Goal: Task Accomplishment & Management: Manage account settings

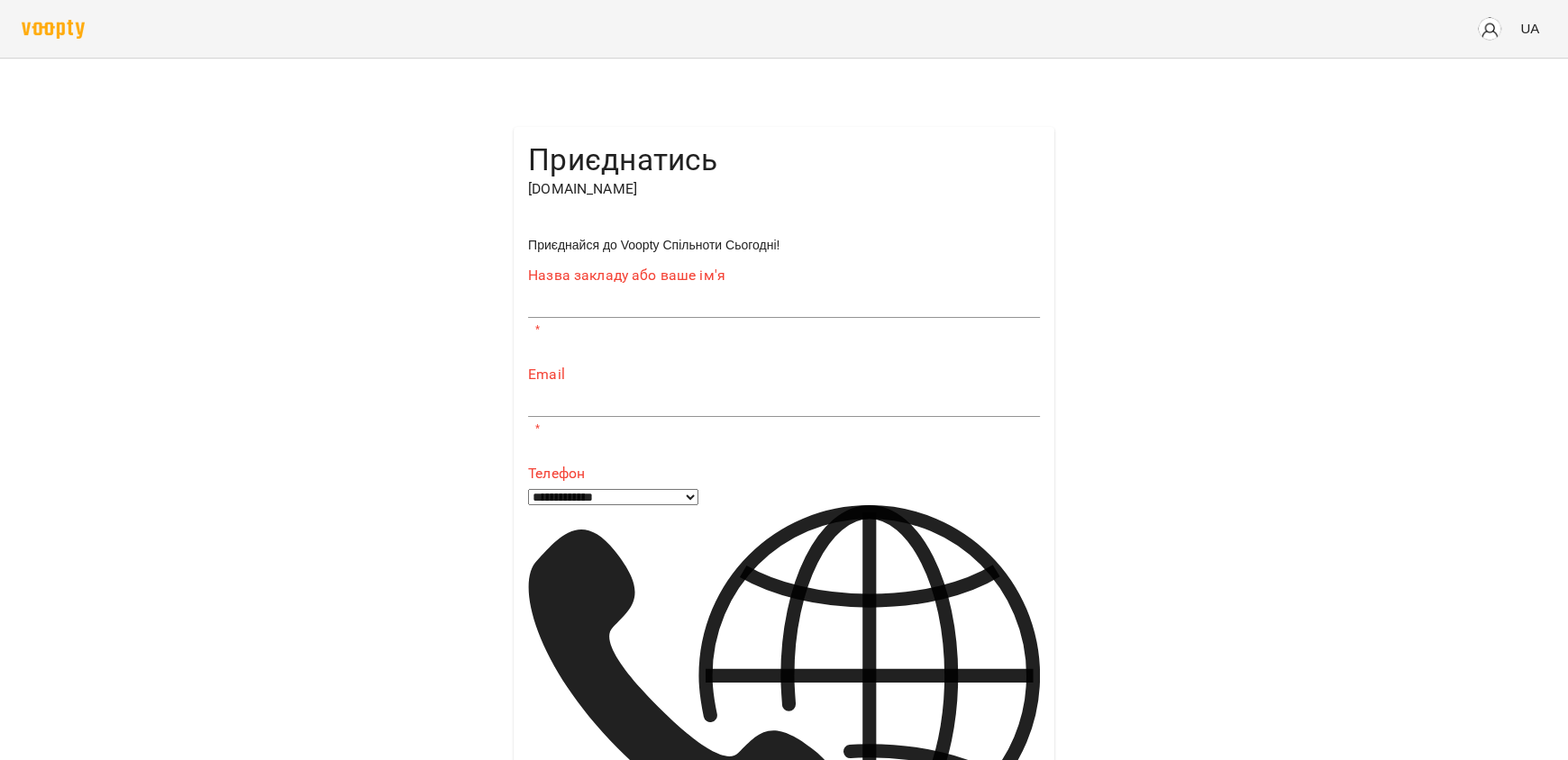
type input "**********"
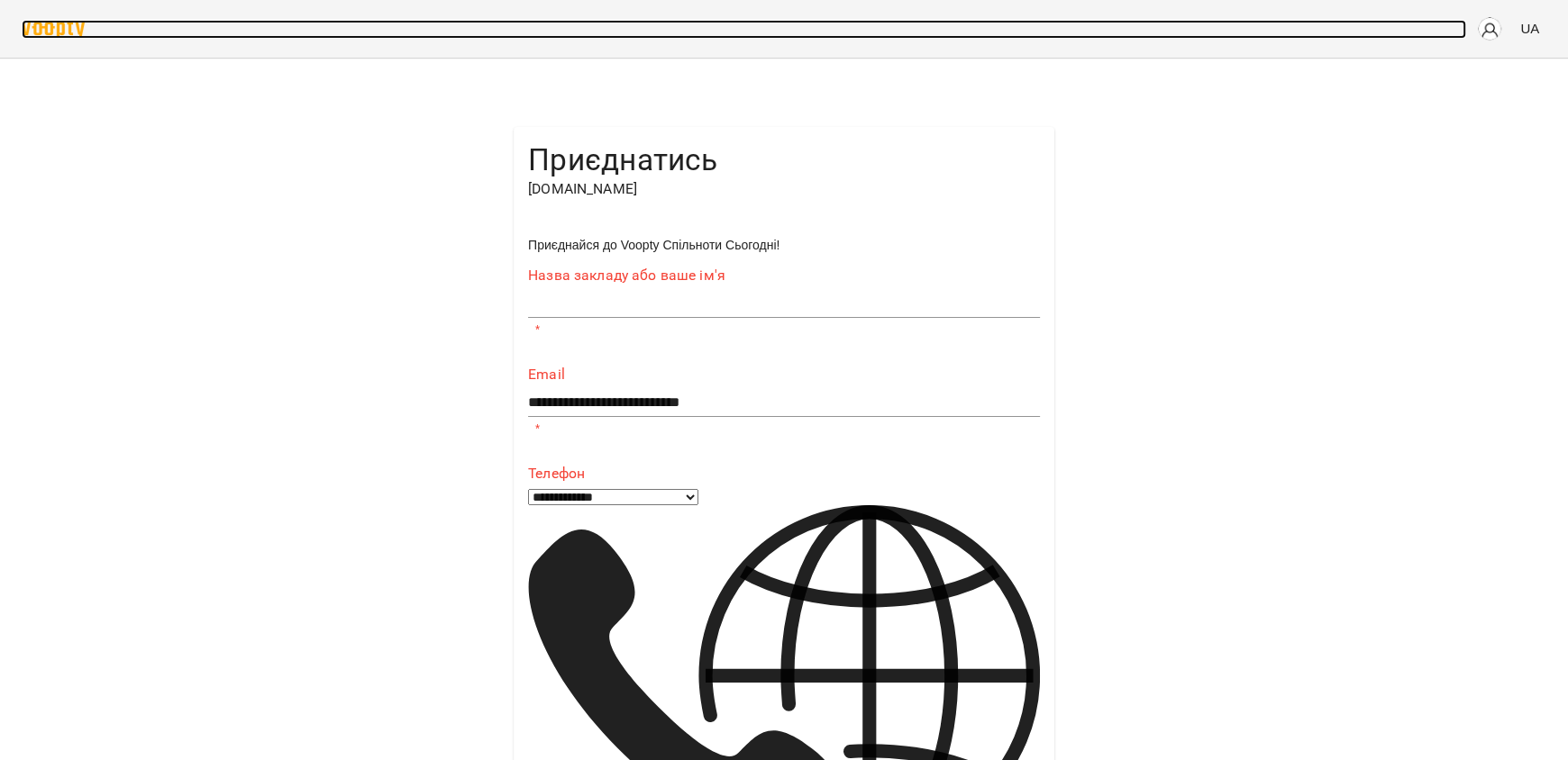
click at [48, 23] on img at bounding box center [53, 29] width 63 height 19
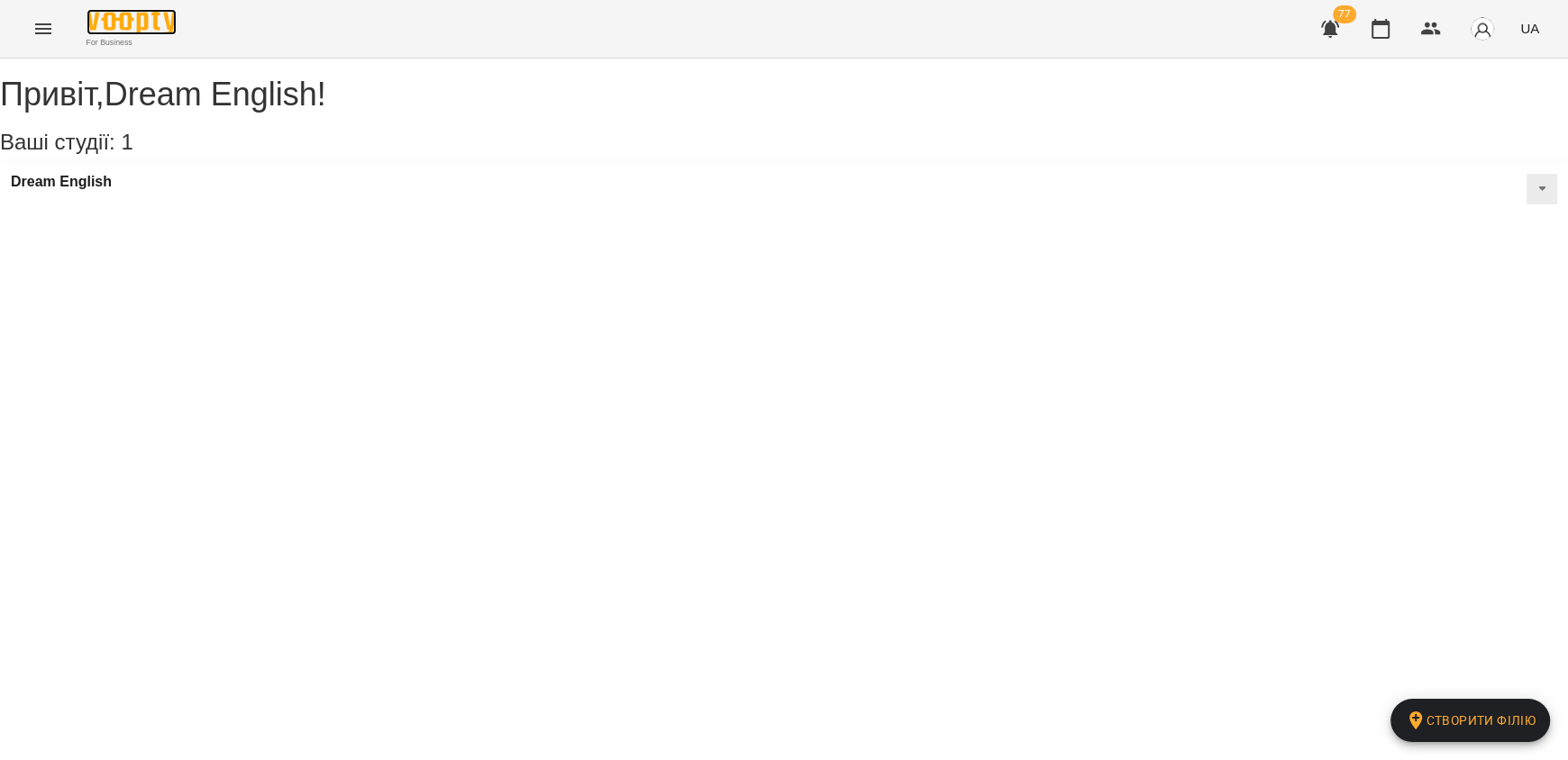
click at [126, 17] on img at bounding box center [131, 22] width 90 height 27
click at [85, 154] on h3 "Ваші студії: 1 Створити філію" at bounding box center [784, 143] width 1568 height 24
click at [31, 34] on button "Menu" at bounding box center [43, 29] width 43 height 43
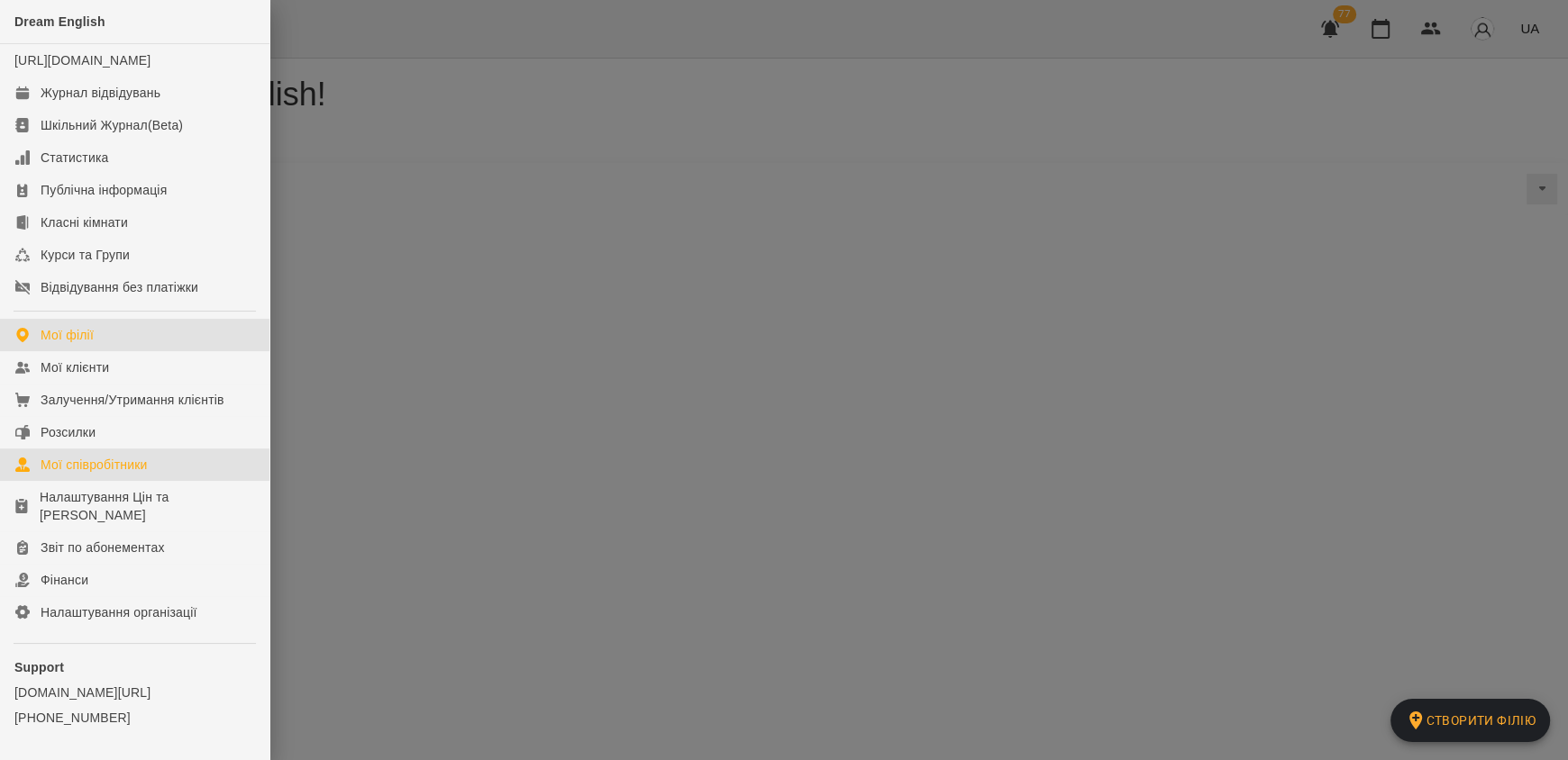
click at [148, 474] on div "Мої співробітники" at bounding box center [94, 465] width 107 height 18
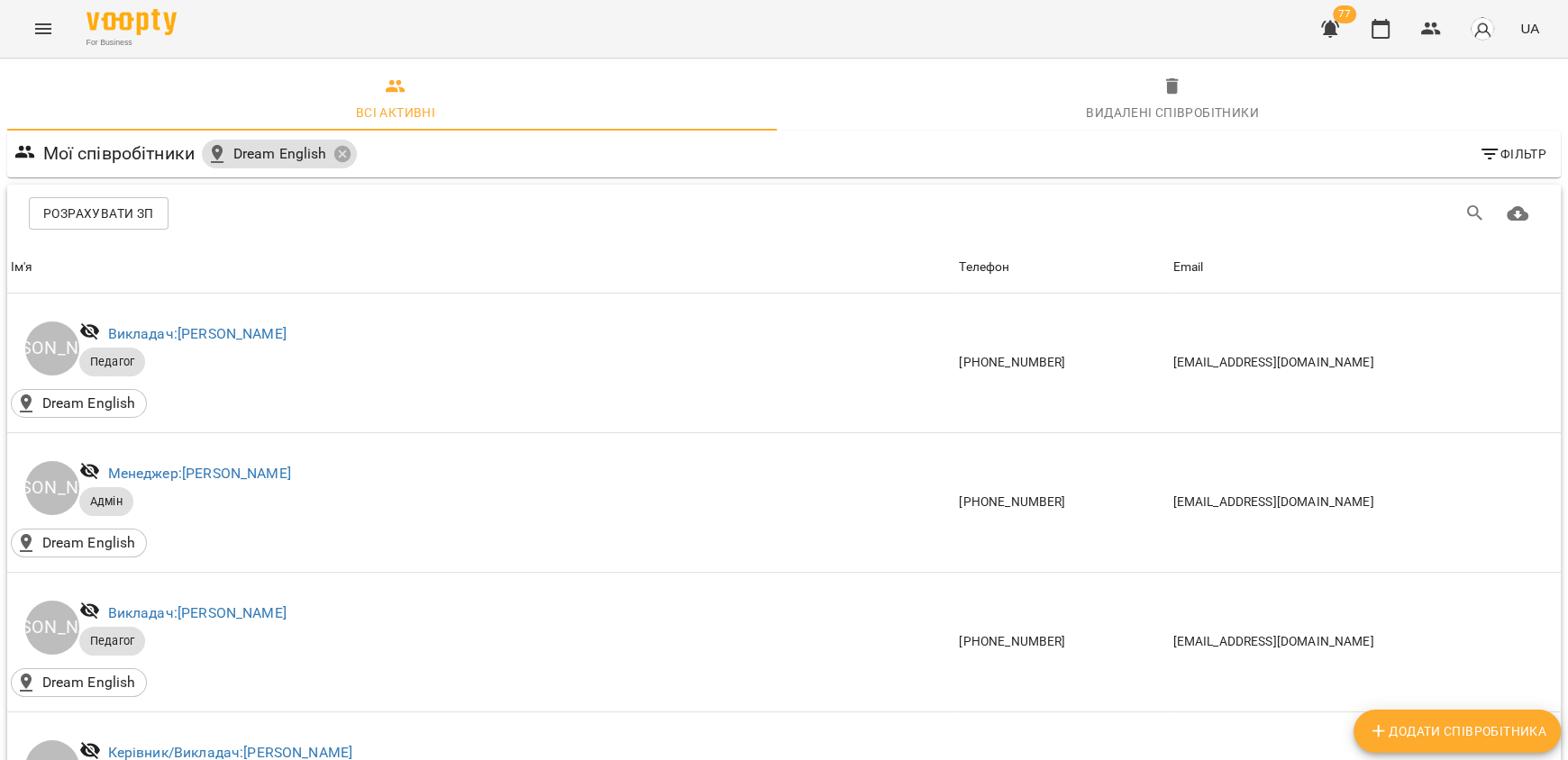
click at [40, 33] on icon "Menu" at bounding box center [43, 29] width 22 height 22
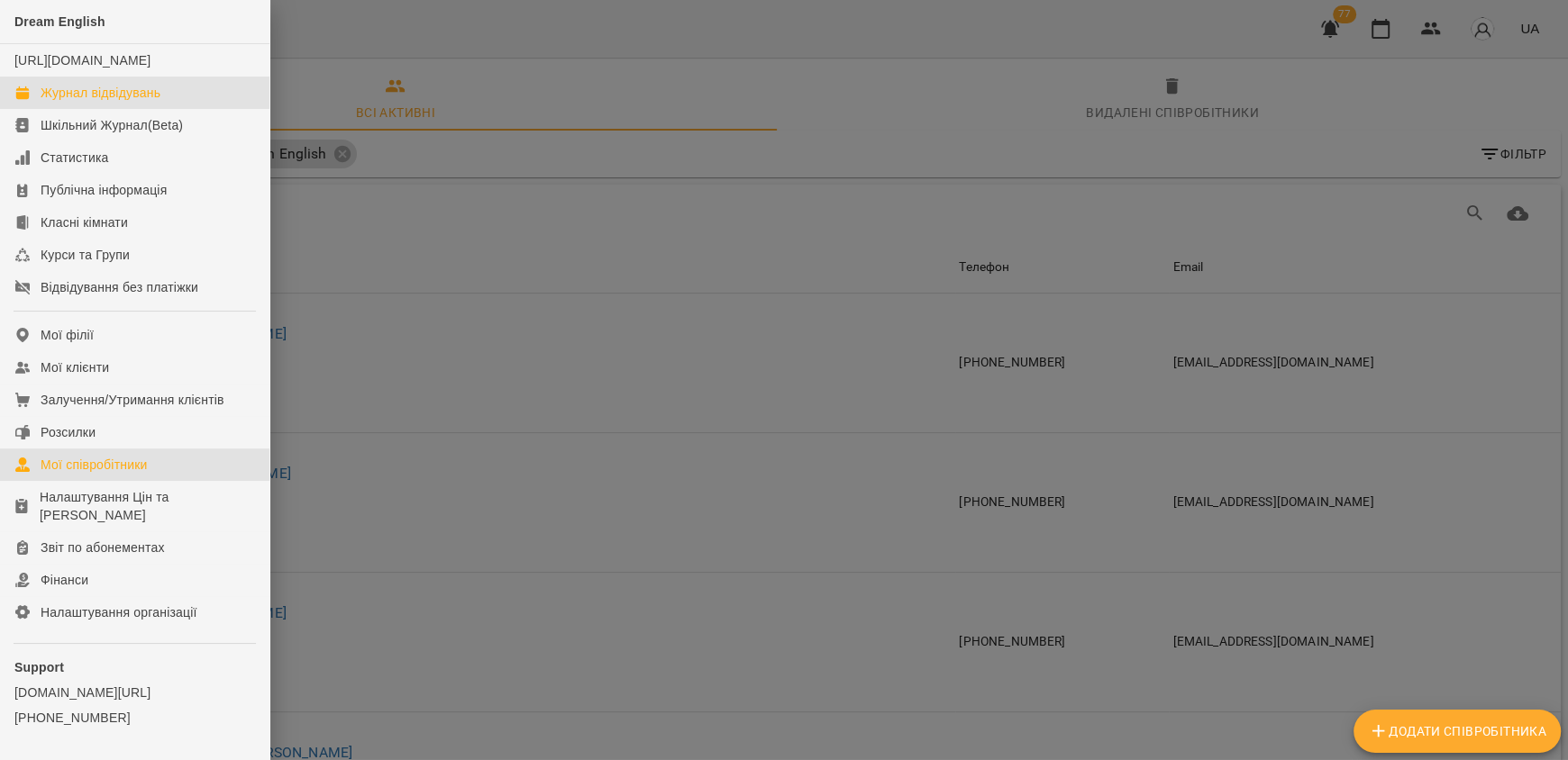
click at [91, 101] on div "Журнал відвідувань" at bounding box center [100, 93] width 120 height 18
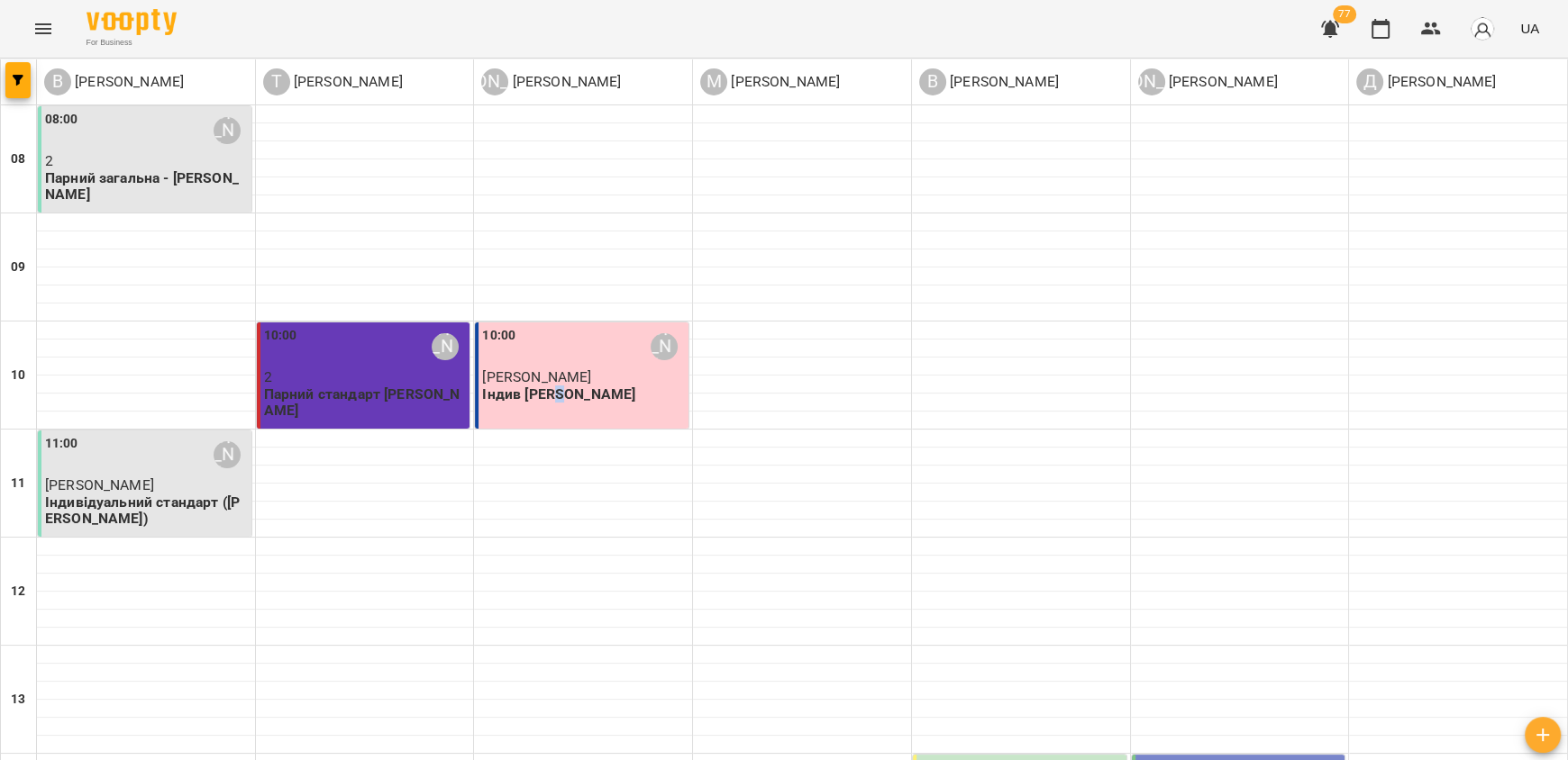
click at [555, 386] on p "Індив [PERSON_NAME]" at bounding box center [583, 394] width 203 height 16
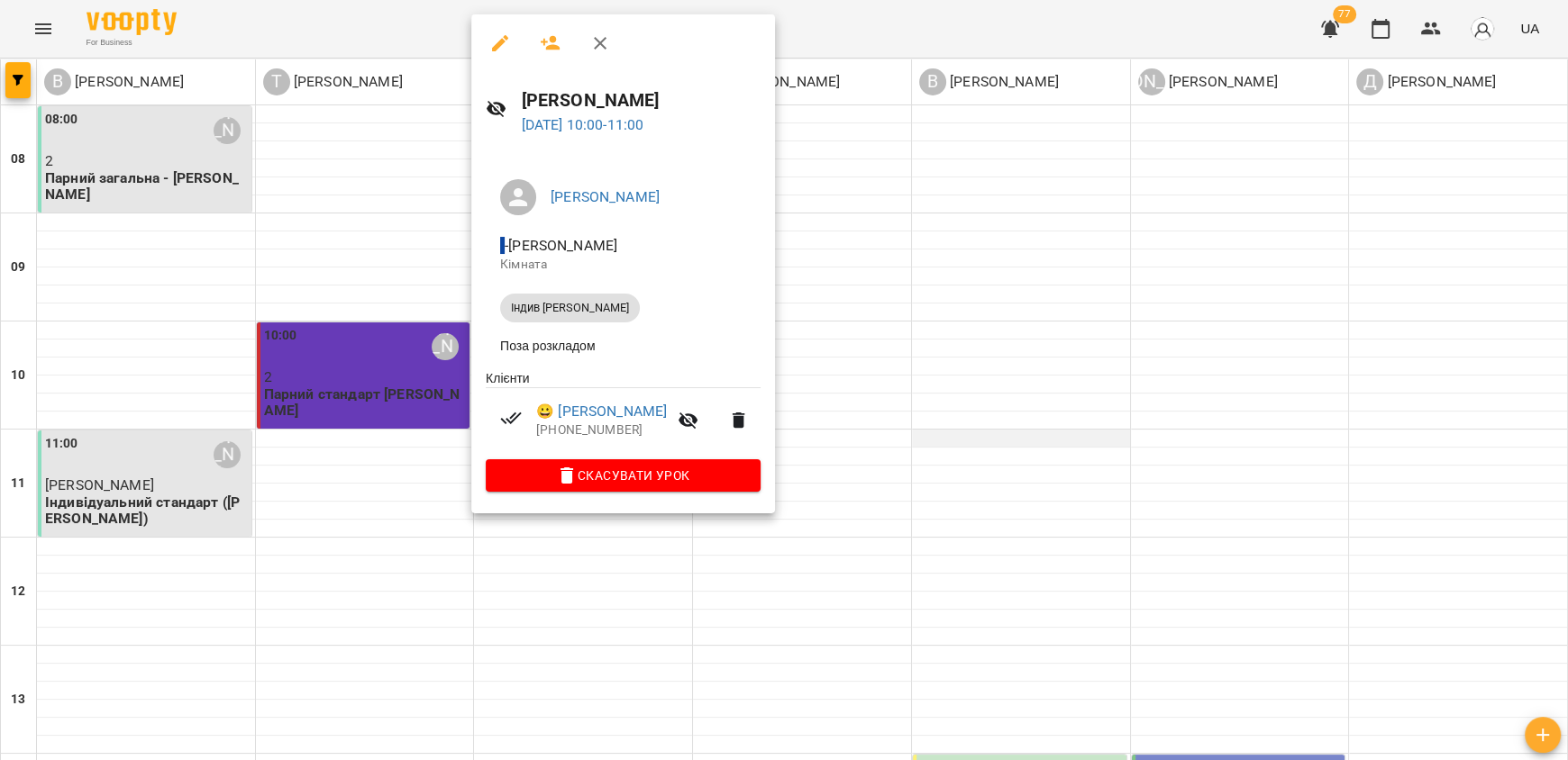
drag, startPoint x: 1041, startPoint y: 444, endPoint x: 941, endPoint y: 444, distance: 100.0
click at [1042, 444] on div at bounding box center [784, 380] width 1568 height 760
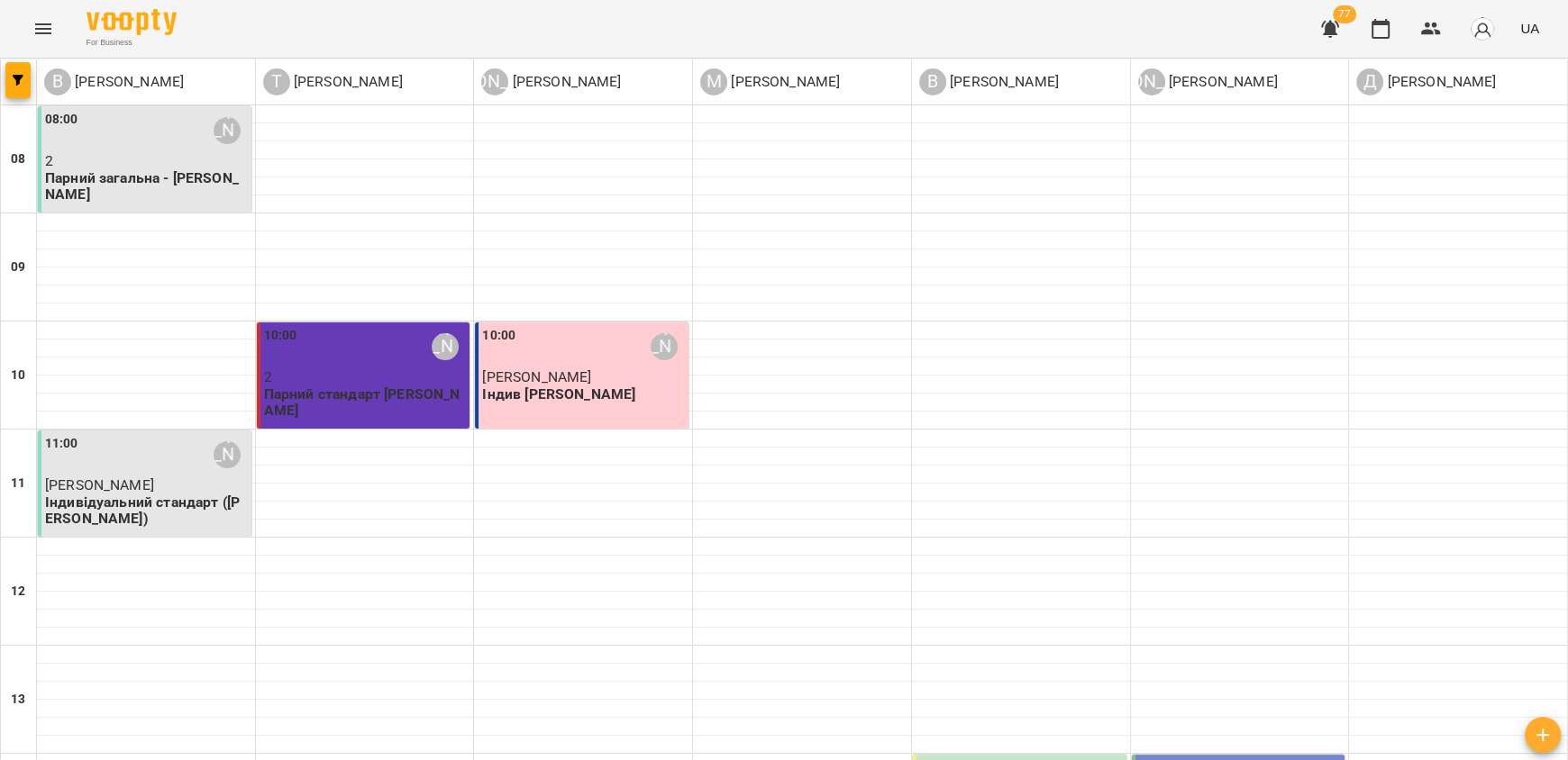
click at [320, 386] on p "Парний стандарт Лілія" at bounding box center [365, 402] width 203 height 32
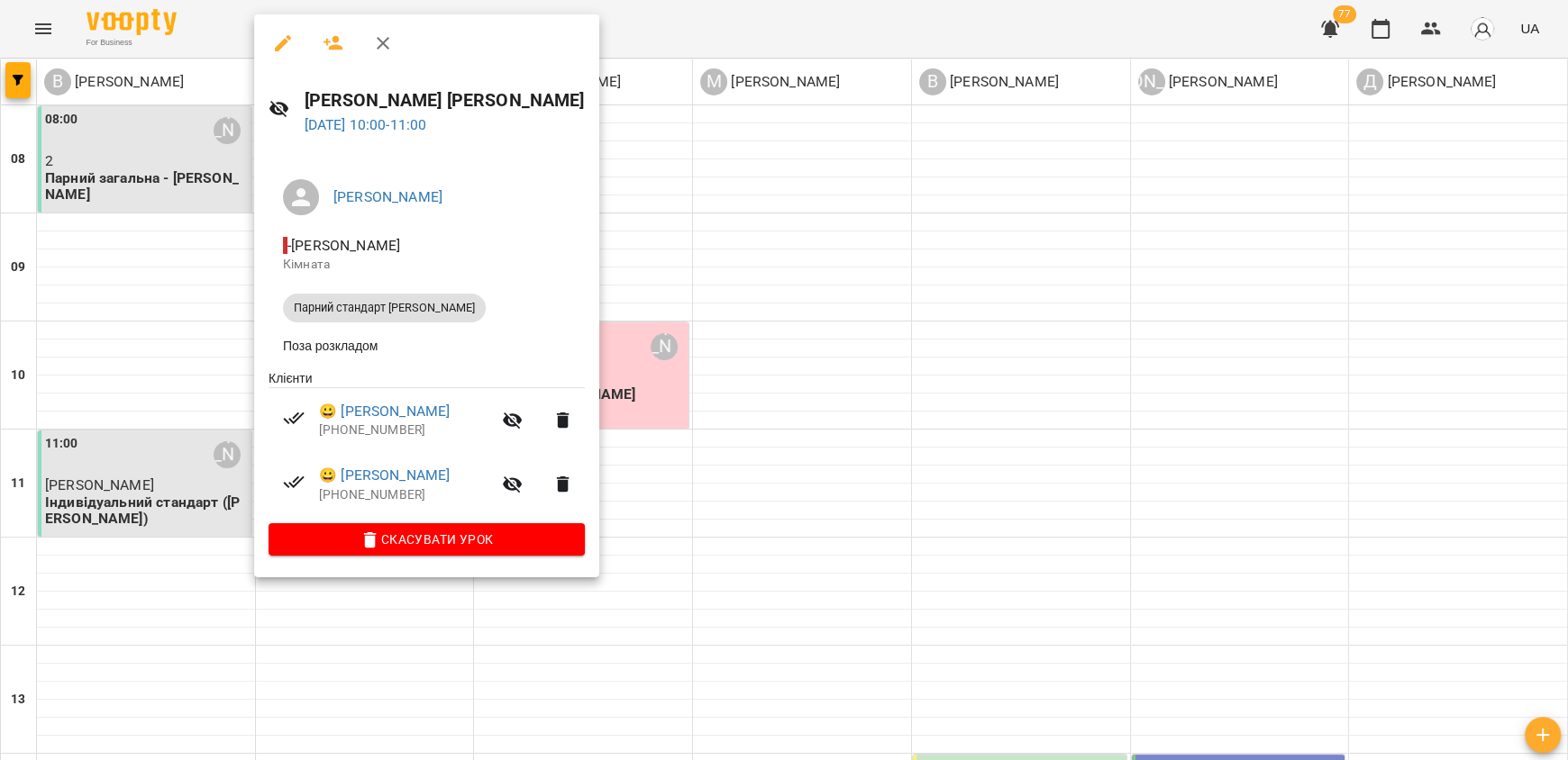
click at [860, 430] on div at bounding box center [784, 380] width 1568 height 760
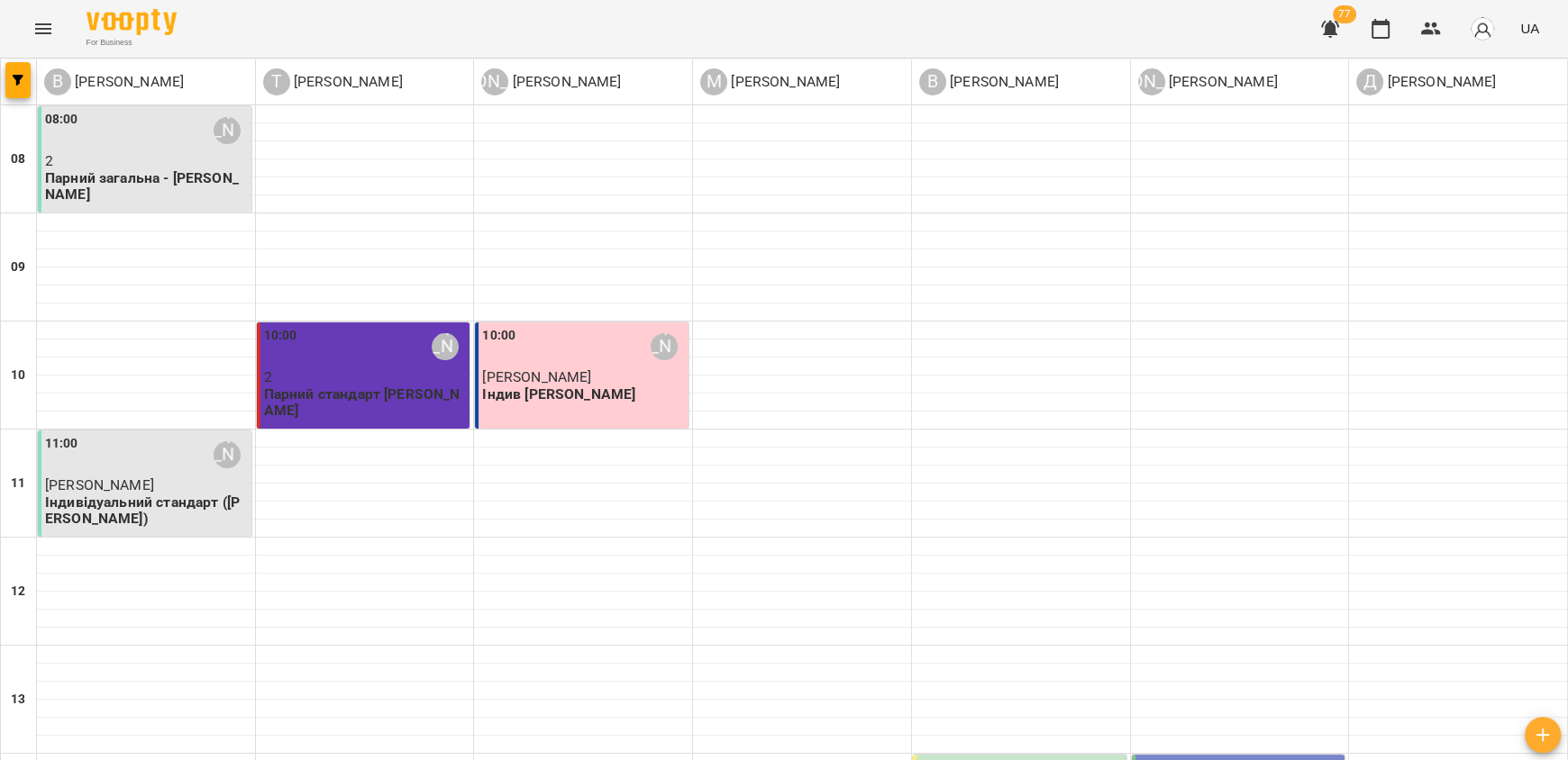
type input "**********"
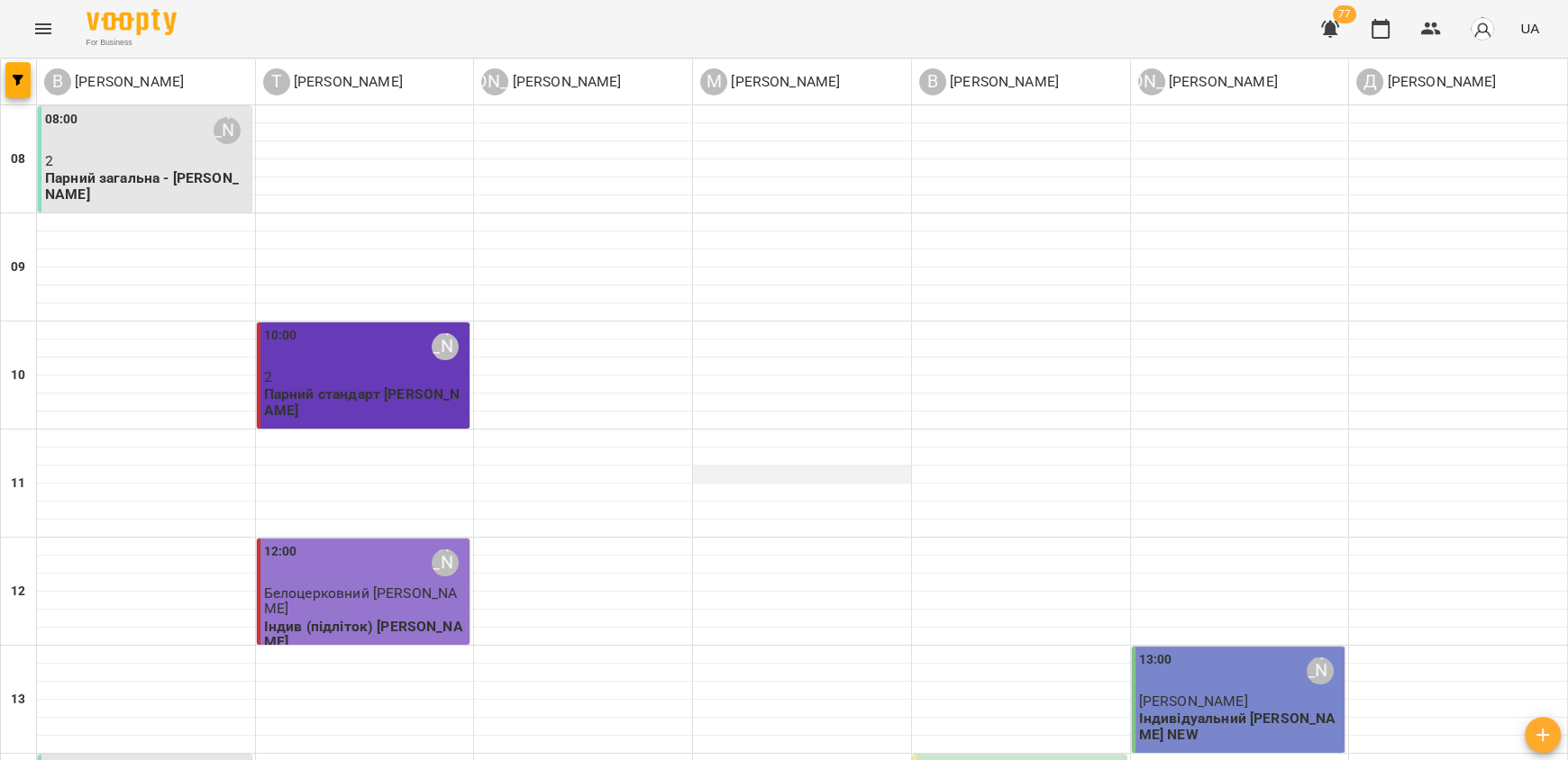
scroll to position [540, 0]
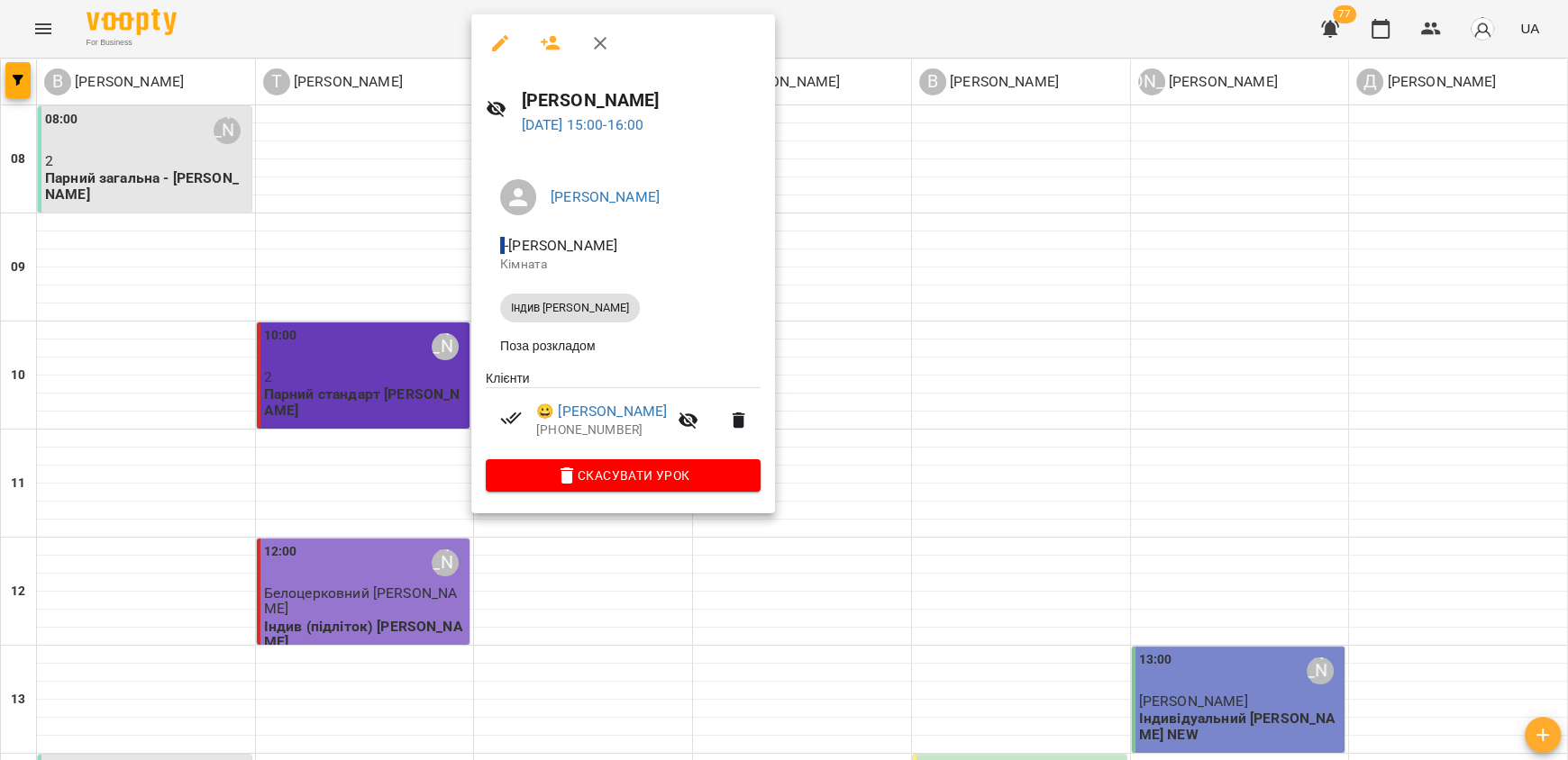
click at [989, 287] on div at bounding box center [784, 380] width 1568 height 760
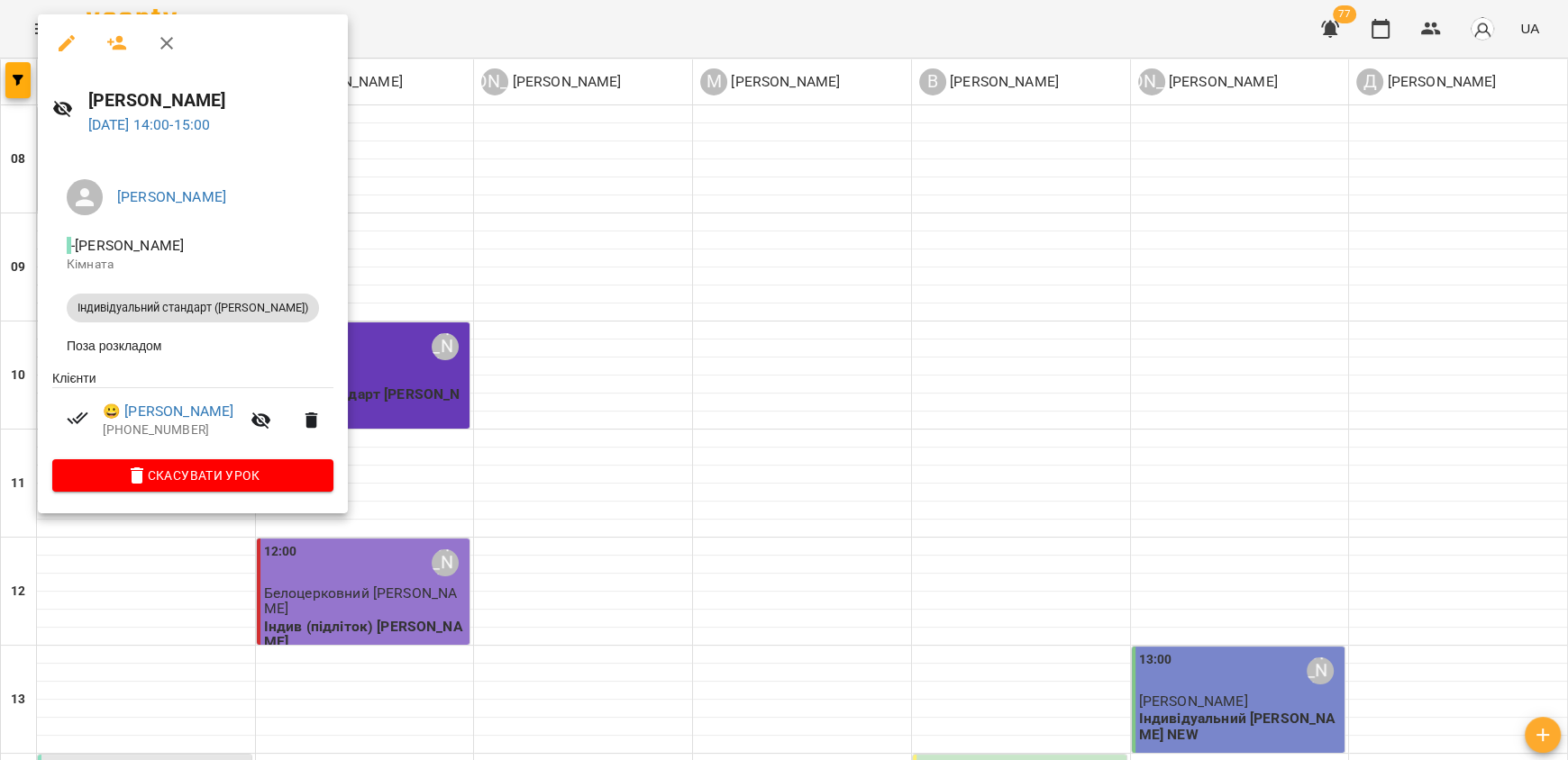
click at [385, 565] on div at bounding box center [784, 380] width 1568 height 760
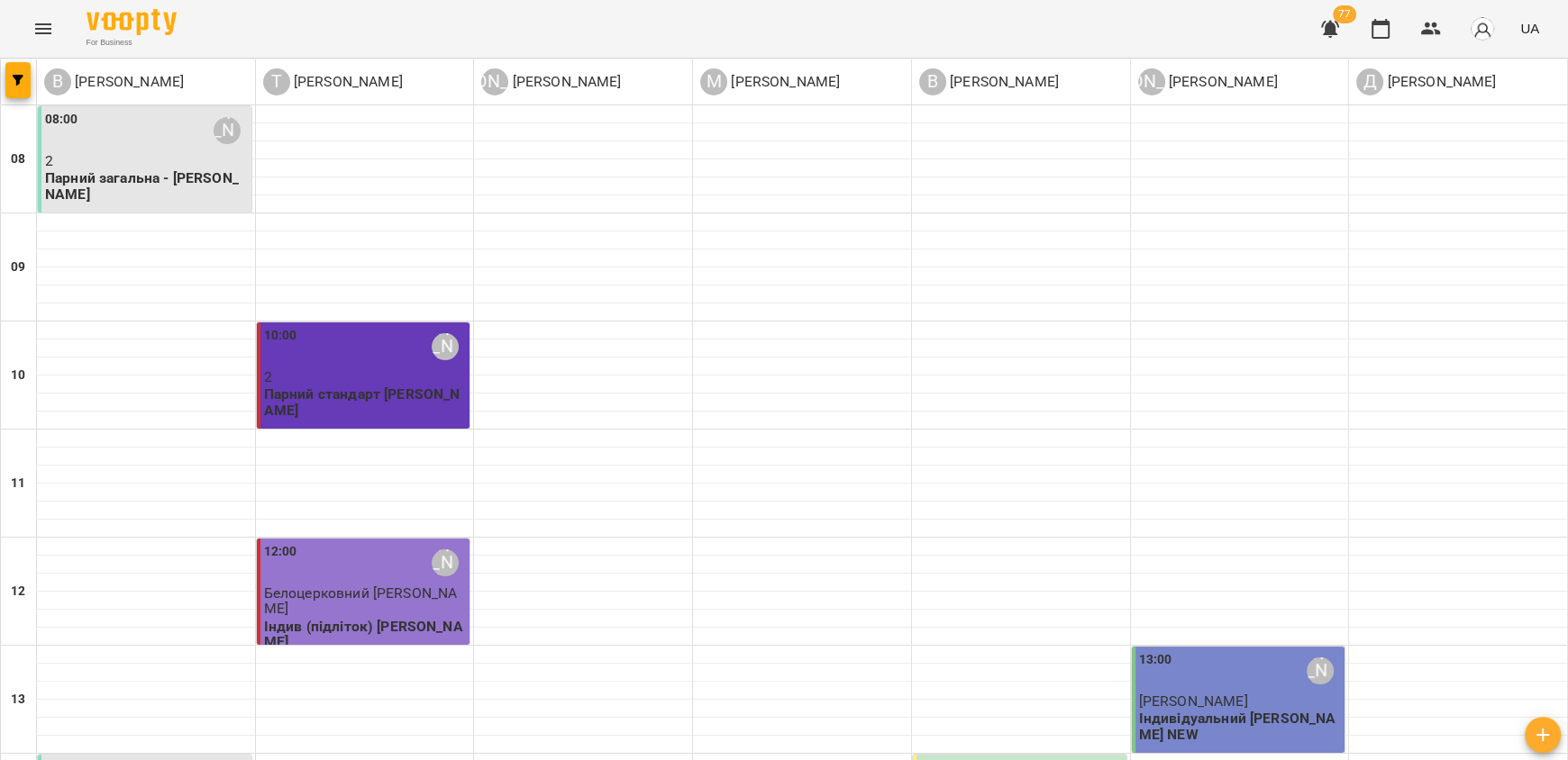
scroll to position [0, 0]
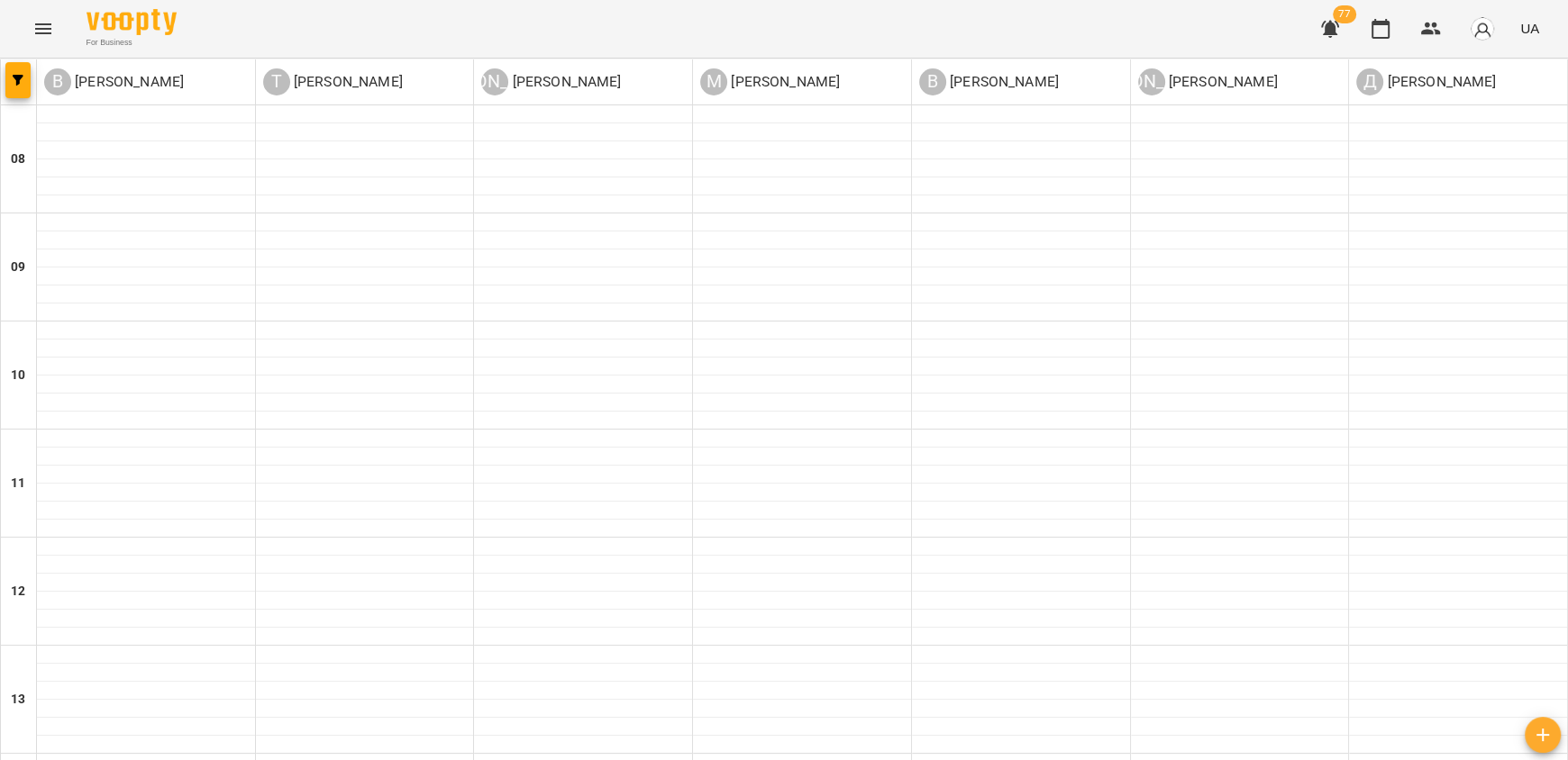
type input "**********"
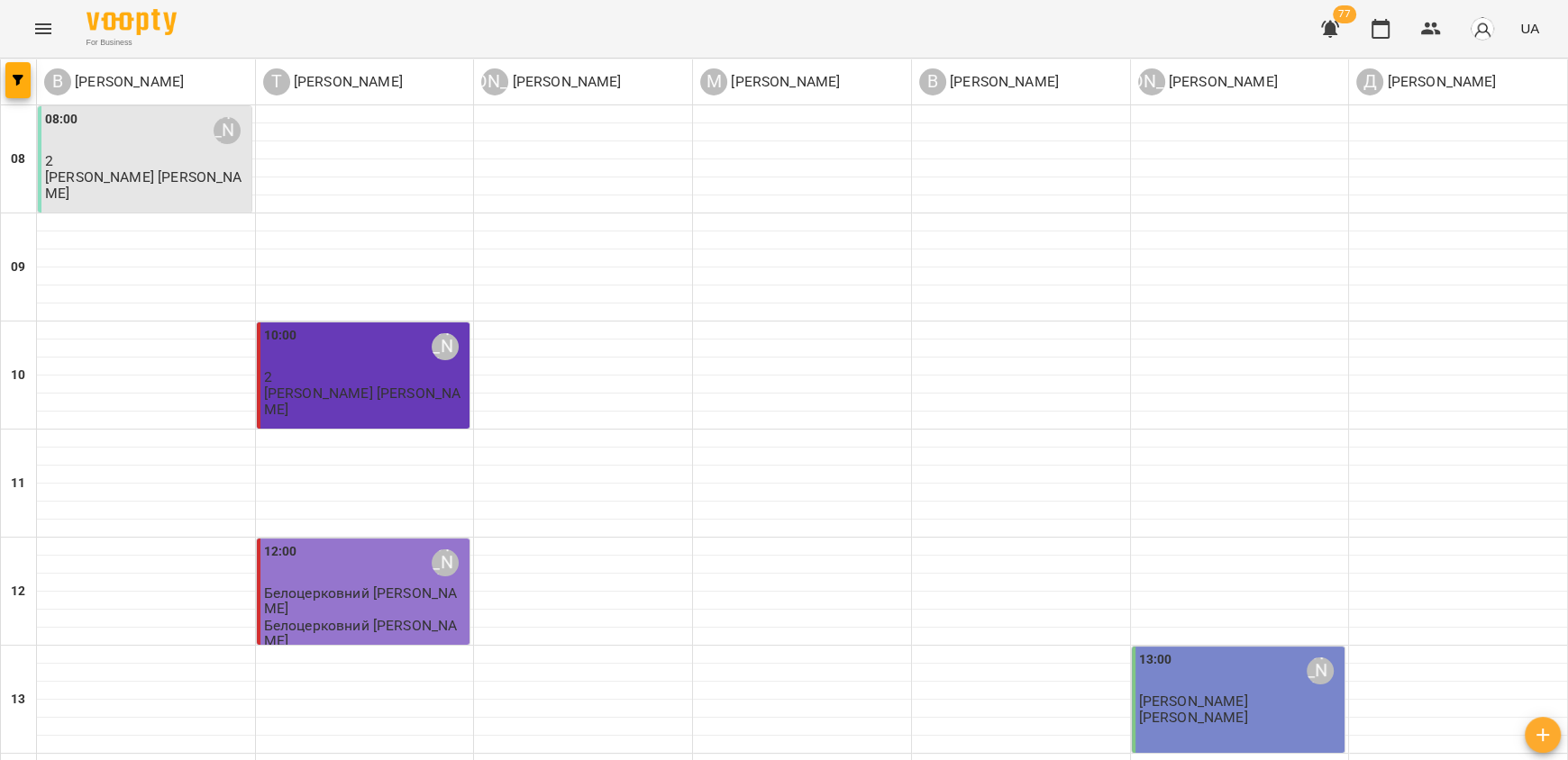
type input "**********"
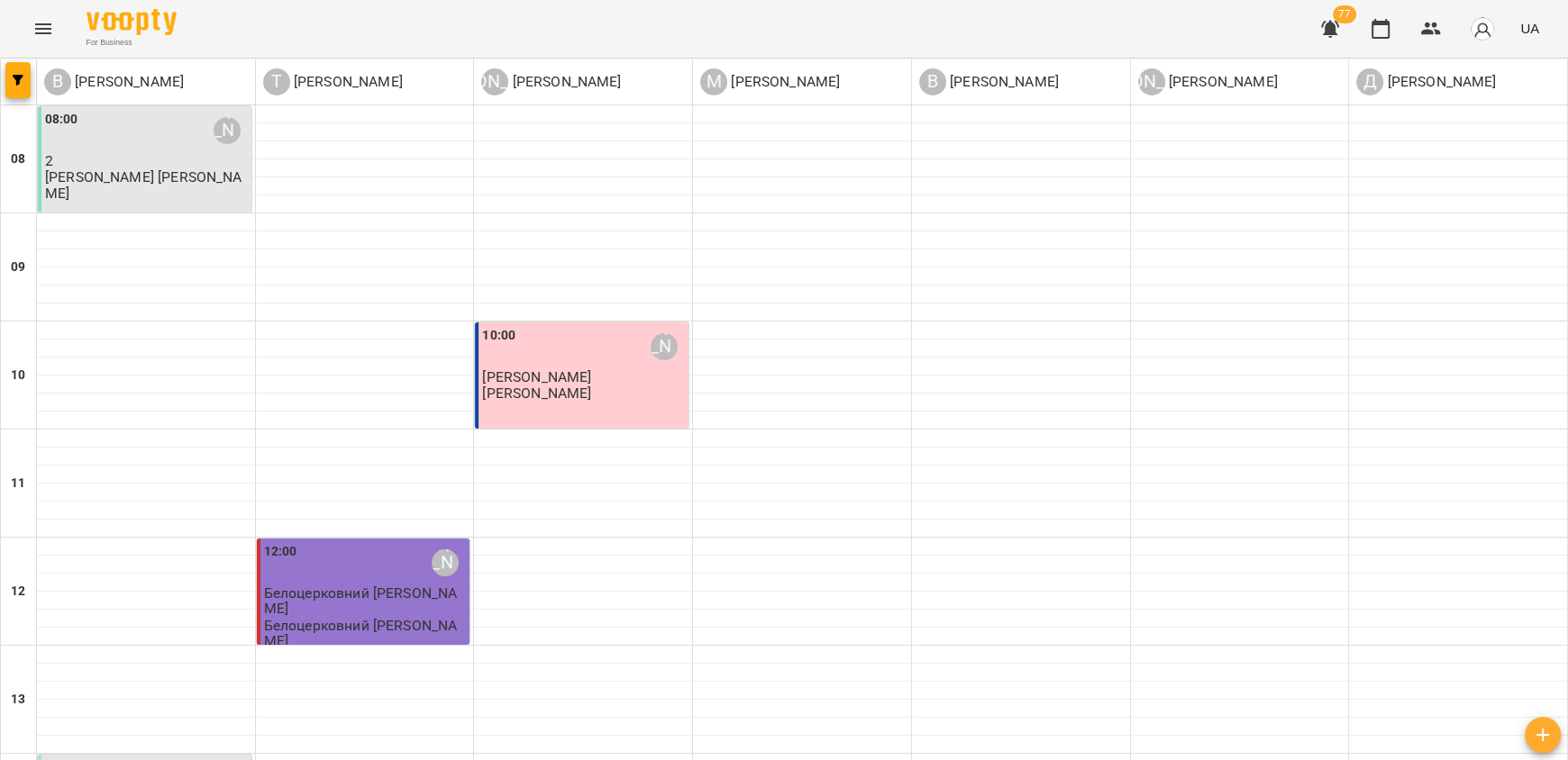
type input "**********"
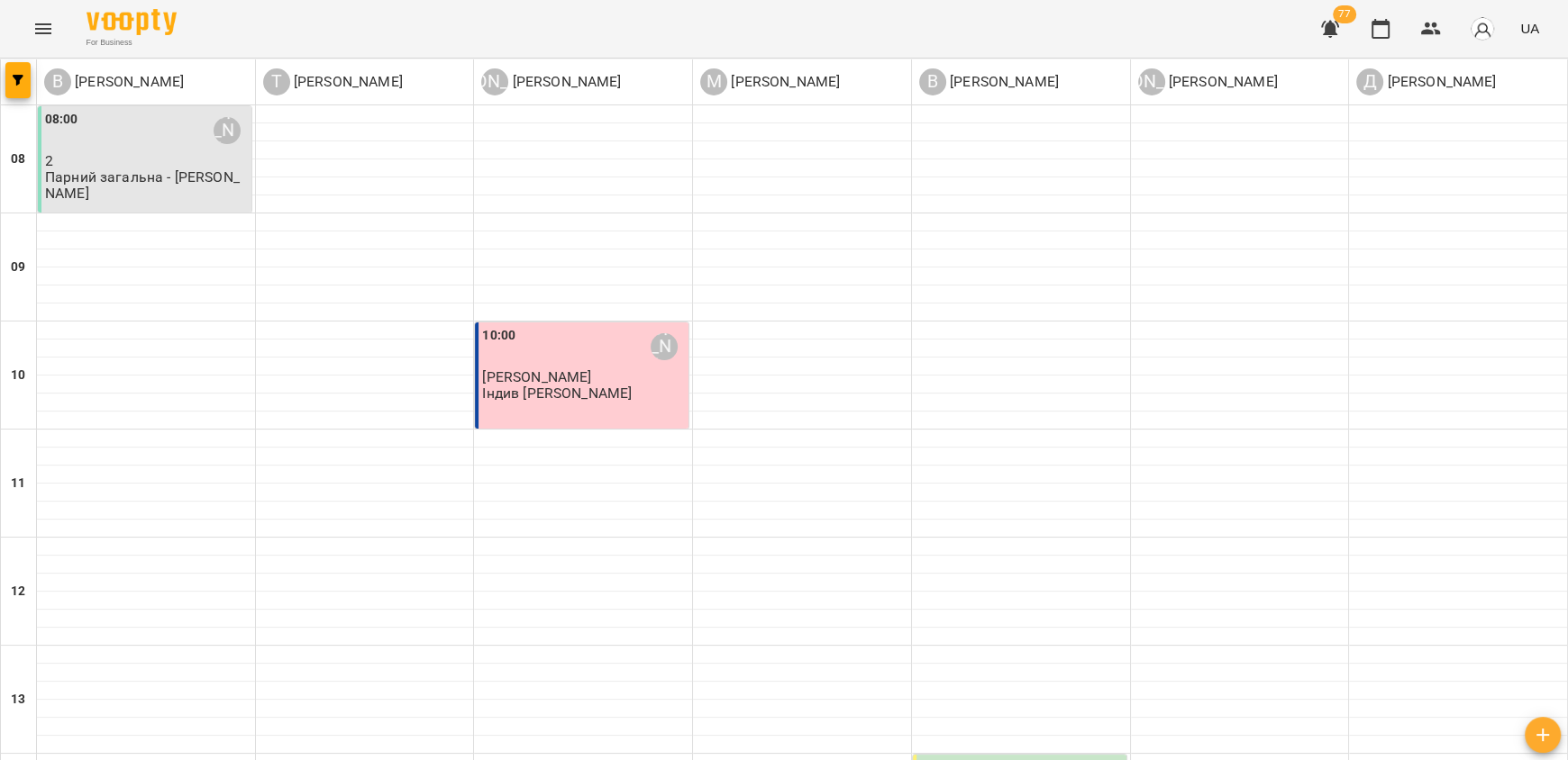
click at [555, 406] on div "10:00 Альона Караянова Любов Макаренко Індив дорослий Альона" at bounding box center [581, 375] width 214 height 106
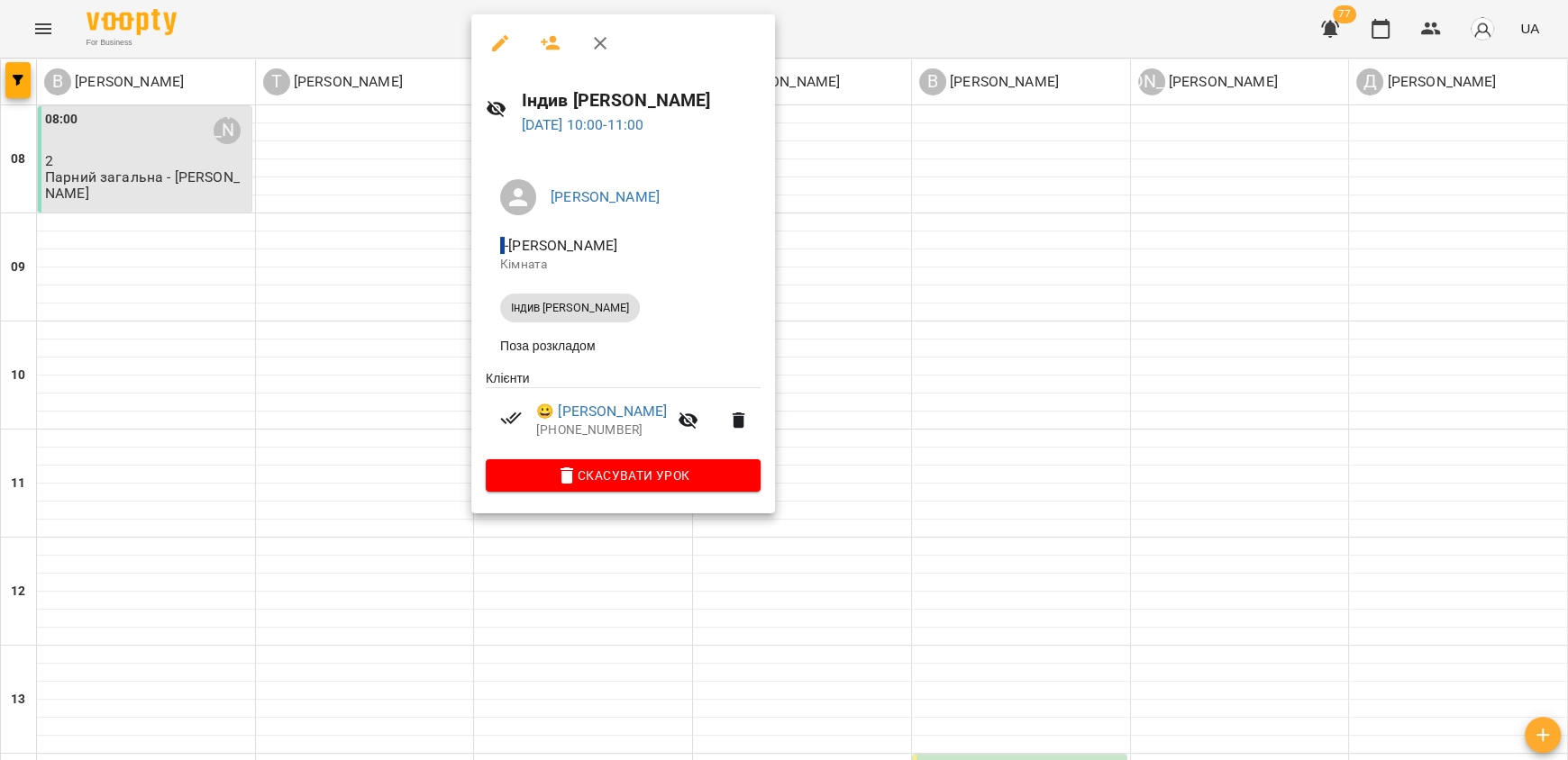
click at [913, 725] on div at bounding box center [784, 380] width 1568 height 760
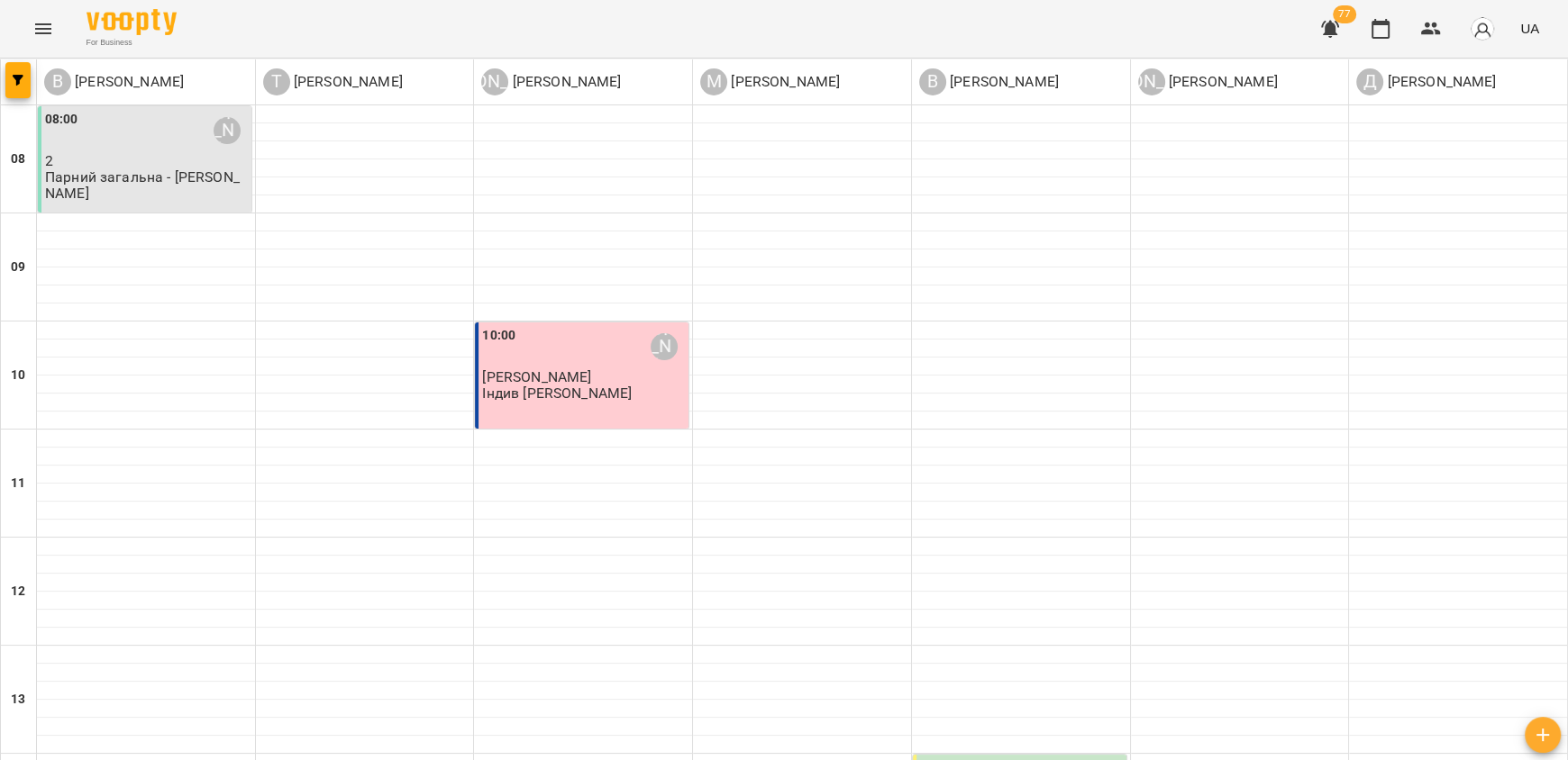
type input "**********"
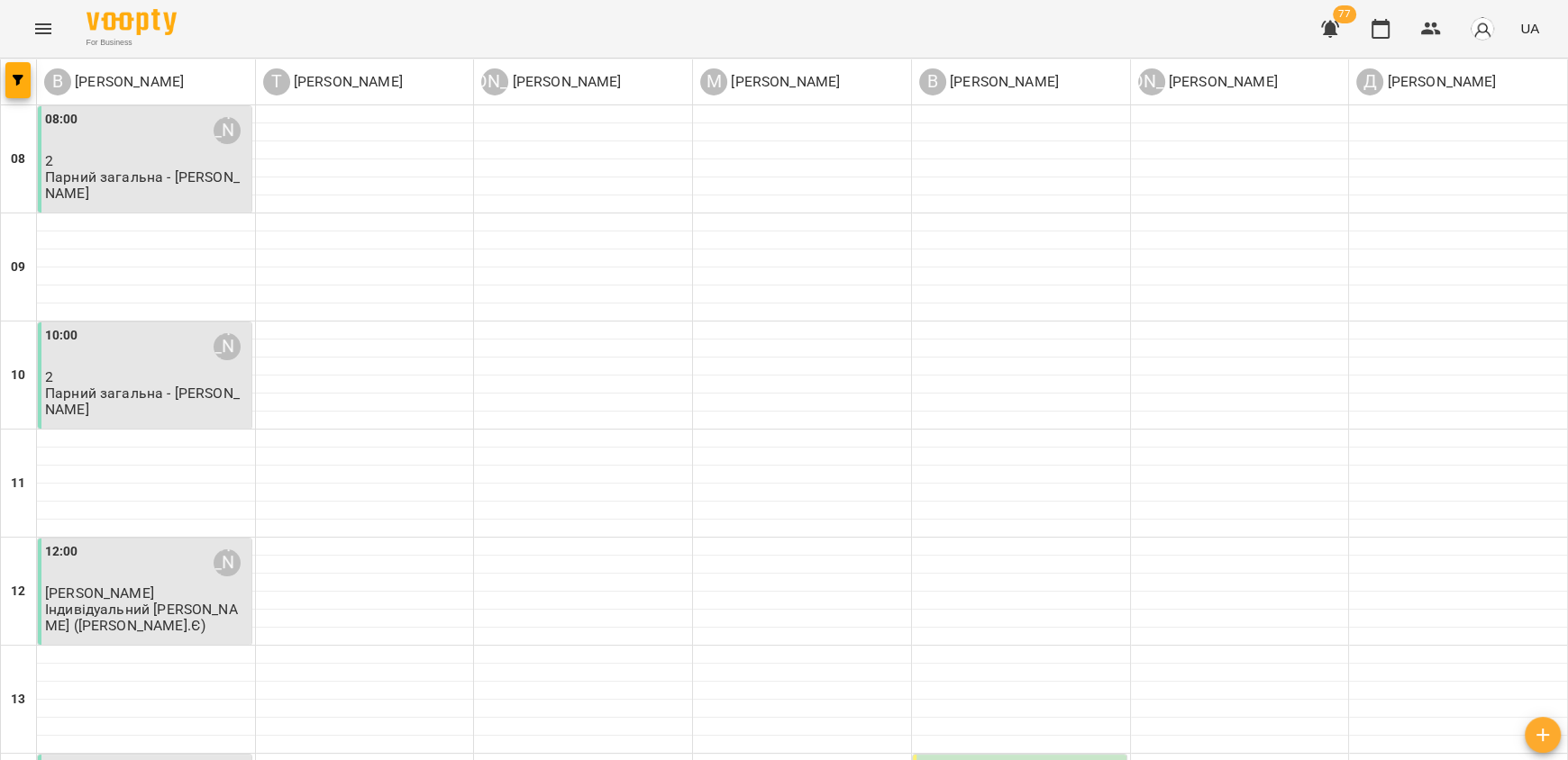
click at [225, 393] on p "Парний загальна - [PERSON_NAME]" at bounding box center [147, 401] width 203 height 32
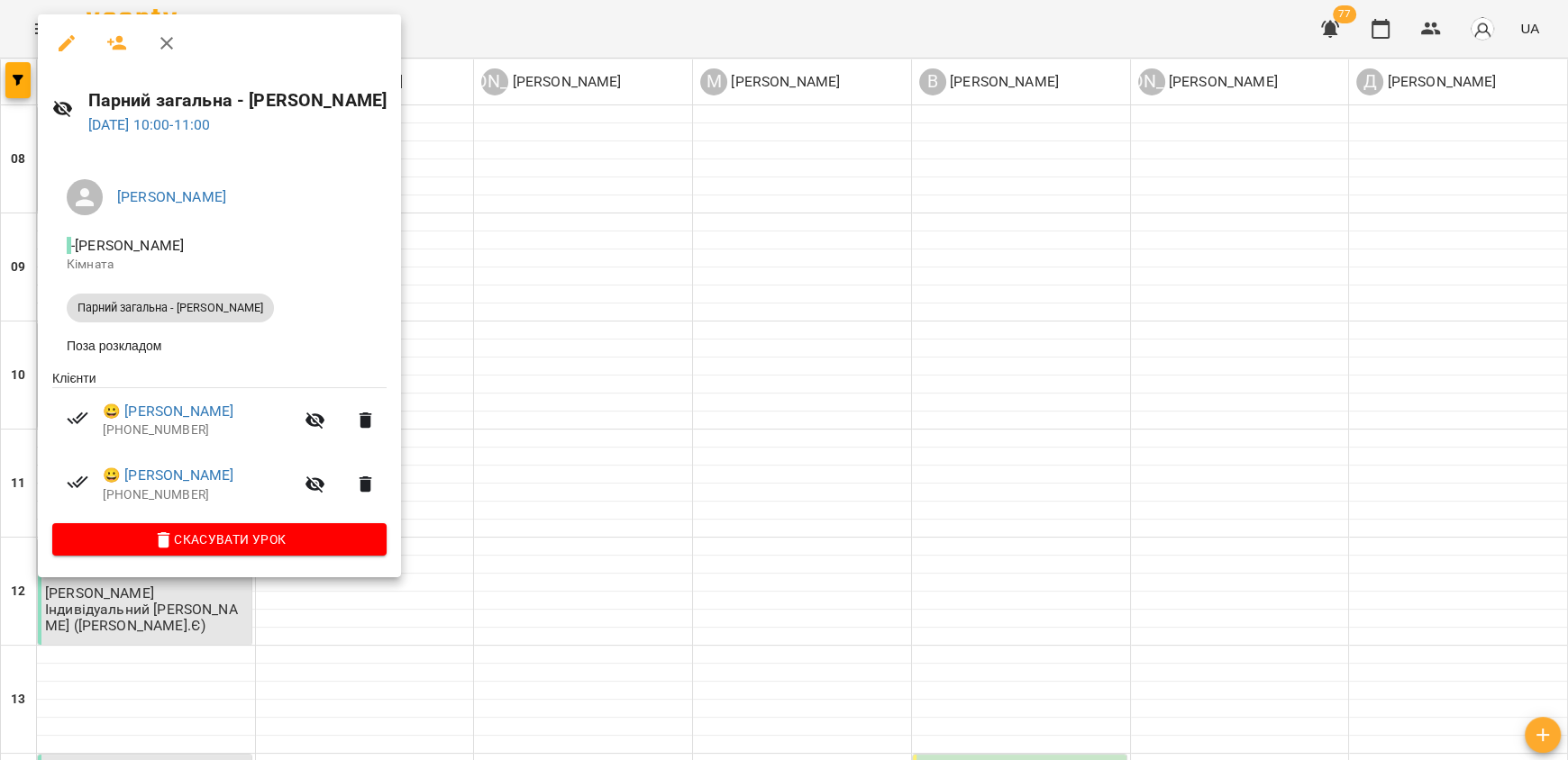
click at [643, 397] on div at bounding box center [784, 380] width 1568 height 760
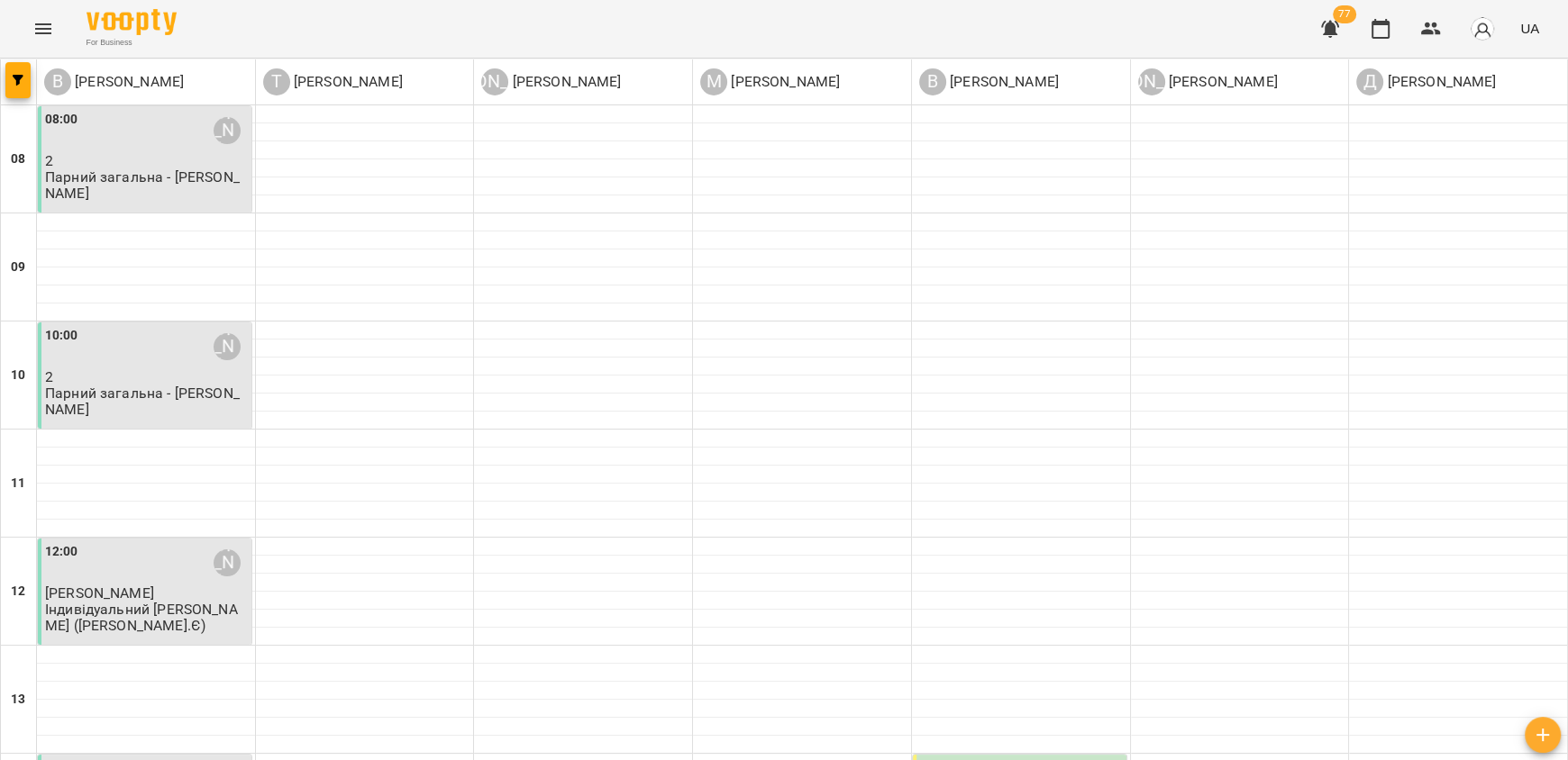
click at [128, 189] on div "08:00 Валентина Мазурик 2 Парний загальна - Валентина" at bounding box center [144, 159] width 214 height 106
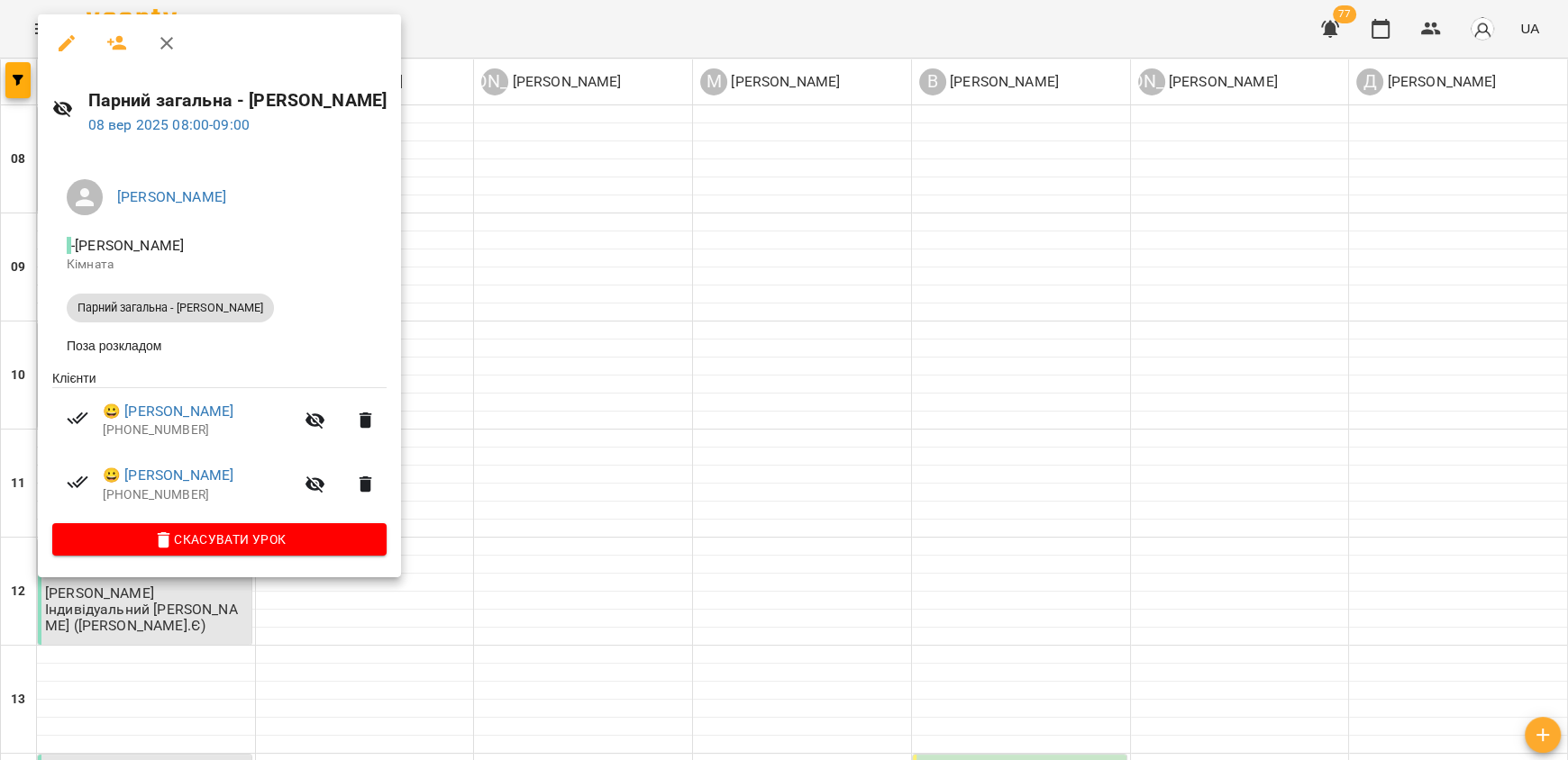
click at [563, 439] on div at bounding box center [784, 380] width 1568 height 760
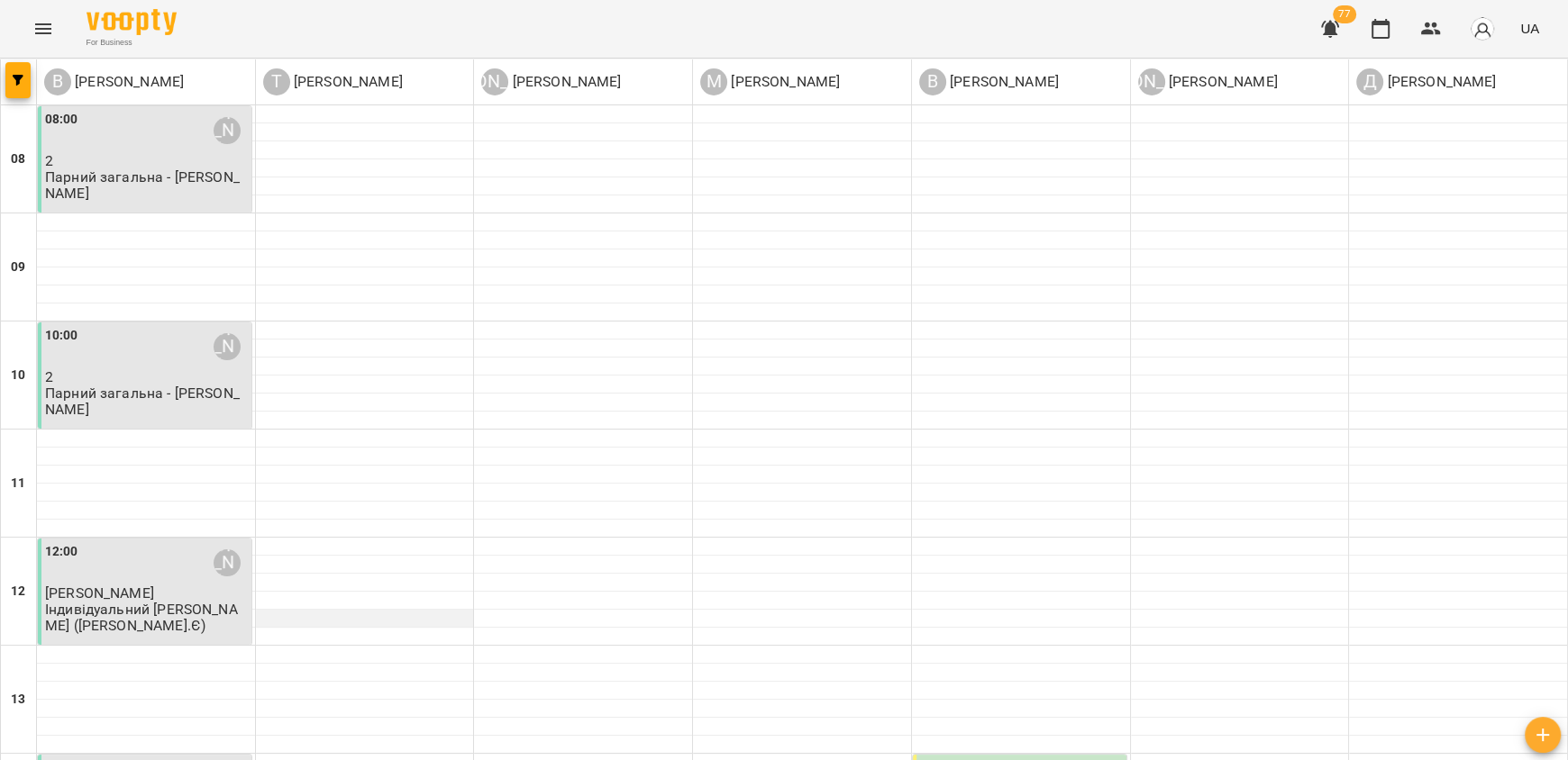
scroll to position [180, 0]
click at [159, 586] on p "Євгеній Булах" at bounding box center [147, 594] width 203 height 16
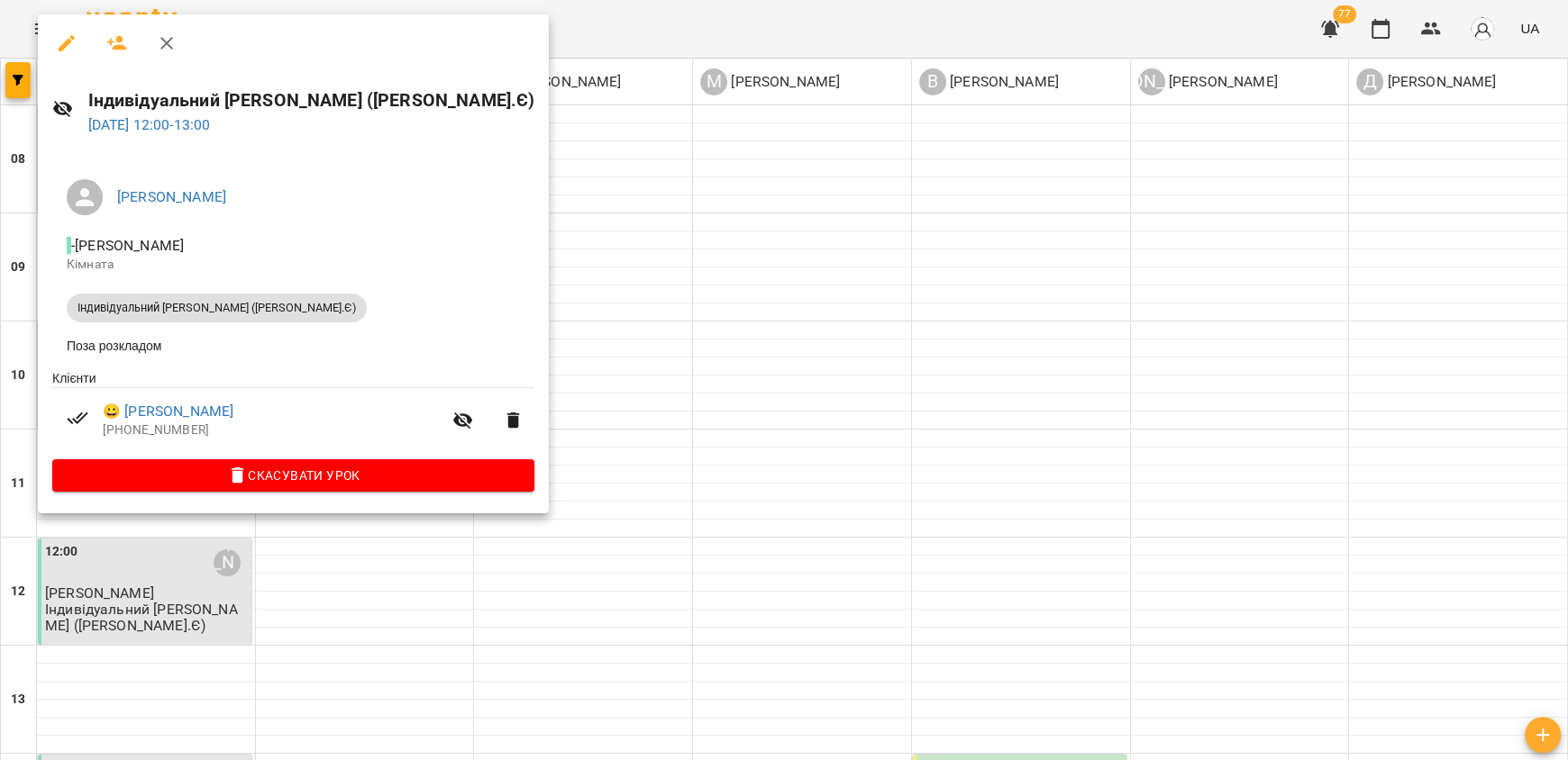
click at [726, 416] on div at bounding box center [784, 380] width 1568 height 760
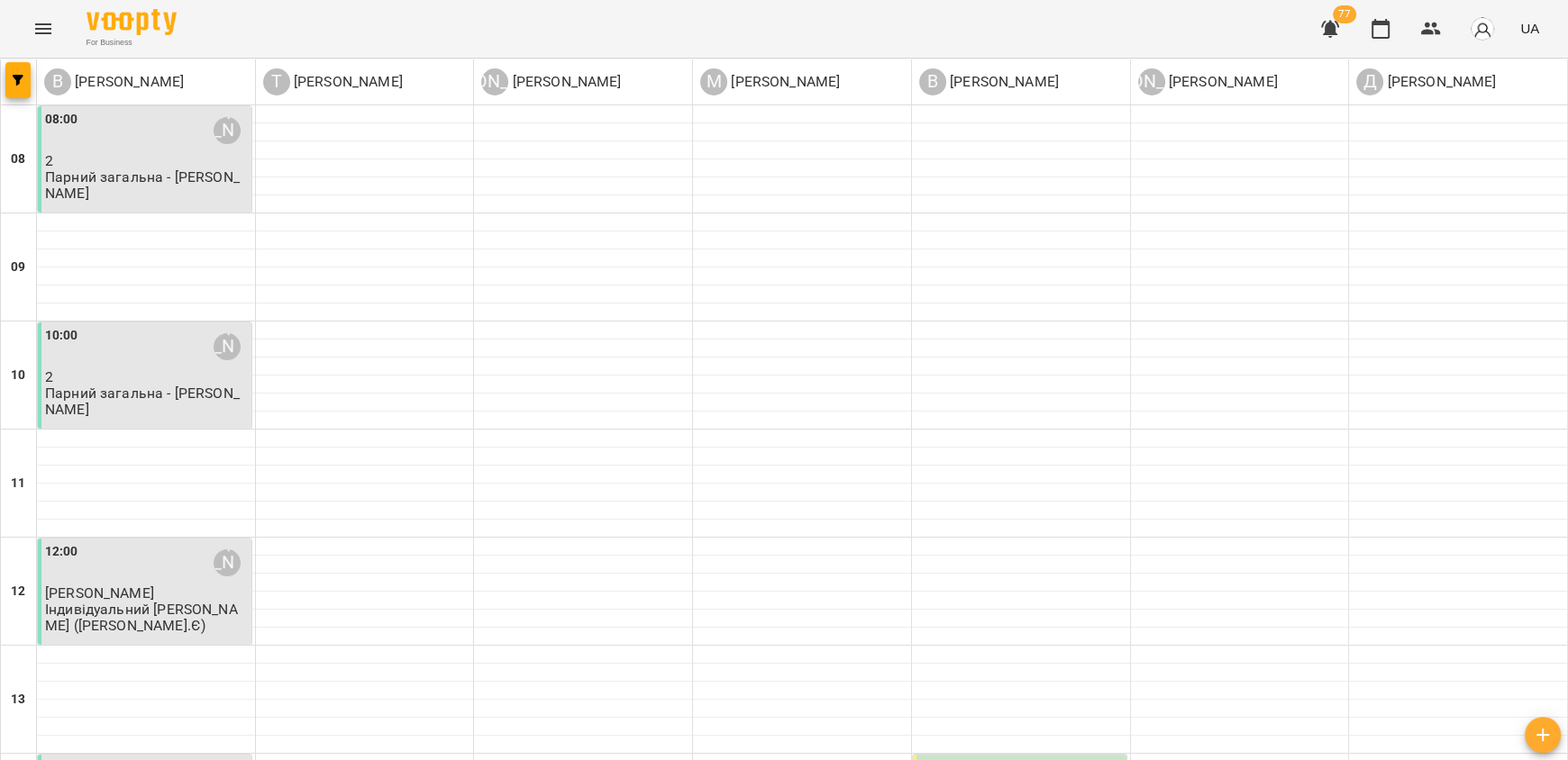
scroll to position [360, 0]
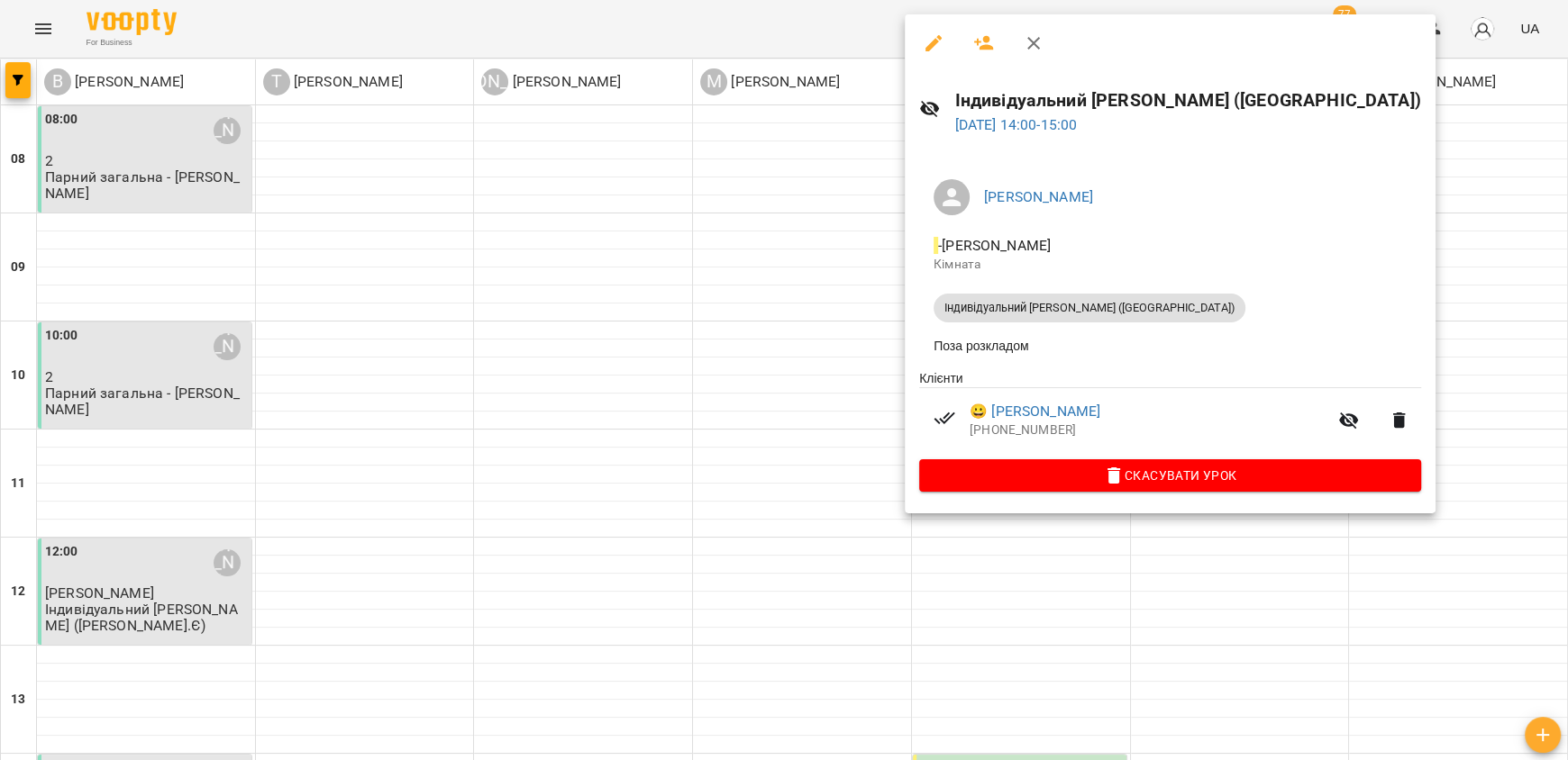
click at [566, 422] on div at bounding box center [784, 380] width 1568 height 760
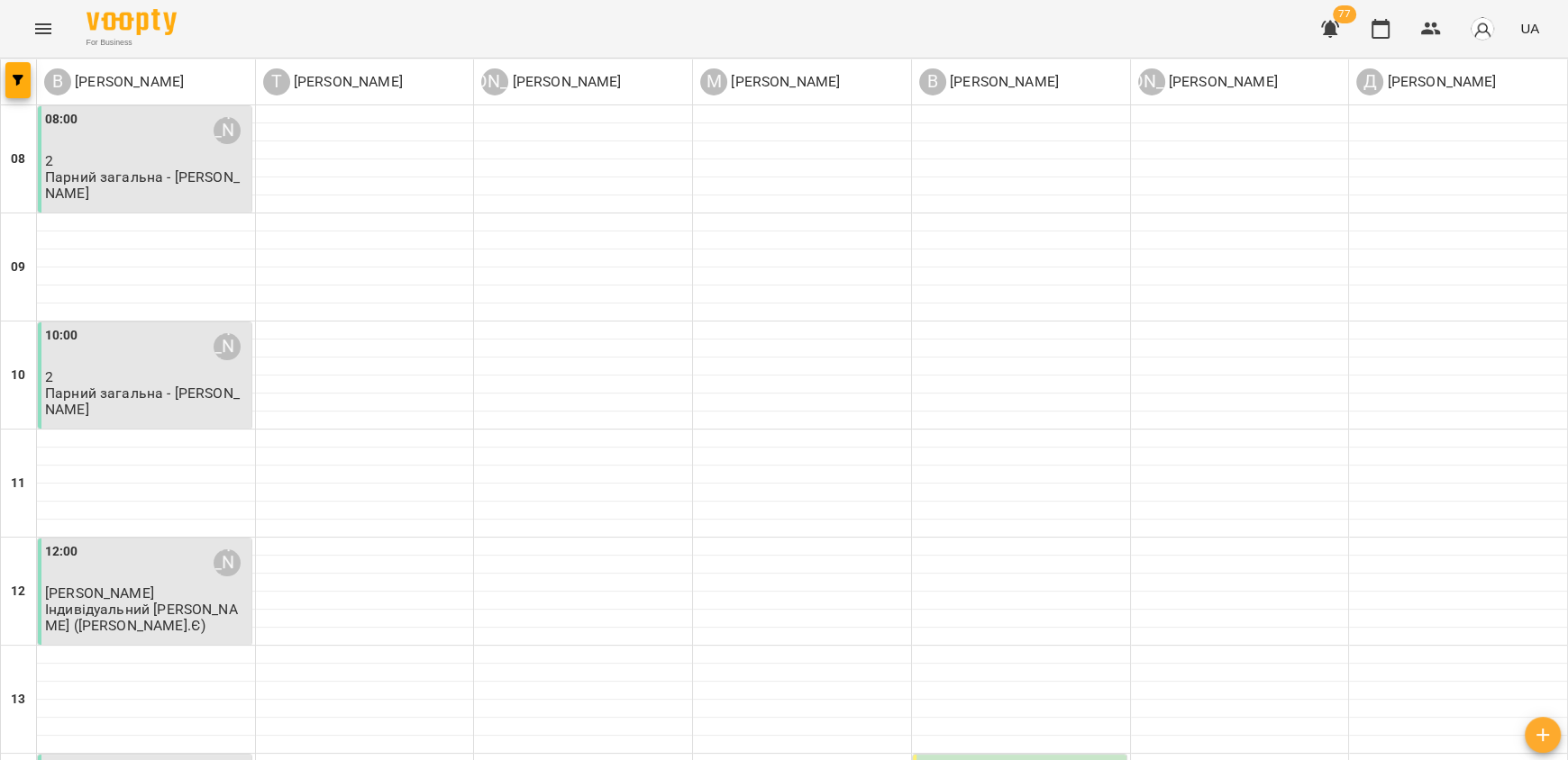
type input "**********"
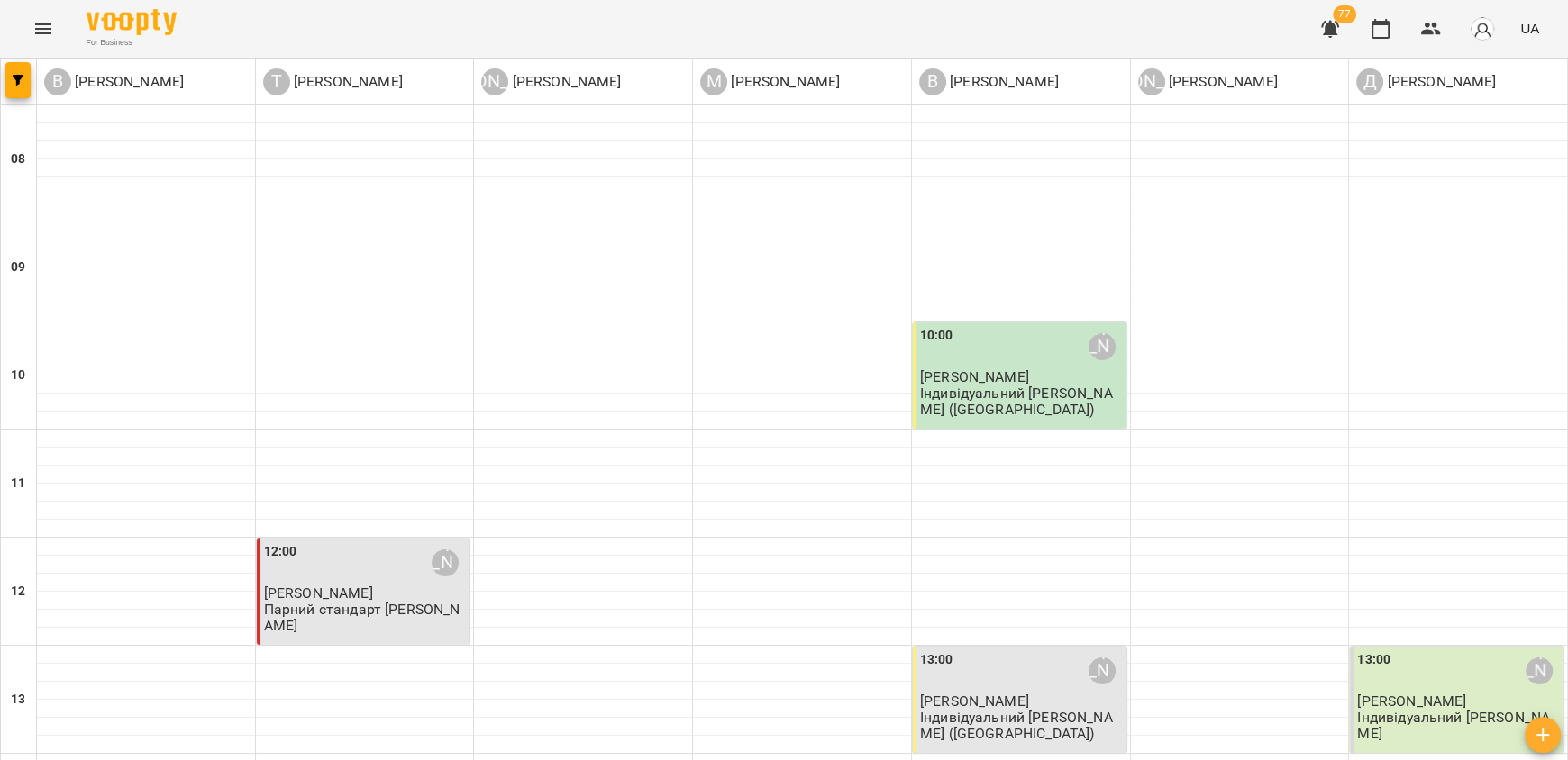
click at [1059, 413] on p "Індивідуальний [PERSON_NAME] ([GEOGRAPHIC_DATA])" at bounding box center [1021, 401] width 203 height 32
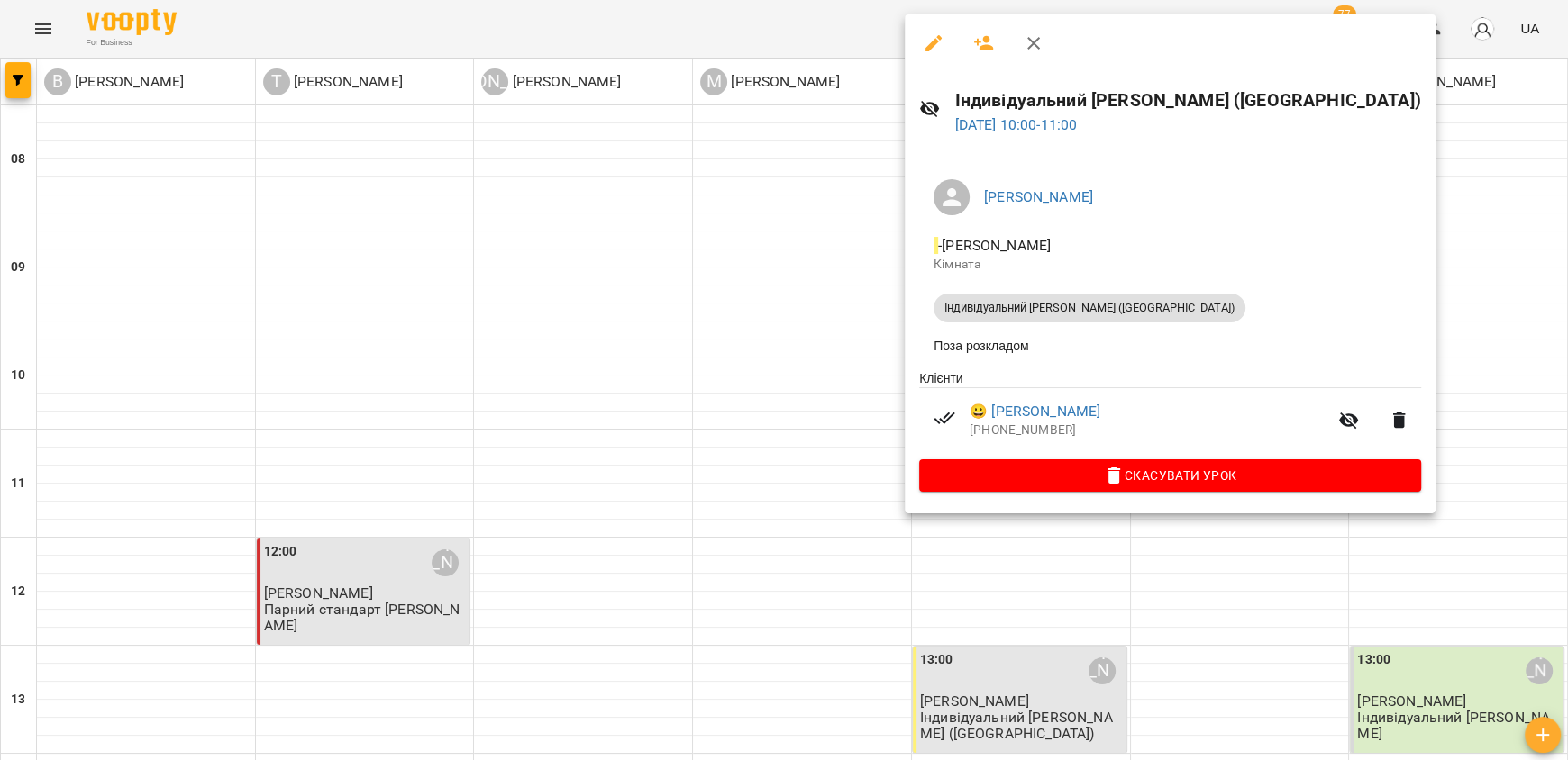
click at [336, 602] on div at bounding box center [784, 380] width 1568 height 760
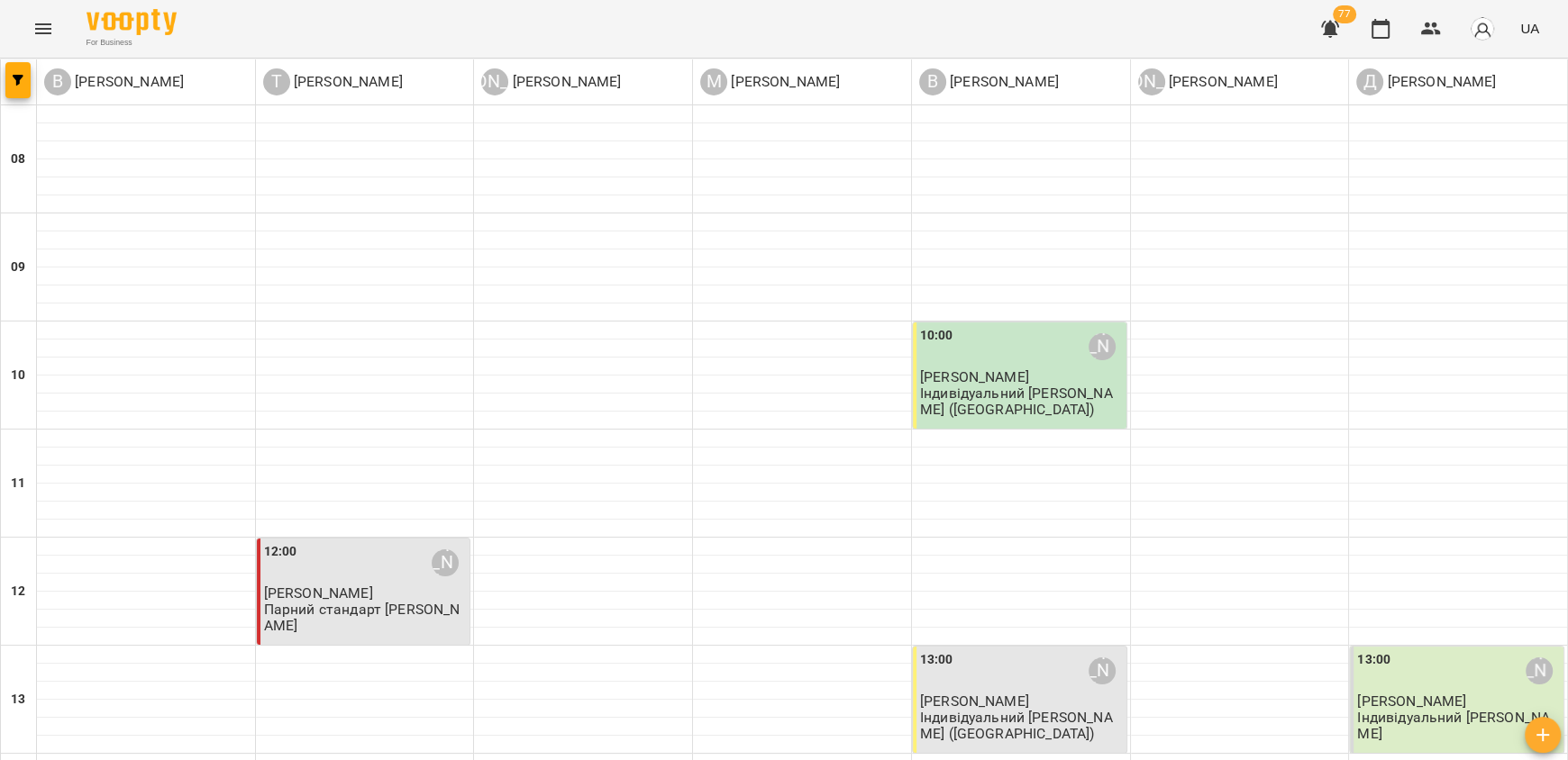
click at [336, 602] on p "Парний стандарт [PERSON_NAME]" at bounding box center [365, 617] width 203 height 32
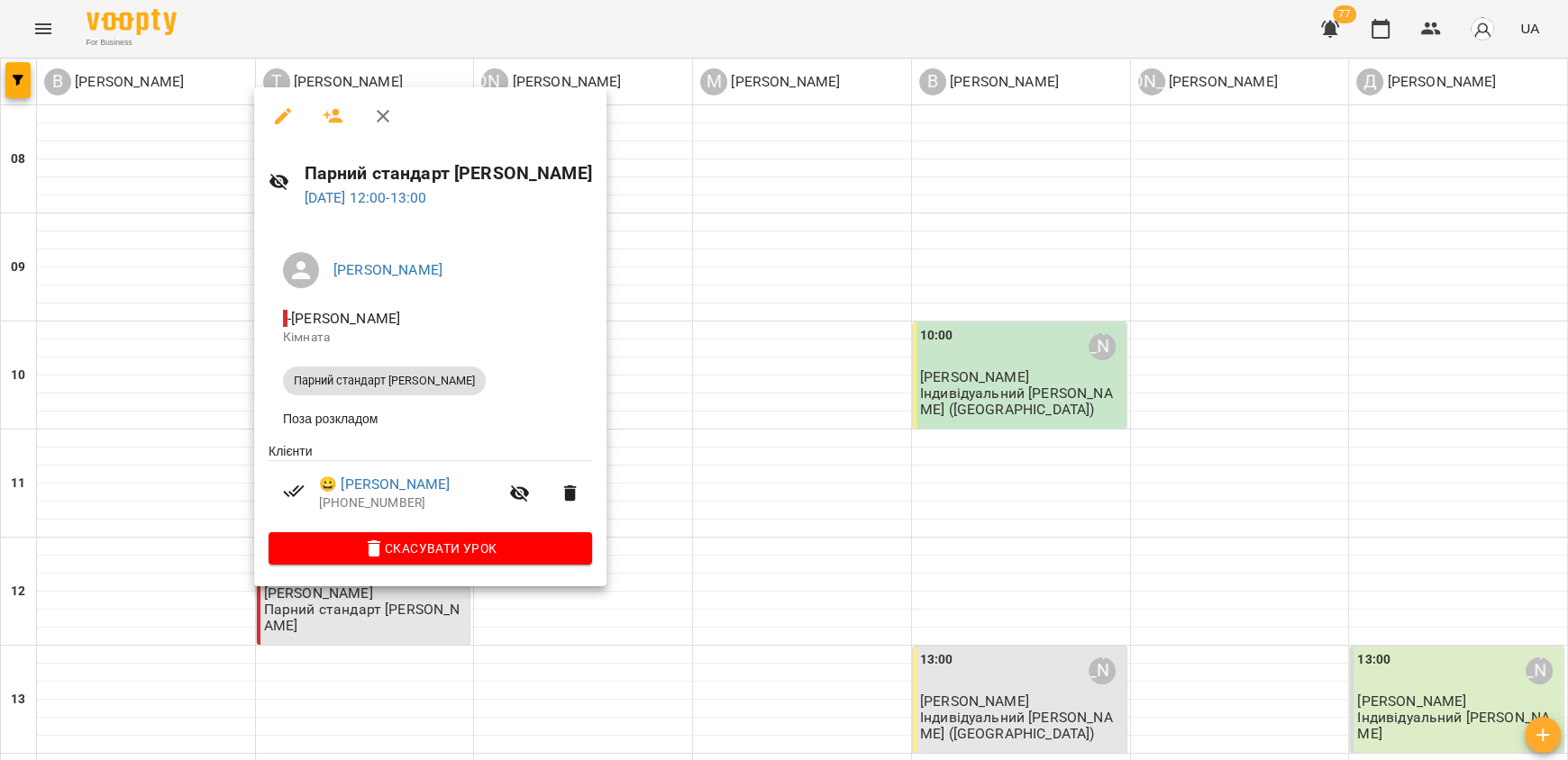
click at [683, 430] on div at bounding box center [784, 380] width 1568 height 760
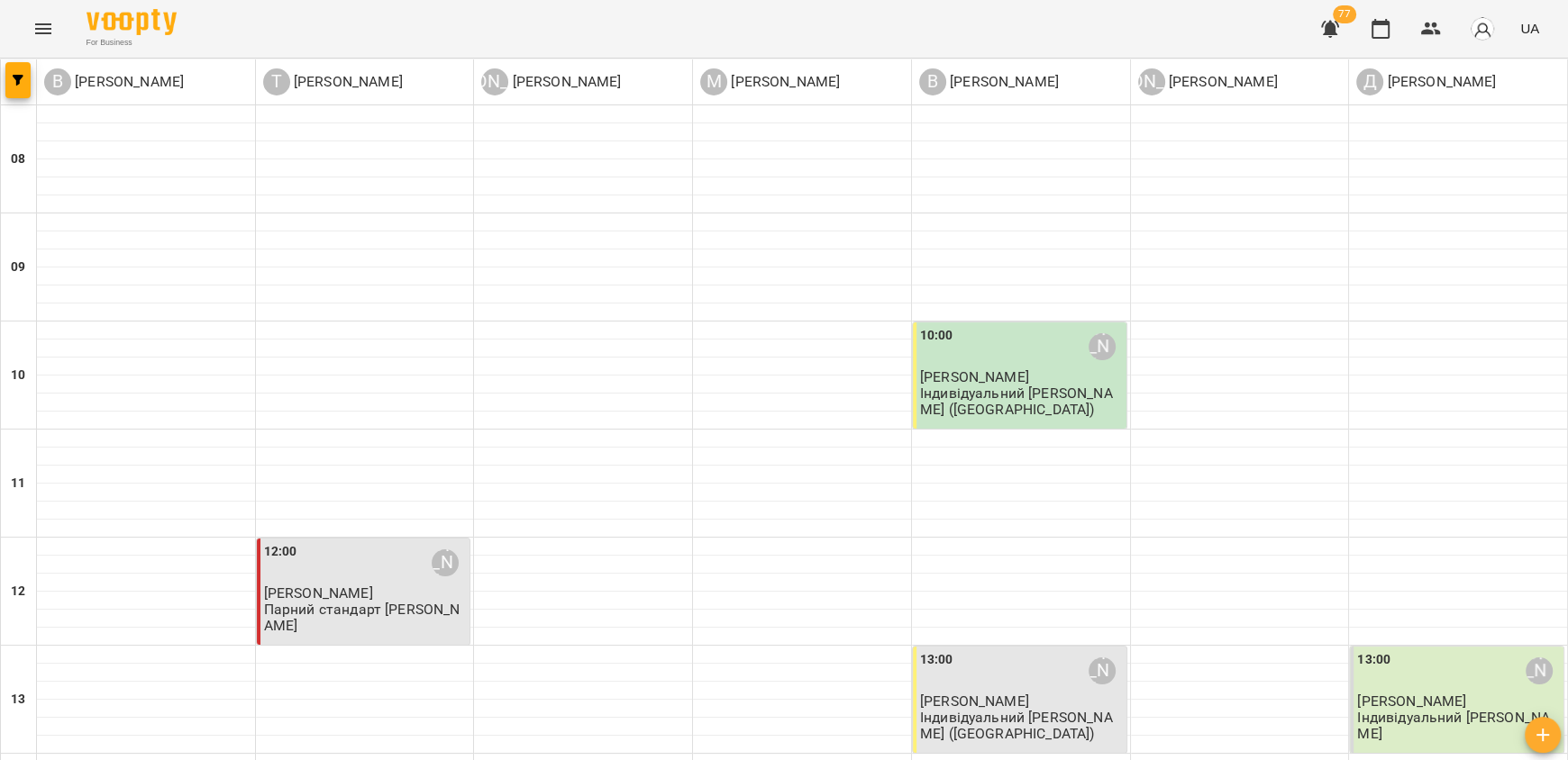
scroll to position [449, 0]
click at [945, 710] on p "Індивідуальний [PERSON_NAME] ([GEOGRAPHIC_DATA])" at bounding box center [1021, 726] width 203 height 32
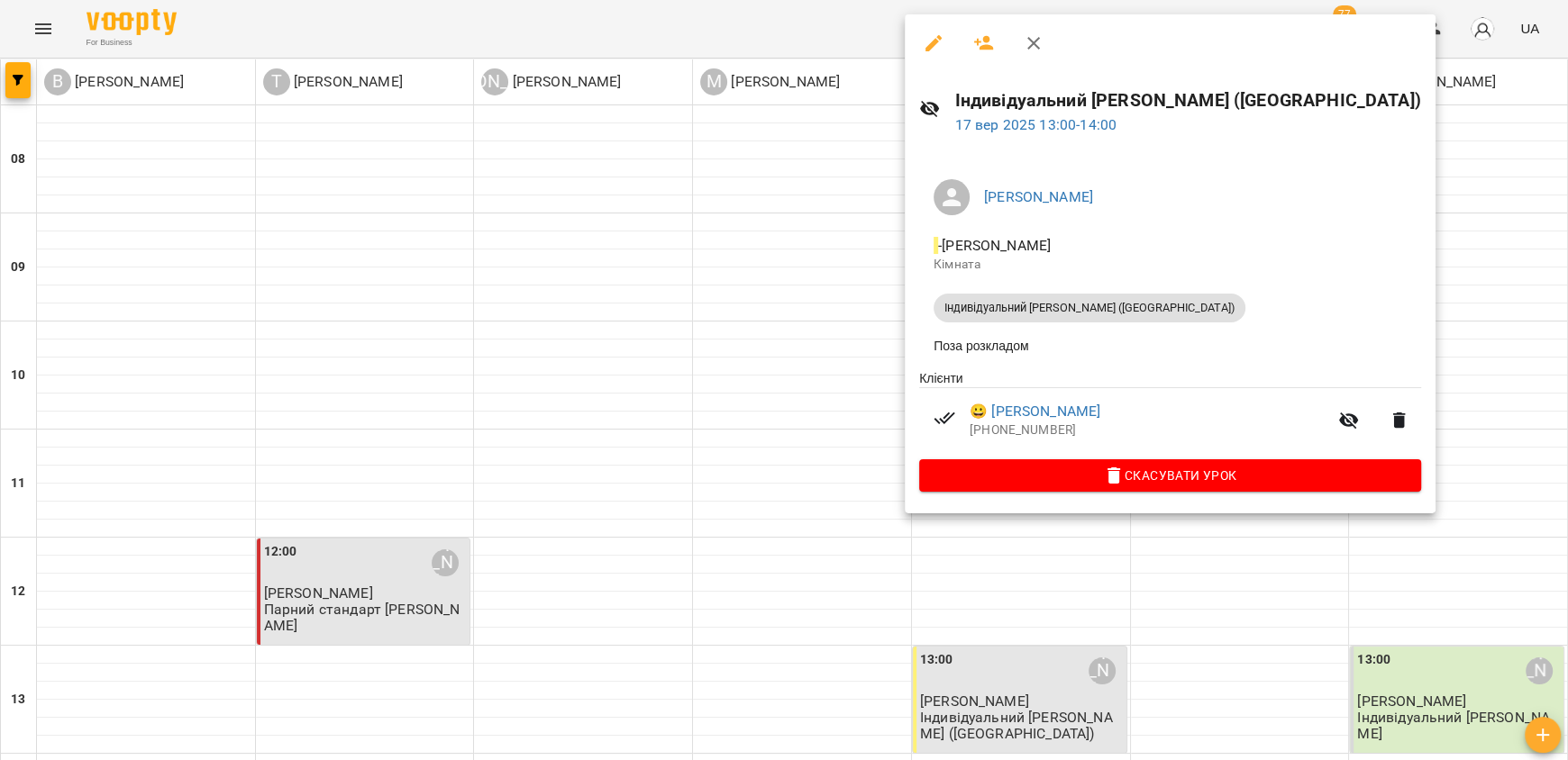
click at [738, 379] on div at bounding box center [784, 380] width 1568 height 760
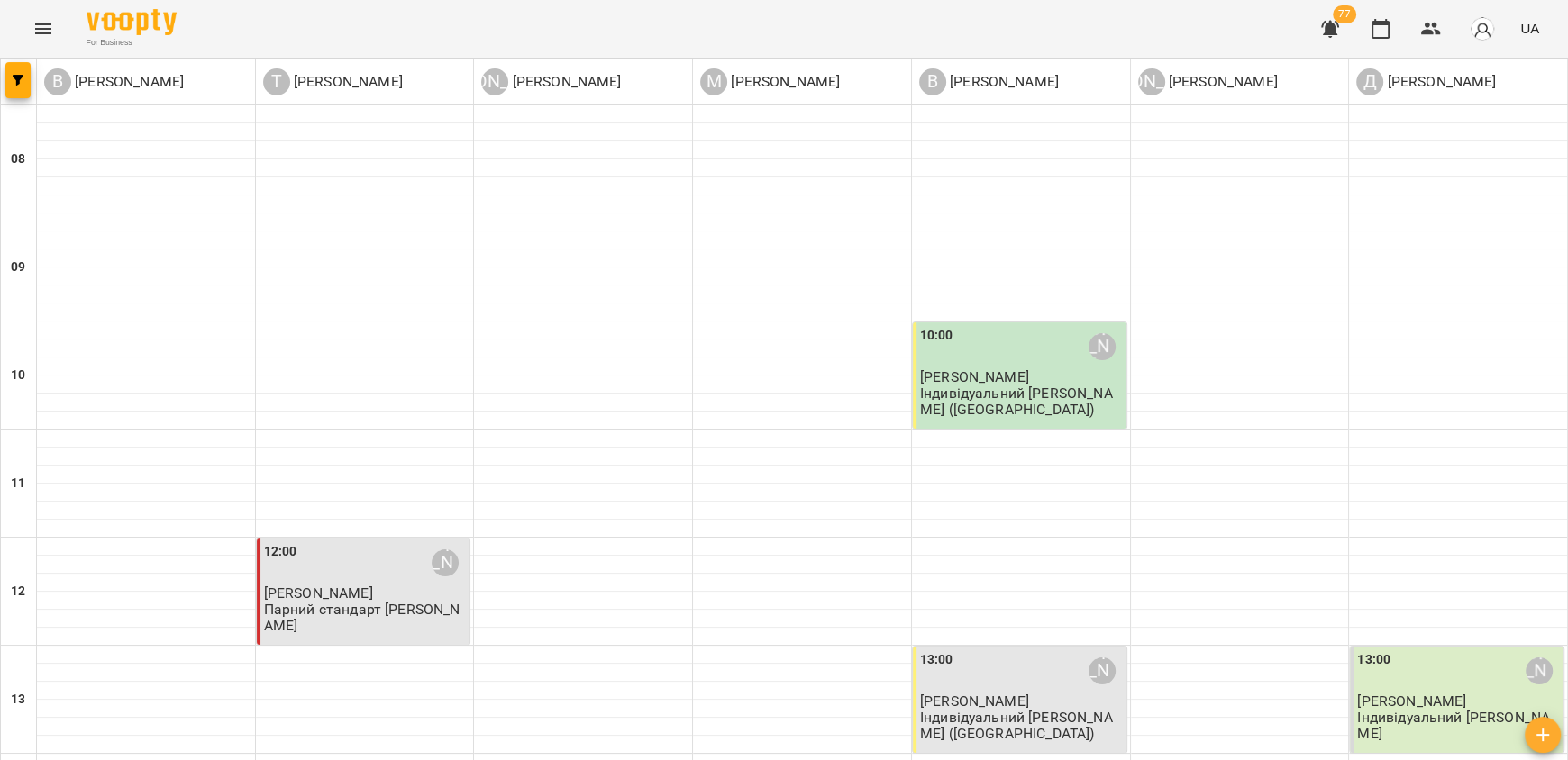
click at [1396, 647] on div "13:00 Діана Батракова Князєв Максим Індивідуальний Діана" at bounding box center [1456, 700] width 214 height 106
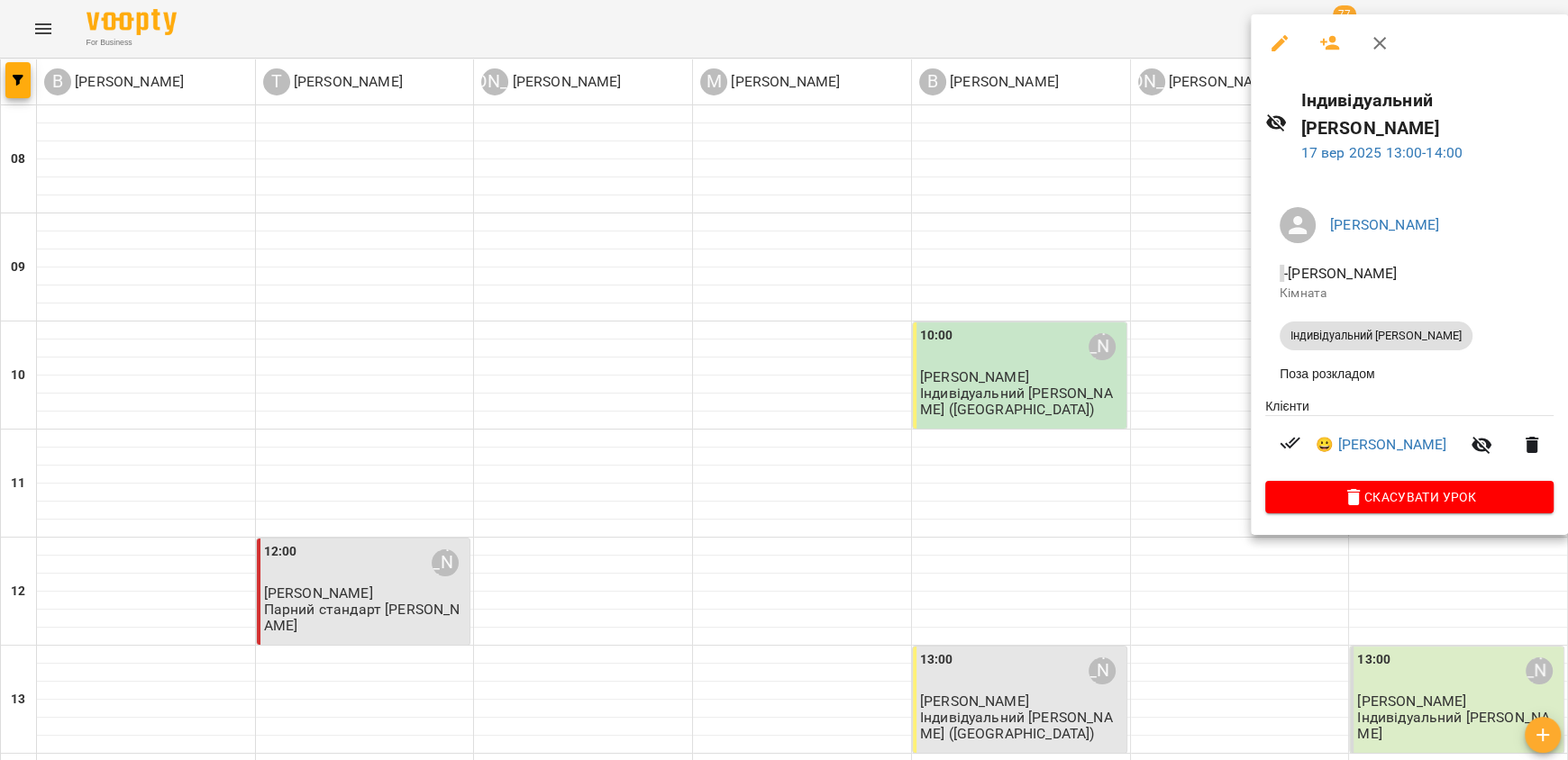
click at [1108, 458] on div at bounding box center [784, 380] width 1568 height 760
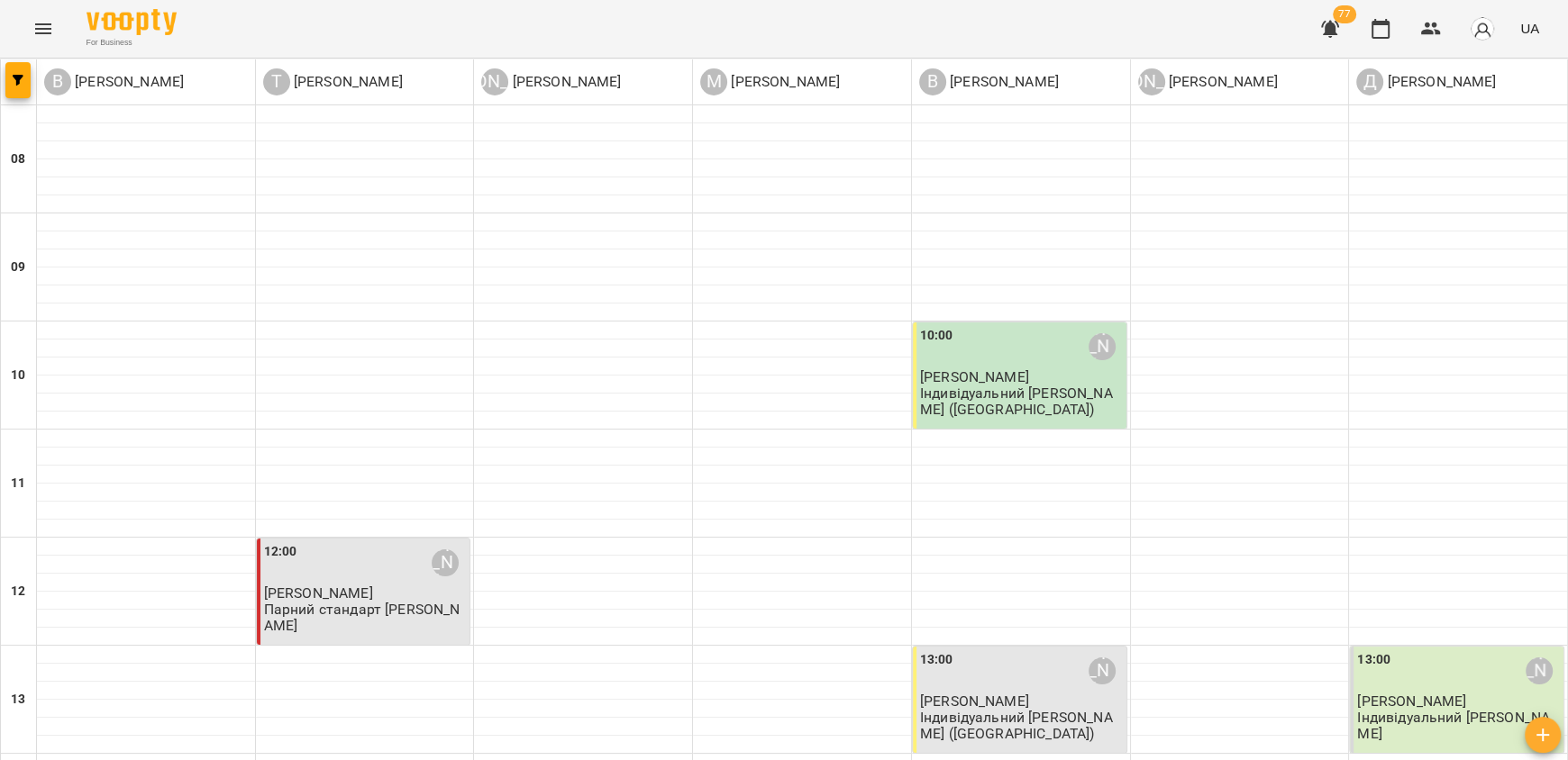
scroll to position [810, 0]
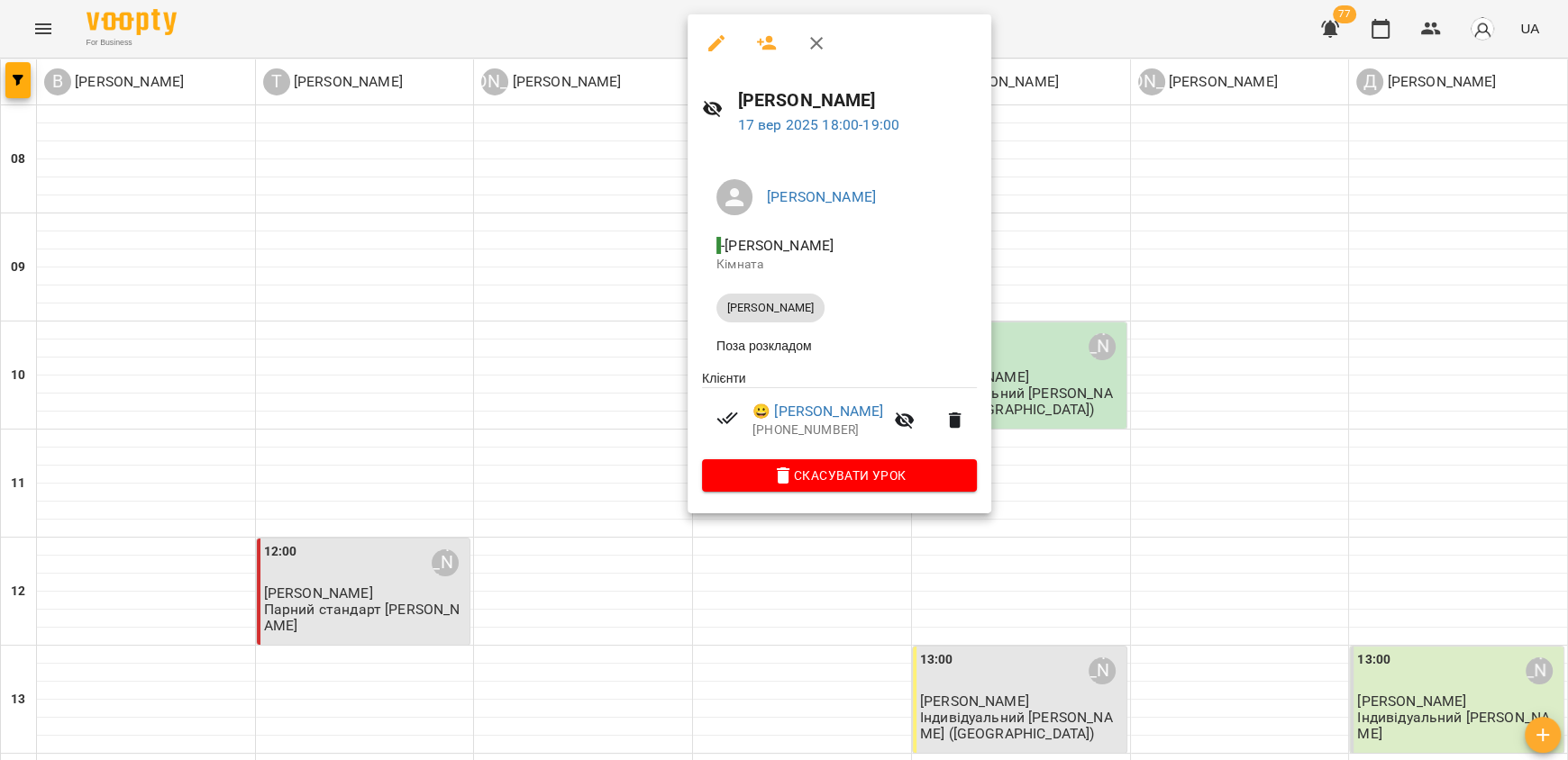
click at [777, 560] on div at bounding box center [784, 380] width 1568 height 760
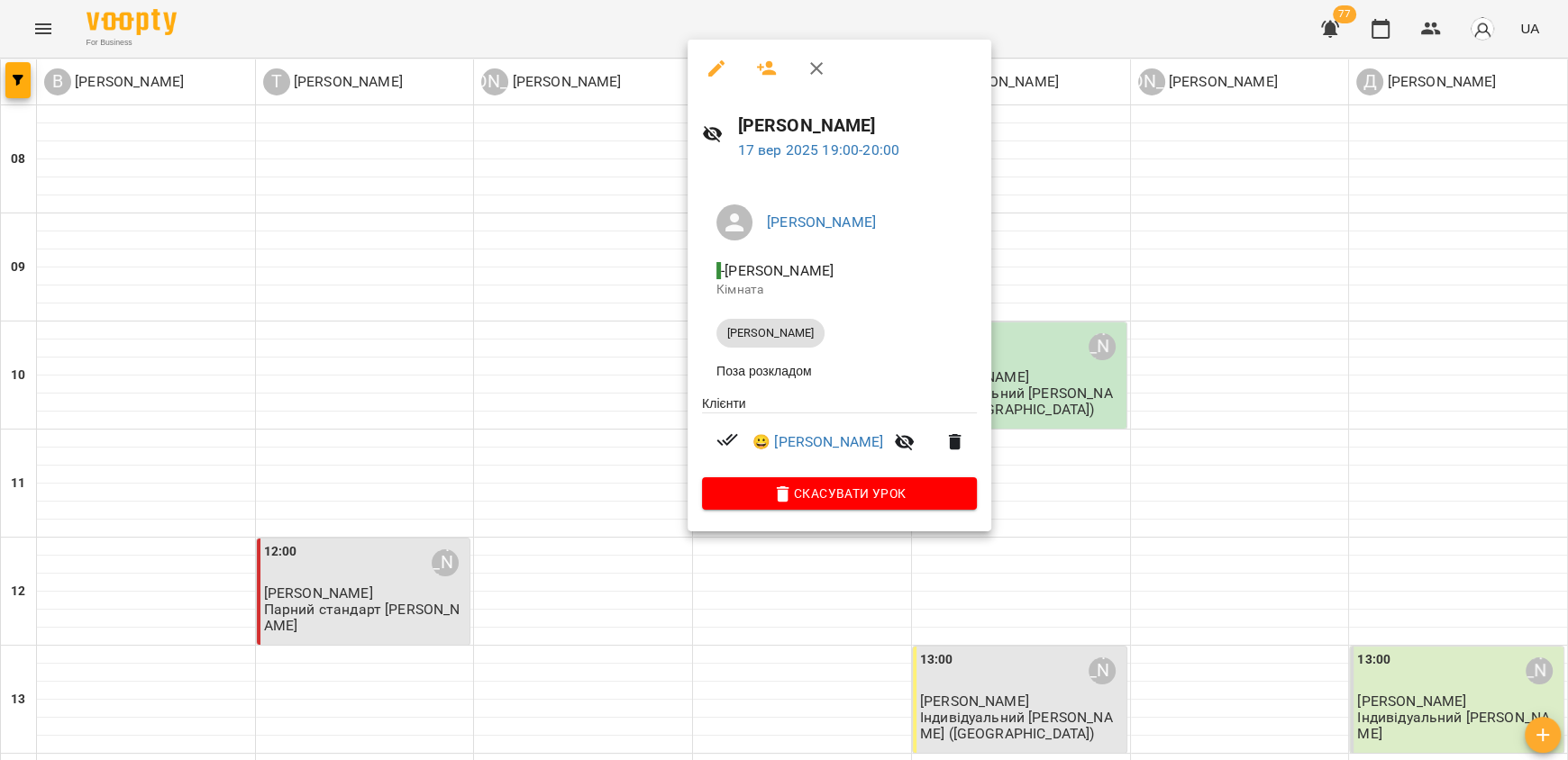
drag, startPoint x: 955, startPoint y: 584, endPoint x: 929, endPoint y: 578, distance: 26.7
click at [955, 582] on div at bounding box center [784, 380] width 1568 height 760
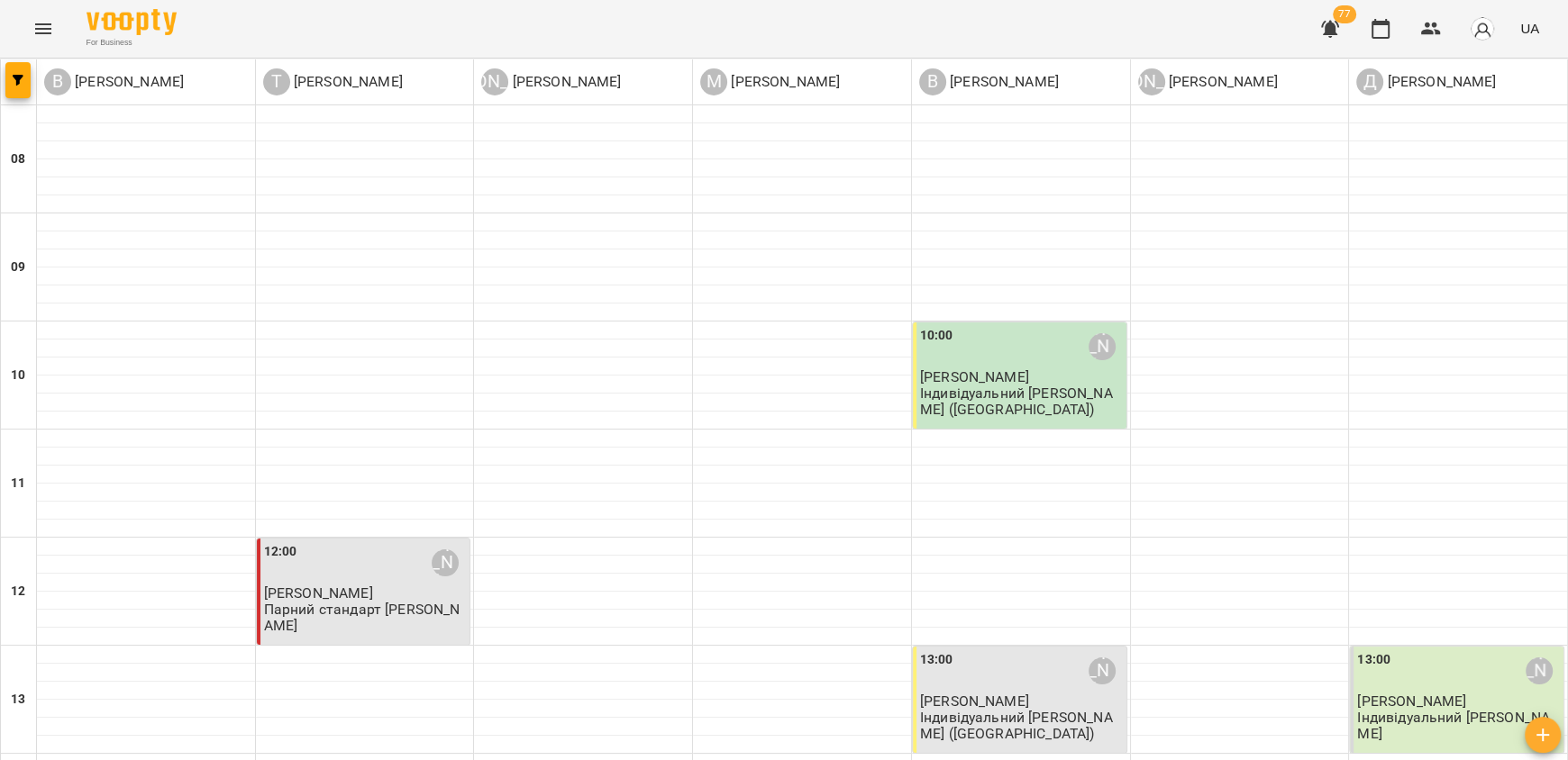
scroll to position [900, 0]
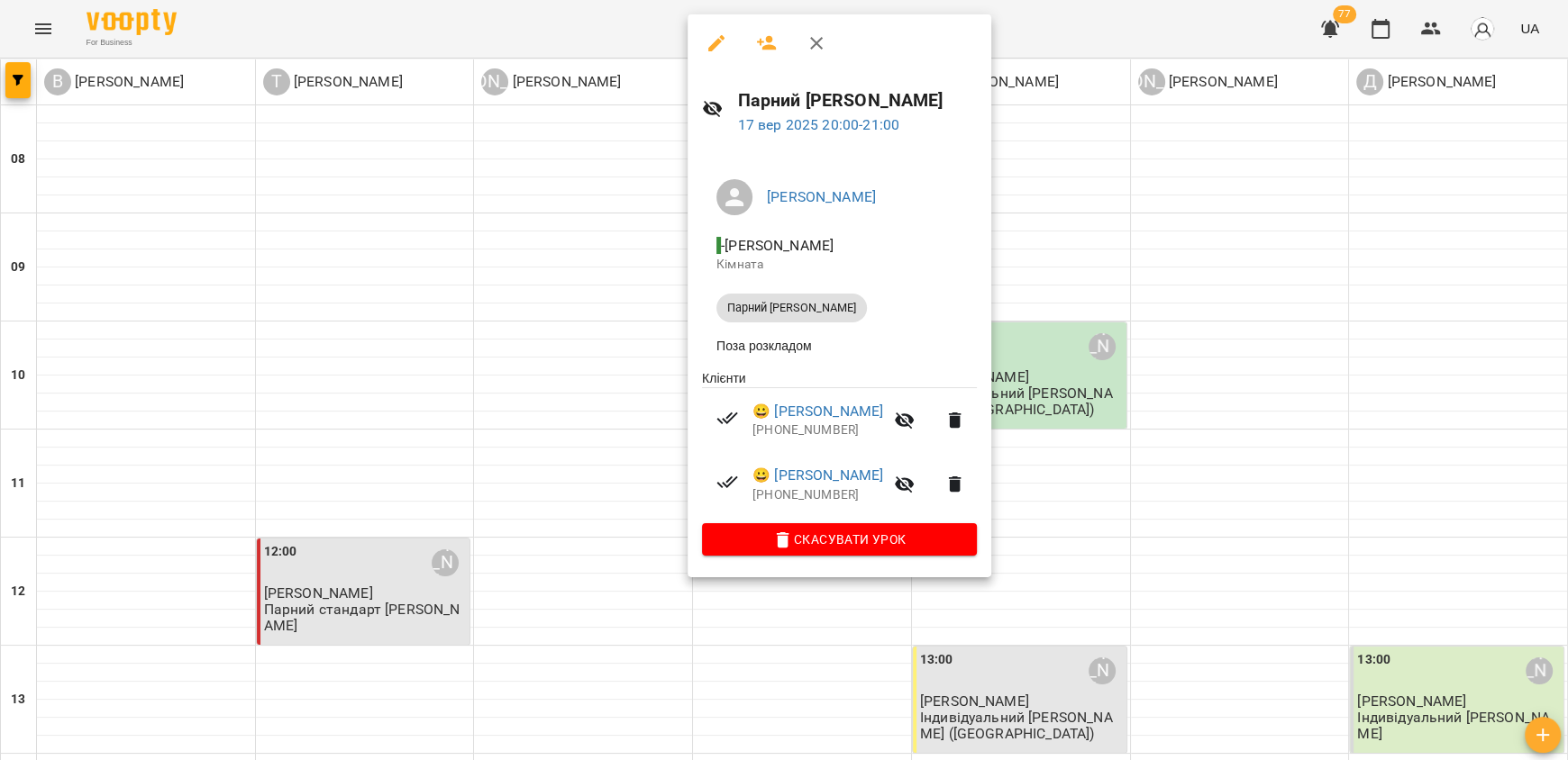
click at [385, 362] on div at bounding box center [784, 380] width 1568 height 760
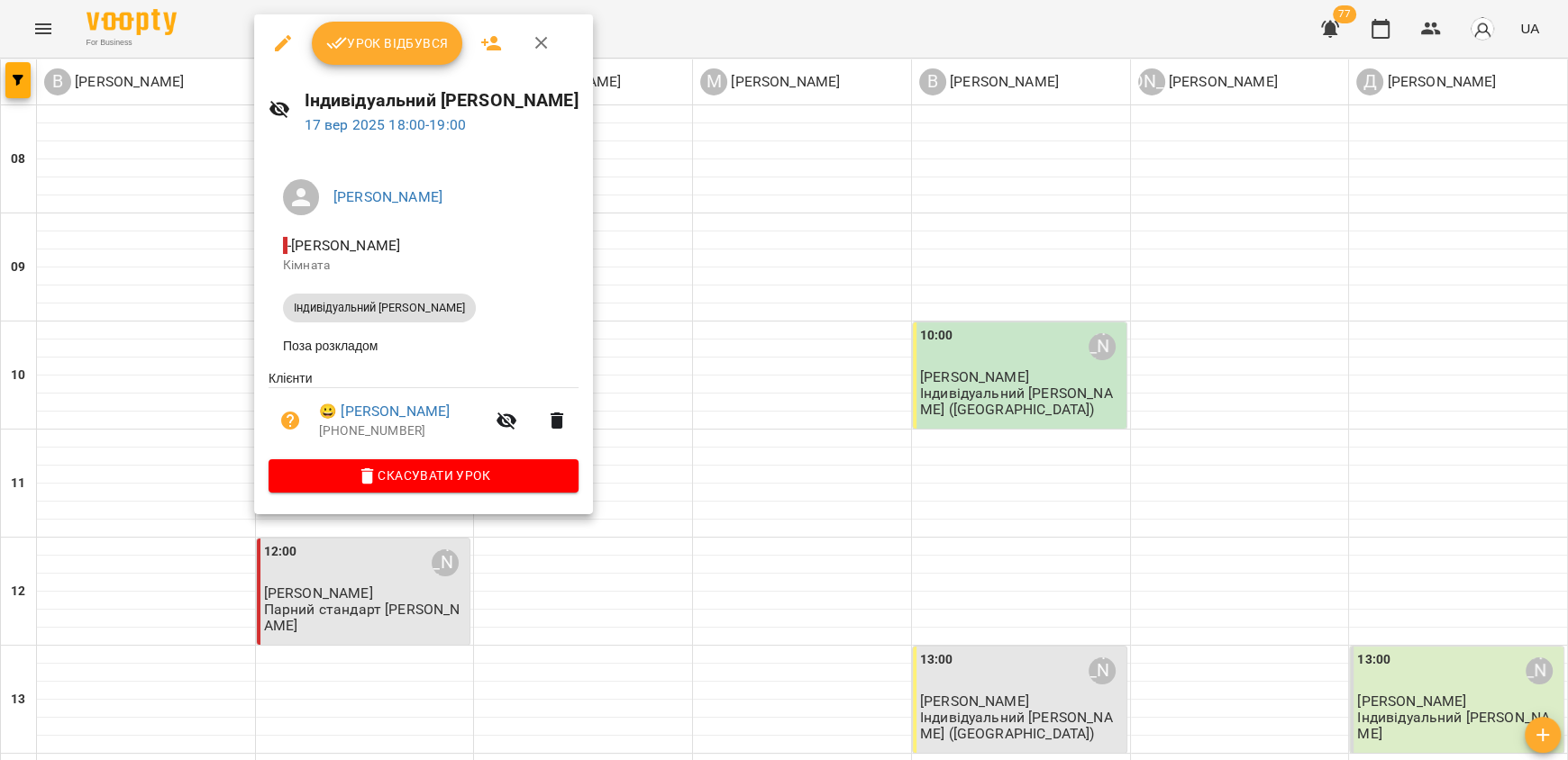
click at [614, 215] on div at bounding box center [784, 380] width 1568 height 760
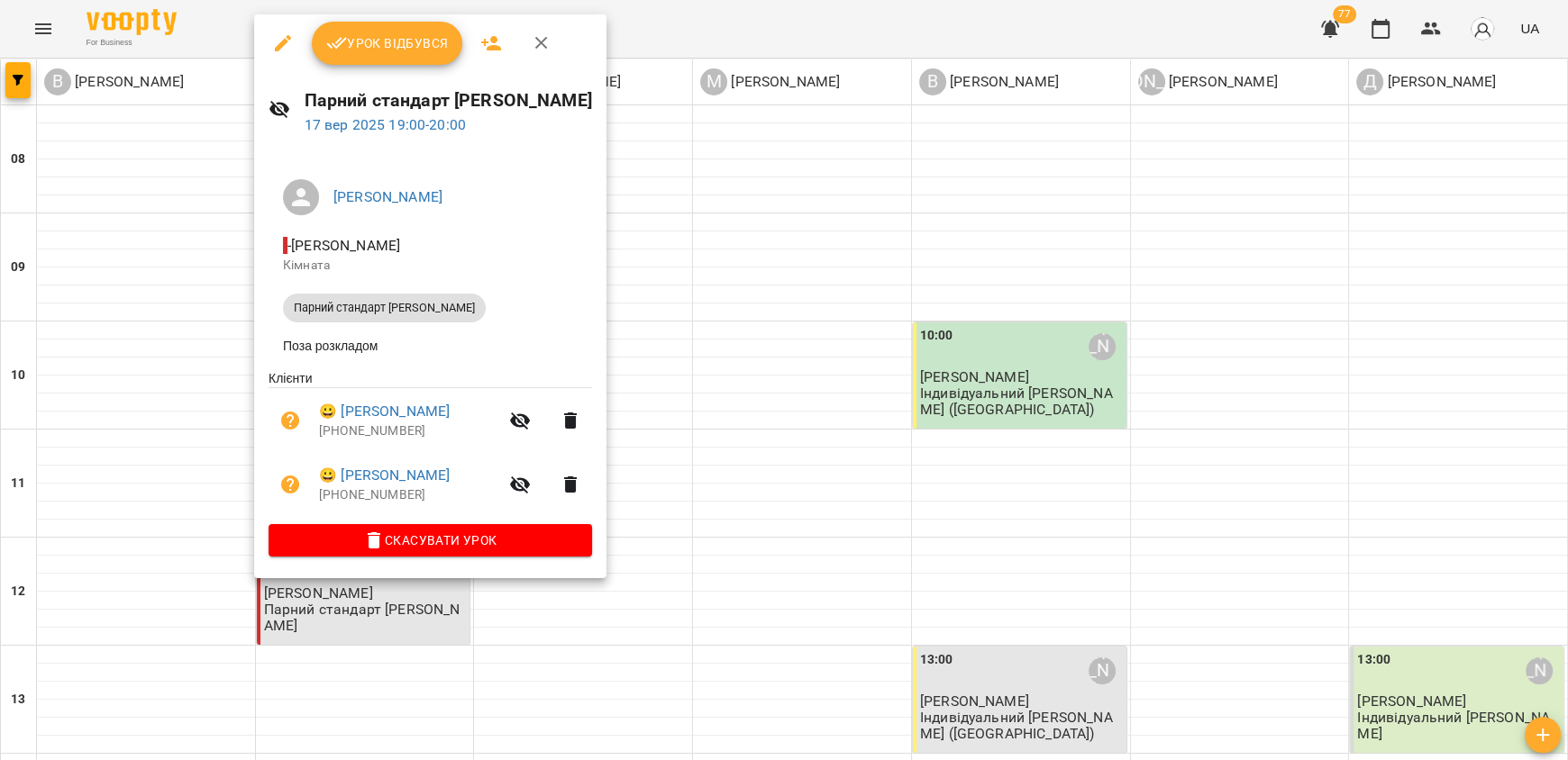
click at [119, 536] on div at bounding box center [784, 380] width 1568 height 760
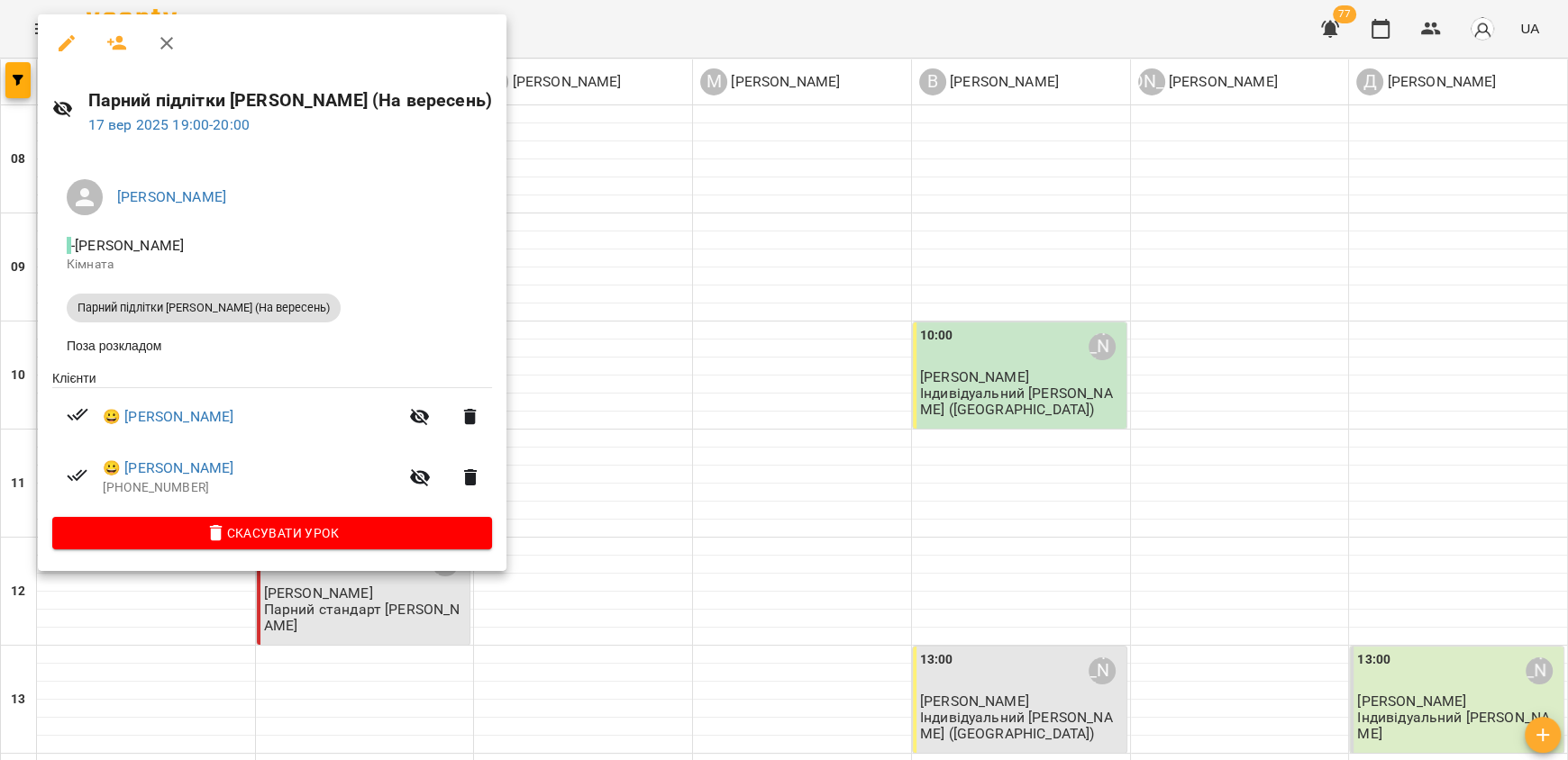
click at [569, 268] on div at bounding box center [784, 380] width 1568 height 760
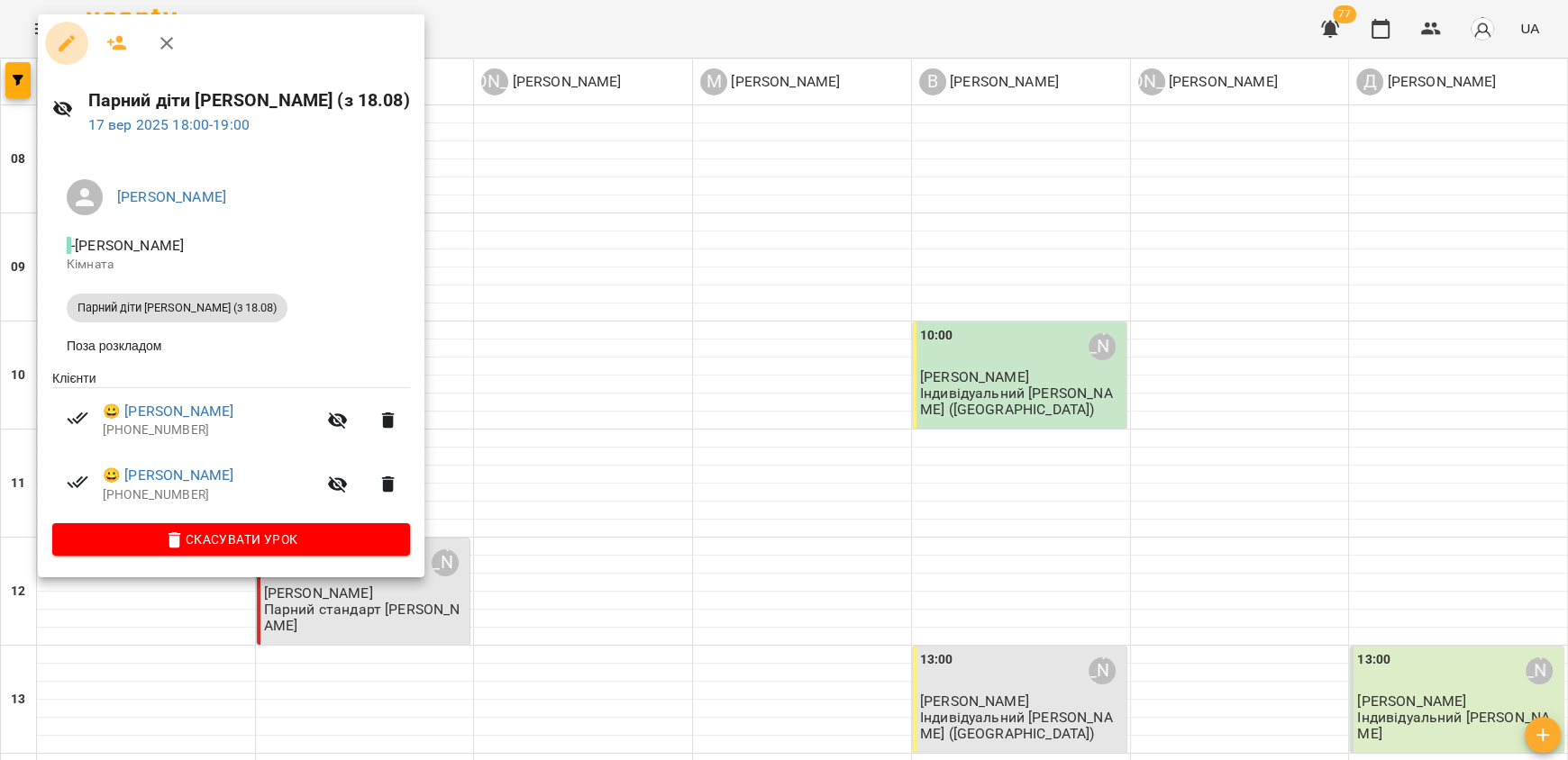
click at [68, 39] on icon "button" at bounding box center [66, 43] width 16 height 16
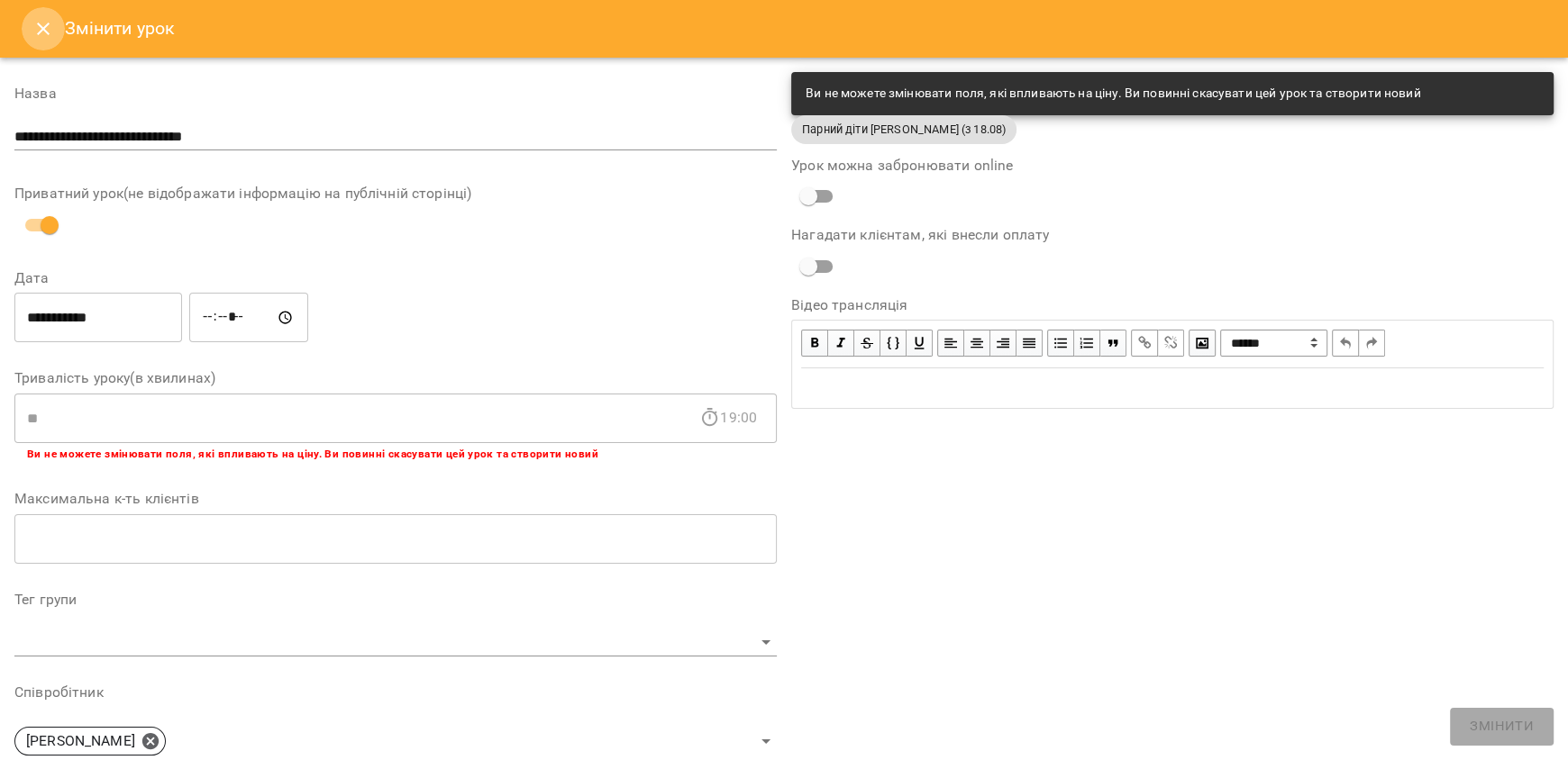
click at [38, 30] on icon "Close" at bounding box center [43, 29] width 22 height 22
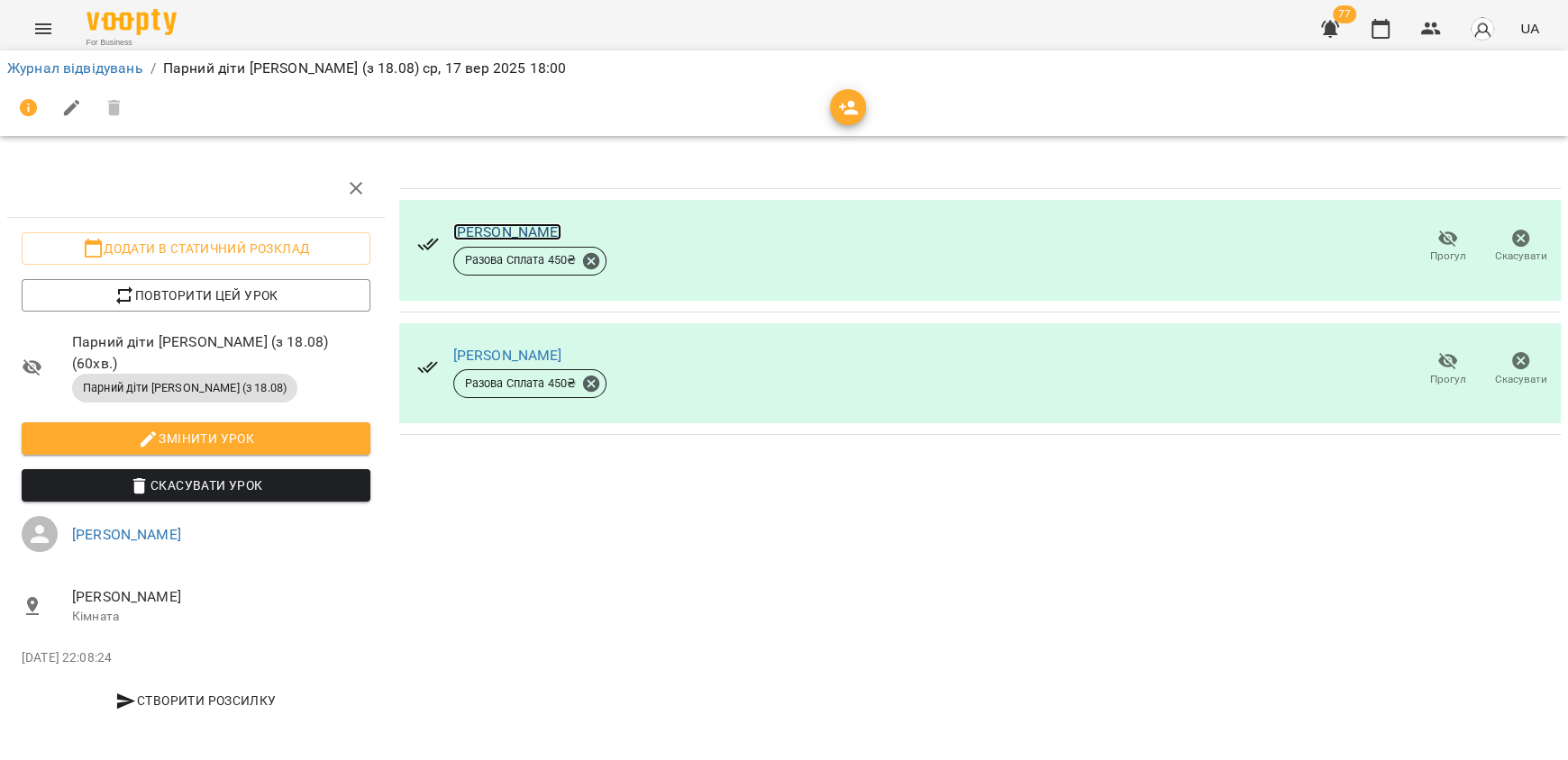
click at [510, 230] on link "Віталій Куліш" at bounding box center [507, 231] width 109 height 17
click at [26, 102] on icon "button" at bounding box center [29, 108] width 18 height 18
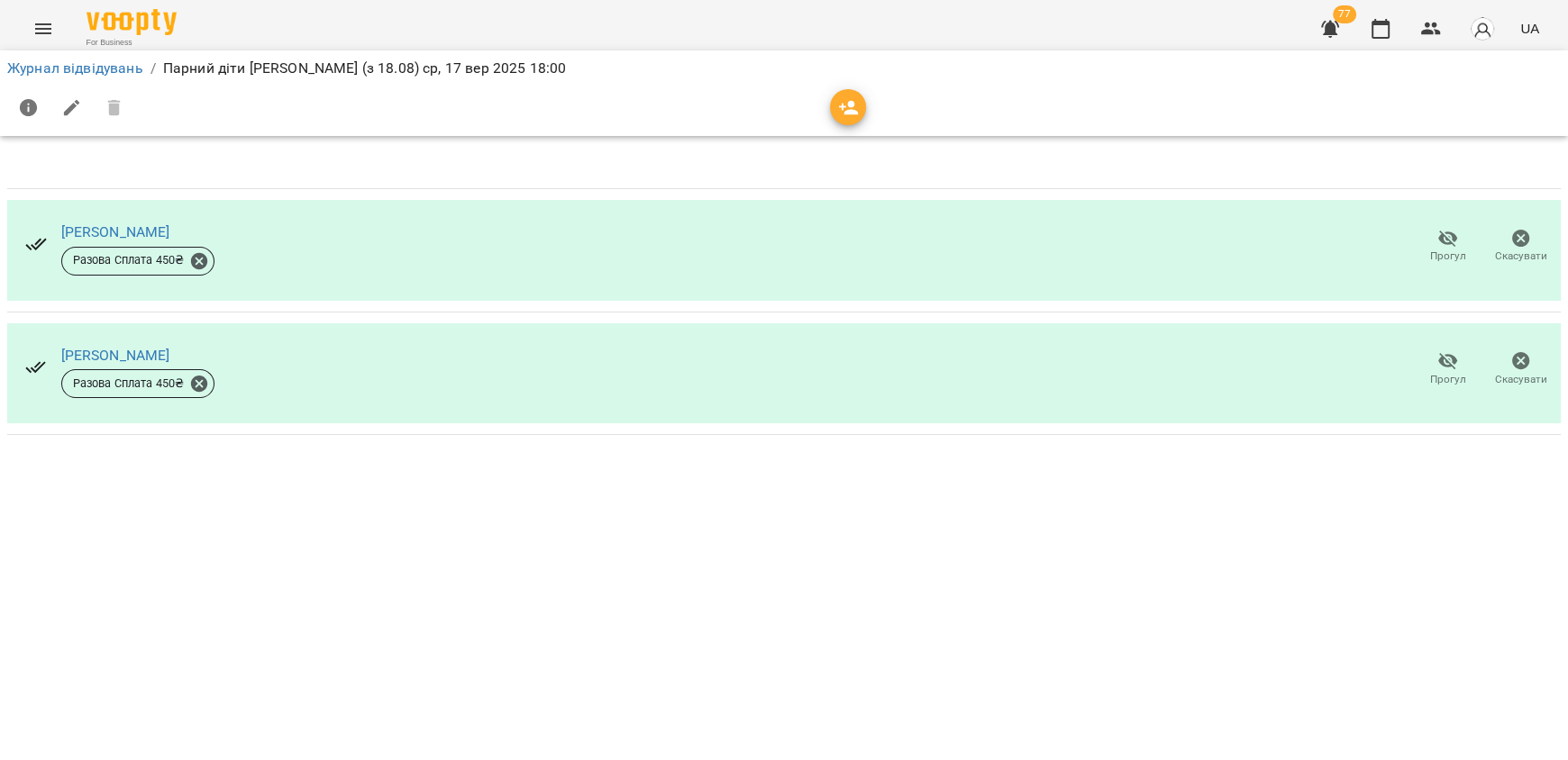
click at [23, 103] on icon "button" at bounding box center [29, 108] width 18 height 18
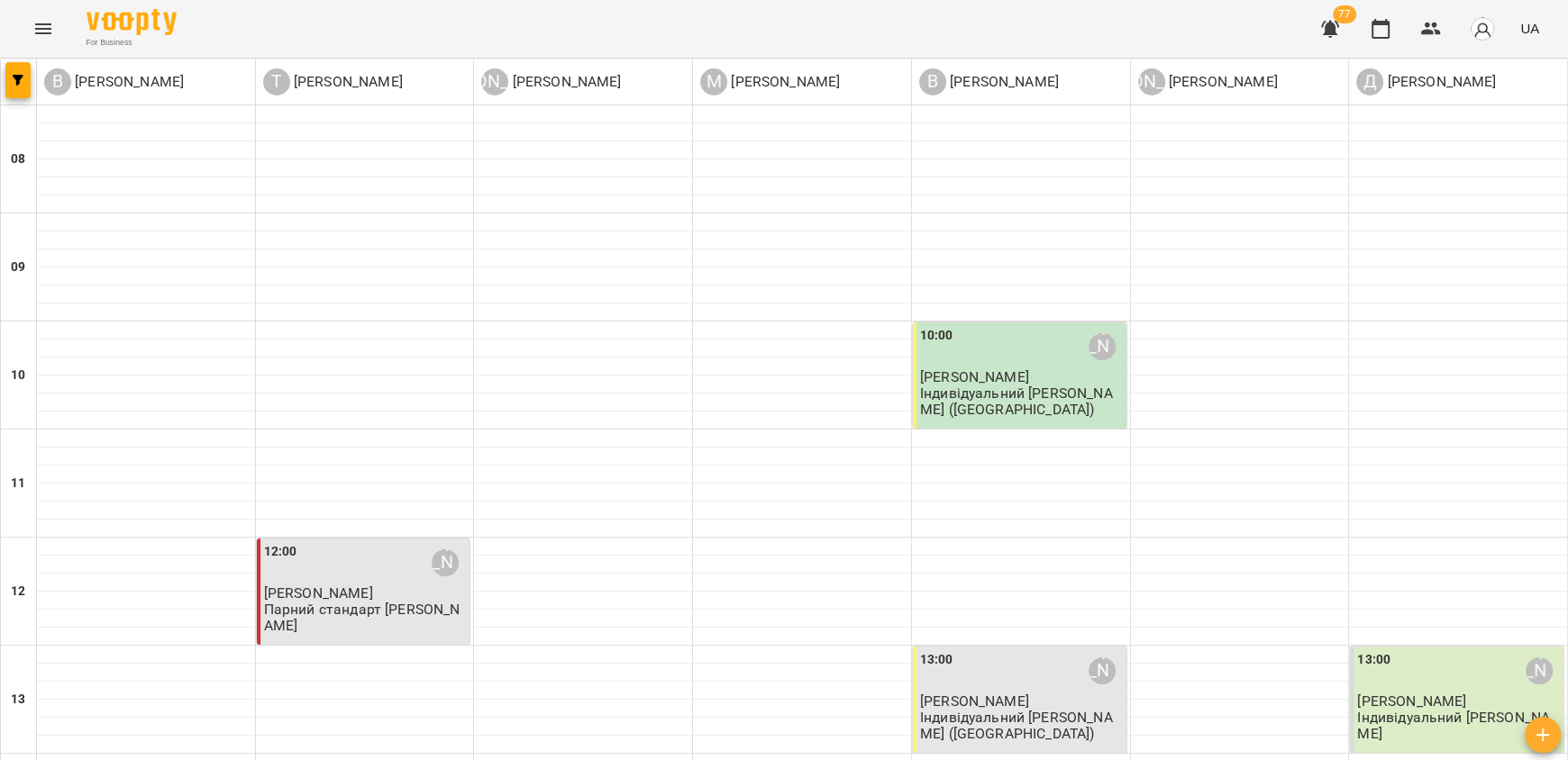
scroll to position [900, 0]
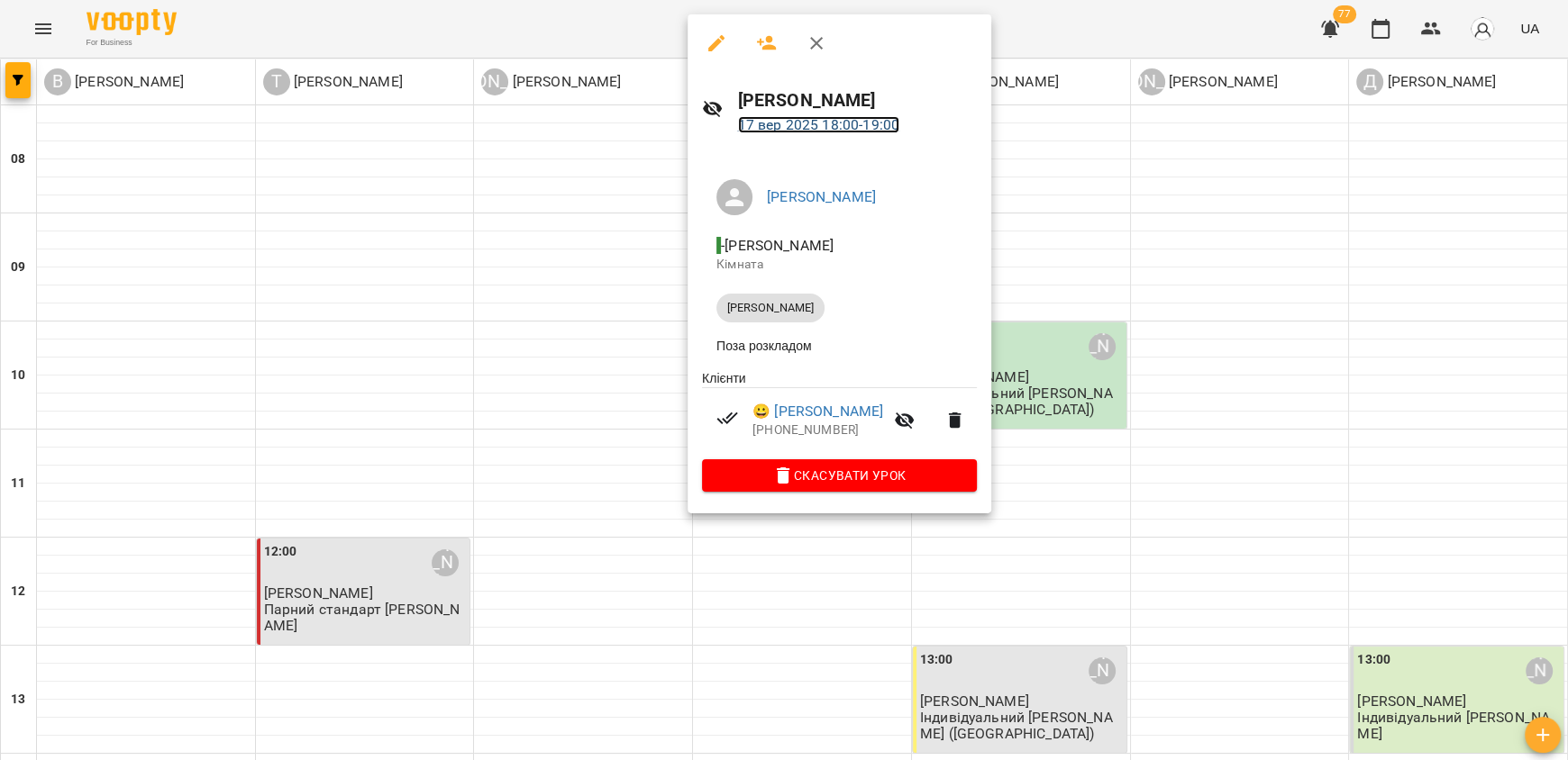
click at [785, 128] on link "17 вер 2025 18:00 - 19:00" at bounding box center [818, 124] width 162 height 17
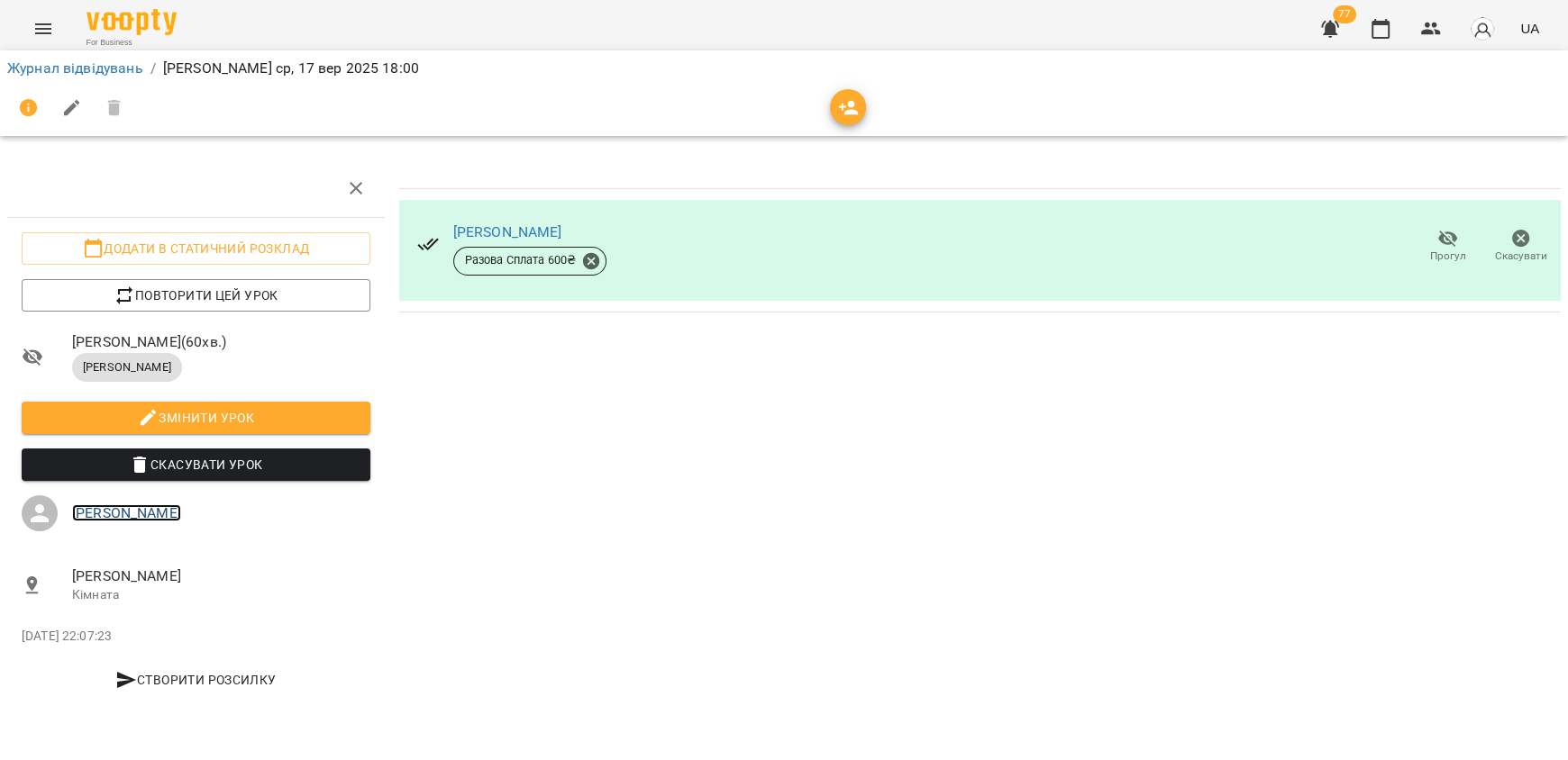
click at [153, 512] on link "[PERSON_NAME]" at bounding box center [126, 512] width 109 height 17
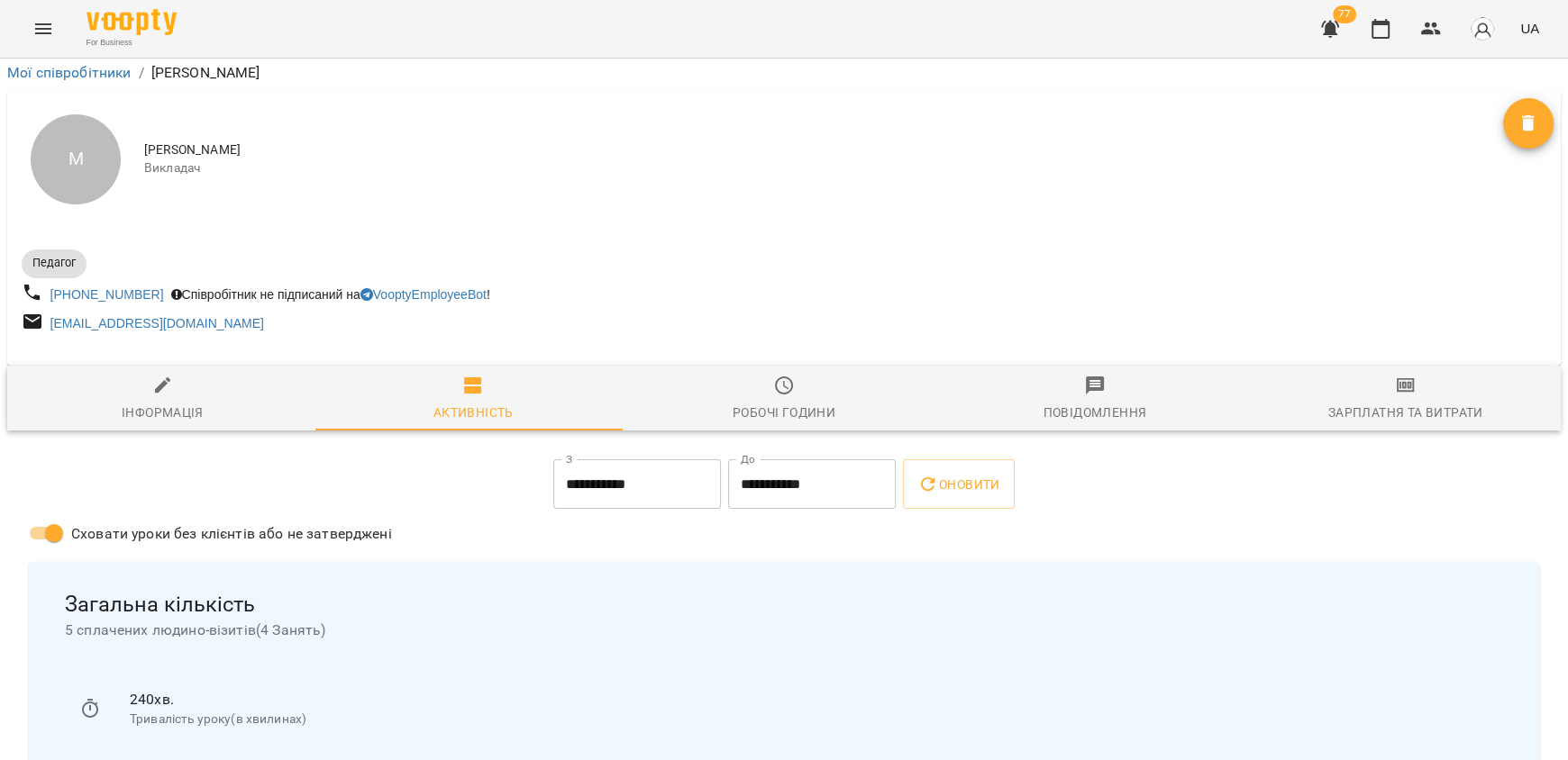
scroll to position [1027, 0]
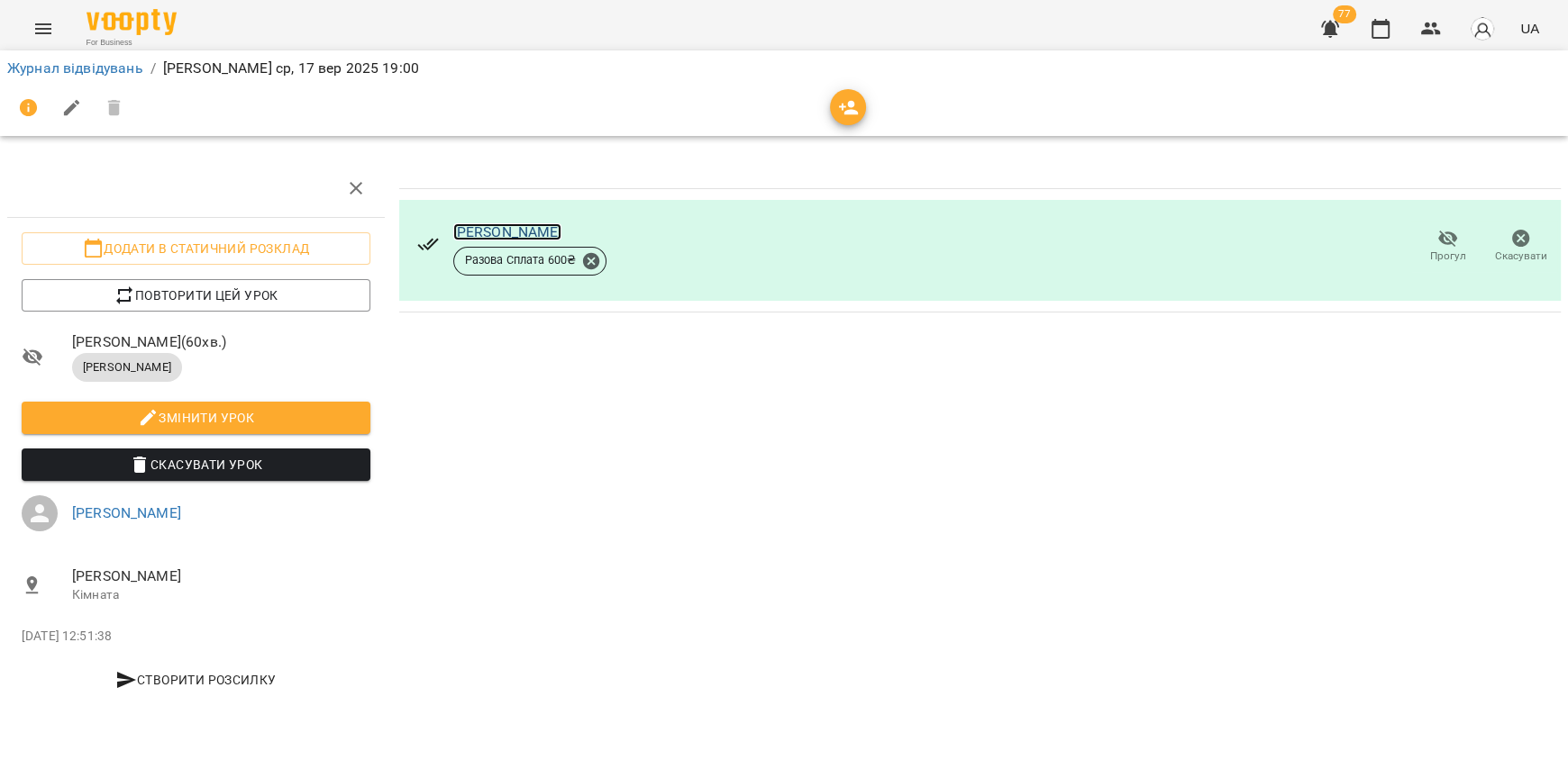
click at [562, 229] on link "[PERSON_NAME]" at bounding box center [507, 231] width 109 height 17
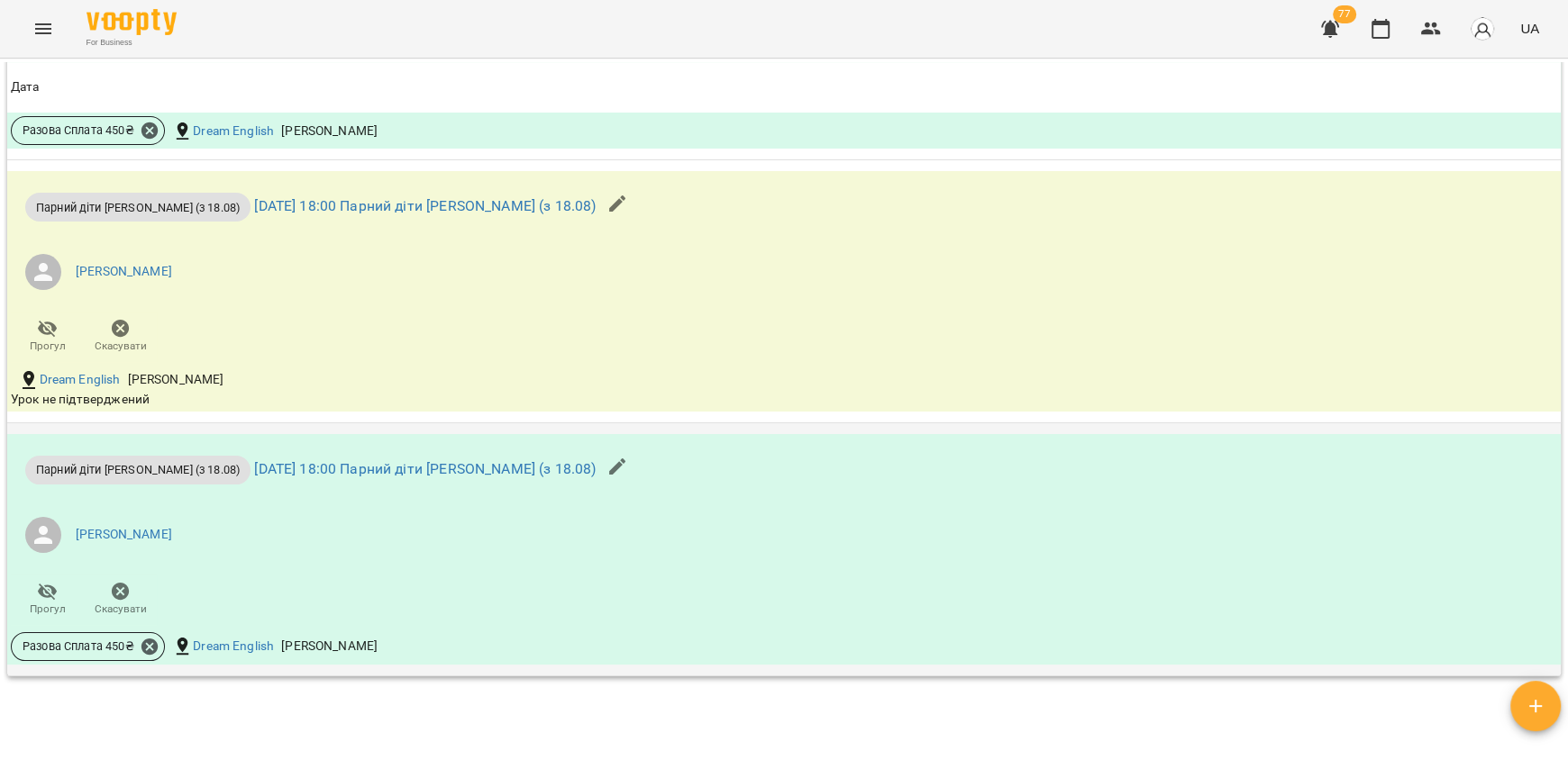
scroll to position [1170, 0]
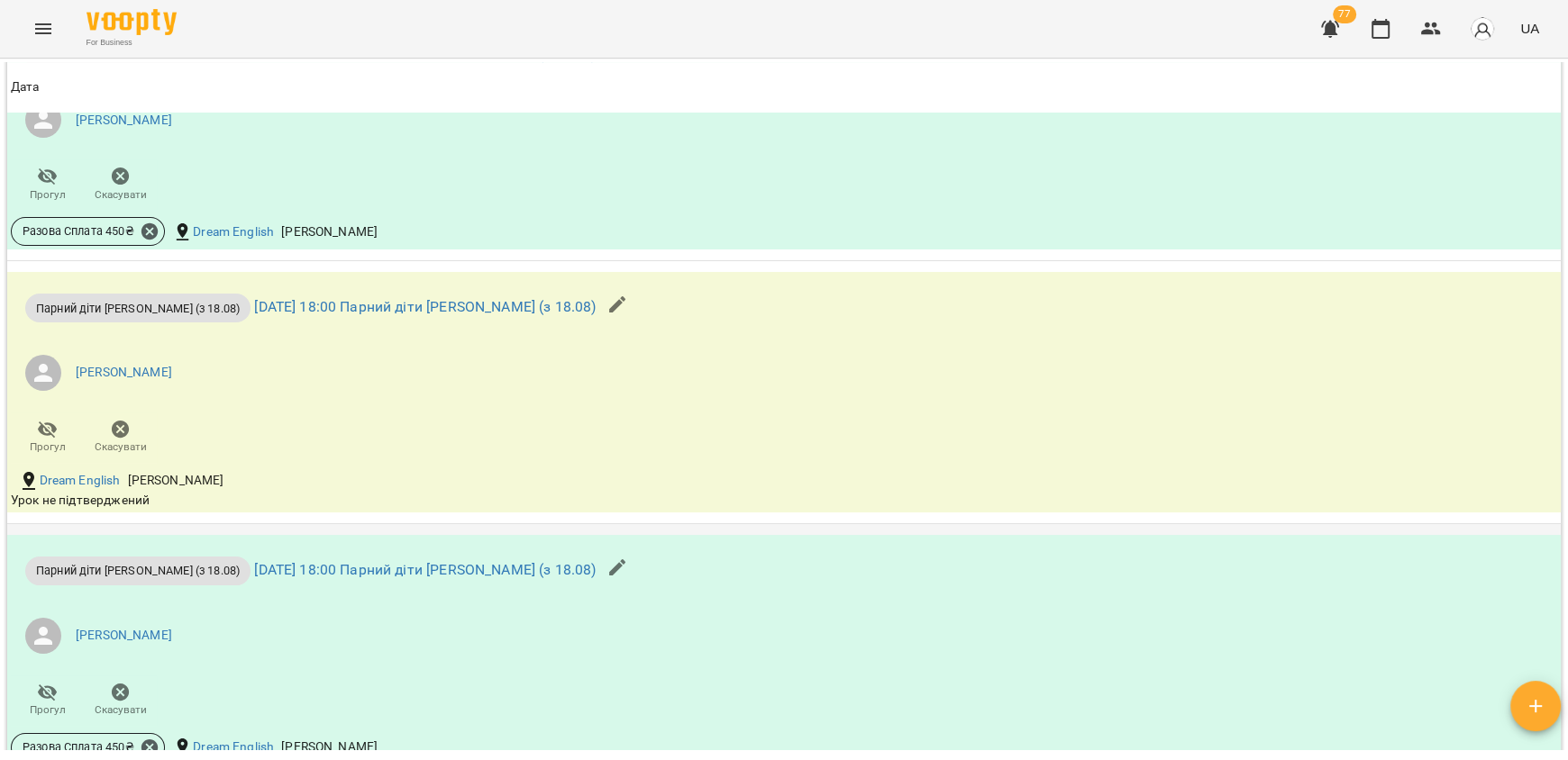
click at [630, 486] on div "Dream English Валентина Мазурик" at bounding box center [524, 480] width 1035 height 29
click at [579, 385] on li "[PERSON_NAME]" at bounding box center [525, 372] width 1028 height 50
drag, startPoint x: 444, startPoint y: 306, endPoint x: 445, endPoint y: 316, distance: 10.0
click at [444, 306] on link "пн 15 вер 2025 18:00 Парний діти Валентина (з 18.08)" at bounding box center [425, 306] width 342 height 17
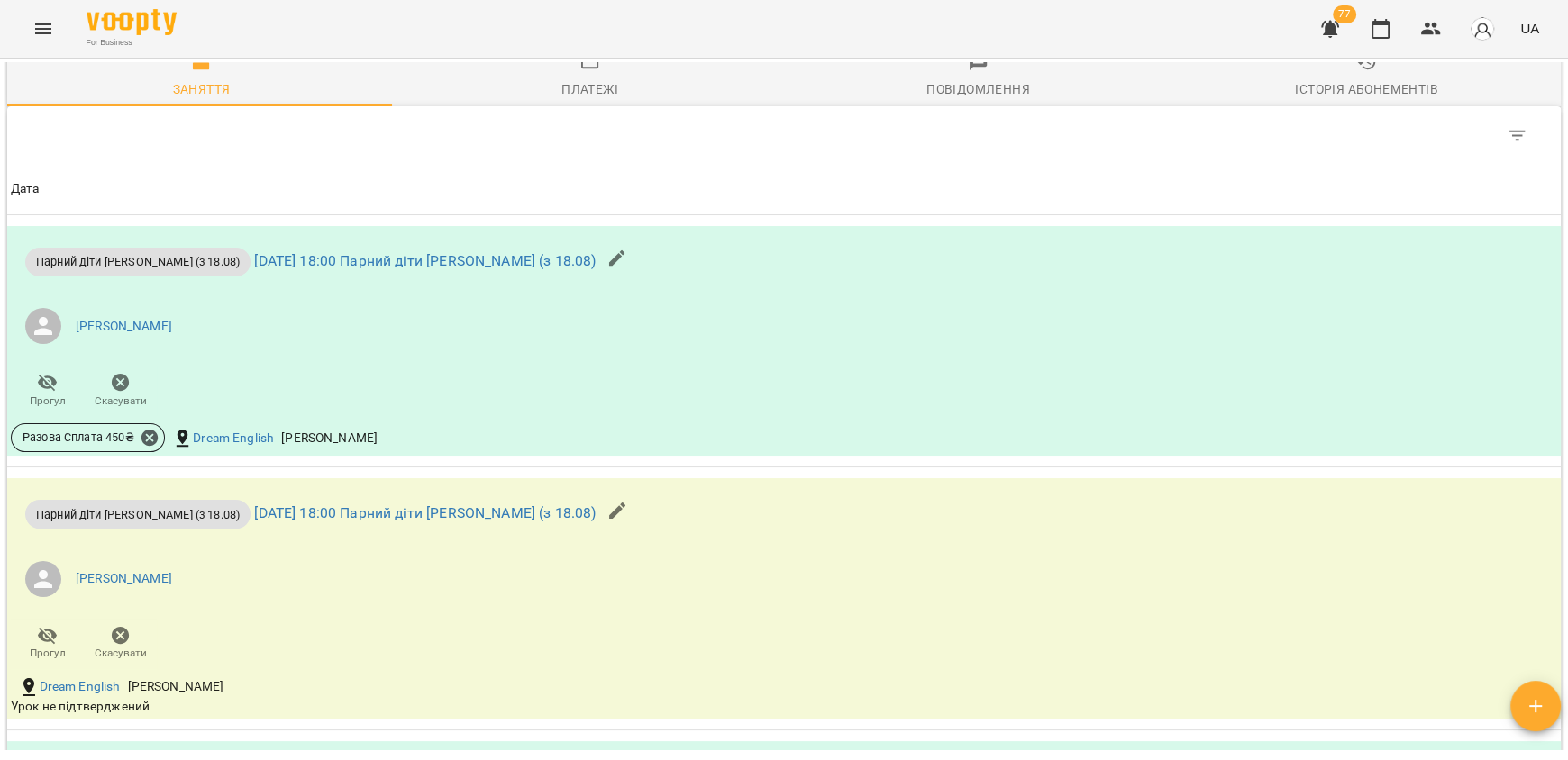
scroll to position [990, 0]
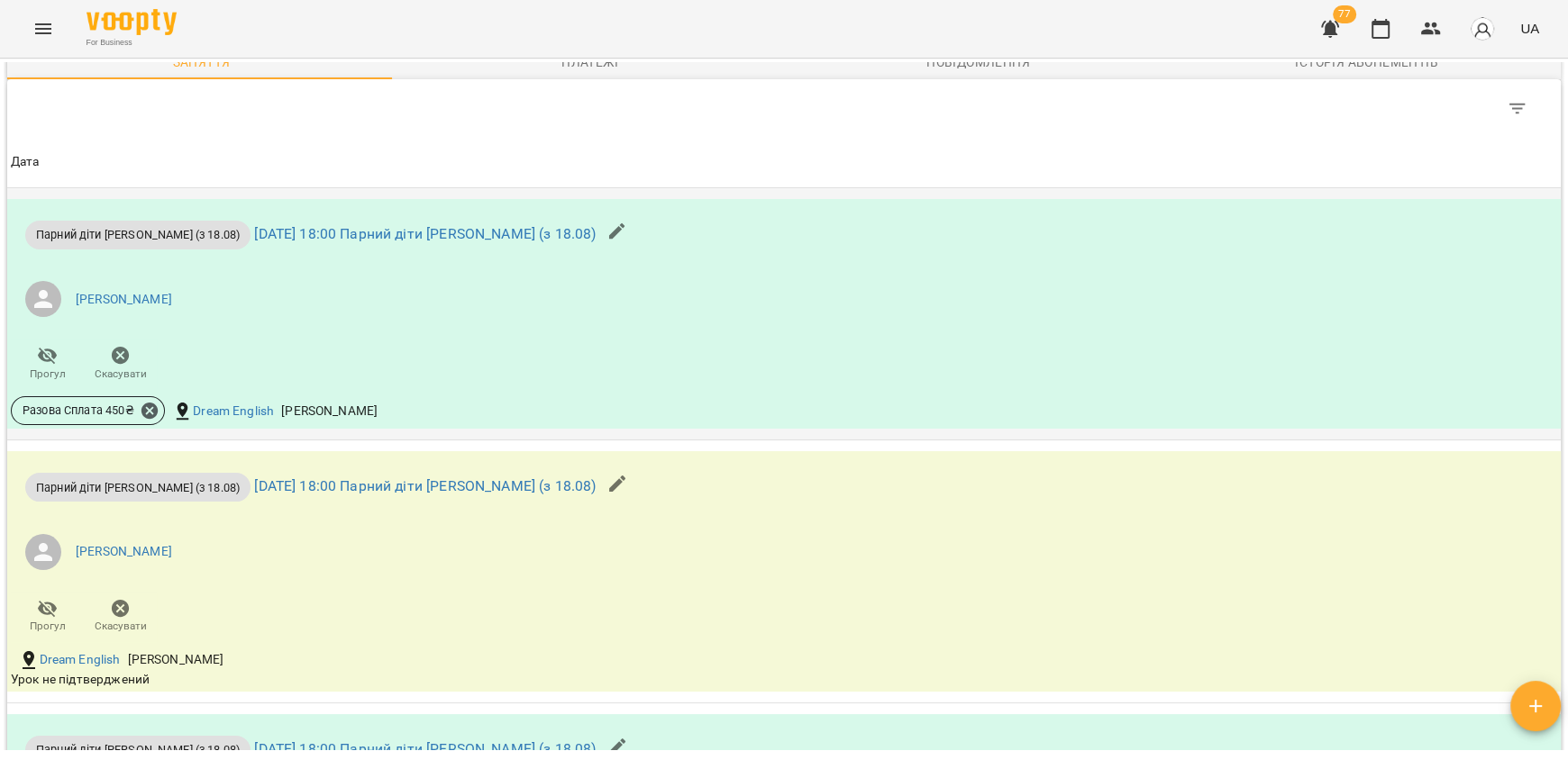
click at [305, 289] on li "[PERSON_NAME]" at bounding box center [525, 298] width 1028 height 50
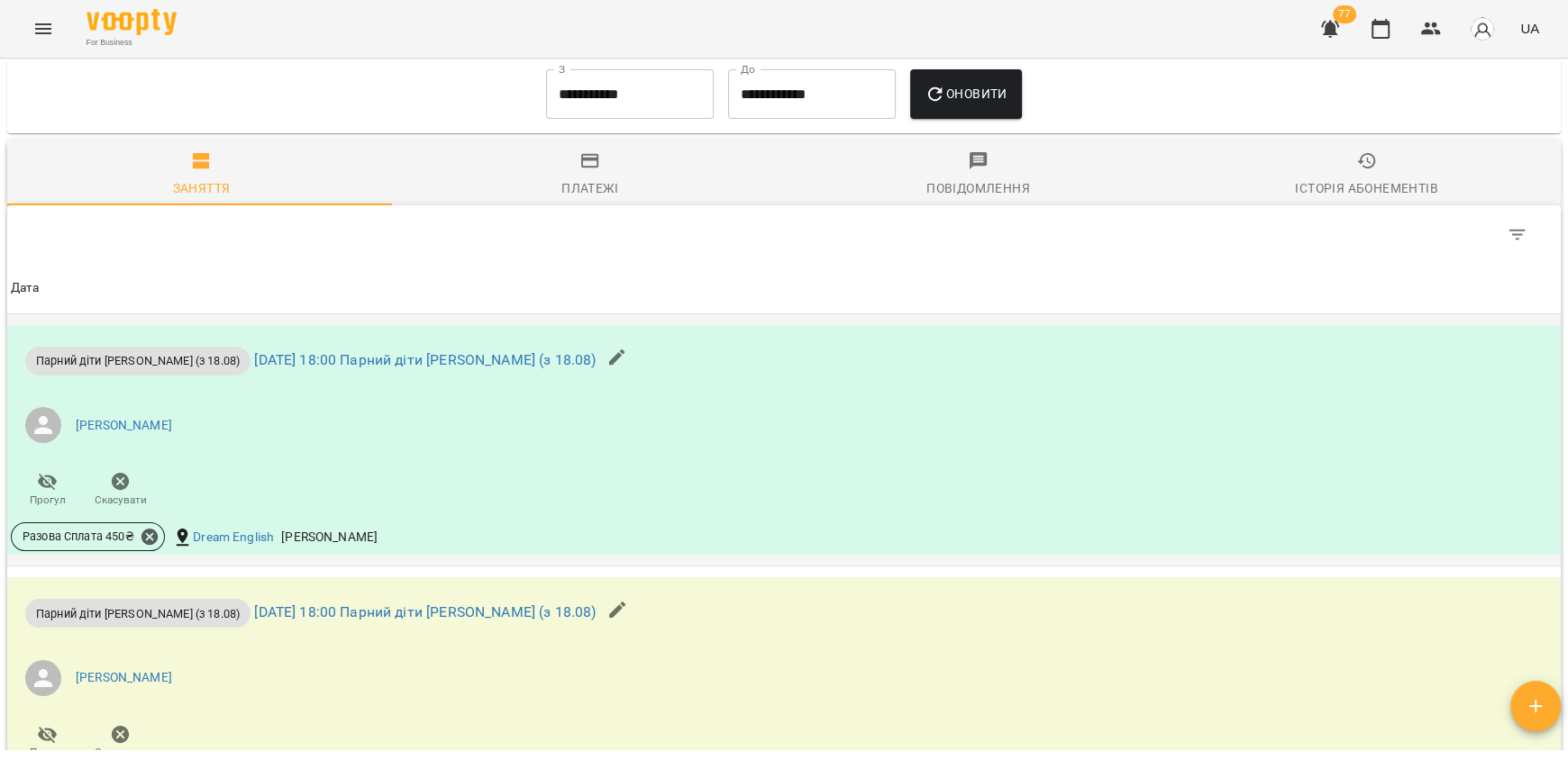
scroll to position [720, 0]
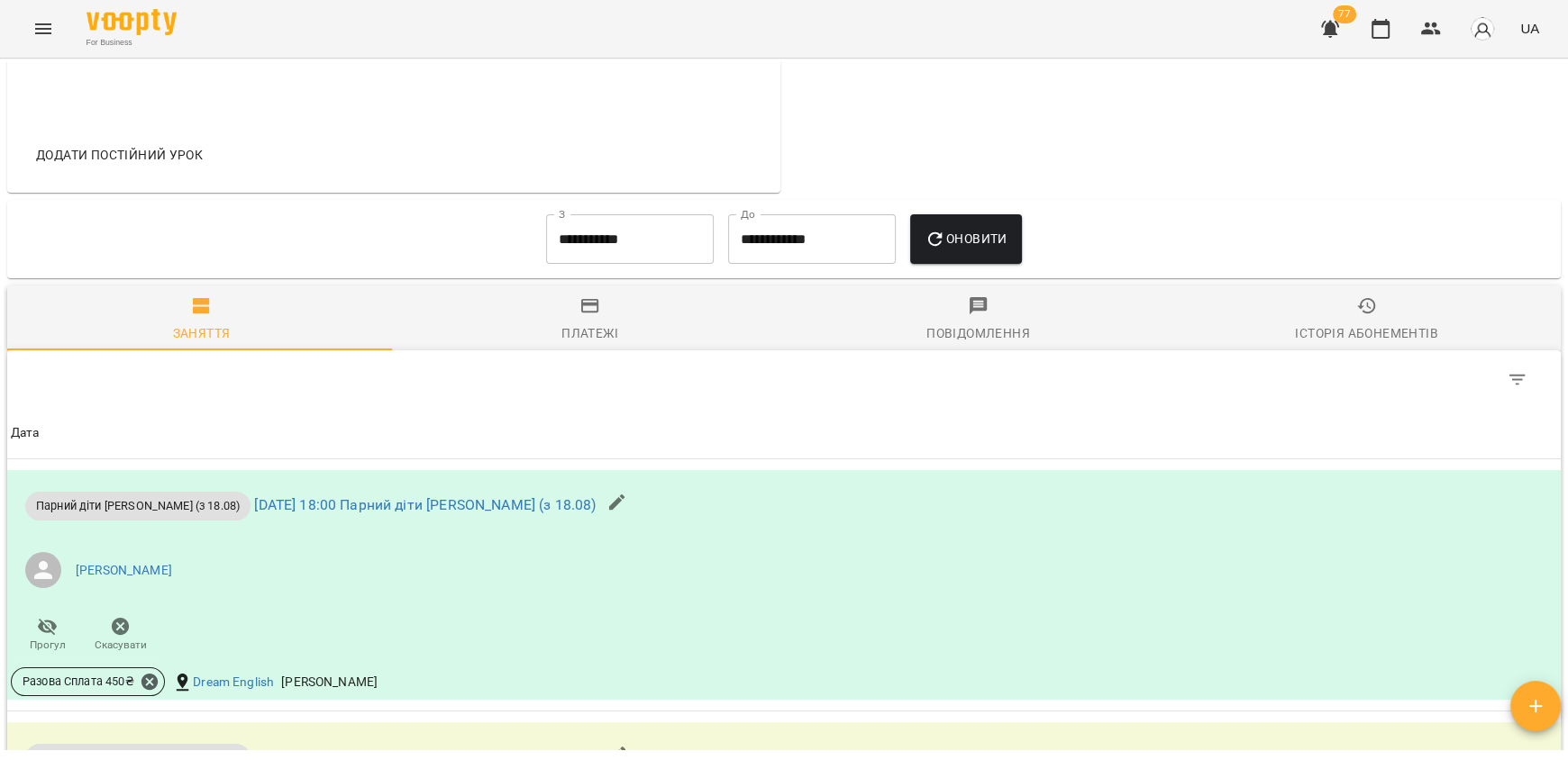
click at [591, 325] on div "Платежі" at bounding box center [590, 333] width 57 height 22
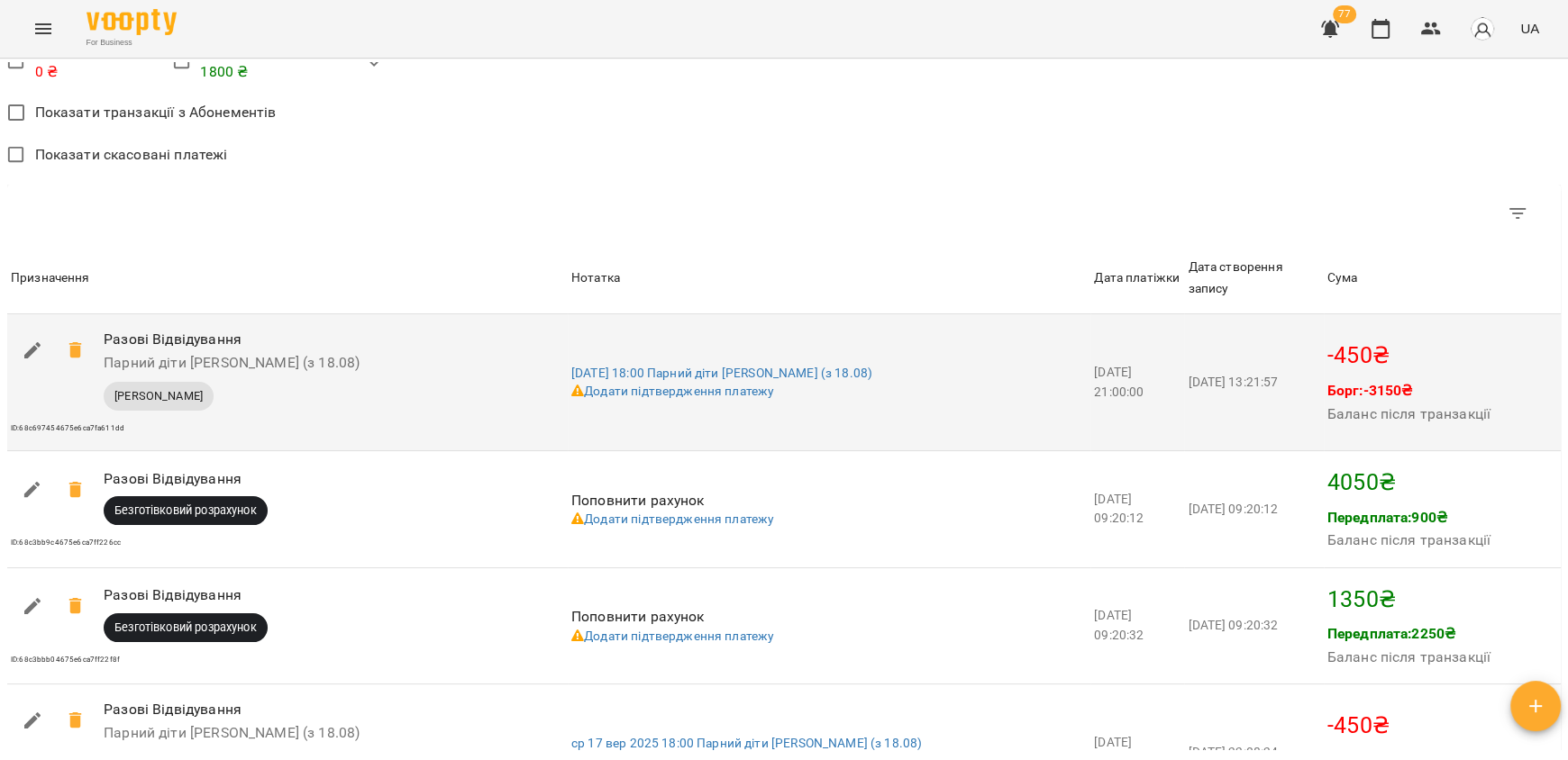
scroll to position [1261, 0]
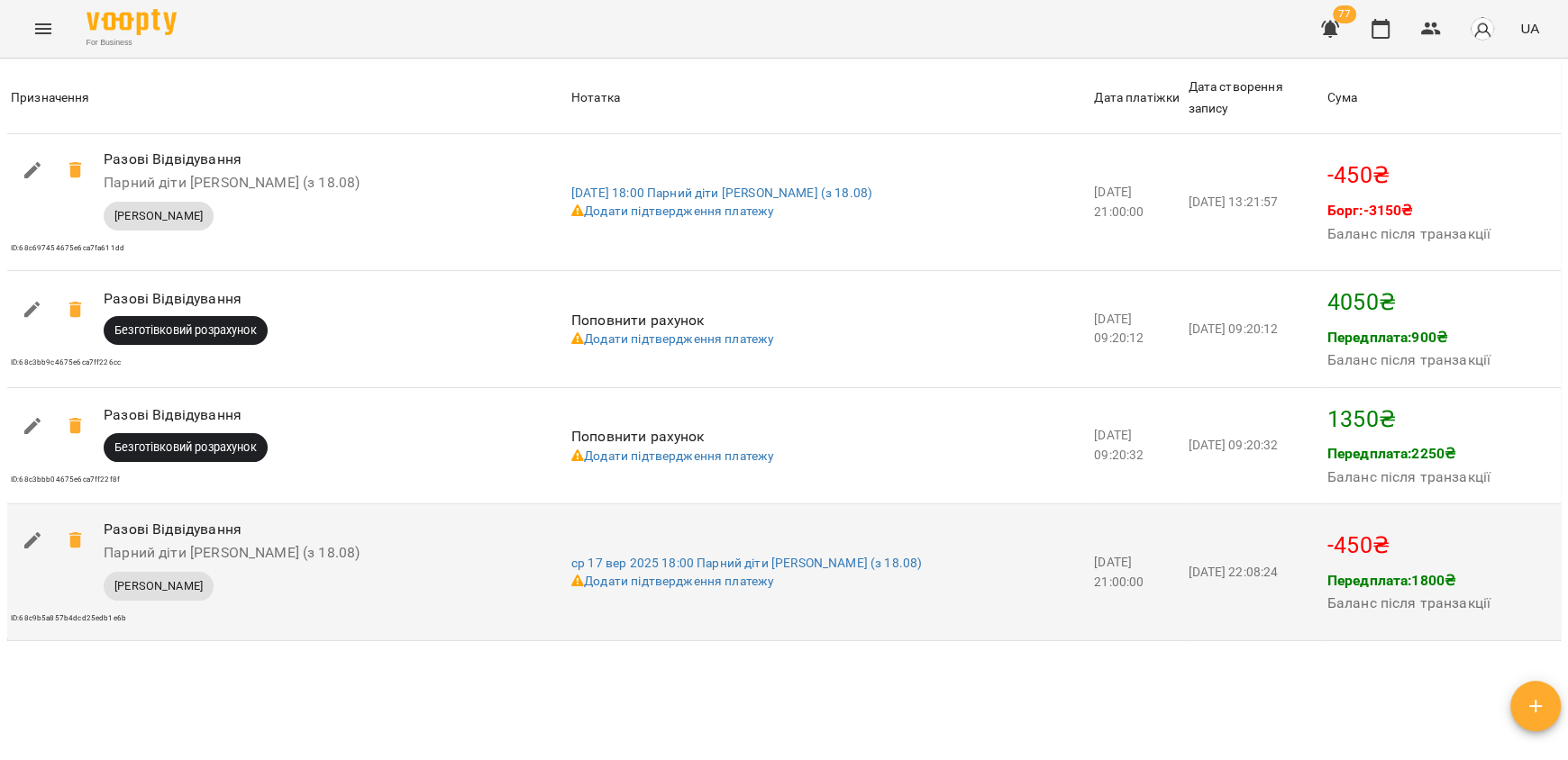
click at [41, 537] on icon "button" at bounding box center [33, 540] width 22 height 22
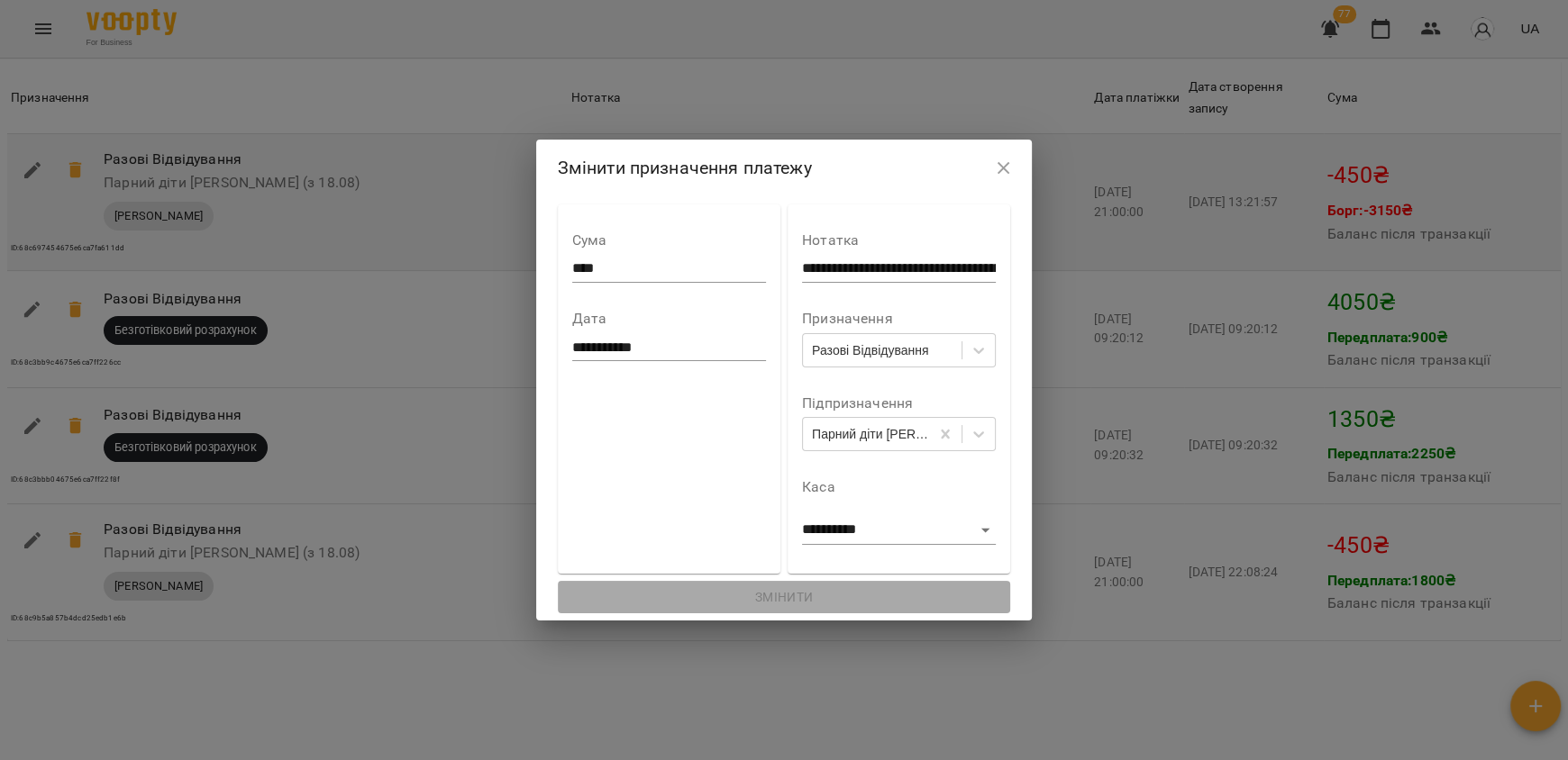
click at [1010, 166] on icon "button" at bounding box center [1004, 168] width 13 height 13
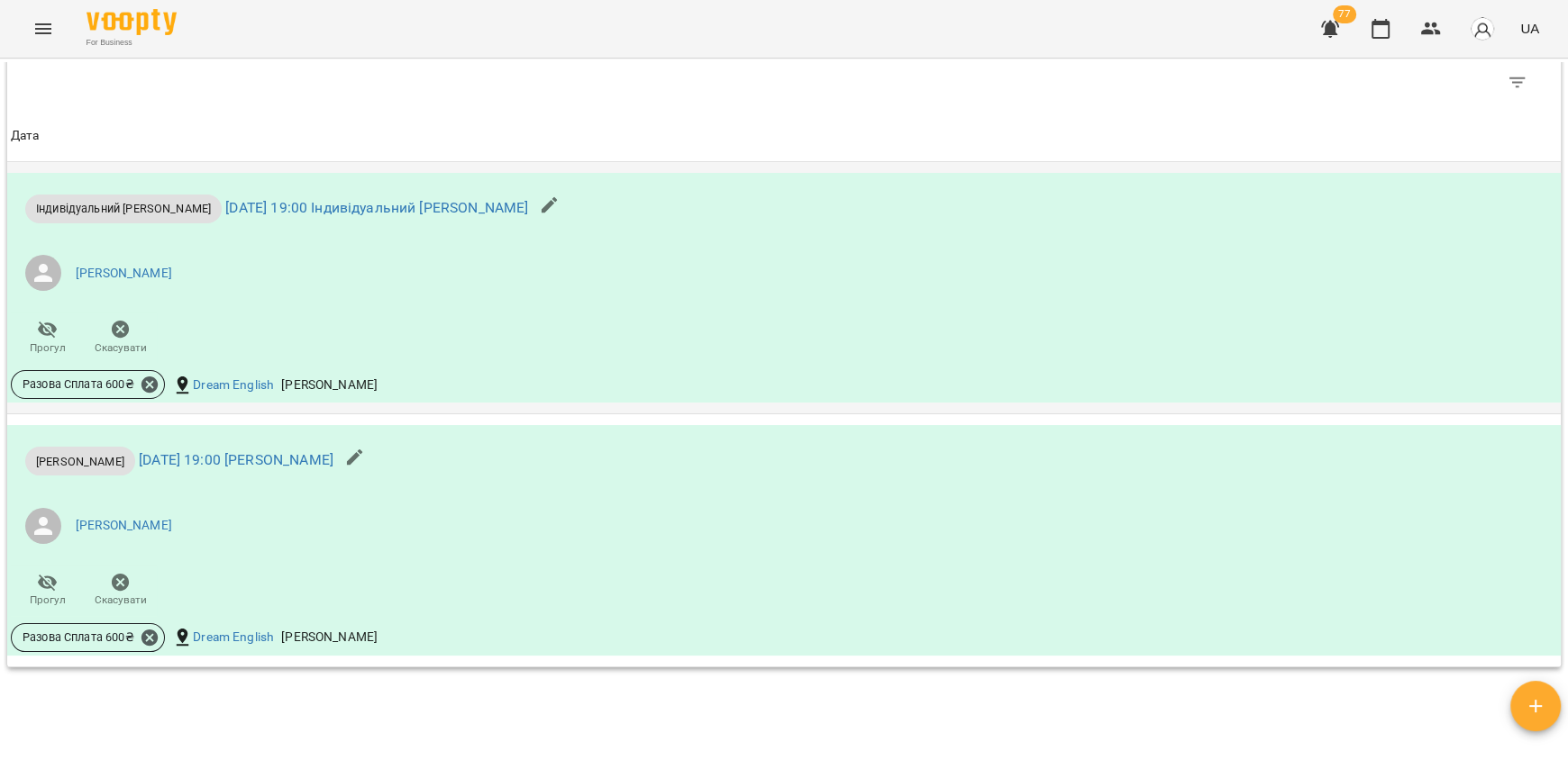
scroll to position [1050, 0]
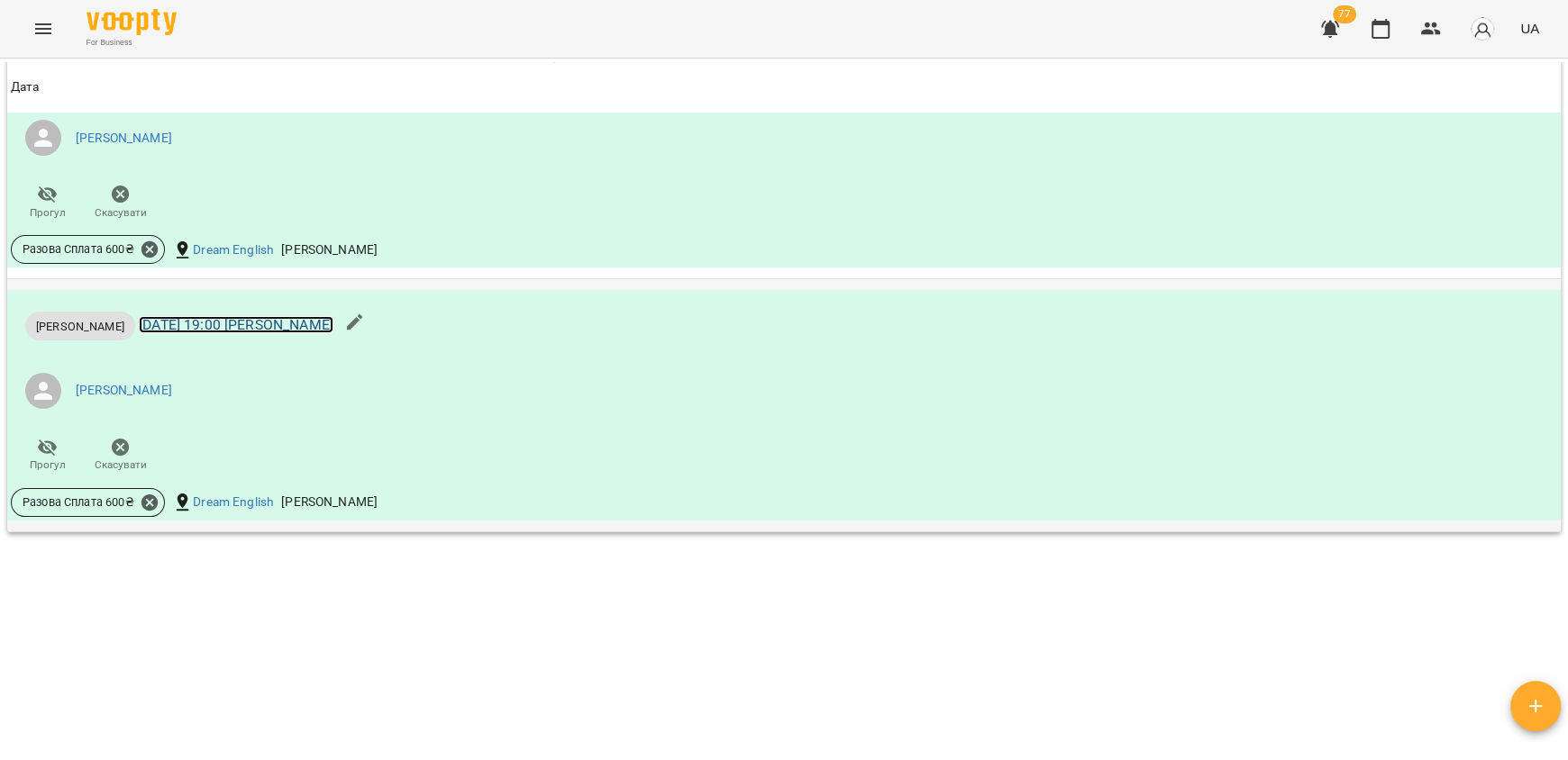
click at [300, 328] on link "[DATE] 19:00 [PERSON_NAME]" at bounding box center [236, 324] width 195 height 17
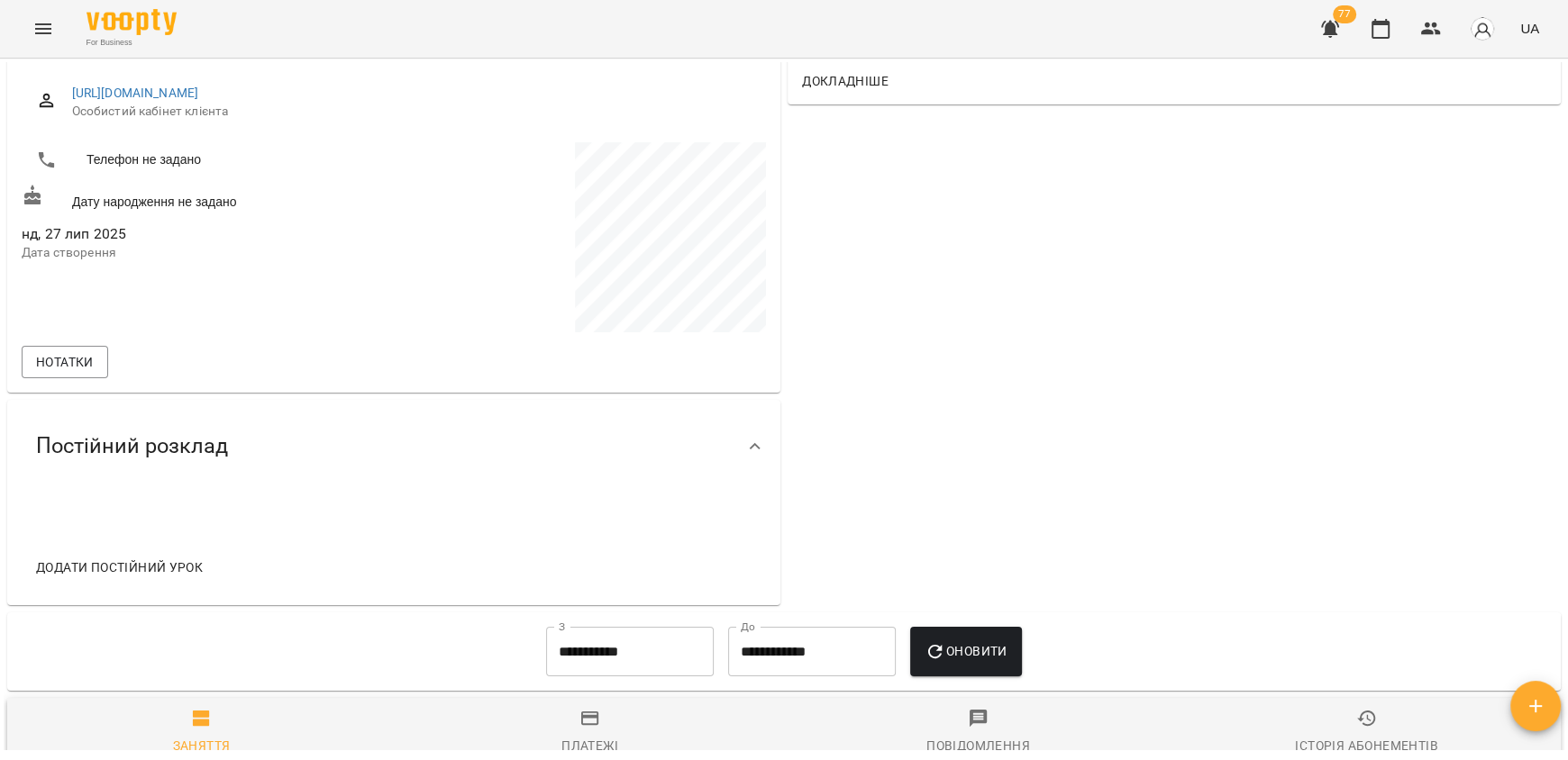
scroll to position [449, 0]
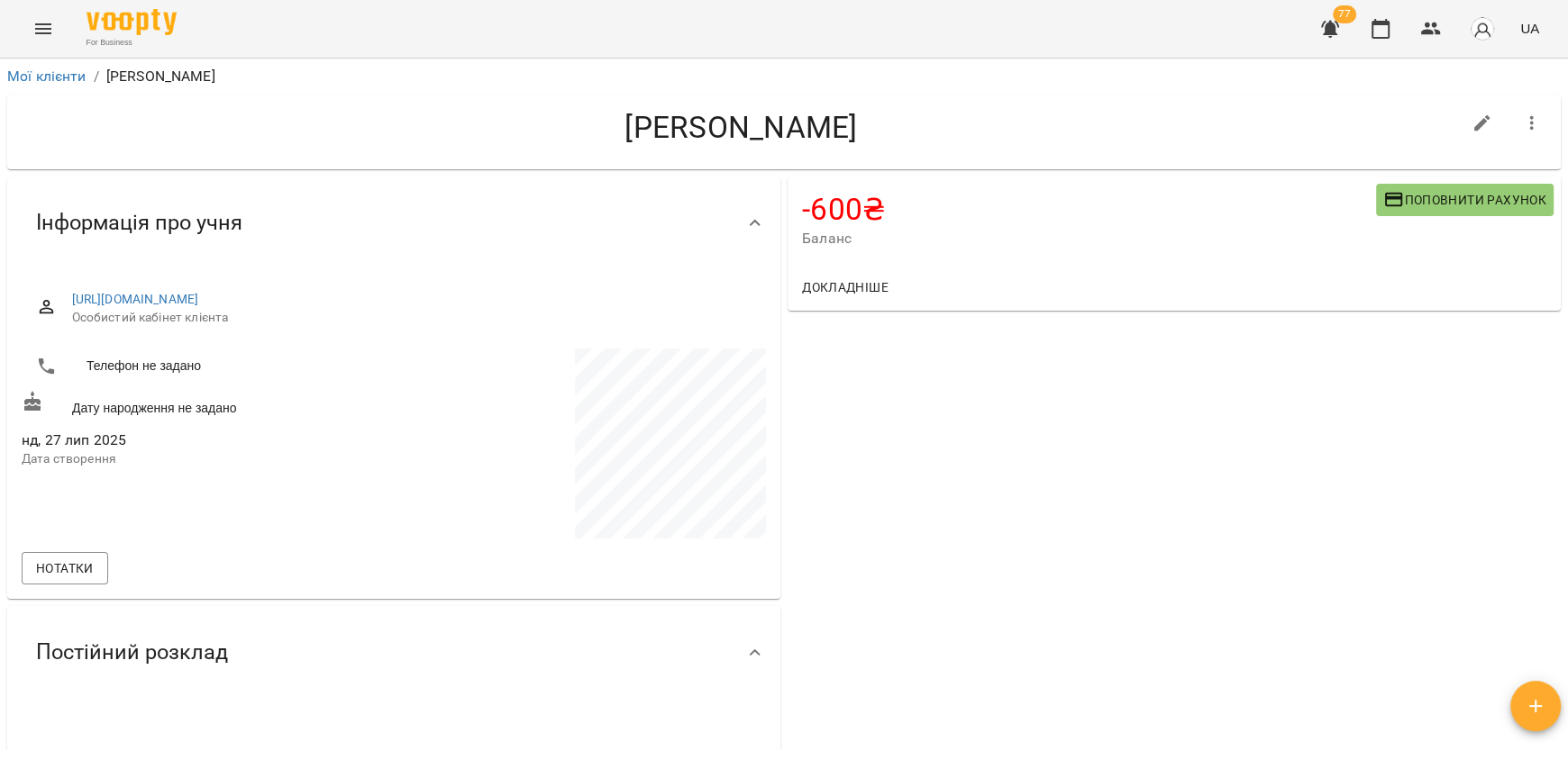
click at [60, 21] on button "Menu" at bounding box center [43, 29] width 43 height 43
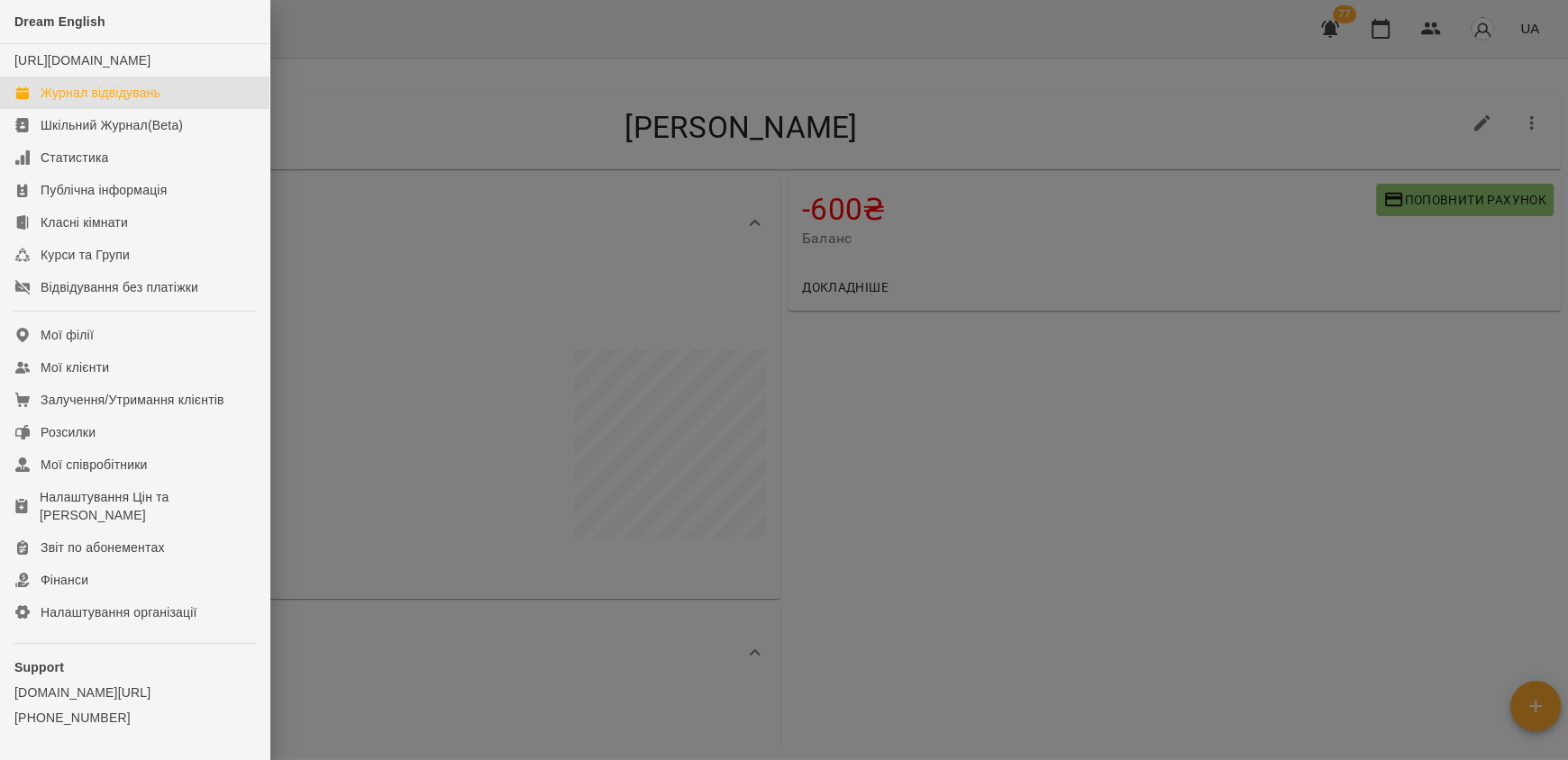
click at [102, 101] on div "Журнал відвідувань" at bounding box center [100, 93] width 120 height 18
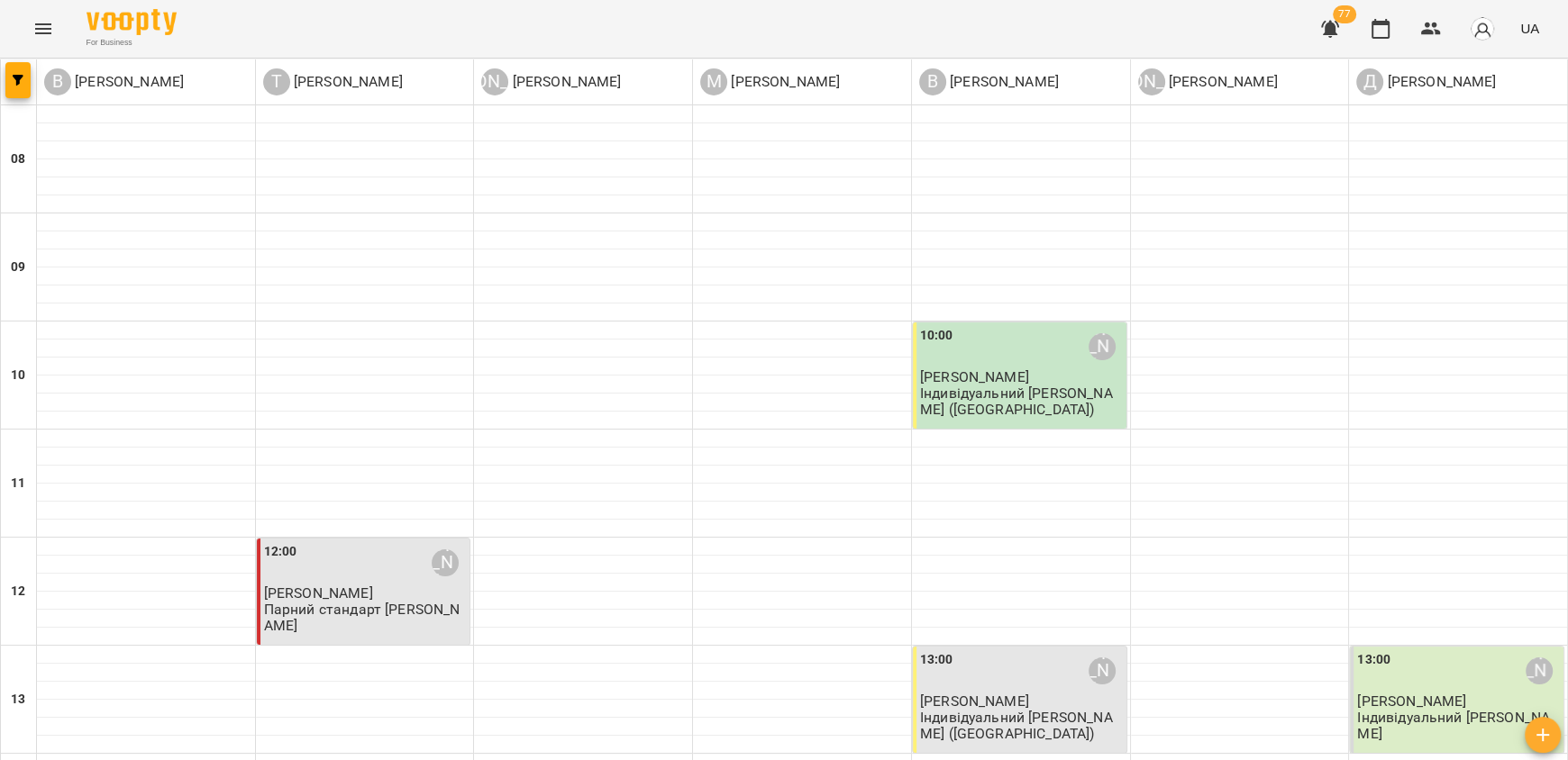
scroll to position [990, 0]
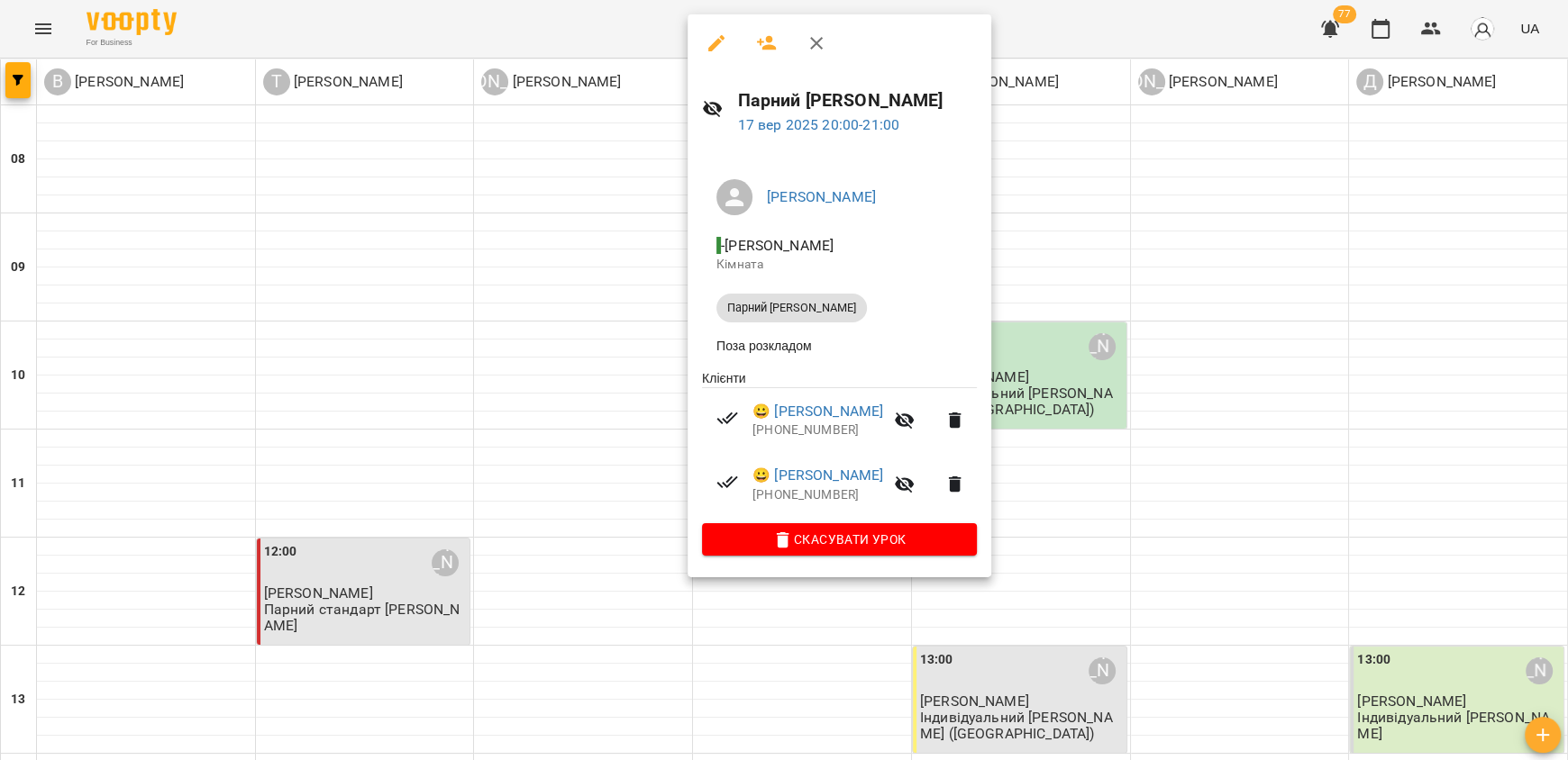
click at [713, 42] on icon "button" at bounding box center [716, 43] width 16 height 16
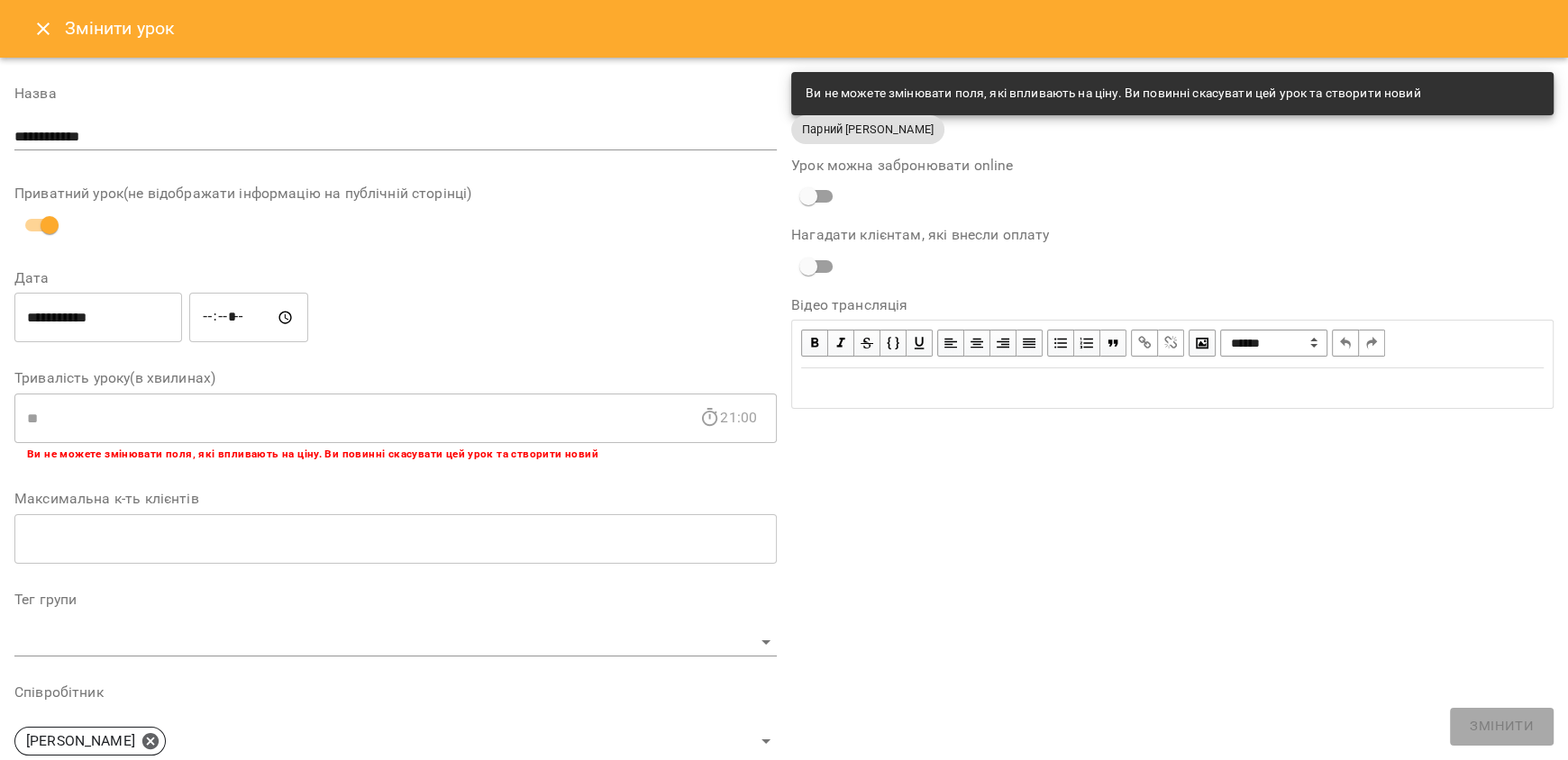
click at [29, 30] on button "Close" at bounding box center [43, 29] width 43 height 43
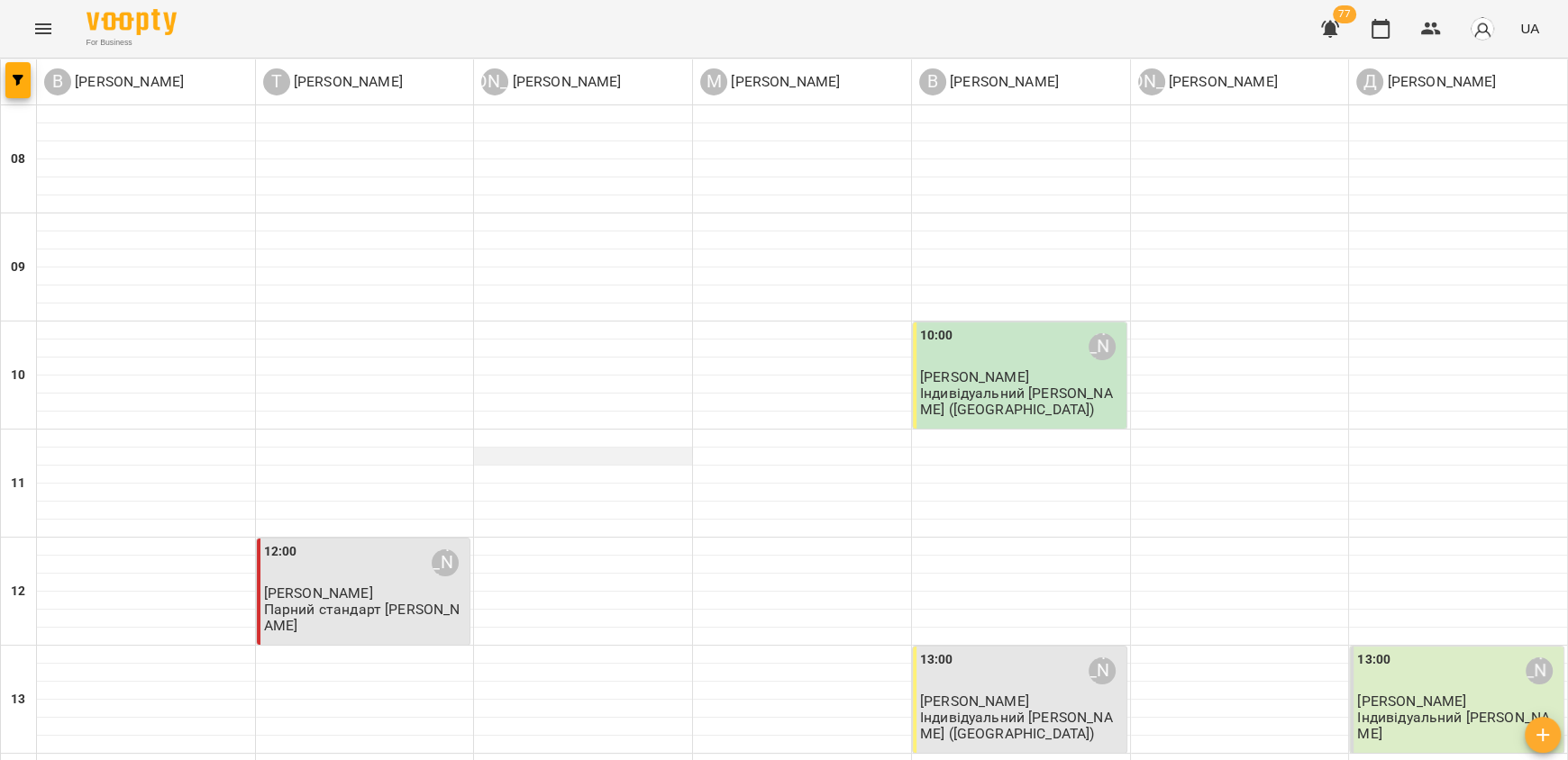
scroll to position [810, 0]
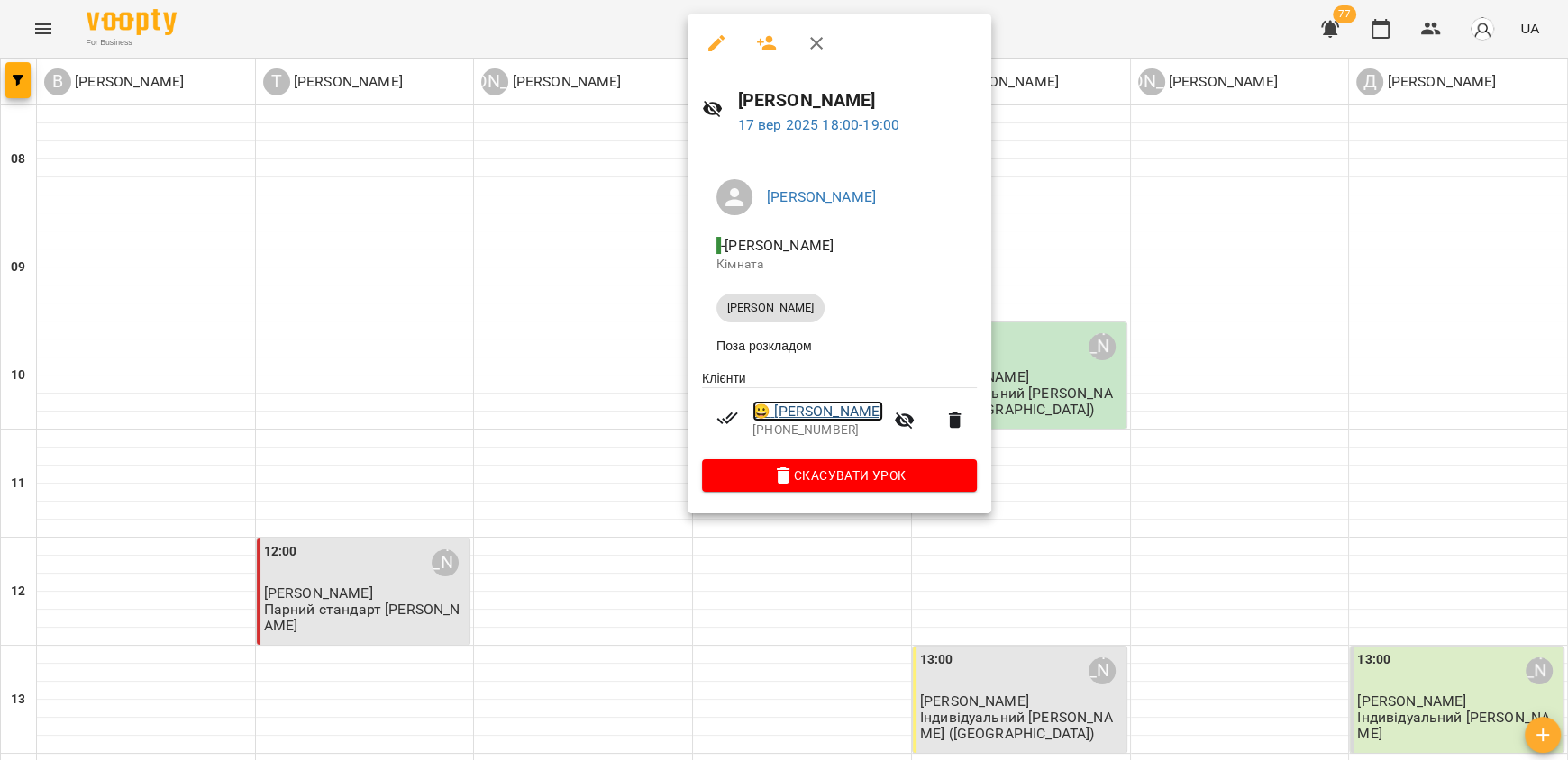
click at [820, 413] on link "😀 Бабенко Олександр" at bounding box center [817, 412] width 131 height 22
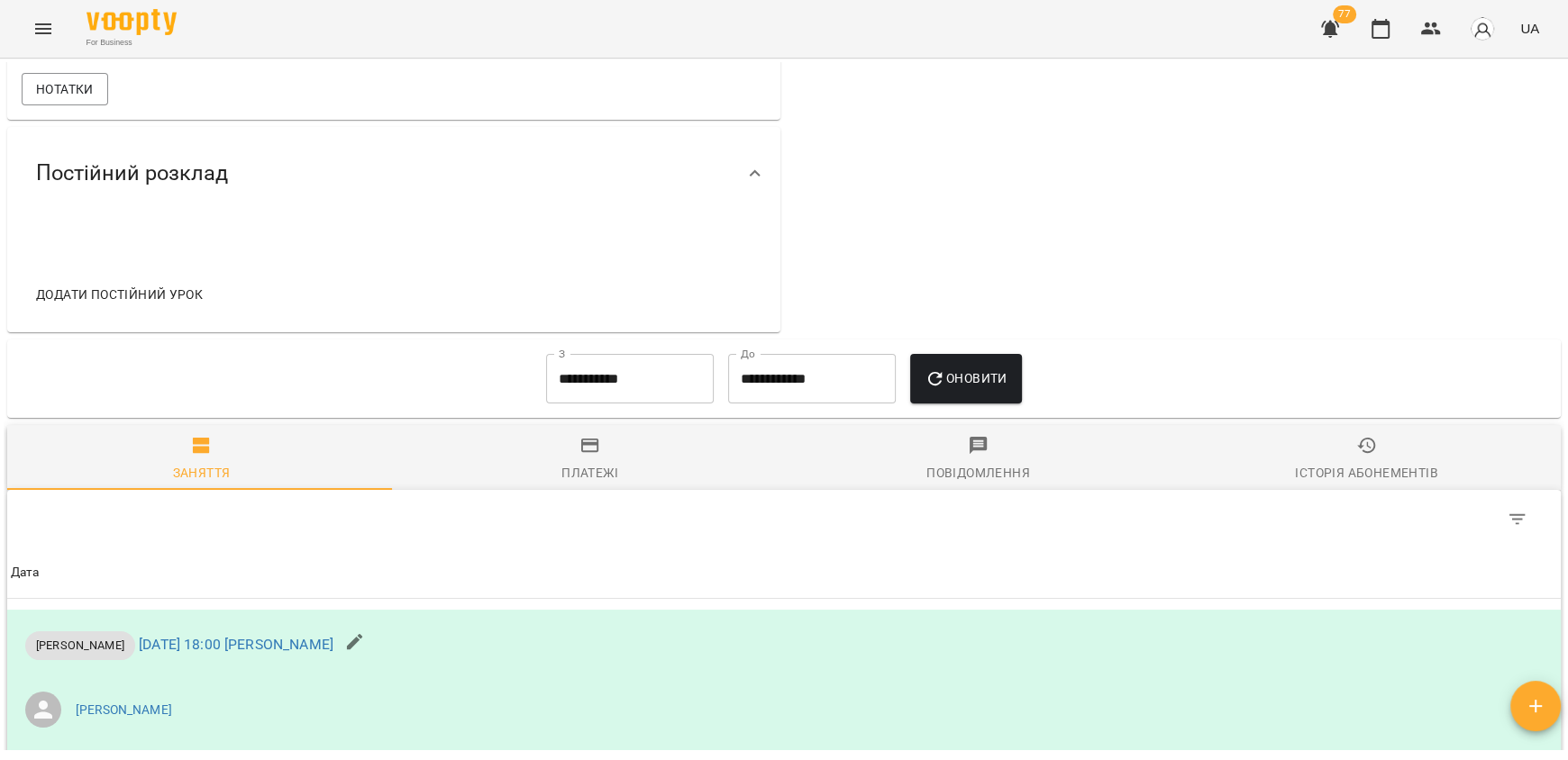
scroll to position [900, 0]
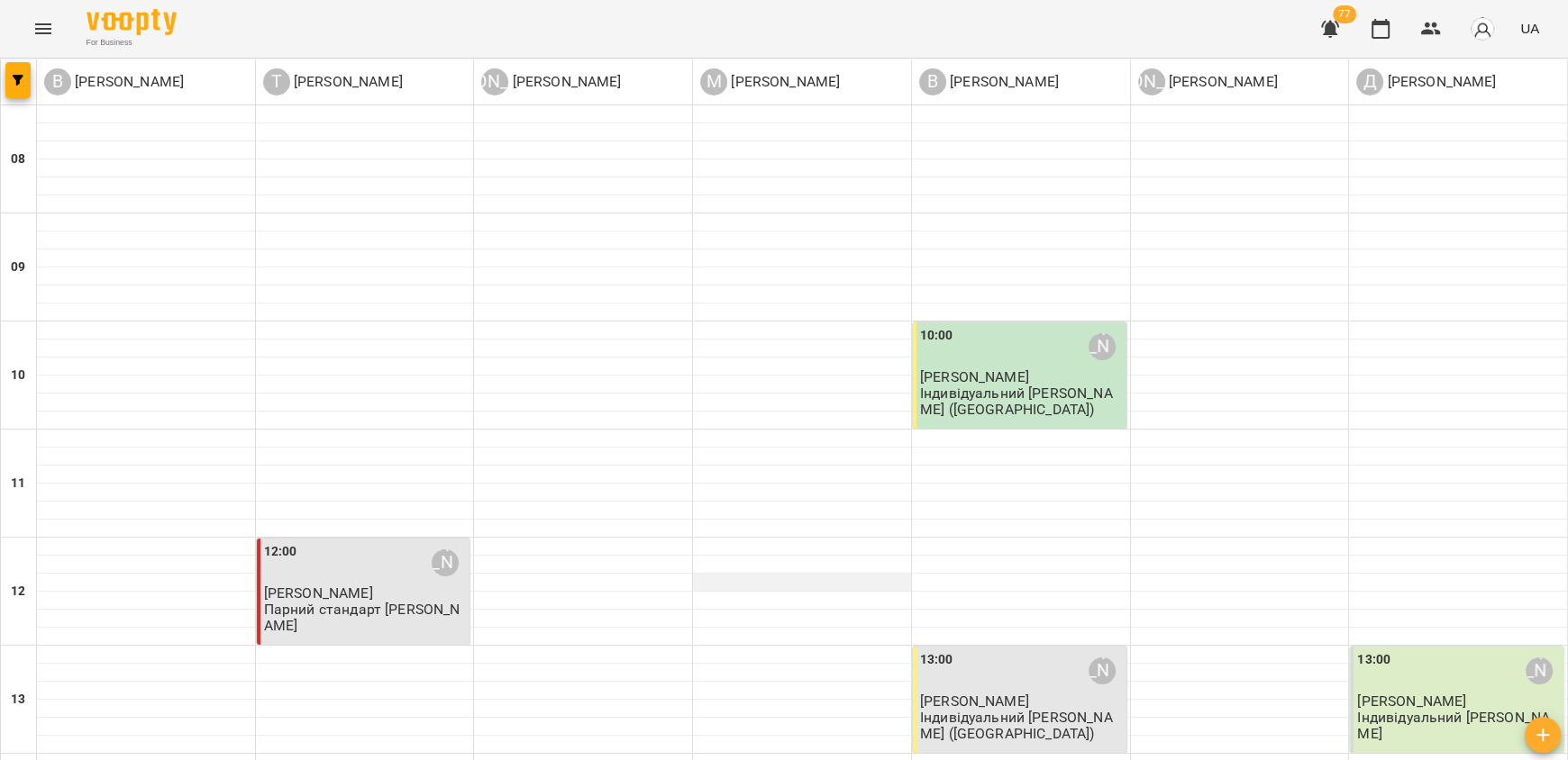
scroll to position [1081, 0]
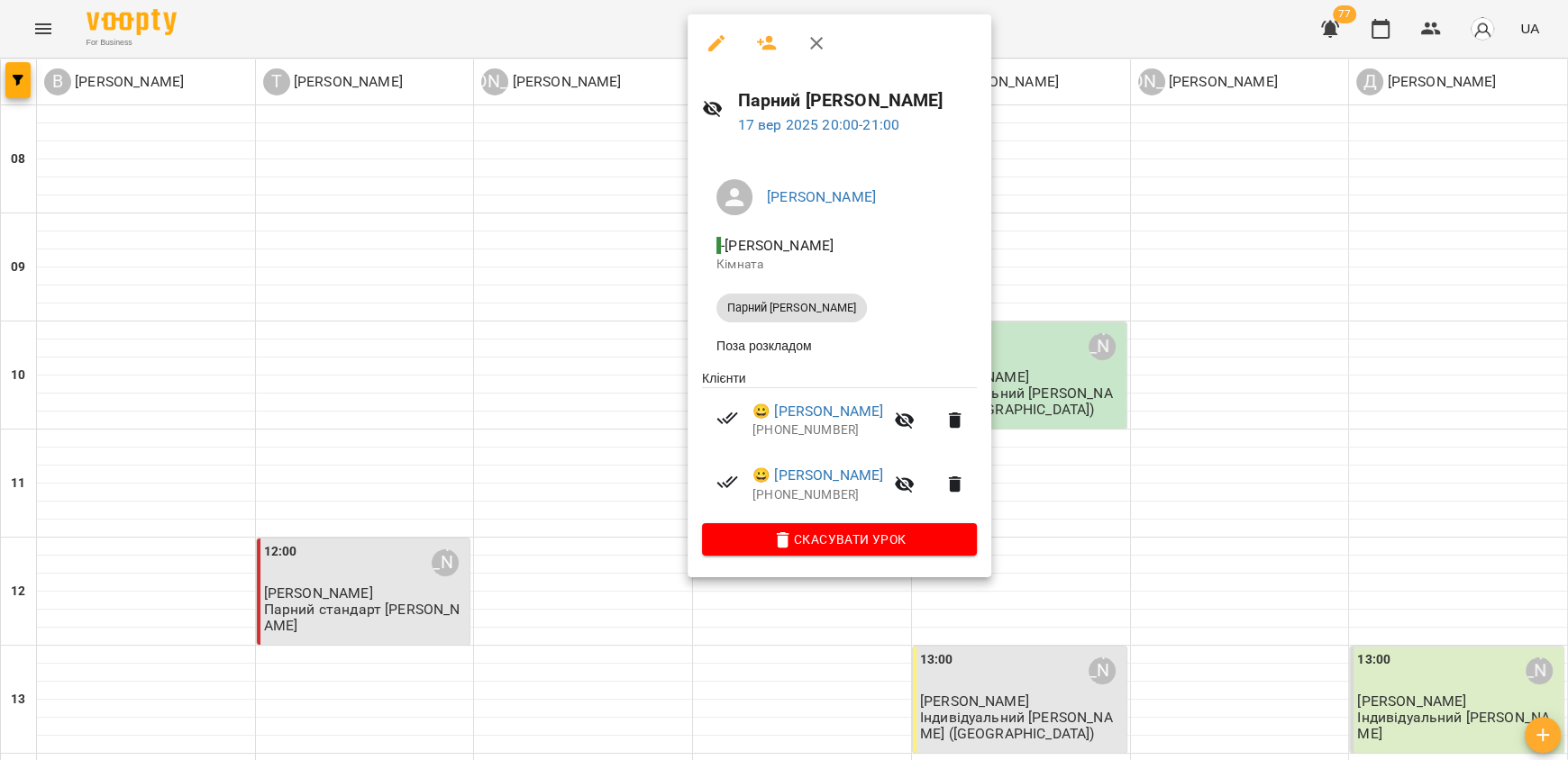
click at [1122, 477] on div at bounding box center [784, 380] width 1568 height 760
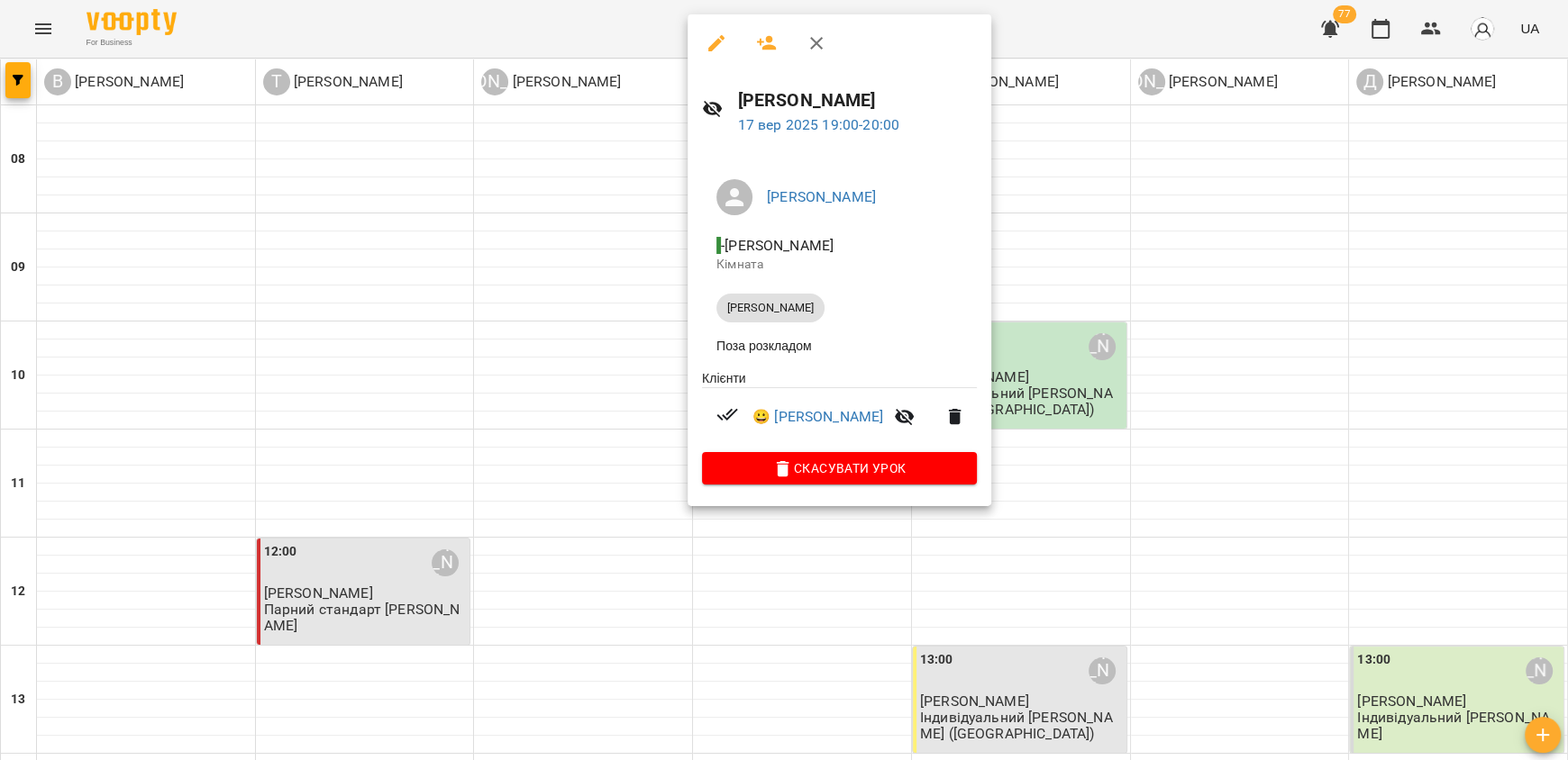
click at [1012, 562] on div at bounding box center [784, 380] width 1568 height 760
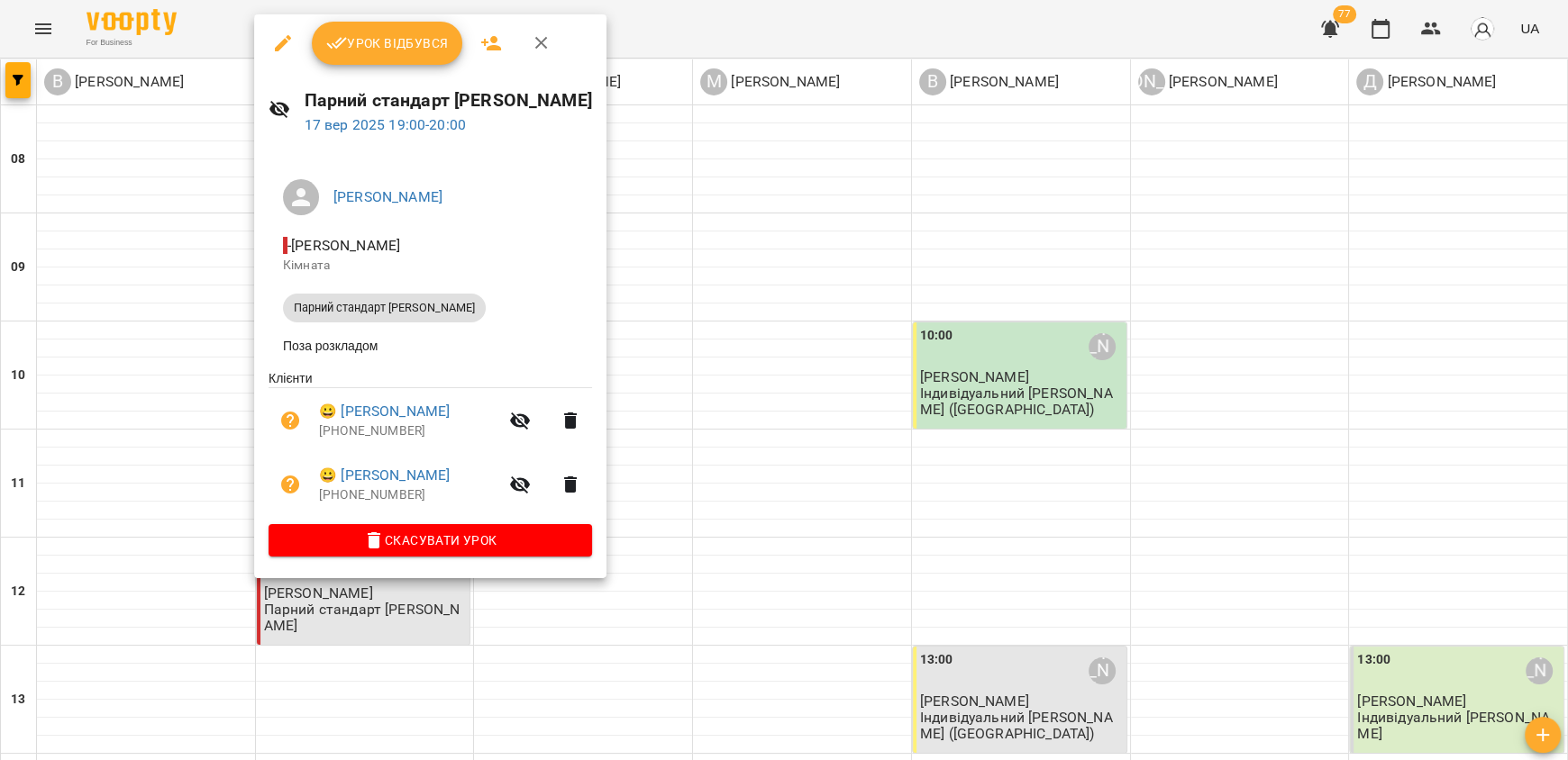
click at [635, 524] on div at bounding box center [784, 380] width 1568 height 760
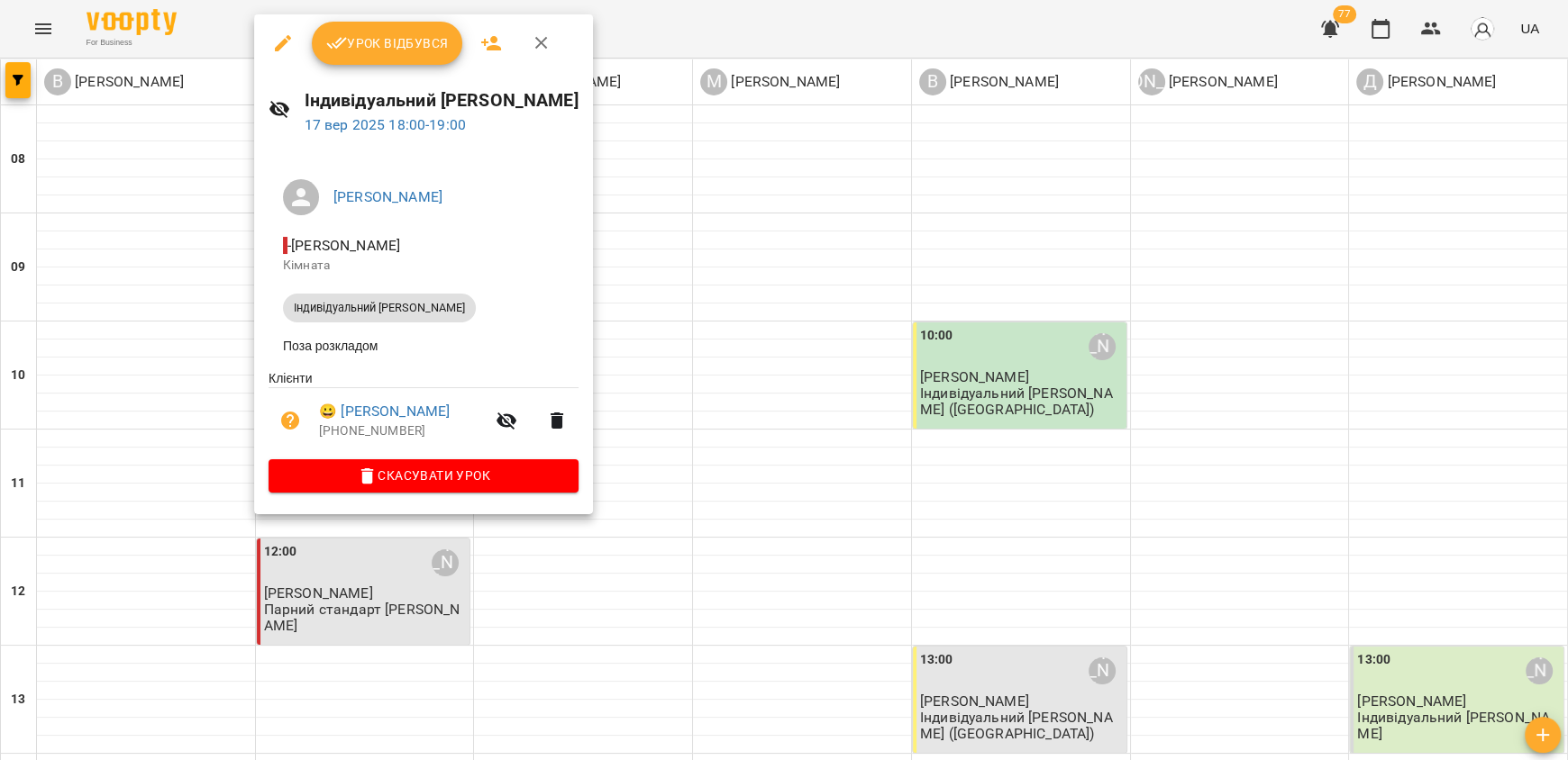
click at [658, 516] on div at bounding box center [784, 380] width 1568 height 760
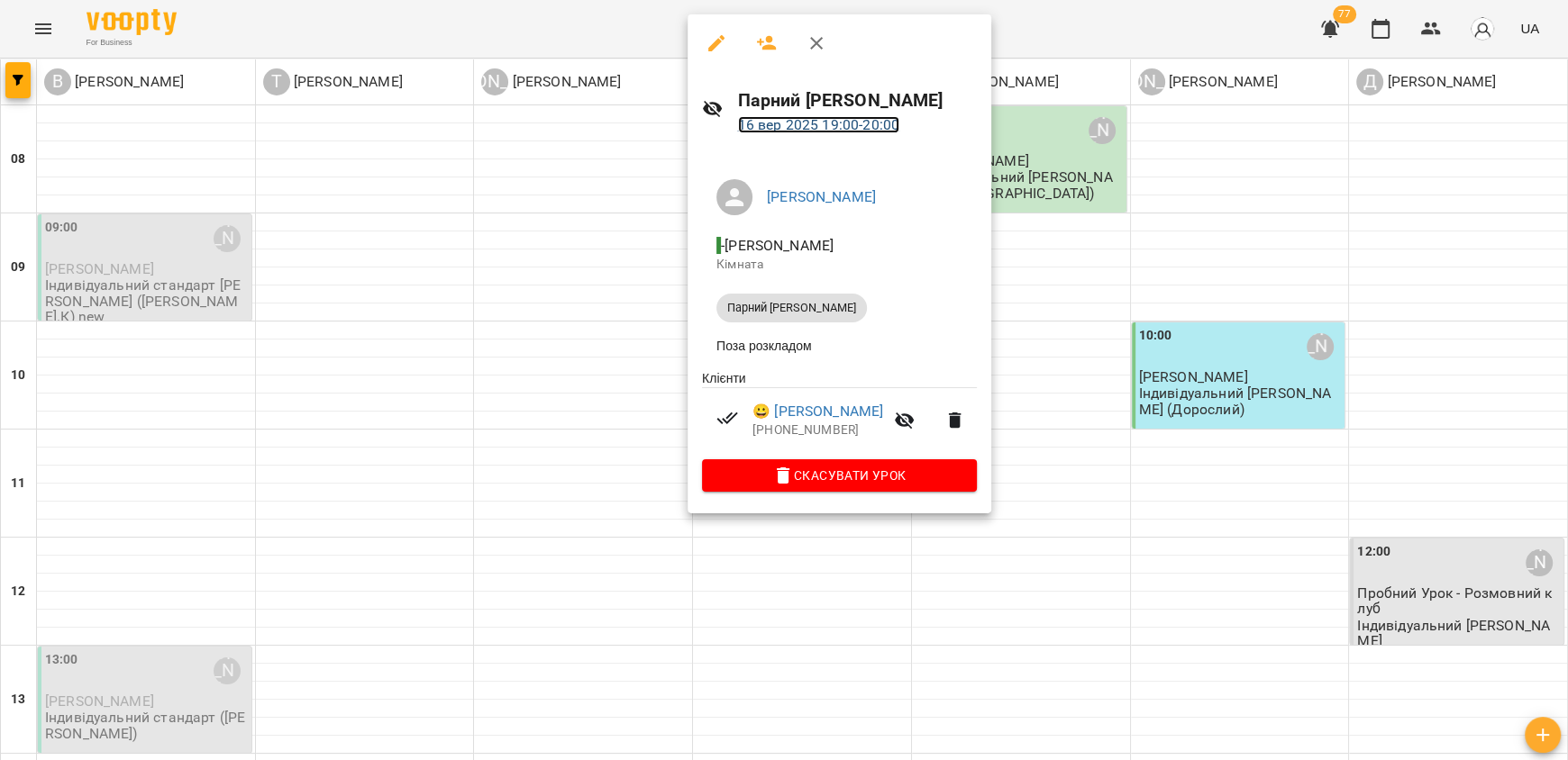
click at [795, 126] on link "16 вер 2025 19:00 - 20:00" at bounding box center [818, 124] width 162 height 17
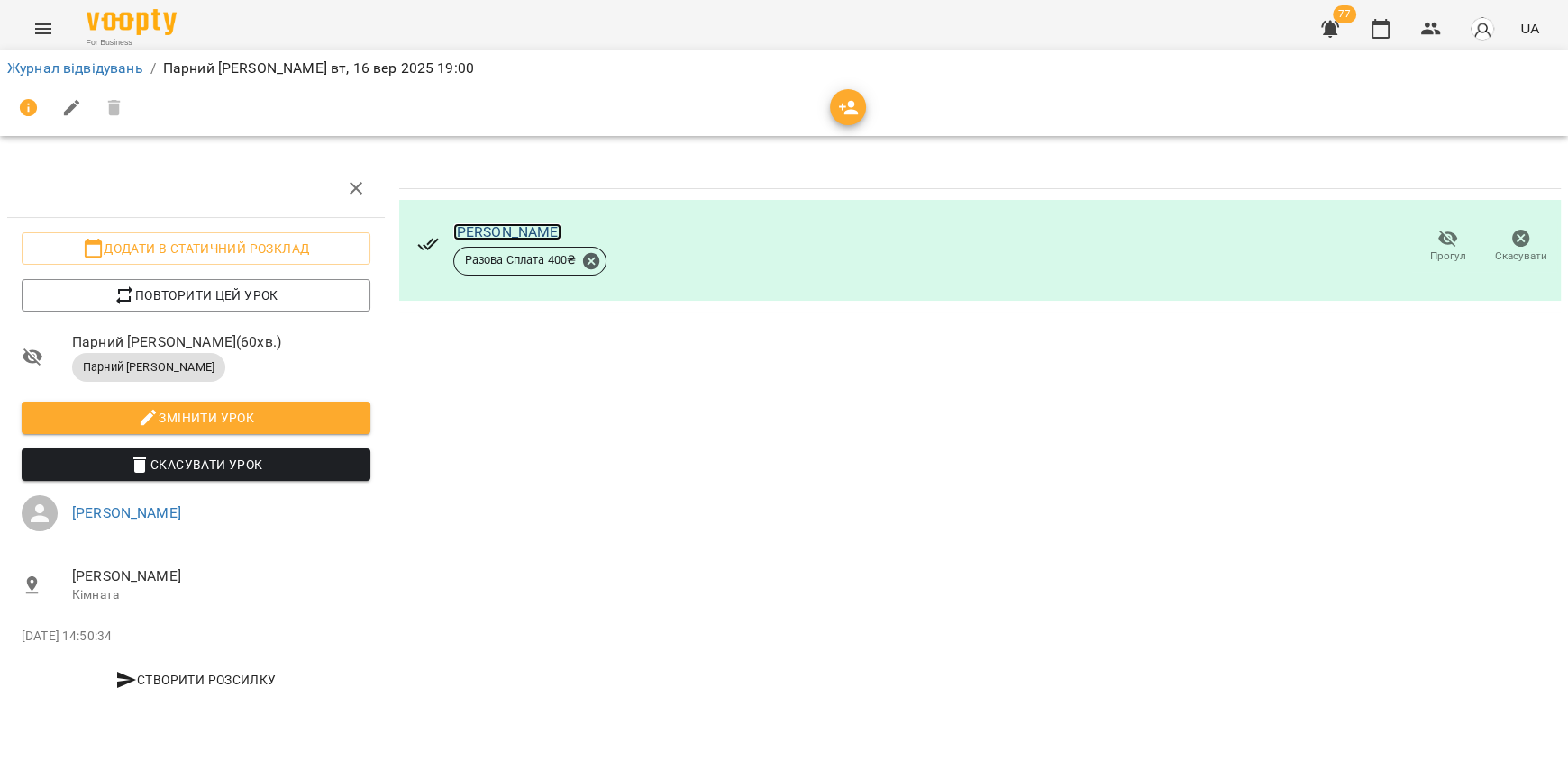
click at [562, 233] on link "Манилюк Олександр Олександрович" at bounding box center [507, 231] width 109 height 17
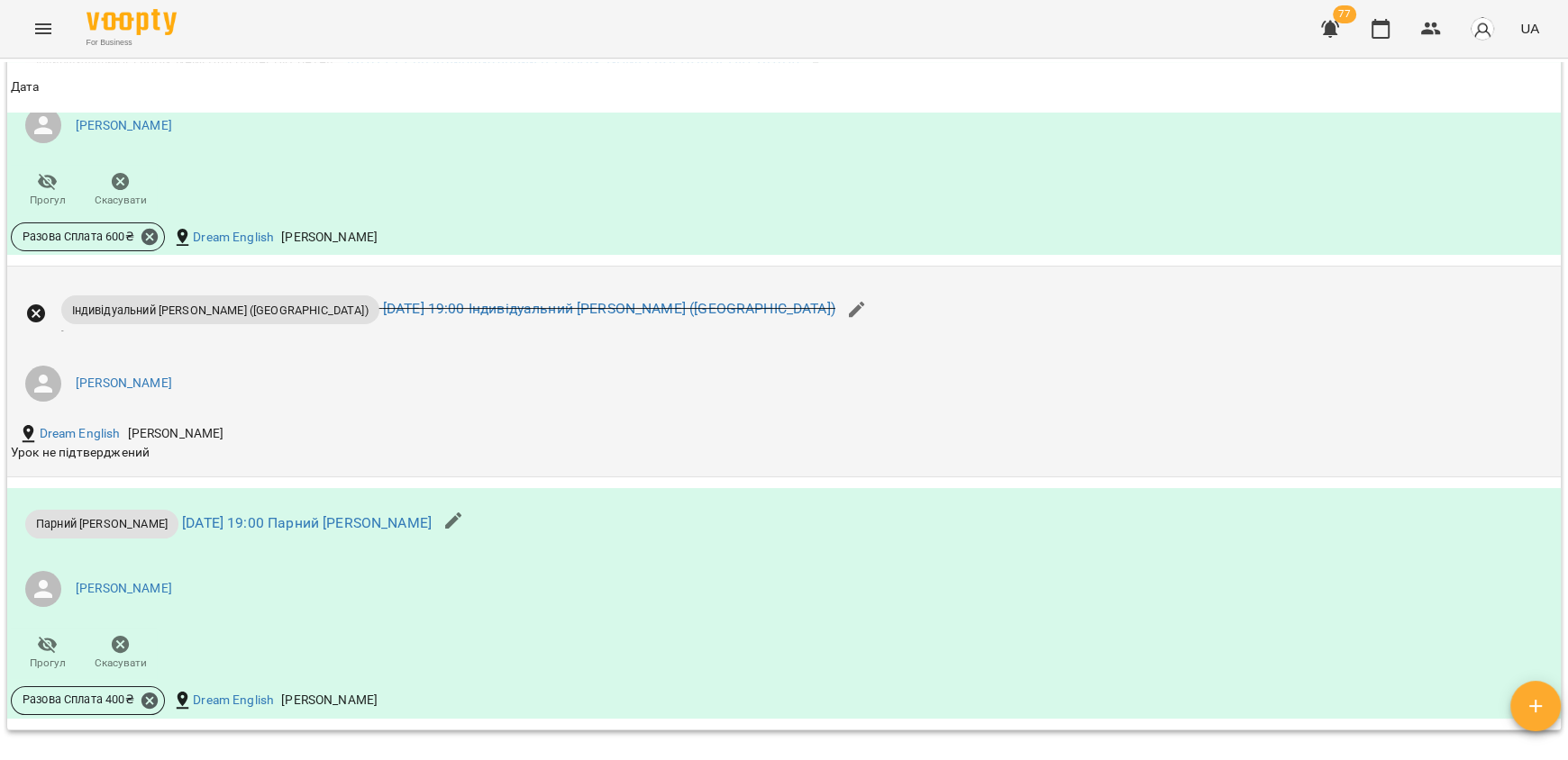
scroll to position [1170, 0]
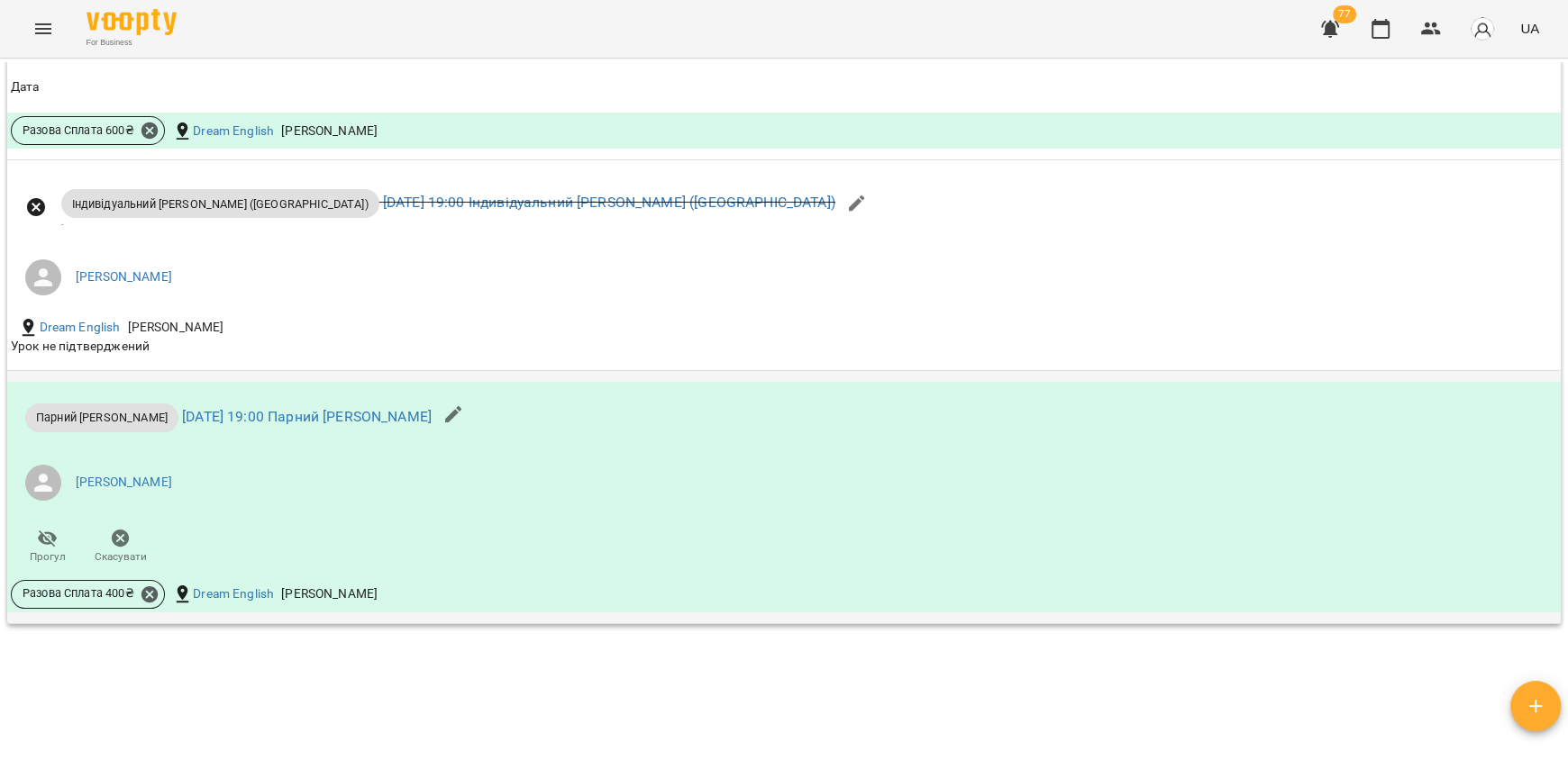
click at [73, 428] on div "Парний [PERSON_NAME]" at bounding box center [101, 417] width 153 height 29
click at [73, 414] on span "Парний [PERSON_NAME]" at bounding box center [101, 416] width 153 height 17
click at [237, 416] on link "[DATE] 19:00 Парний [PERSON_NAME]" at bounding box center [306, 415] width 249 height 17
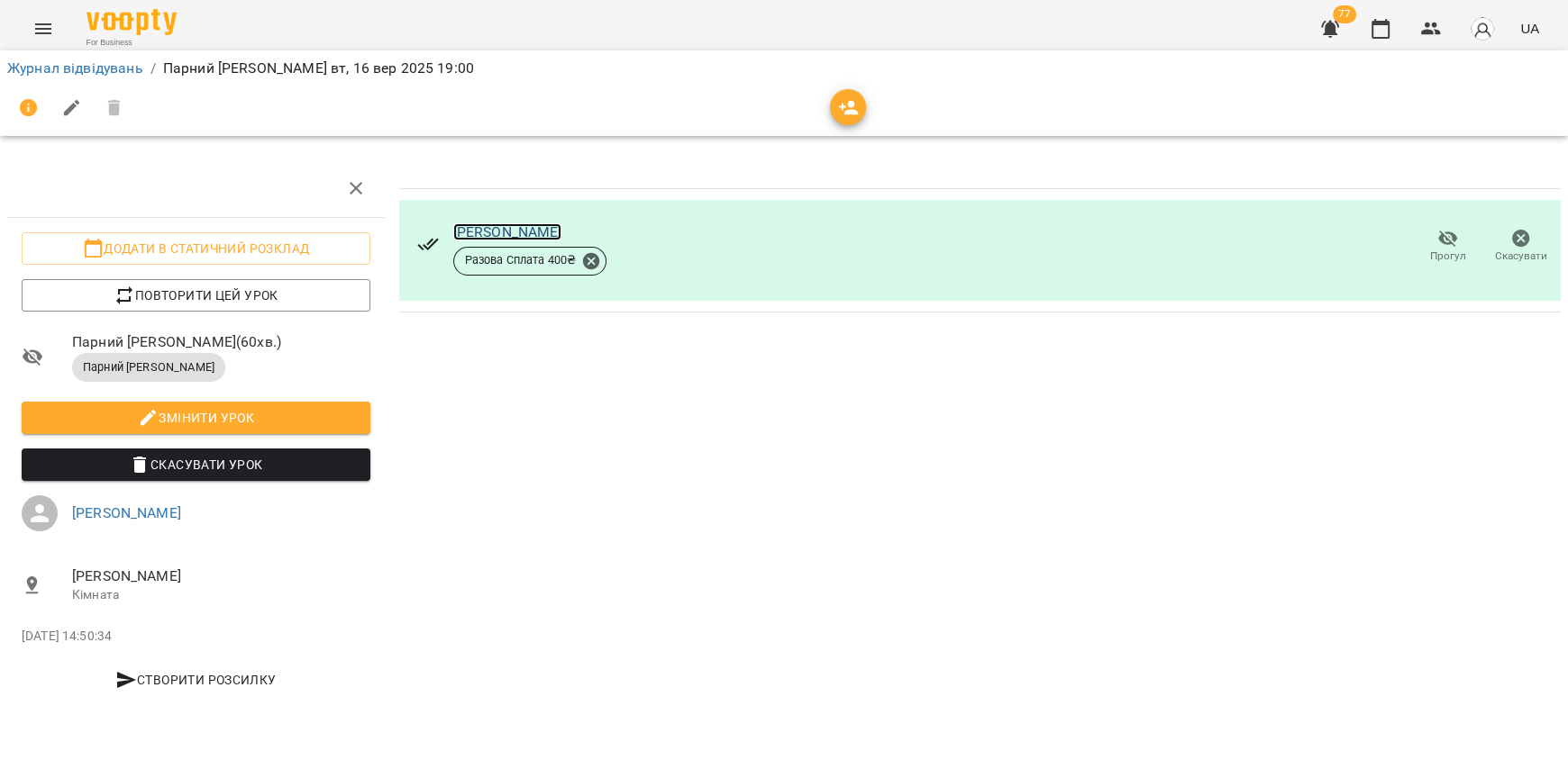
click at [562, 233] on link "[PERSON_NAME]" at bounding box center [507, 231] width 109 height 17
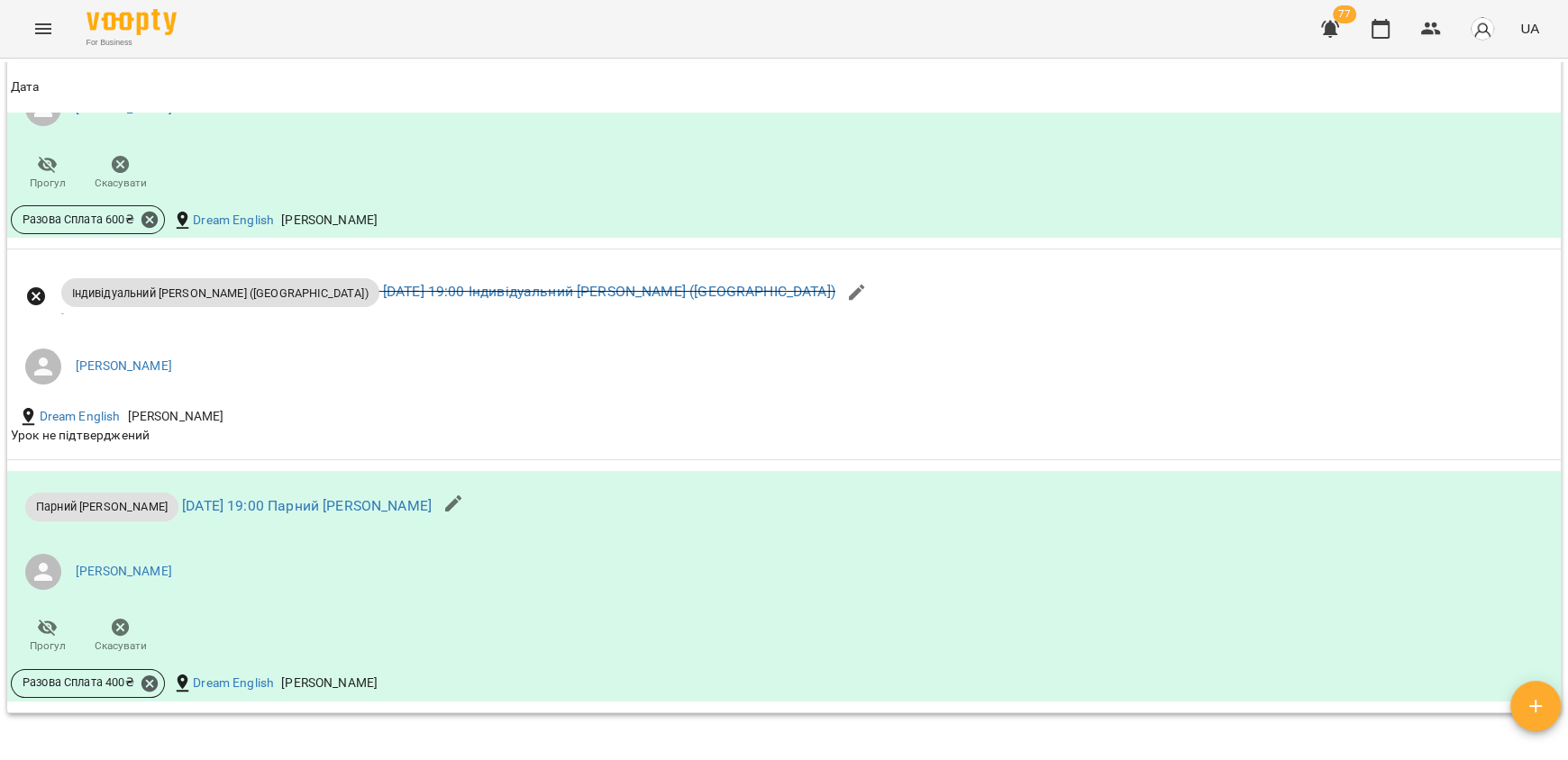
scroll to position [720, 0]
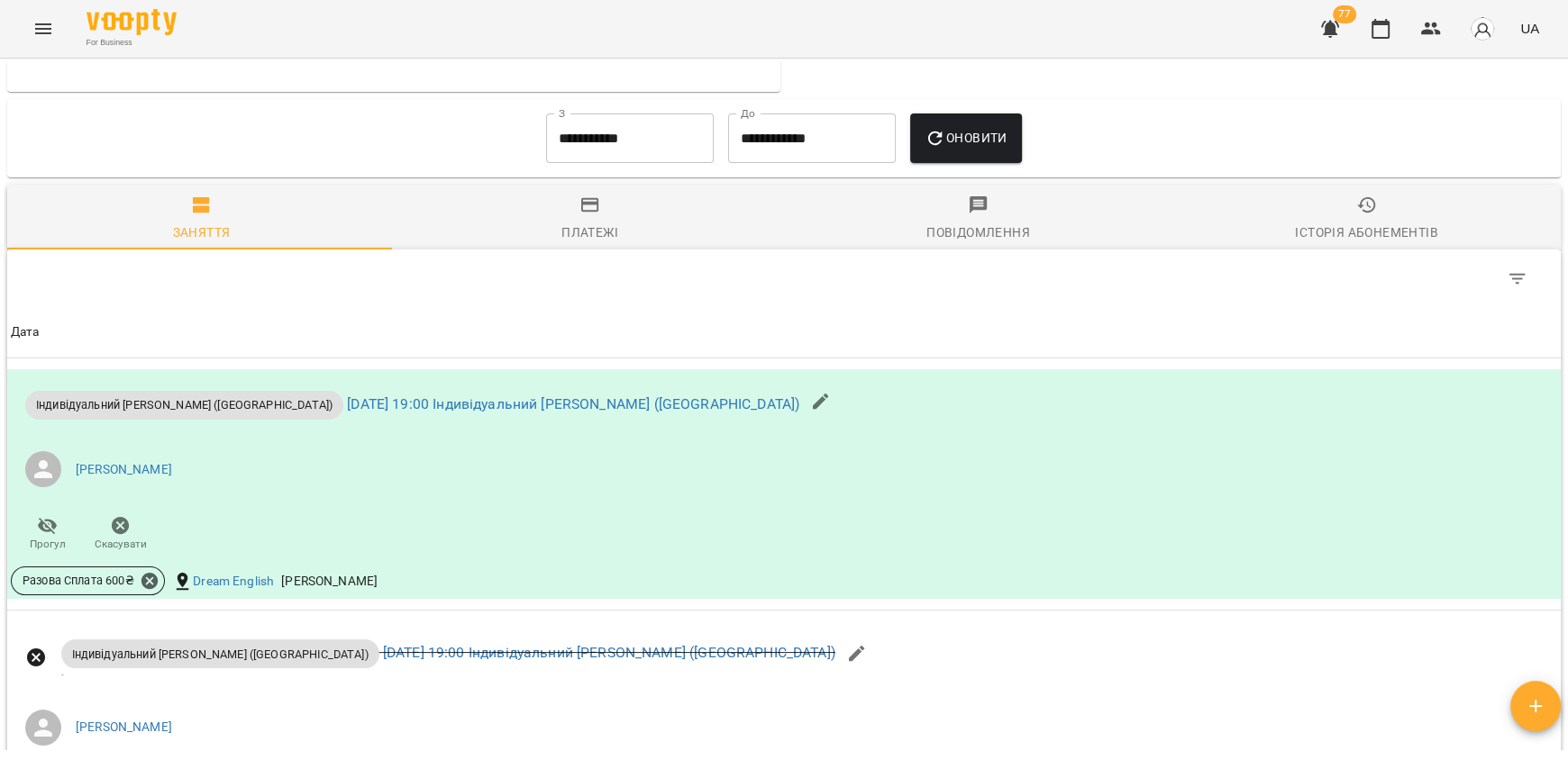
click at [618, 244] on button "Платежі" at bounding box center [590, 218] width 388 height 65
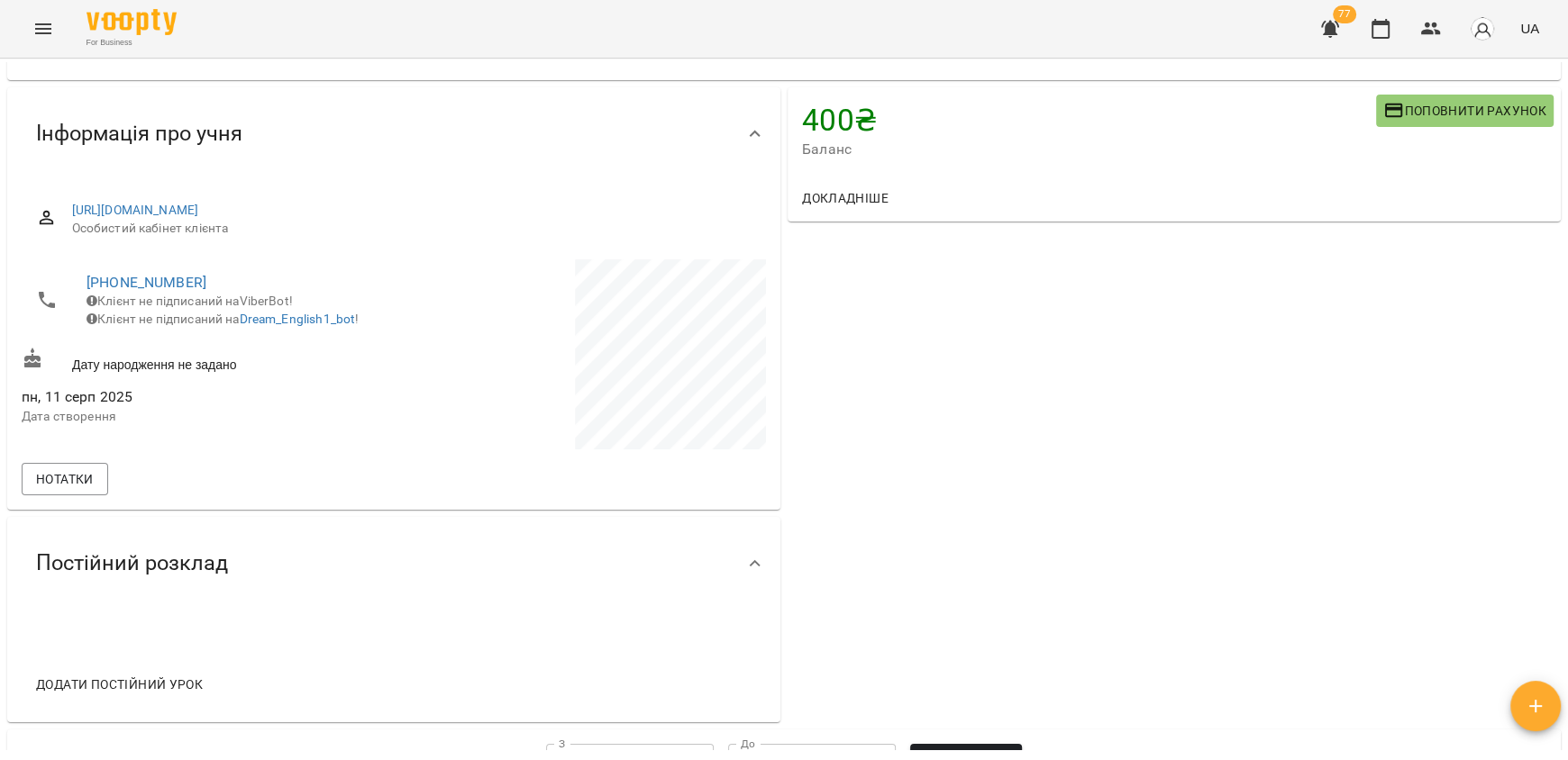
scroll to position [0, 0]
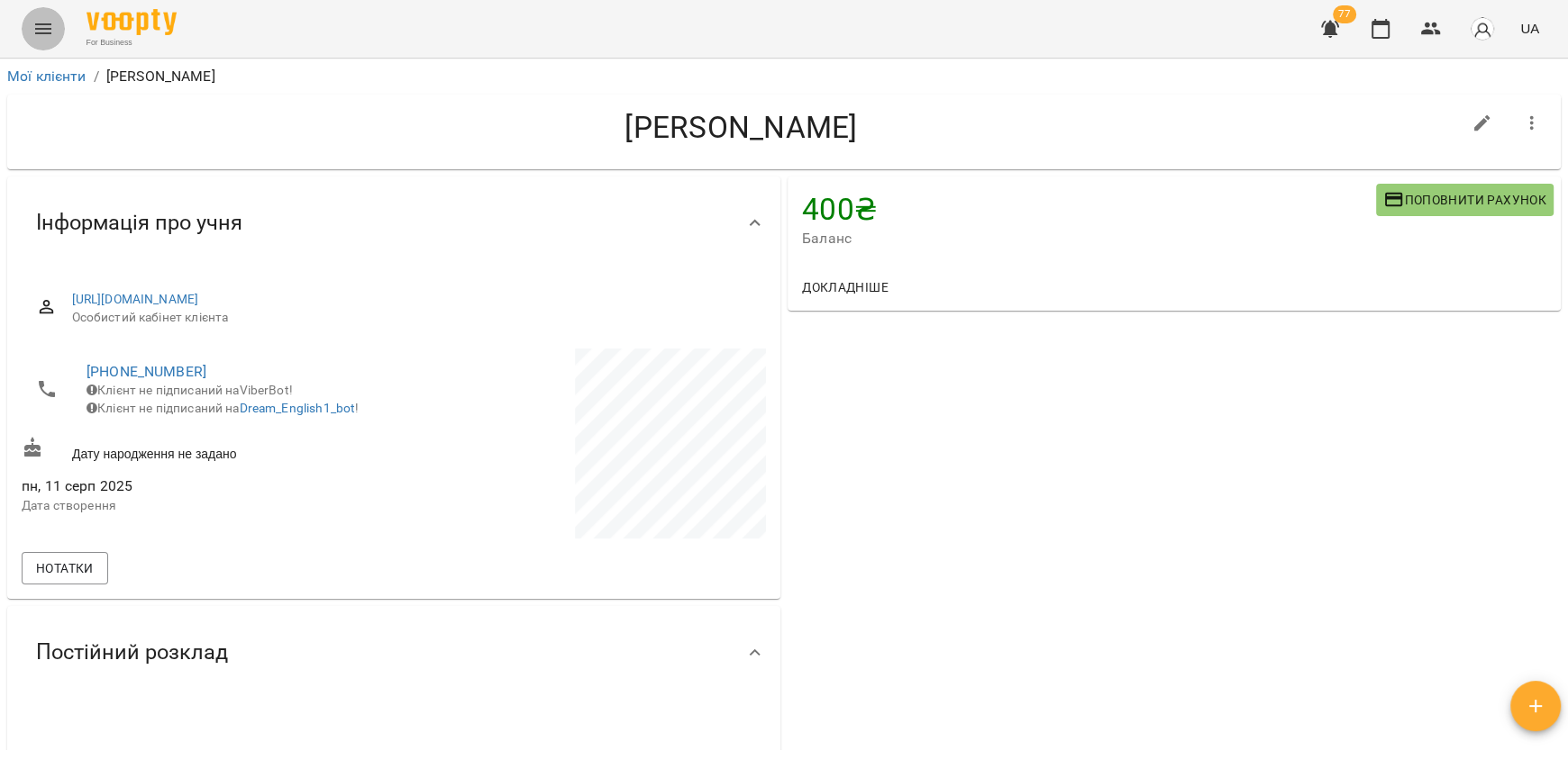
click at [33, 29] on icon "Menu" at bounding box center [43, 29] width 22 height 22
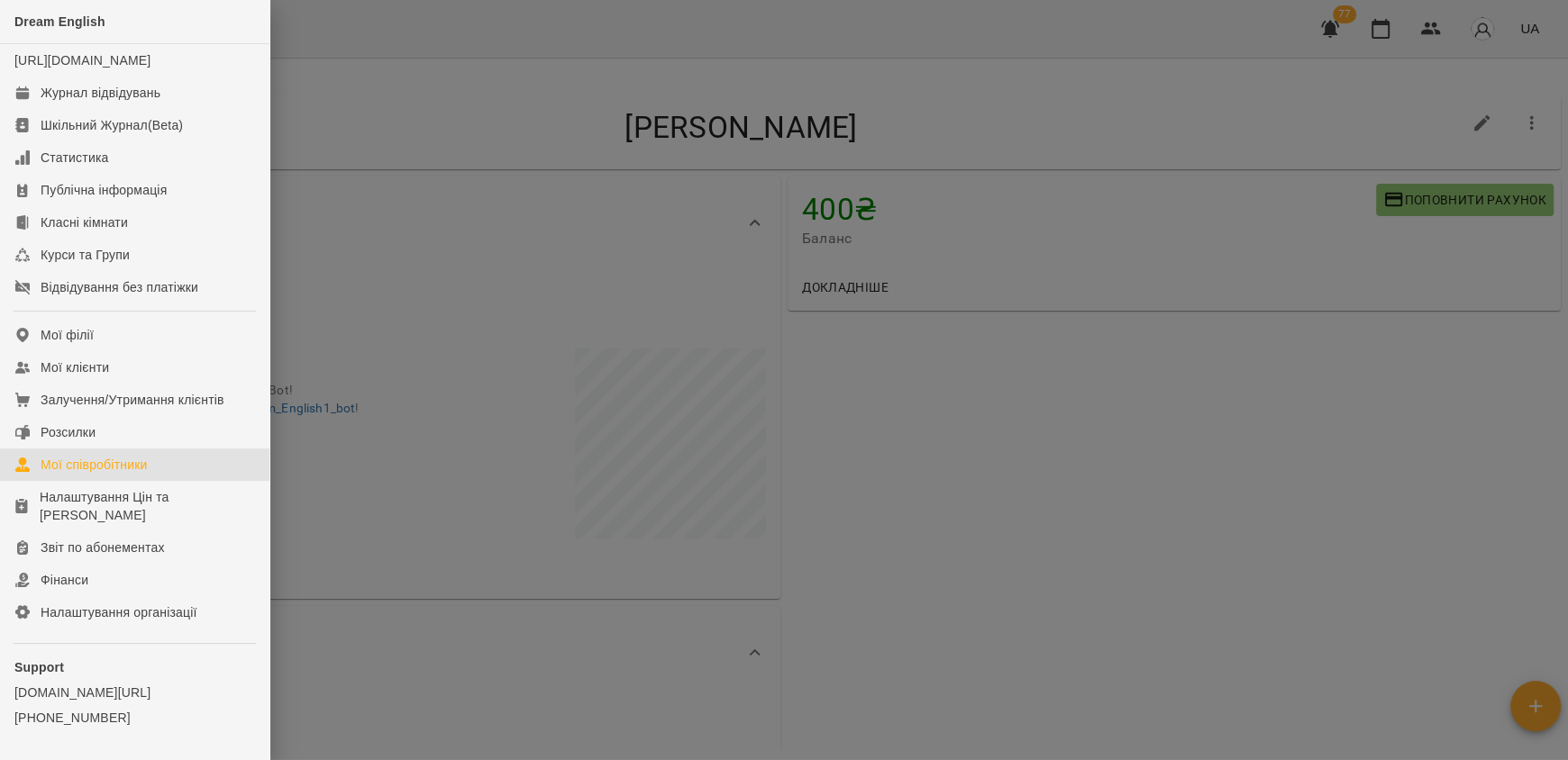
click at [134, 474] on div "Мої співробітники" at bounding box center [94, 465] width 107 height 18
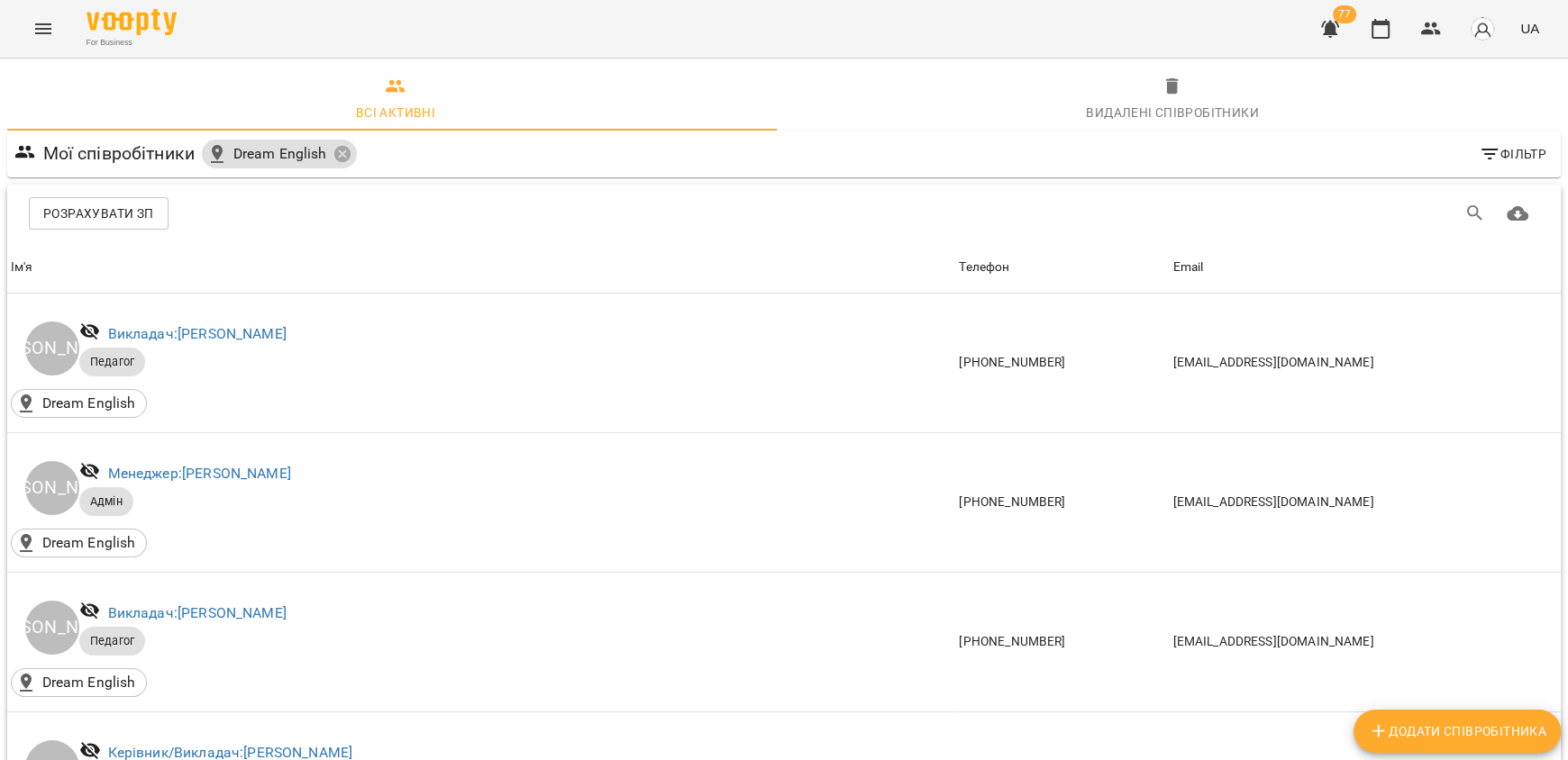
click at [43, 32] on icon "Menu" at bounding box center [43, 29] width 16 height 11
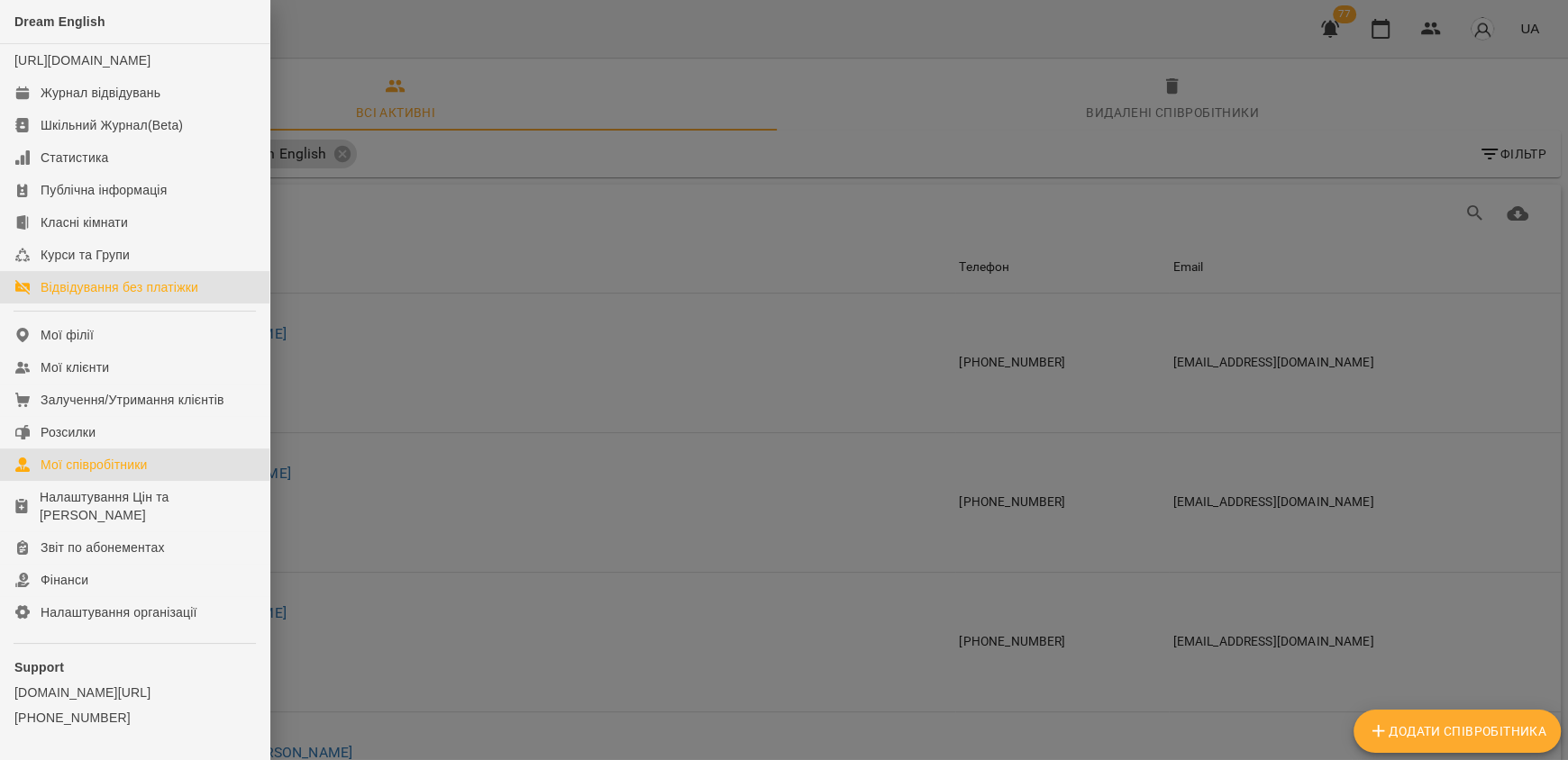
click at [129, 296] on div "Відвідування без платіжки" at bounding box center [119, 287] width 158 height 18
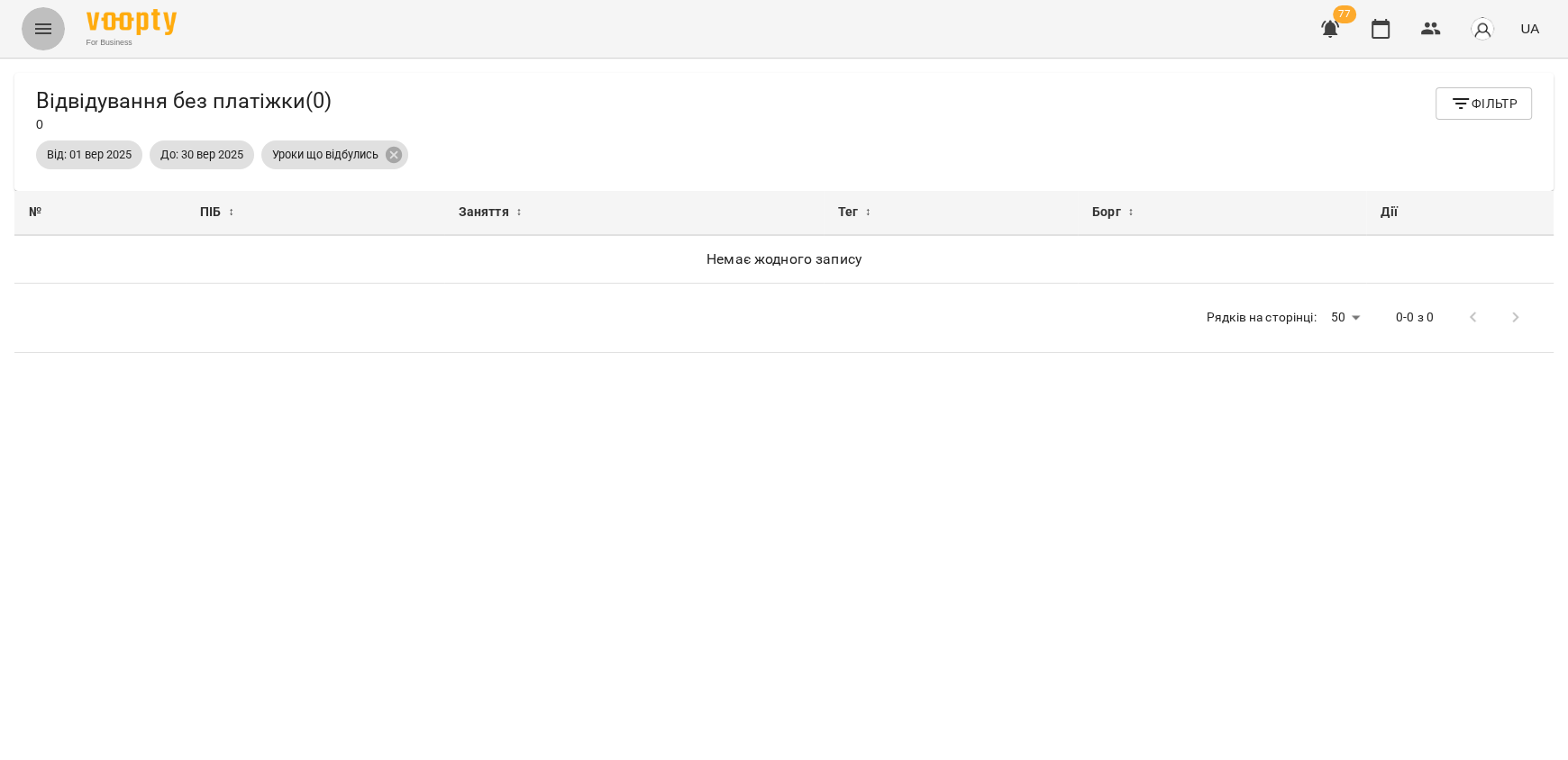
click at [39, 38] on icon "Menu" at bounding box center [43, 29] width 22 height 22
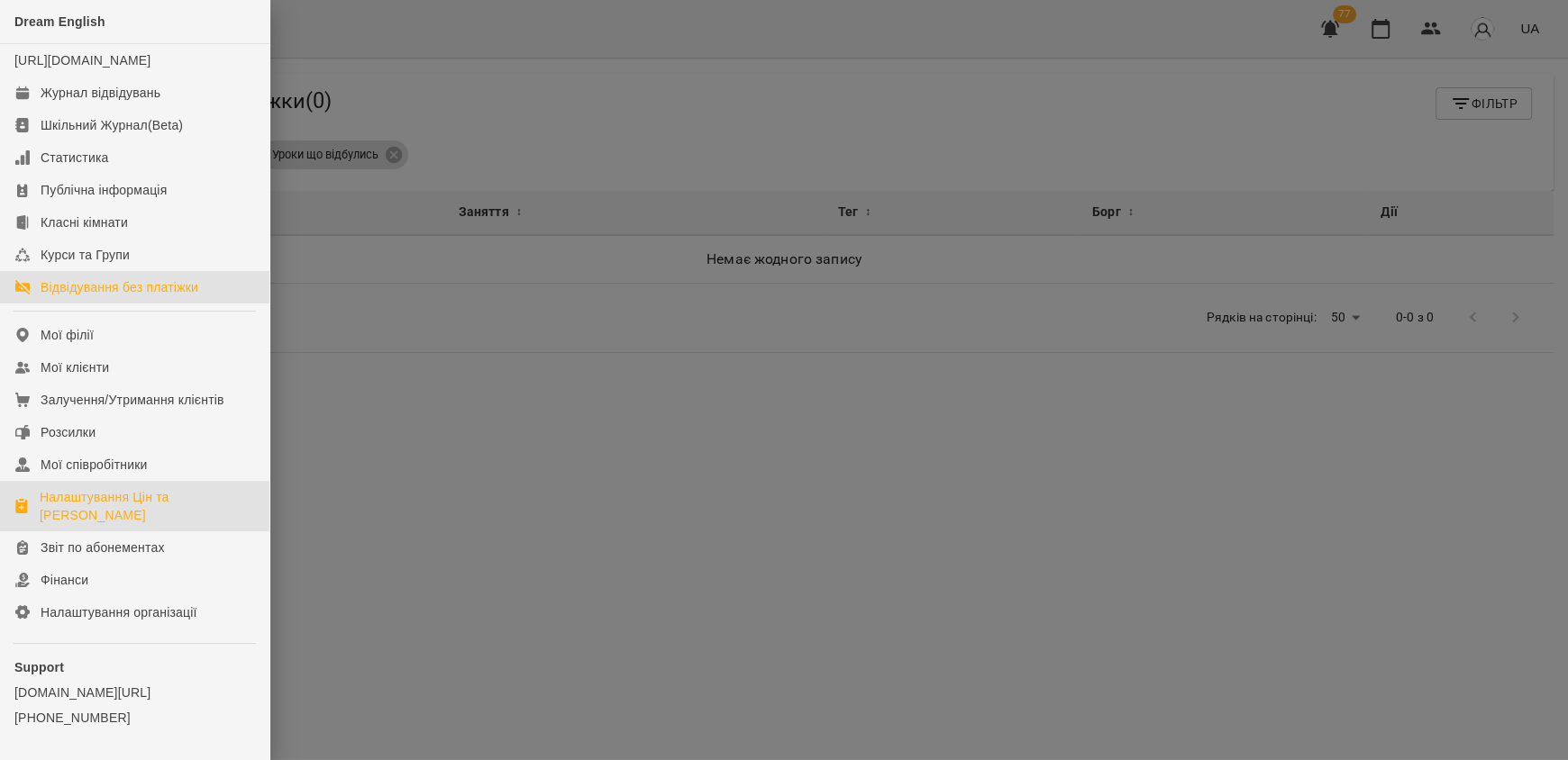
click at [154, 523] on div "Налаштування Цін та [PERSON_NAME]" at bounding box center [147, 506] width 216 height 36
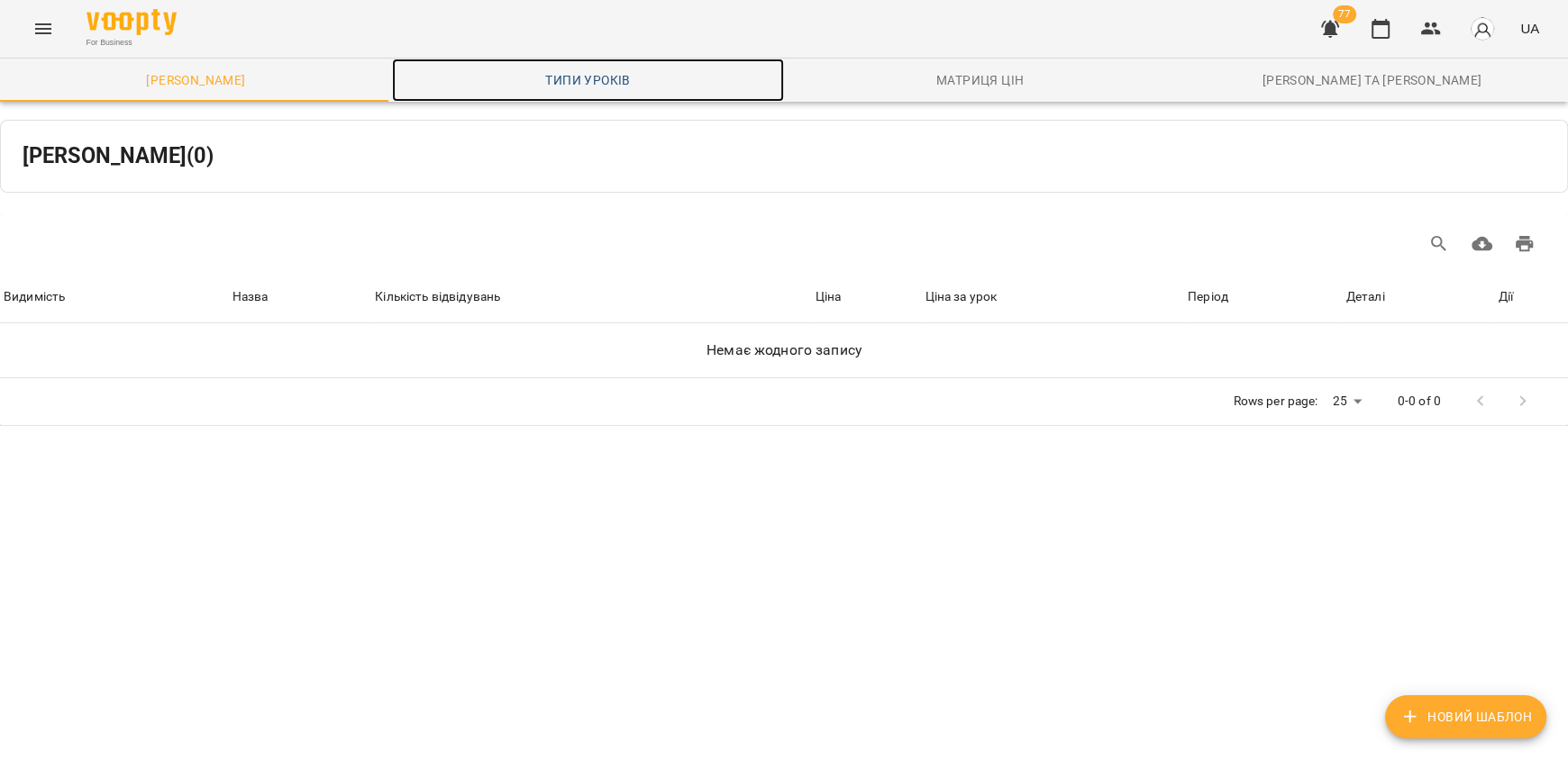
click at [516, 94] on link "Типи уроків" at bounding box center [588, 80] width 392 height 43
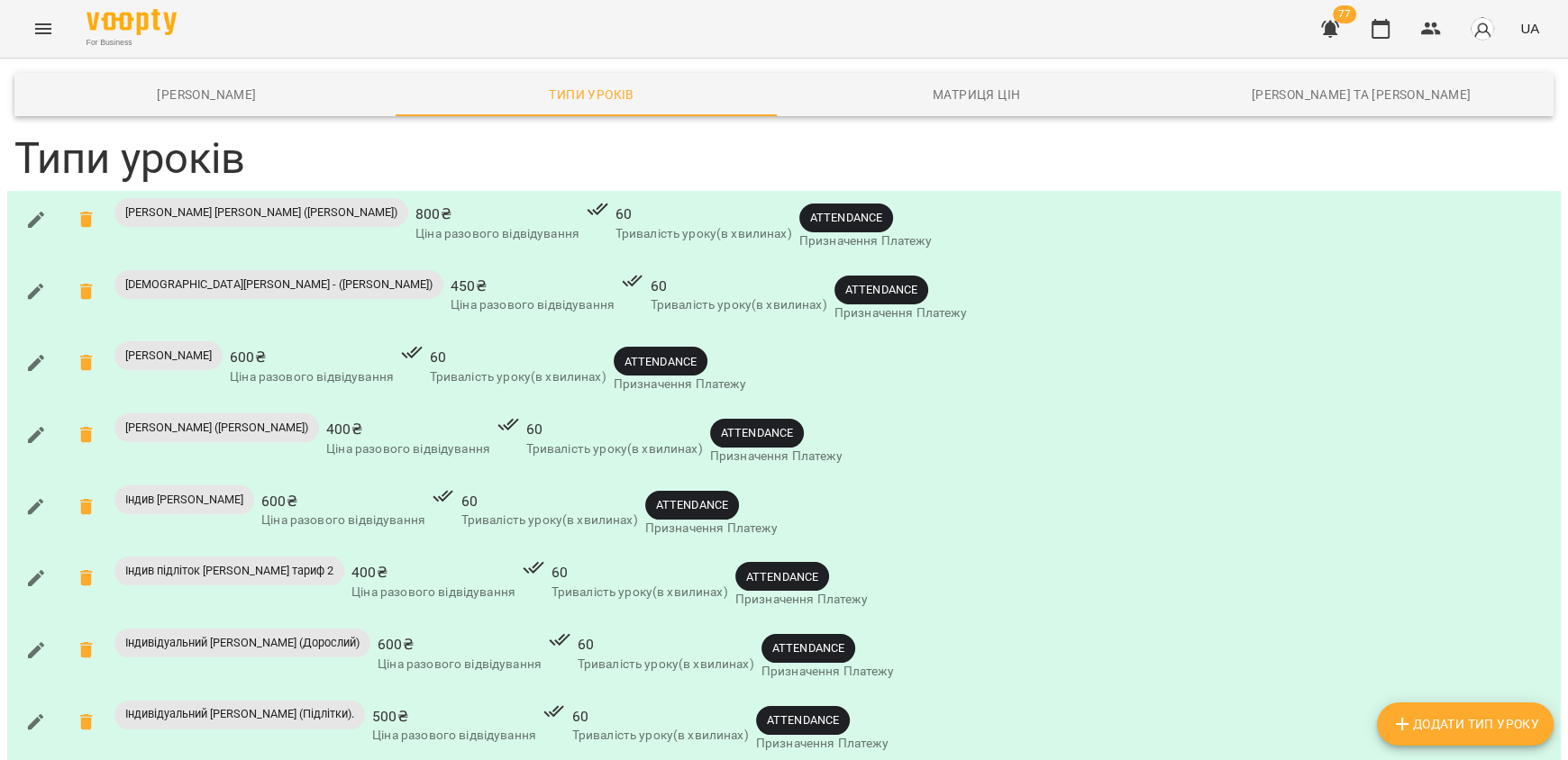
scroll to position [1081, 0]
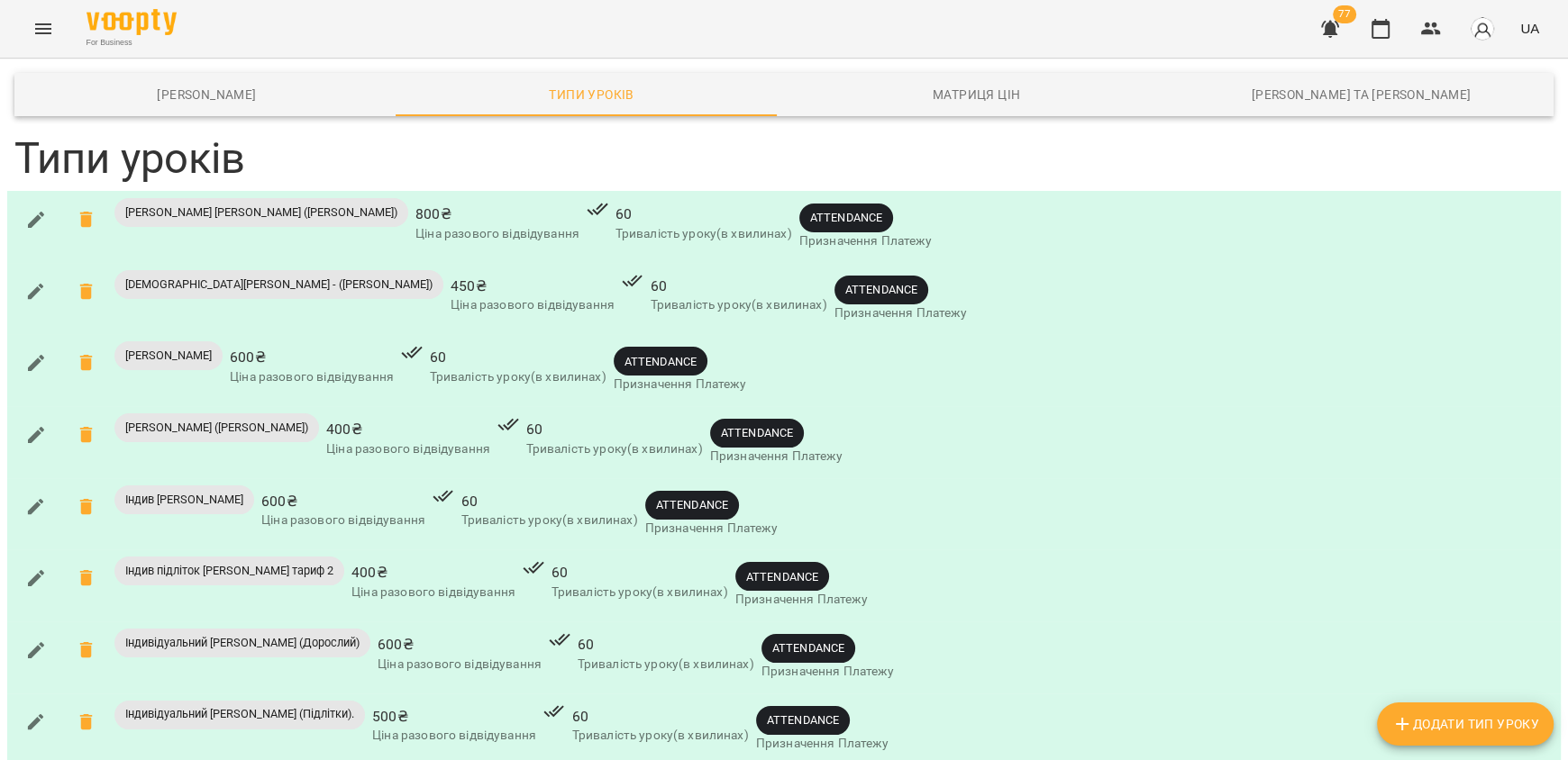
scroll to position [2341, 0]
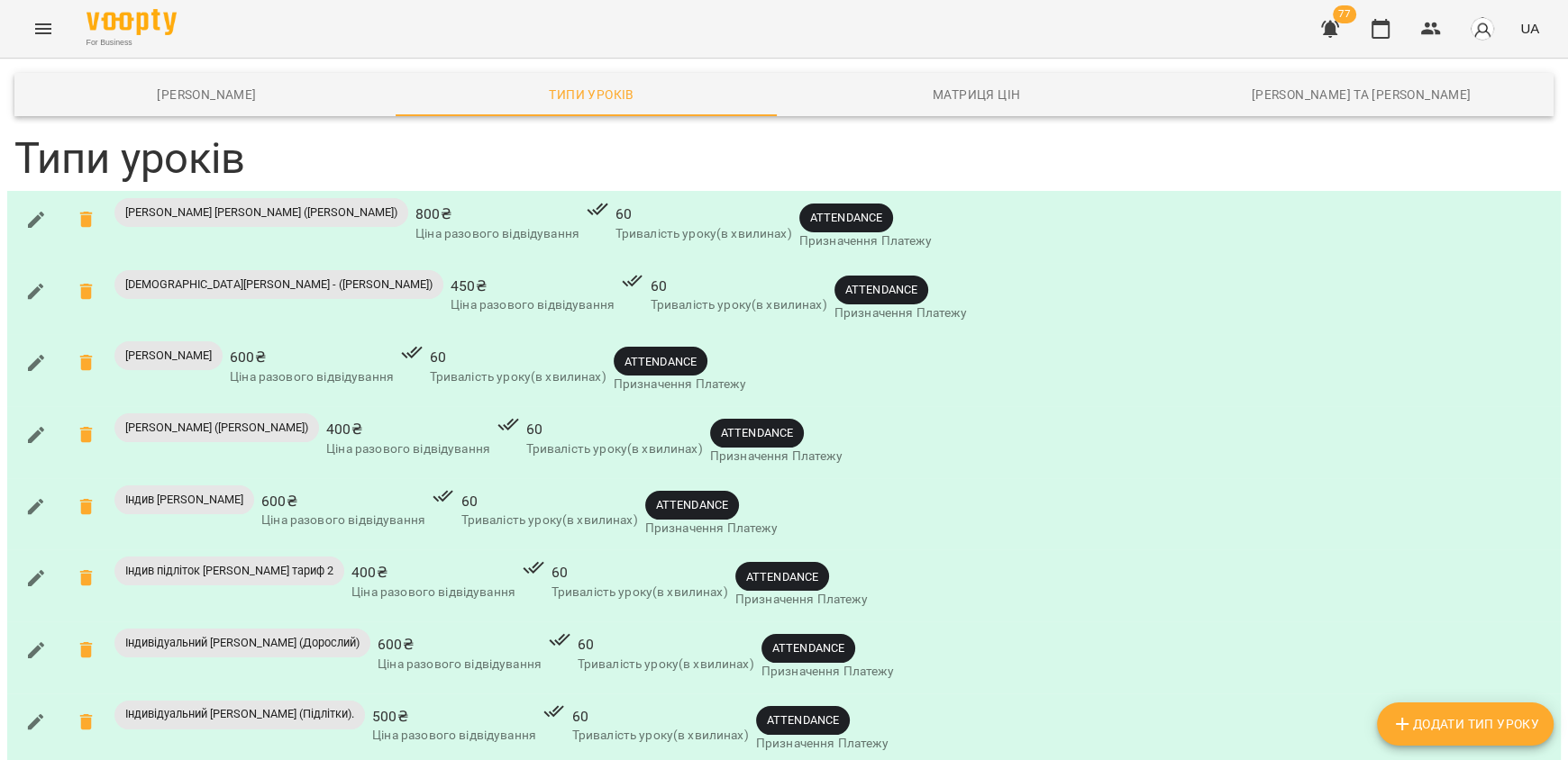
scroll to position [4339, 0]
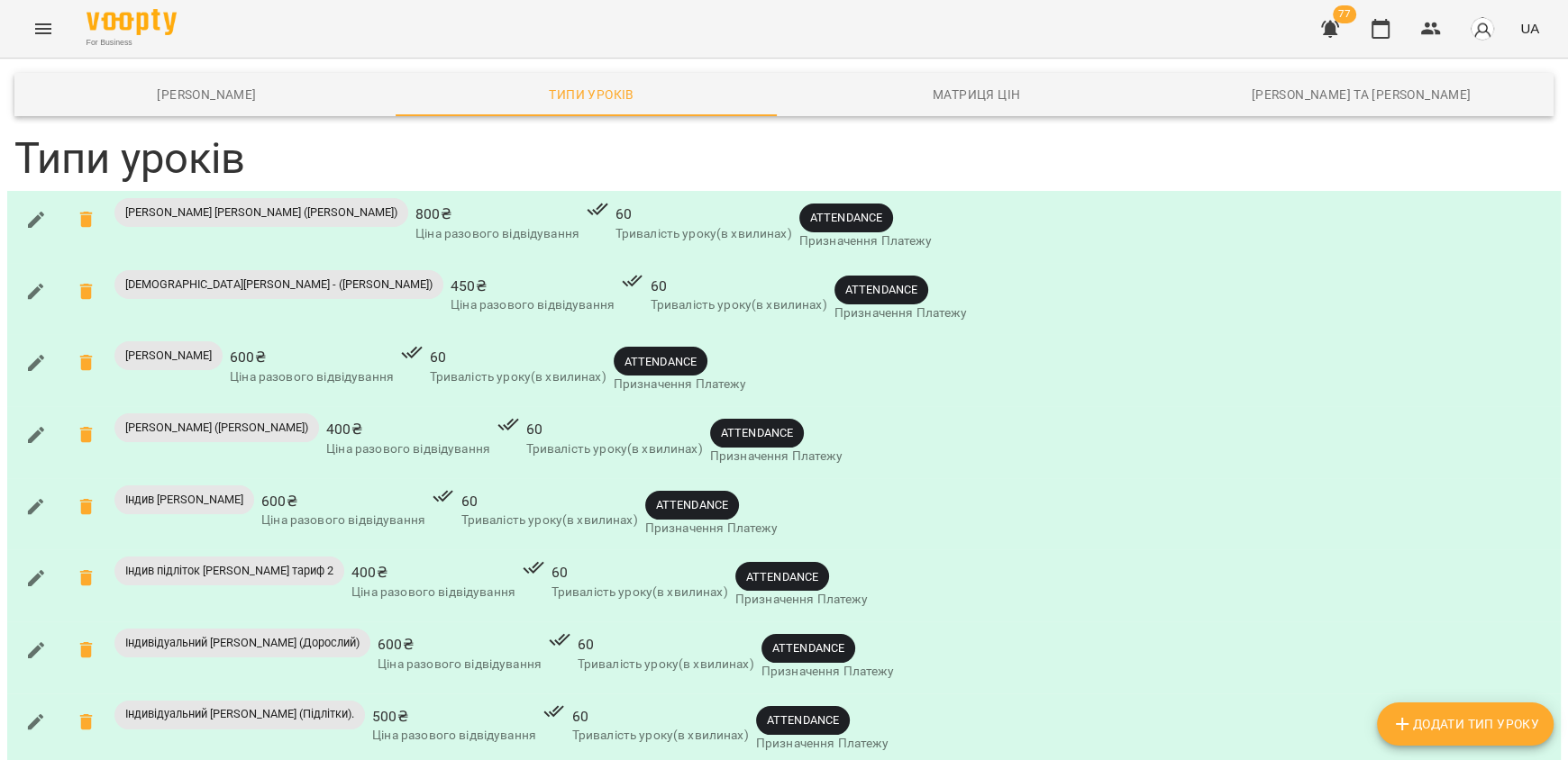
drag, startPoint x: 37, startPoint y: 156, endPoint x: 37, endPoint y: 124, distance: 32.0
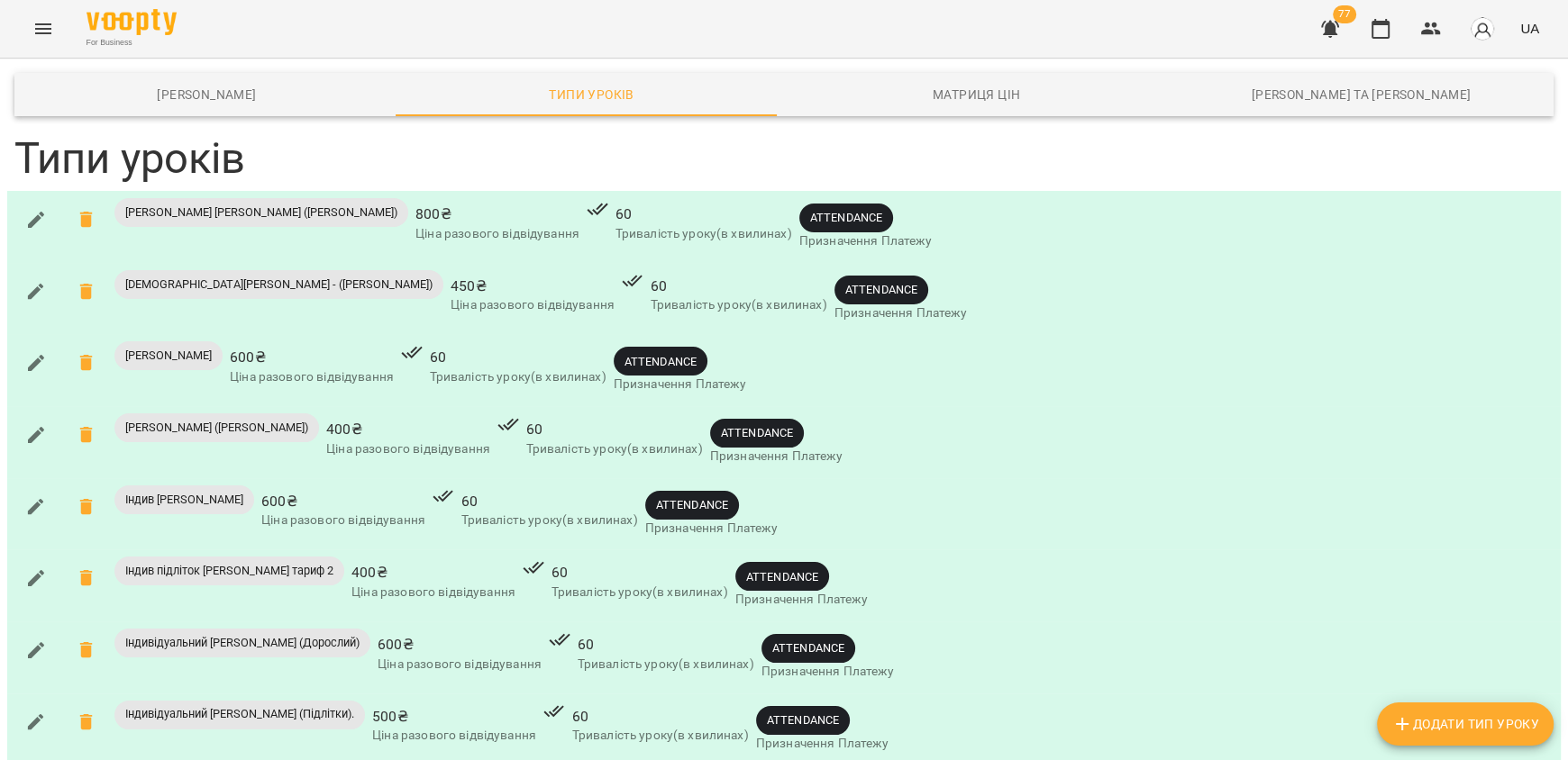
click at [37, 712] on icon "button" at bounding box center [36, 723] width 22 height 22
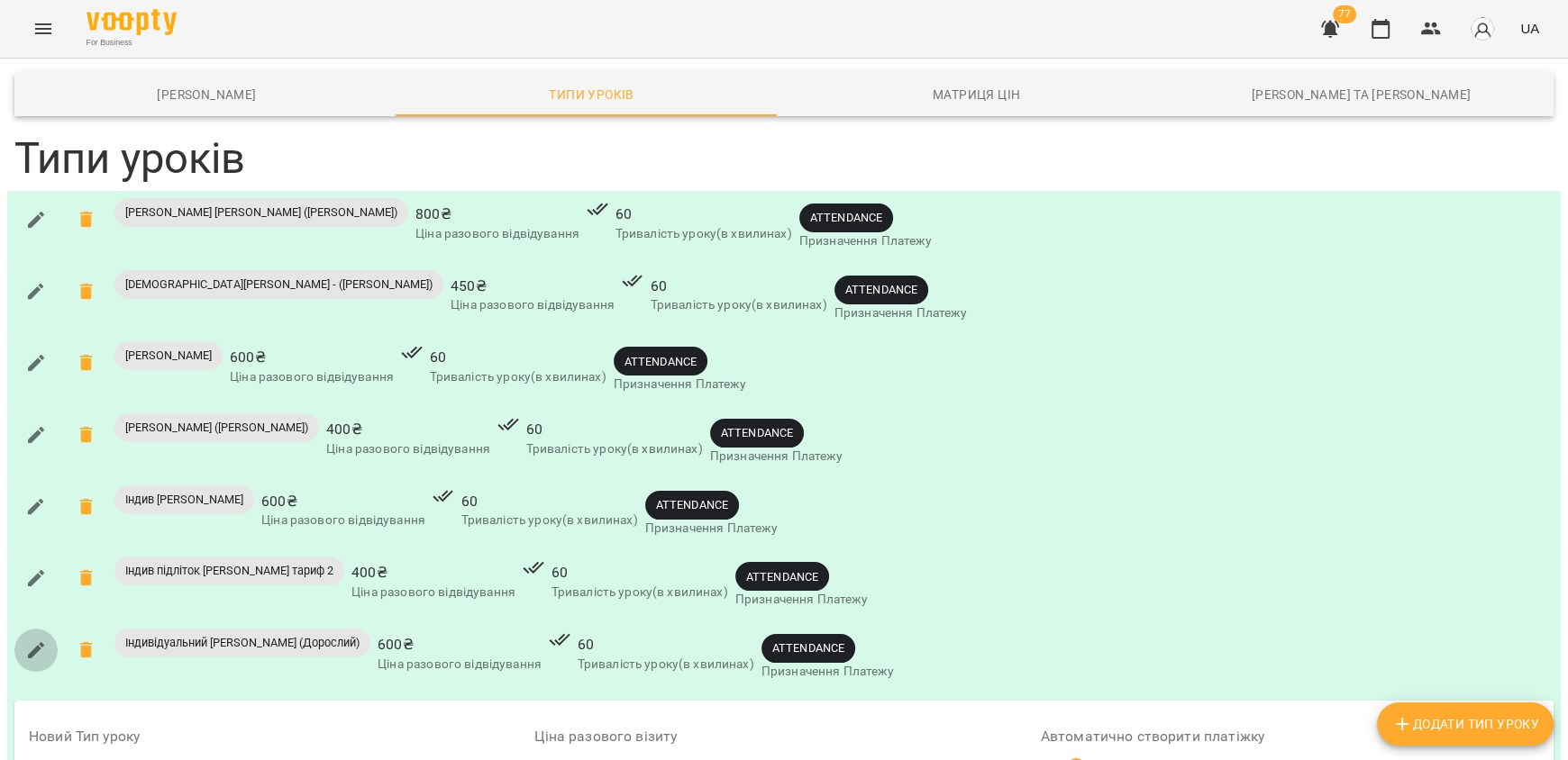
click at [37, 639] on icon "button" at bounding box center [36, 650] width 22 height 22
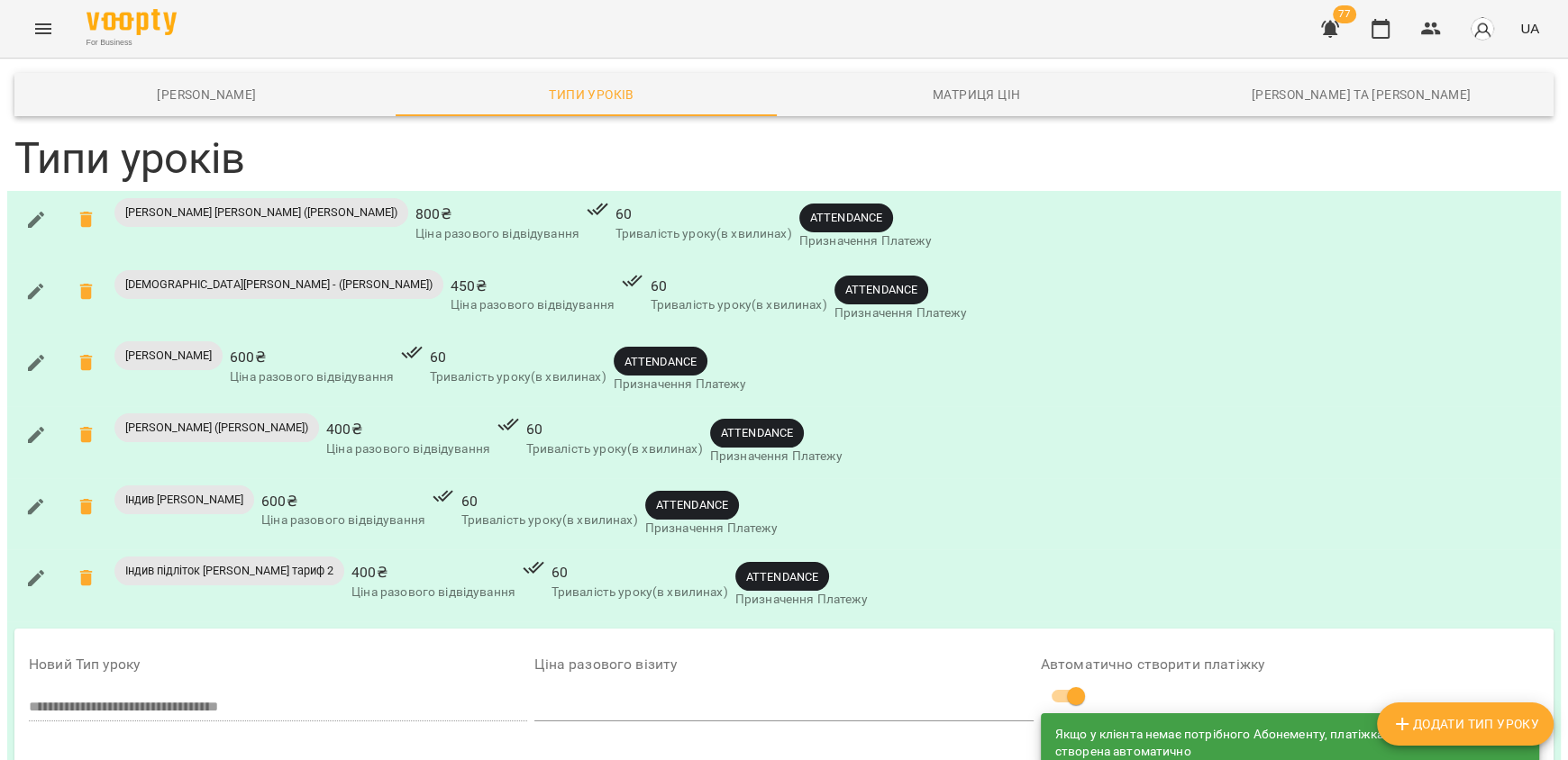
scroll to position [387, 0]
click at [37, 567] on icon "button" at bounding box center [36, 578] width 22 height 22
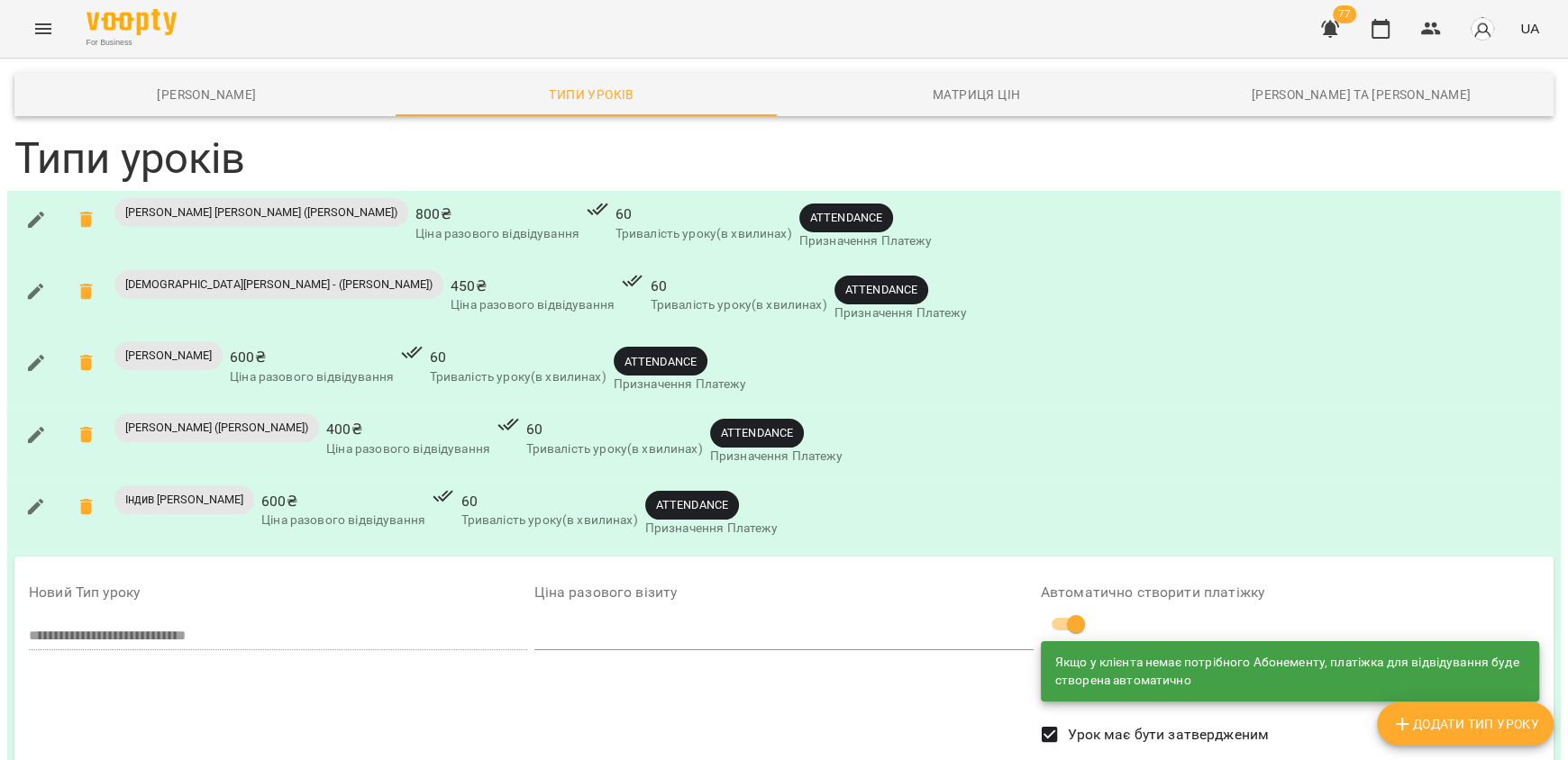
click at [29, 499] on icon "button" at bounding box center [35, 507] width 16 height 16
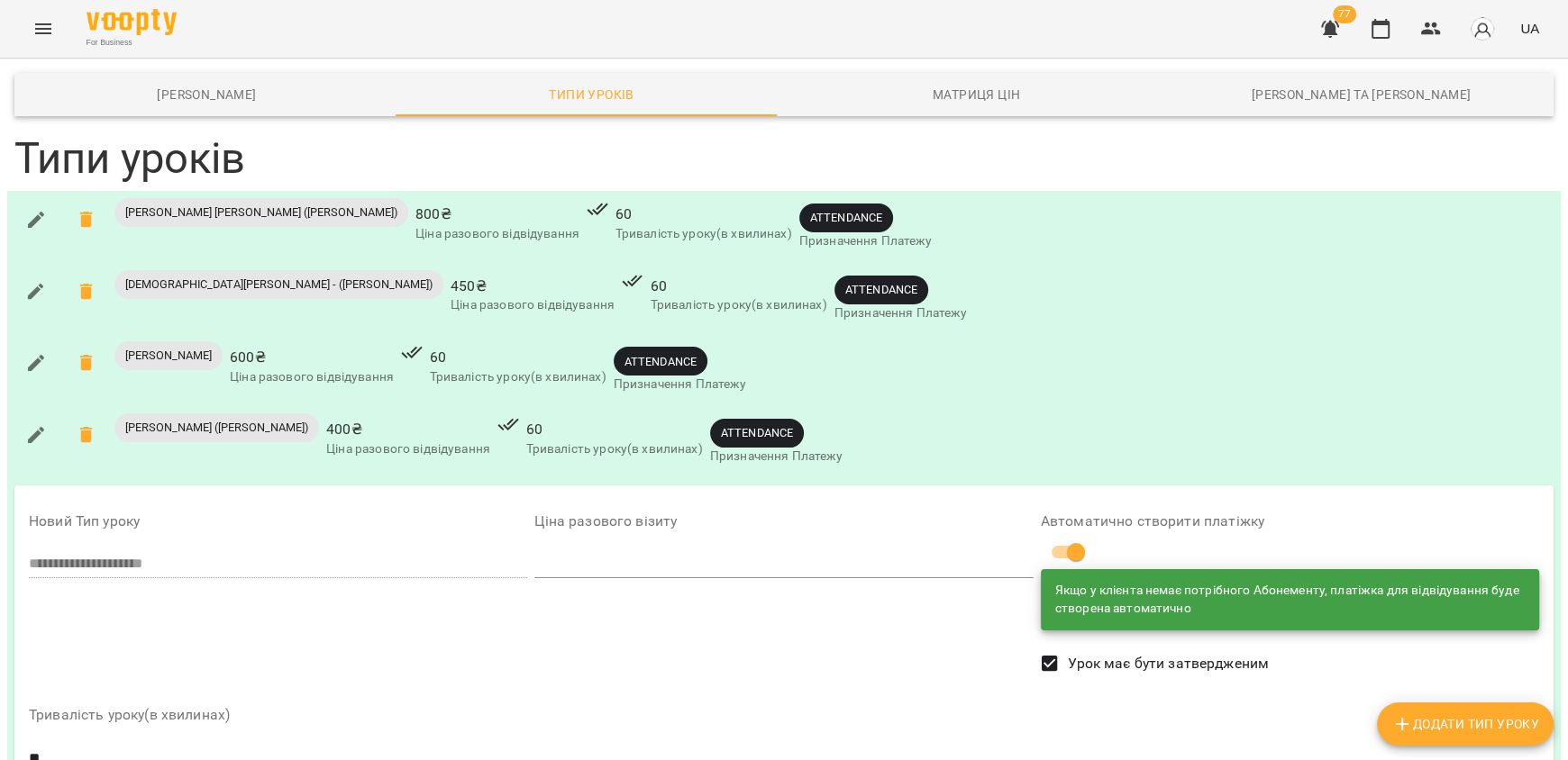
scroll to position [27, 0]
click at [44, 422] on button "button" at bounding box center [36, 435] width 43 height 43
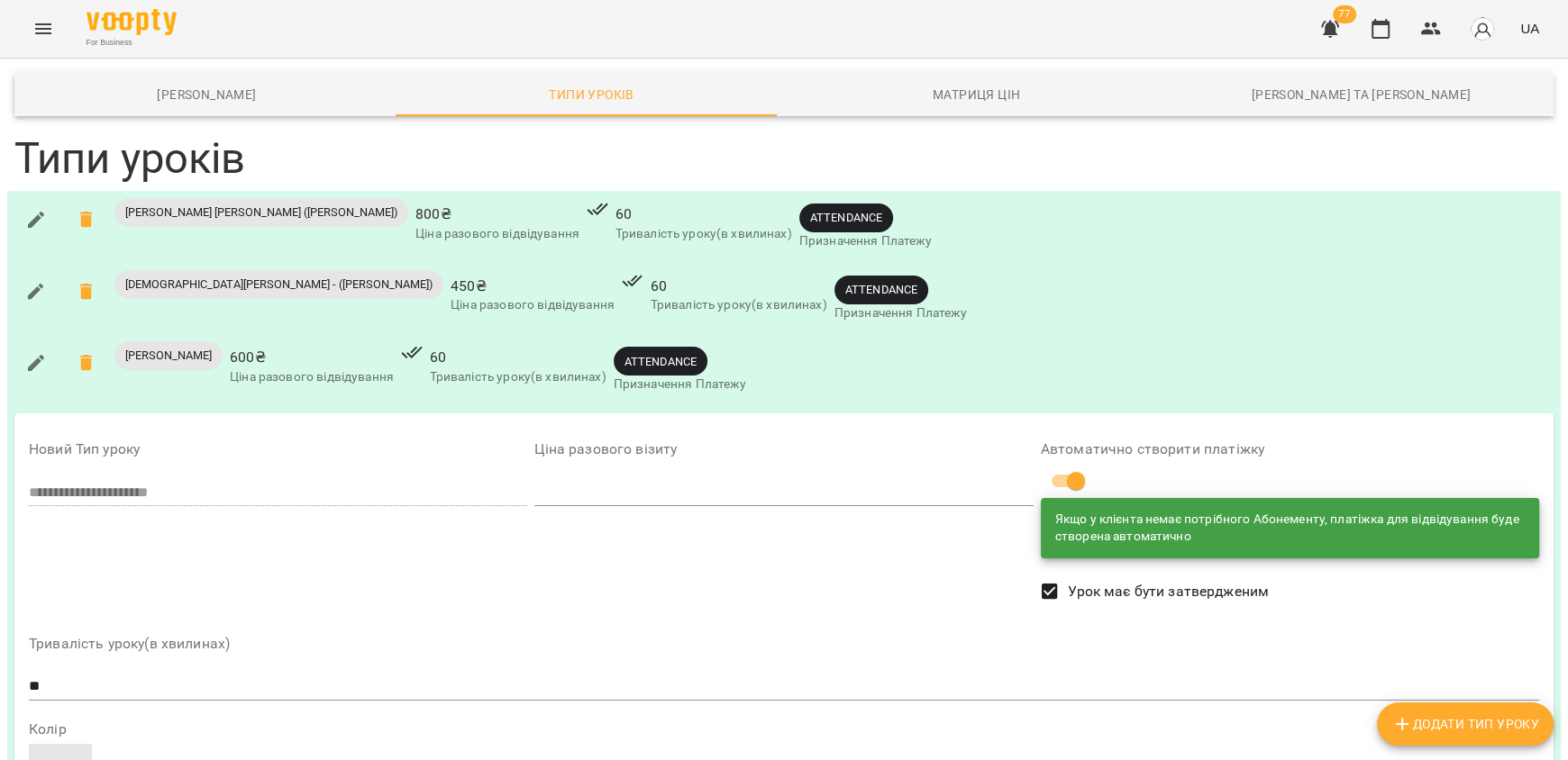
click at [43, 342] on button "button" at bounding box center [36, 363] width 43 height 43
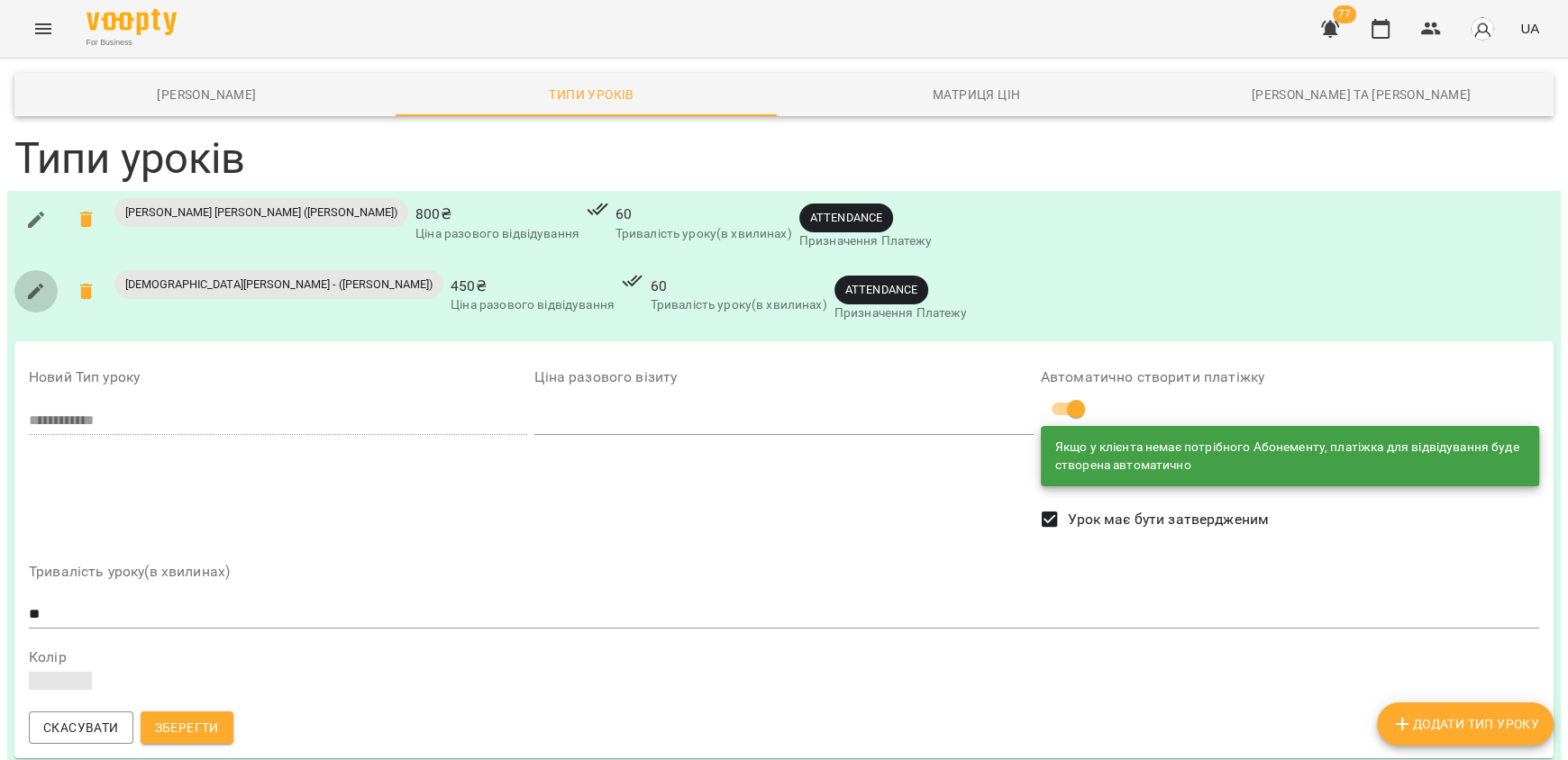
click at [39, 276] on button "button" at bounding box center [36, 291] width 43 height 43
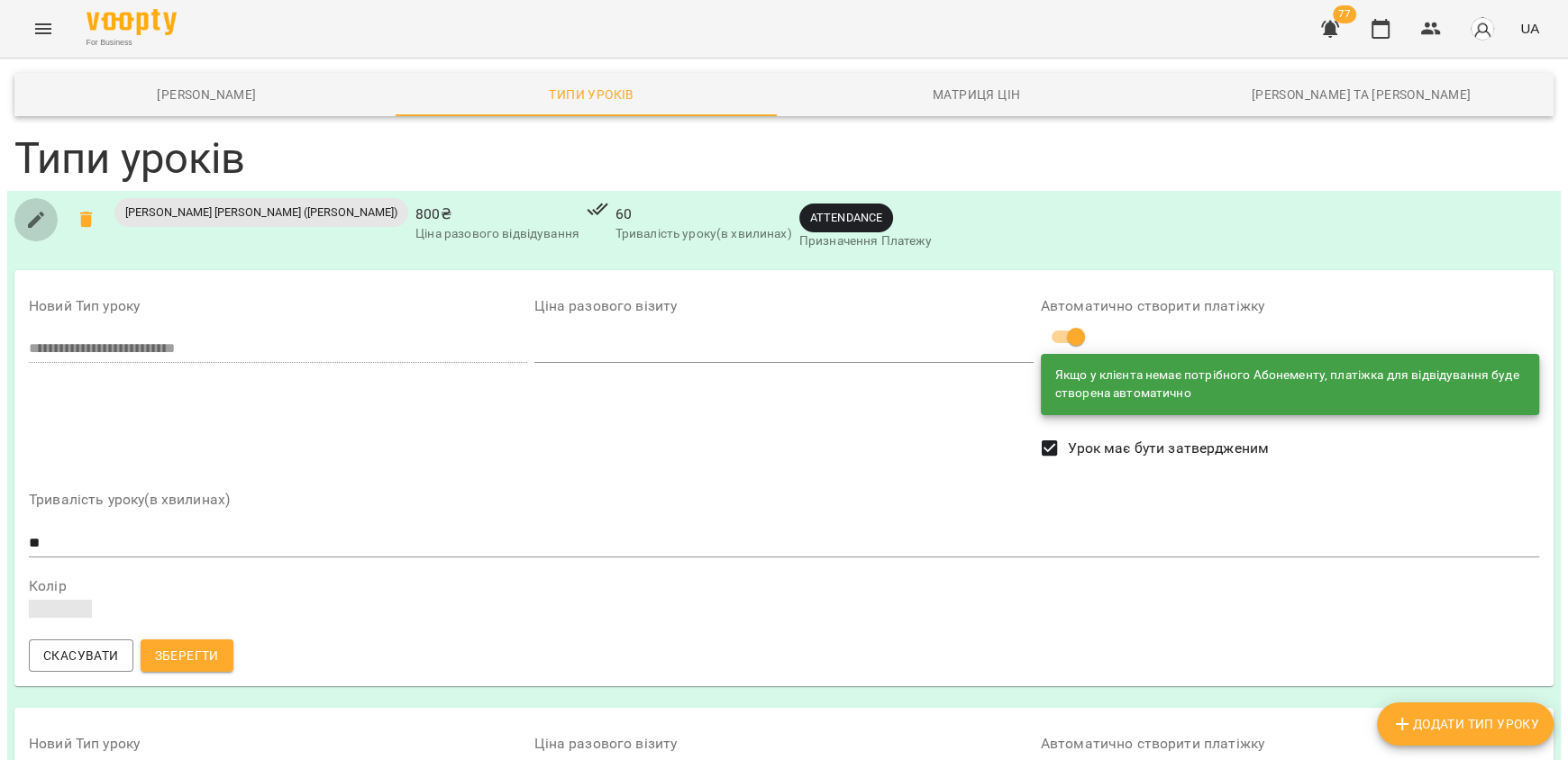
click at [27, 209] on icon "button" at bounding box center [36, 220] width 22 height 22
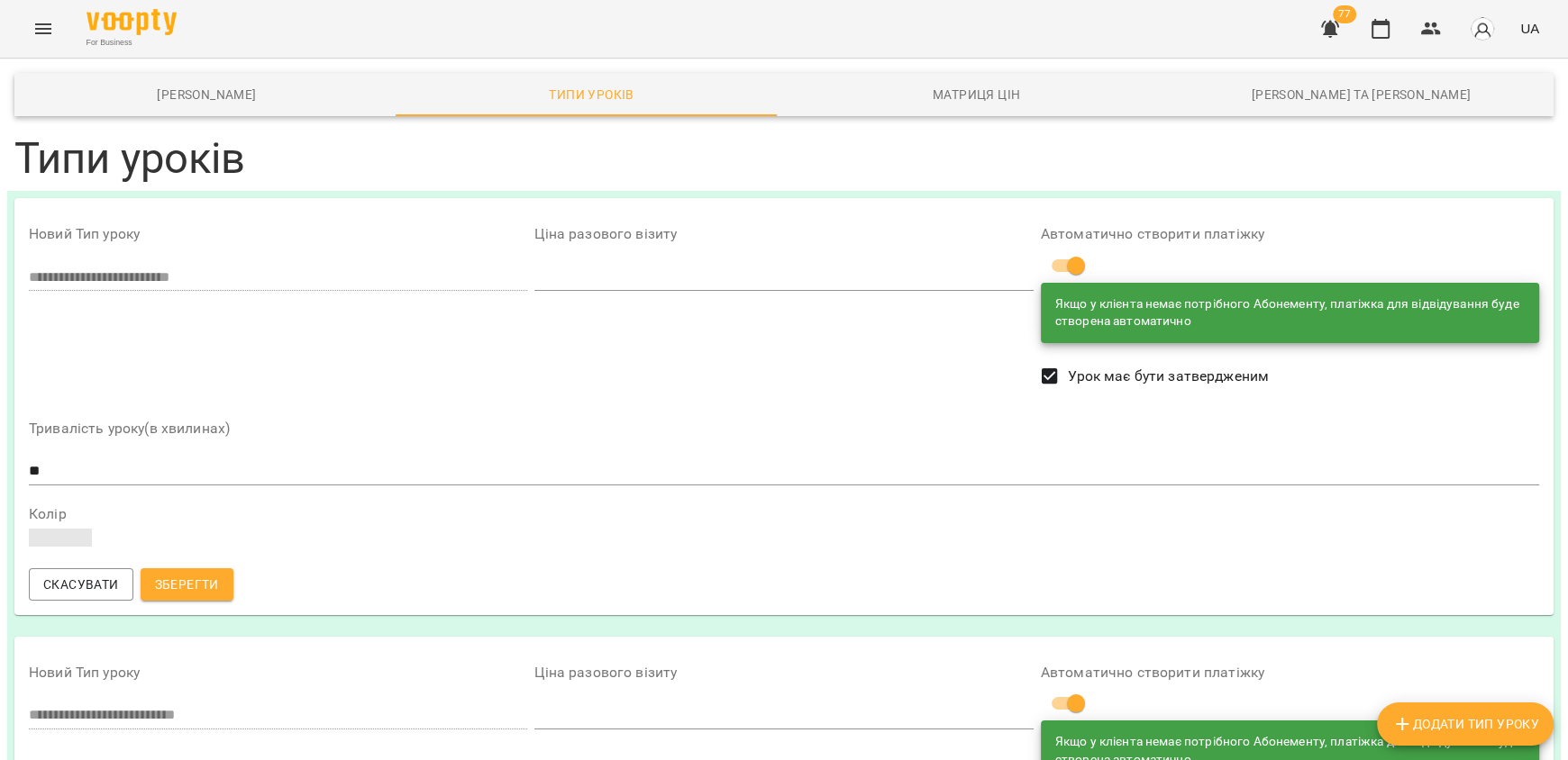
scroll to position [0, 0]
click at [51, 32] on icon "Menu" at bounding box center [43, 29] width 22 height 22
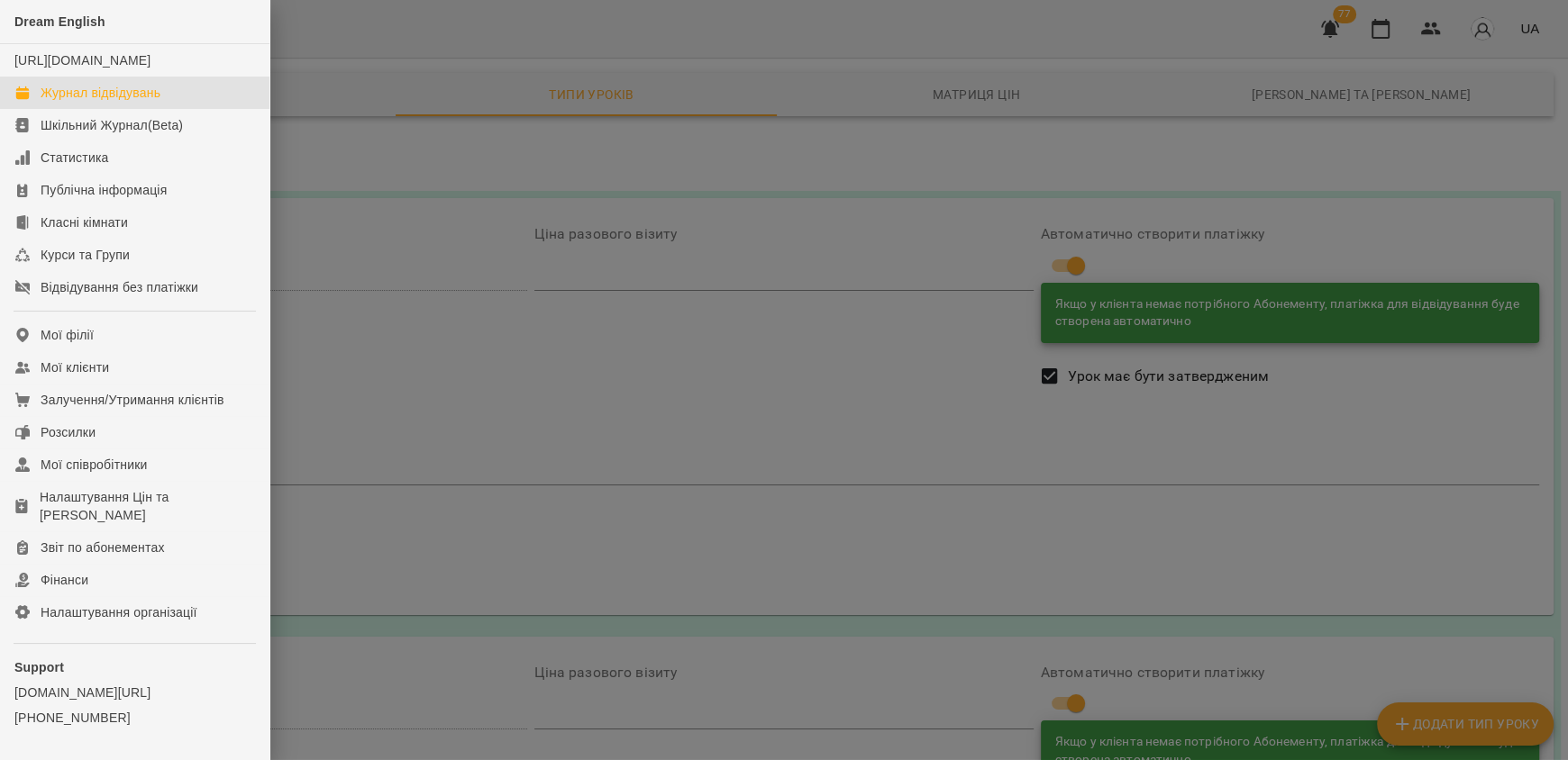
click at [130, 101] on div "Журнал відвідувань" at bounding box center [100, 93] width 120 height 18
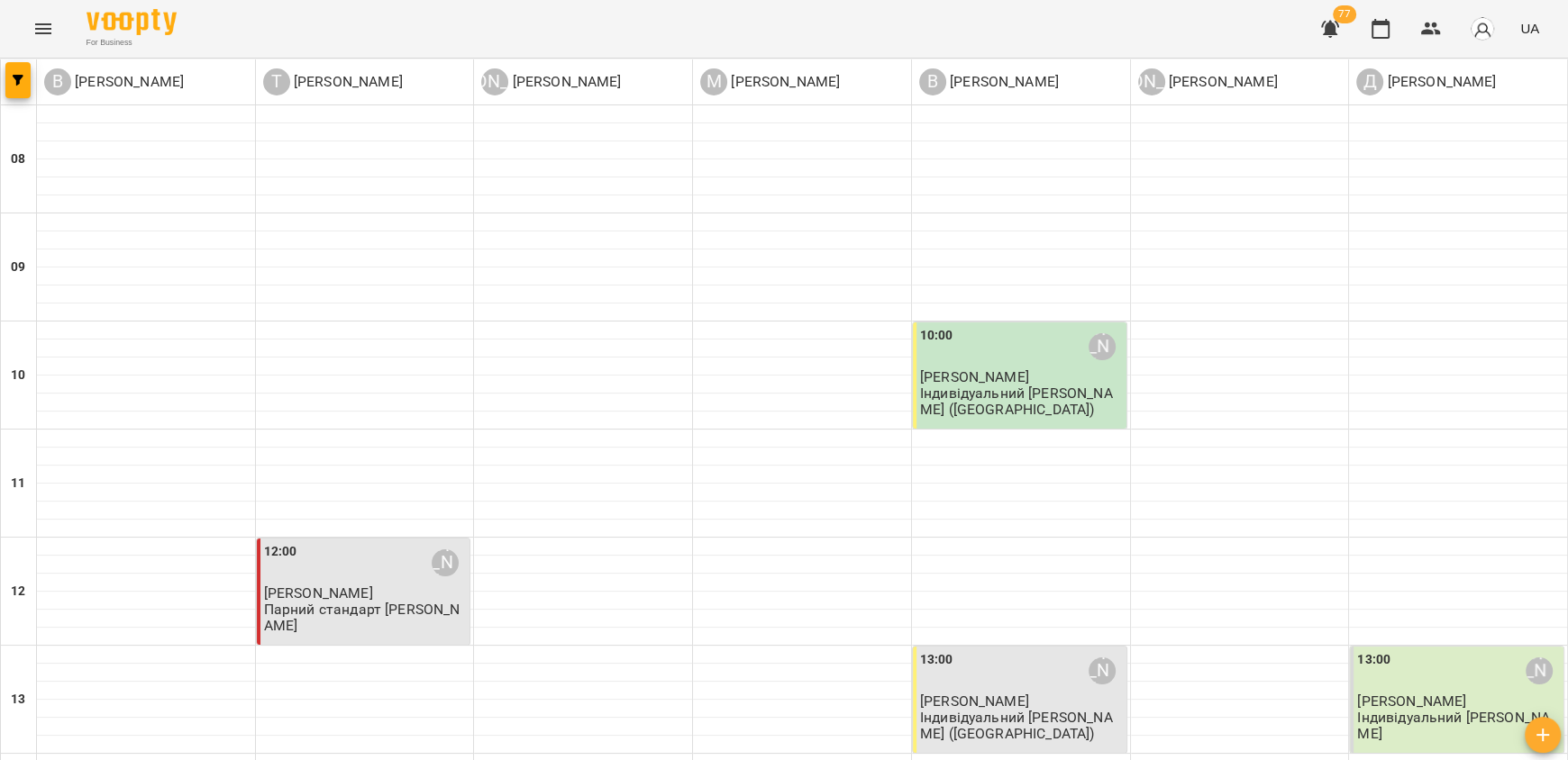
scroll to position [990, 0]
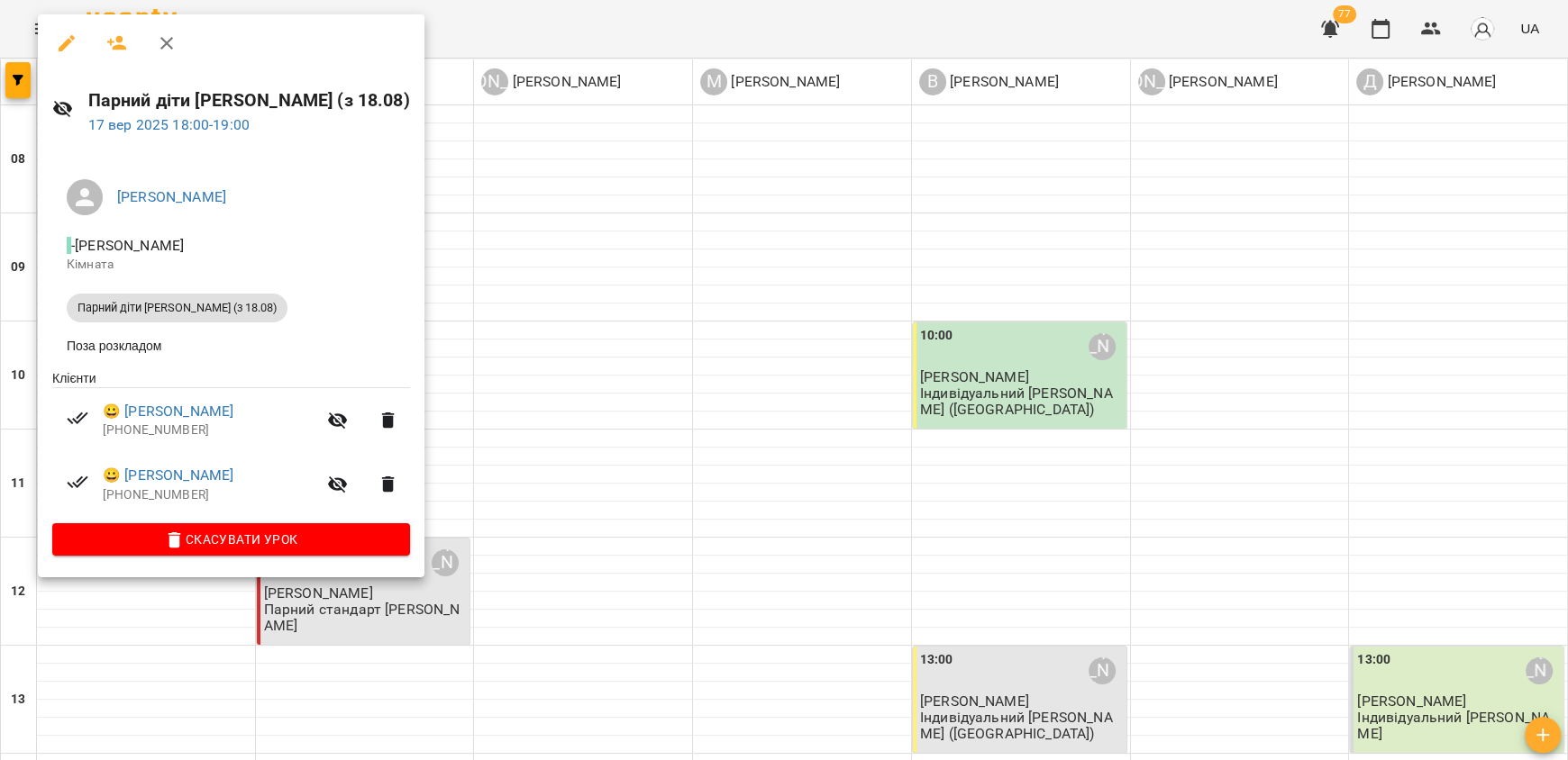
click at [536, 551] on div at bounding box center [784, 380] width 1568 height 760
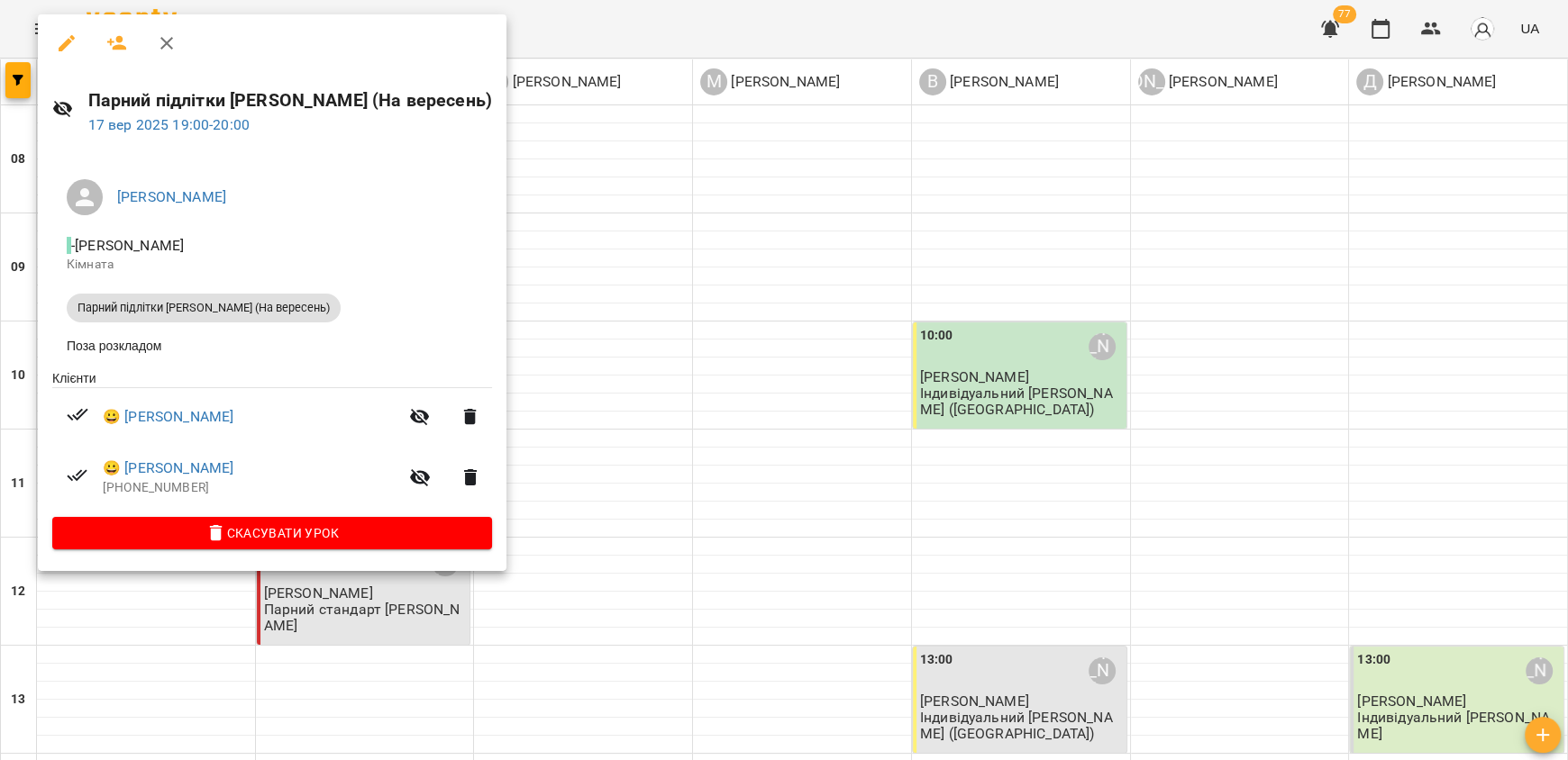
click at [556, 538] on div at bounding box center [784, 380] width 1568 height 760
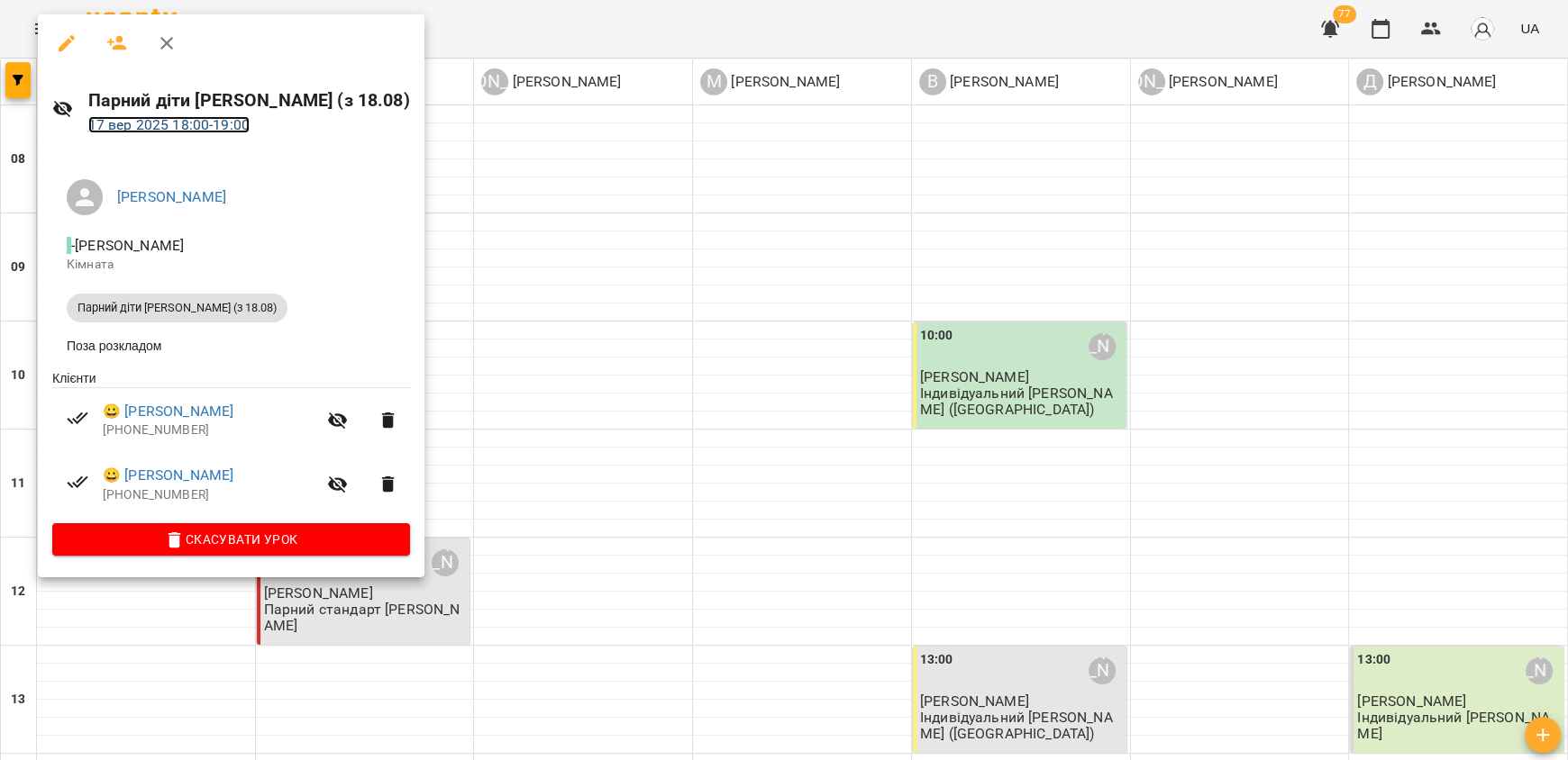
click at [138, 132] on link "17 вер 2025 18:00 - 19:00" at bounding box center [169, 124] width 162 height 17
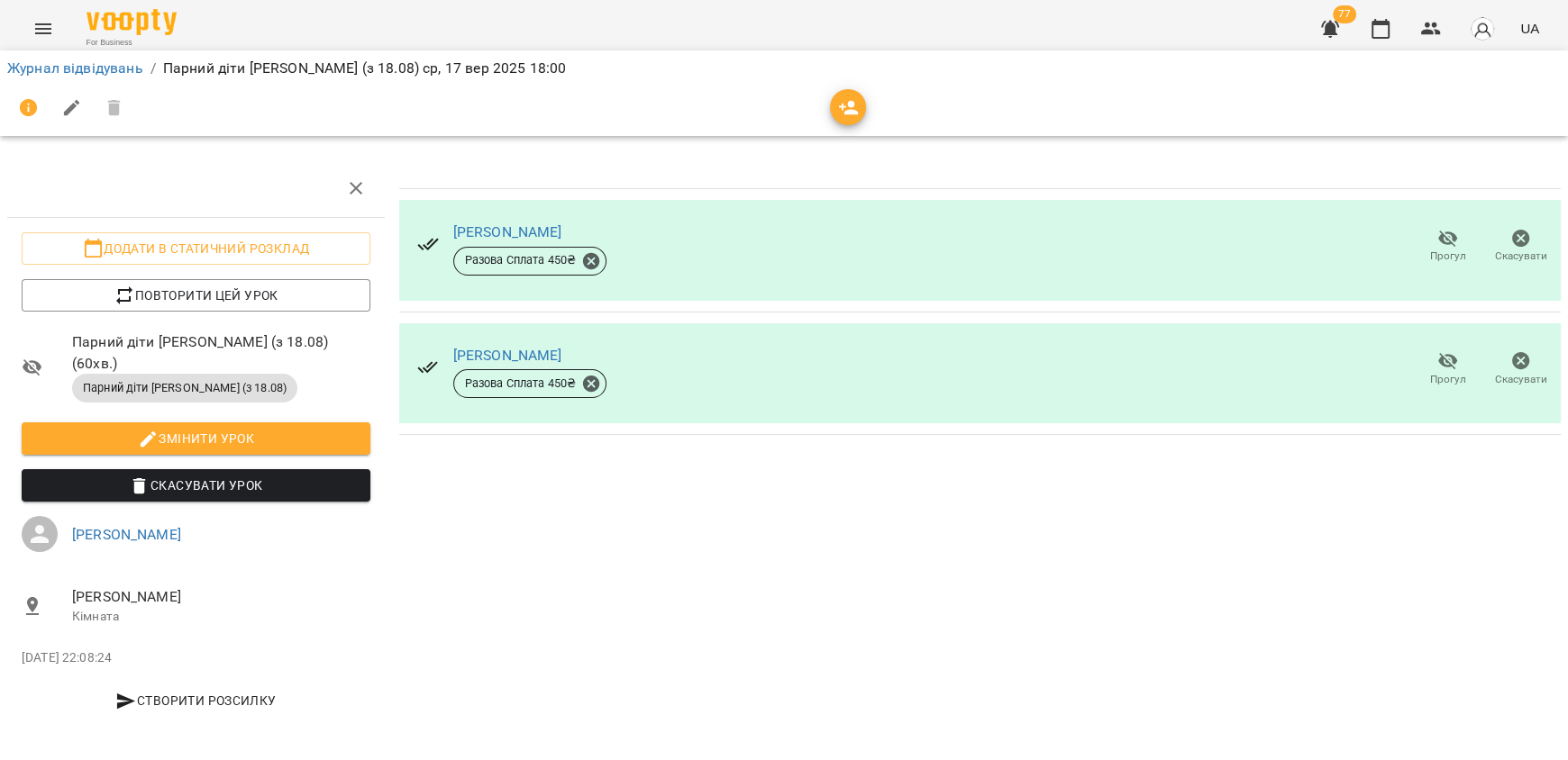
click at [74, 110] on icon "button" at bounding box center [72, 108] width 22 height 22
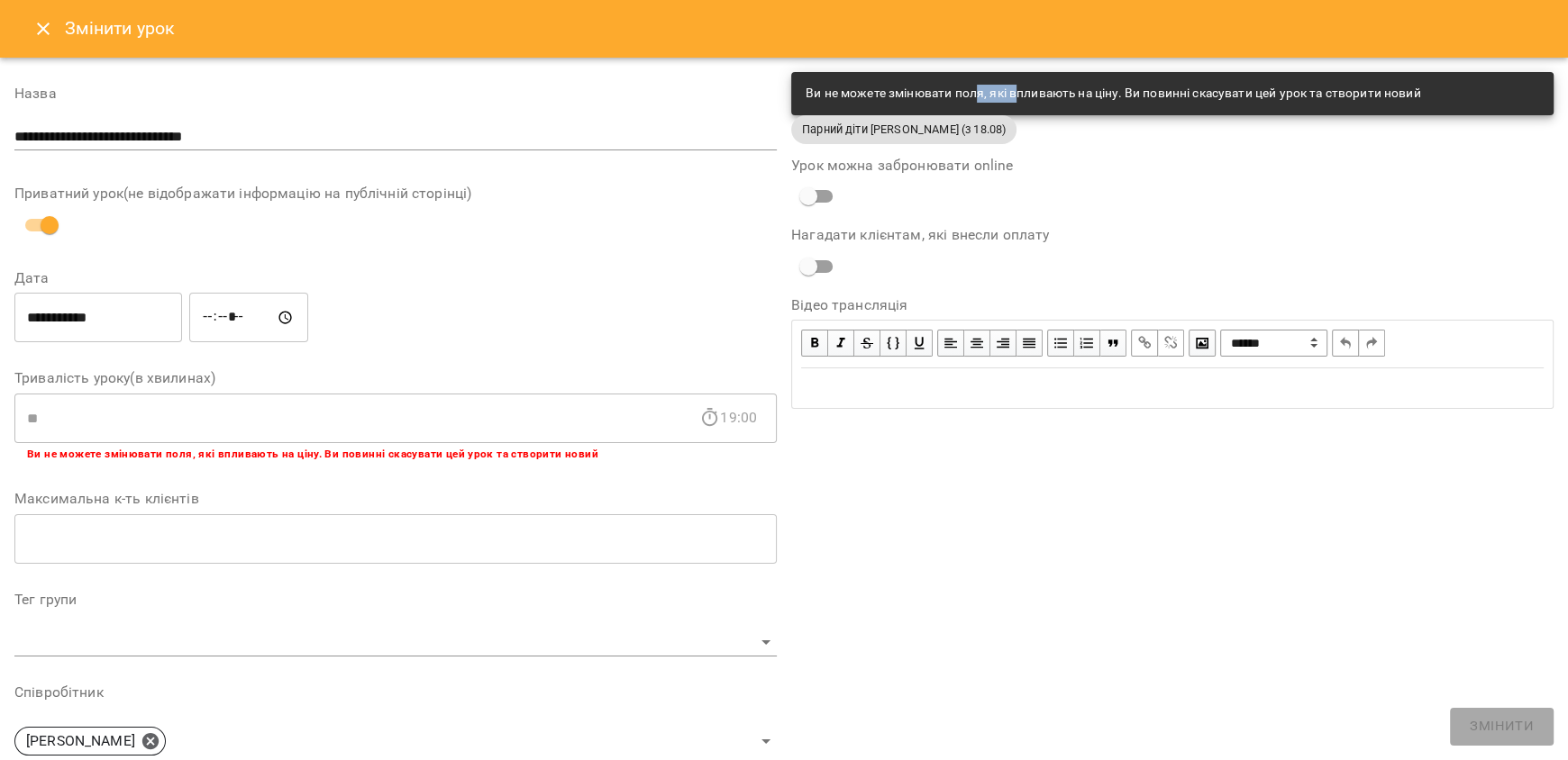
drag, startPoint x: 967, startPoint y: 96, endPoint x: 1012, endPoint y: 71, distance: 51.5
click at [1012, 72] on div "Ви не можете змінювати поля, які впливають на ціну. Ви повинні скасувати цей ур…" at bounding box center [1172, 94] width 762 height 43
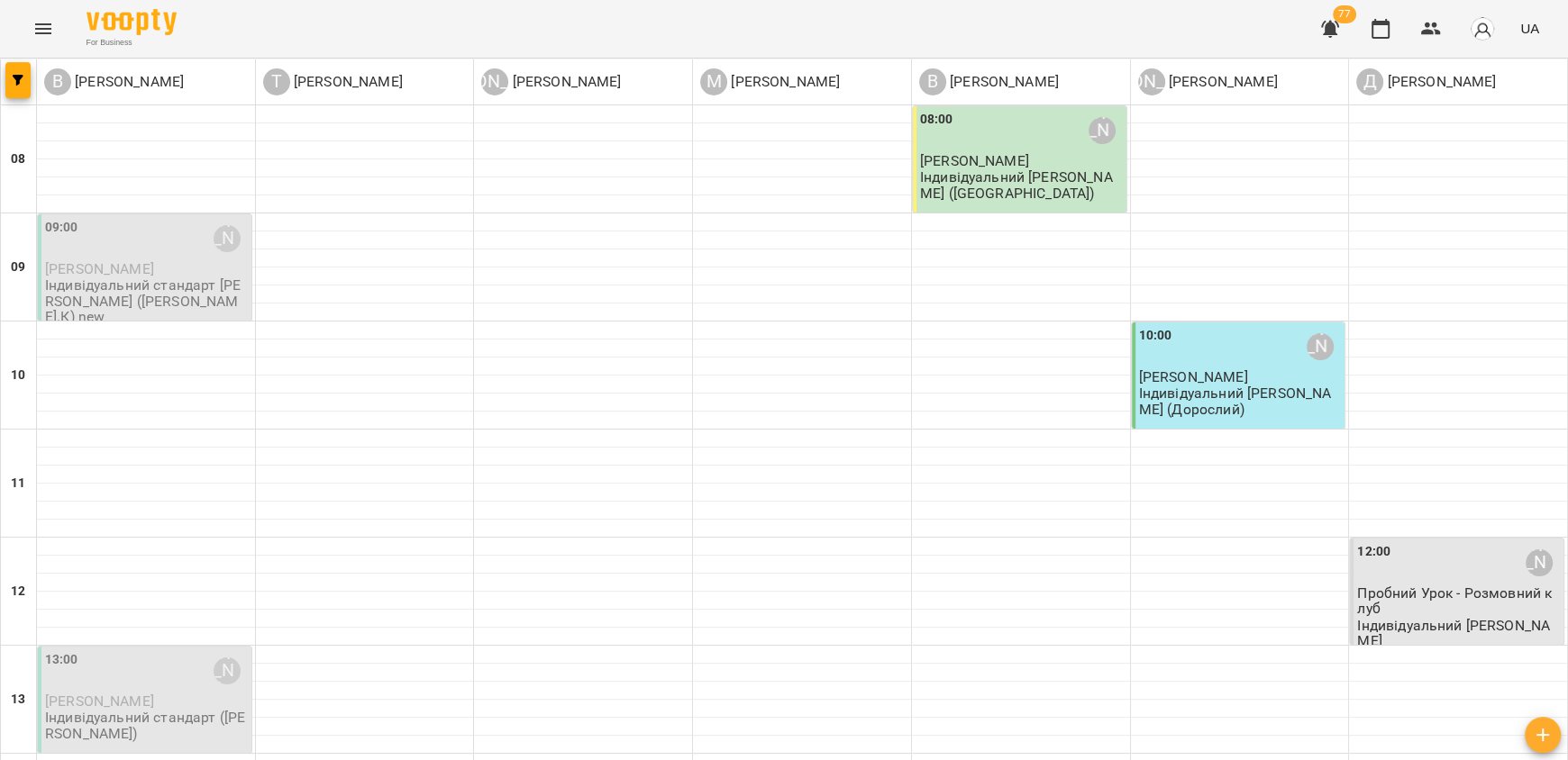
click at [1003, 186] on p "Індивідуальний [PERSON_NAME] ([GEOGRAPHIC_DATA])" at bounding box center [1021, 185] width 203 height 32
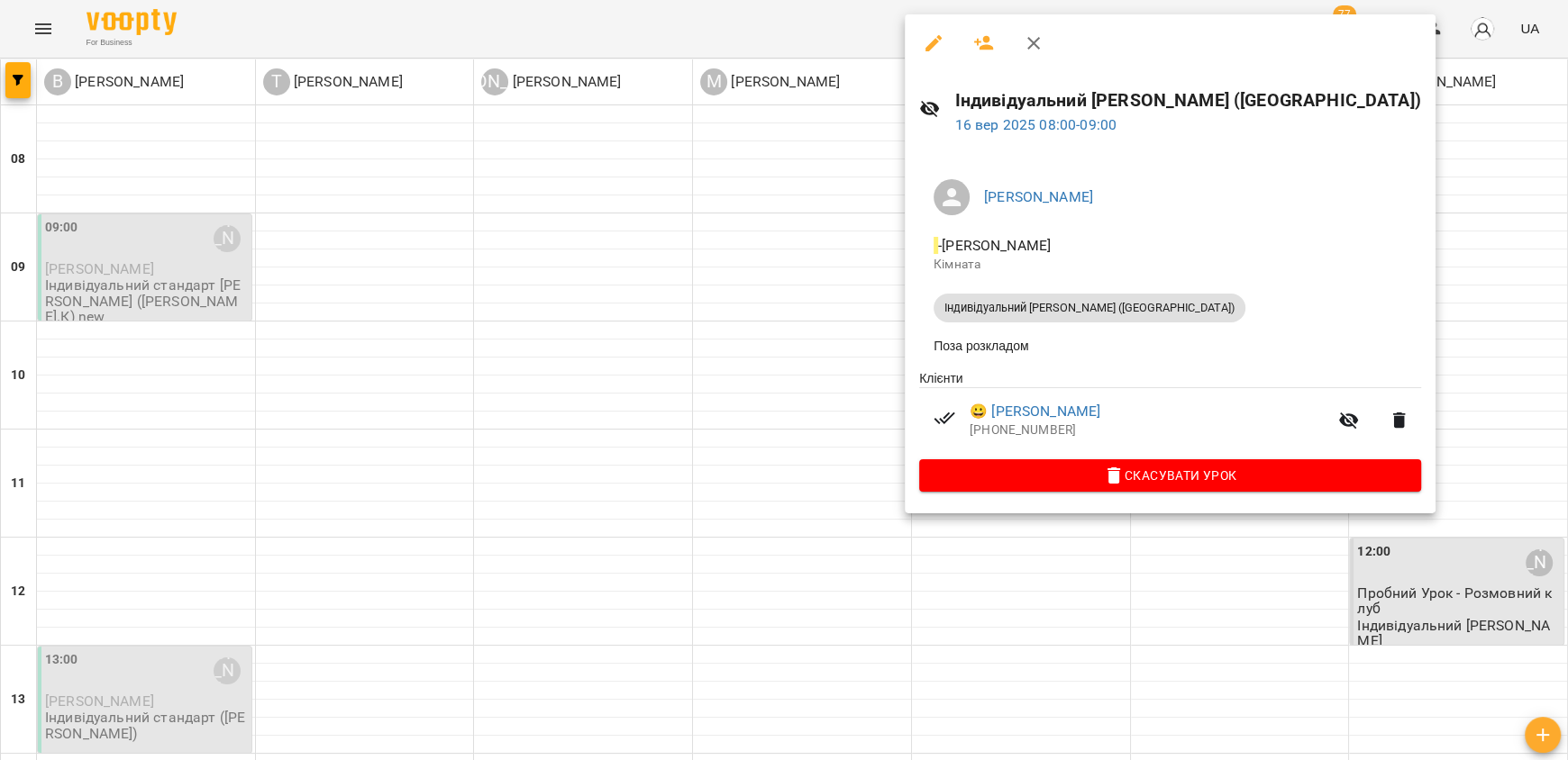
click at [924, 47] on icon "button" at bounding box center [934, 43] width 22 height 22
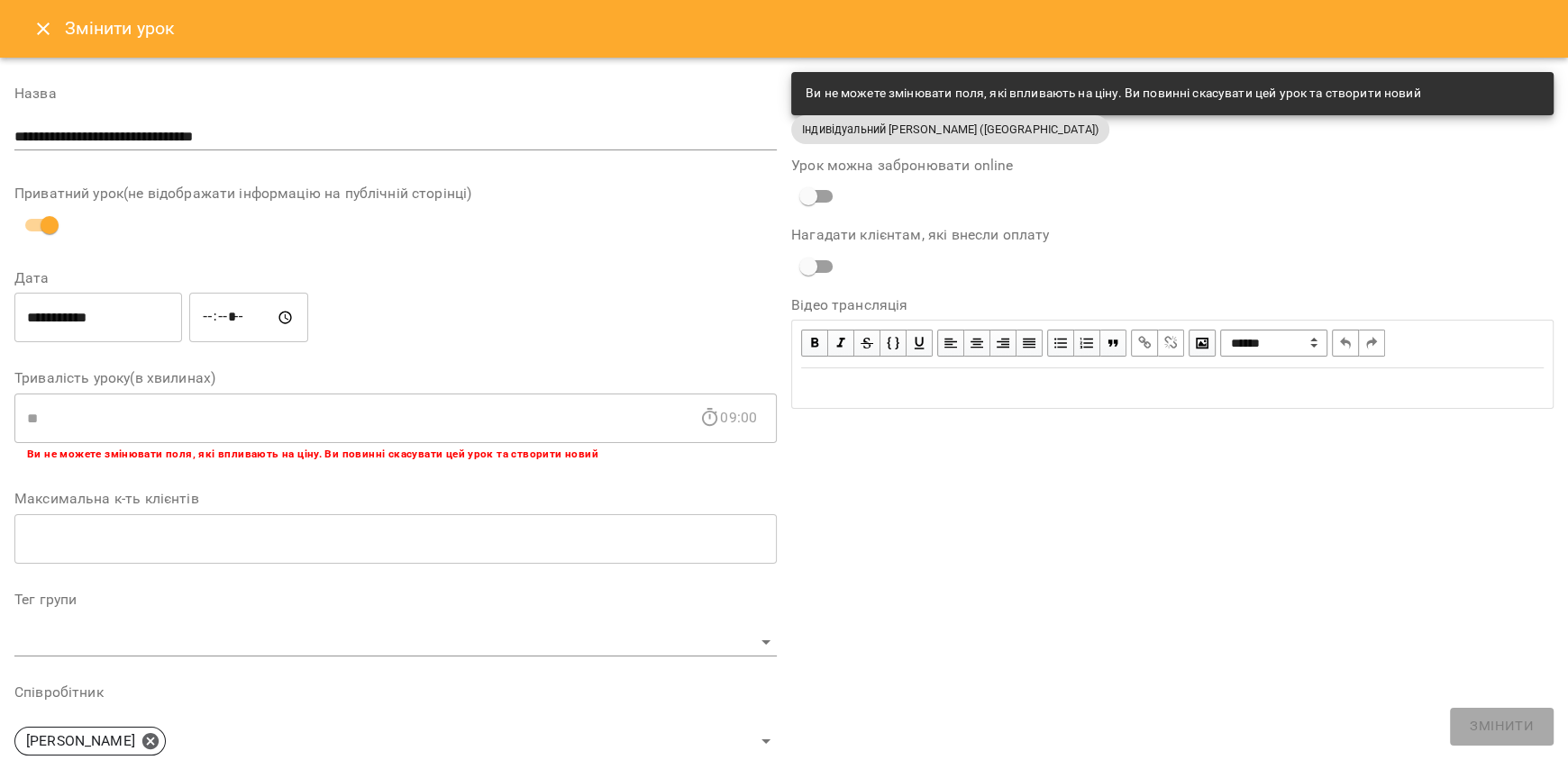
click at [37, 20] on icon "Close" at bounding box center [43, 29] width 22 height 22
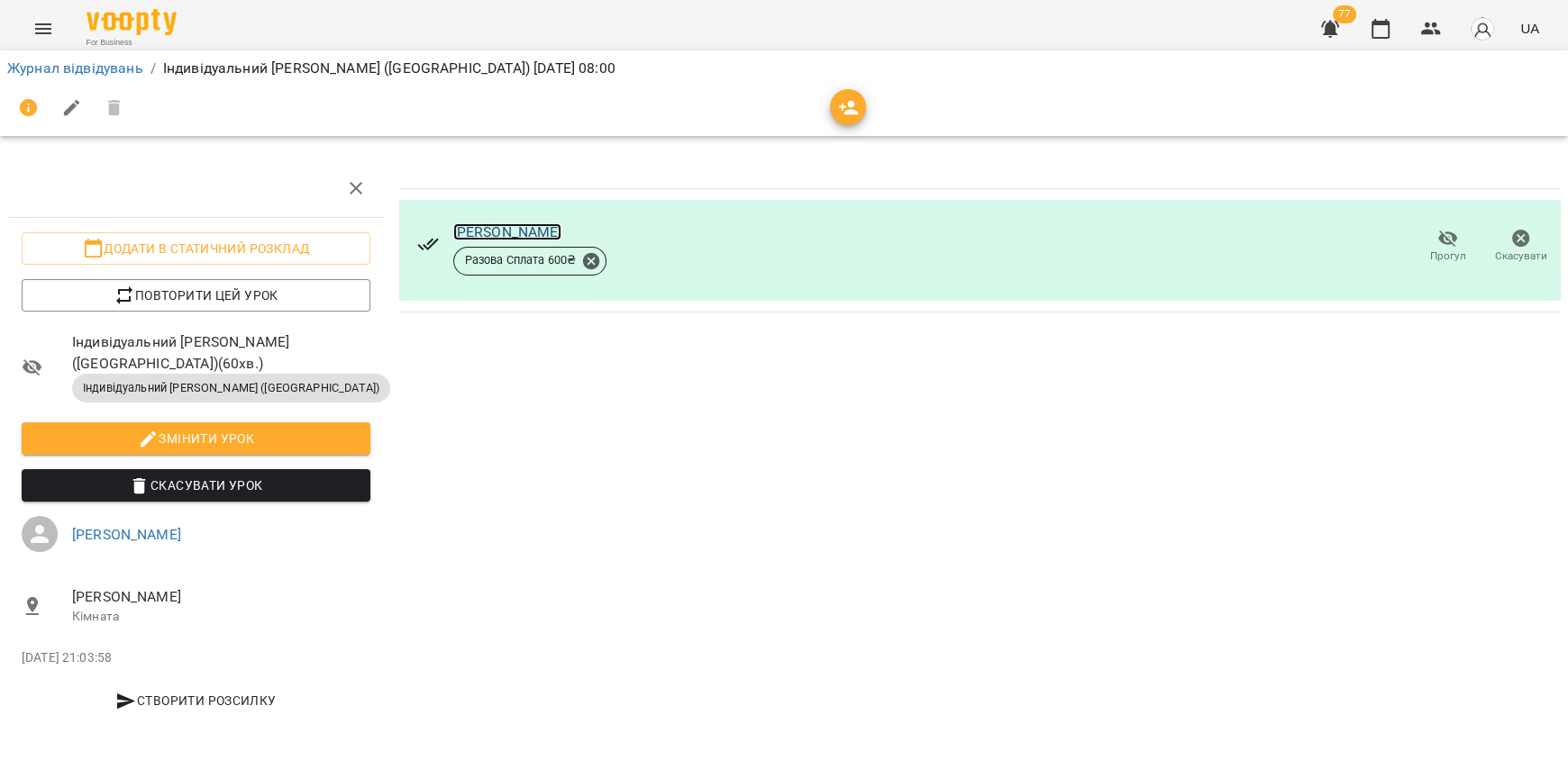
click at [561, 230] on link "Бочарська Яна Анатоліївна" at bounding box center [507, 231] width 109 height 17
click at [54, 33] on button "Menu" at bounding box center [43, 29] width 43 height 43
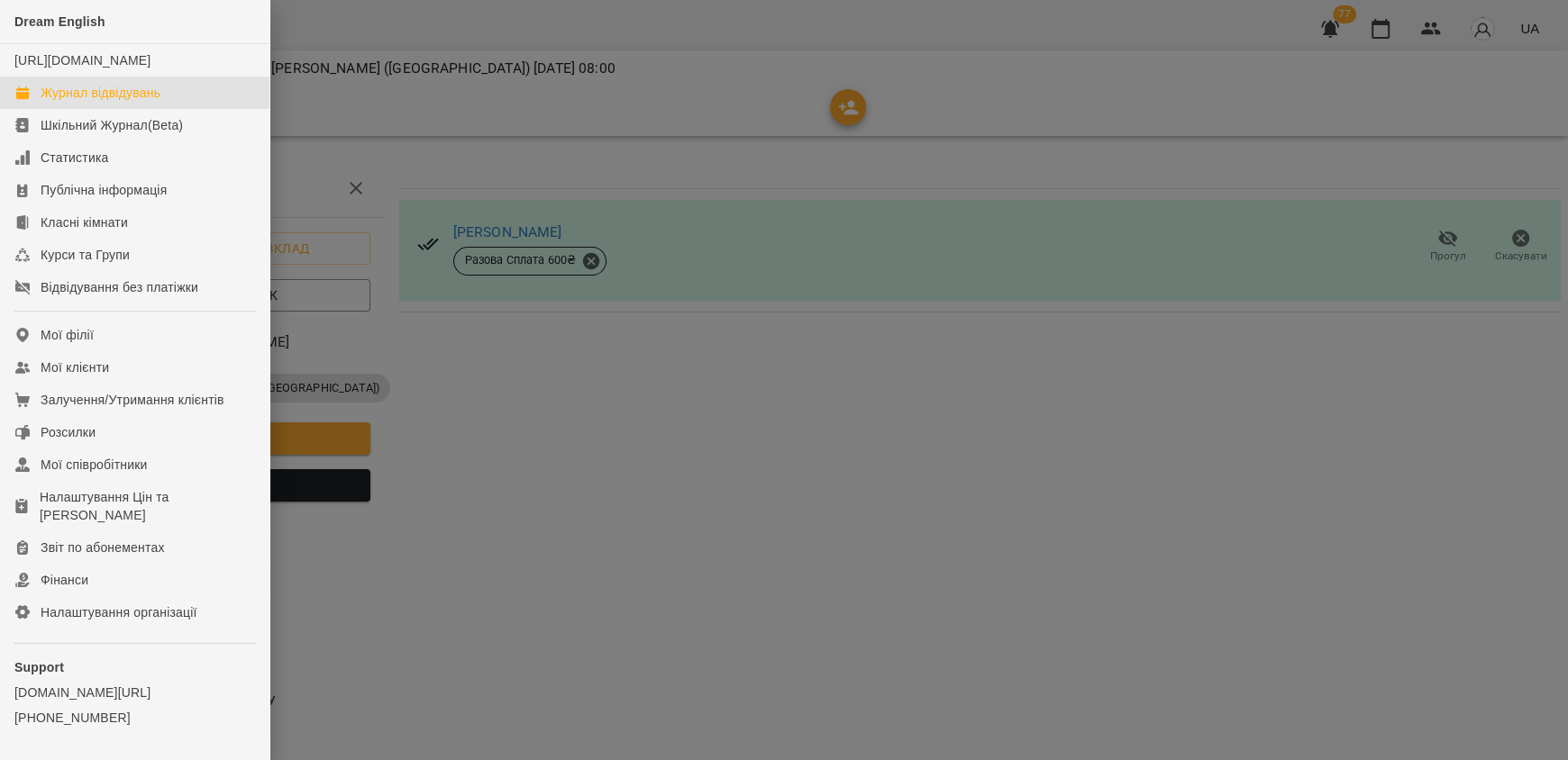
click at [88, 101] on div "Журнал відвідувань" at bounding box center [100, 93] width 120 height 18
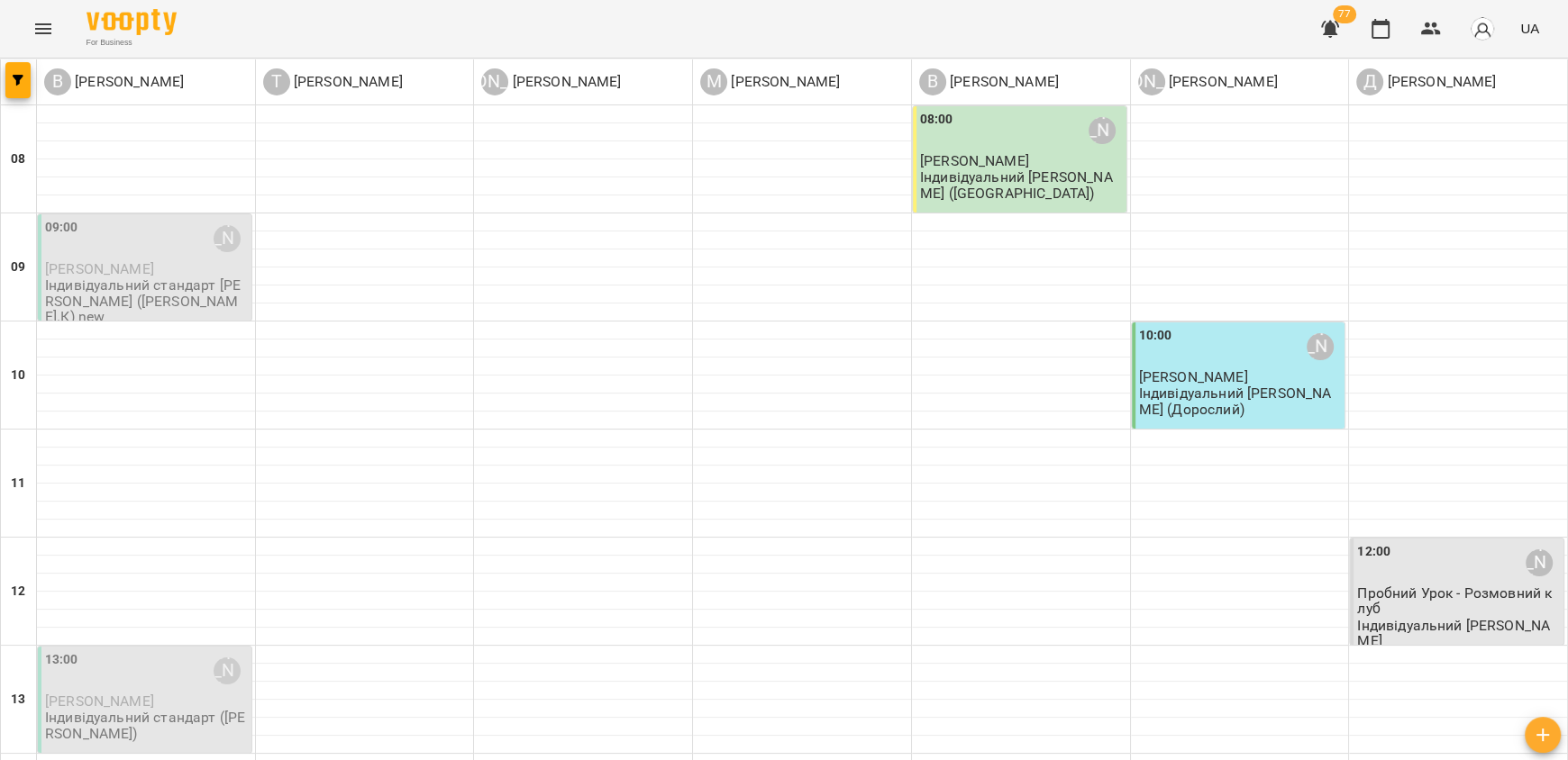
scroll to position [720, 0]
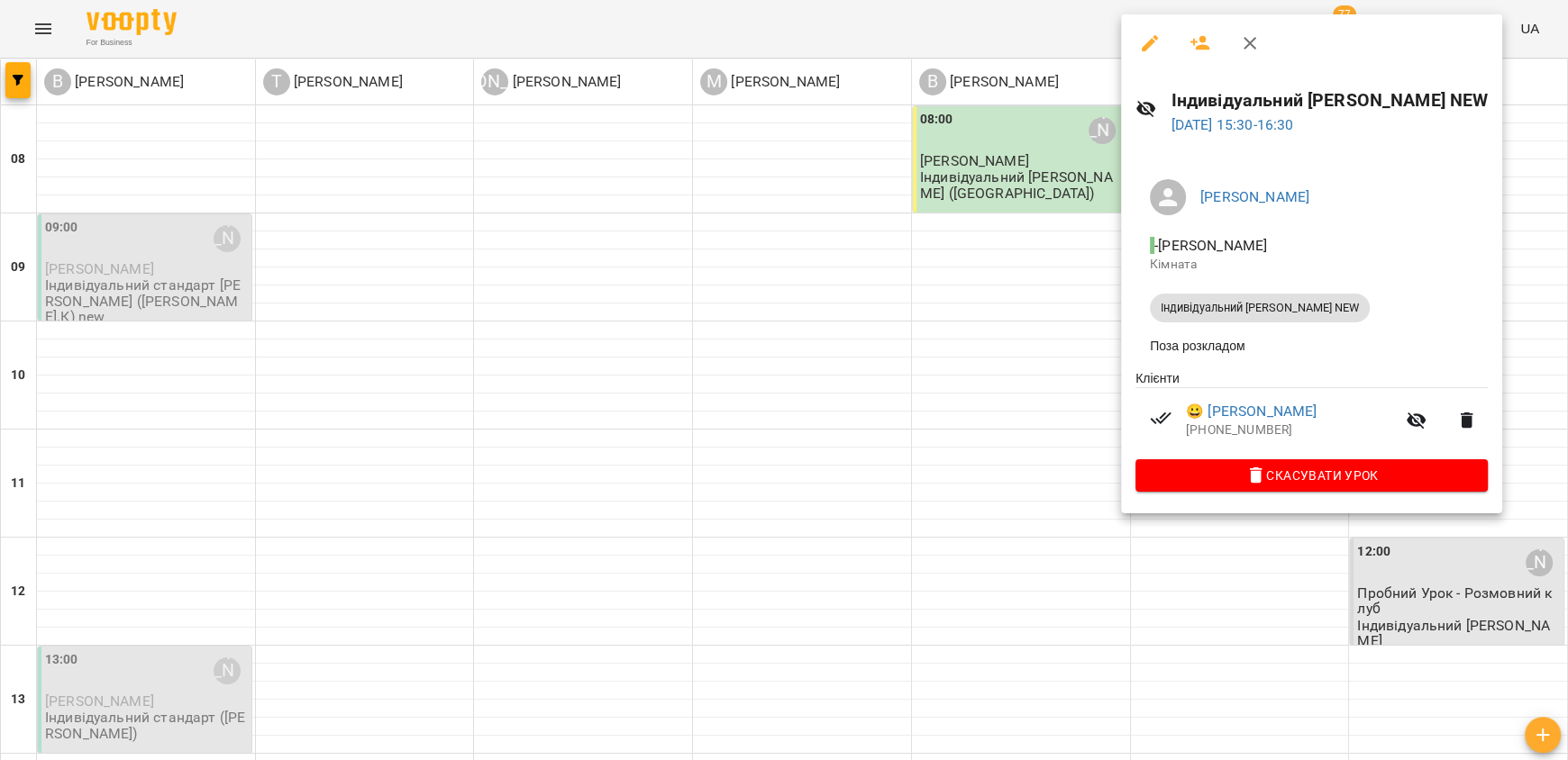
click at [966, 345] on div at bounding box center [784, 380] width 1568 height 760
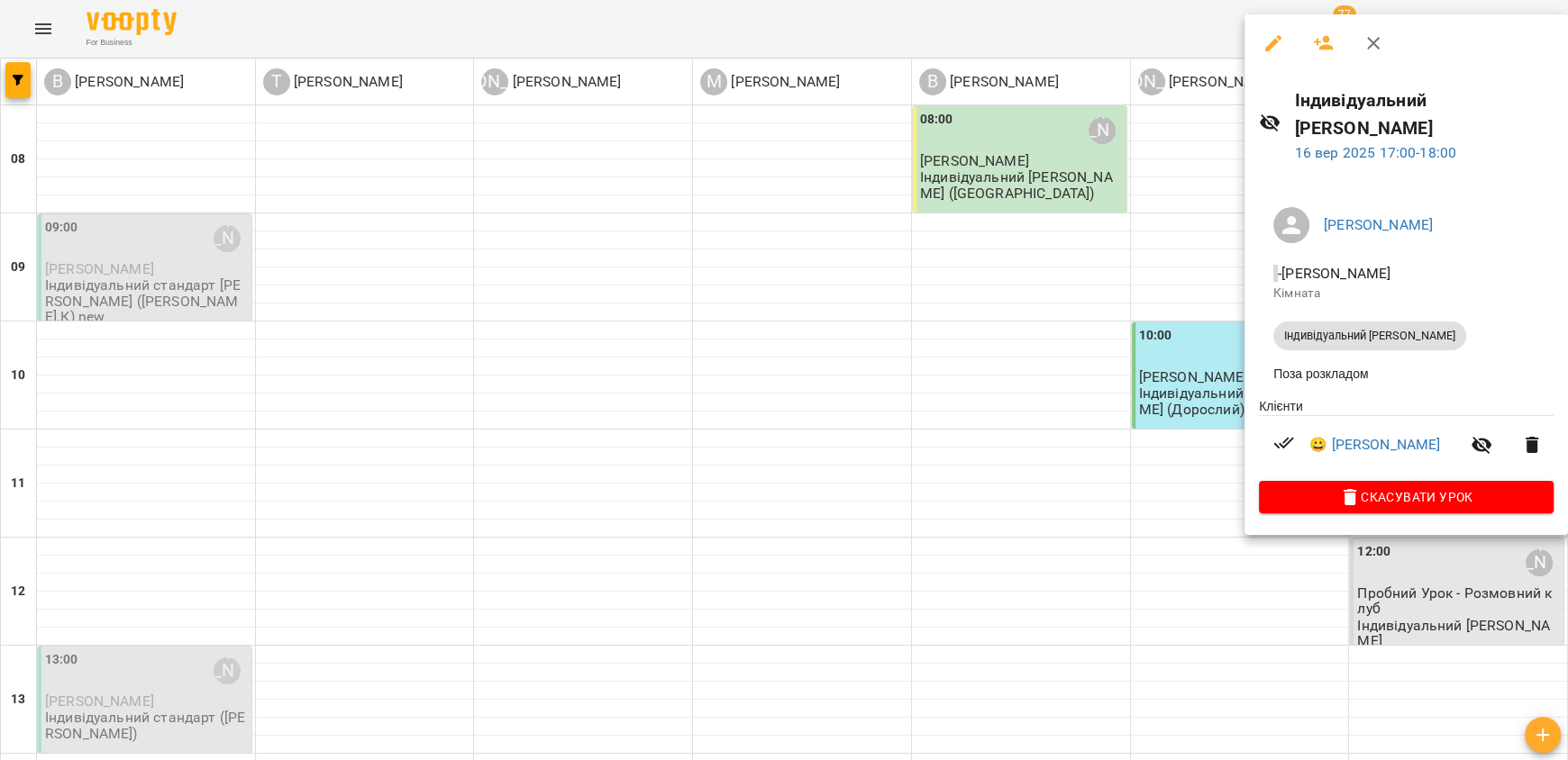
click at [1165, 478] on div at bounding box center [784, 380] width 1568 height 760
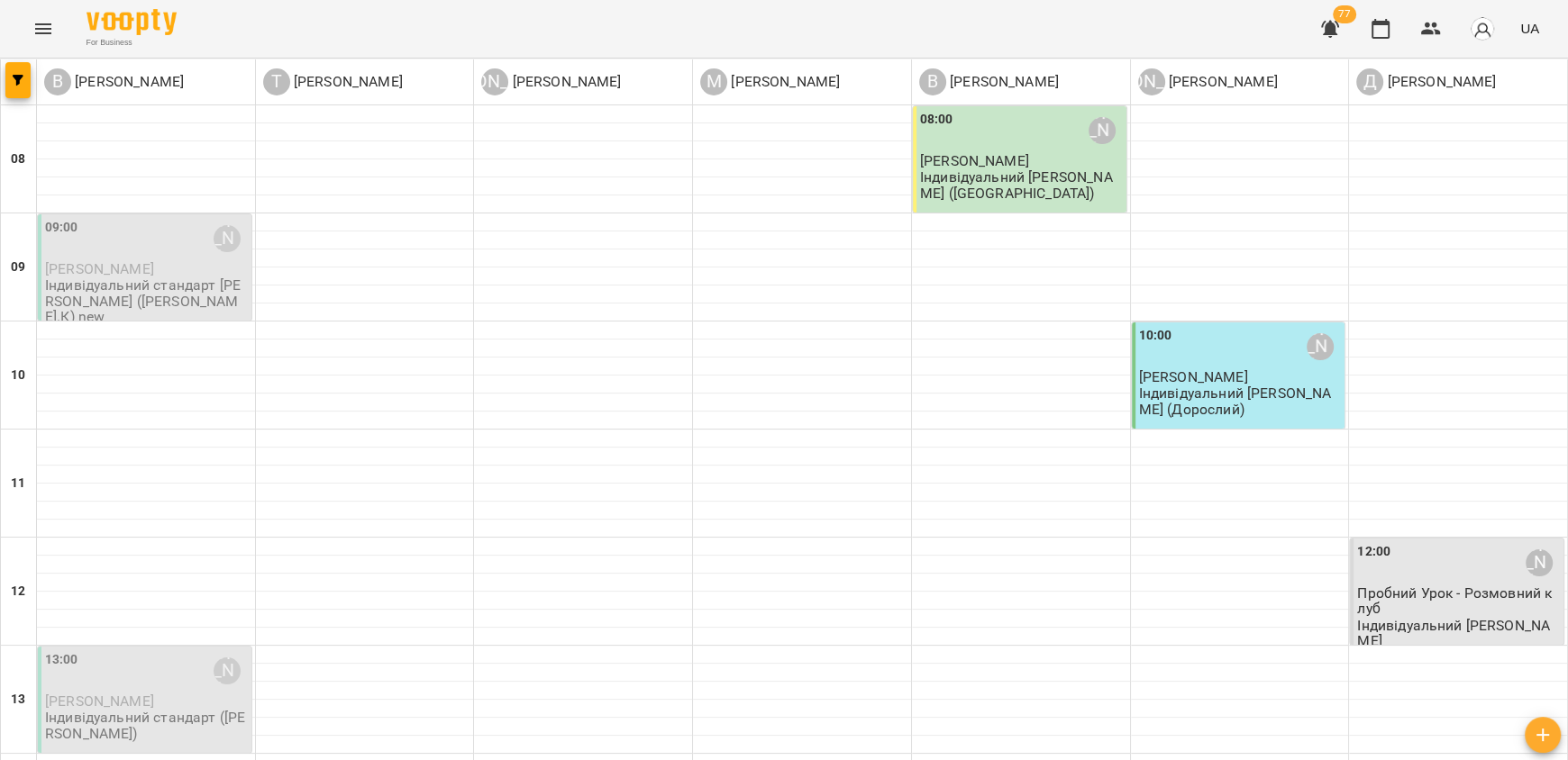
scroll to position [990, 0]
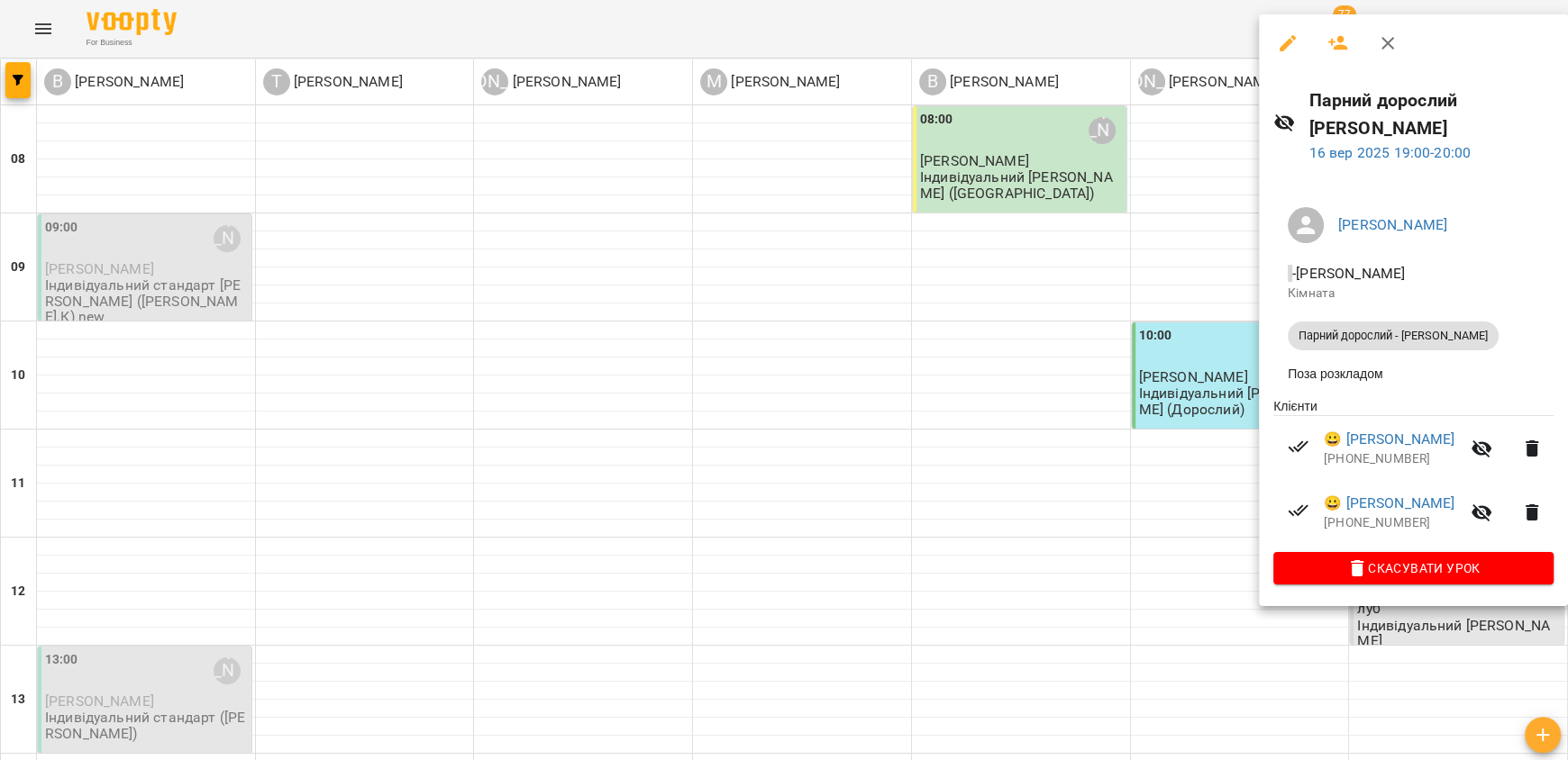
drag, startPoint x: 1109, startPoint y: 450, endPoint x: 1157, endPoint y: 449, distance: 48.0
click at [1110, 450] on div at bounding box center [784, 380] width 1568 height 760
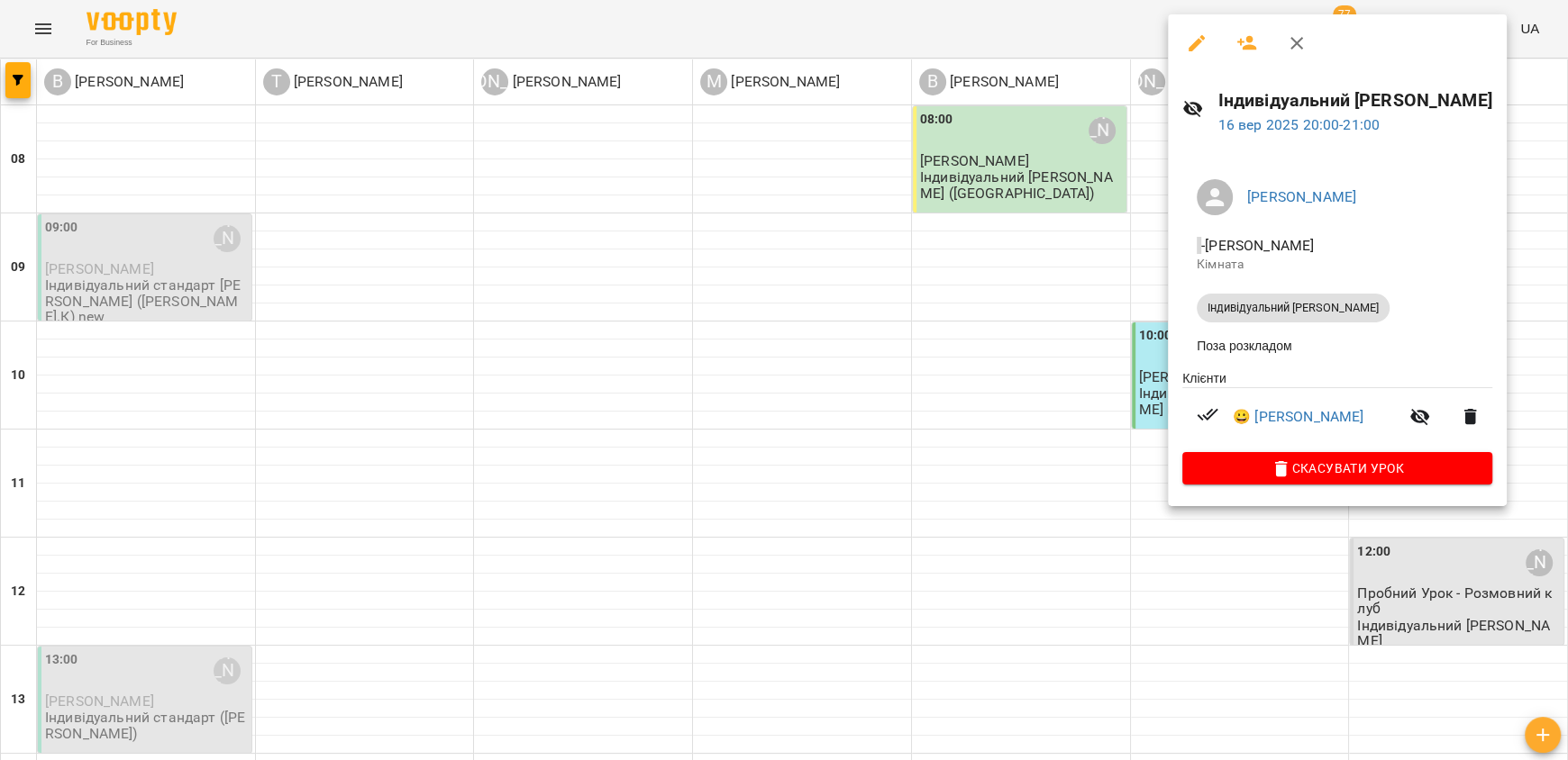
click at [1108, 474] on div at bounding box center [784, 380] width 1568 height 760
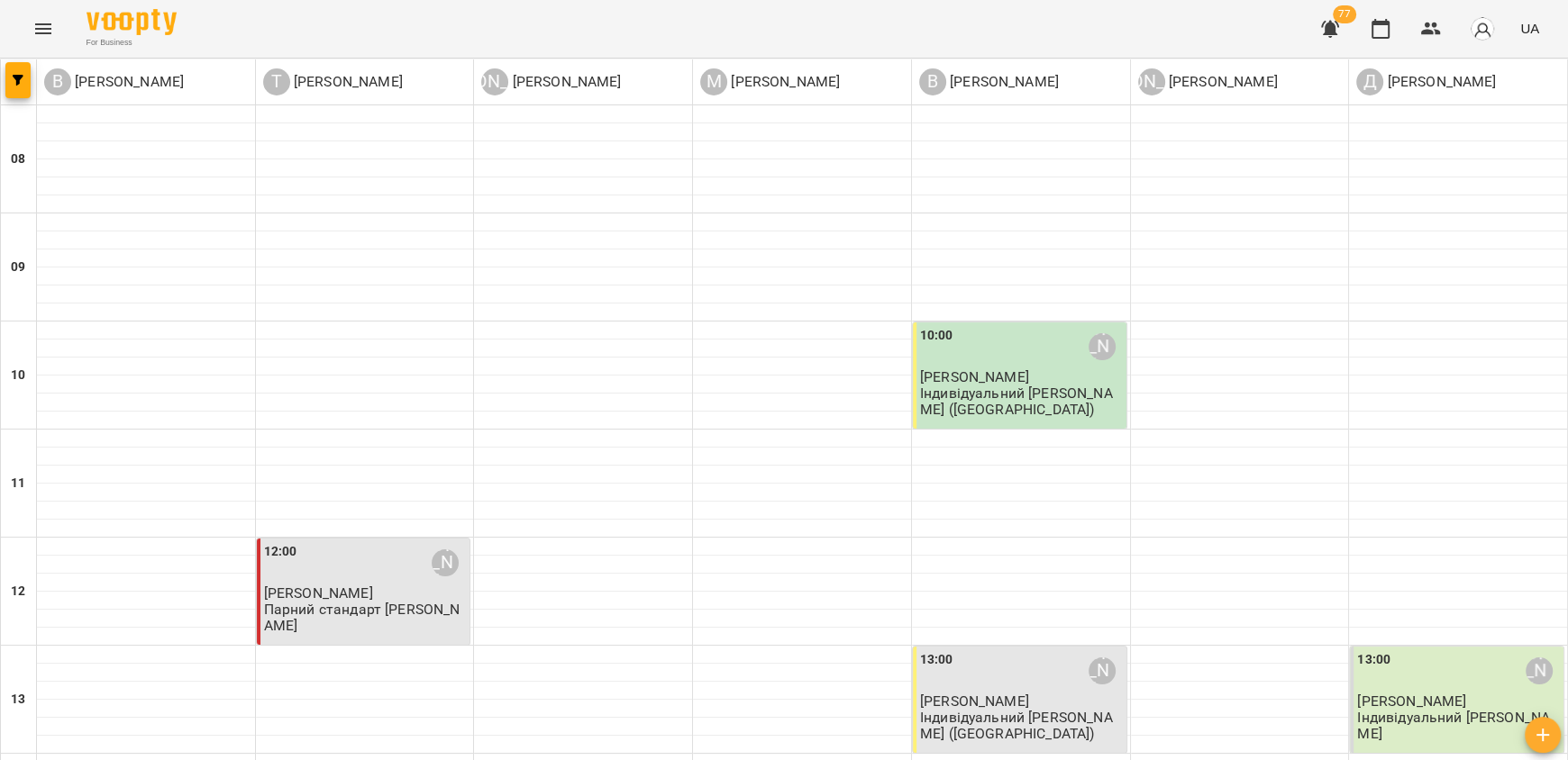
click at [970, 399] on p "Індивідуальний [PERSON_NAME] ([GEOGRAPHIC_DATA])" at bounding box center [1021, 401] width 203 height 32
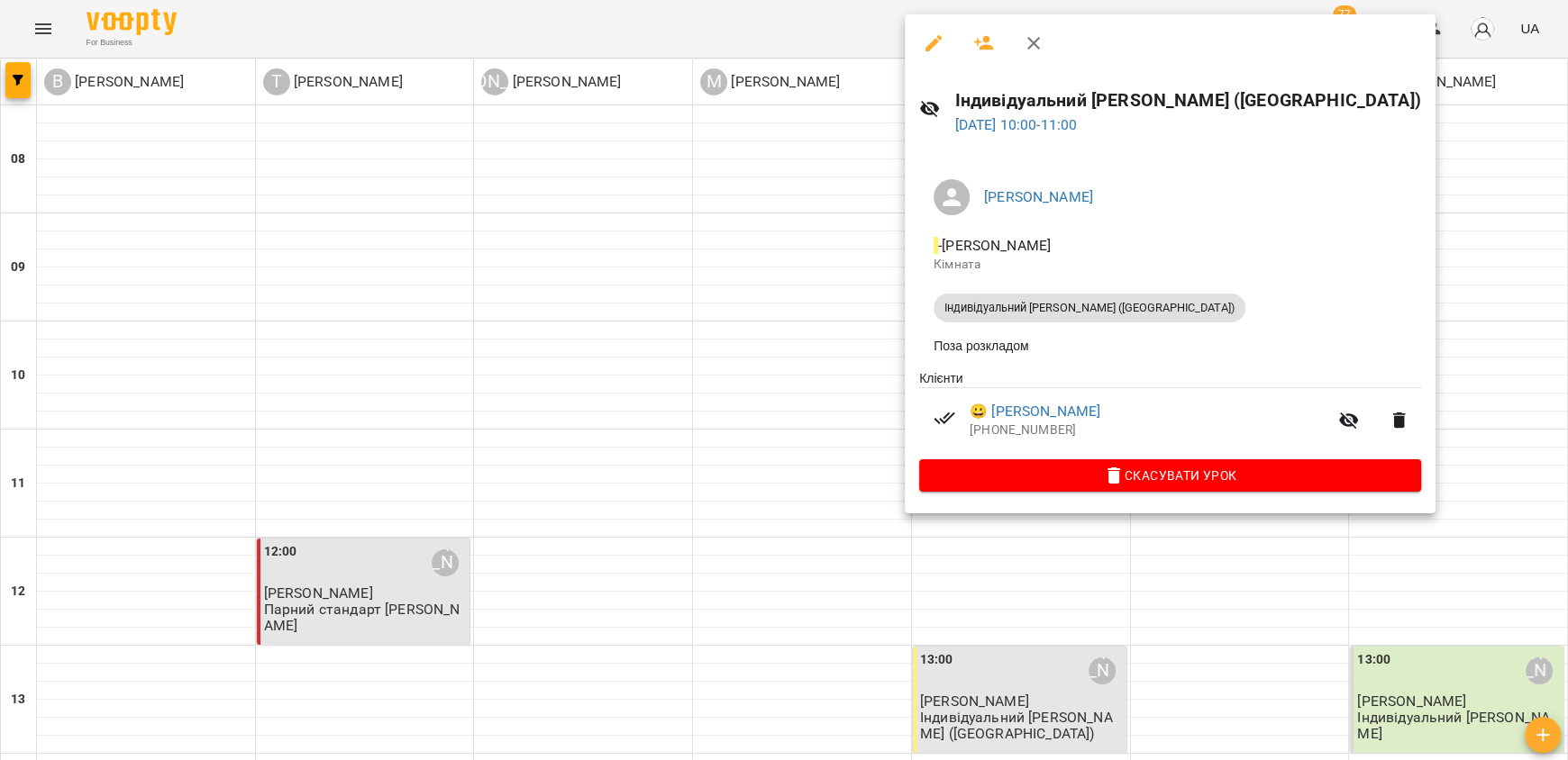
click at [1322, 451] on div at bounding box center [784, 380] width 1568 height 760
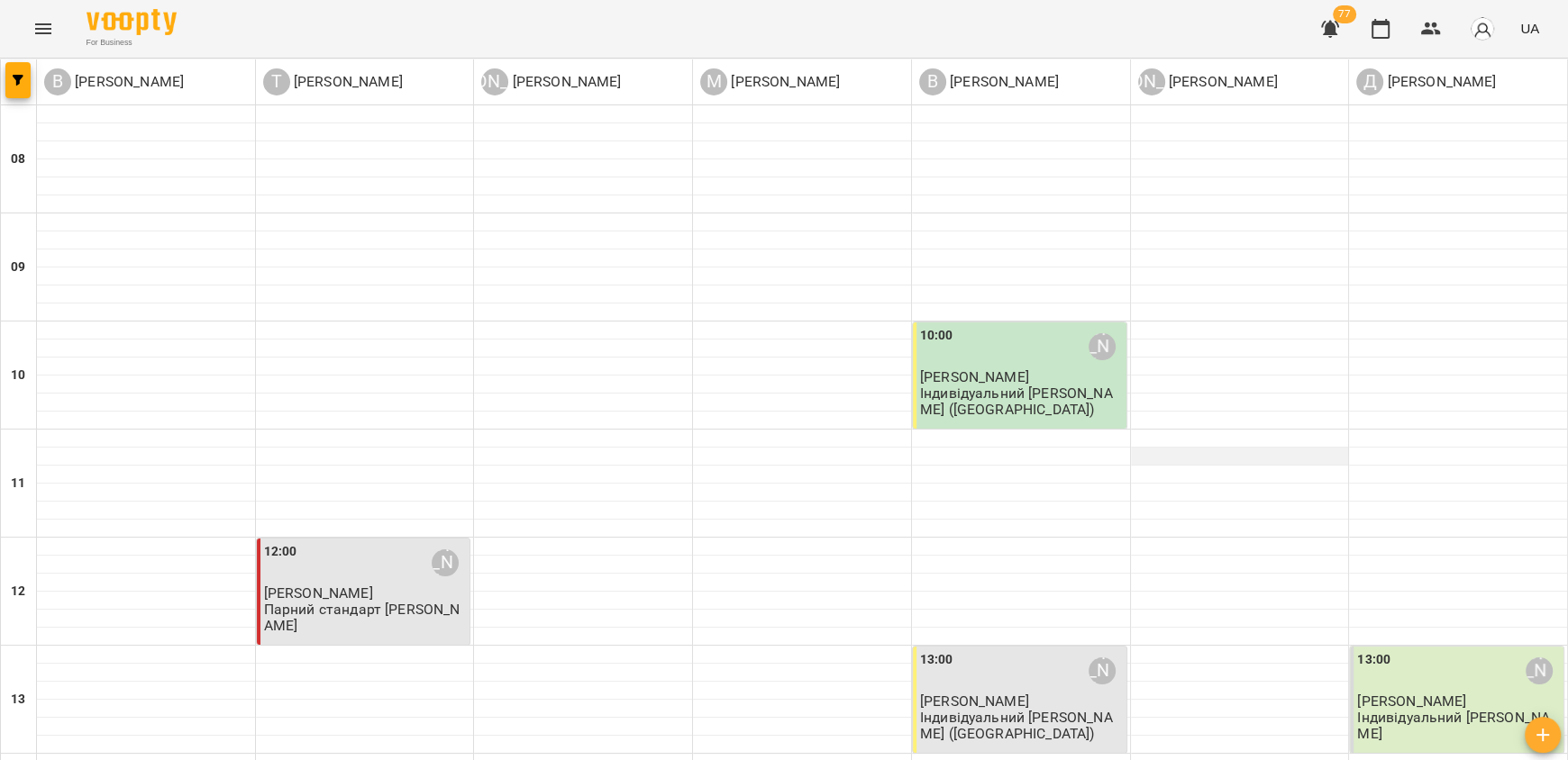
scroll to position [449, 0]
click at [1383, 692] on span "[PERSON_NAME]" at bounding box center [1410, 700] width 109 height 17
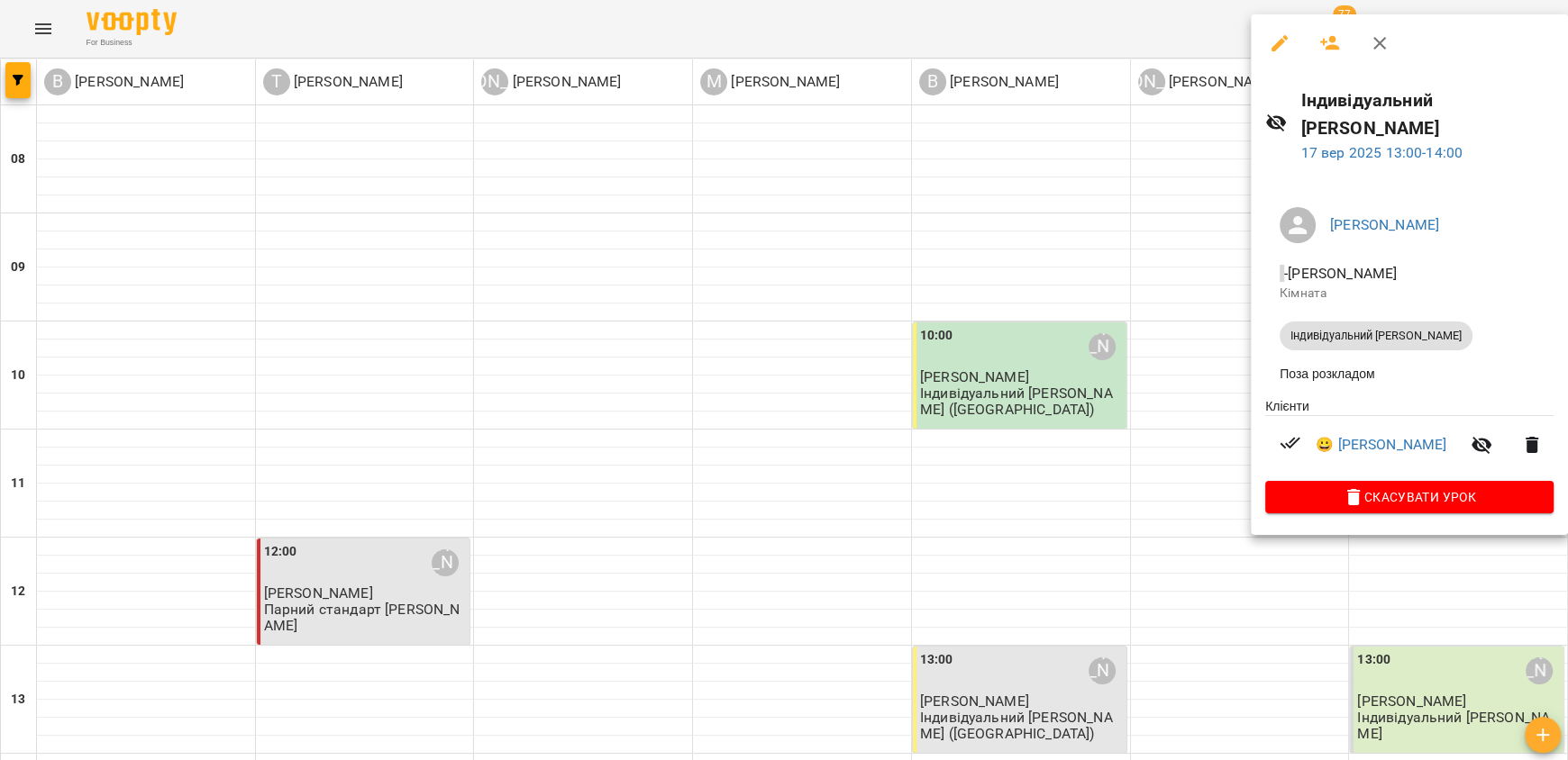
click at [1179, 406] on div at bounding box center [784, 380] width 1568 height 760
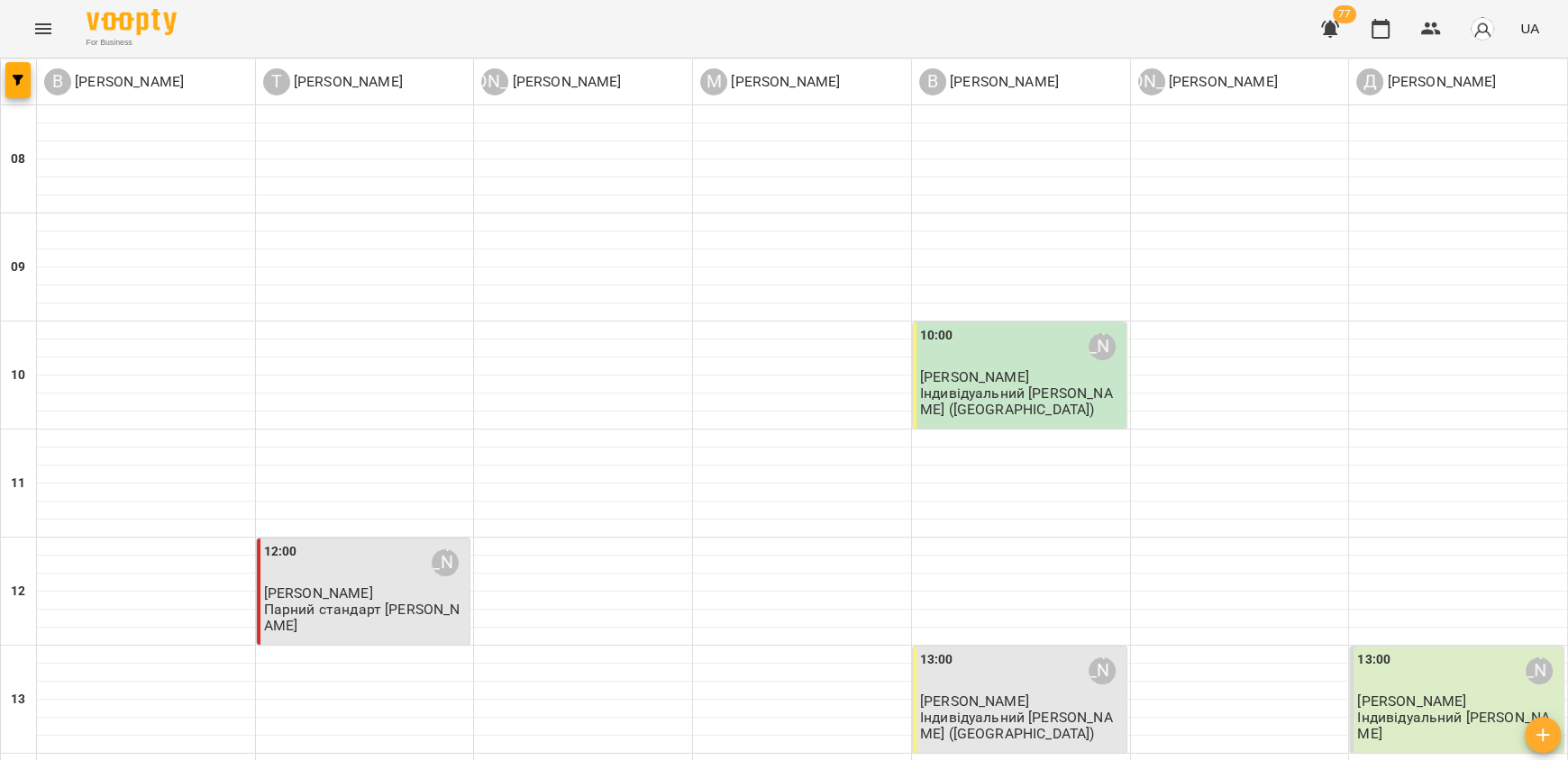
scroll to position [1085, 0]
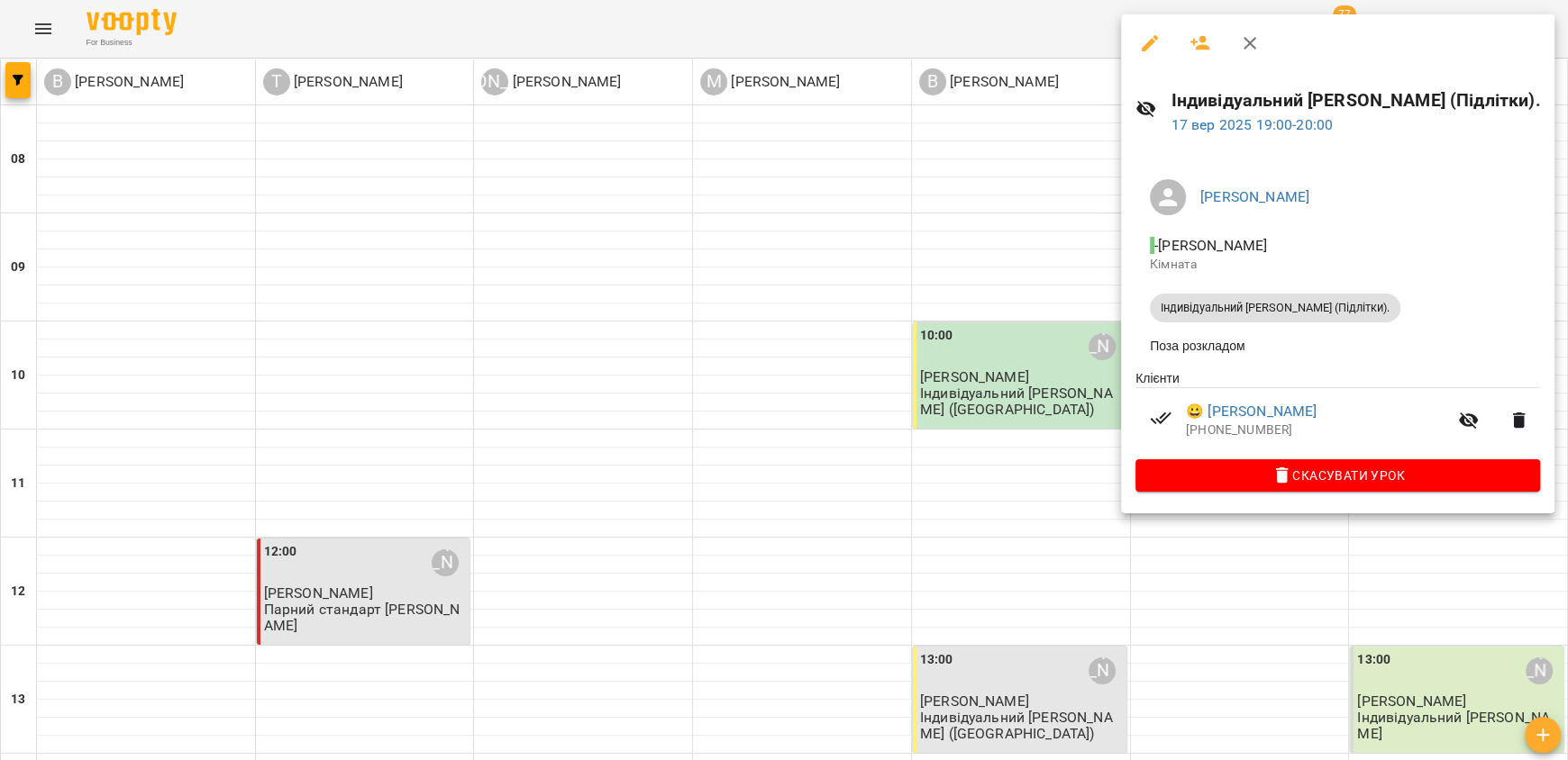
click at [1029, 447] on div at bounding box center [784, 380] width 1568 height 760
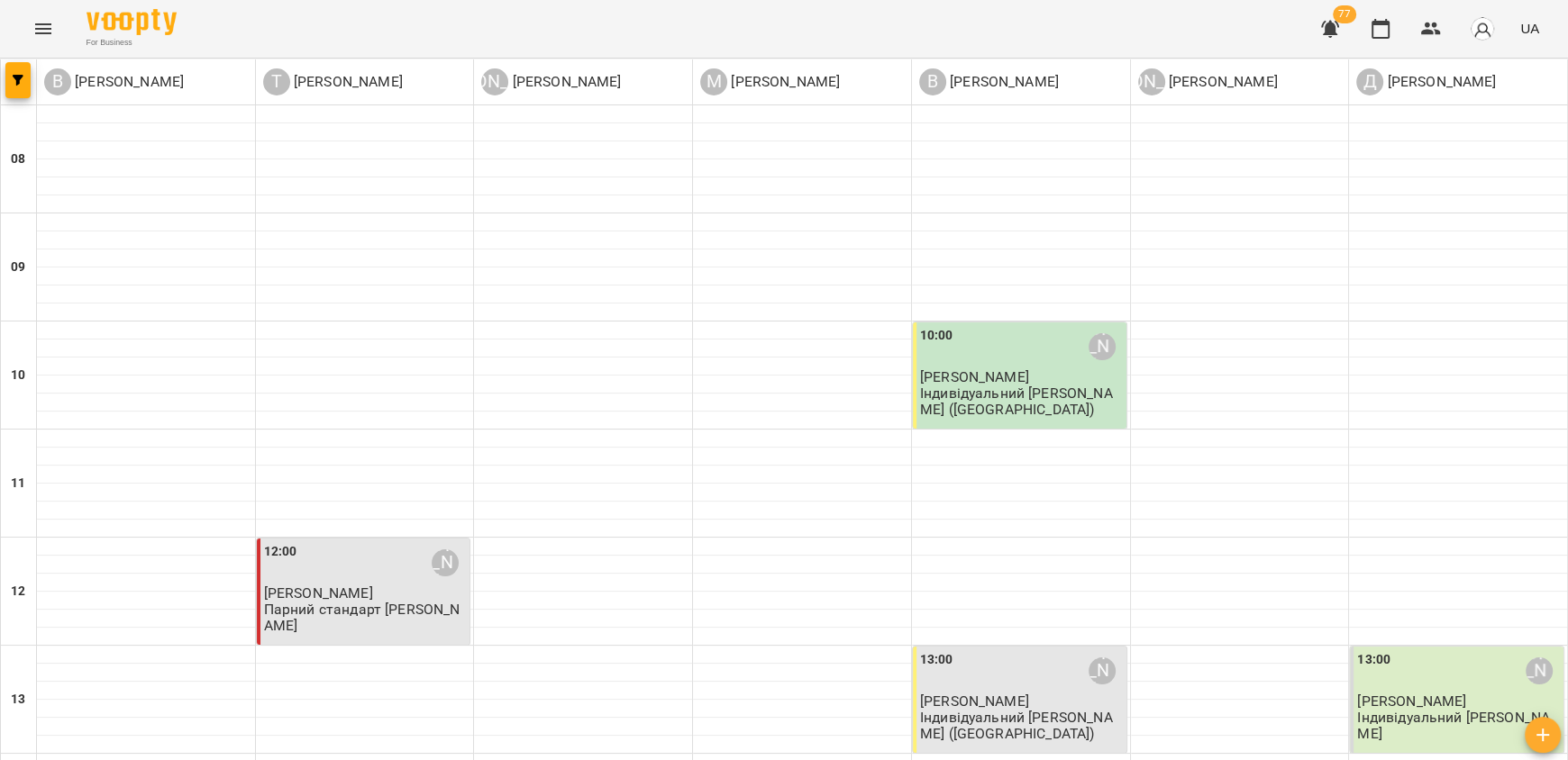
scroll to position [544, 0]
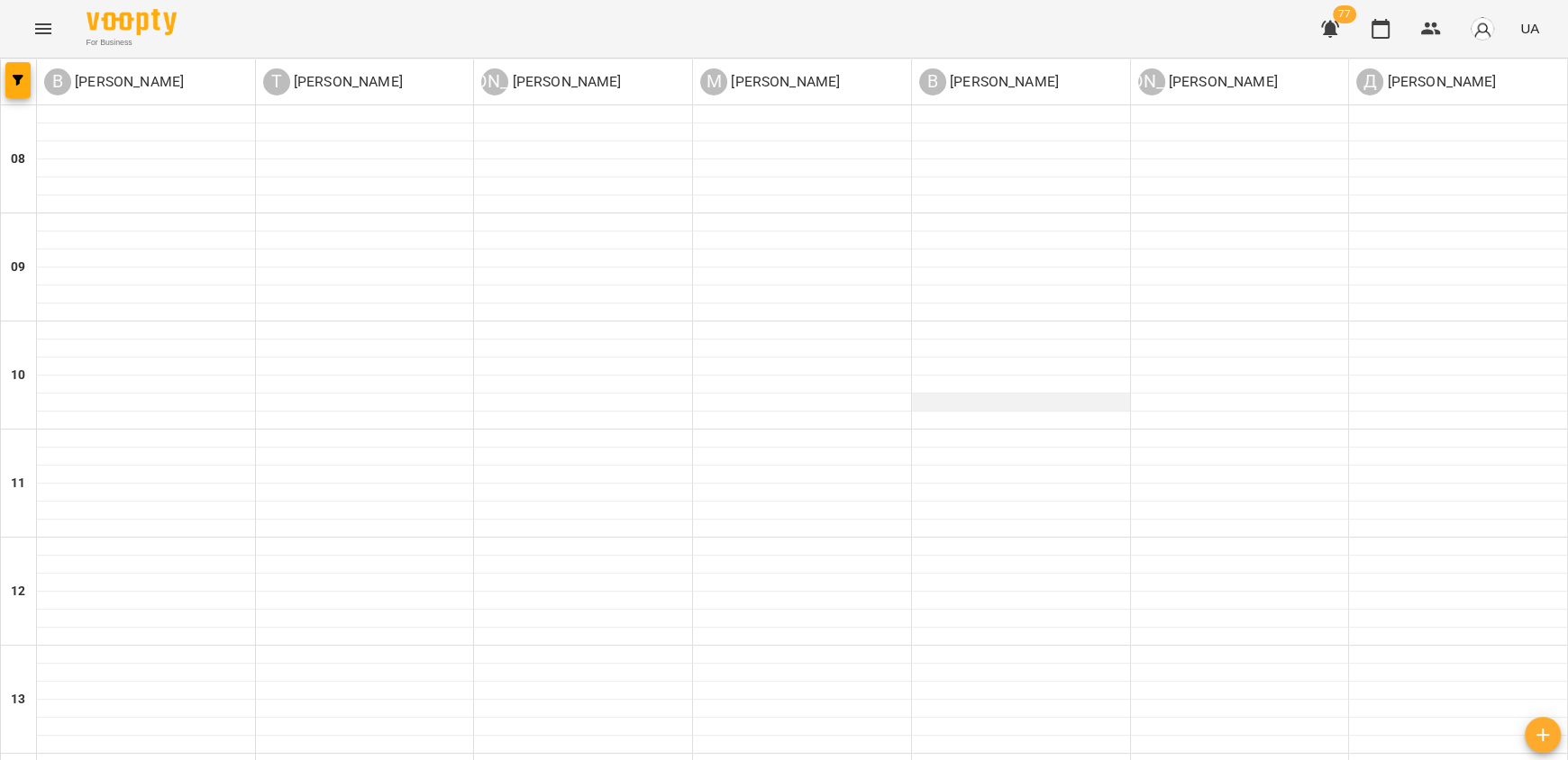
scroll to position [1085, 0]
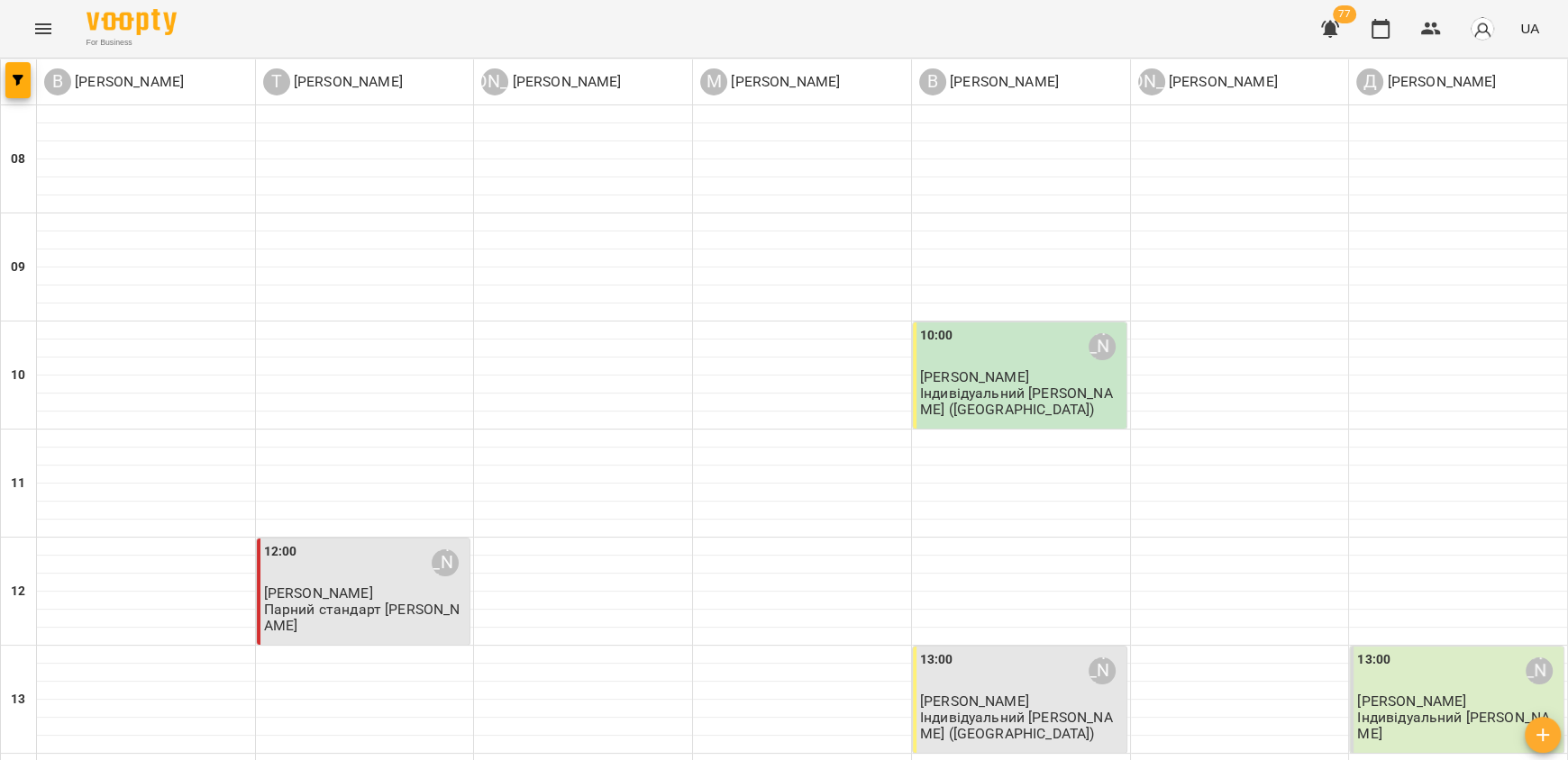
scroll to position [449, 0]
click at [1432, 692] on span "[PERSON_NAME]" at bounding box center [1410, 700] width 109 height 17
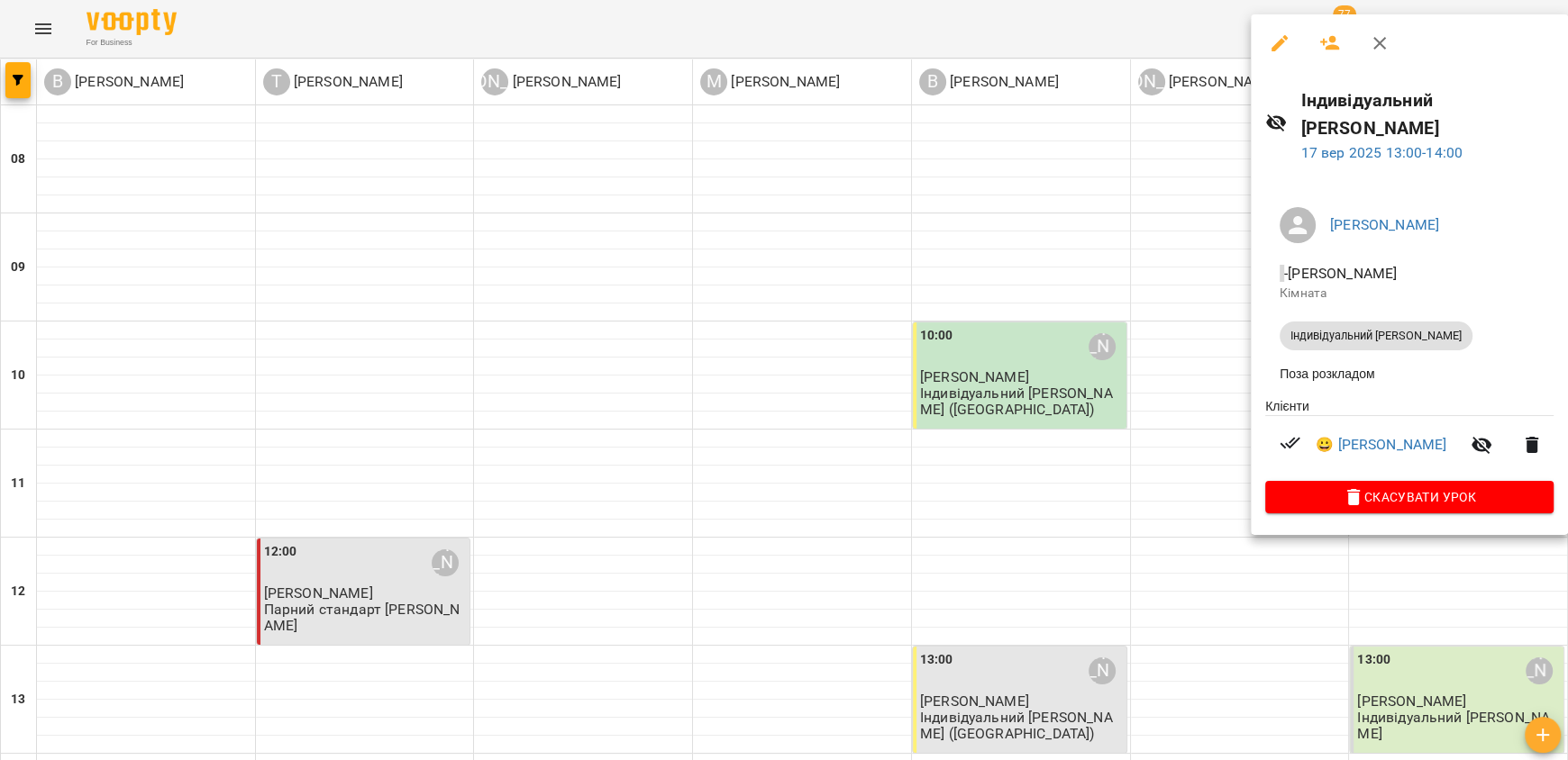
click at [1428, 556] on div at bounding box center [784, 380] width 1568 height 760
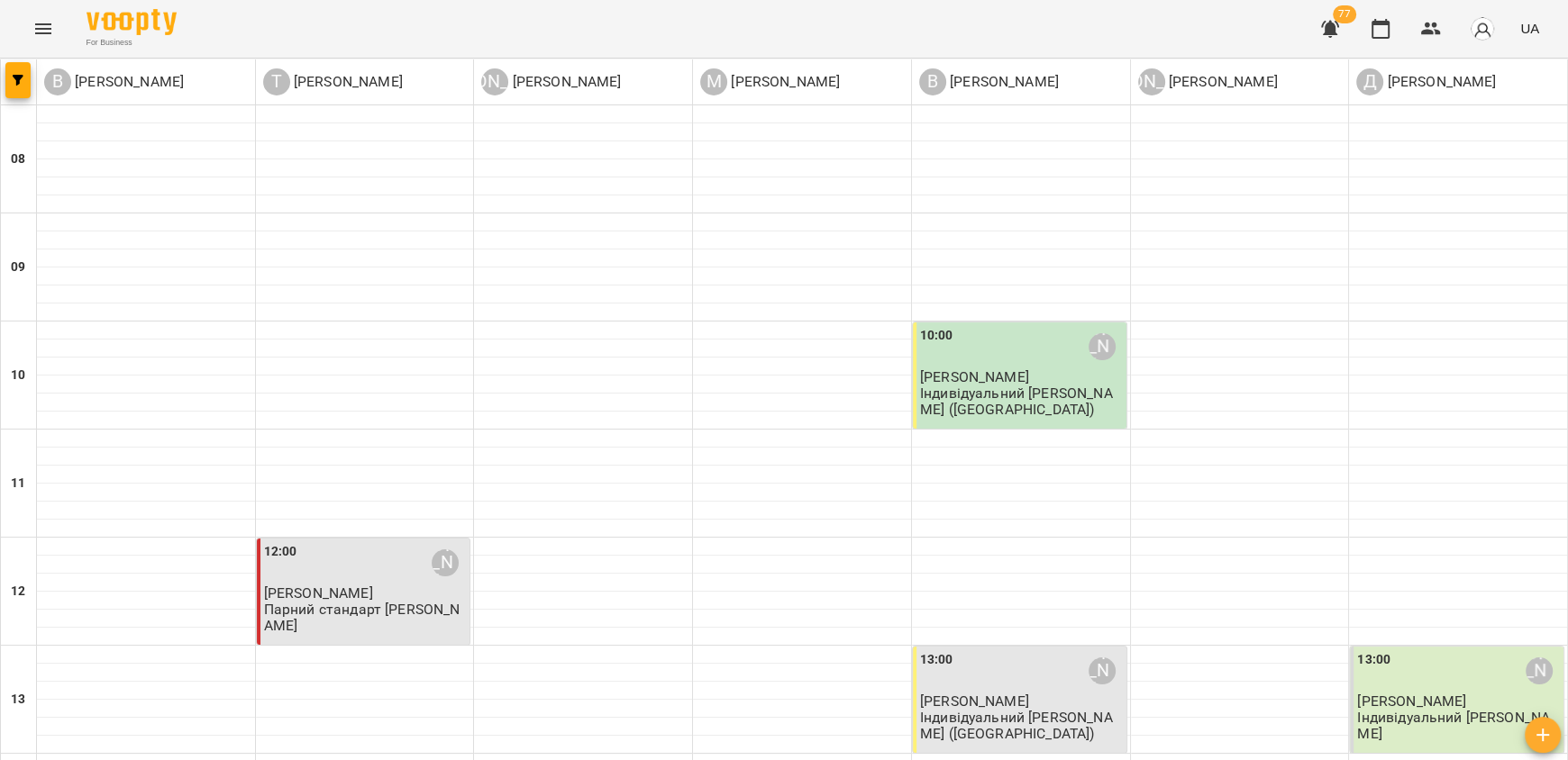
click at [1401, 692] on span "[PERSON_NAME]" at bounding box center [1410, 700] width 109 height 17
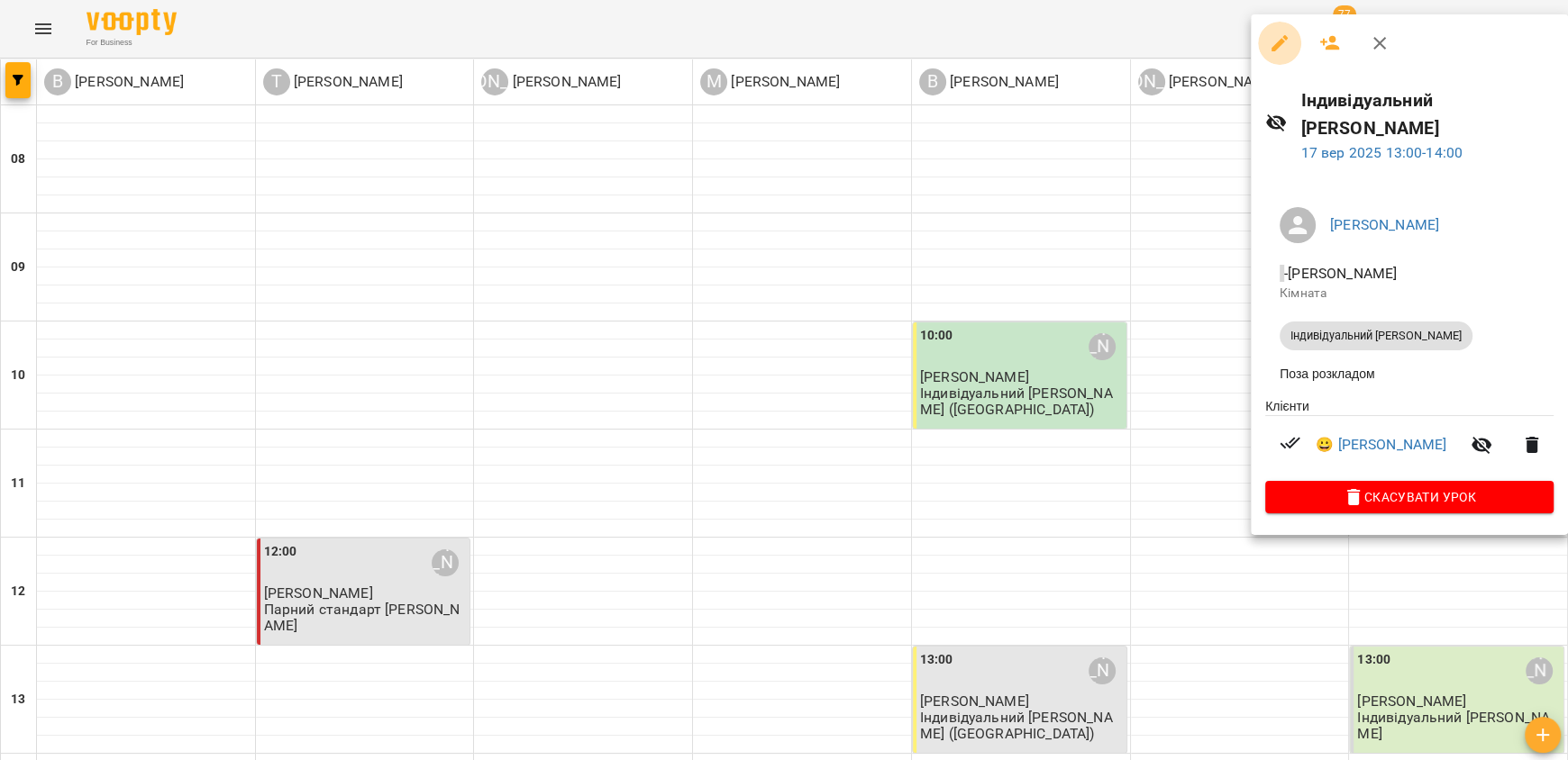
click at [1274, 50] on icon "button" at bounding box center [1279, 43] width 22 height 22
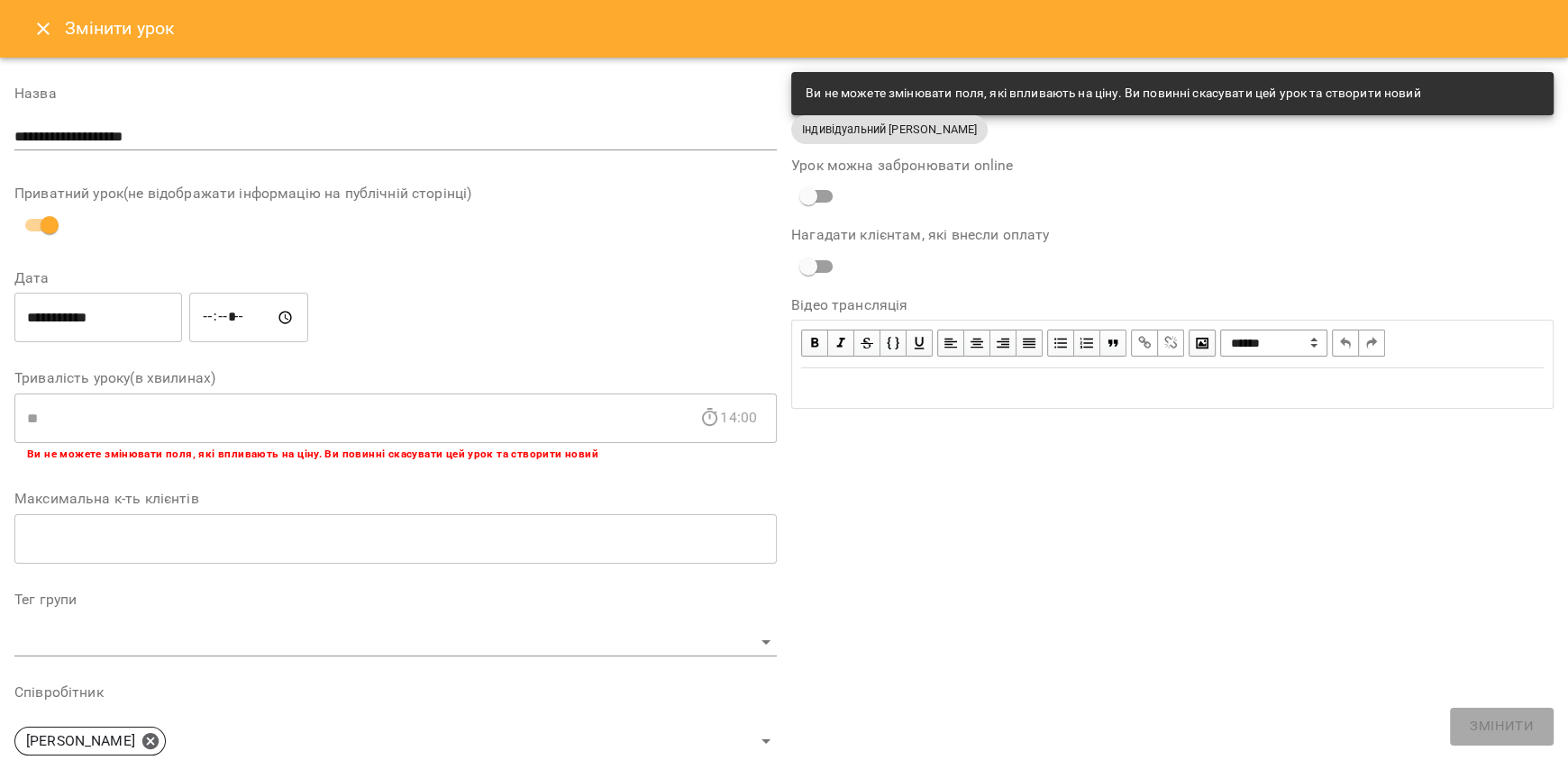
click at [51, 33] on icon "Close" at bounding box center [43, 29] width 22 height 22
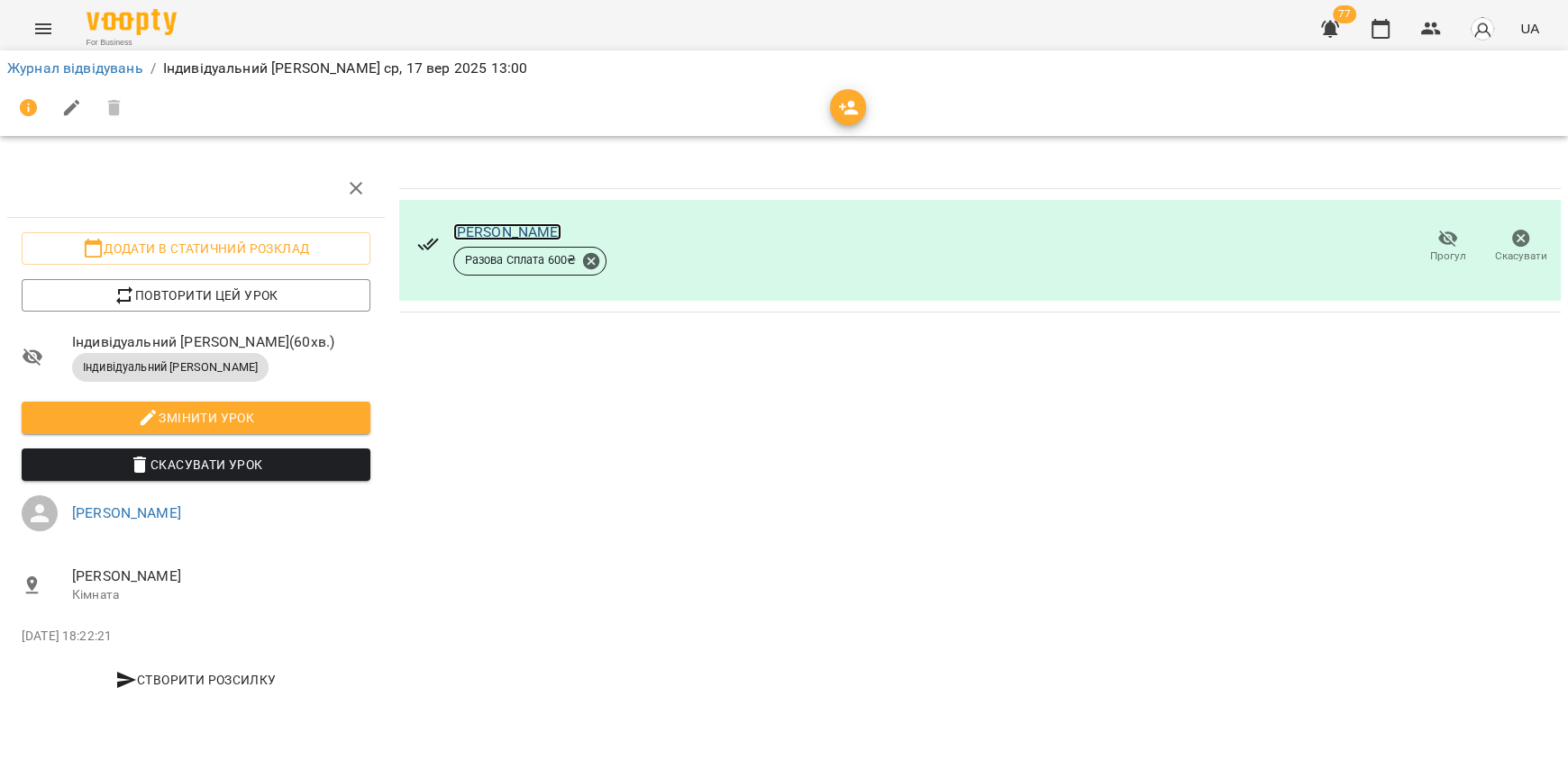
click at [483, 226] on link "[PERSON_NAME]" at bounding box center [507, 231] width 109 height 17
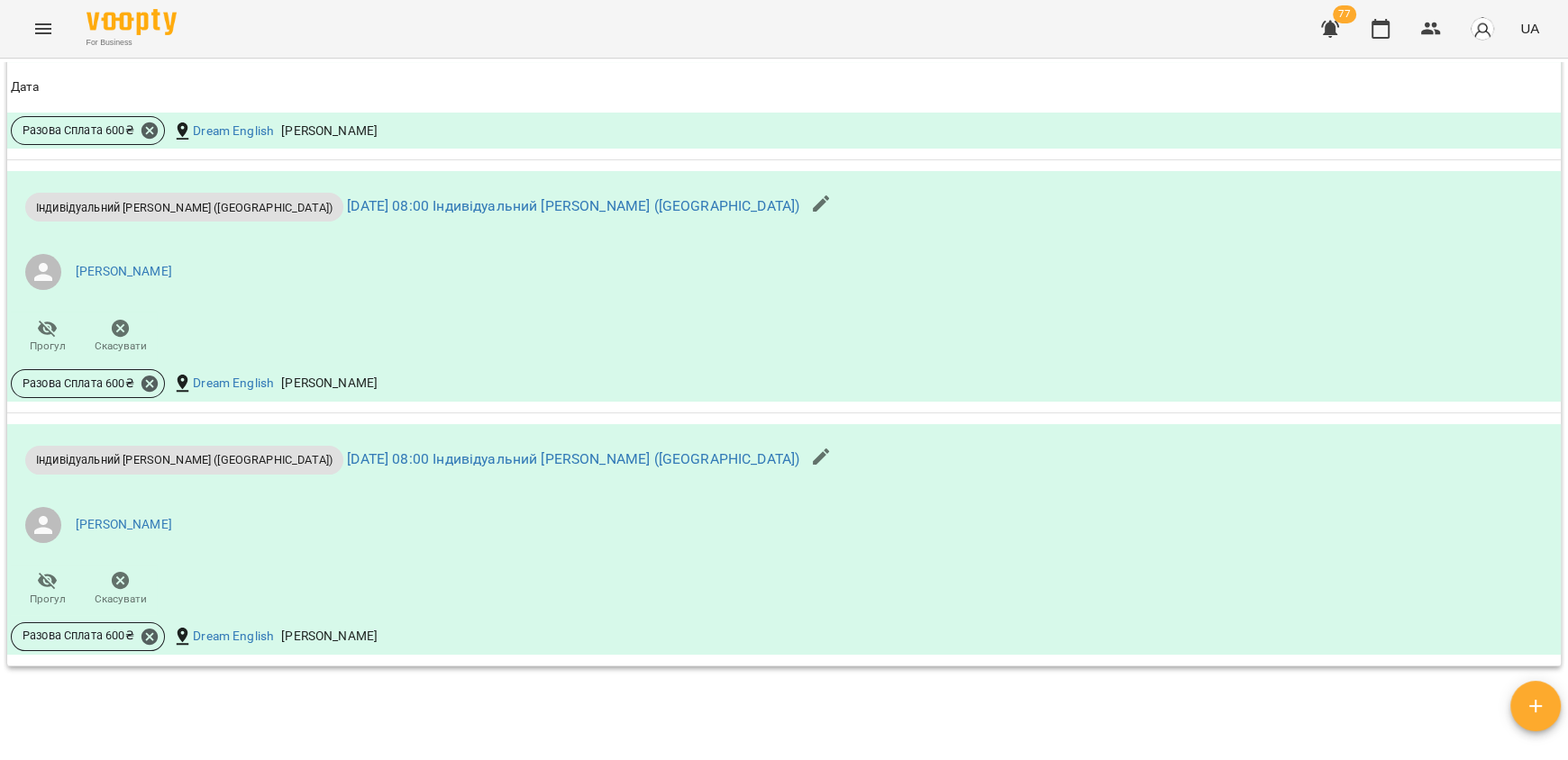
scroll to position [1261, 0]
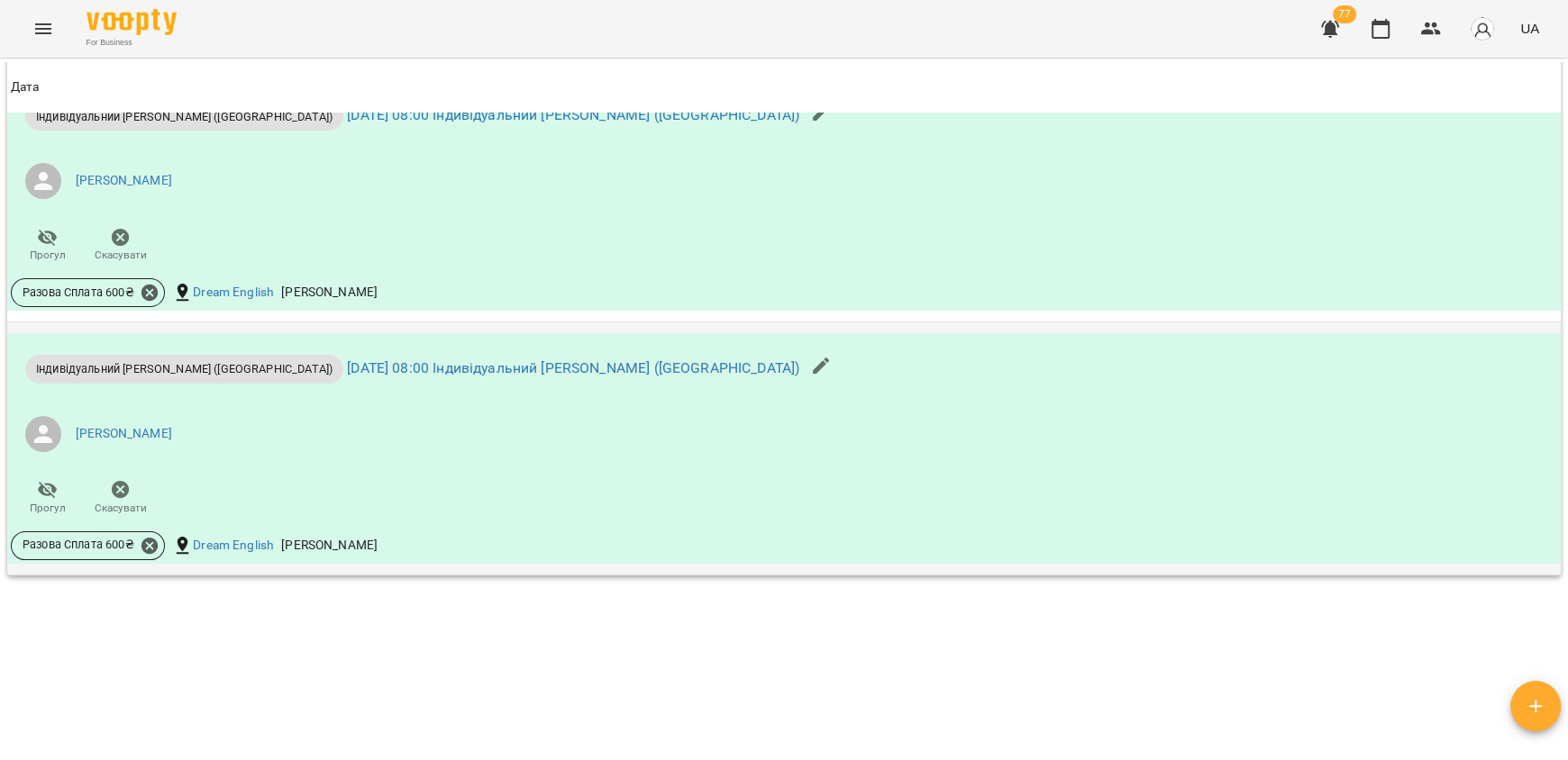
click at [810, 360] on icon "button" at bounding box center [820, 365] width 22 height 22
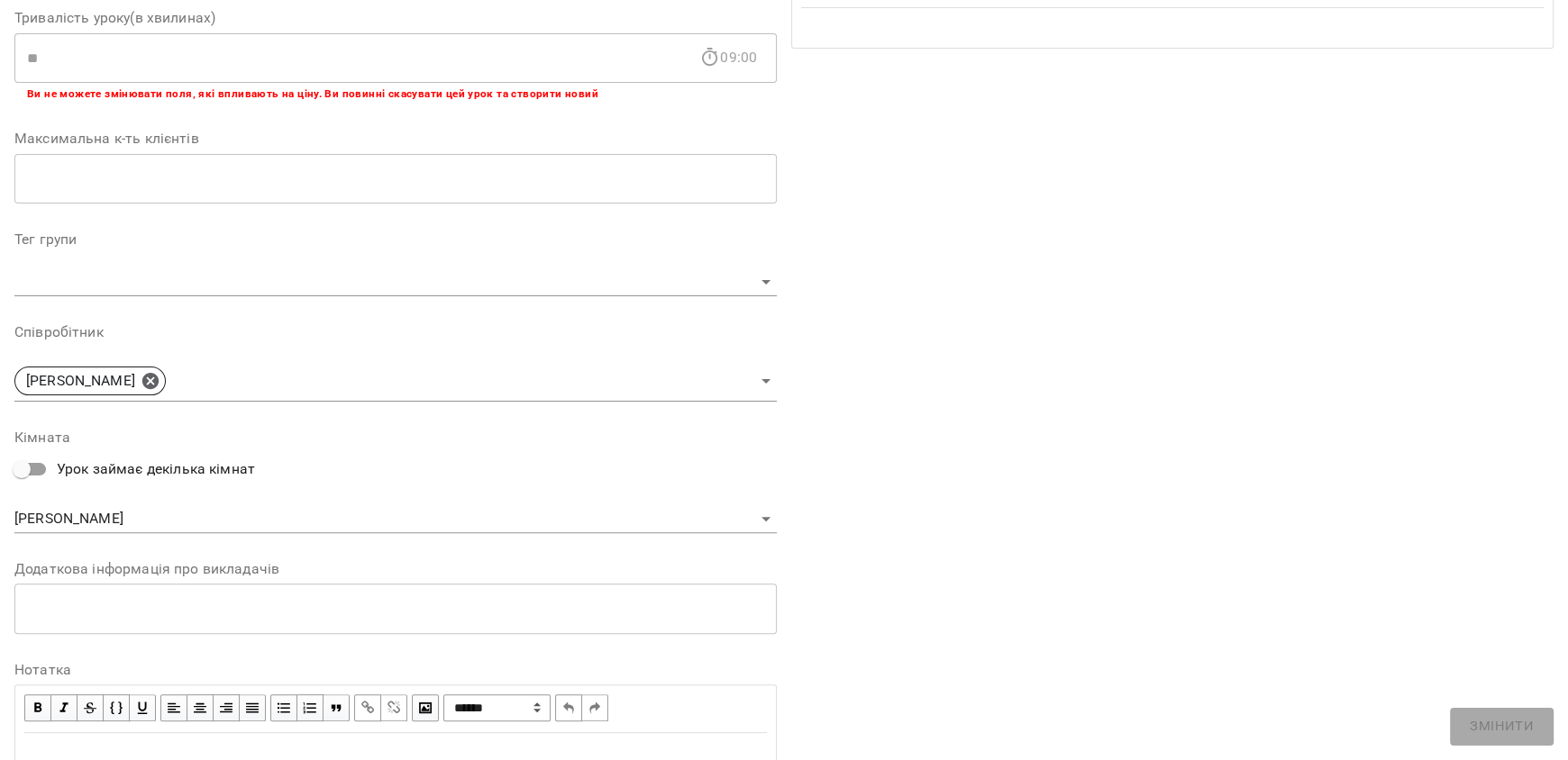
scroll to position [437, 0]
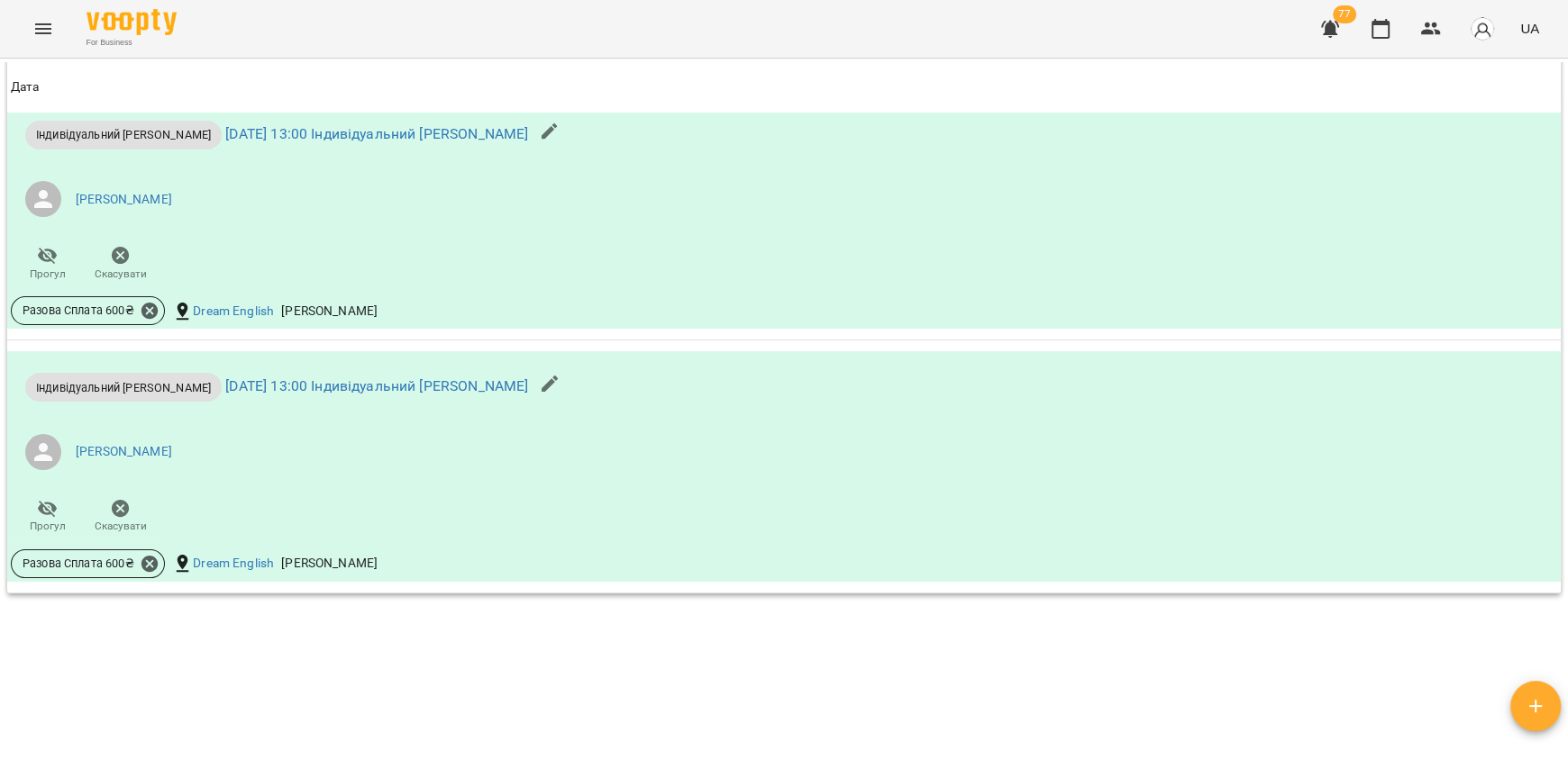
scroll to position [990, 0]
drag, startPoint x: 276, startPoint y: 386, endPoint x: 284, endPoint y: 397, distance: 13.6
click at [276, 387] on link "[DATE] 13:00 Індивідуальний [PERSON_NAME]" at bounding box center [376, 384] width 302 height 17
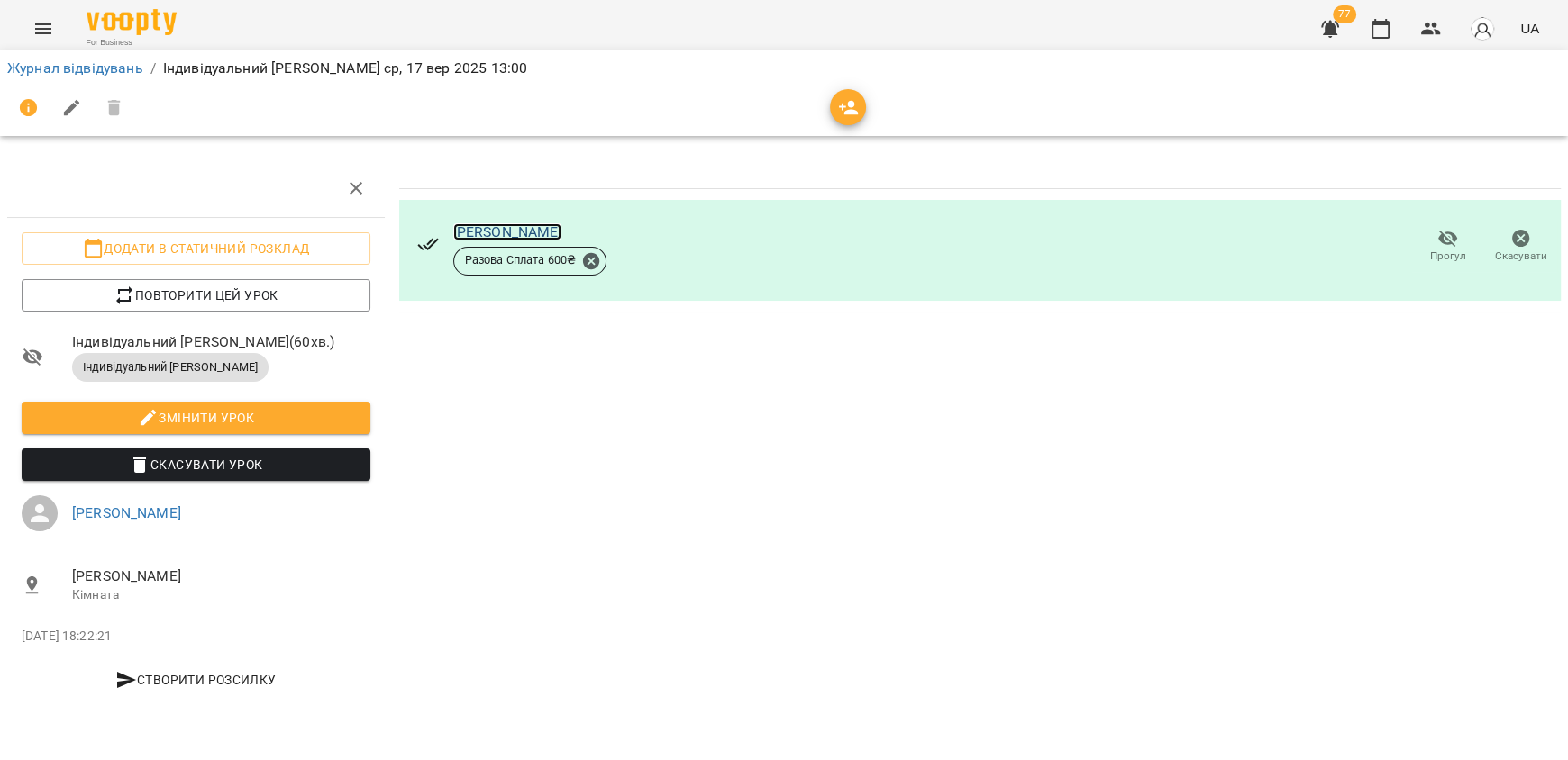
click at [501, 226] on link "[PERSON_NAME]" at bounding box center [507, 231] width 109 height 17
click at [30, 16] on button "Menu" at bounding box center [43, 29] width 43 height 43
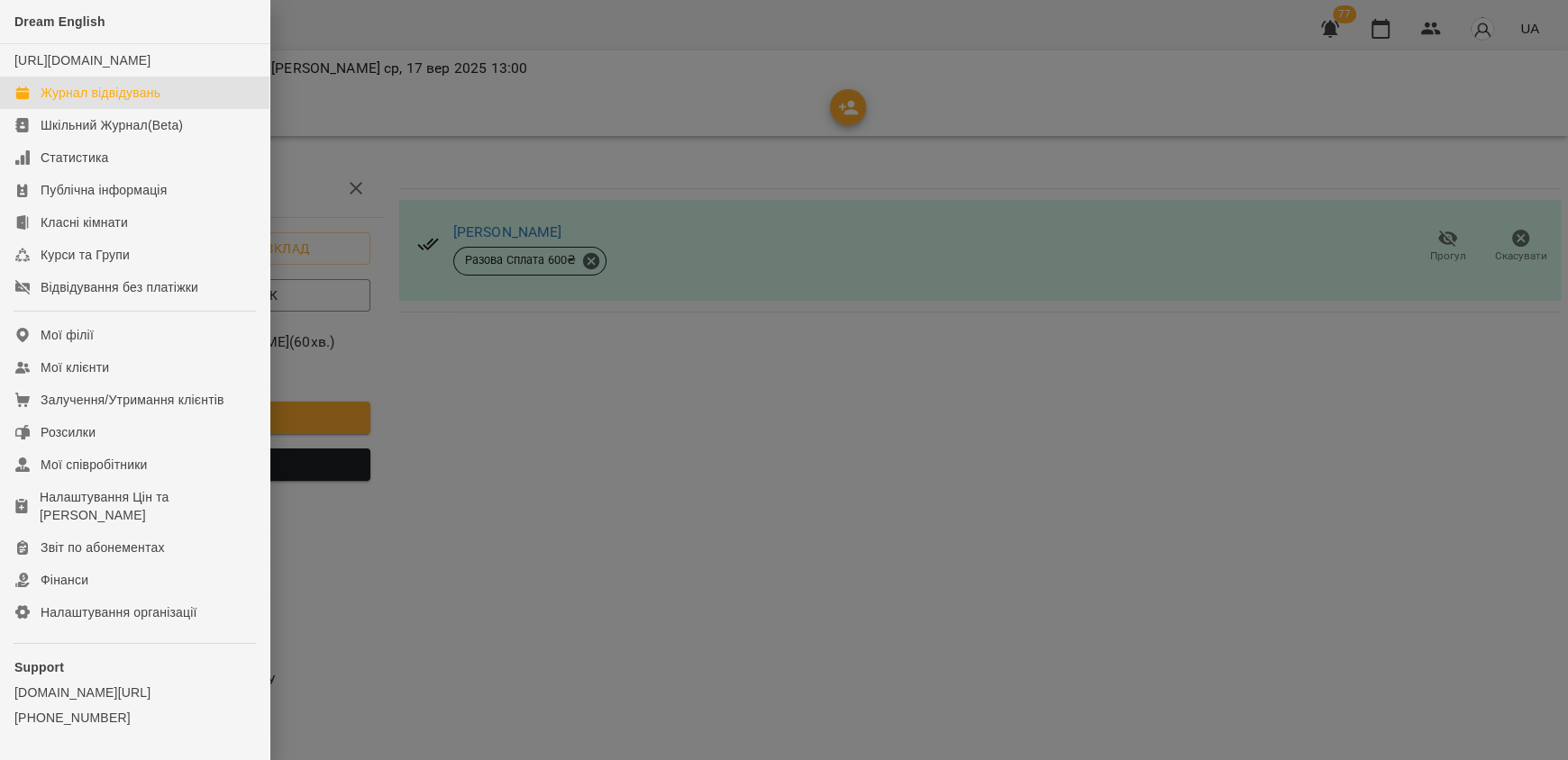
click at [77, 101] on div "Журнал відвідувань" at bounding box center [100, 93] width 120 height 18
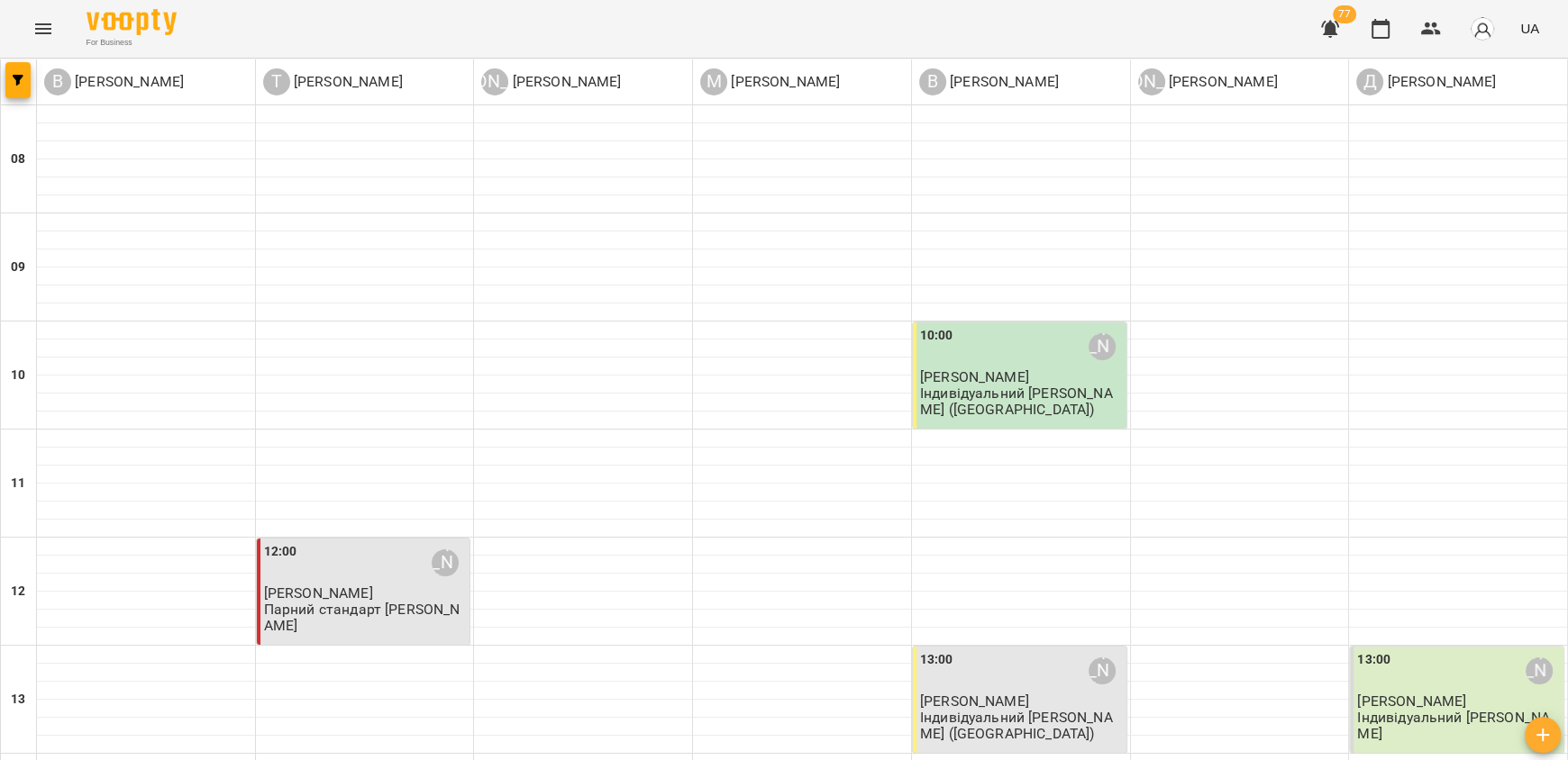
scroll to position [1085, 0]
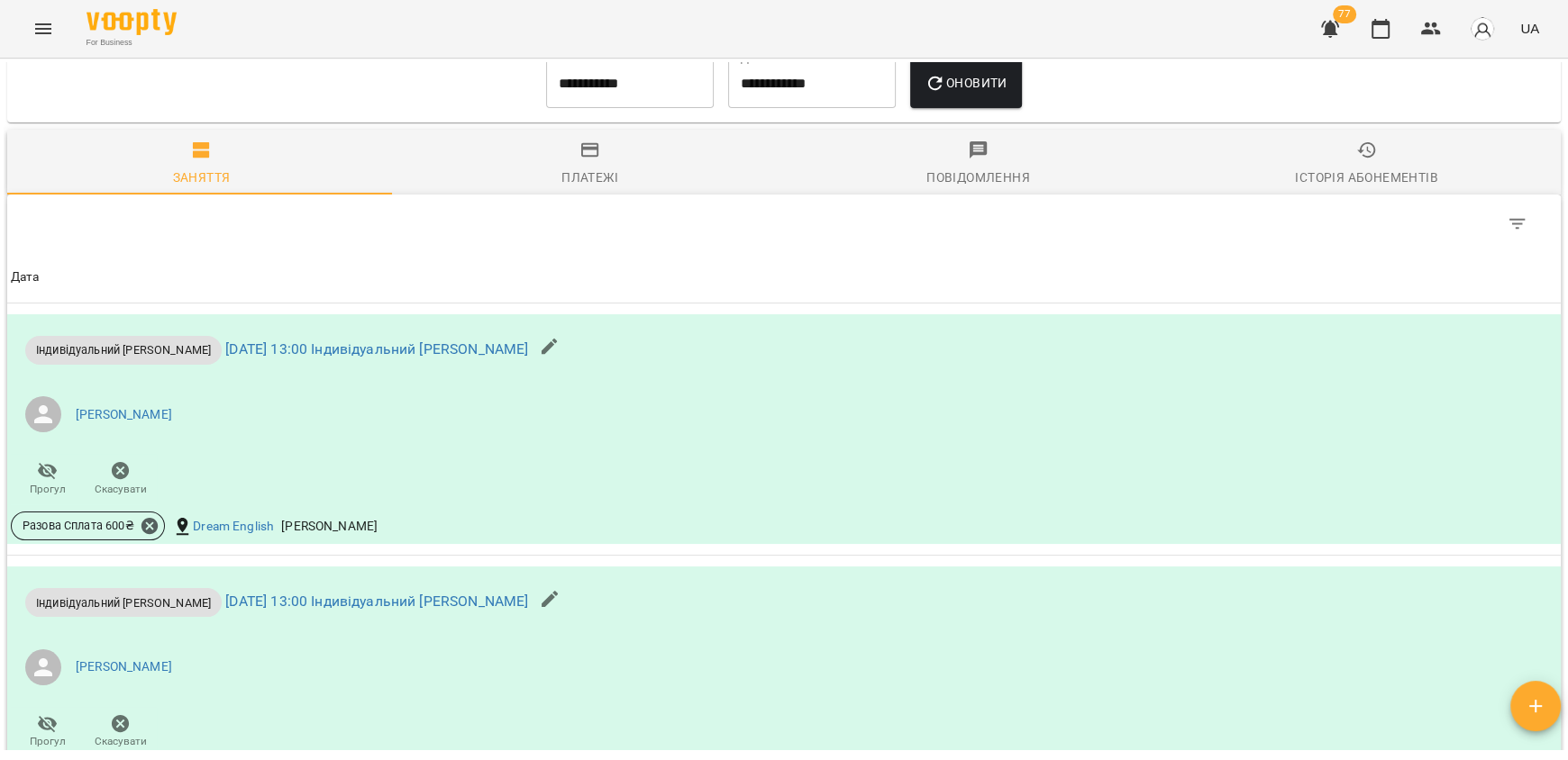
scroll to position [810, 0]
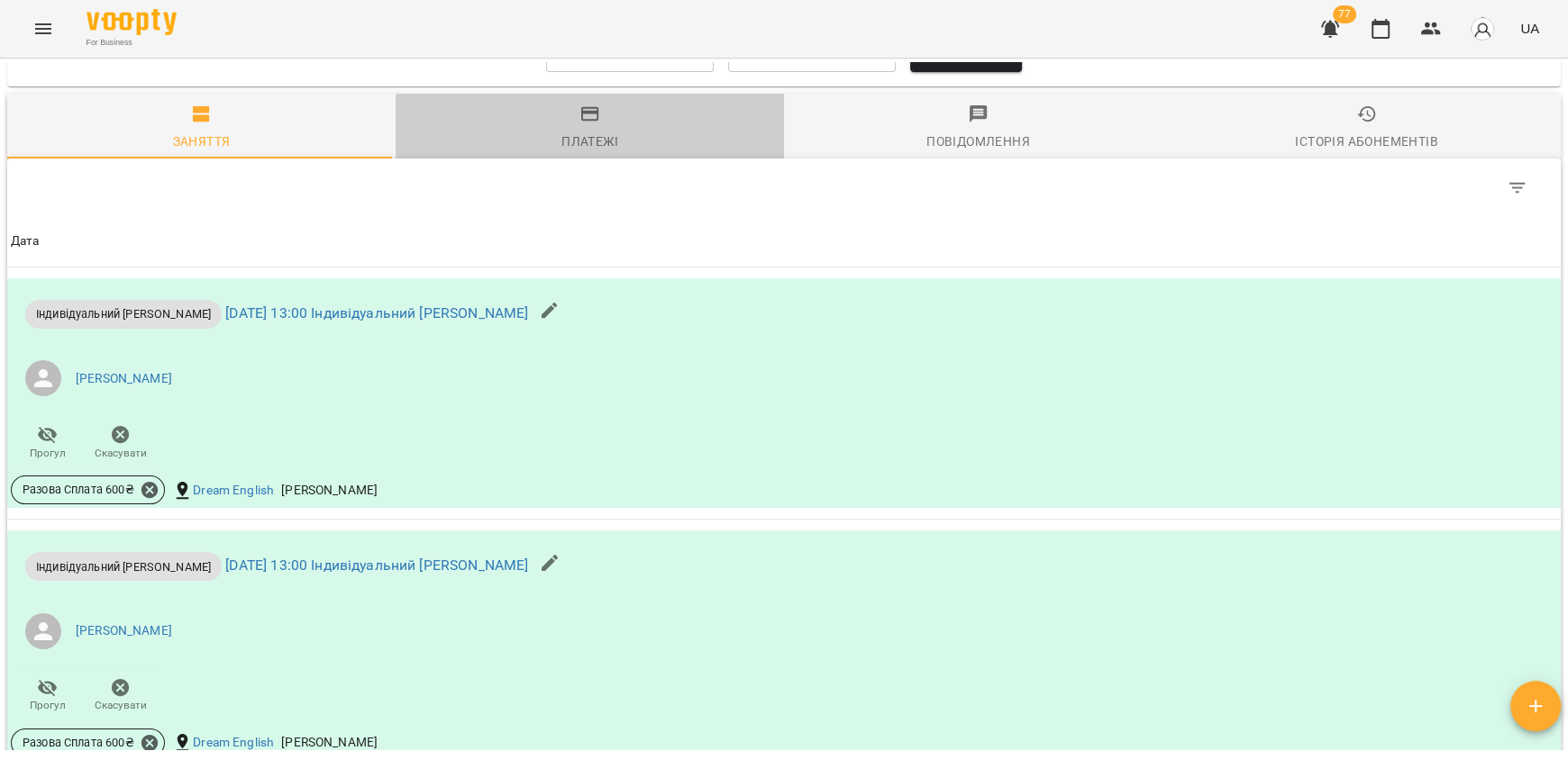
click at [618, 140] on span "Платежі" at bounding box center [590, 127] width 366 height 48
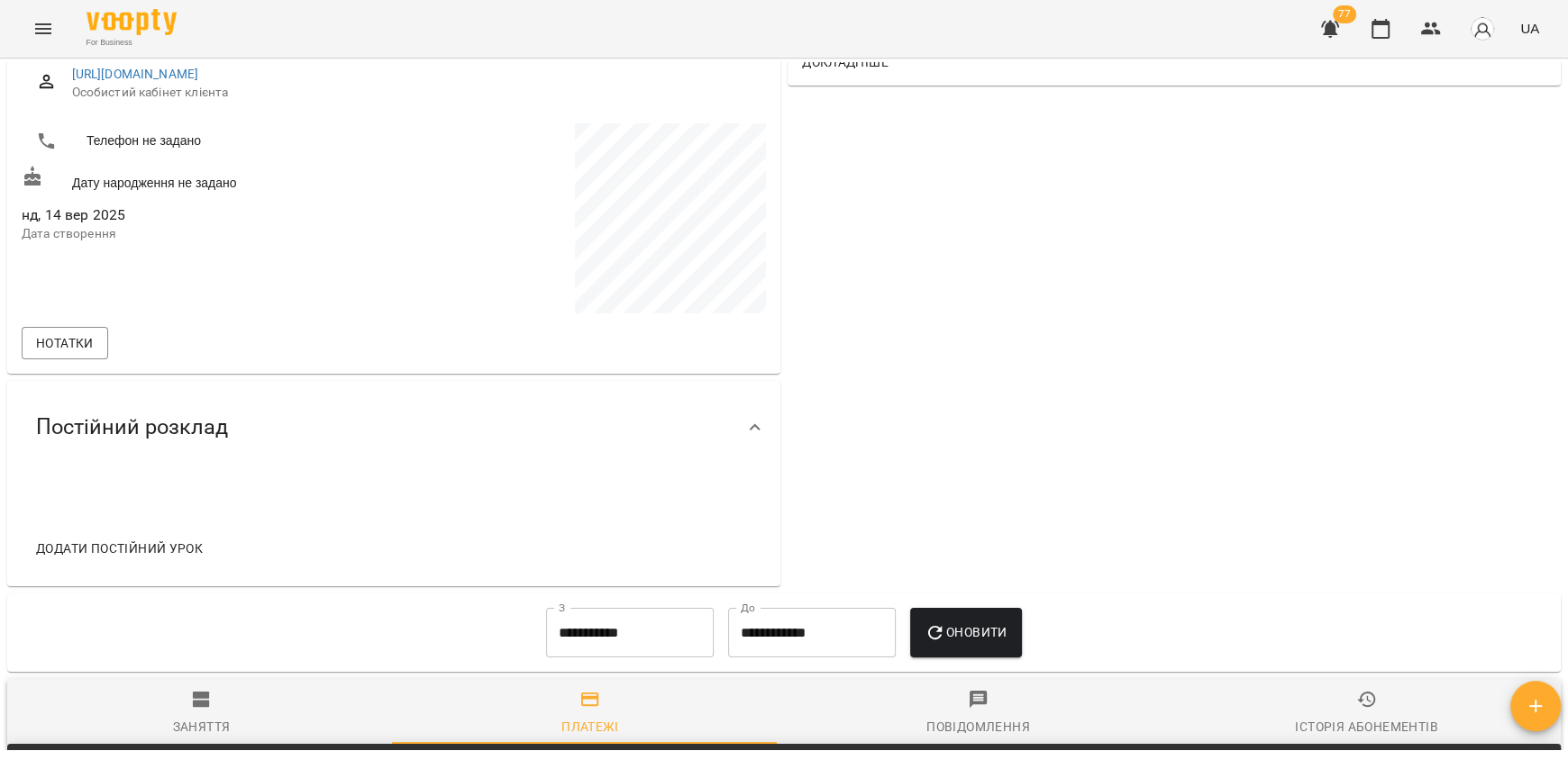
scroll to position [0, 0]
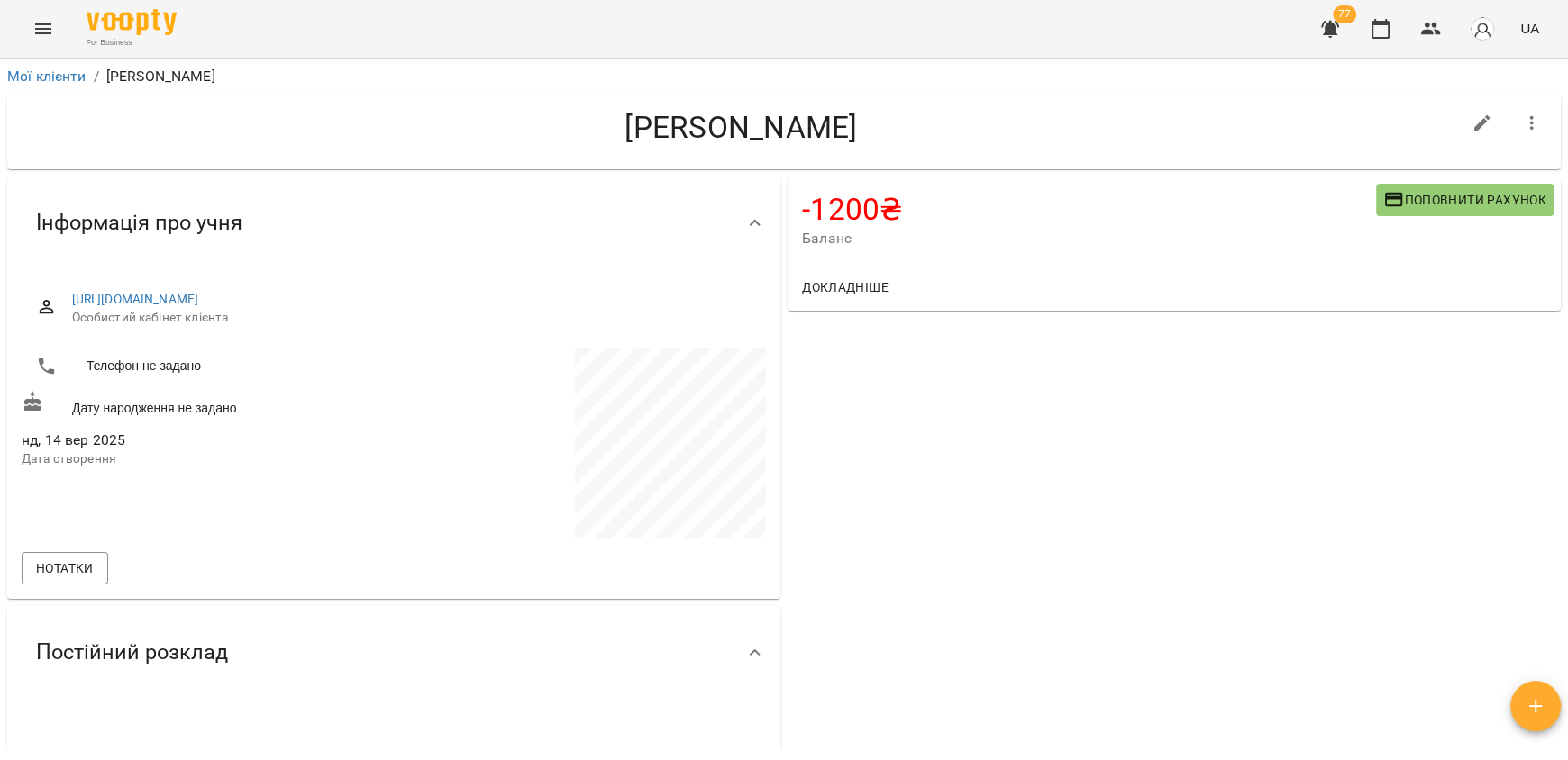
drag, startPoint x: 20, startPoint y: 26, endPoint x: 29, endPoint y: 33, distance: 11.4
click at [20, 26] on div "For Business 77 UA" at bounding box center [784, 29] width 1568 height 58
click at [40, 42] on button "Menu" at bounding box center [43, 29] width 43 height 43
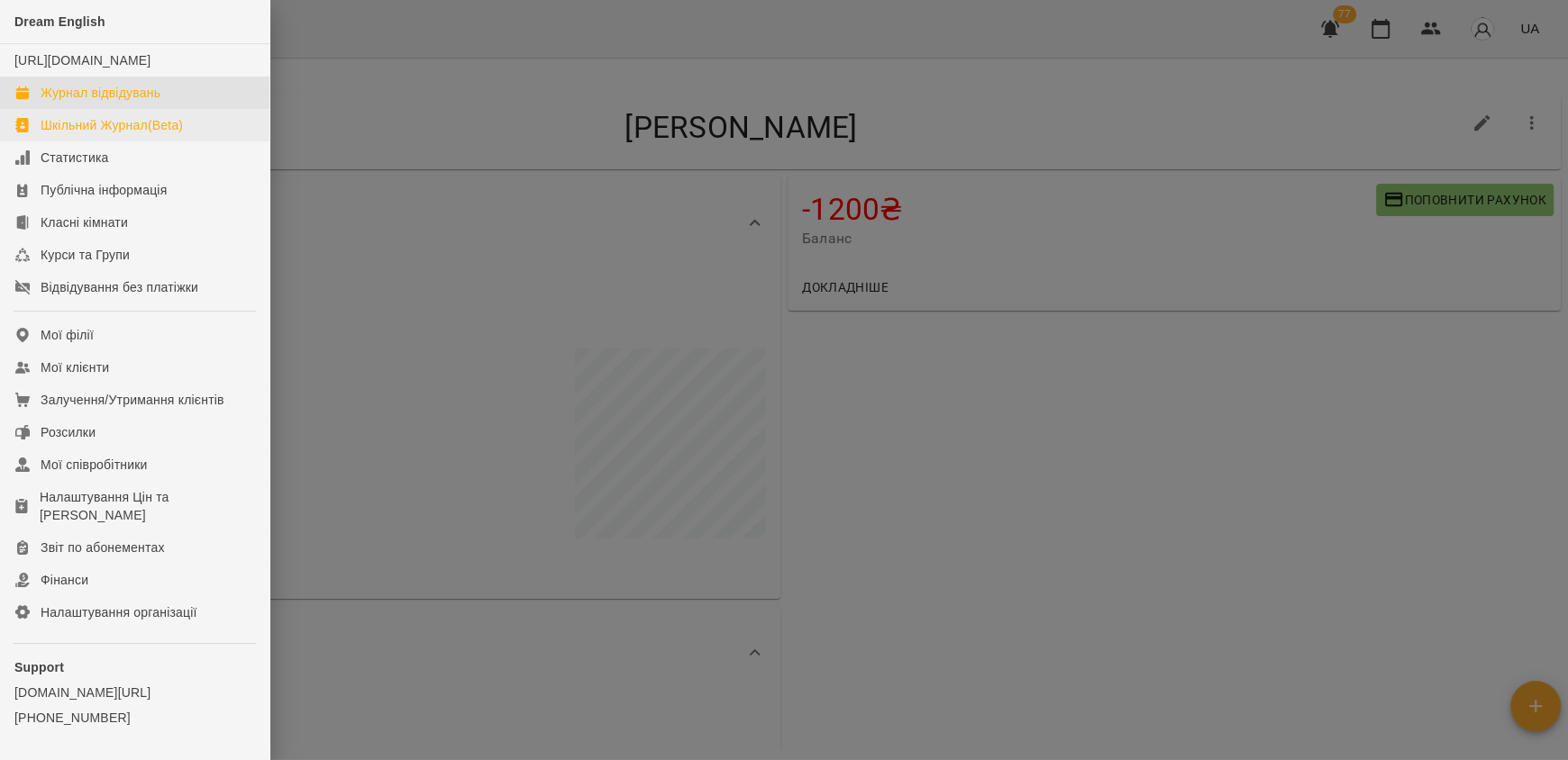
click at [105, 101] on div "Журнал відвідувань" at bounding box center [100, 93] width 120 height 18
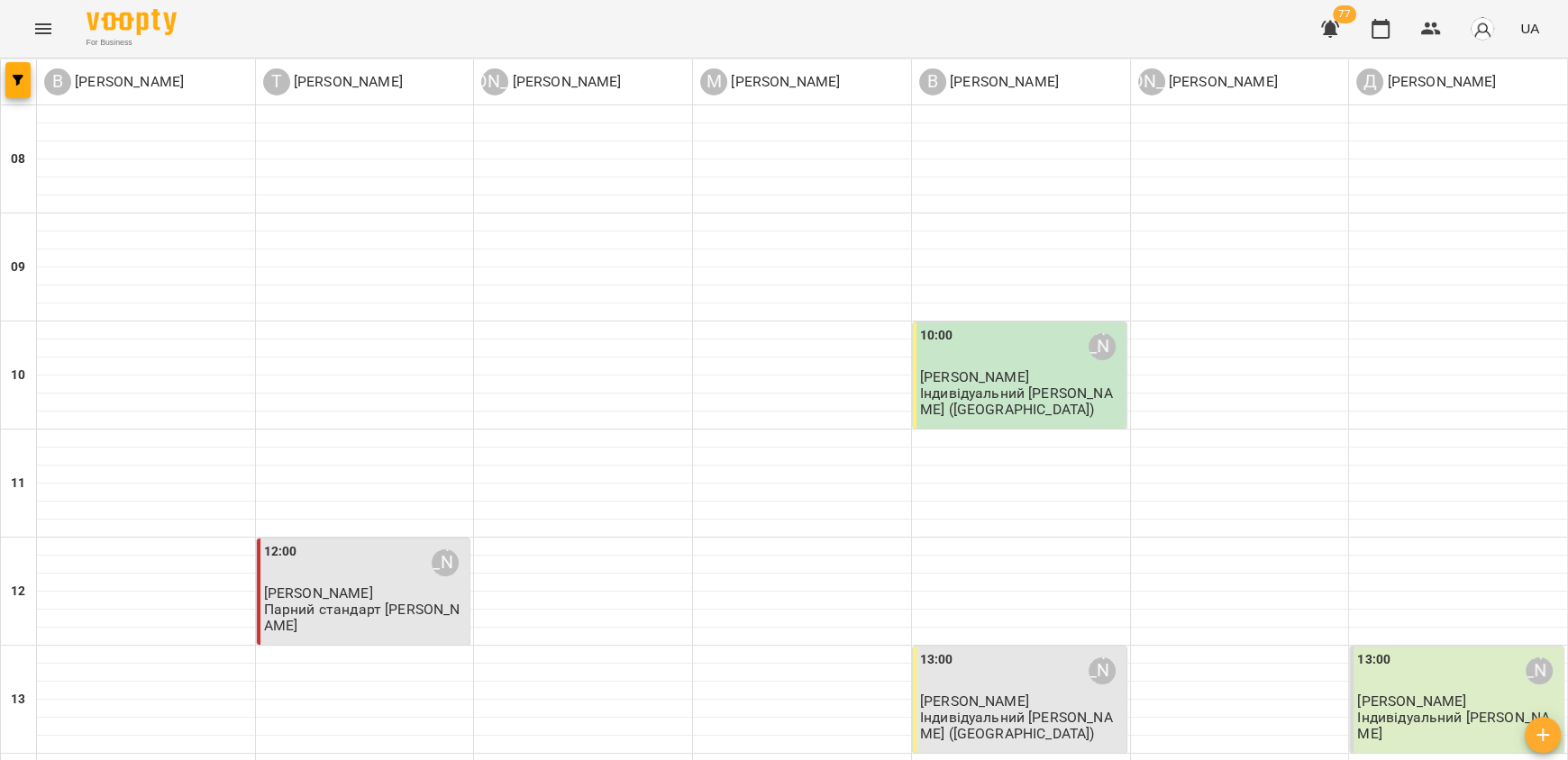
scroll to position [449, 0]
click at [981, 693] on p "[PERSON_NAME]" at bounding box center [1021, 701] width 203 height 16
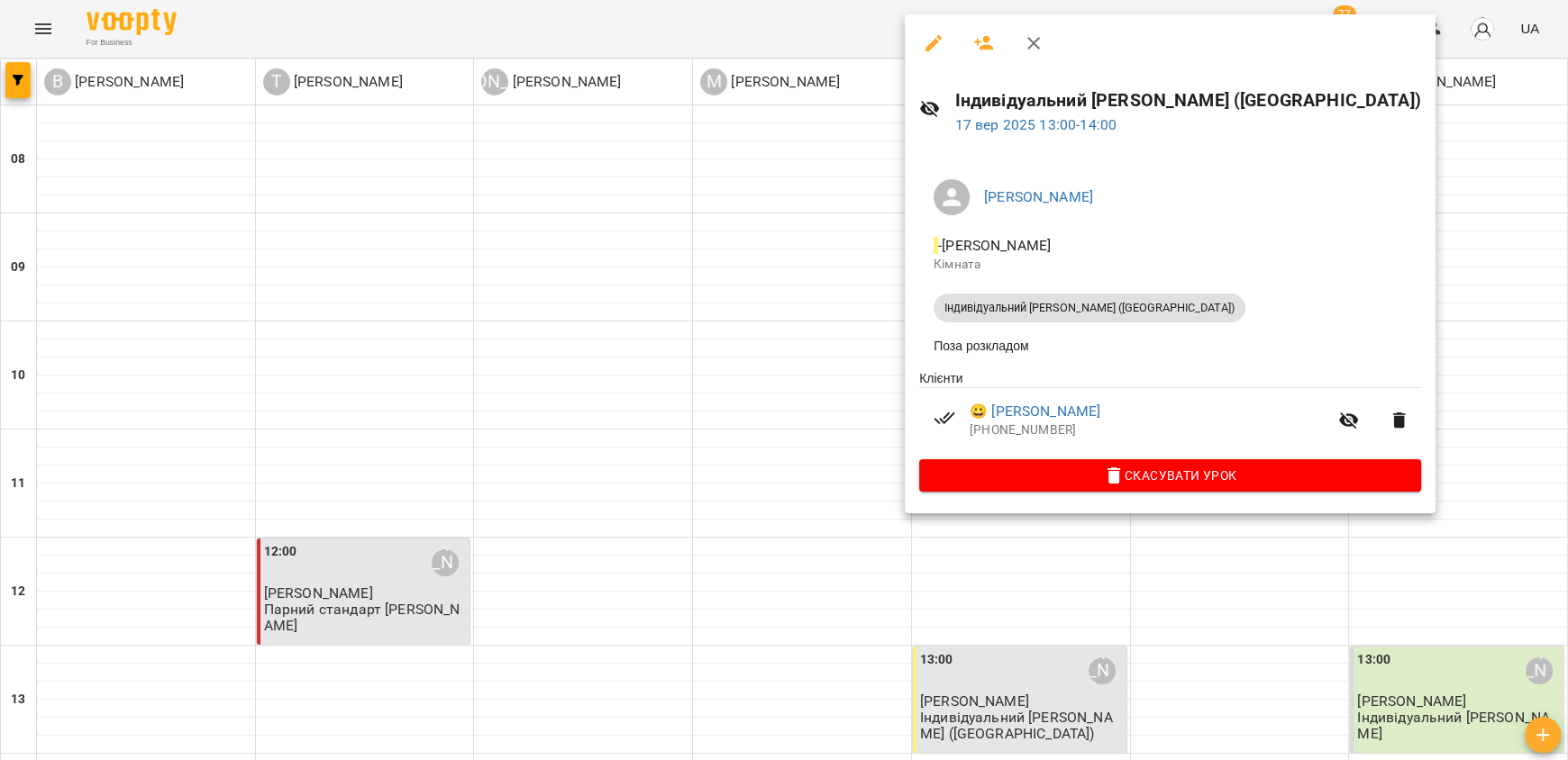
click at [1185, 570] on div at bounding box center [784, 380] width 1568 height 760
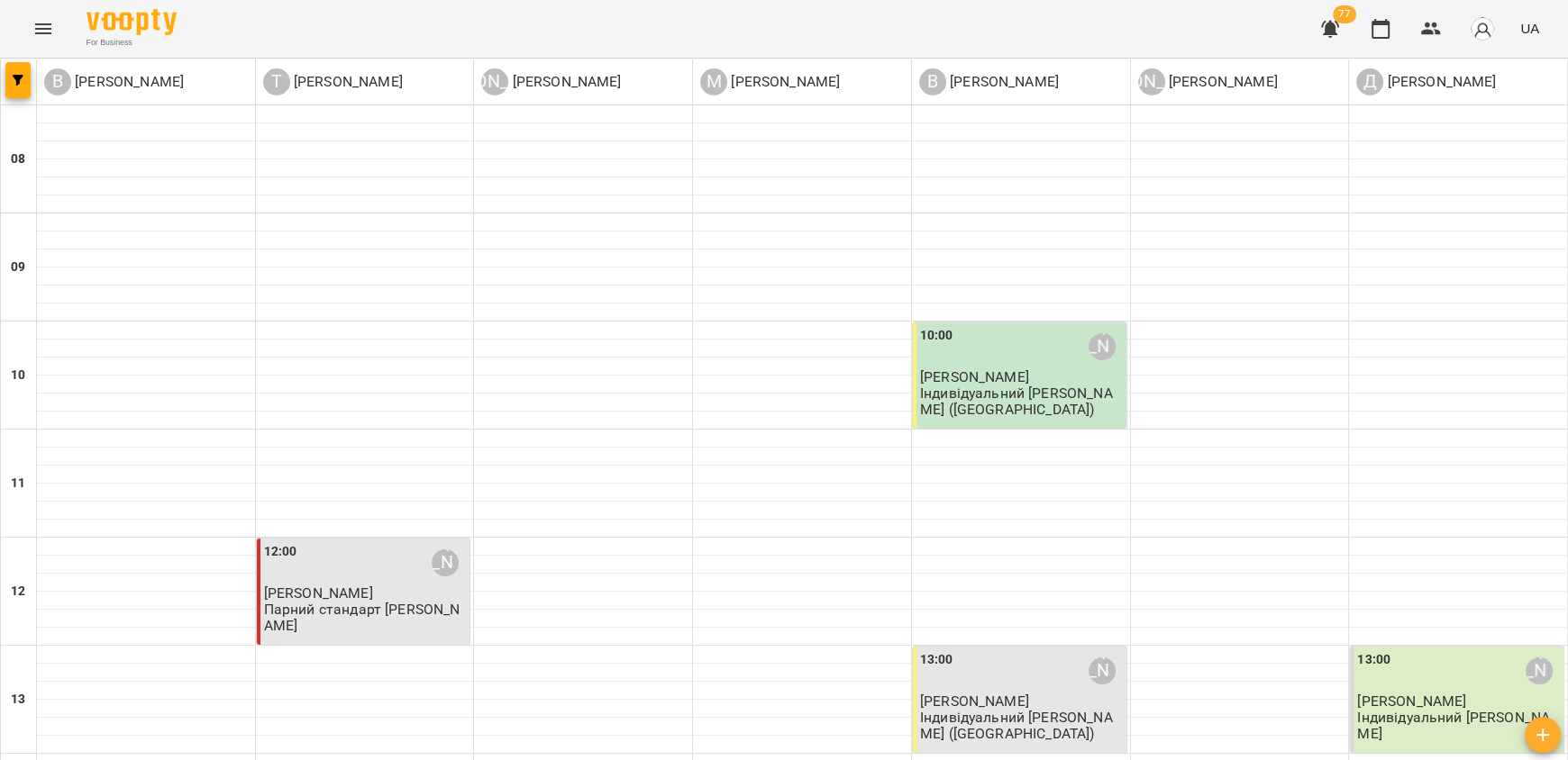
scroll to position [995, 0]
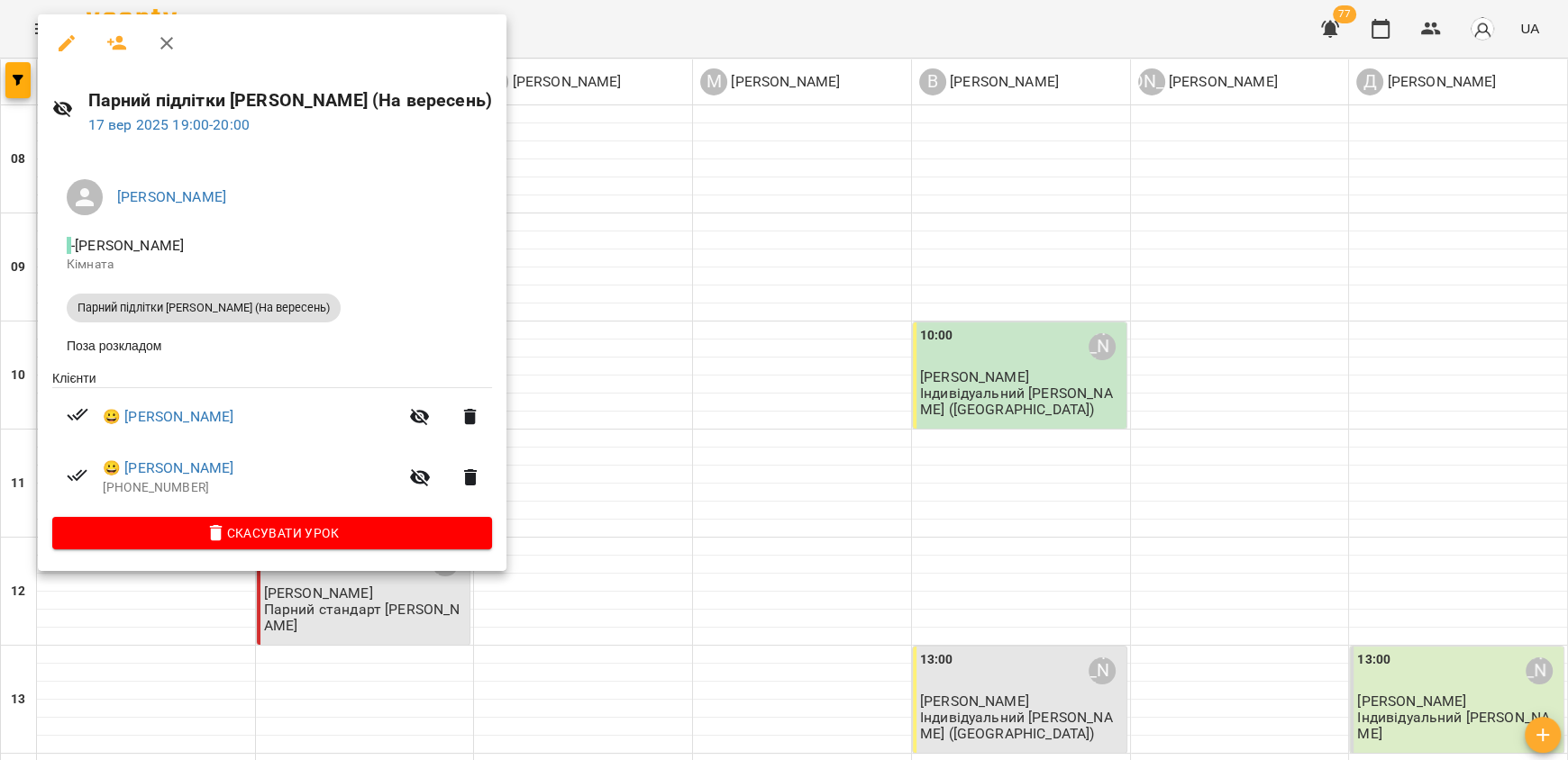
click at [563, 560] on div at bounding box center [784, 380] width 1568 height 760
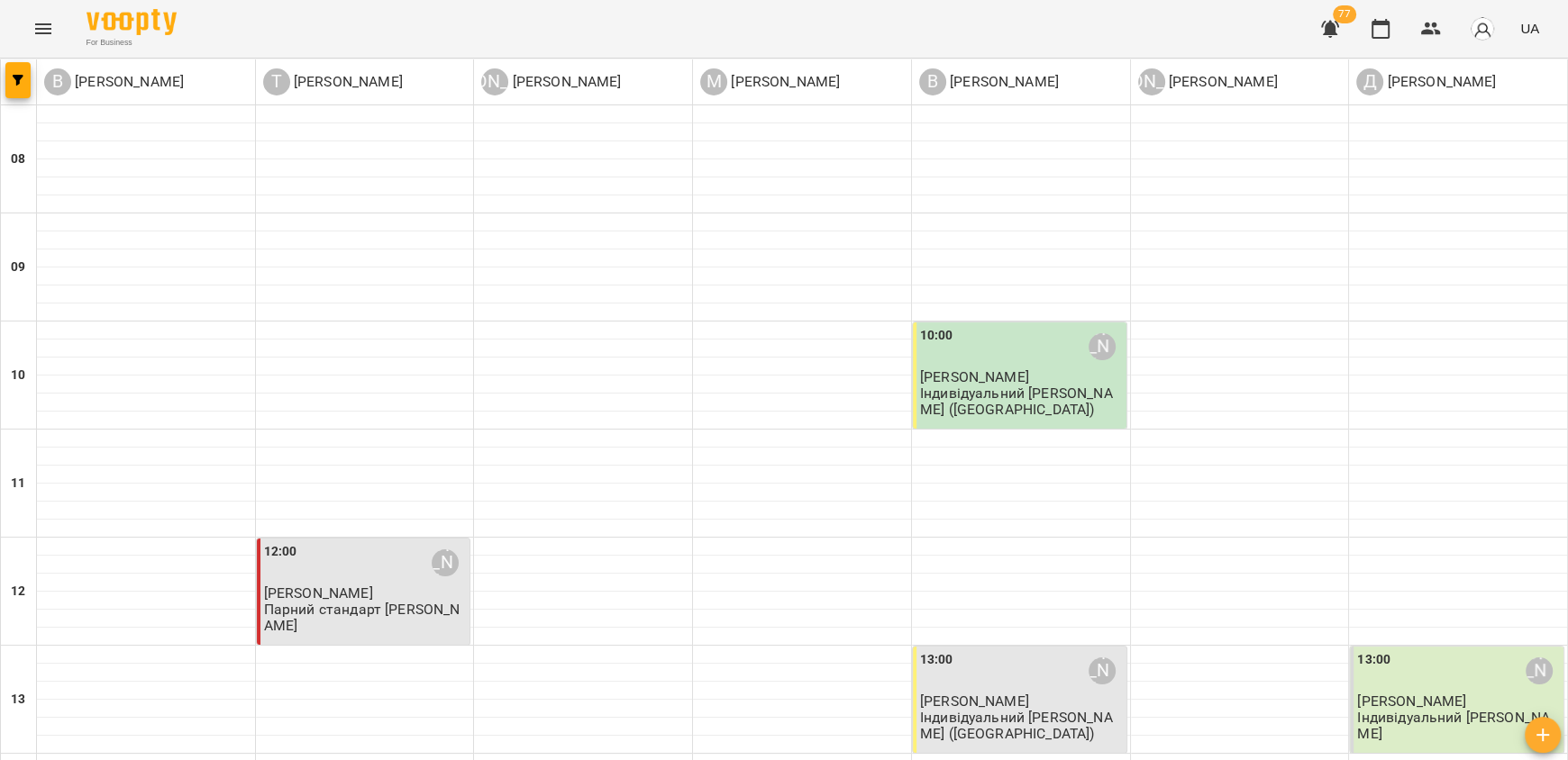
scroll to position [1085, 0]
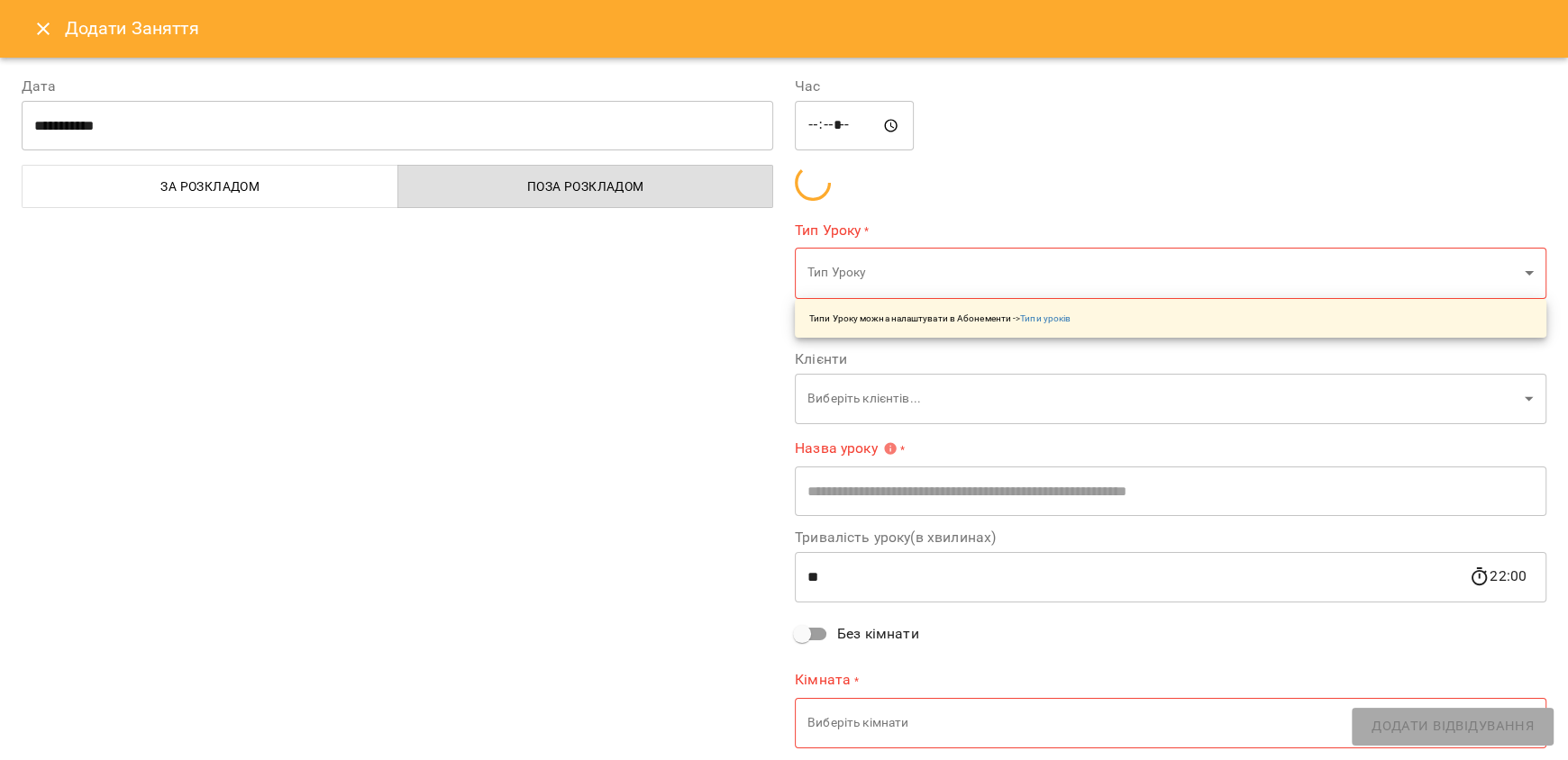
type input "**********"
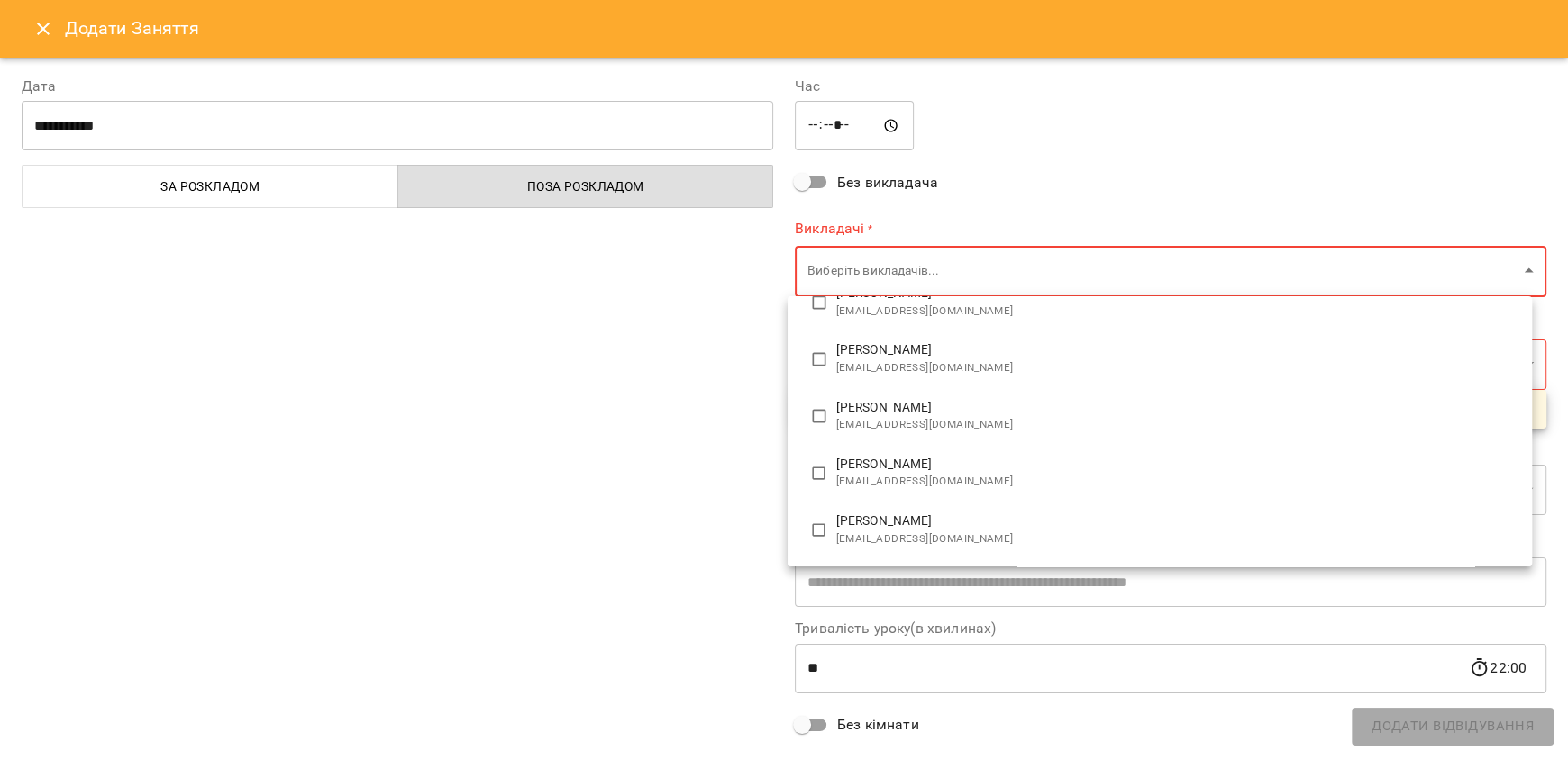
scroll to position [0, 0]
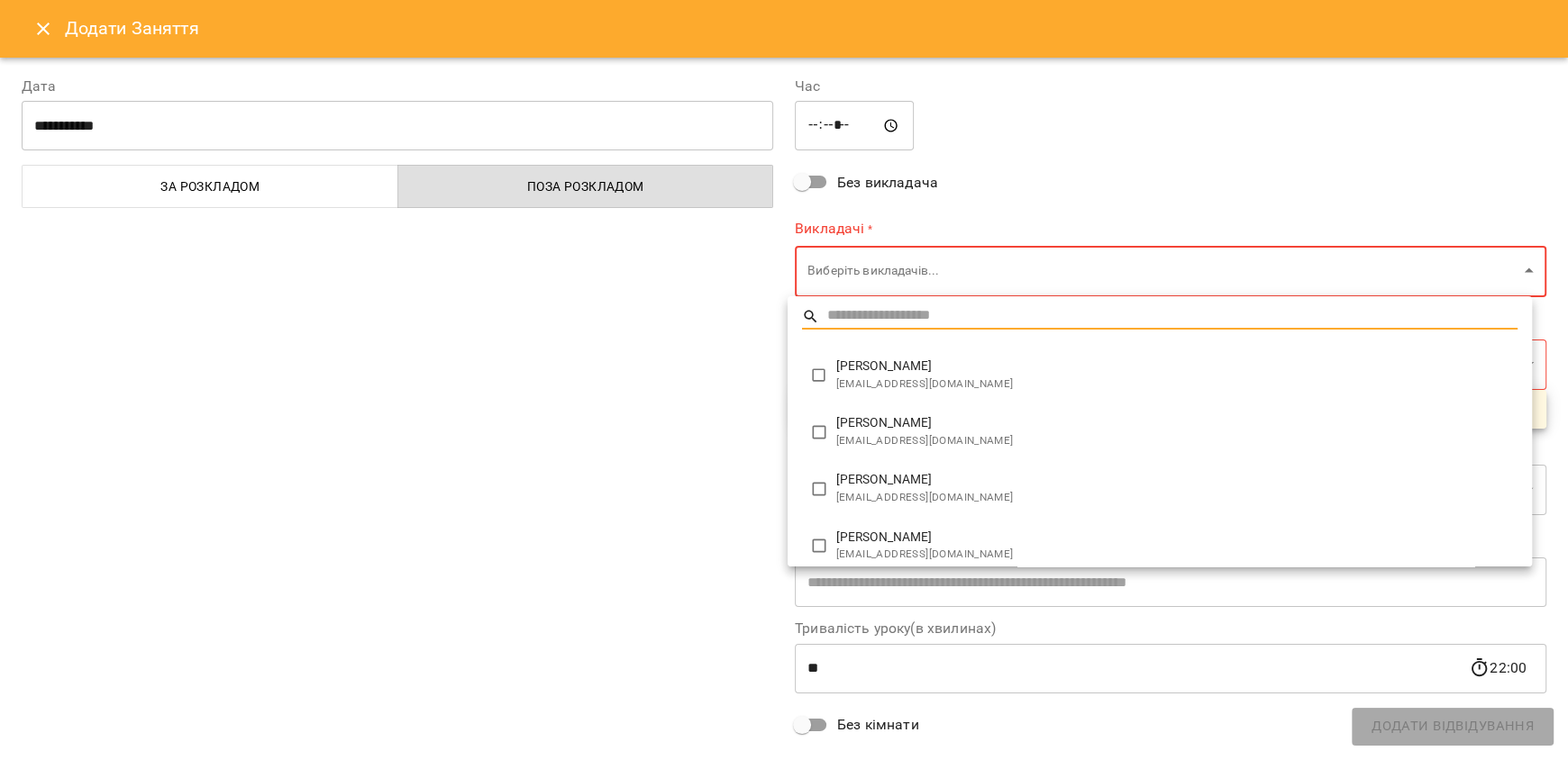
click at [992, 471] on span "[PERSON_NAME]" at bounding box center [1176, 479] width 681 height 18
type input "**********"
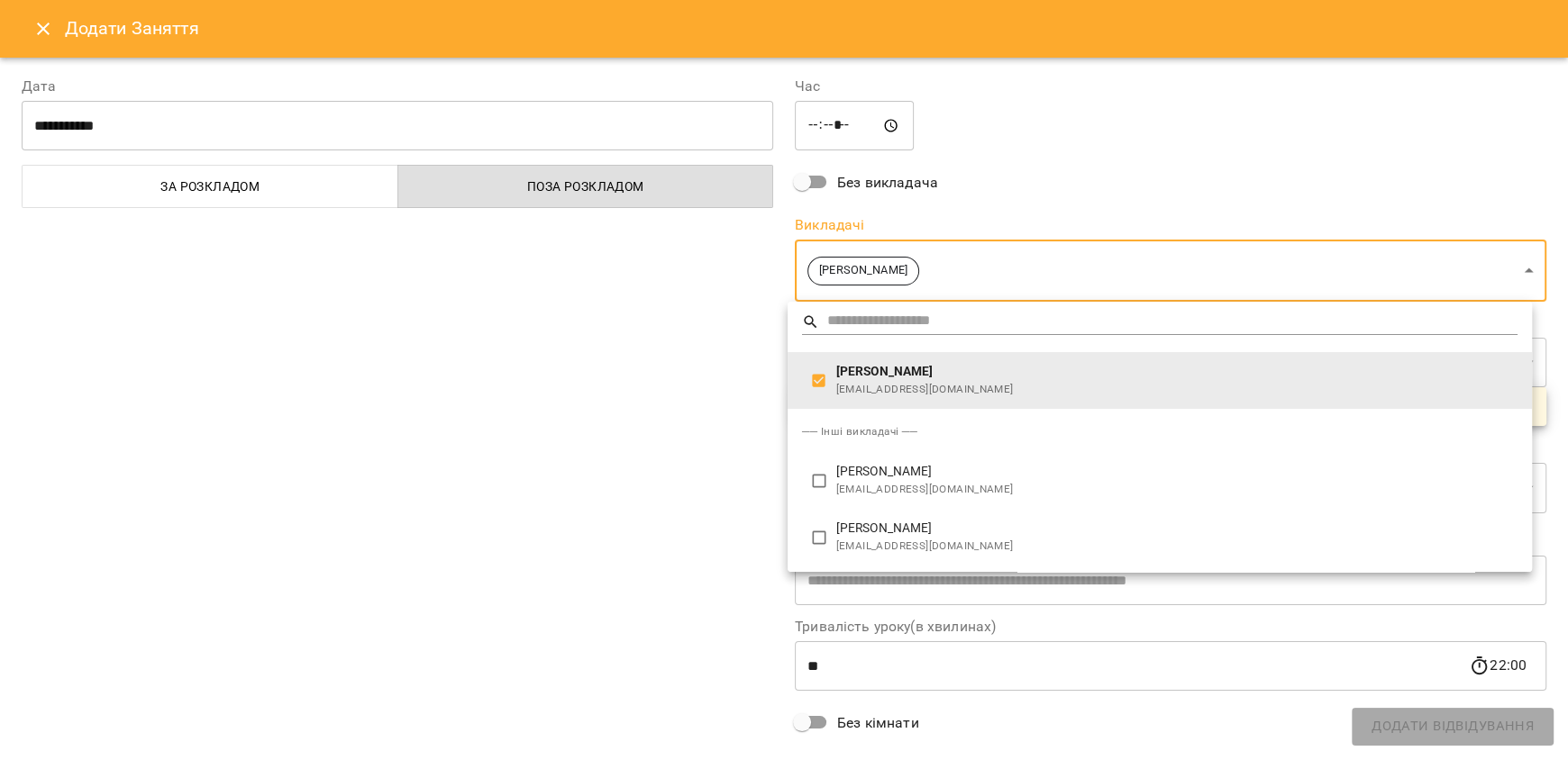
click at [610, 428] on div at bounding box center [784, 380] width 1568 height 760
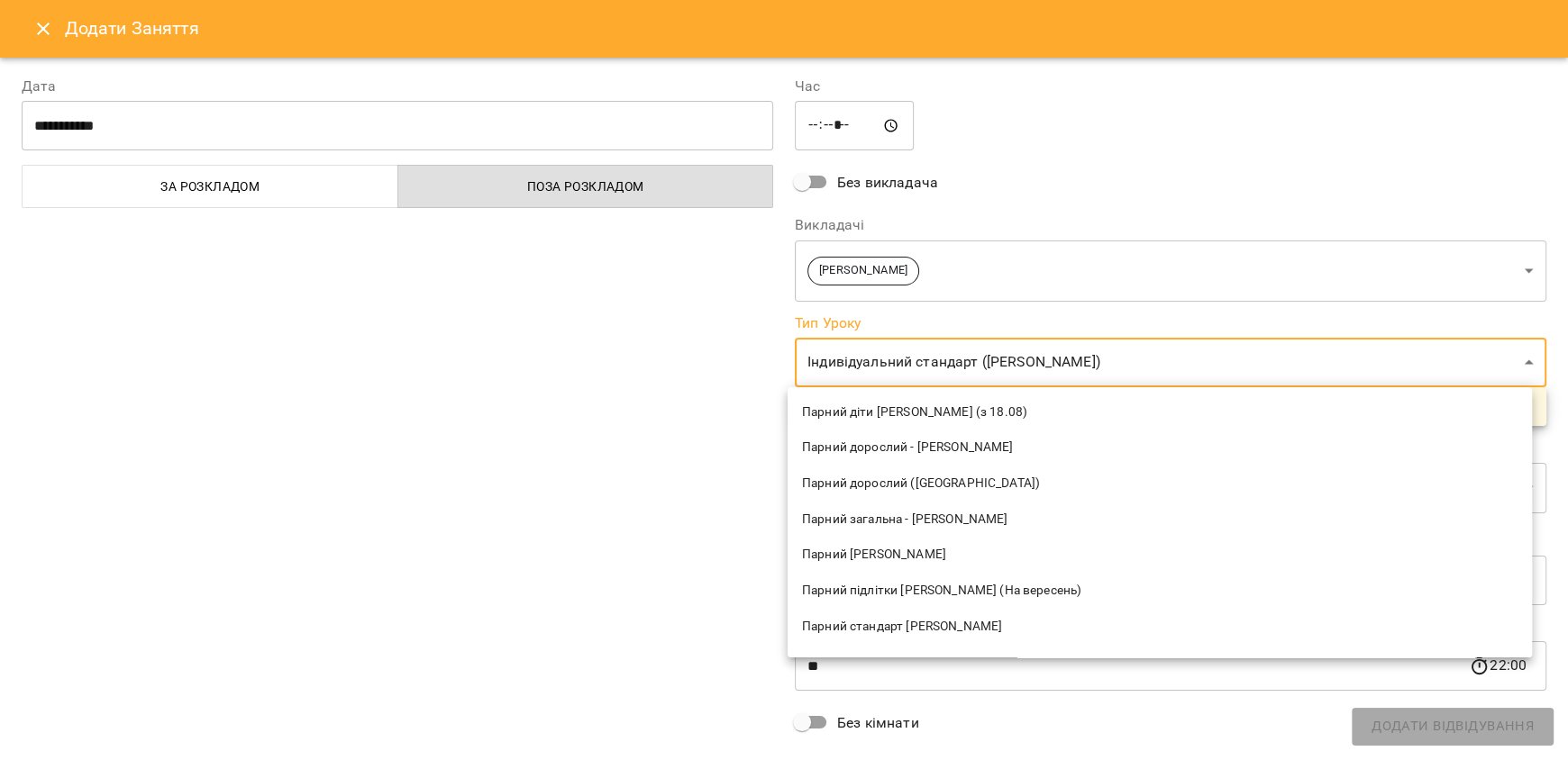
scroll to position [810, 0]
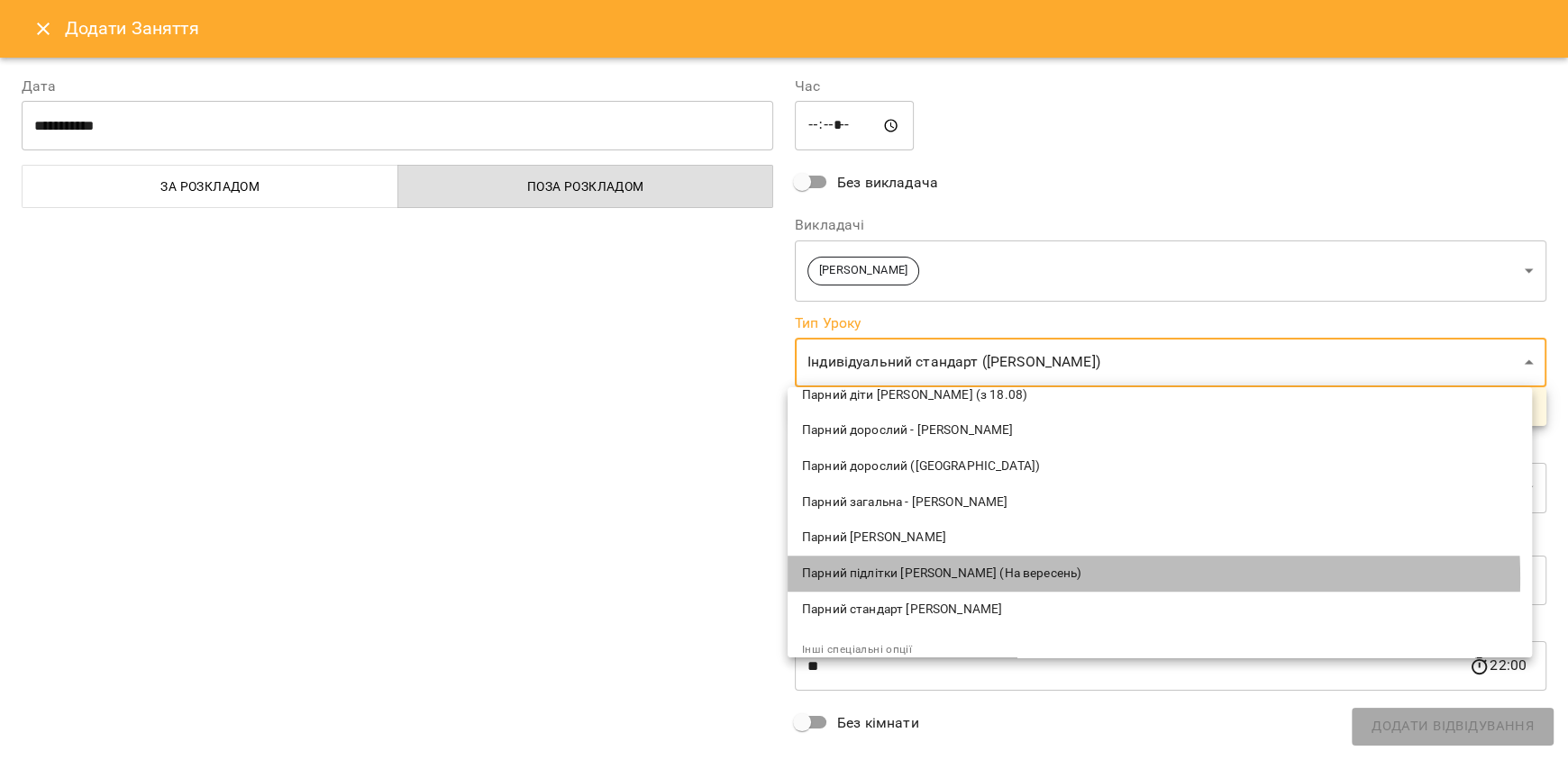
click at [1043, 577] on span "Парний підлітки [PERSON_NAME] (На вересень)" at bounding box center [1159, 573] width 715 height 18
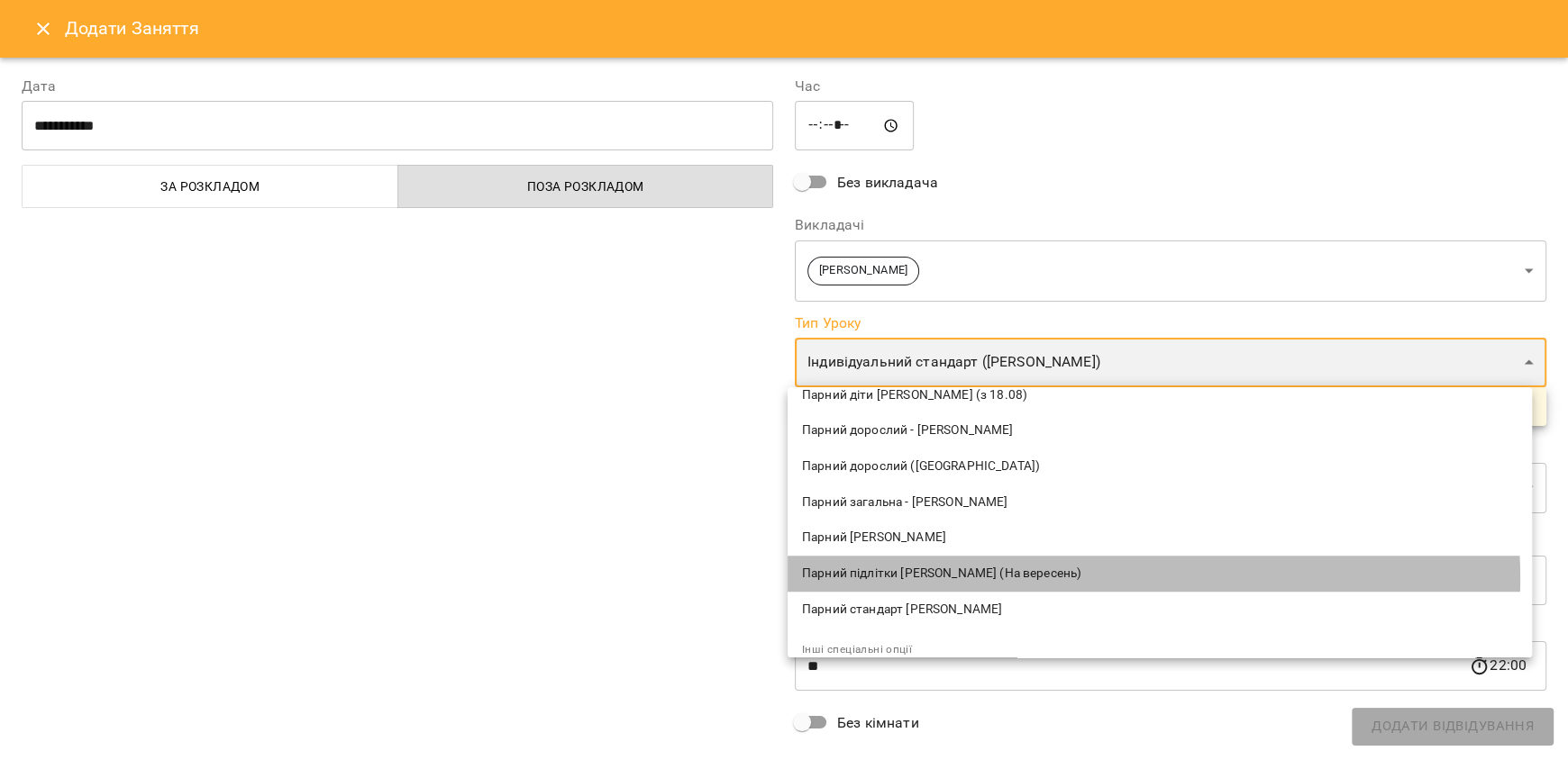
type input "**********"
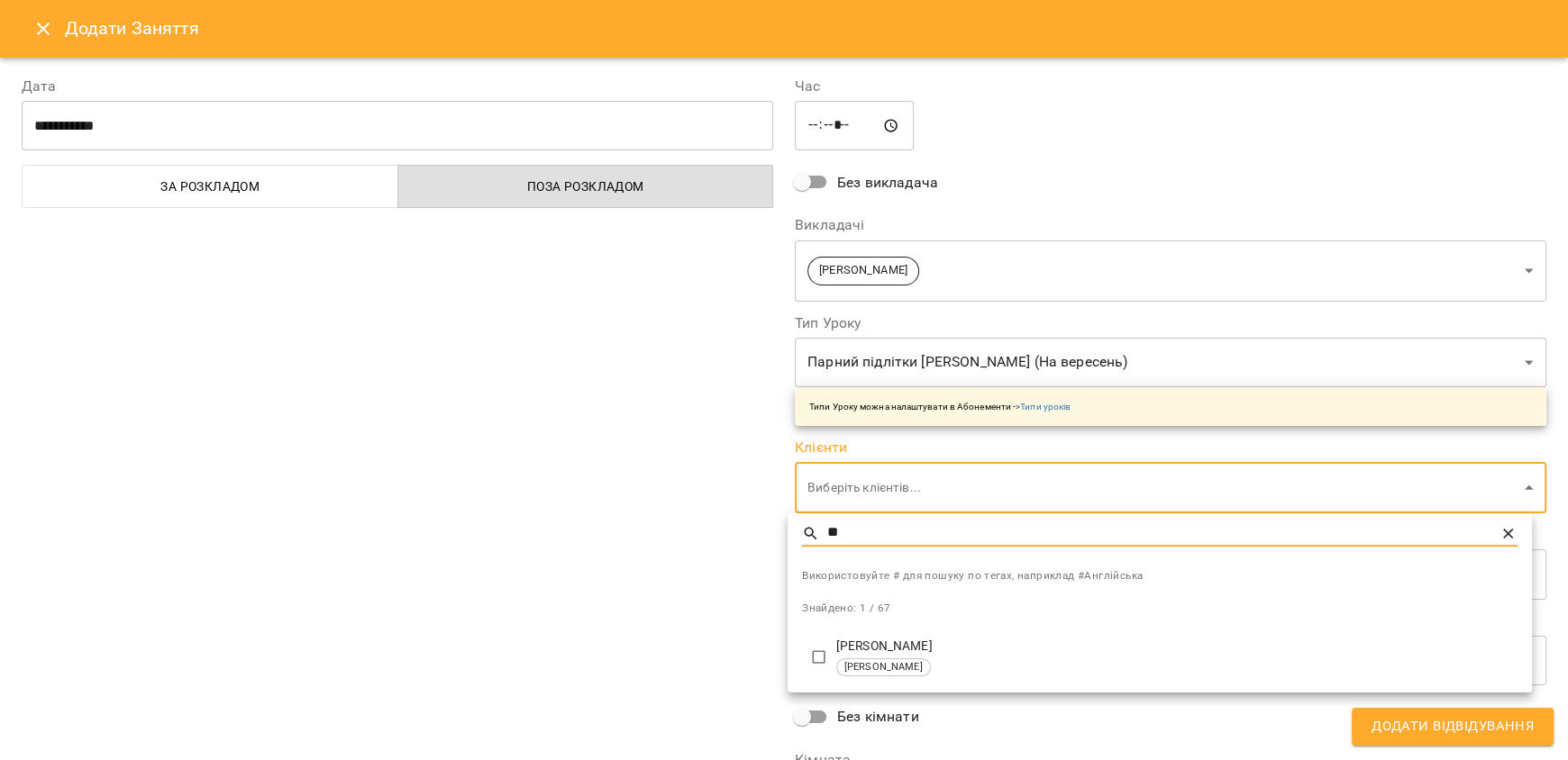
type input "*"
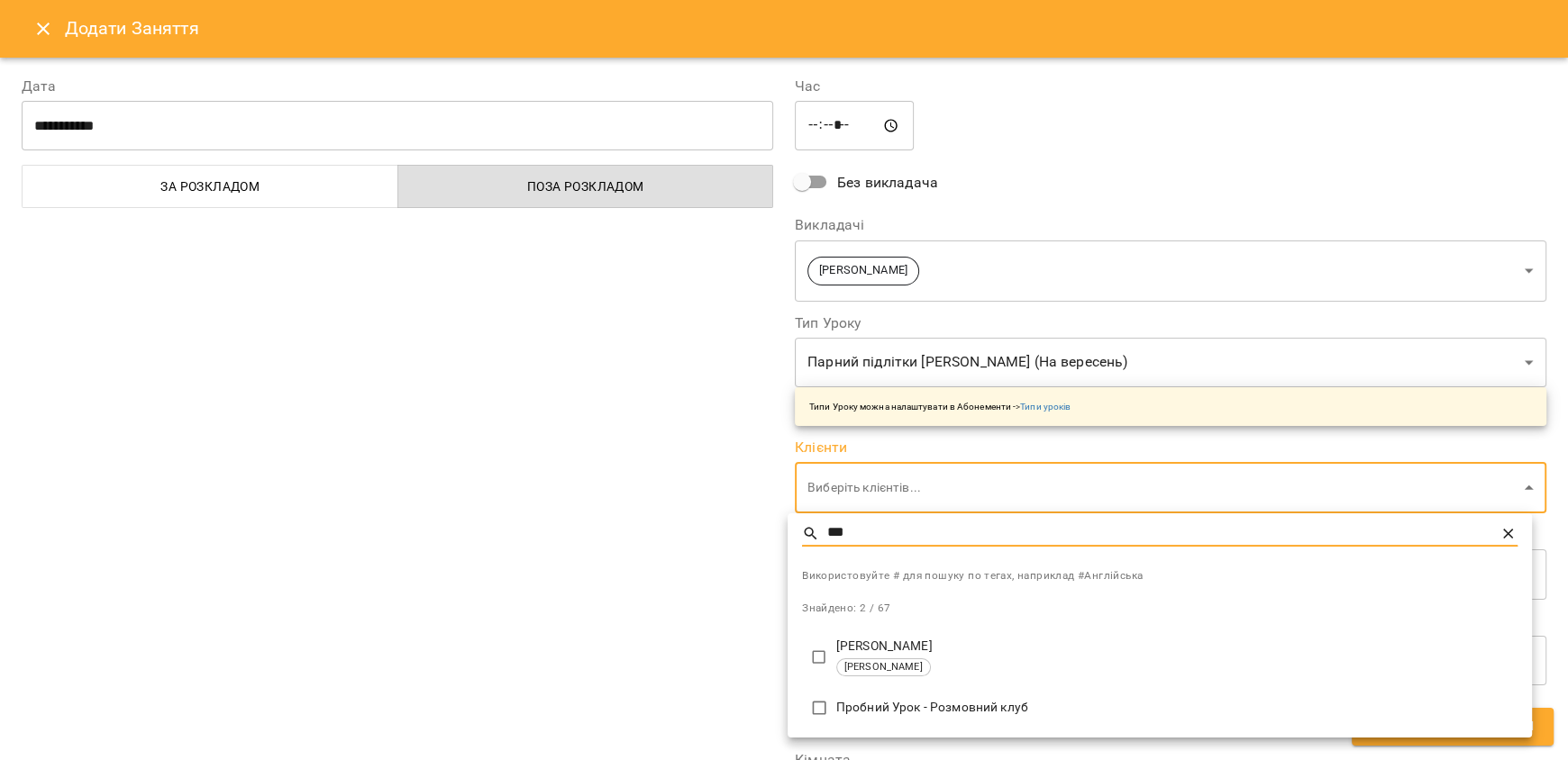
type input "***"
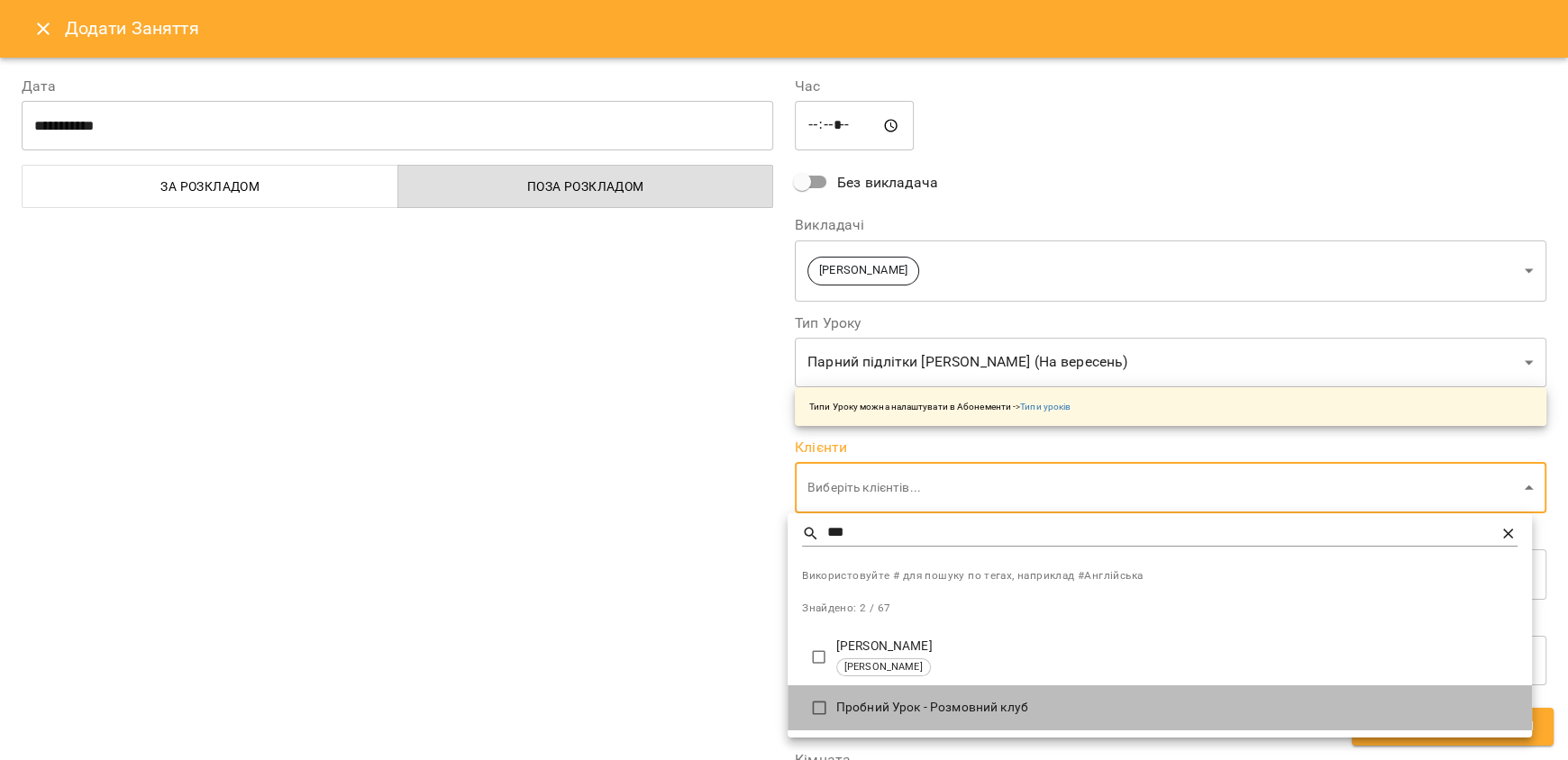
click at [937, 716] on p "Пробний Урок - Розмовний клуб" at bounding box center [1176, 708] width 681 height 18
type input "**********"
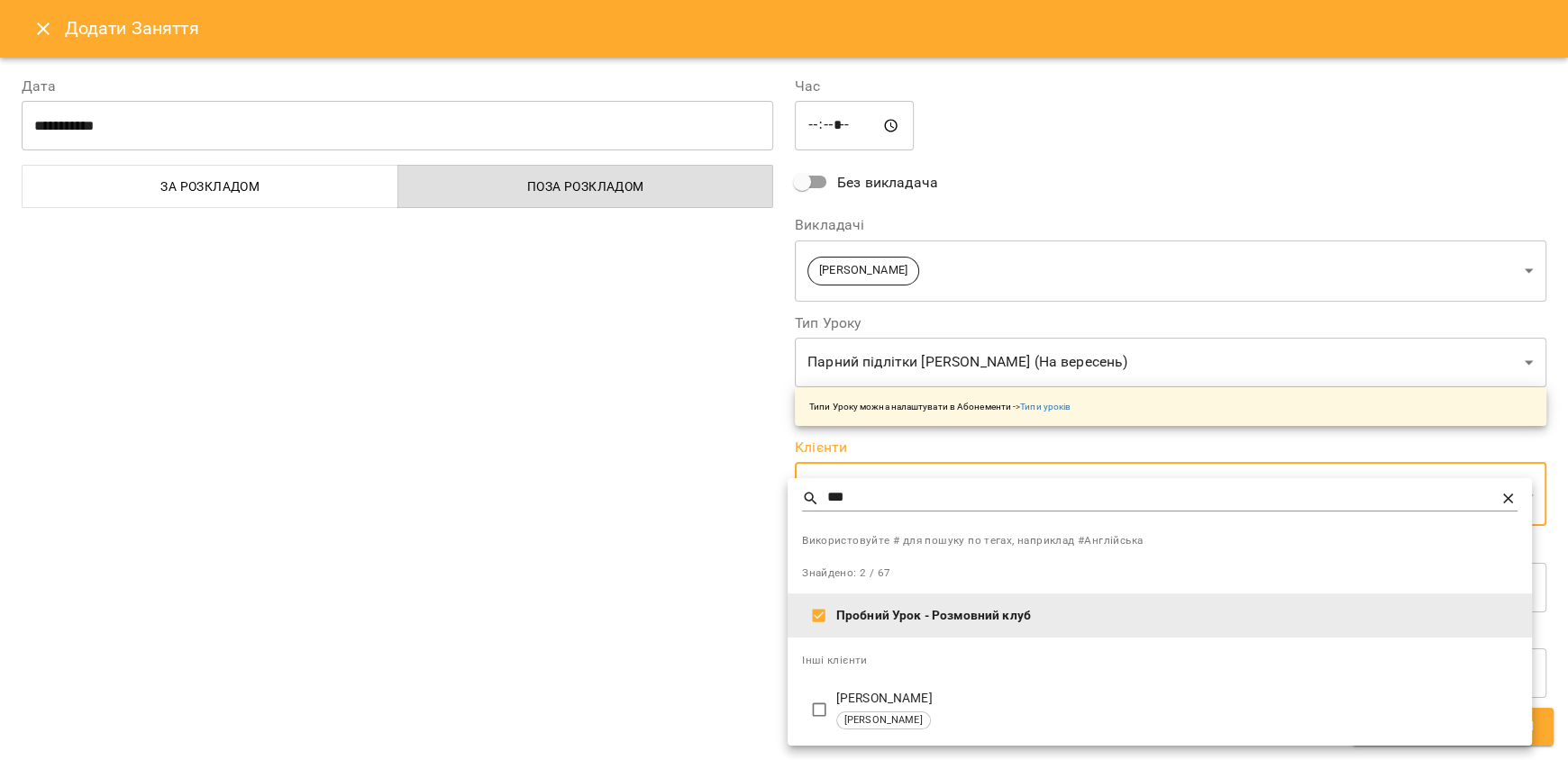
click at [678, 686] on div at bounding box center [784, 380] width 1568 height 760
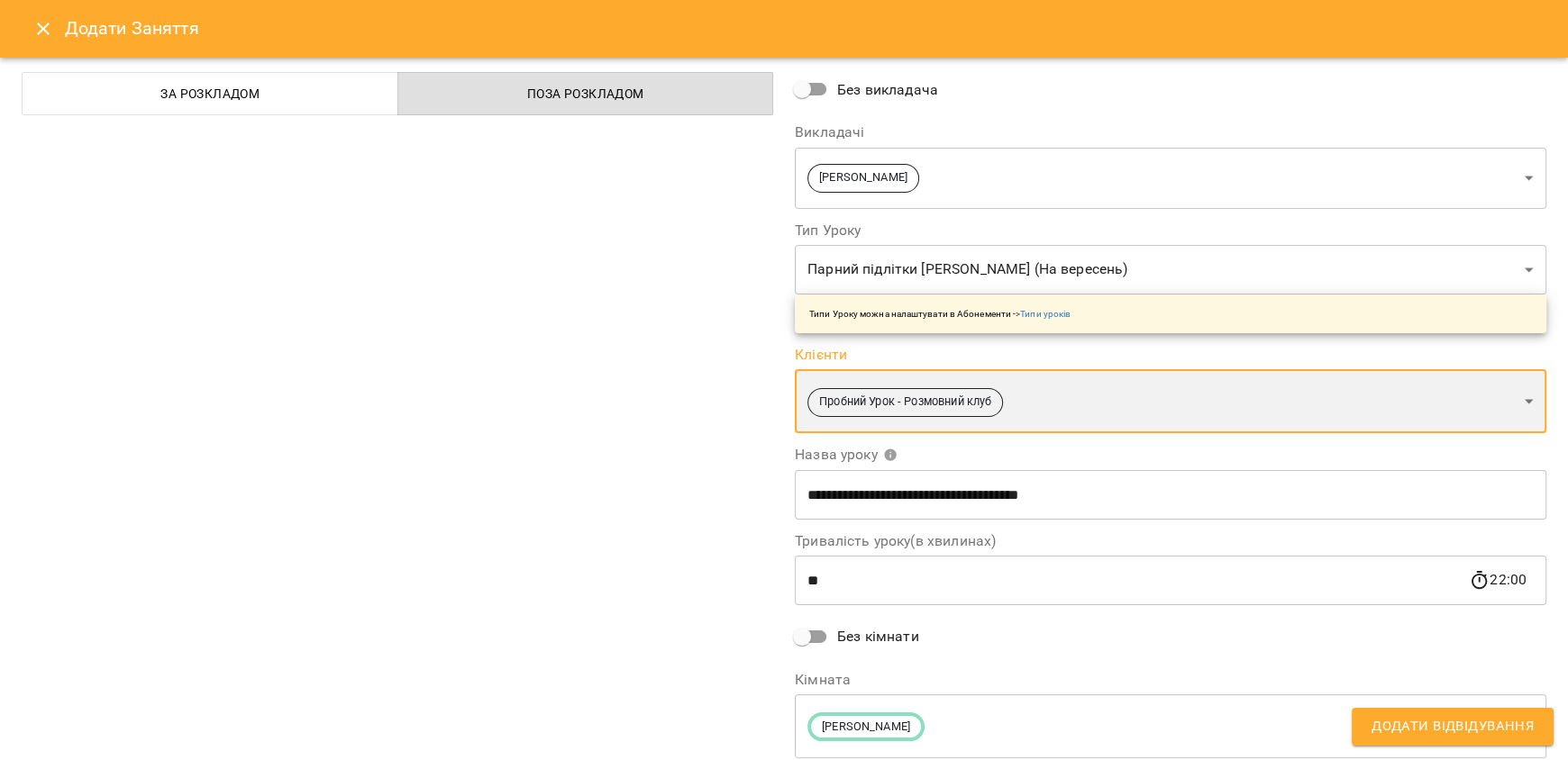
scroll to position [61, 0]
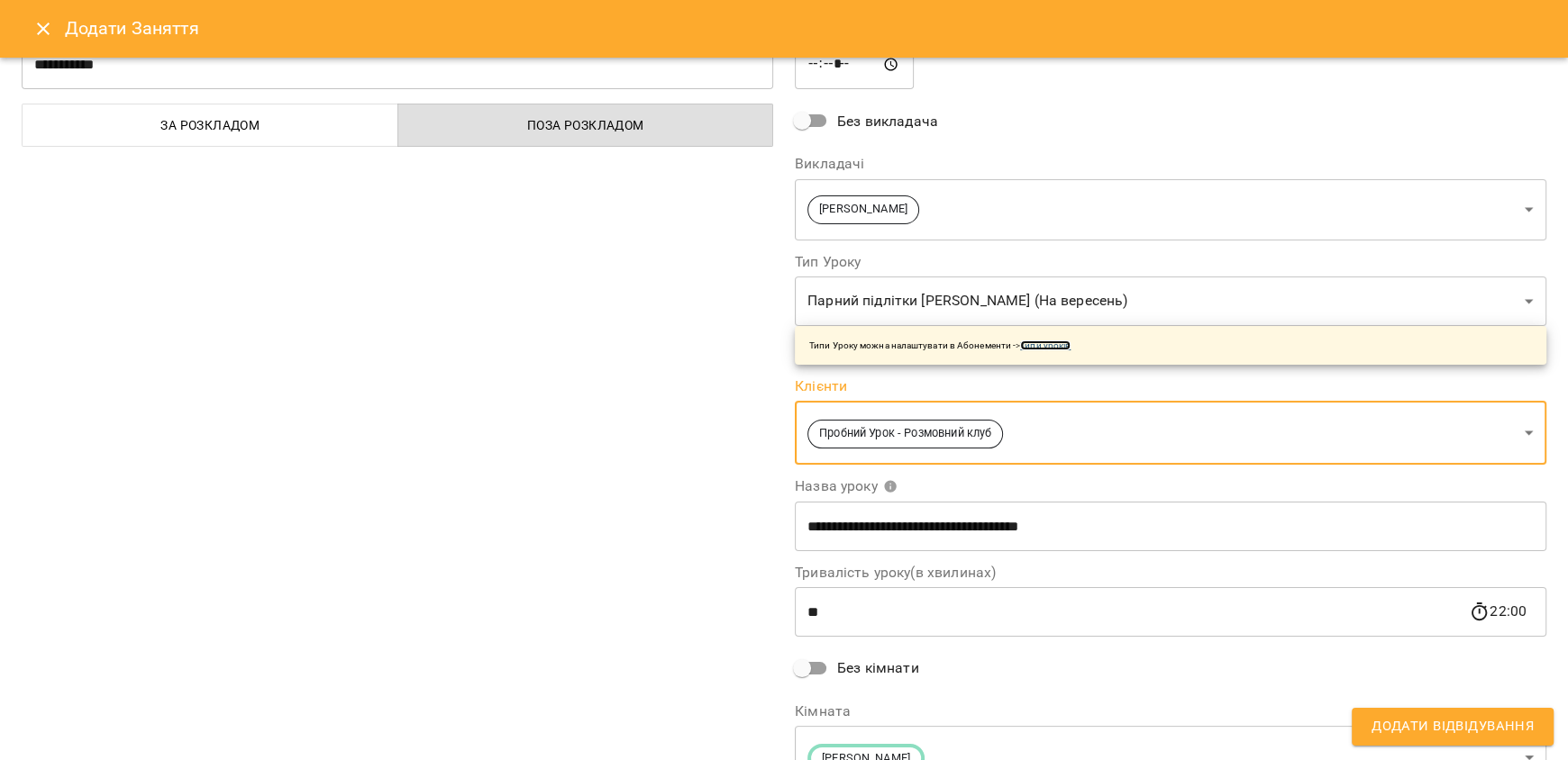
drag, startPoint x: 1048, startPoint y: 343, endPoint x: 1032, endPoint y: 387, distance: 46.8
click at [1049, 343] on link "Типи уроків" at bounding box center [1044, 346] width 50 height 10
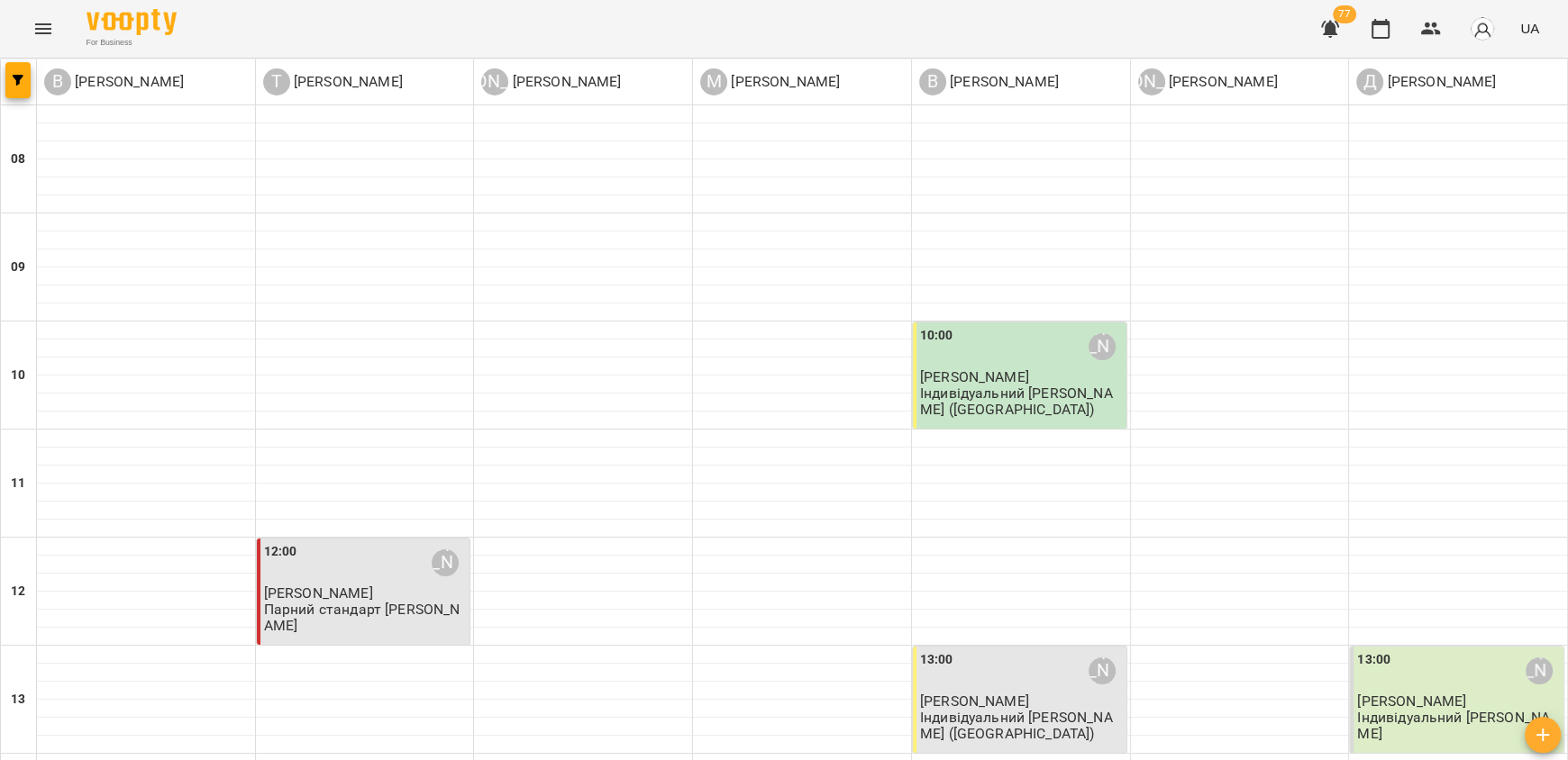
scroll to position [1085, 0]
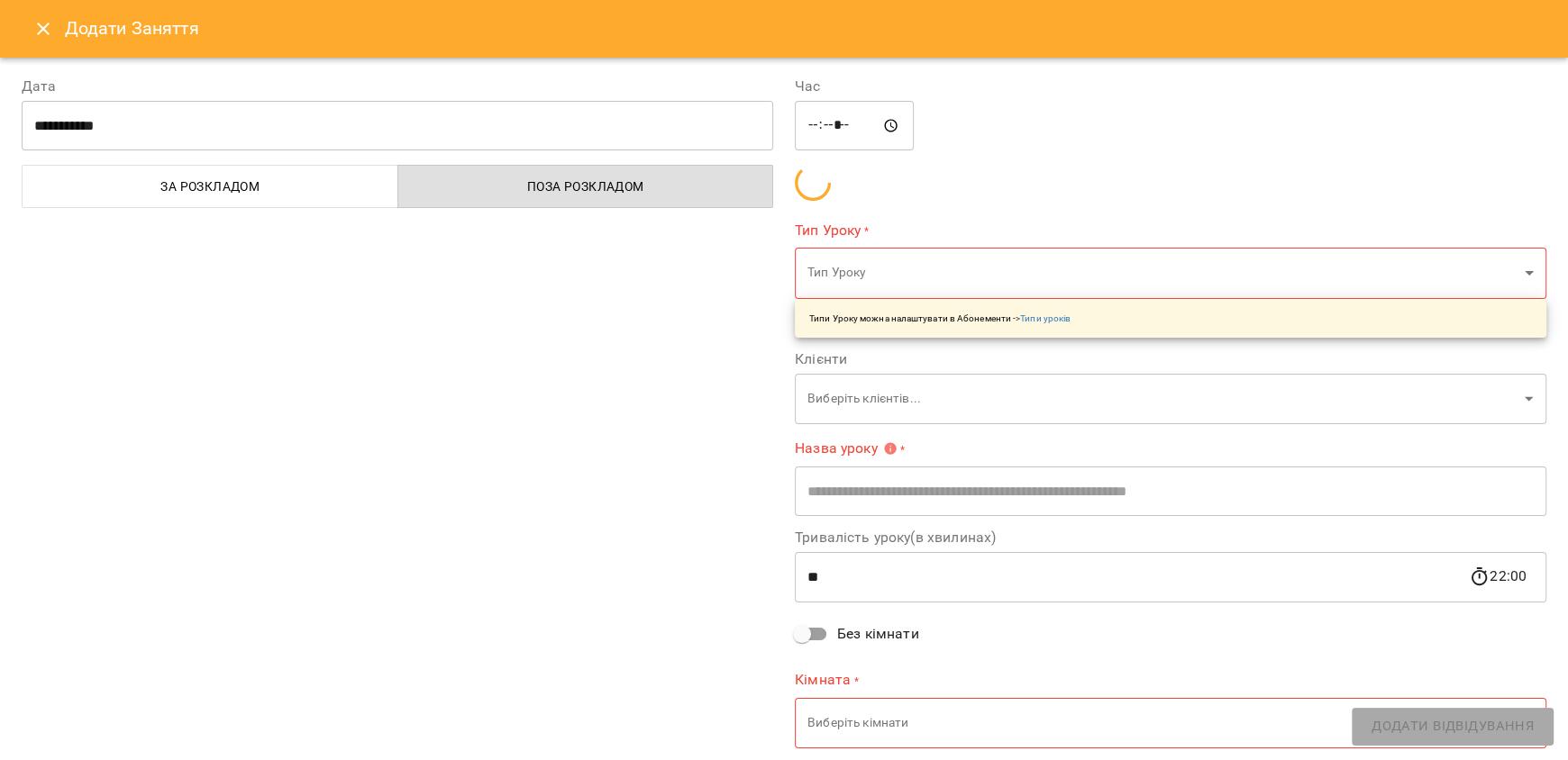
type input "**********"
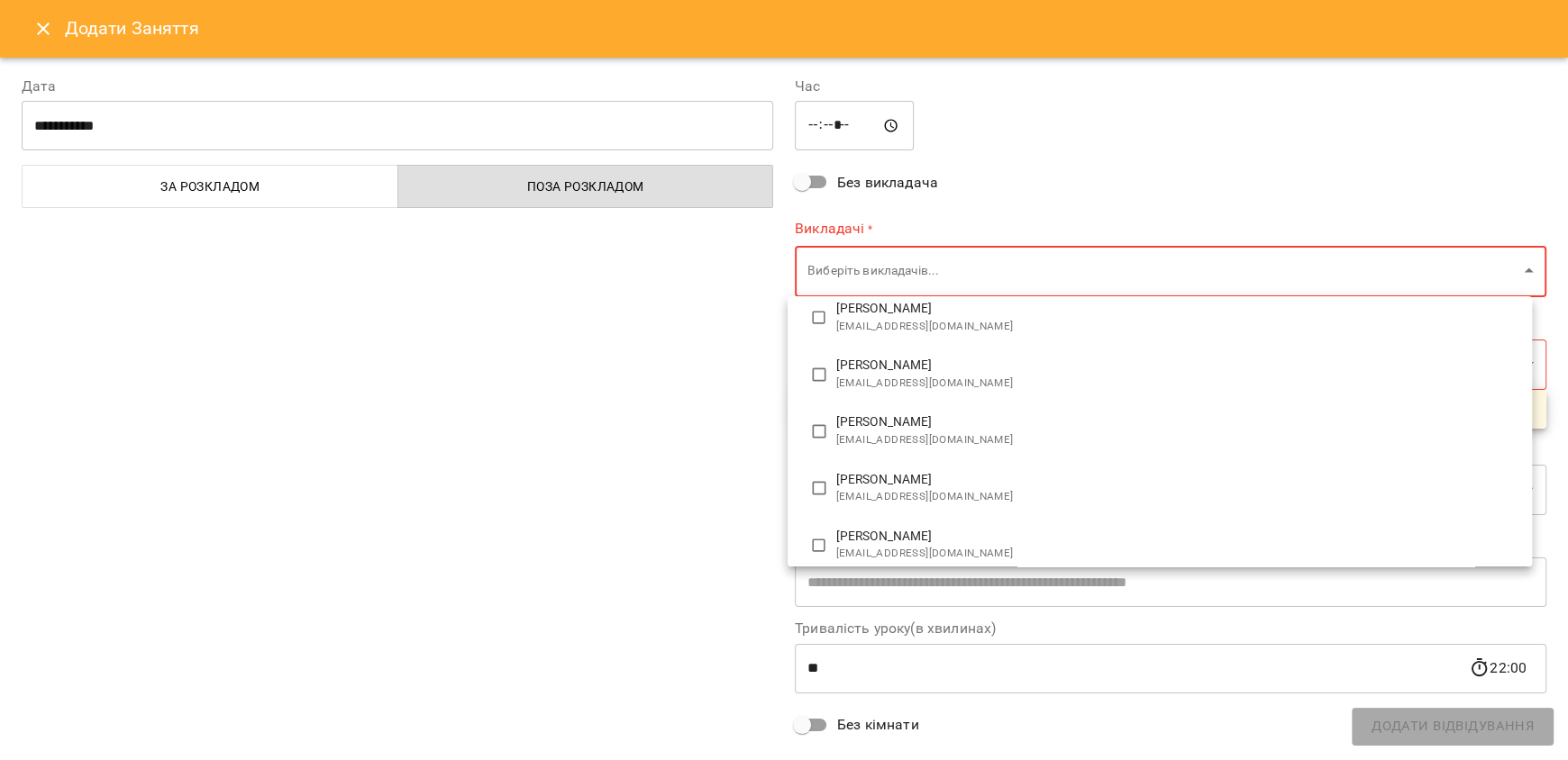
scroll to position [90, 0]
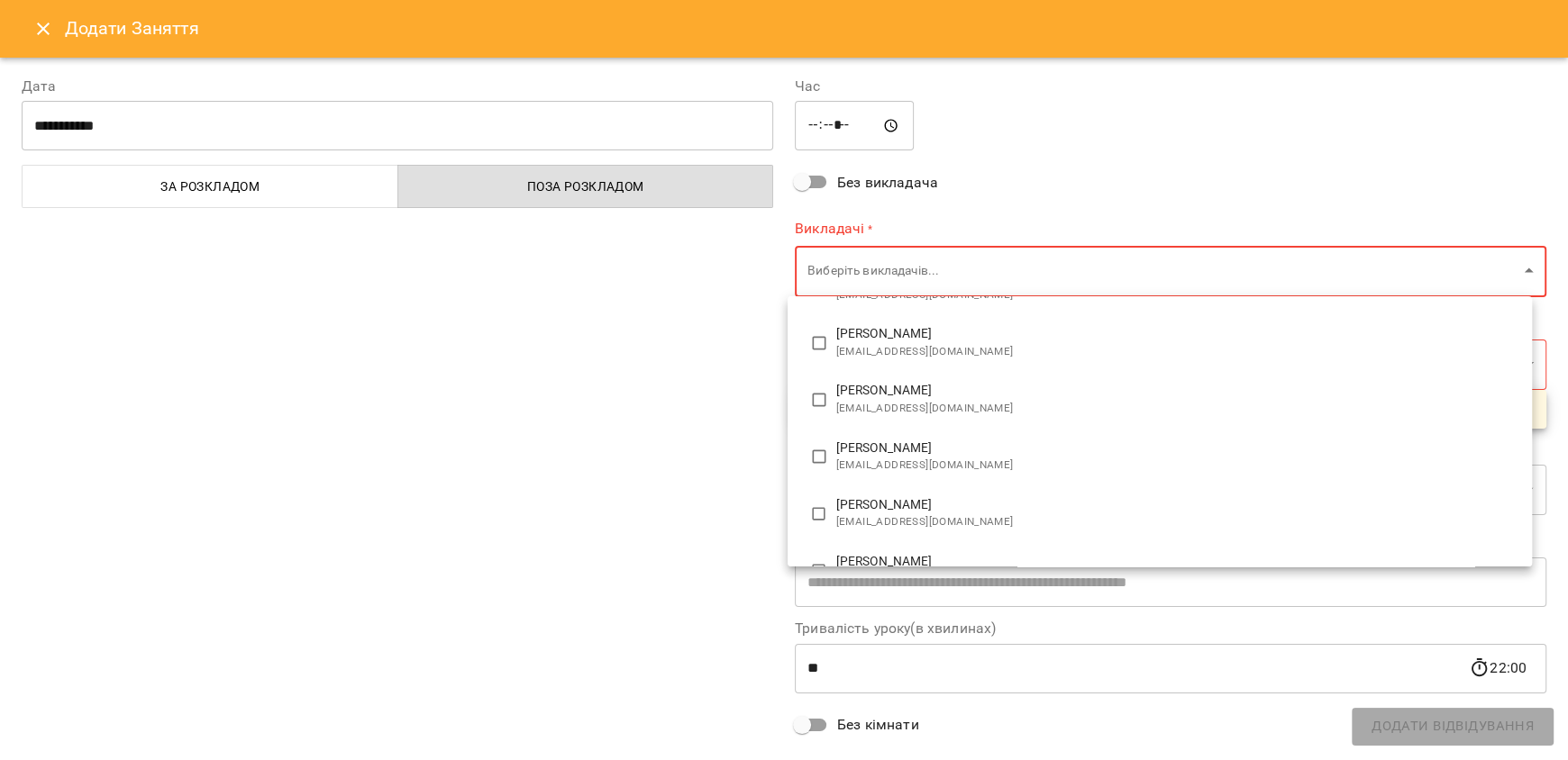
click at [938, 400] on span "valentinakryvenko32@gmail.com" at bounding box center [1176, 409] width 681 height 18
type input "**********"
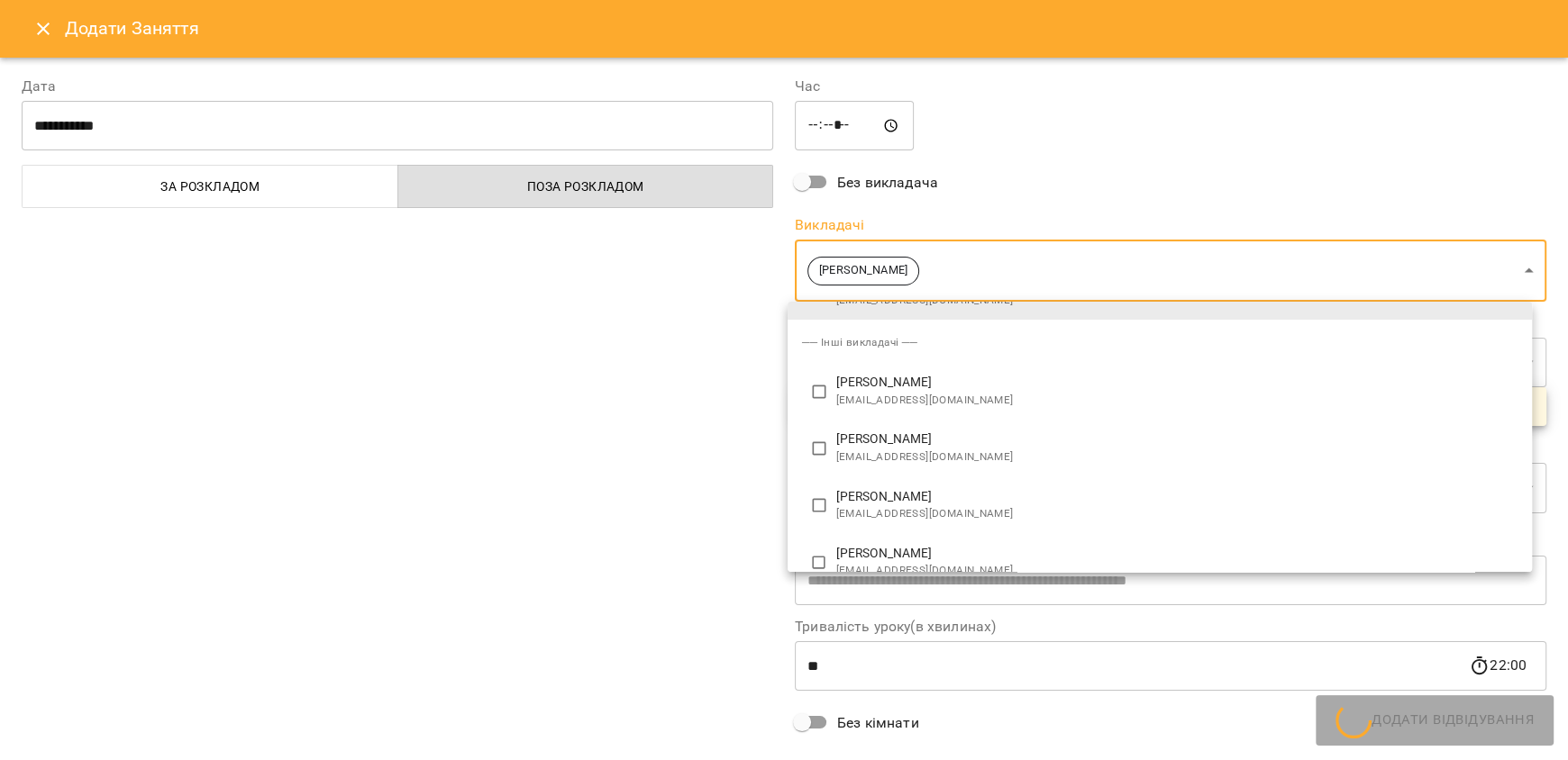
scroll to position [0, 0]
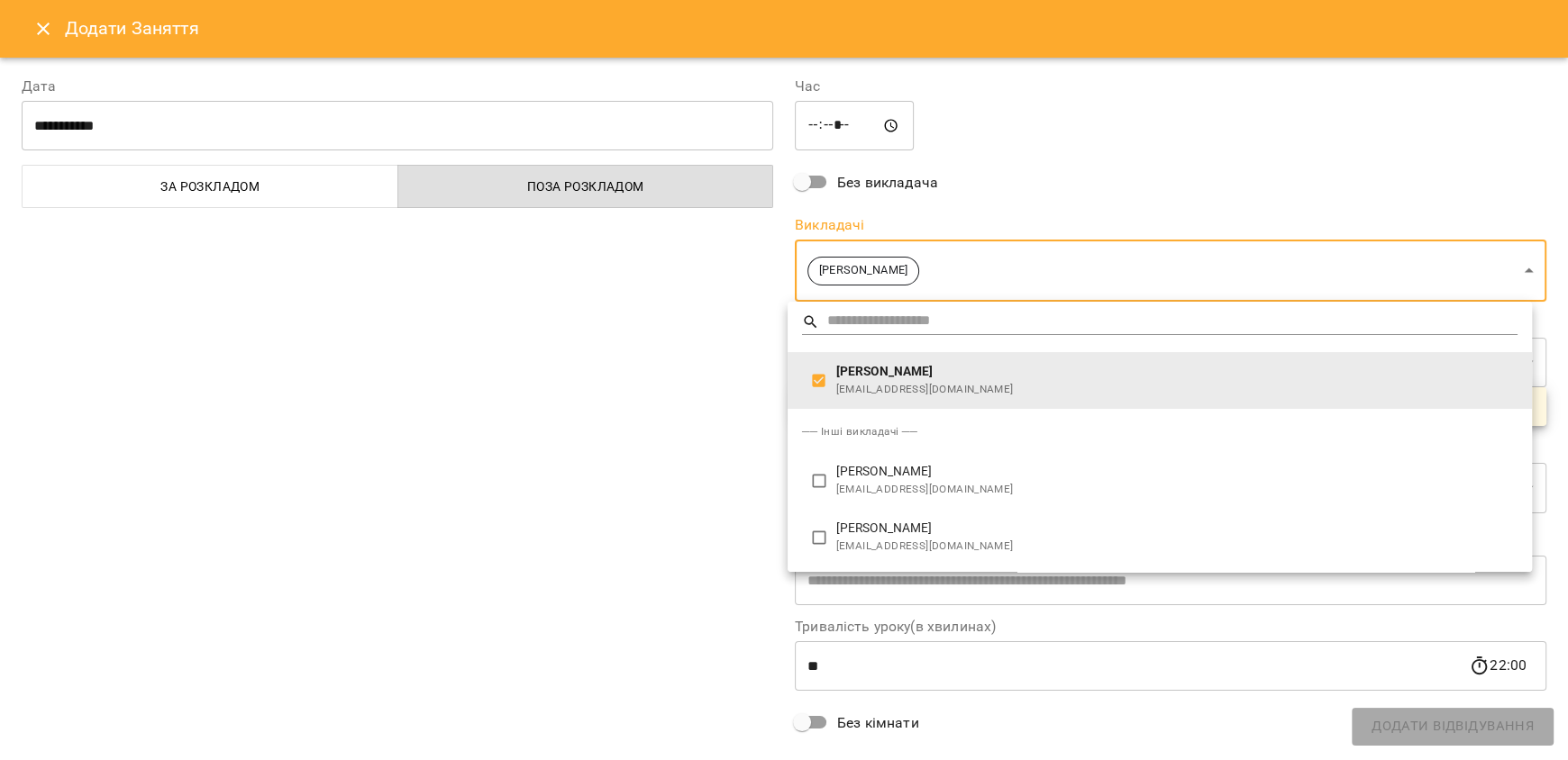
click at [706, 475] on div at bounding box center [784, 380] width 1568 height 760
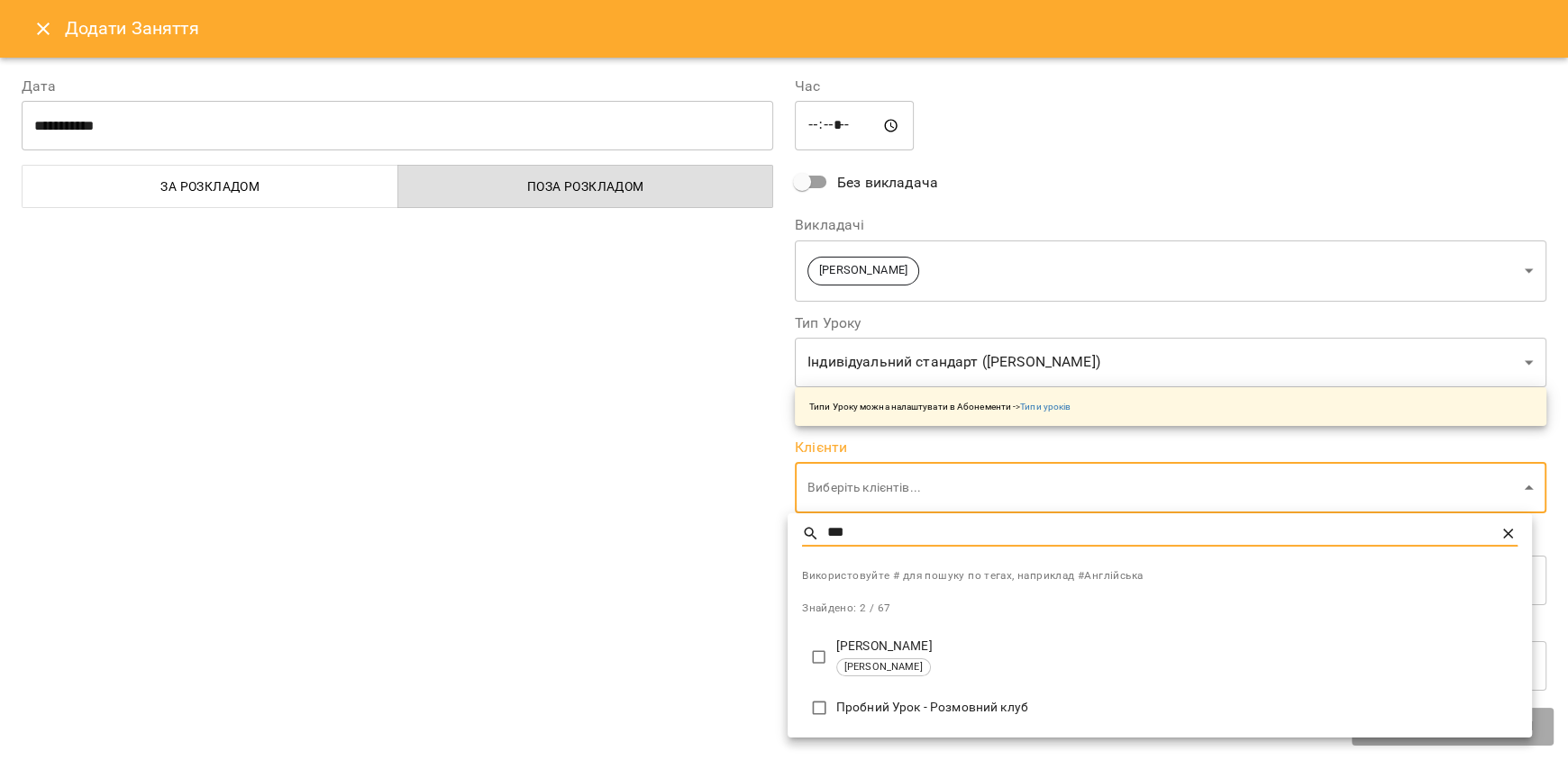
type input "***"
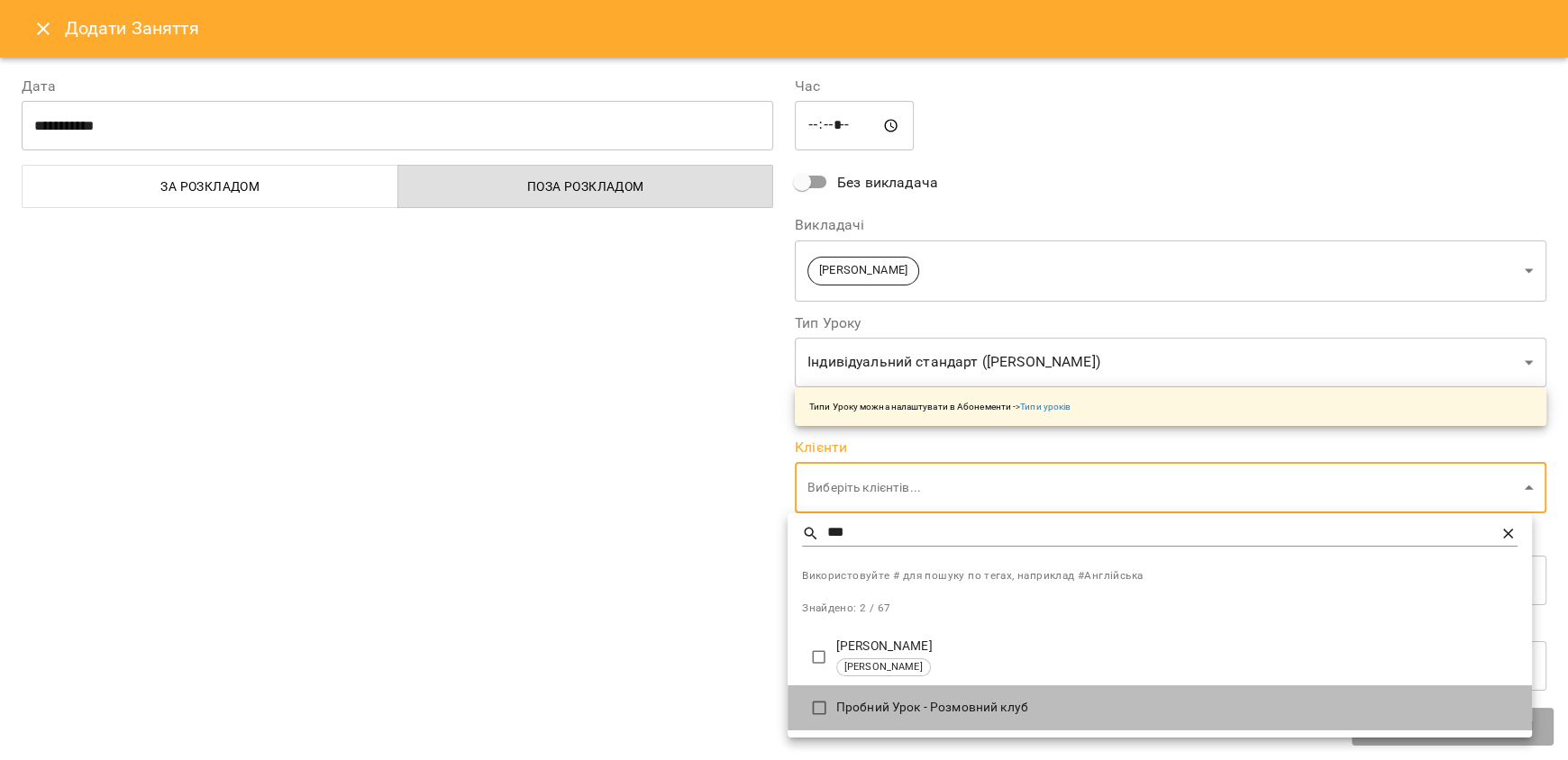
click at [947, 712] on p "Пробний Урок - Розмовний клуб" at bounding box center [1176, 708] width 681 height 18
type input "**********"
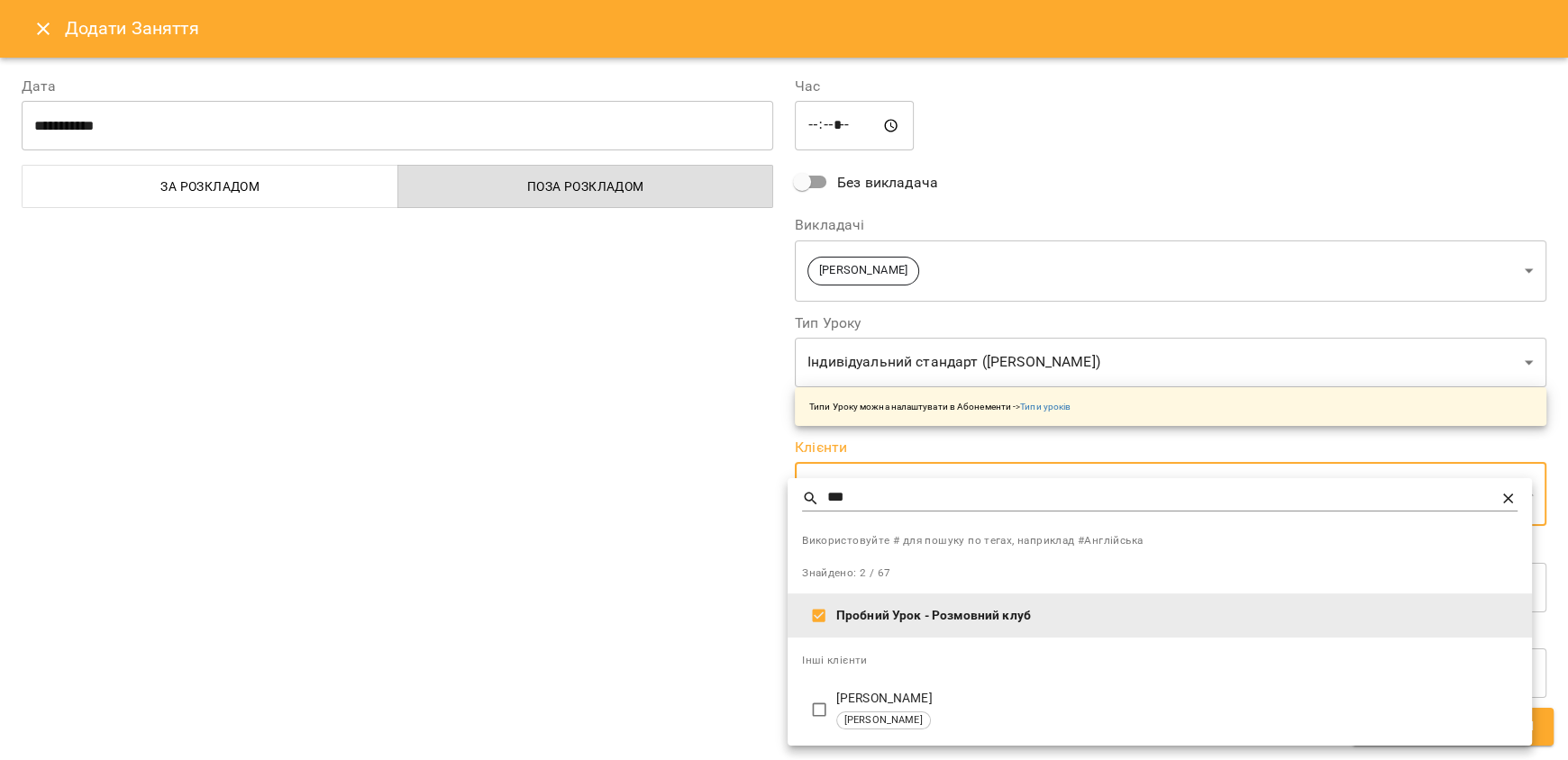
click at [731, 610] on div at bounding box center [784, 380] width 1568 height 760
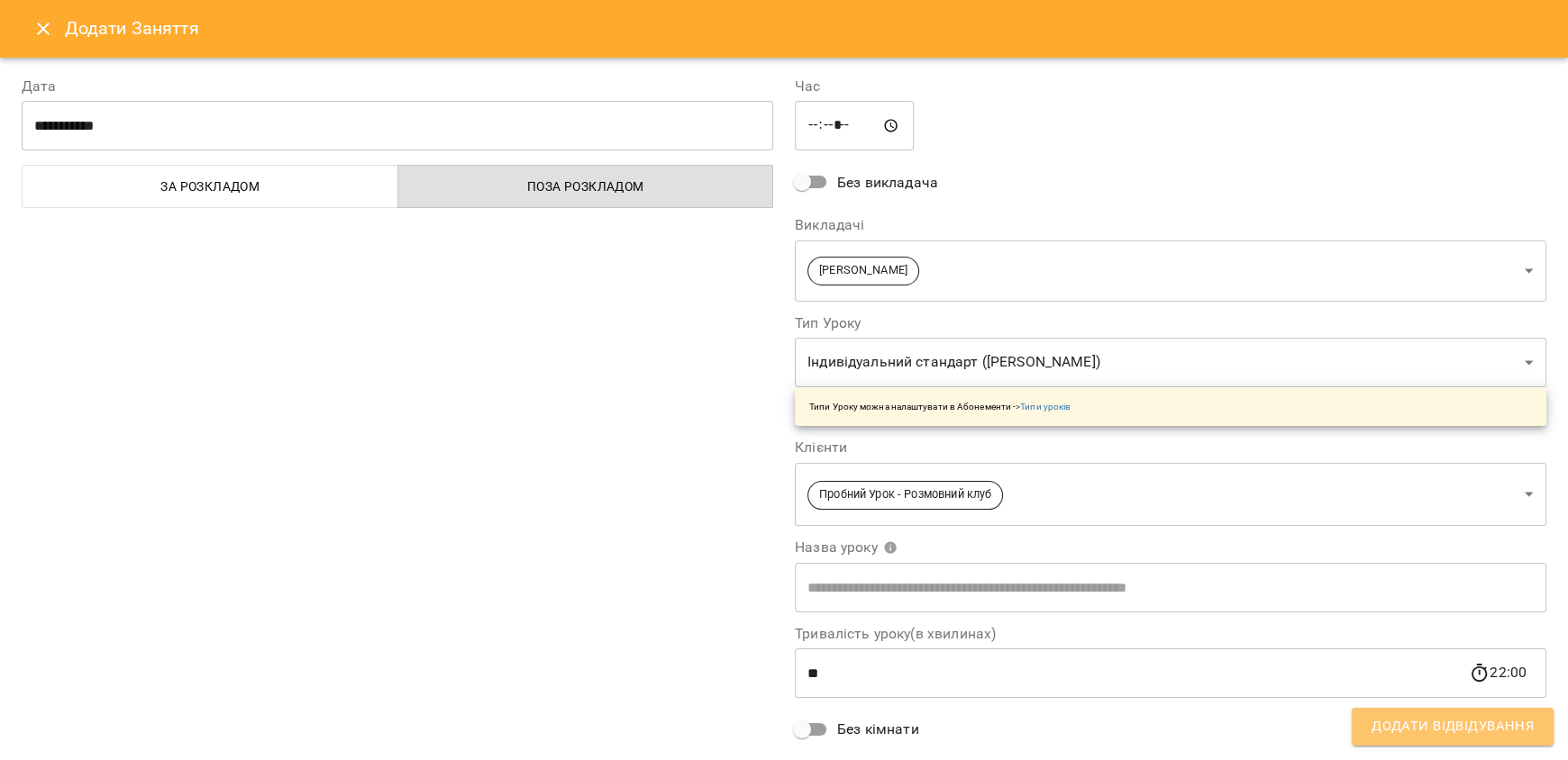
click at [1495, 733] on span "Додати Відвідування" at bounding box center [1452, 727] width 163 height 24
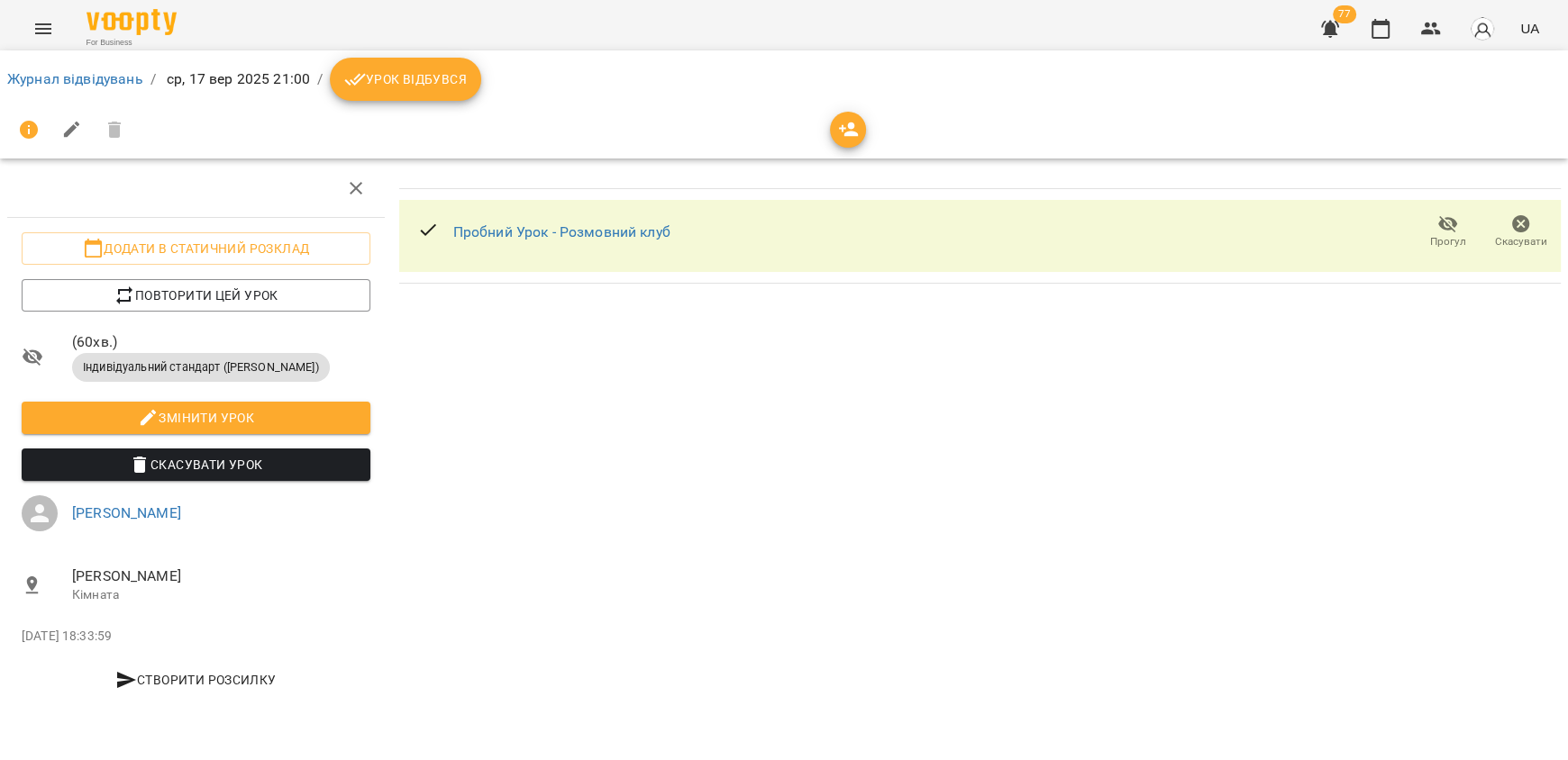
click at [43, 25] on icon "Menu" at bounding box center [43, 29] width 16 height 11
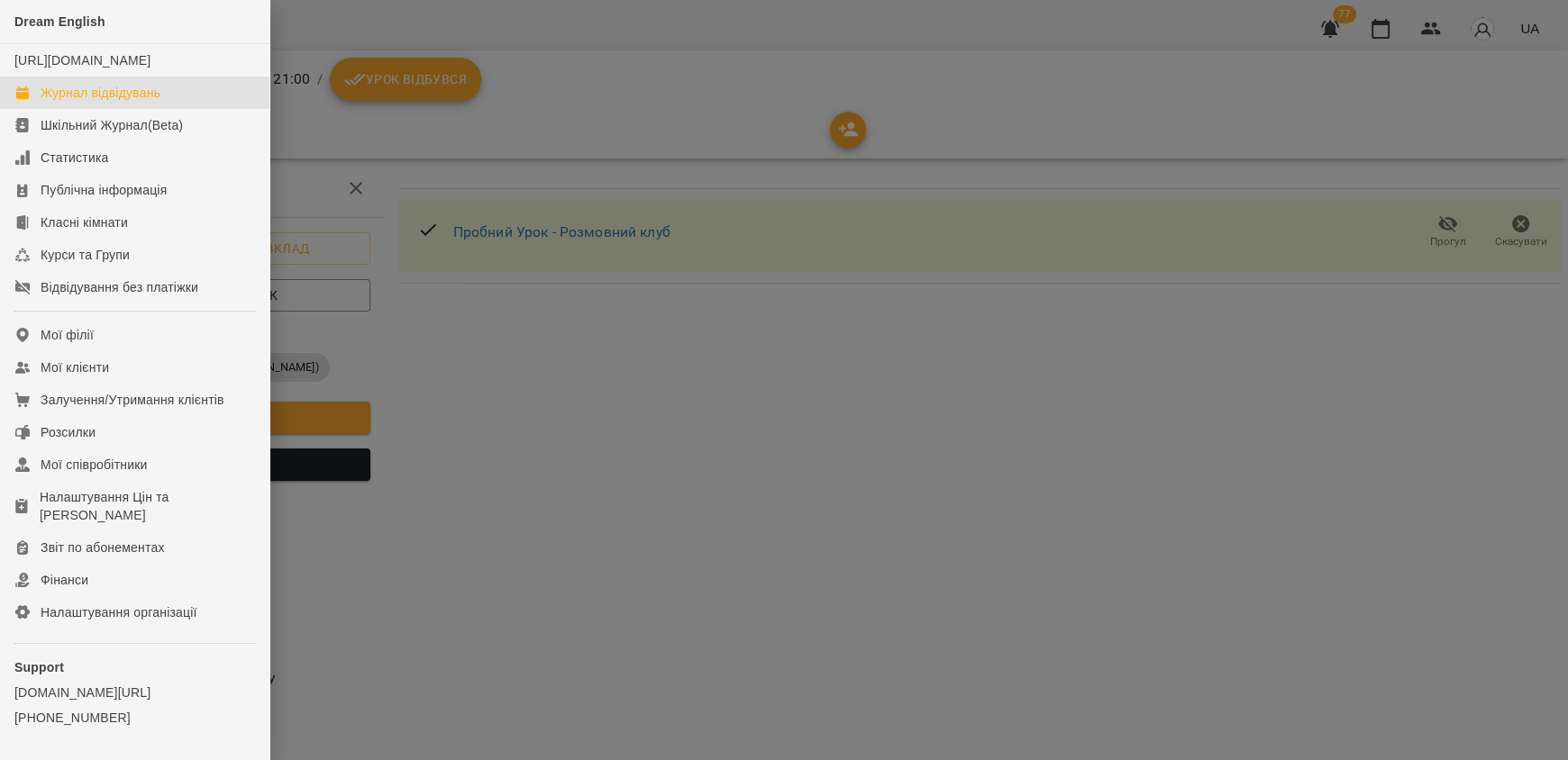
click at [90, 101] on div "Журнал відвідувань" at bounding box center [100, 93] width 120 height 18
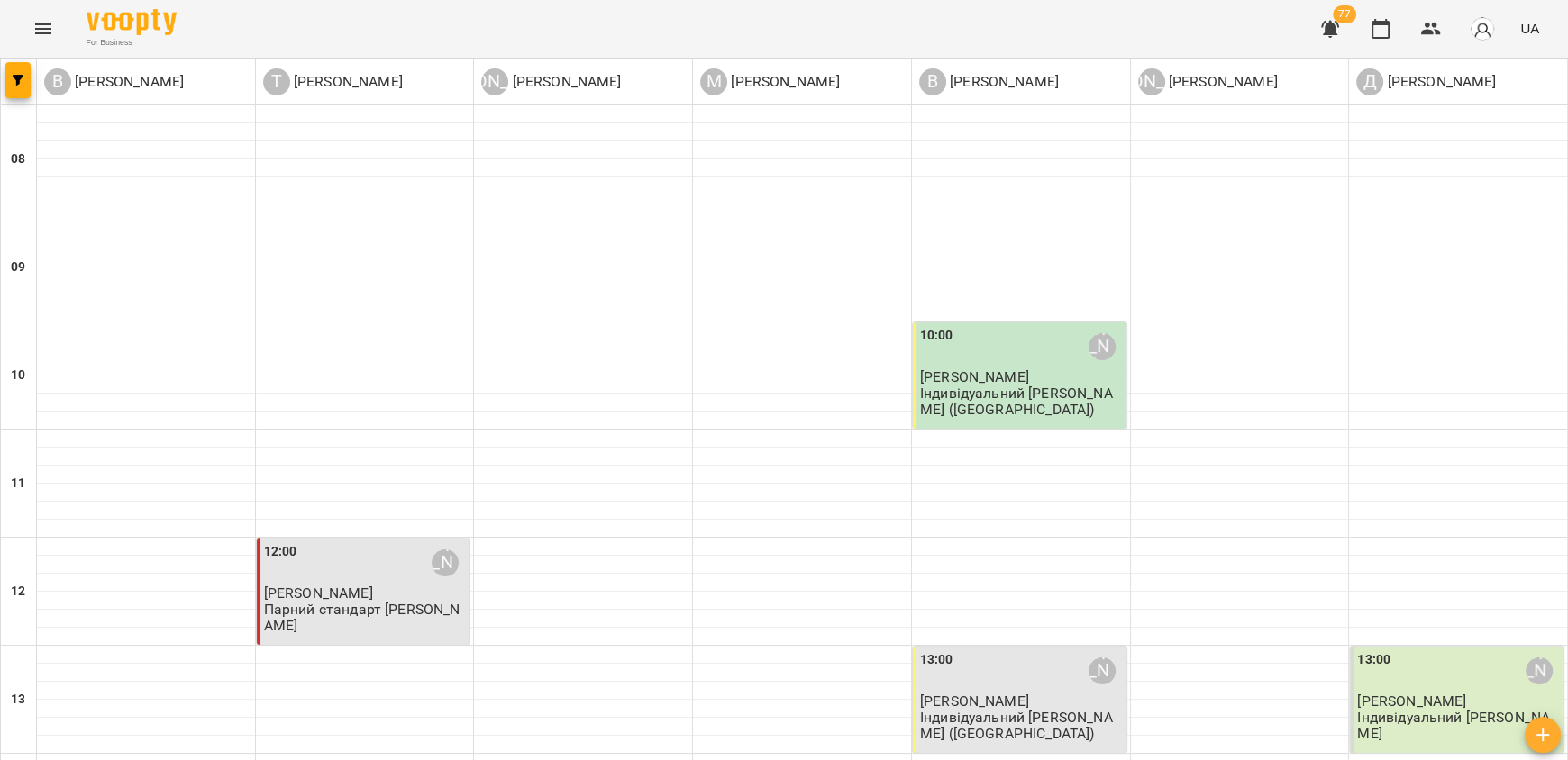
scroll to position [1085, 0]
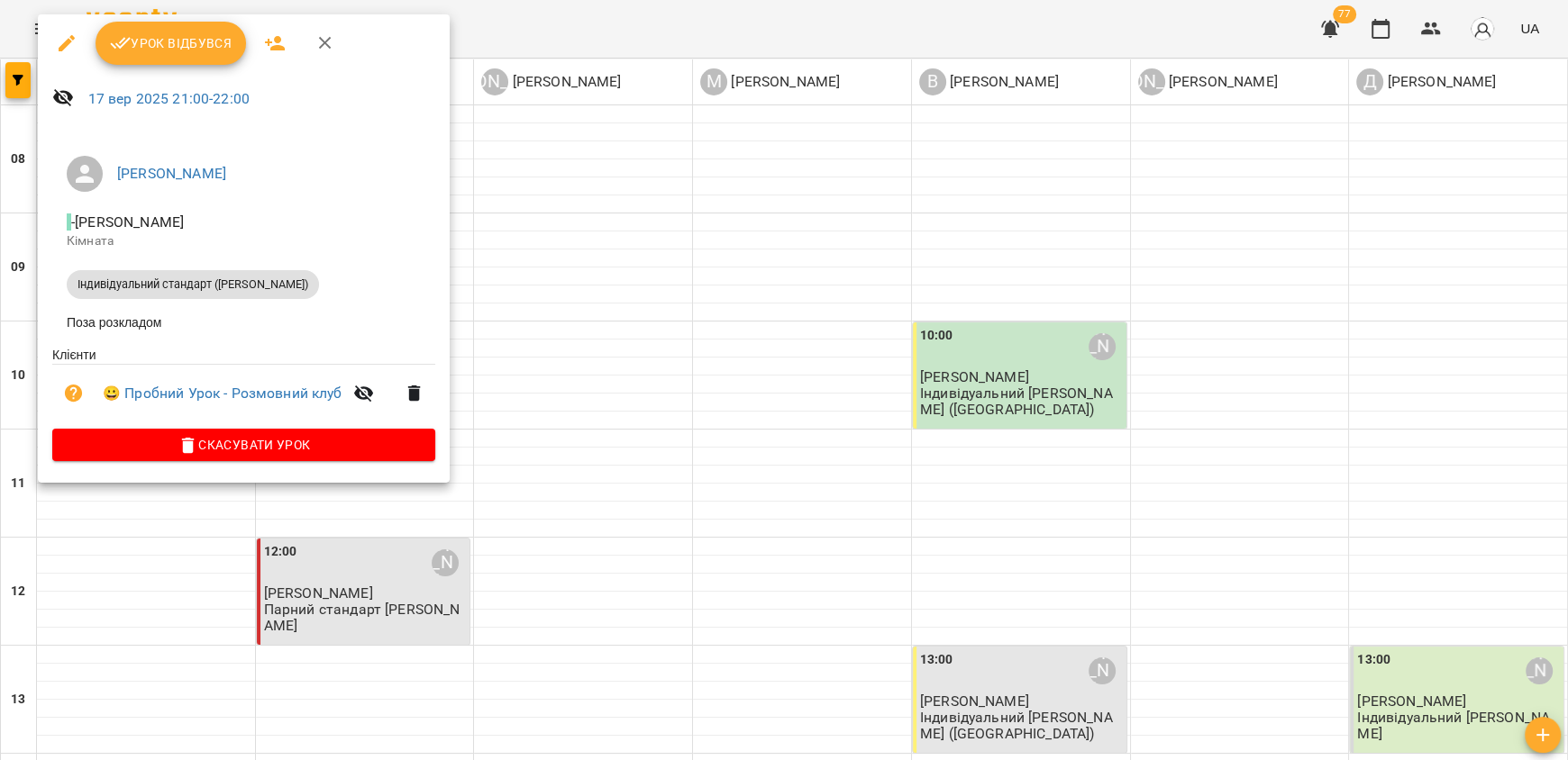
click at [364, 554] on div at bounding box center [784, 380] width 1568 height 760
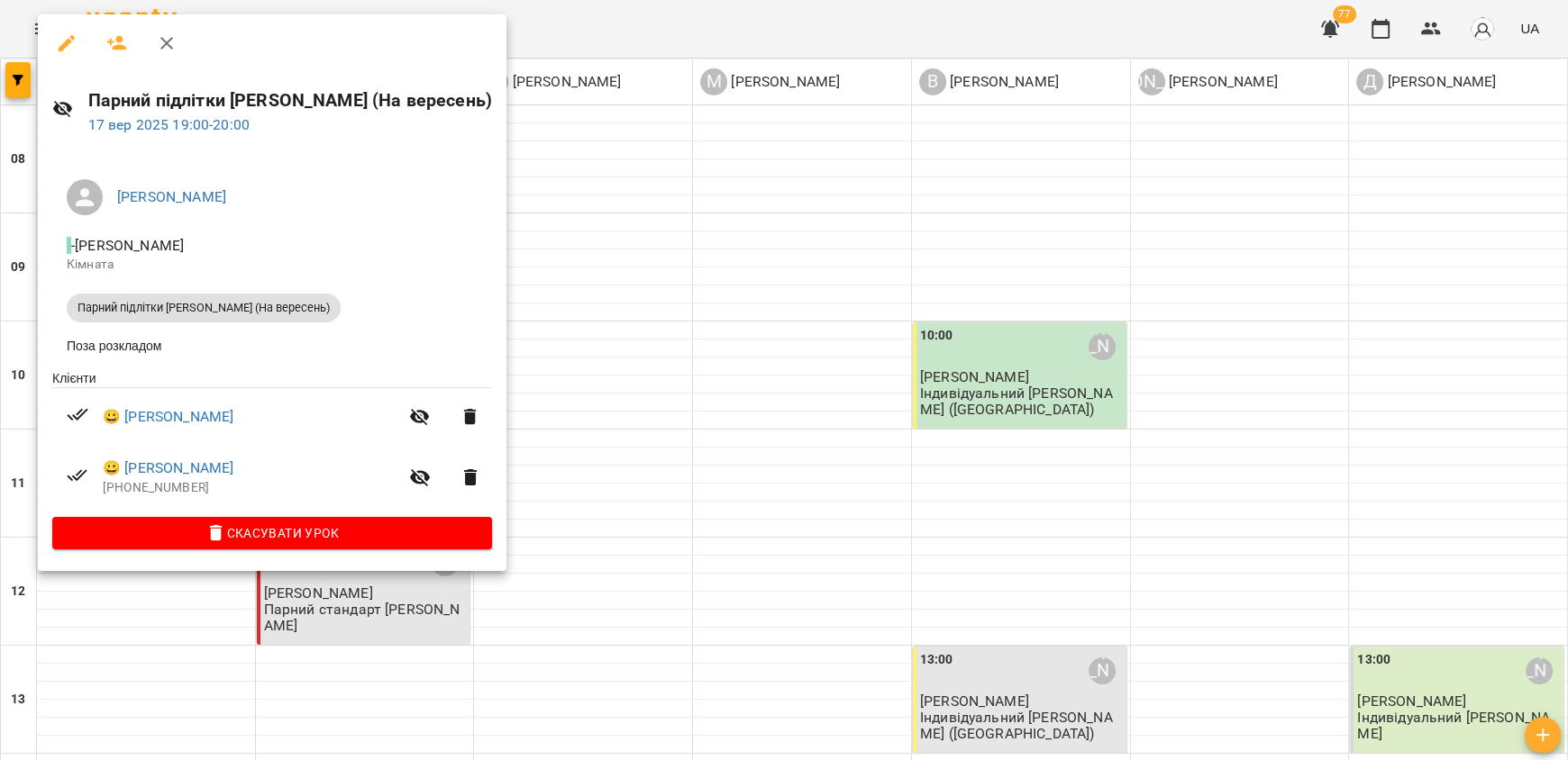
click at [603, 515] on div at bounding box center [784, 380] width 1568 height 760
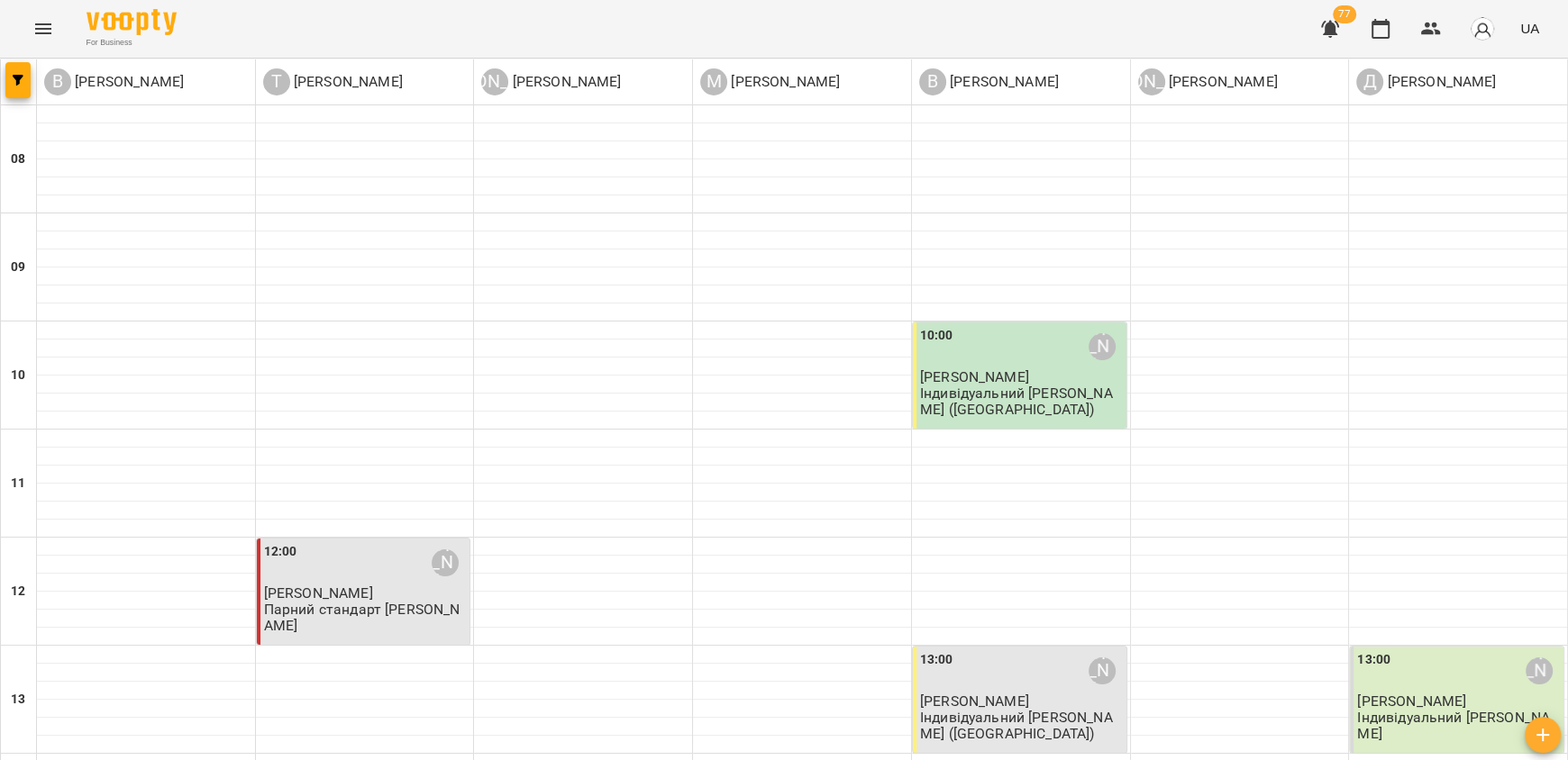
scroll to position [905, 0]
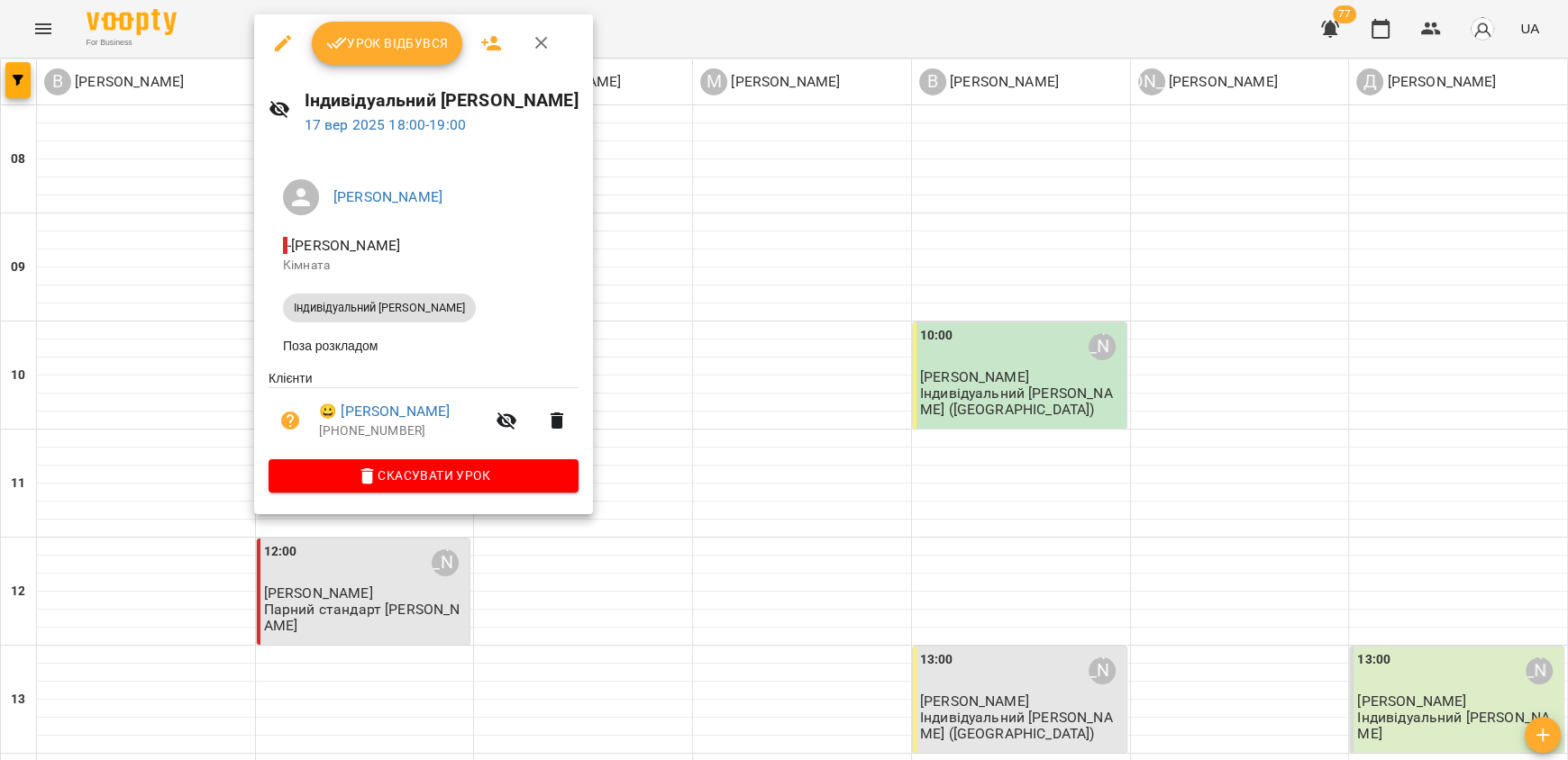
click at [556, 570] on div at bounding box center [784, 380] width 1568 height 760
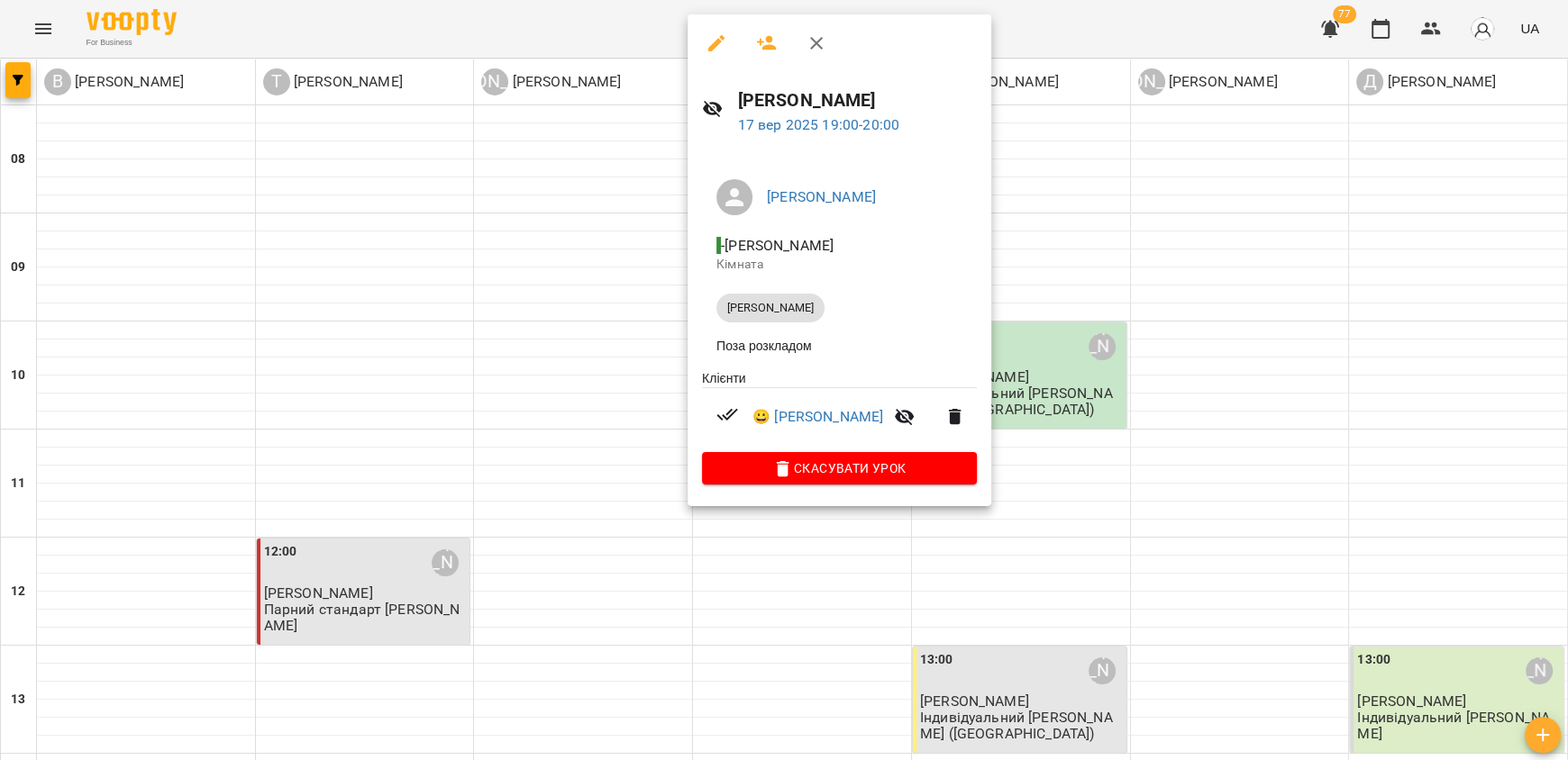
click at [962, 557] on div at bounding box center [784, 380] width 1568 height 760
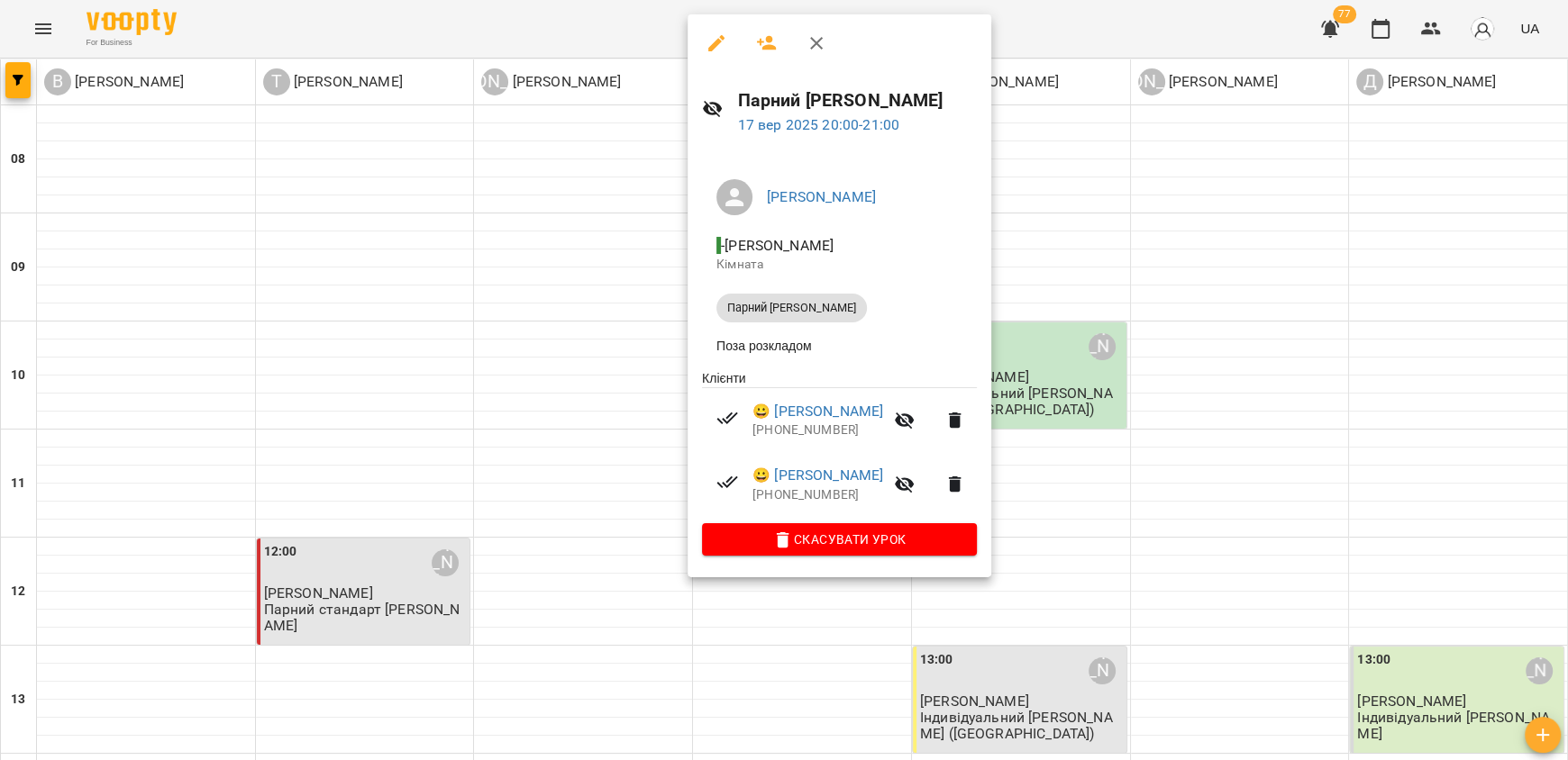
click at [1017, 564] on div at bounding box center [784, 380] width 1568 height 760
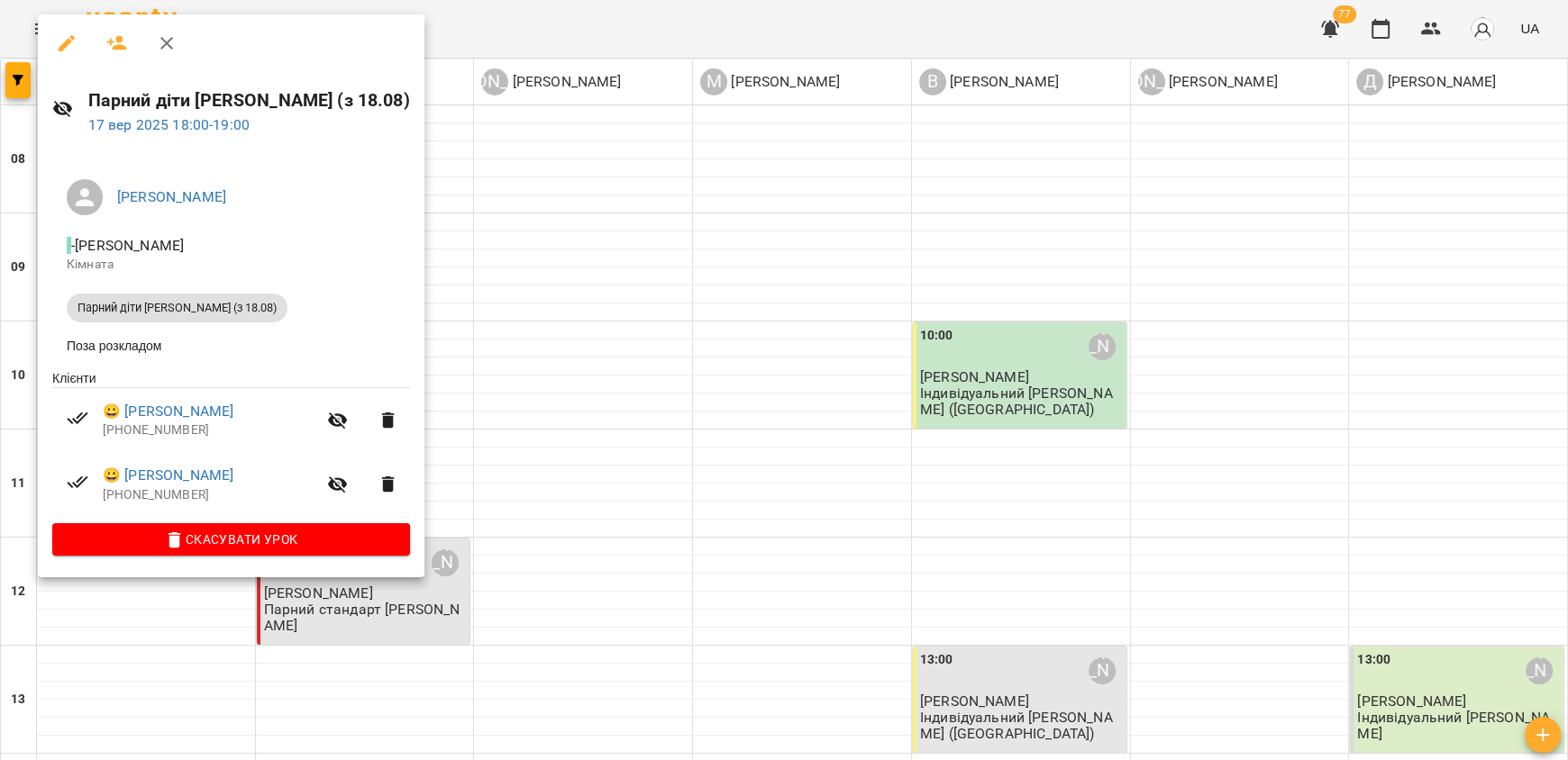
click at [544, 535] on div at bounding box center [784, 380] width 1568 height 760
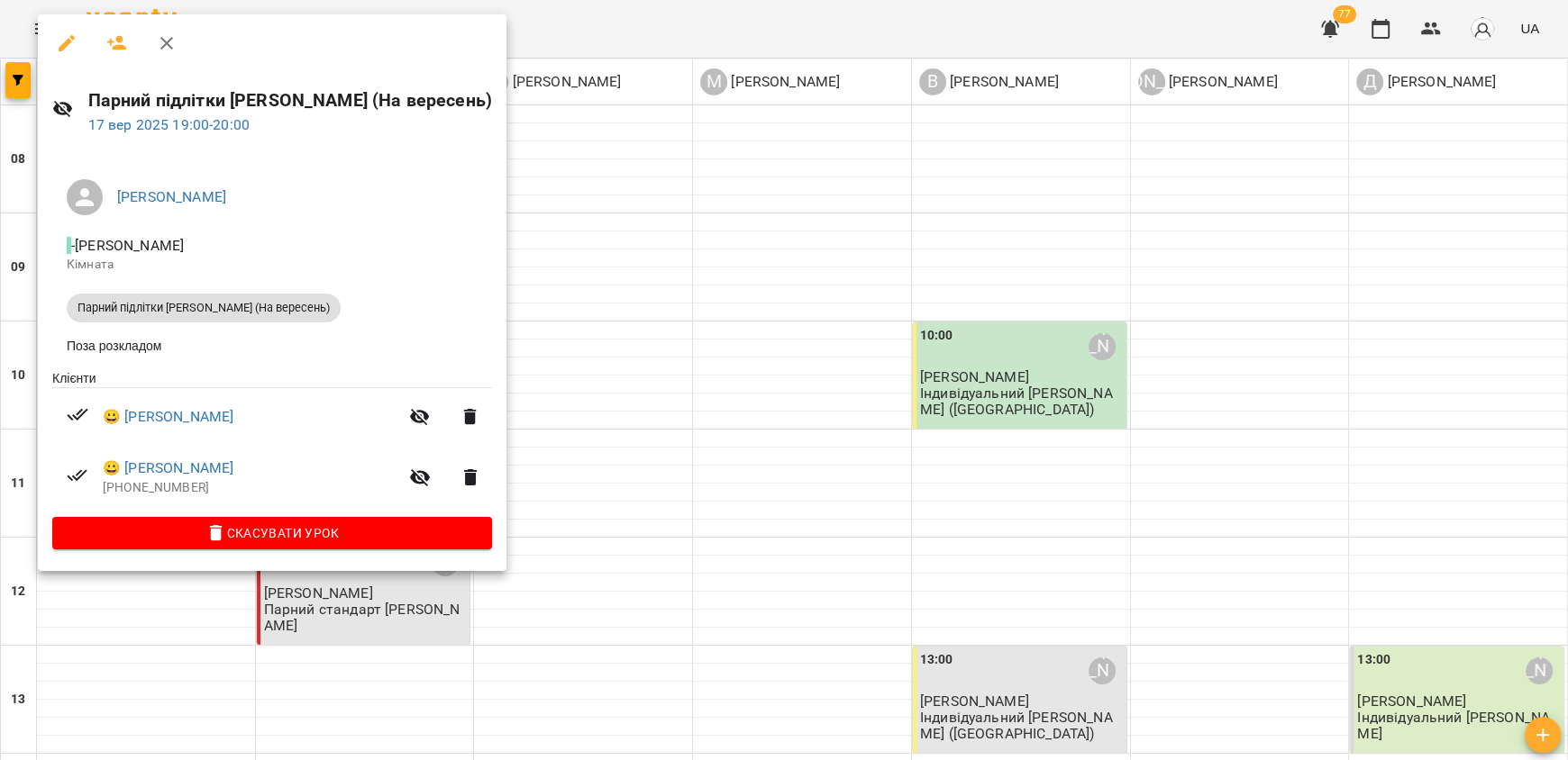
click at [579, 431] on div at bounding box center [784, 380] width 1568 height 760
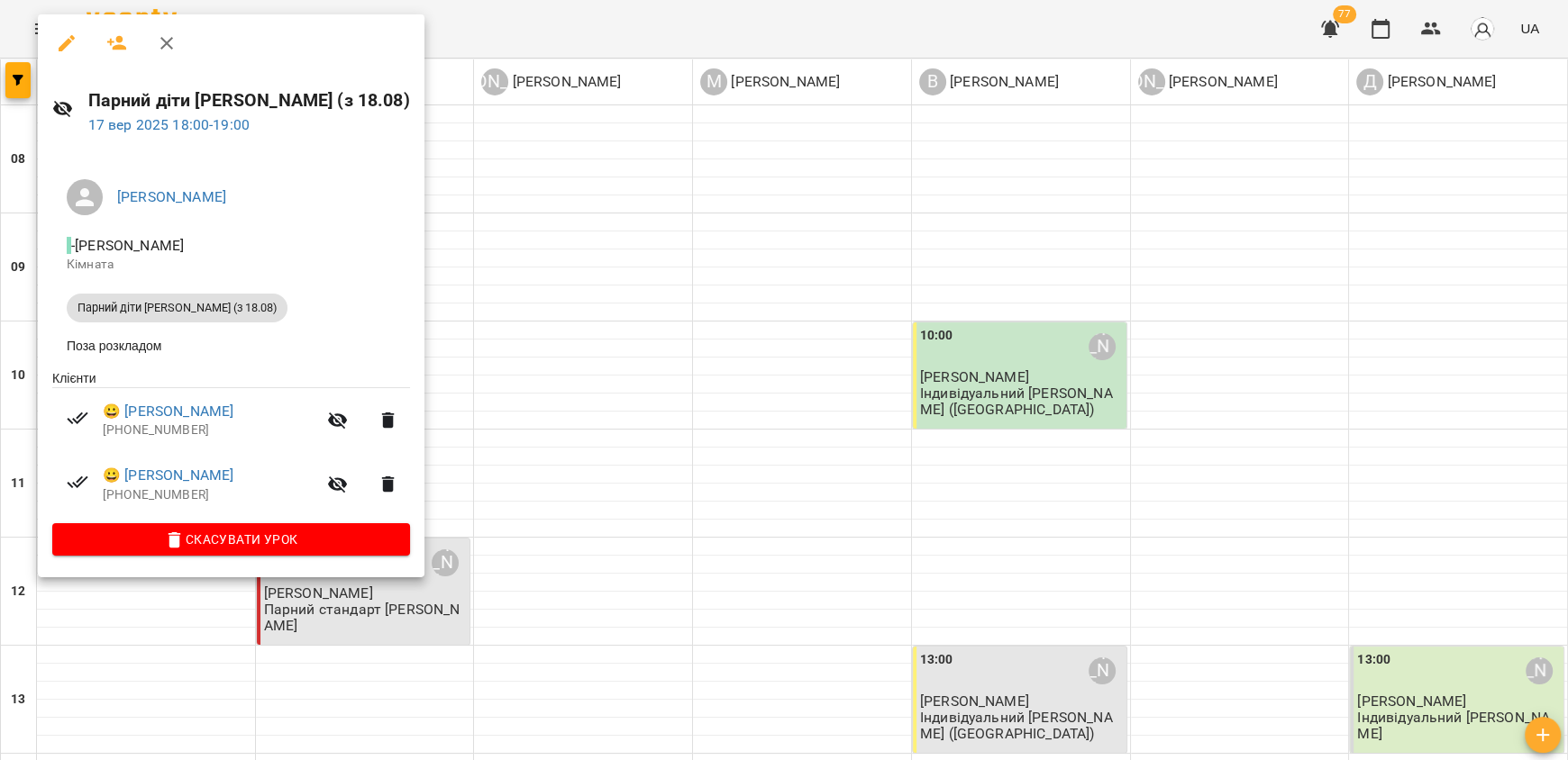
click at [522, 555] on div at bounding box center [784, 380] width 1568 height 760
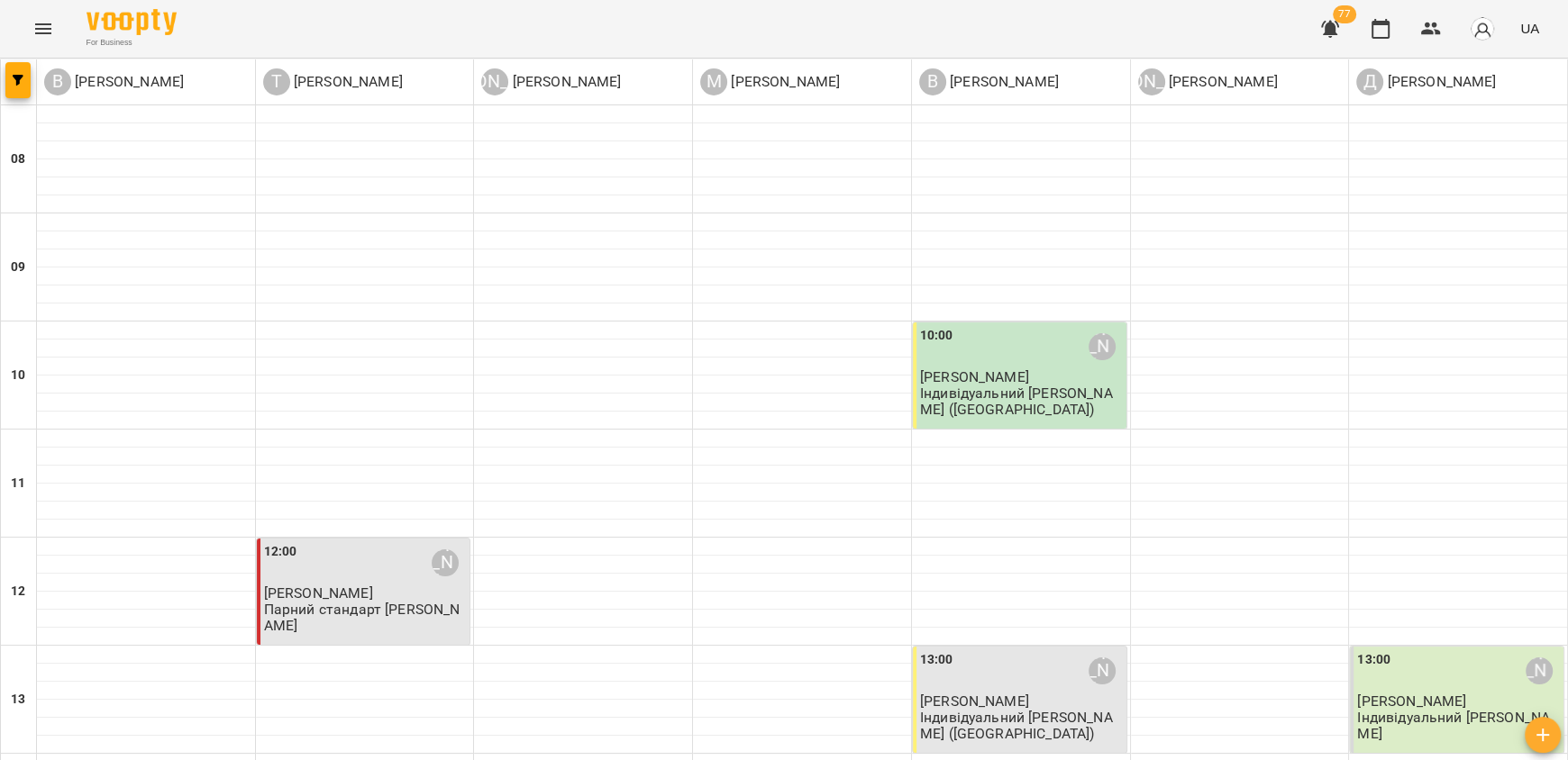
scroll to position [1085, 0]
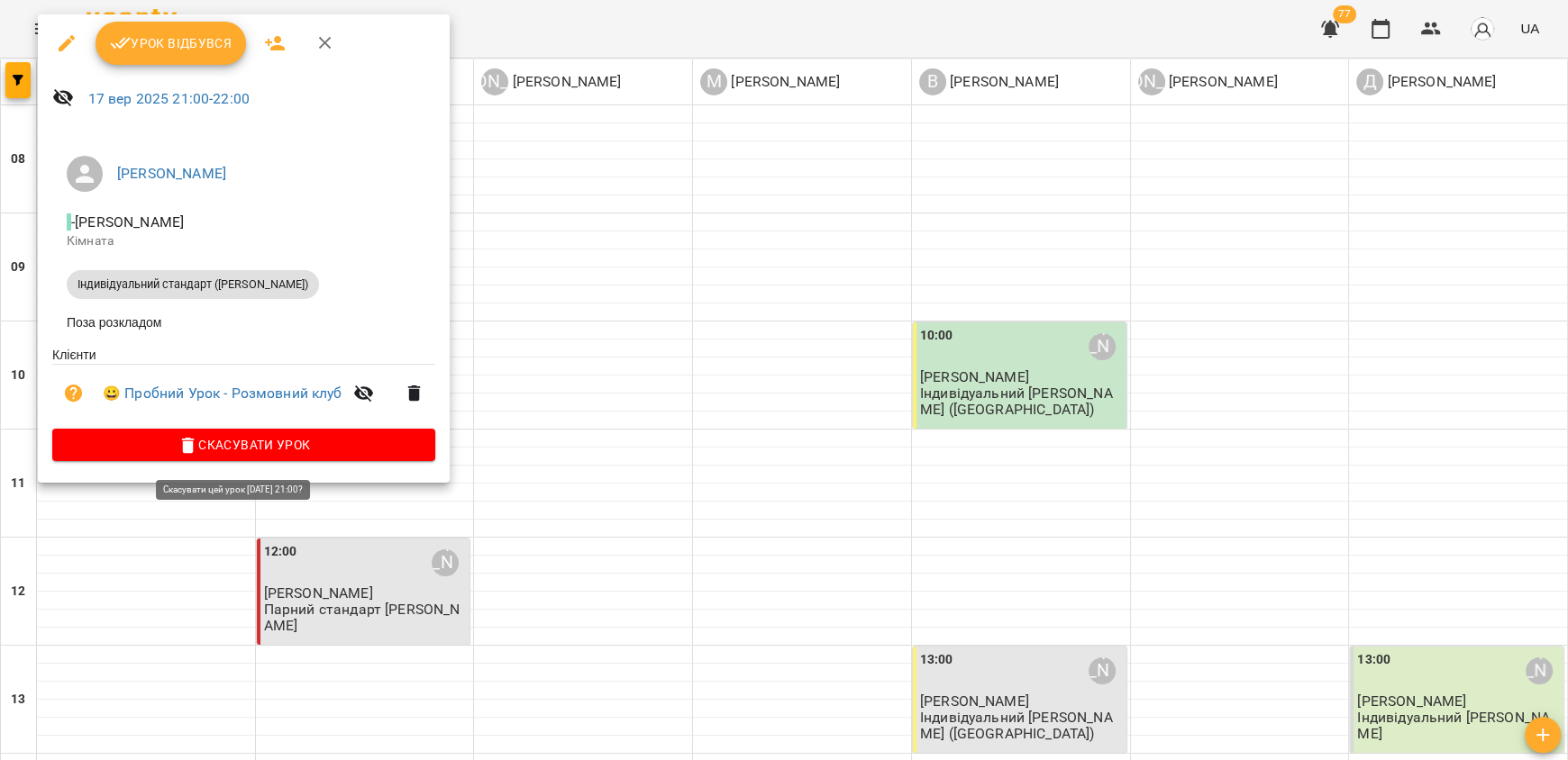
click at [282, 441] on span "Скасувати Урок" at bounding box center [243, 445] width 354 height 22
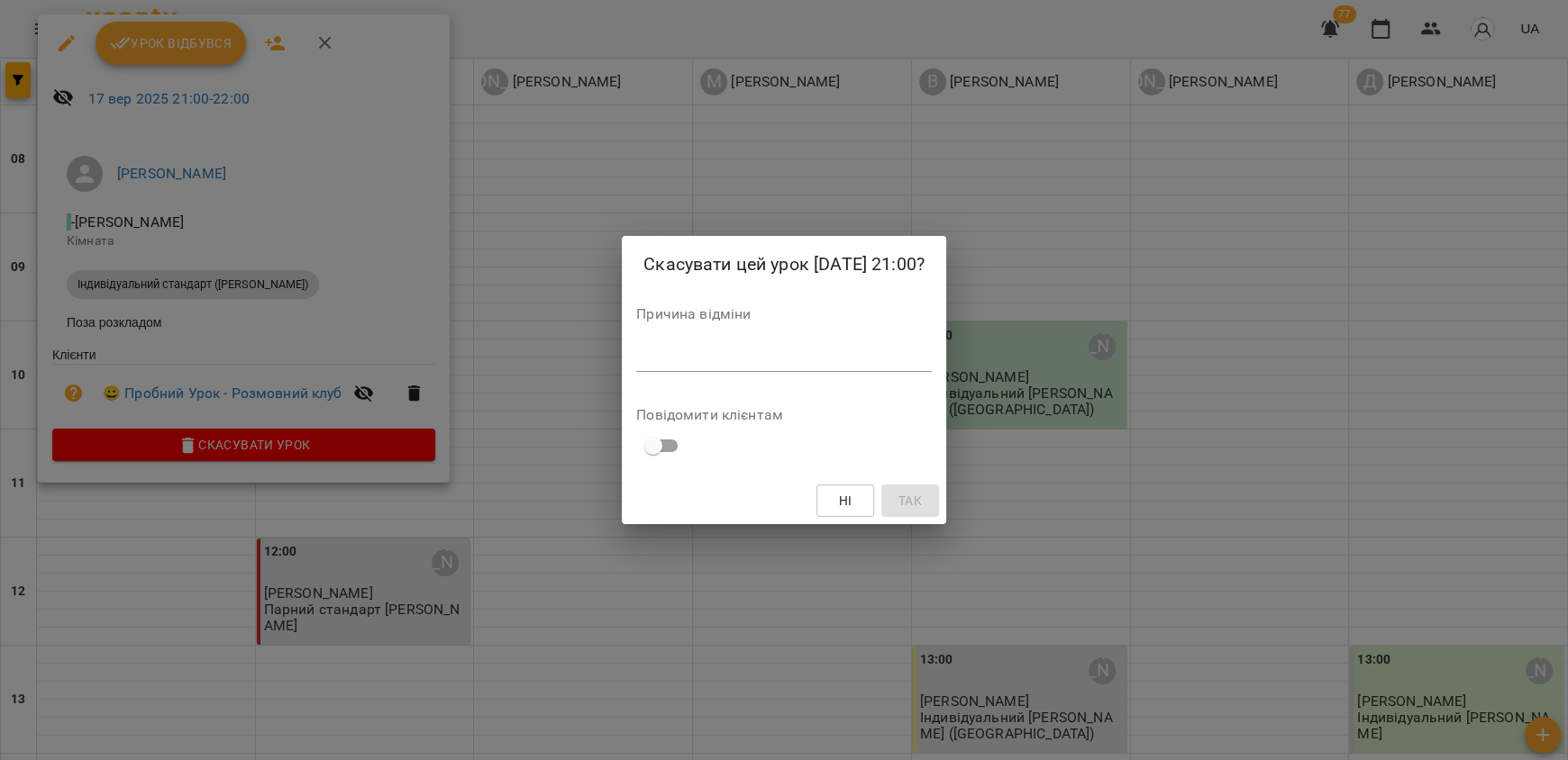
click at [922, 503] on div "Ні Так" at bounding box center [783, 501] width 324 height 47
click at [720, 362] on textarea at bounding box center [784, 356] width 295 height 17
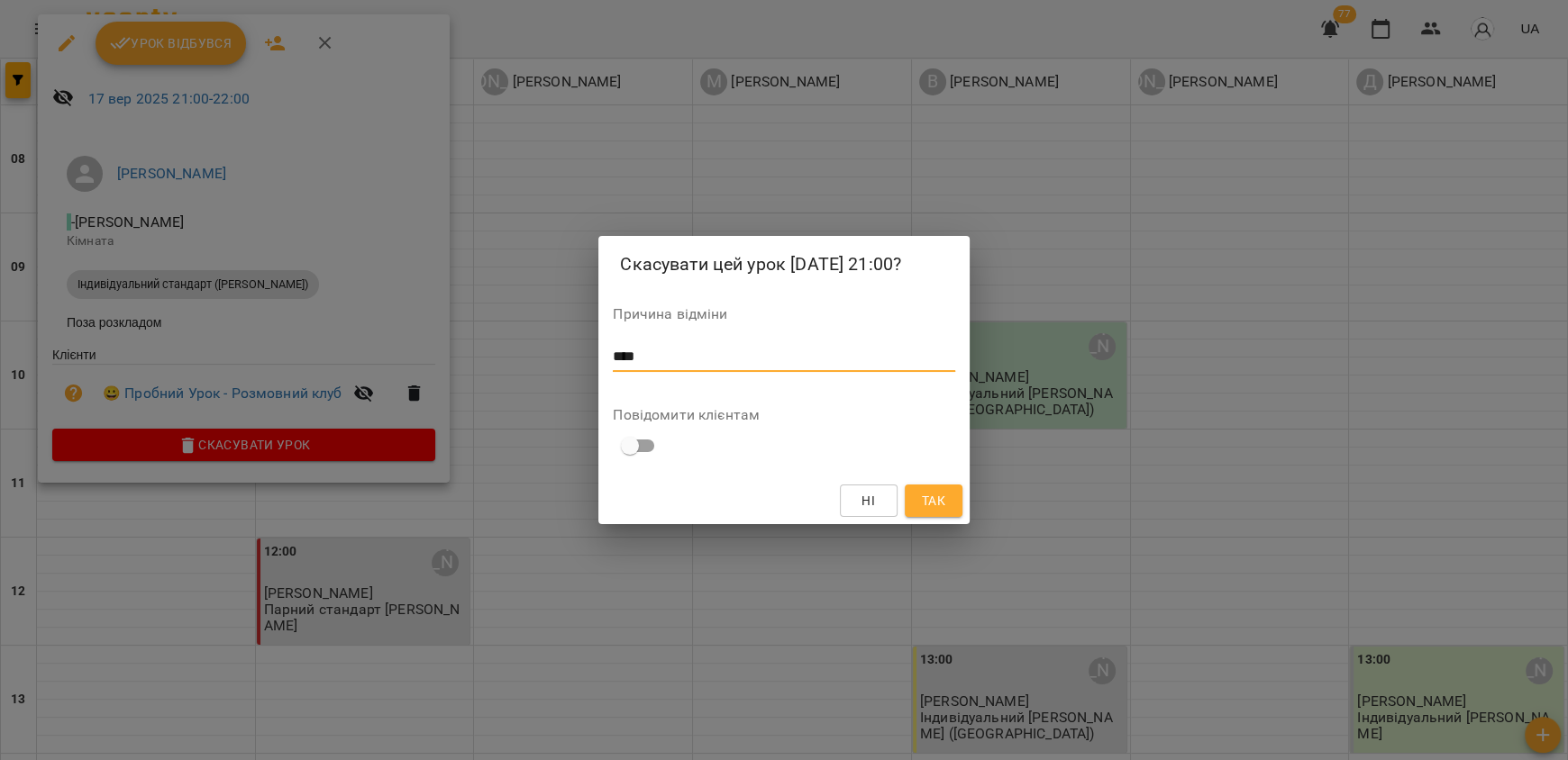
type textarea "****"
click at [923, 496] on span "Так" at bounding box center [934, 501] width 24 height 22
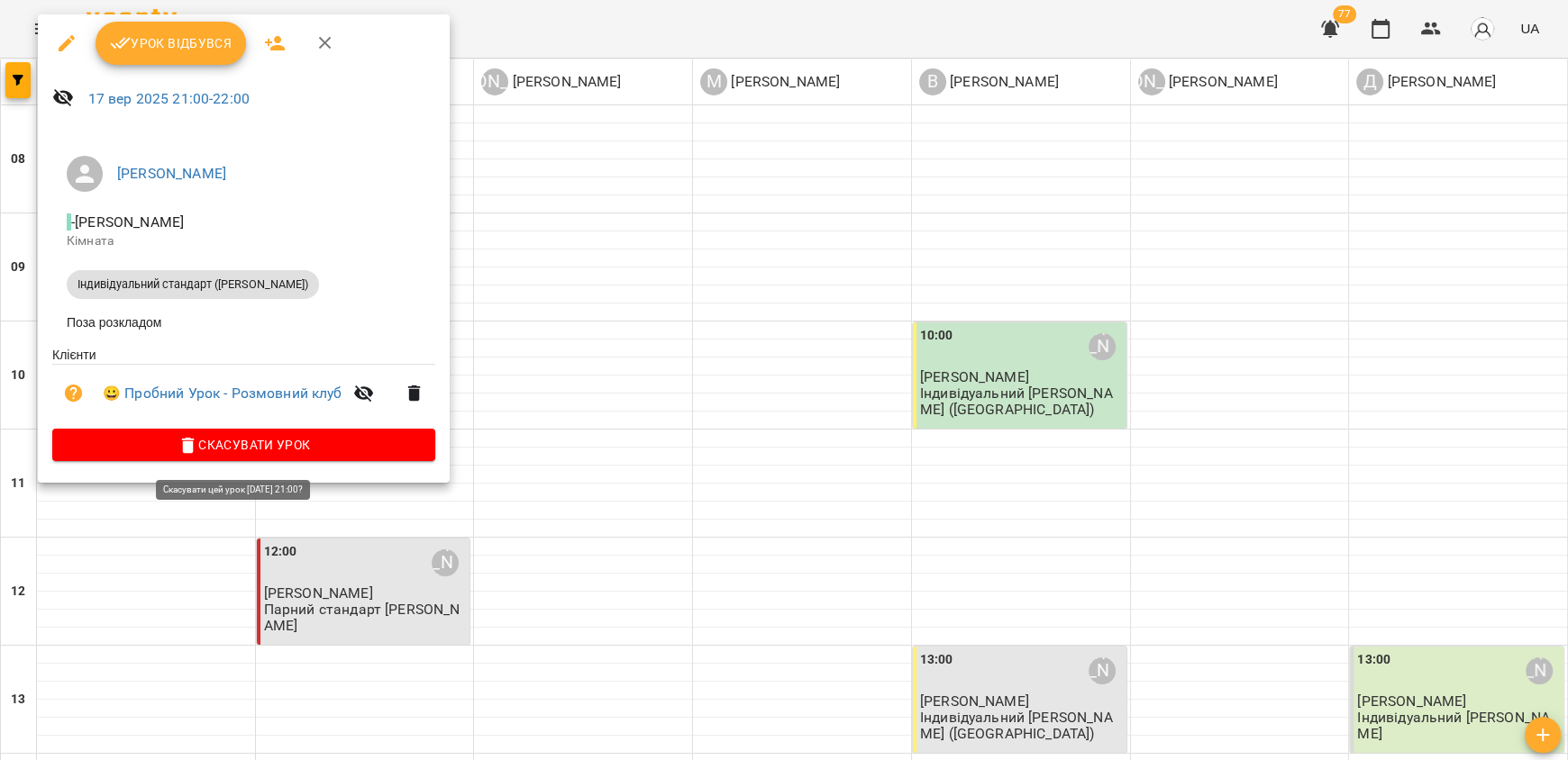
click at [240, 453] on span "Скасувати Урок" at bounding box center [243, 445] width 354 height 22
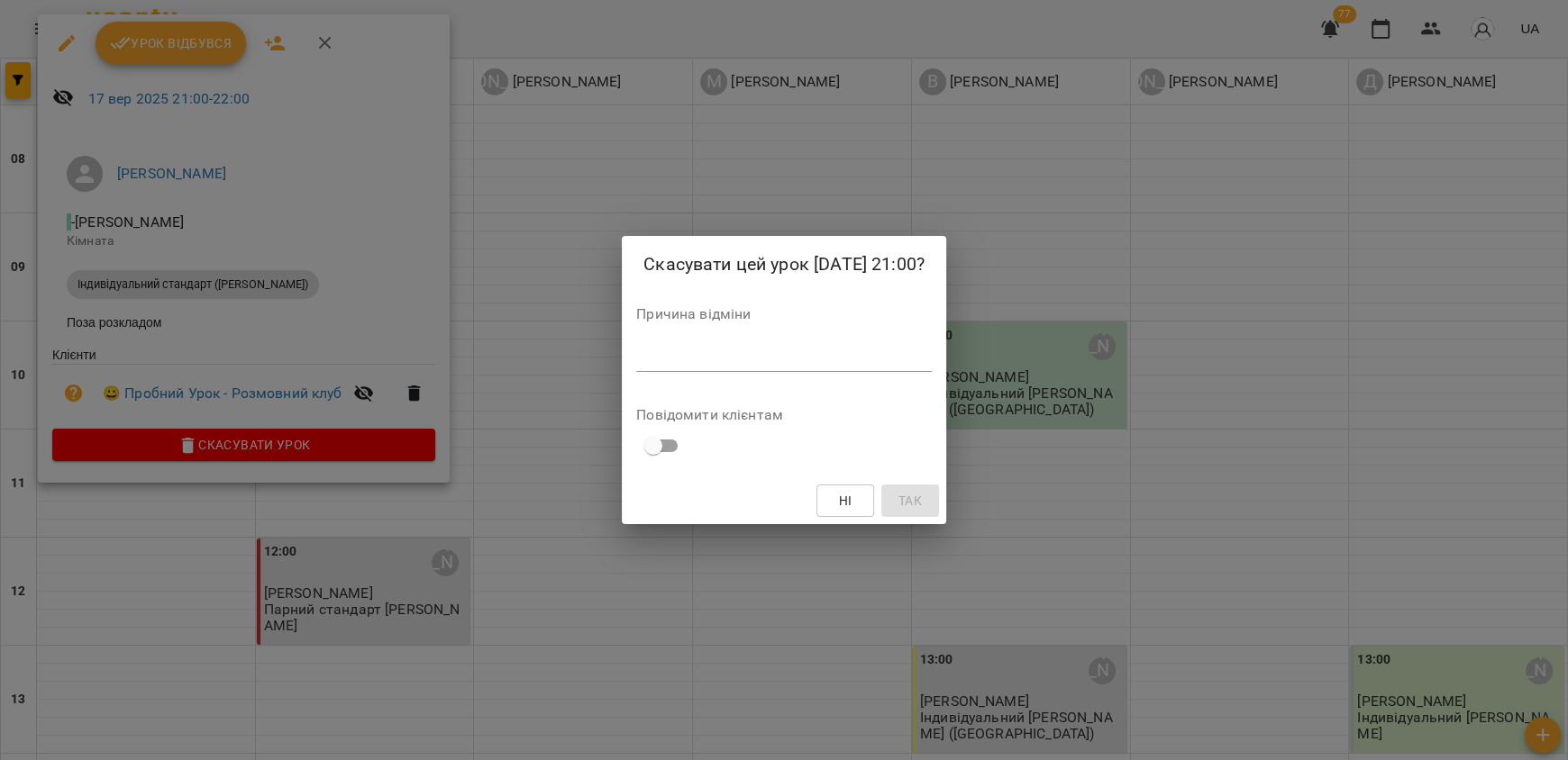
click at [671, 370] on div "*" at bounding box center [784, 356] width 295 height 29
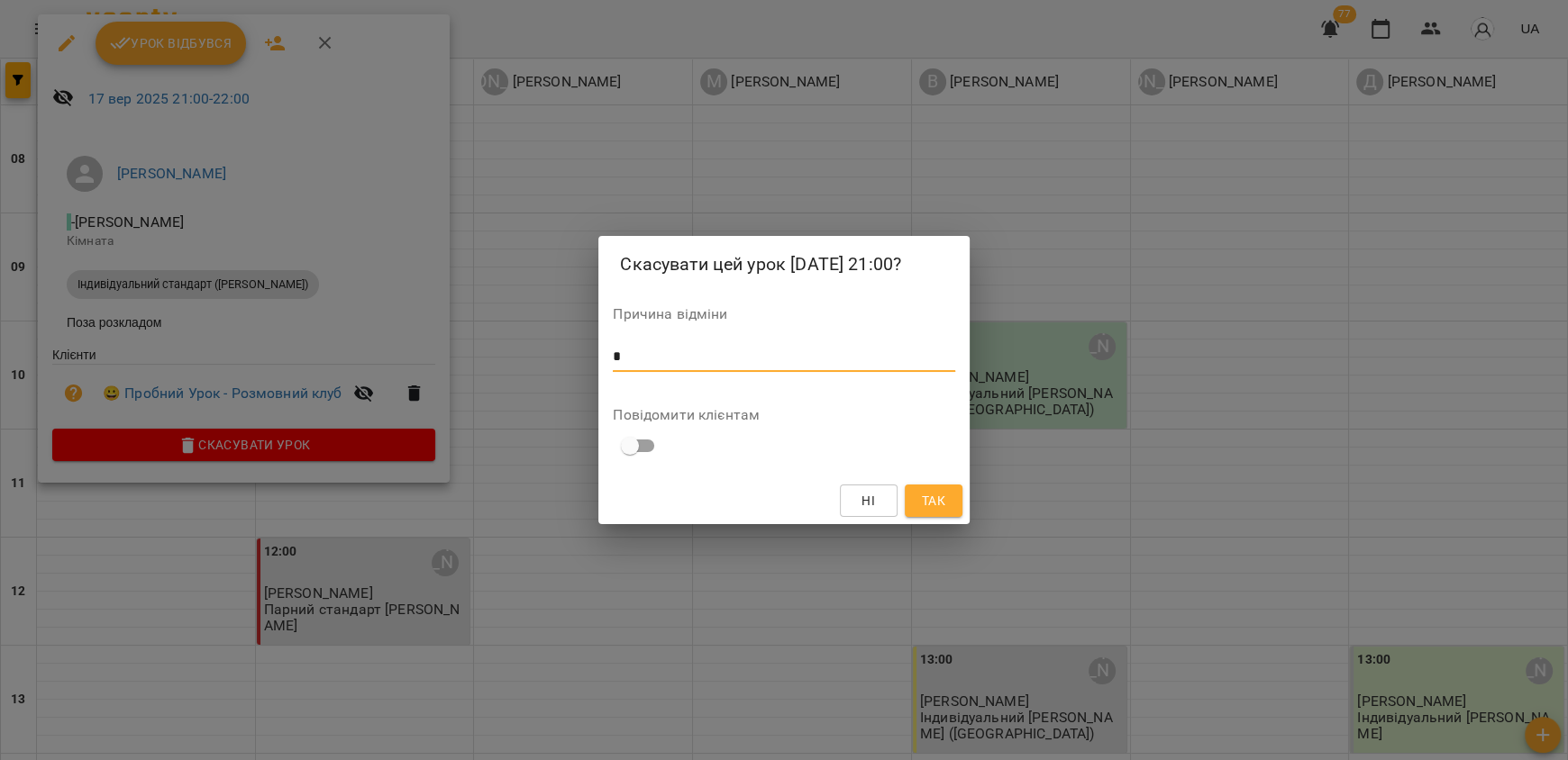
type textarea "*"
click at [944, 516] on button "Так" at bounding box center [933, 500] width 58 height 32
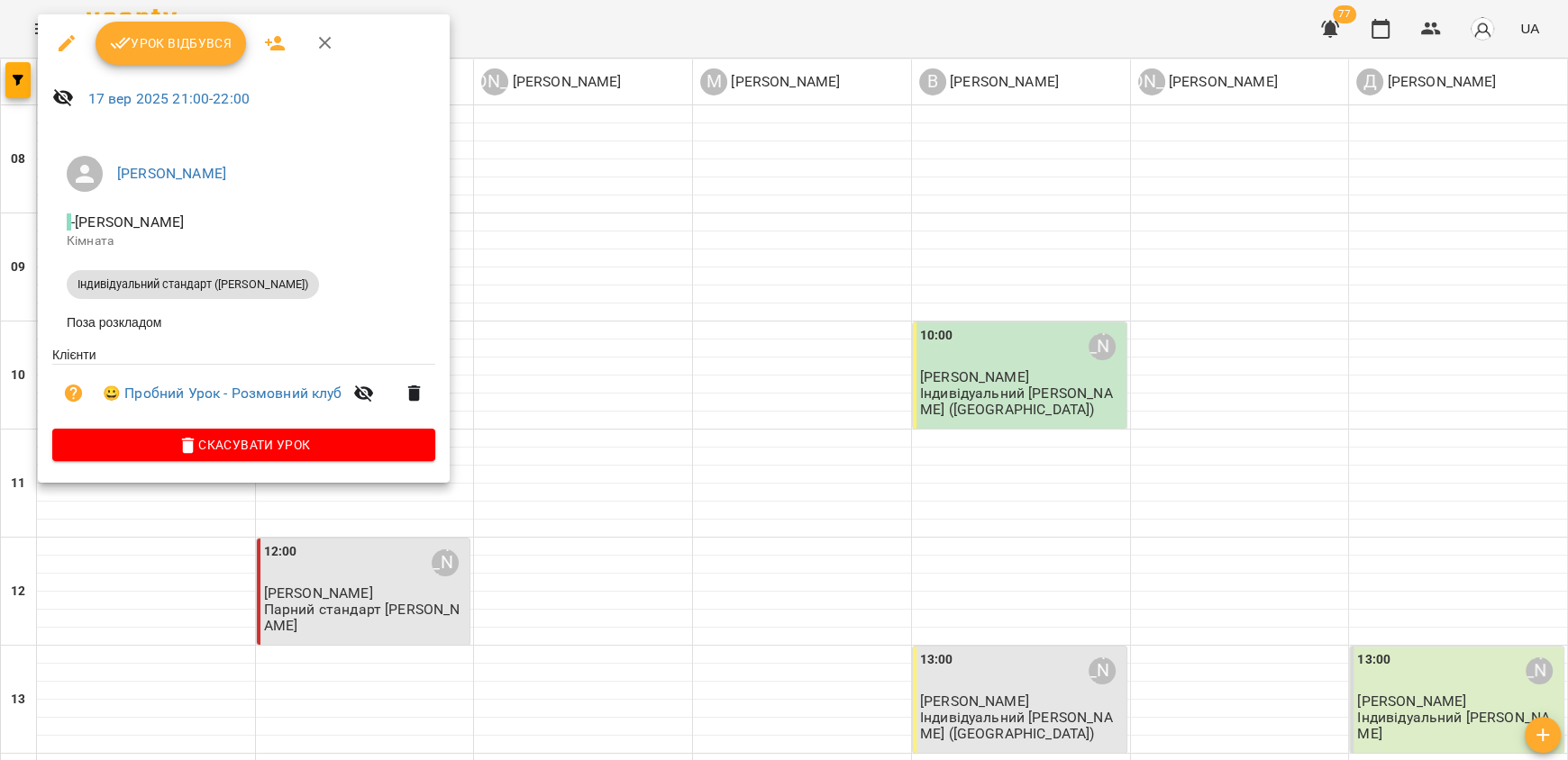
click at [401, 551] on div at bounding box center [784, 380] width 1568 height 760
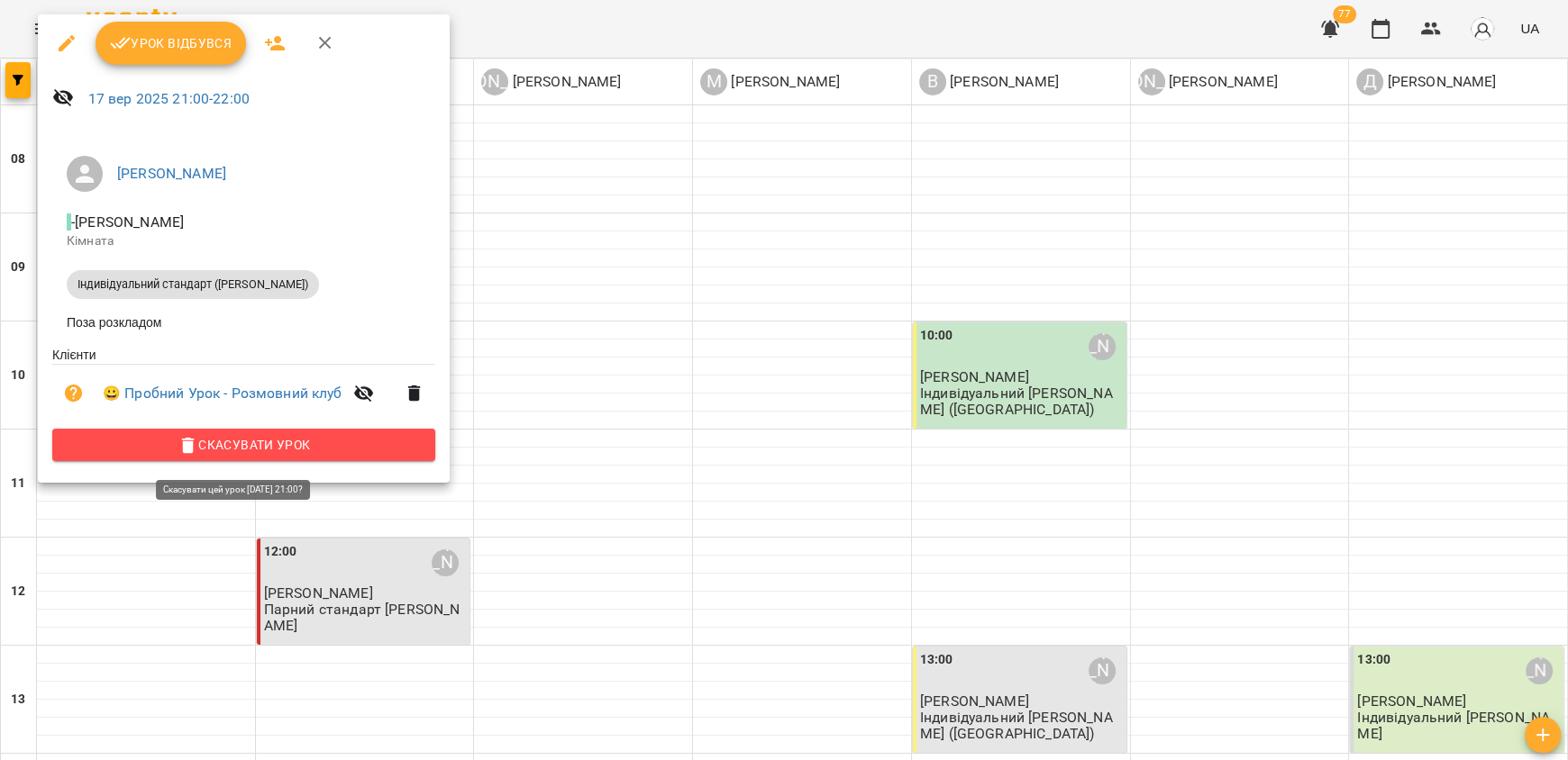
click at [268, 449] on span "Скасувати Урок" at bounding box center [243, 445] width 354 height 22
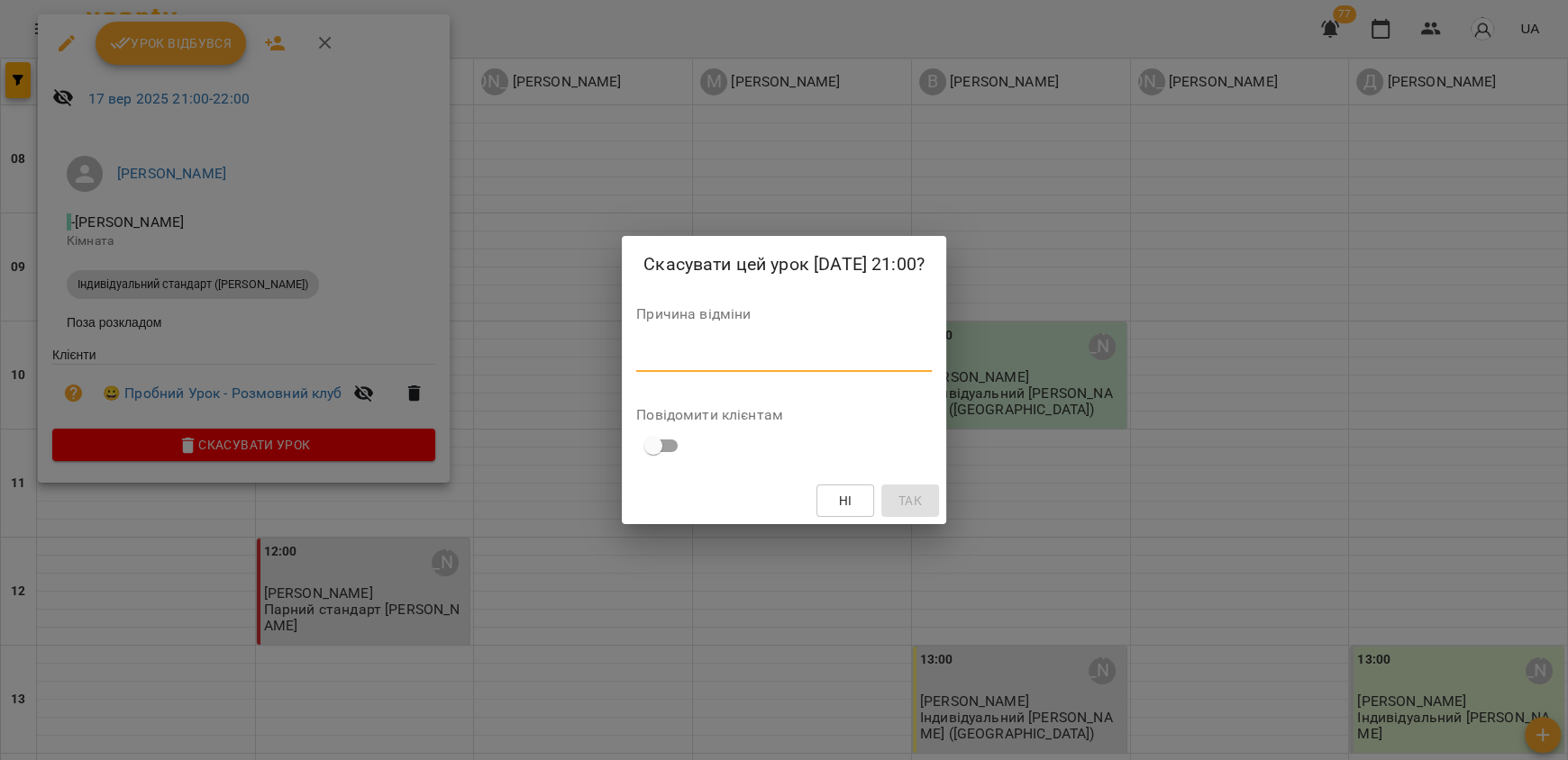
click at [671, 355] on textarea at bounding box center [784, 356] width 295 height 17
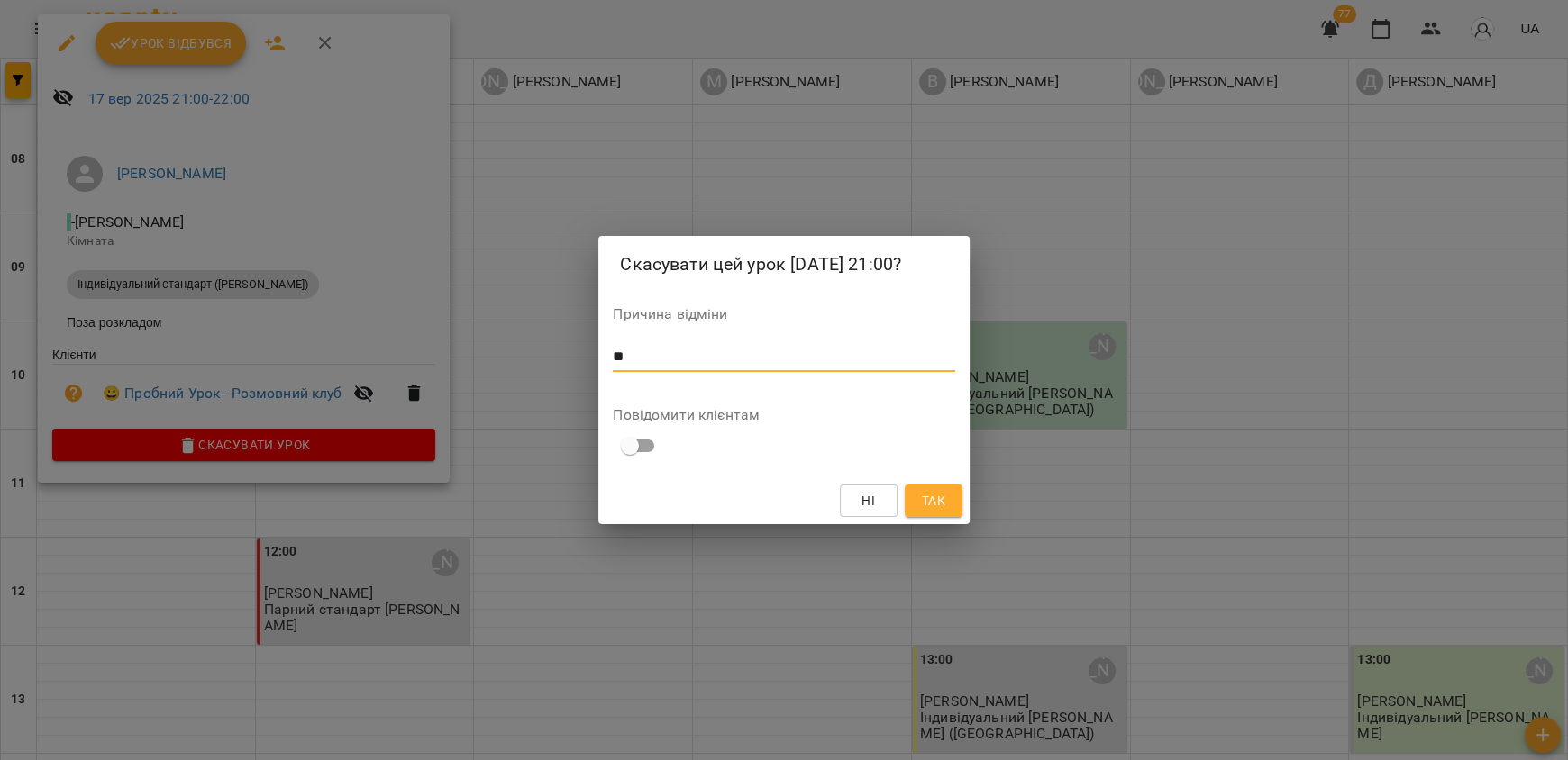
type textarea "**"
click at [931, 497] on span "Так" at bounding box center [934, 501] width 24 height 22
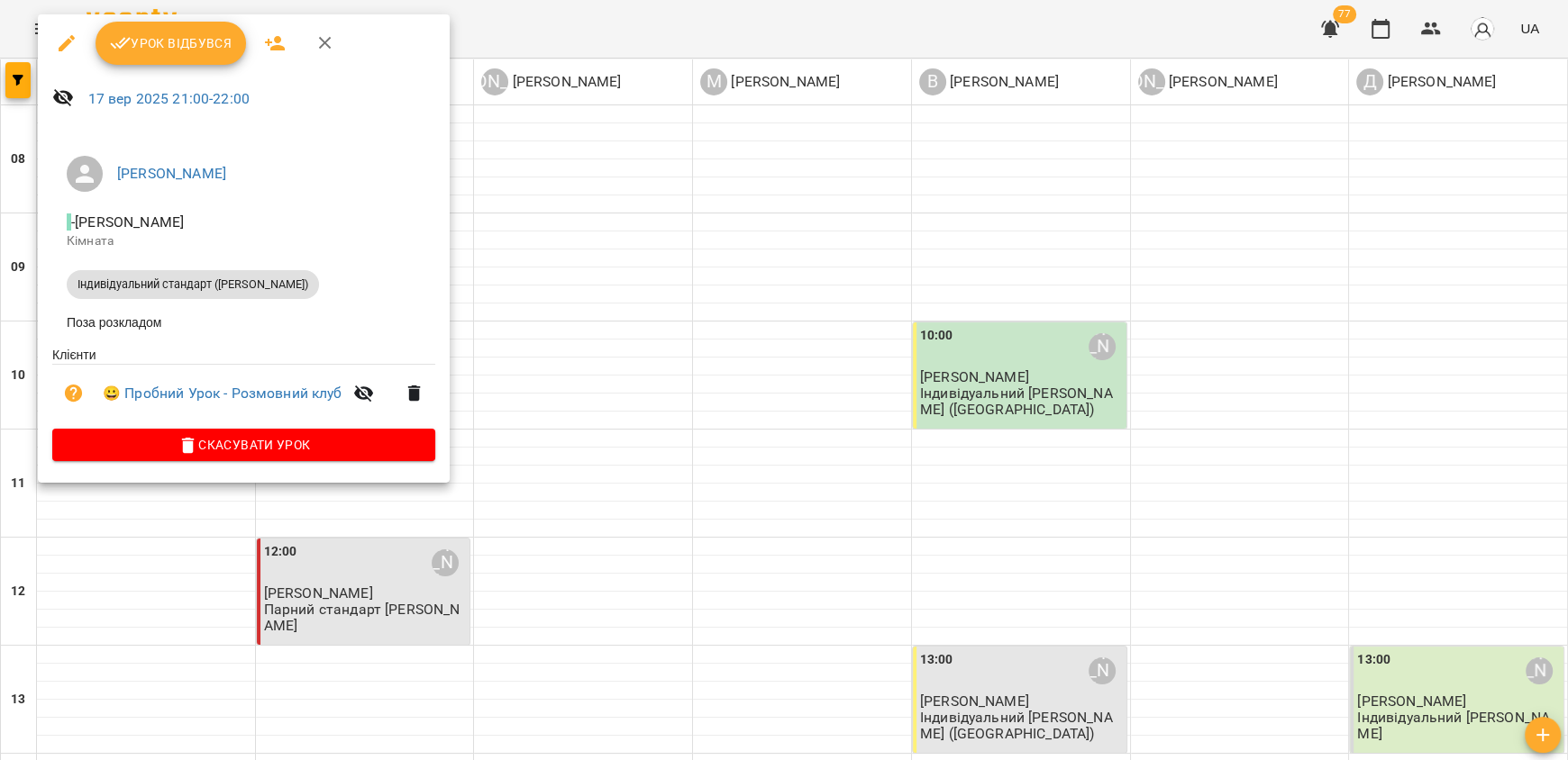
click at [170, 506] on div at bounding box center [784, 380] width 1568 height 760
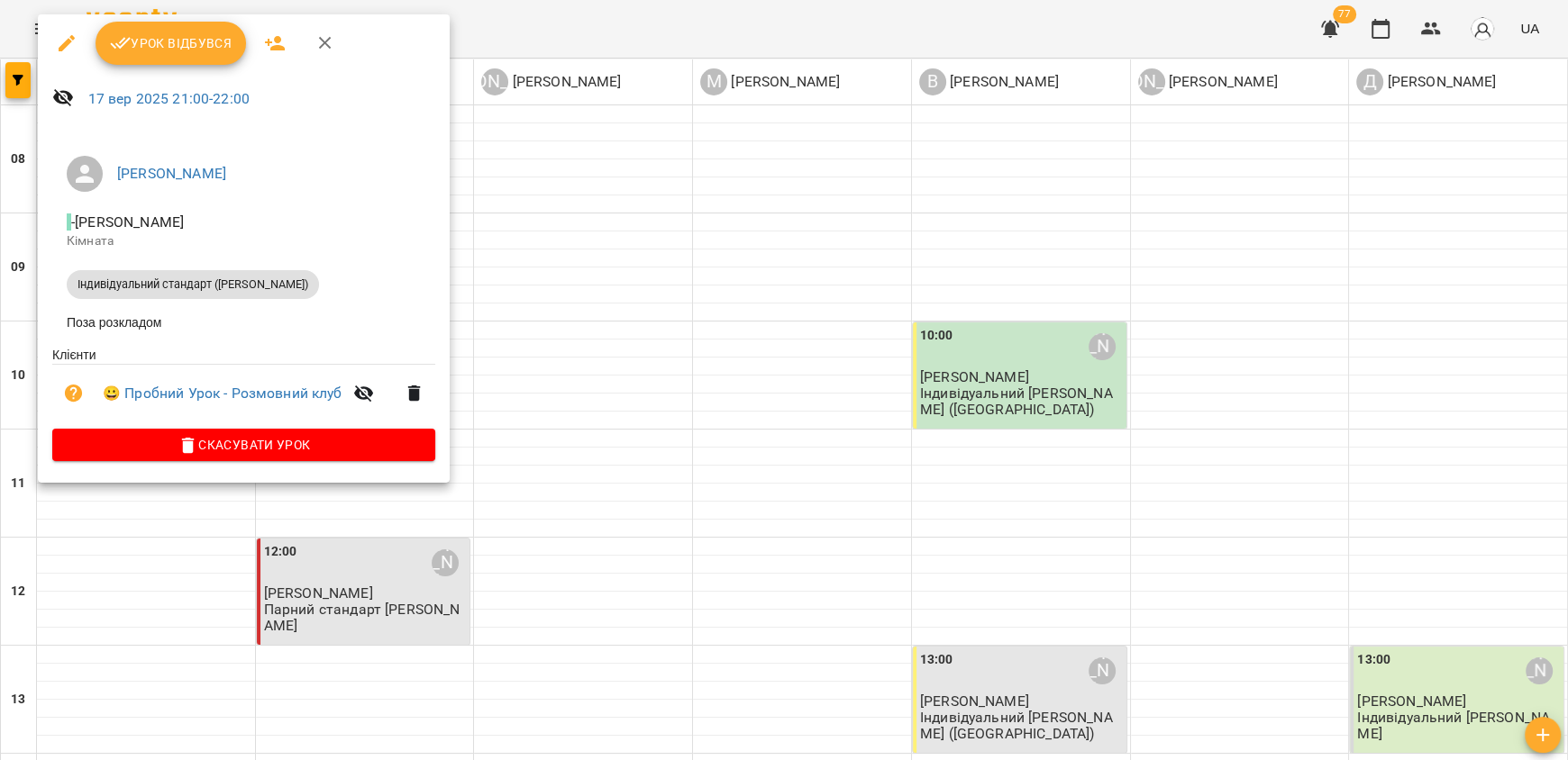
click at [71, 34] on icon "button" at bounding box center [67, 43] width 22 height 22
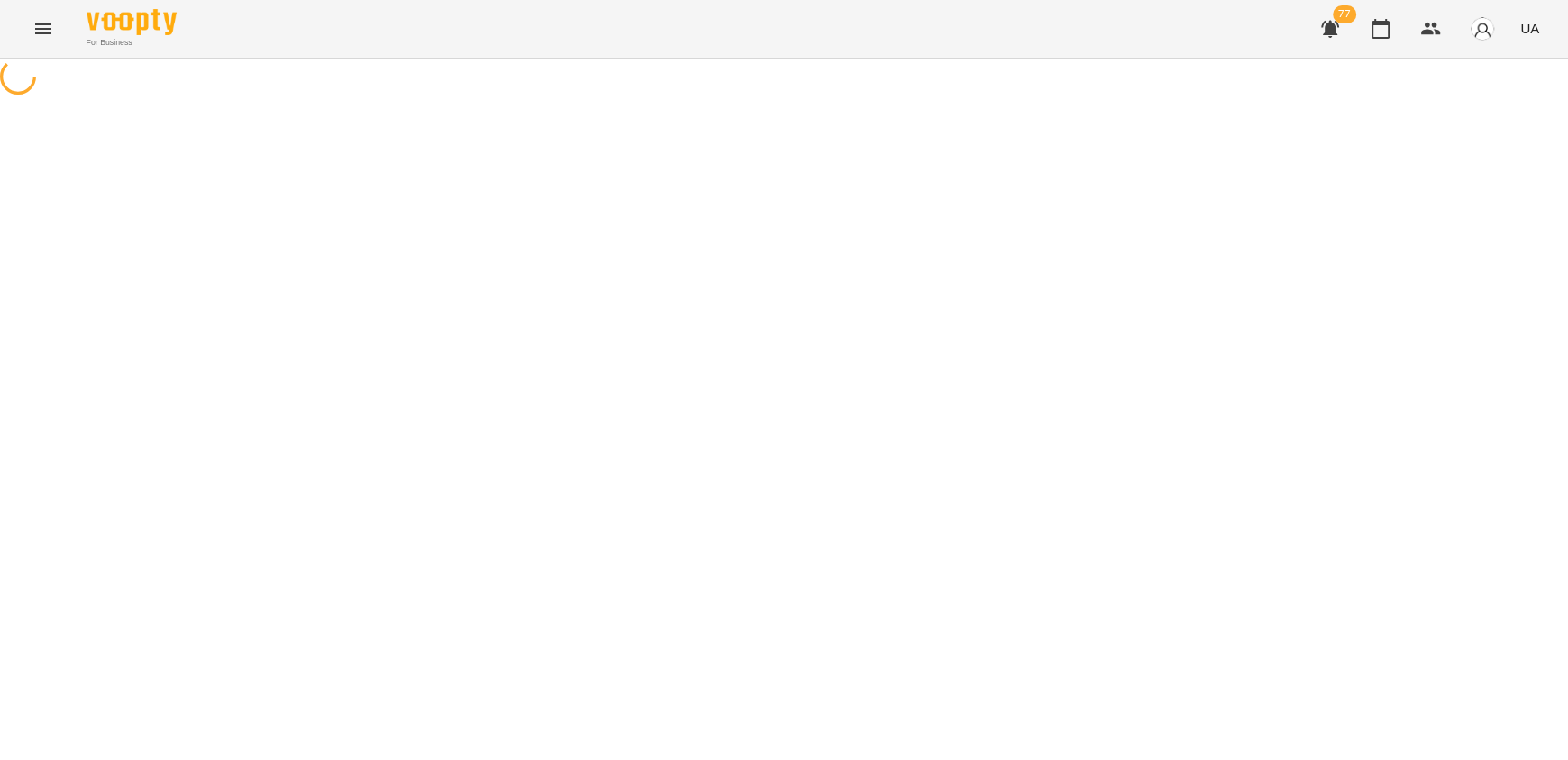
select select "**********"
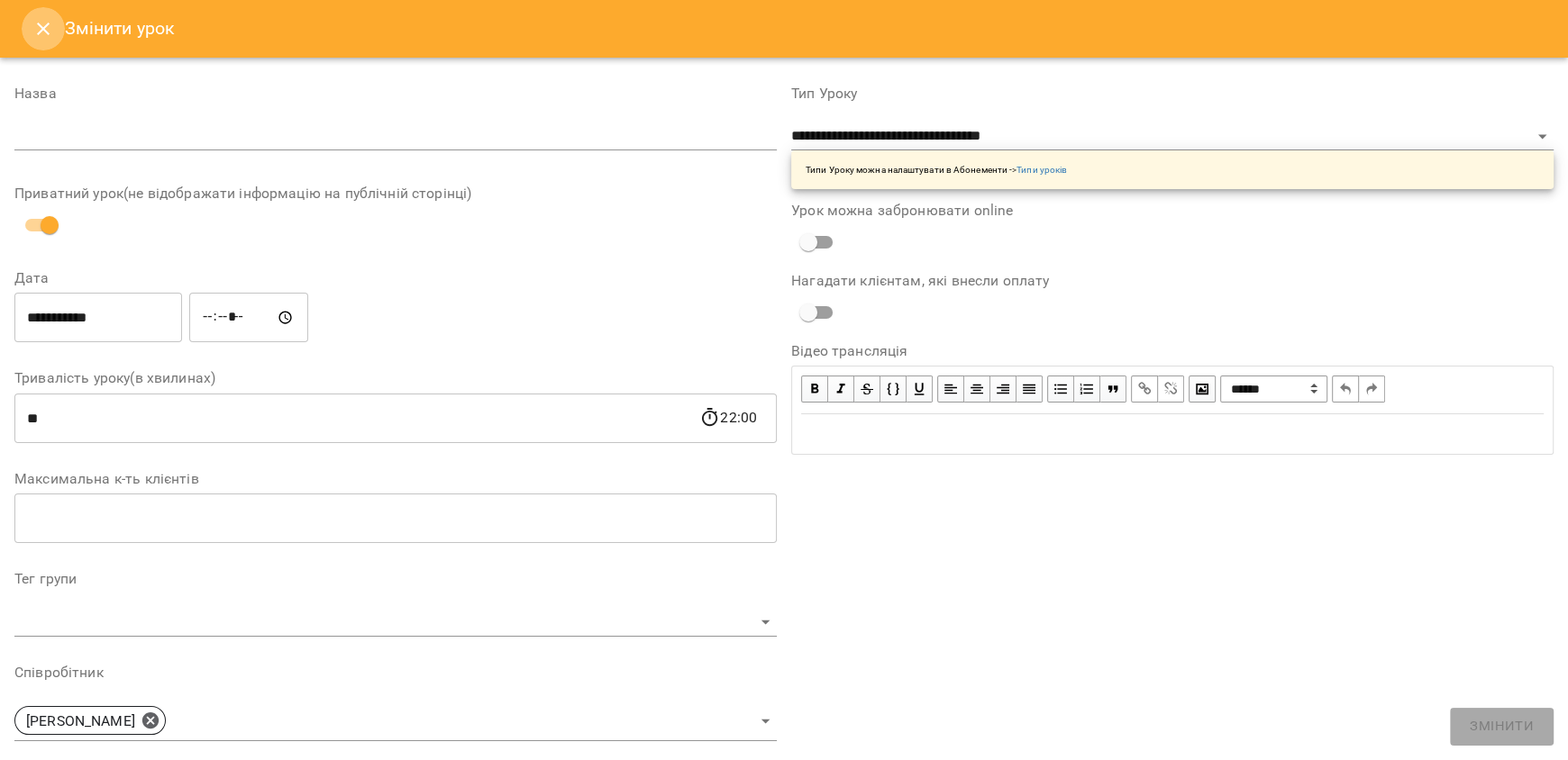
click at [33, 32] on icon "Close" at bounding box center [43, 29] width 22 height 22
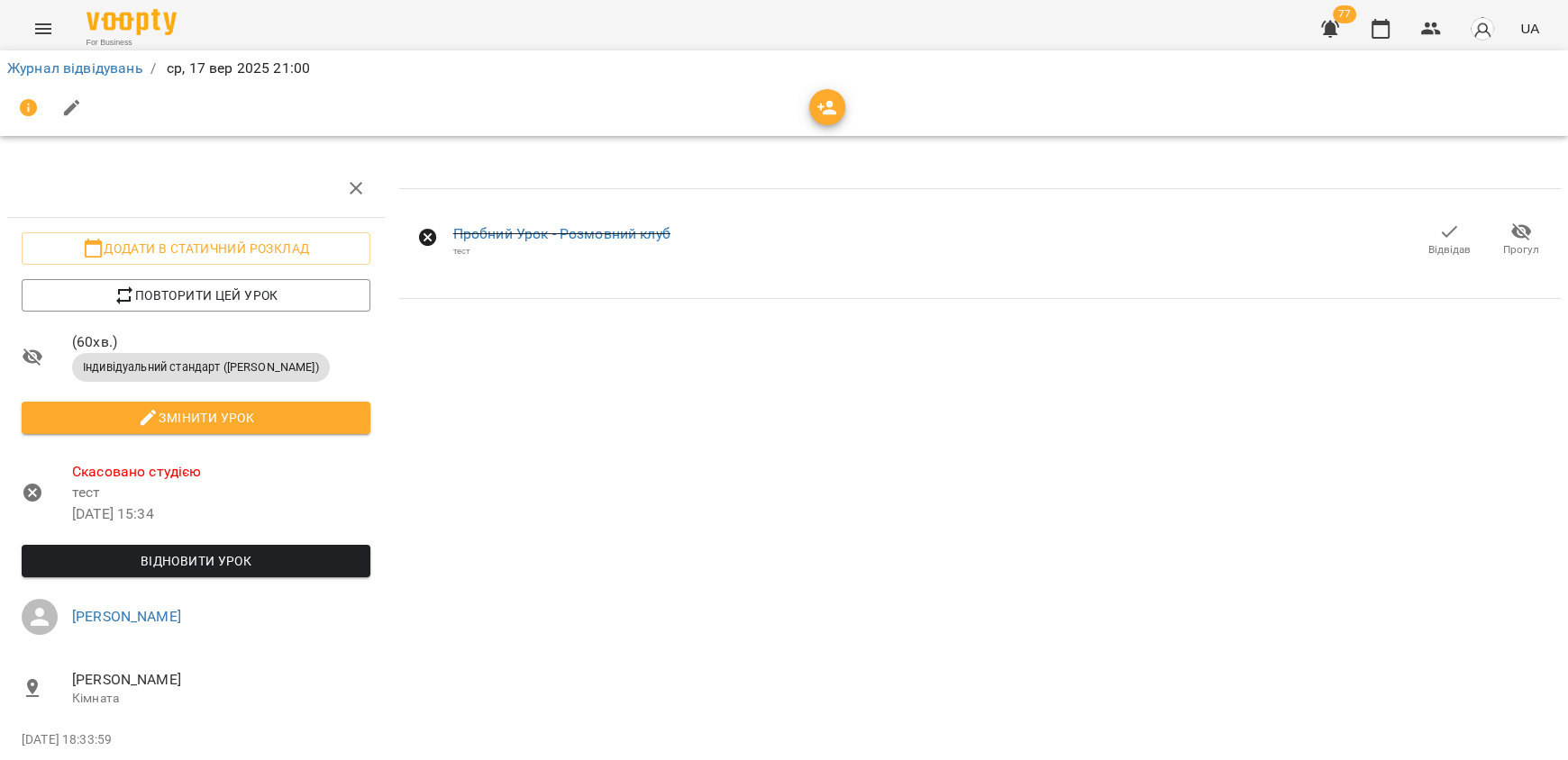
click at [37, 30] on icon "Menu" at bounding box center [43, 29] width 22 height 22
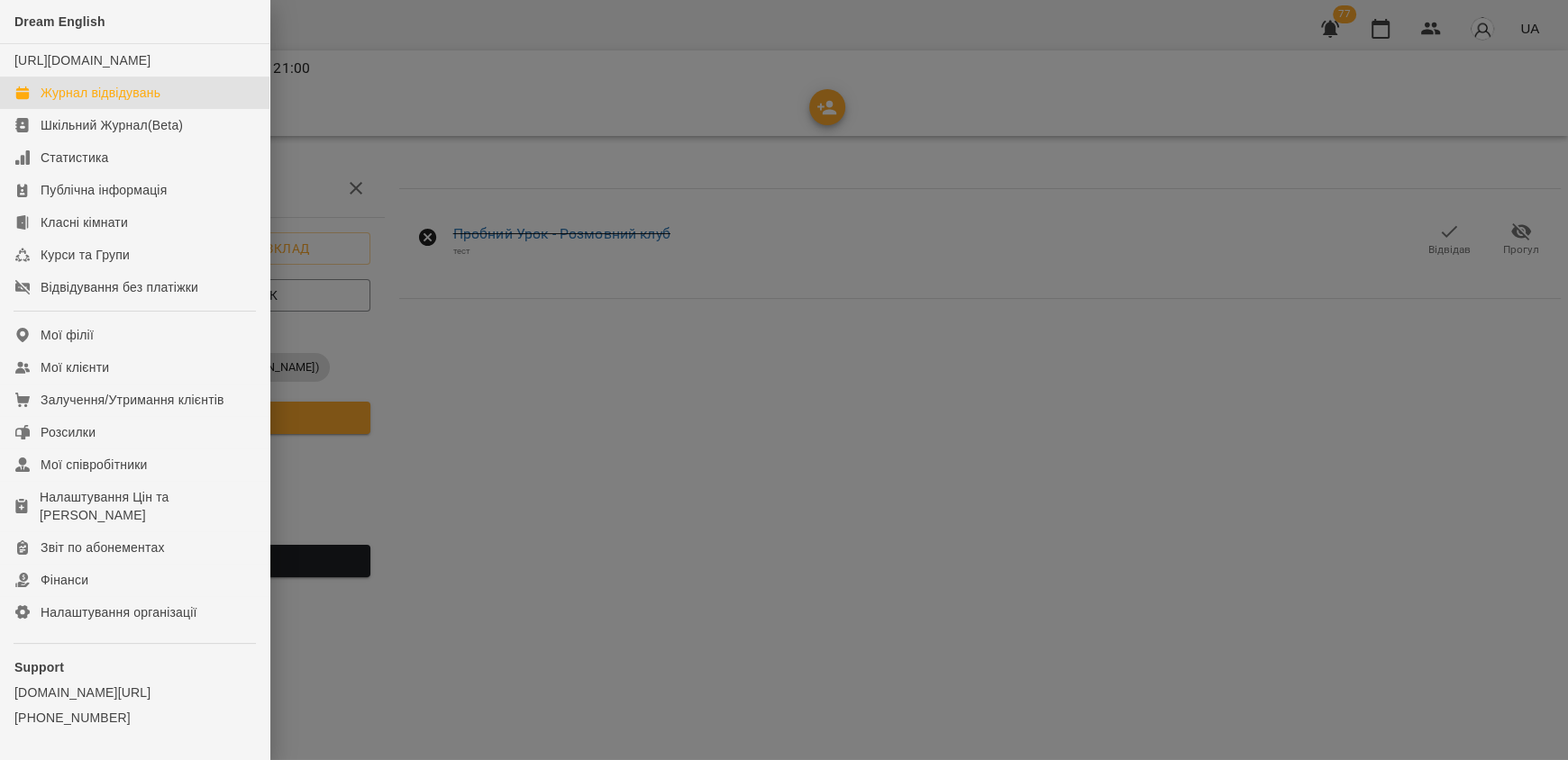
click at [101, 101] on div "Журнал відвідувань" at bounding box center [100, 93] width 120 height 18
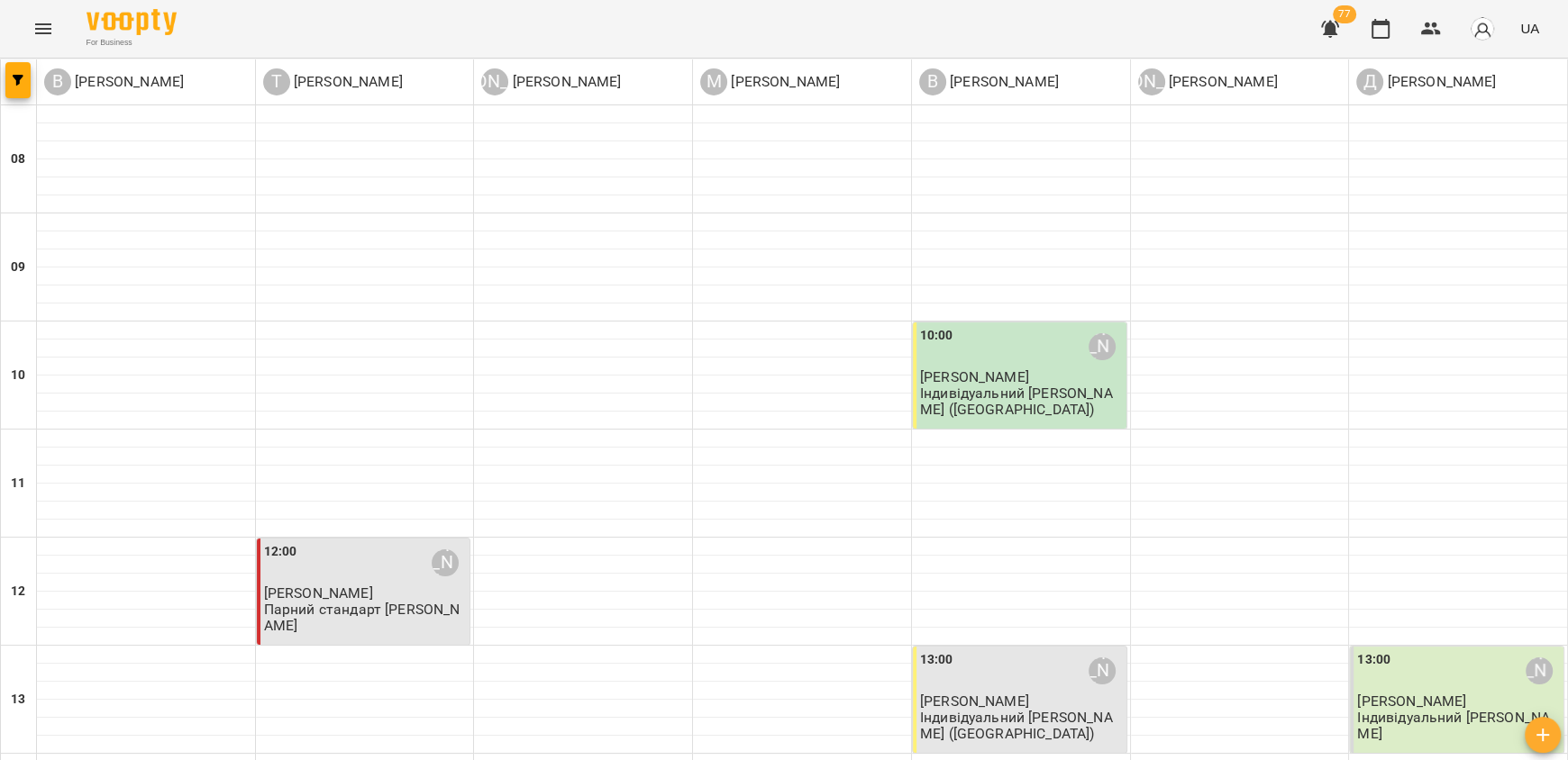
scroll to position [1085, 0]
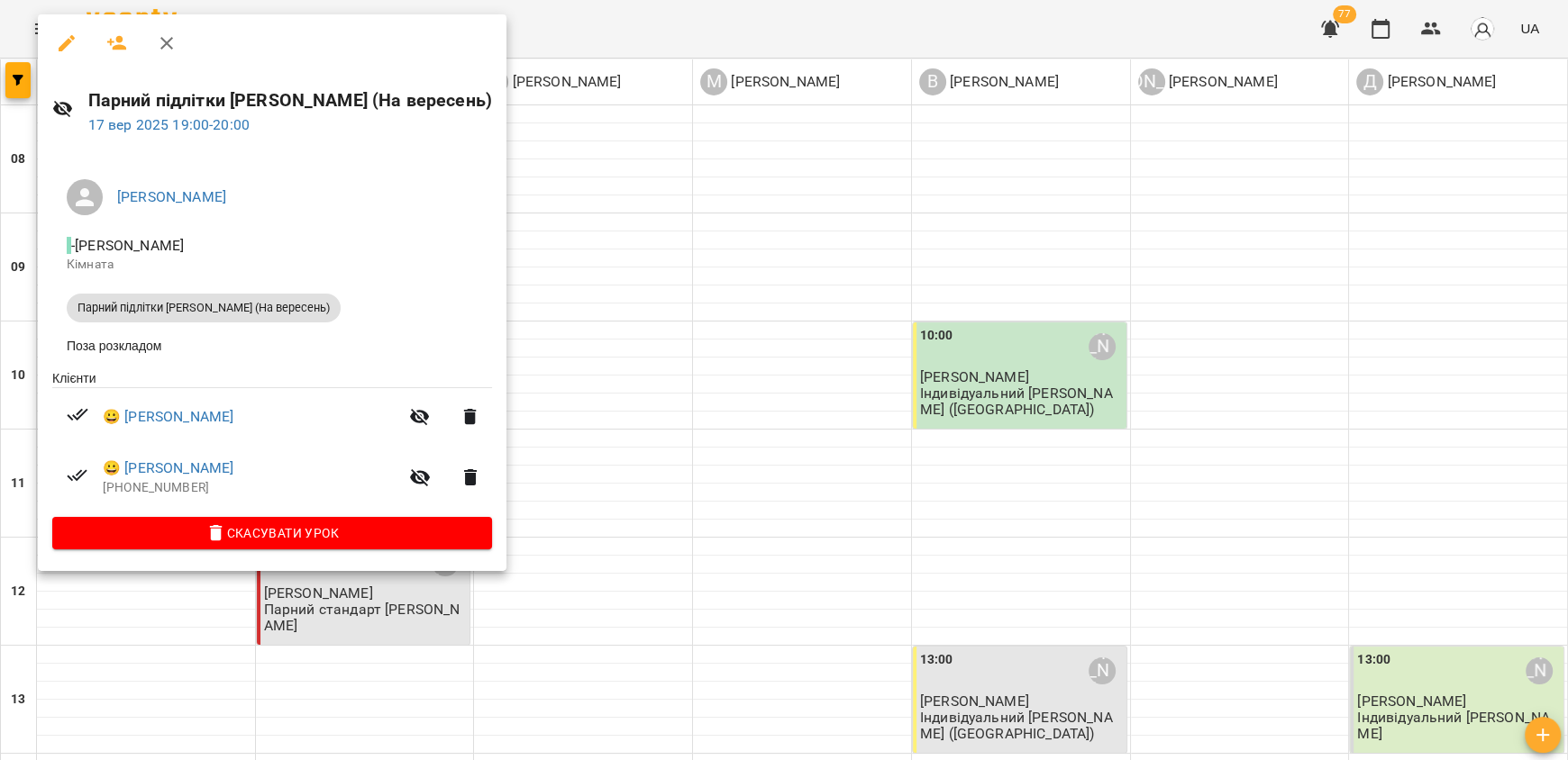
click at [590, 533] on div at bounding box center [784, 380] width 1568 height 760
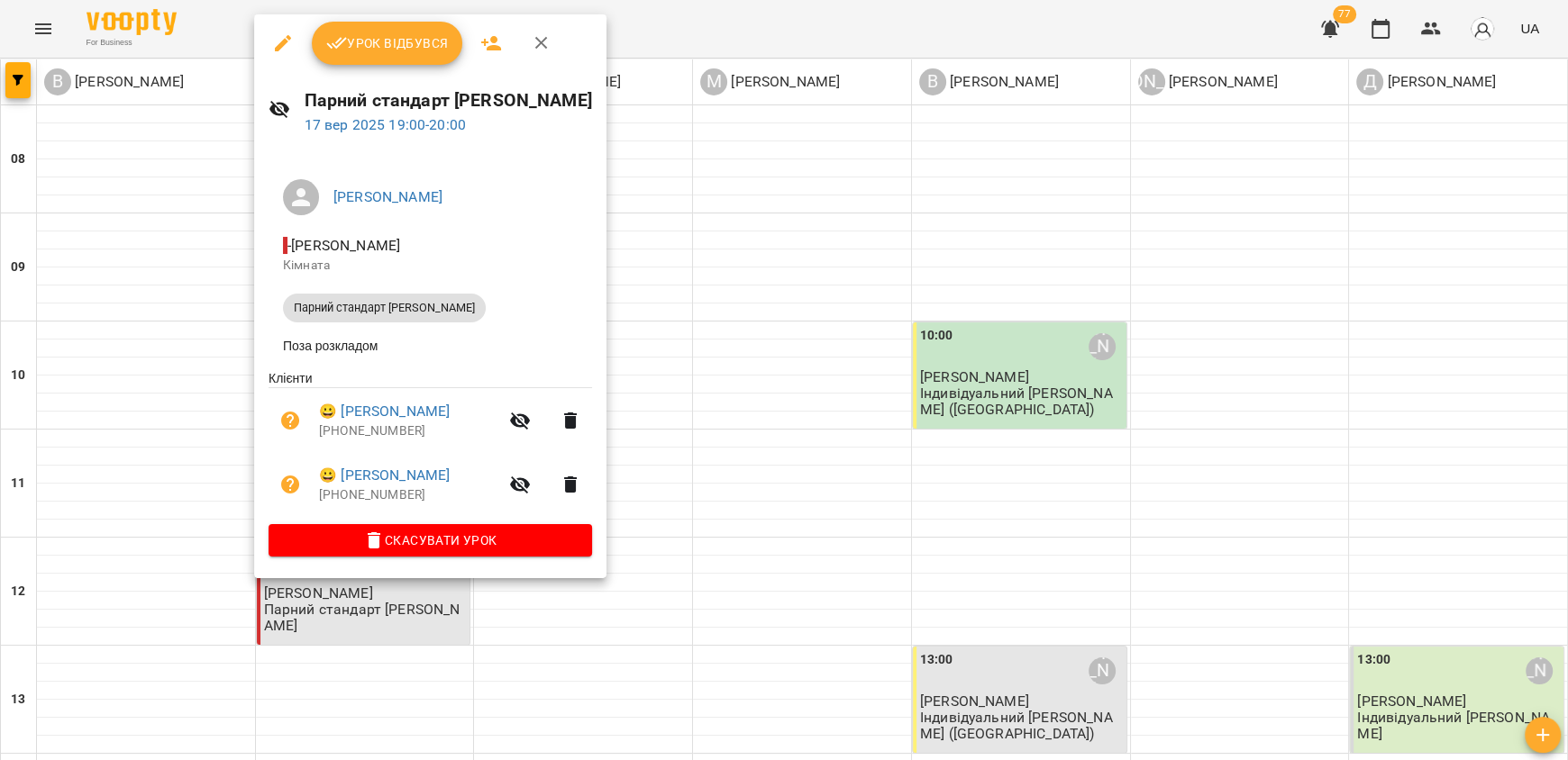
click at [769, 474] on div at bounding box center [784, 380] width 1568 height 760
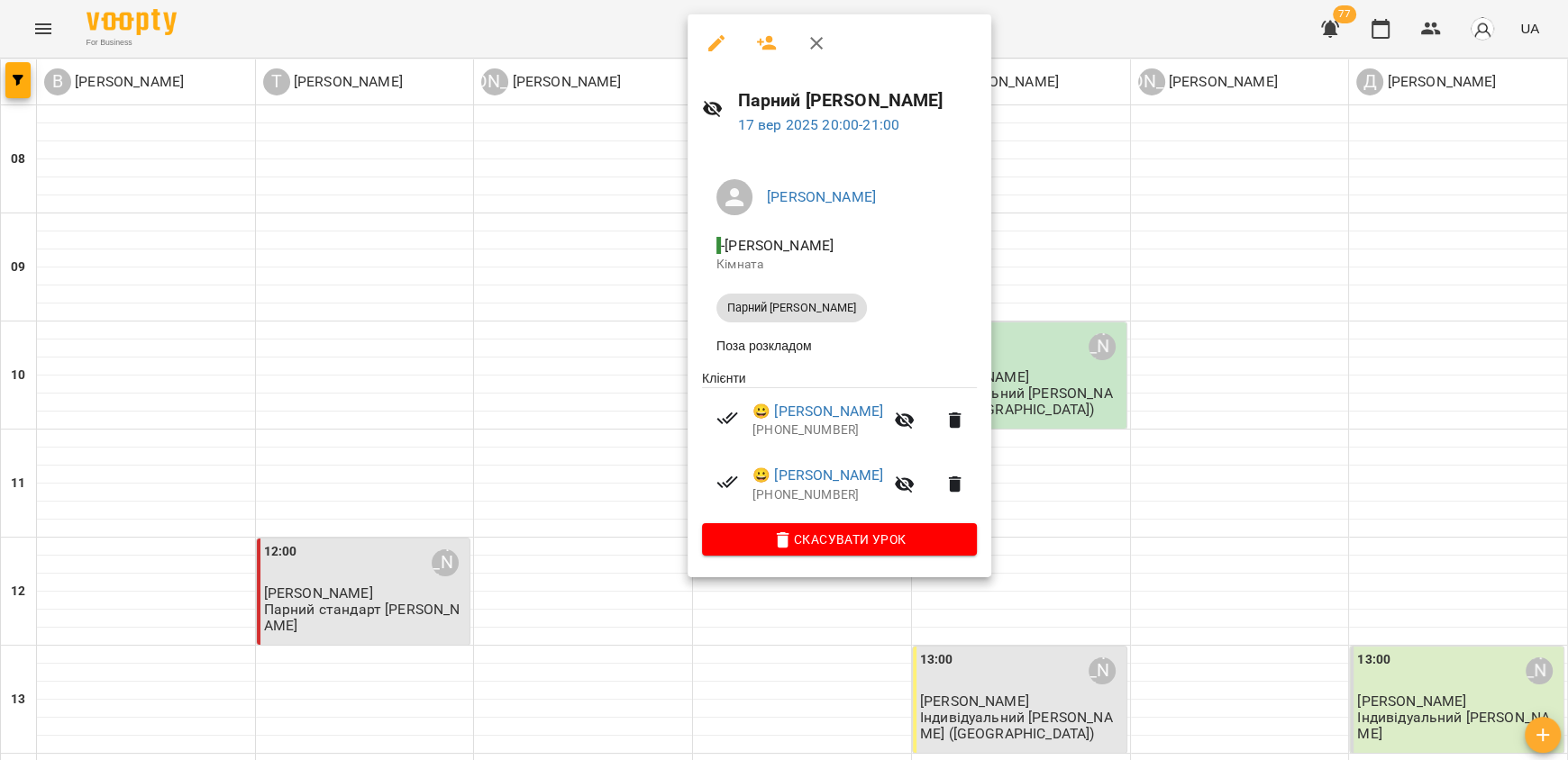
drag, startPoint x: 704, startPoint y: 55, endPoint x: 740, endPoint y: 248, distance: 196.3
click at [704, 55] on button "button" at bounding box center [716, 43] width 43 height 43
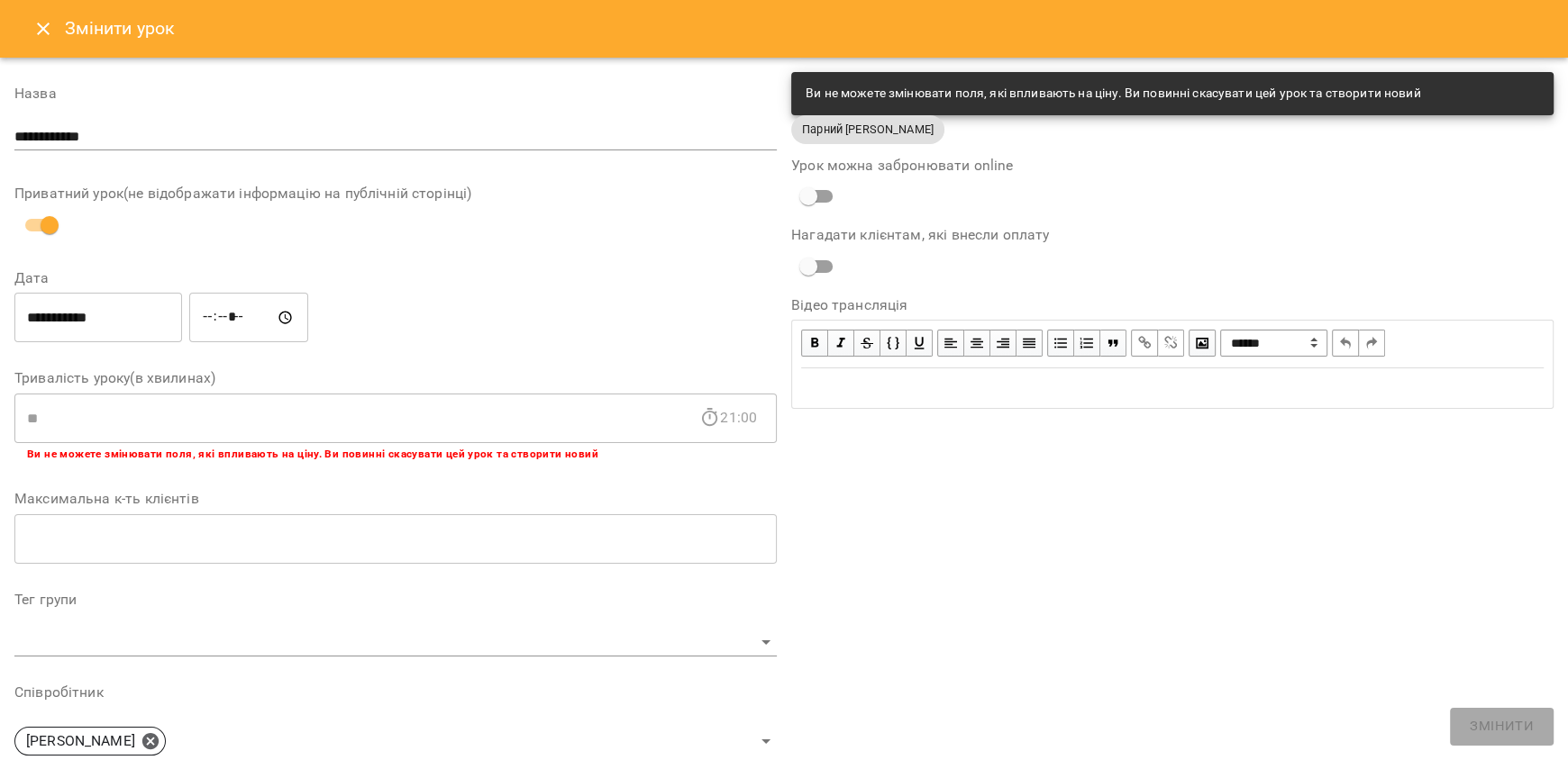
click at [30, 20] on button "Close" at bounding box center [43, 29] width 43 height 43
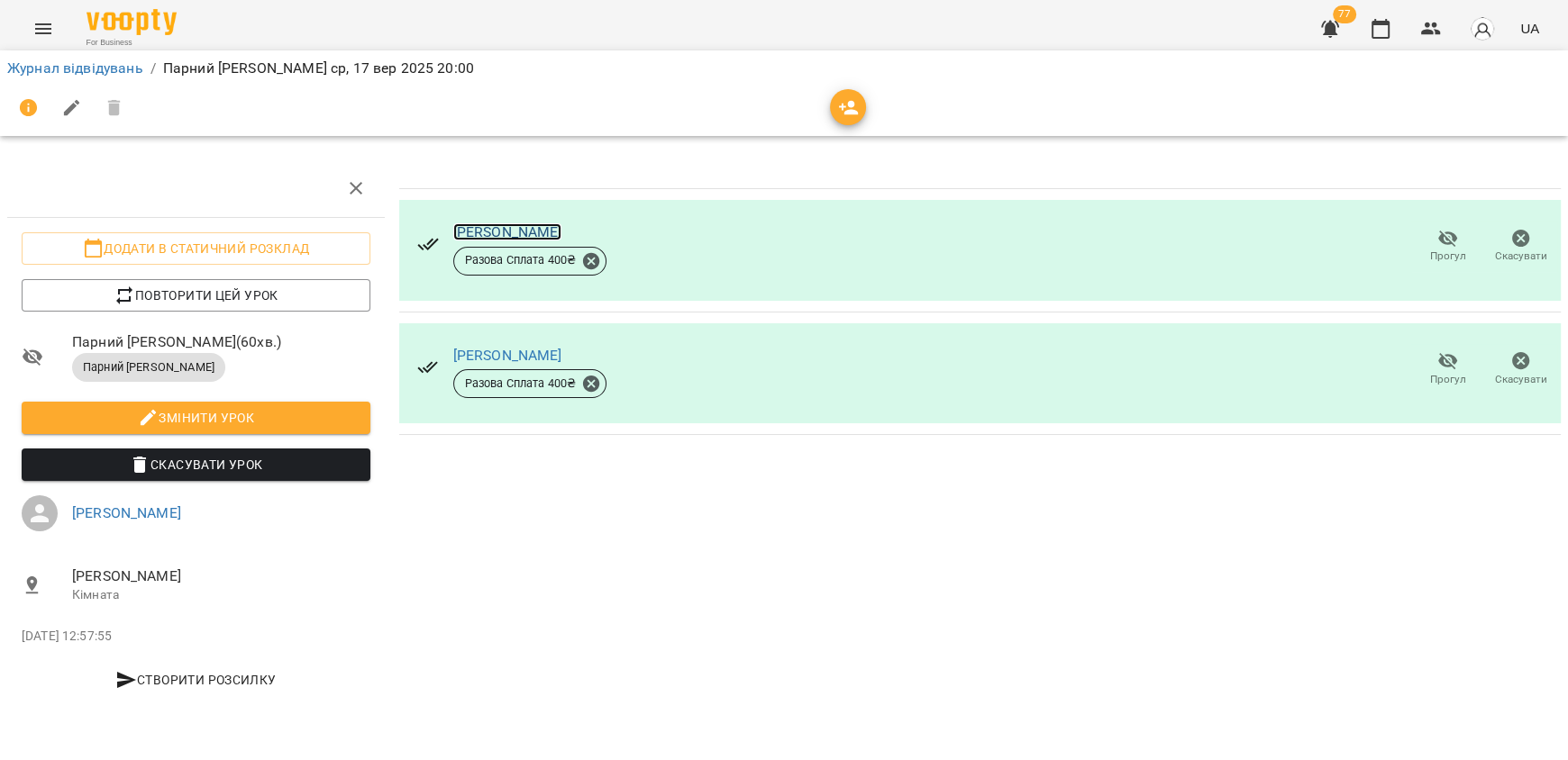
click at [502, 224] on link "[PERSON_NAME]" at bounding box center [507, 231] width 109 height 17
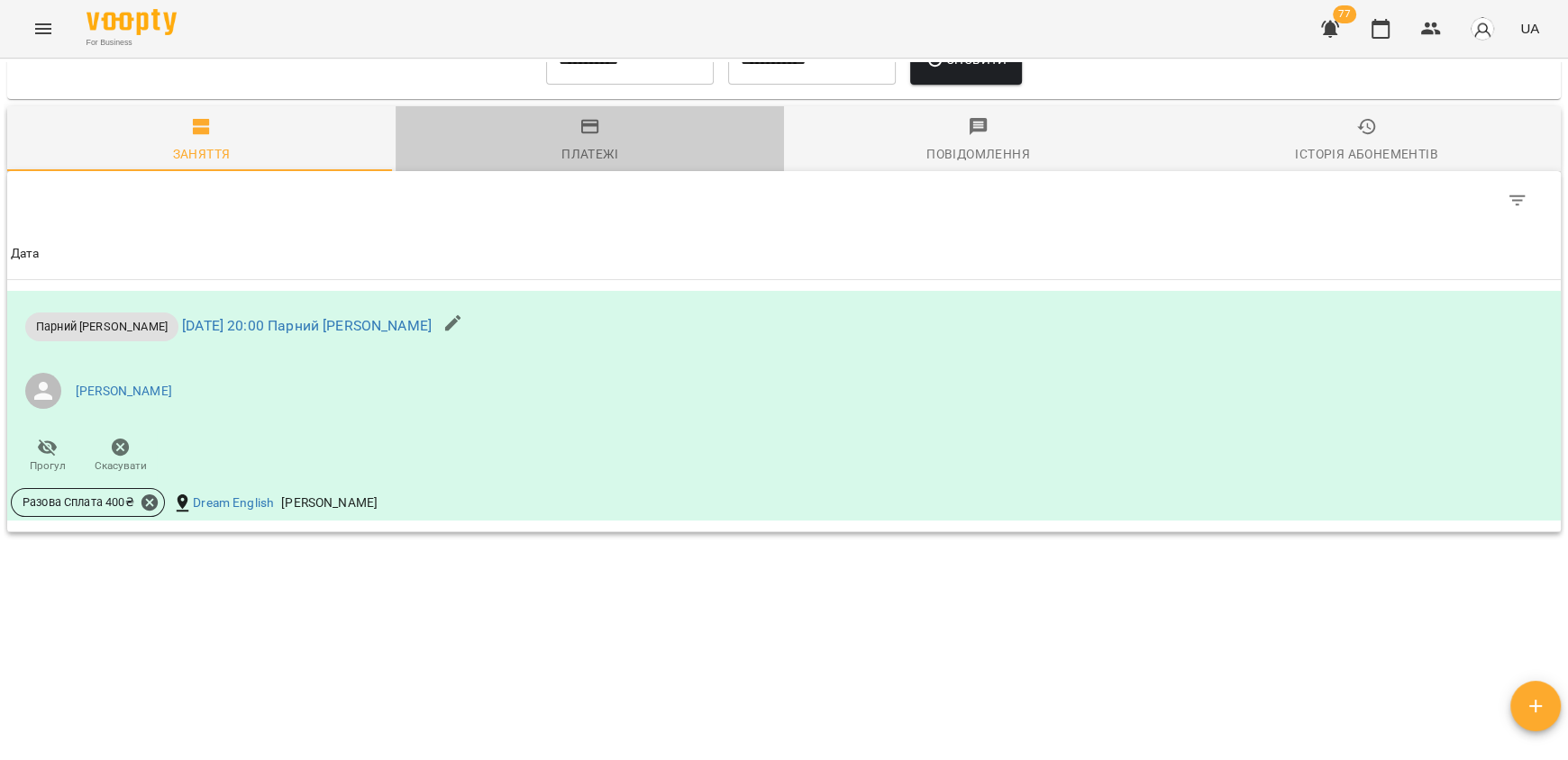
click at [586, 144] on div "Платежі" at bounding box center [590, 154] width 57 height 22
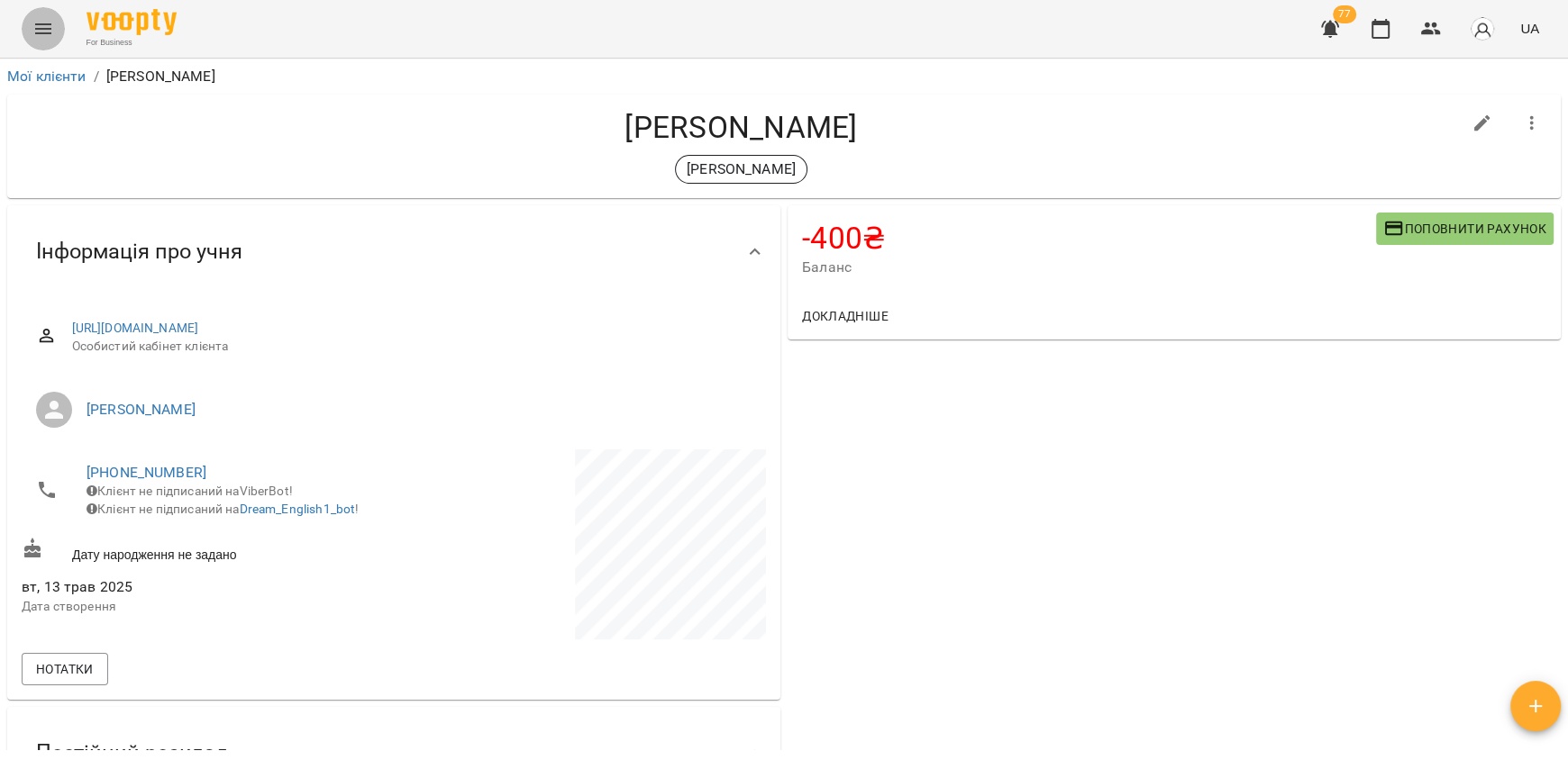
click at [54, 32] on button "Menu" at bounding box center [43, 29] width 43 height 43
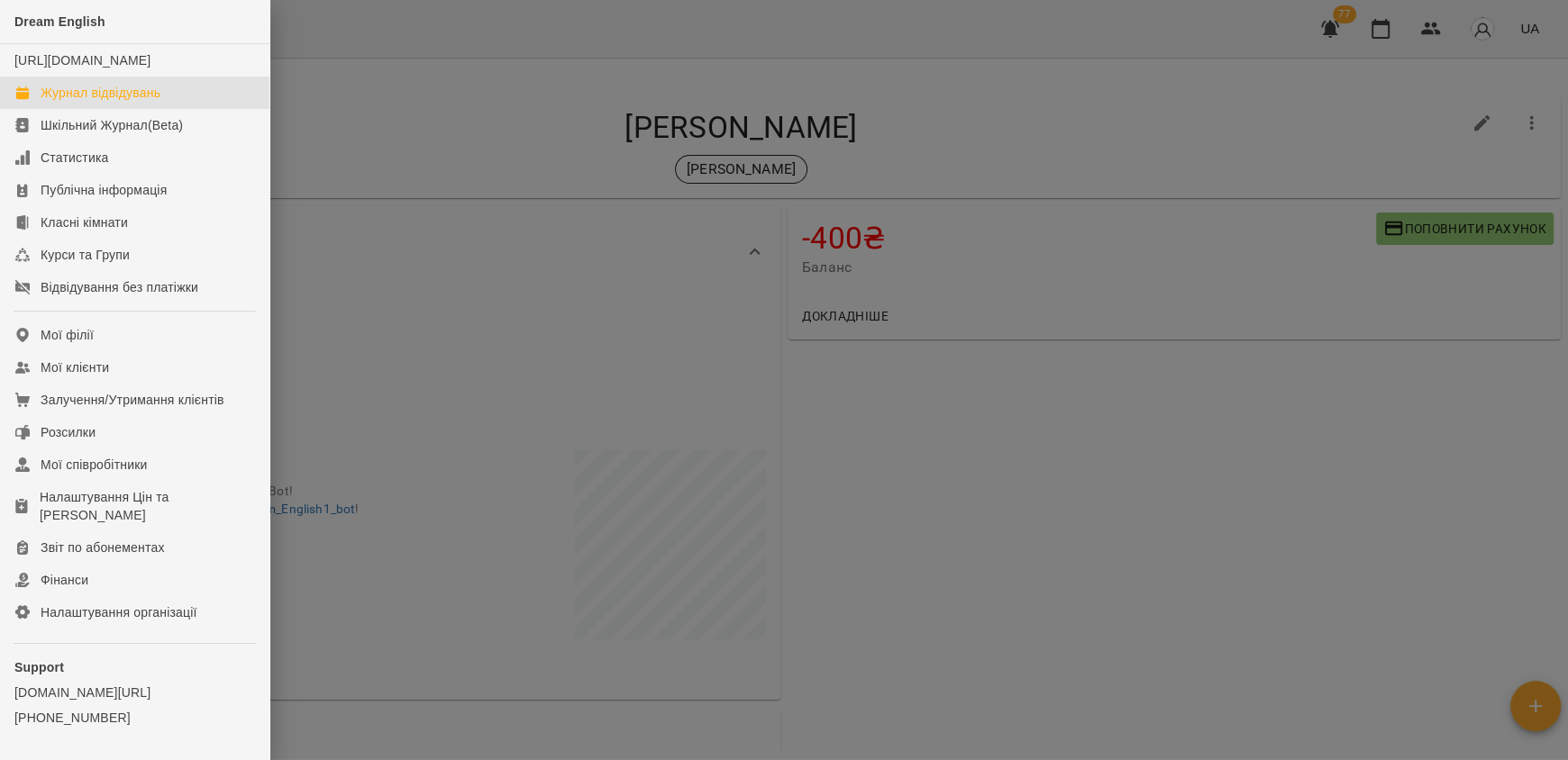
click at [133, 101] on div "Журнал відвідувань" at bounding box center [100, 93] width 120 height 18
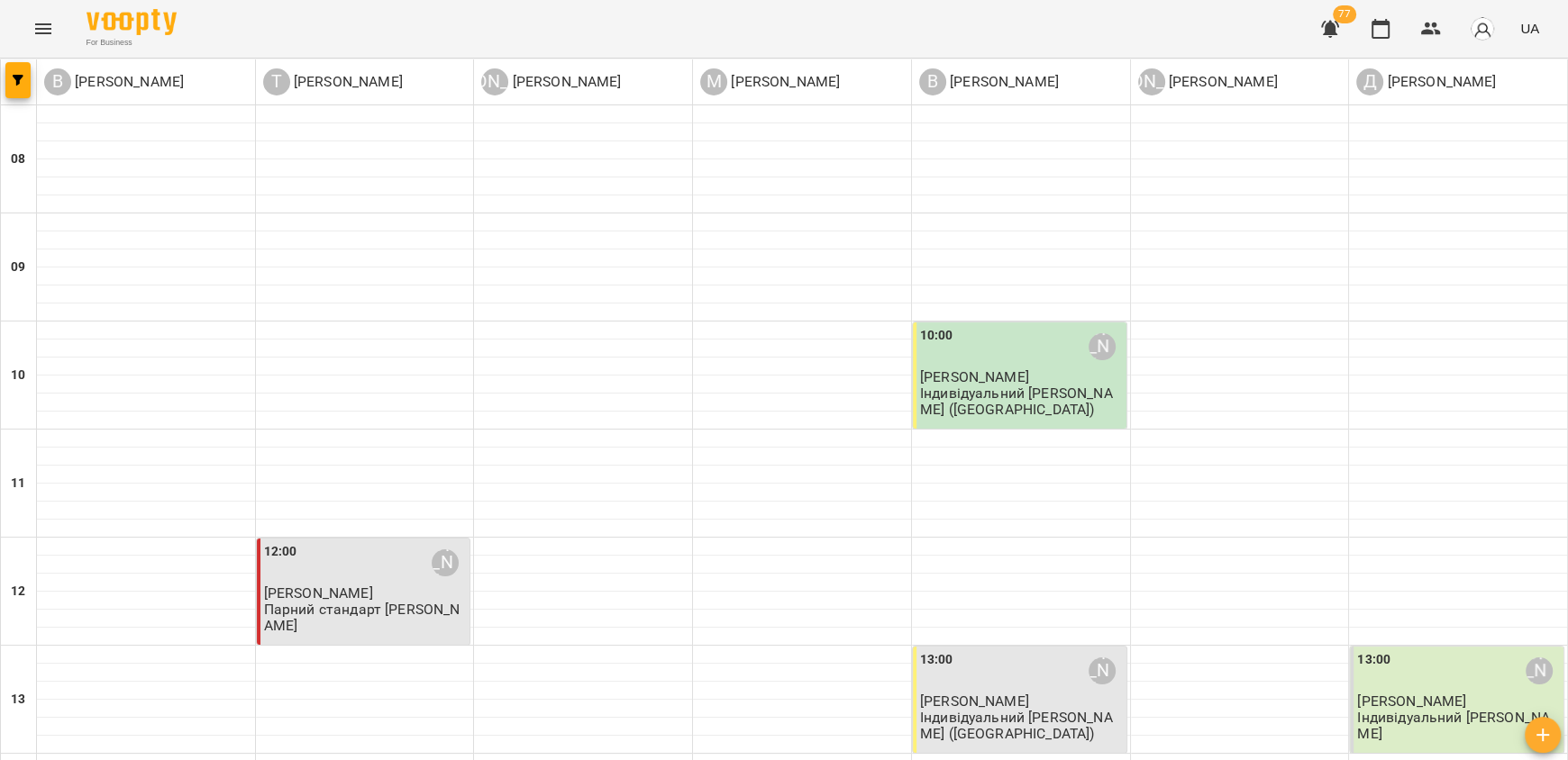
scroll to position [1081, 0]
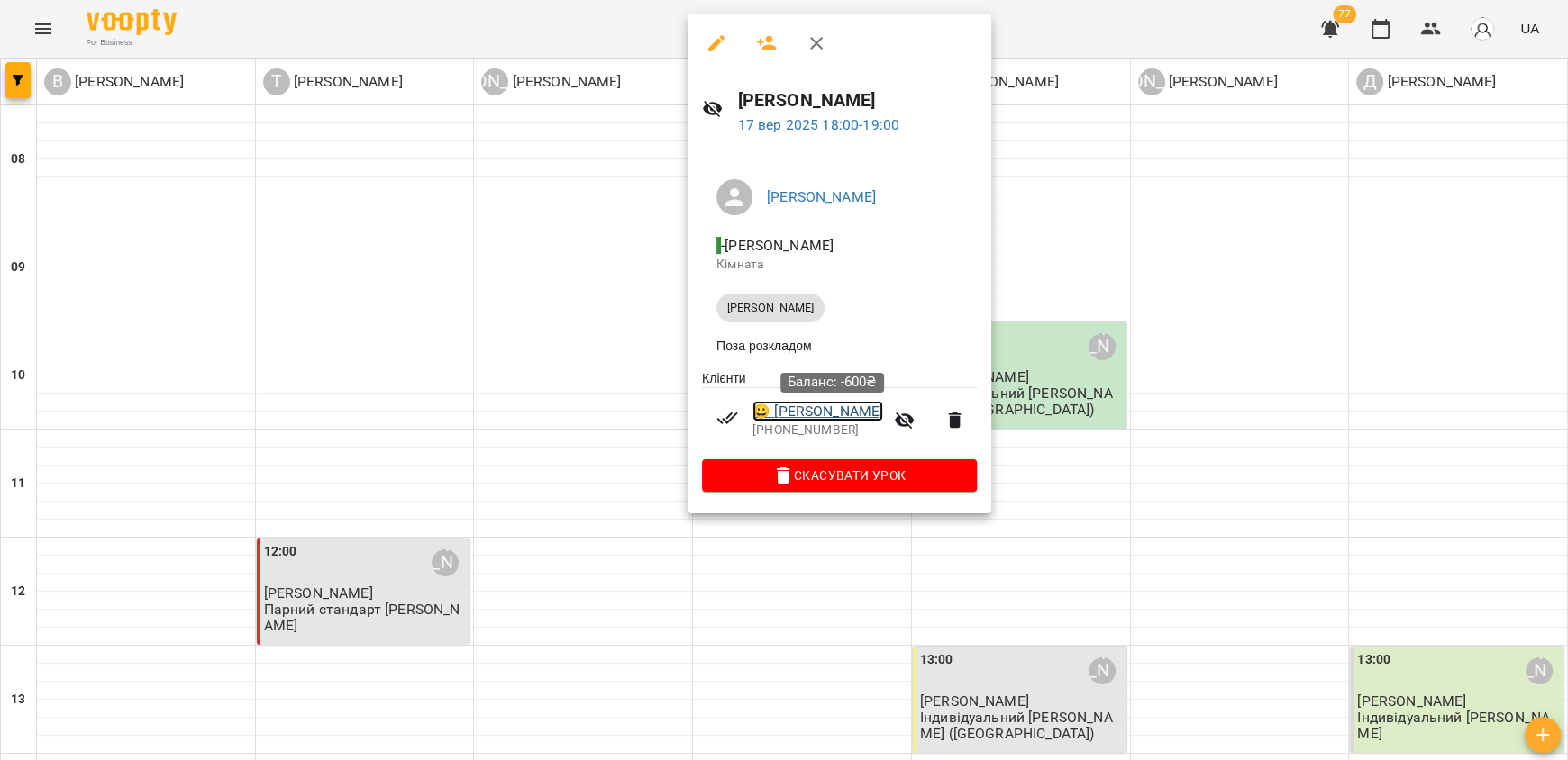
click at [813, 409] on link "😀 [PERSON_NAME]" at bounding box center [817, 412] width 131 height 22
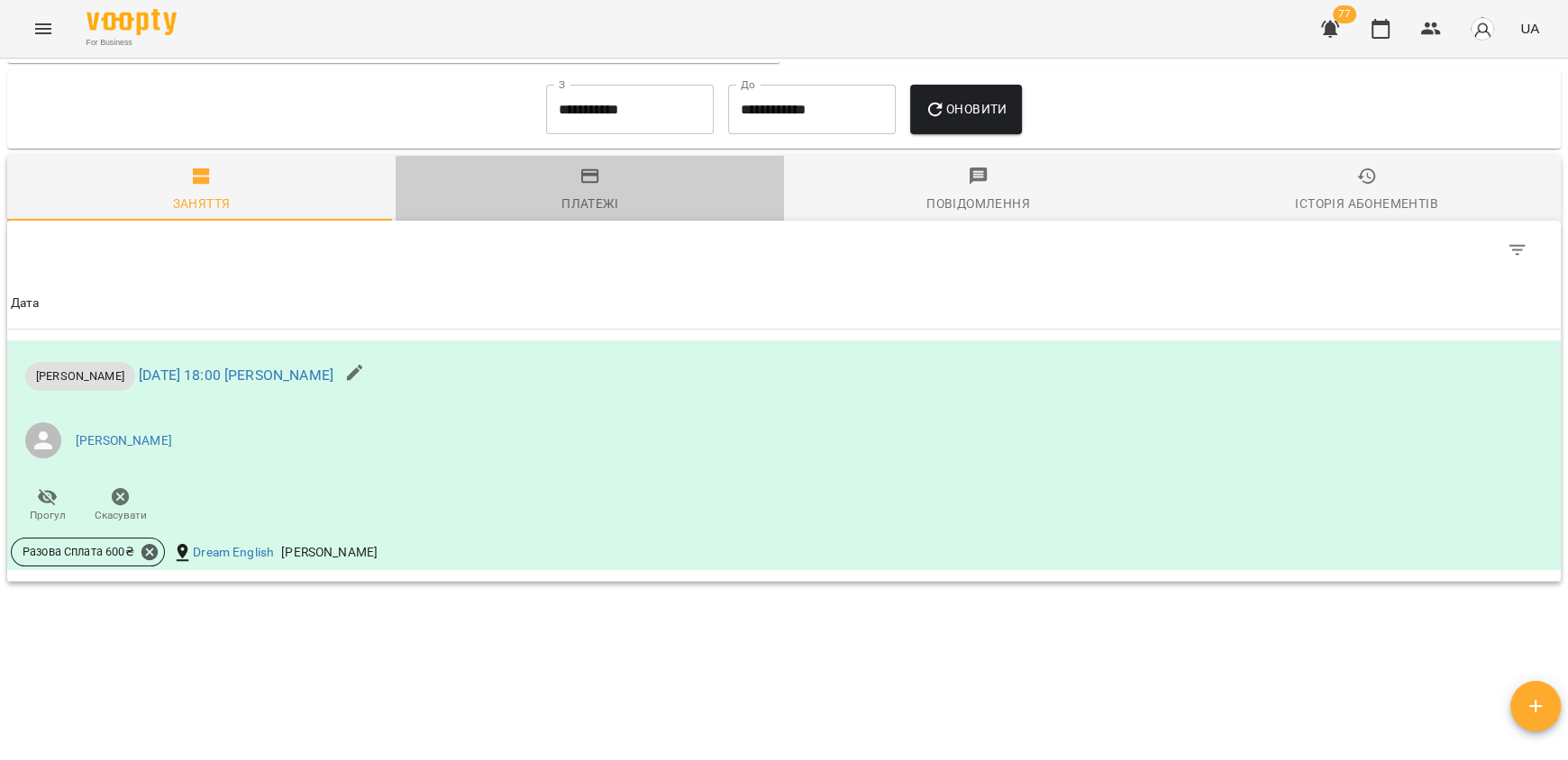
click at [598, 200] on div "Платежі" at bounding box center [590, 204] width 57 height 22
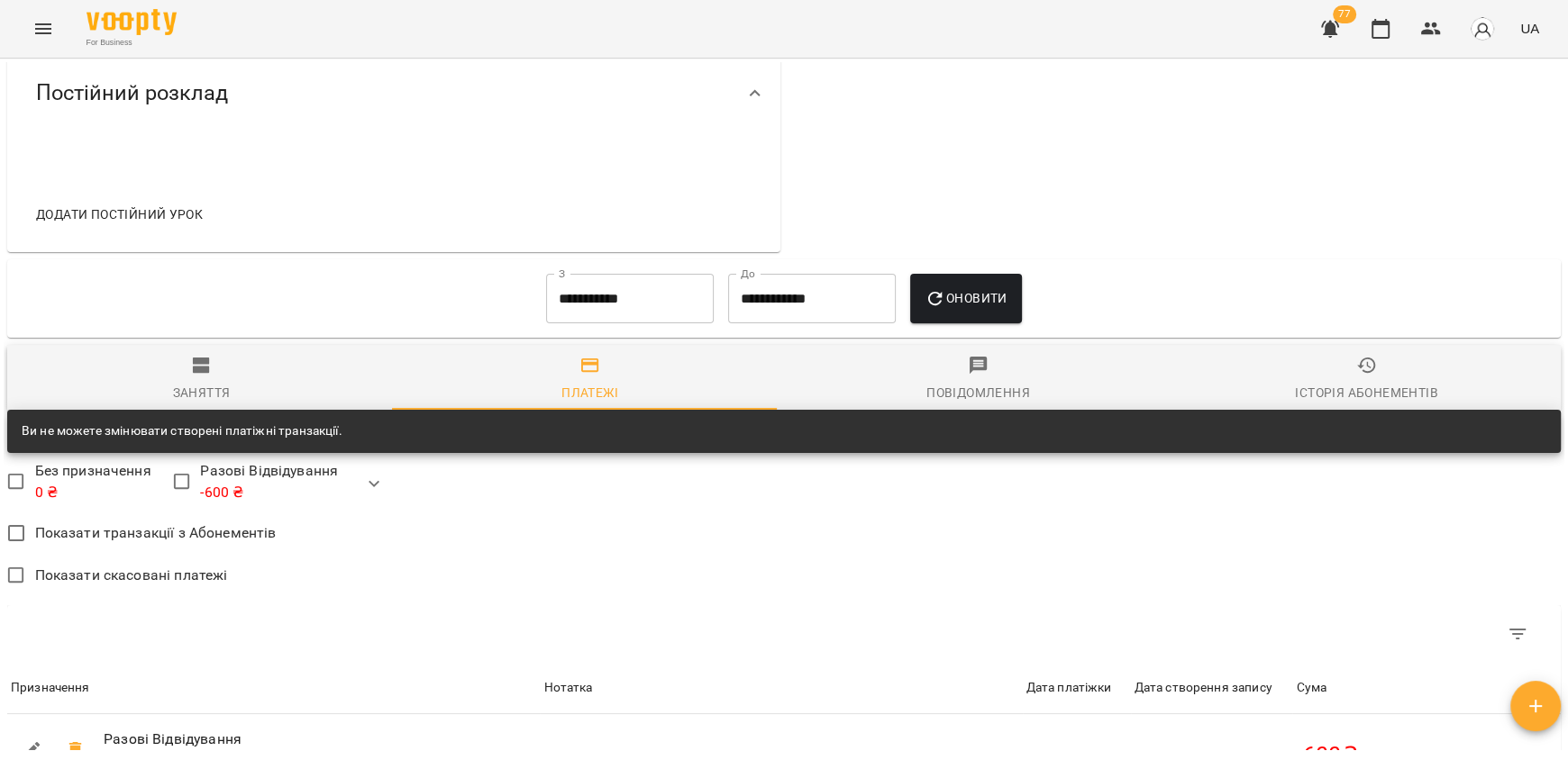
scroll to position [579, 0]
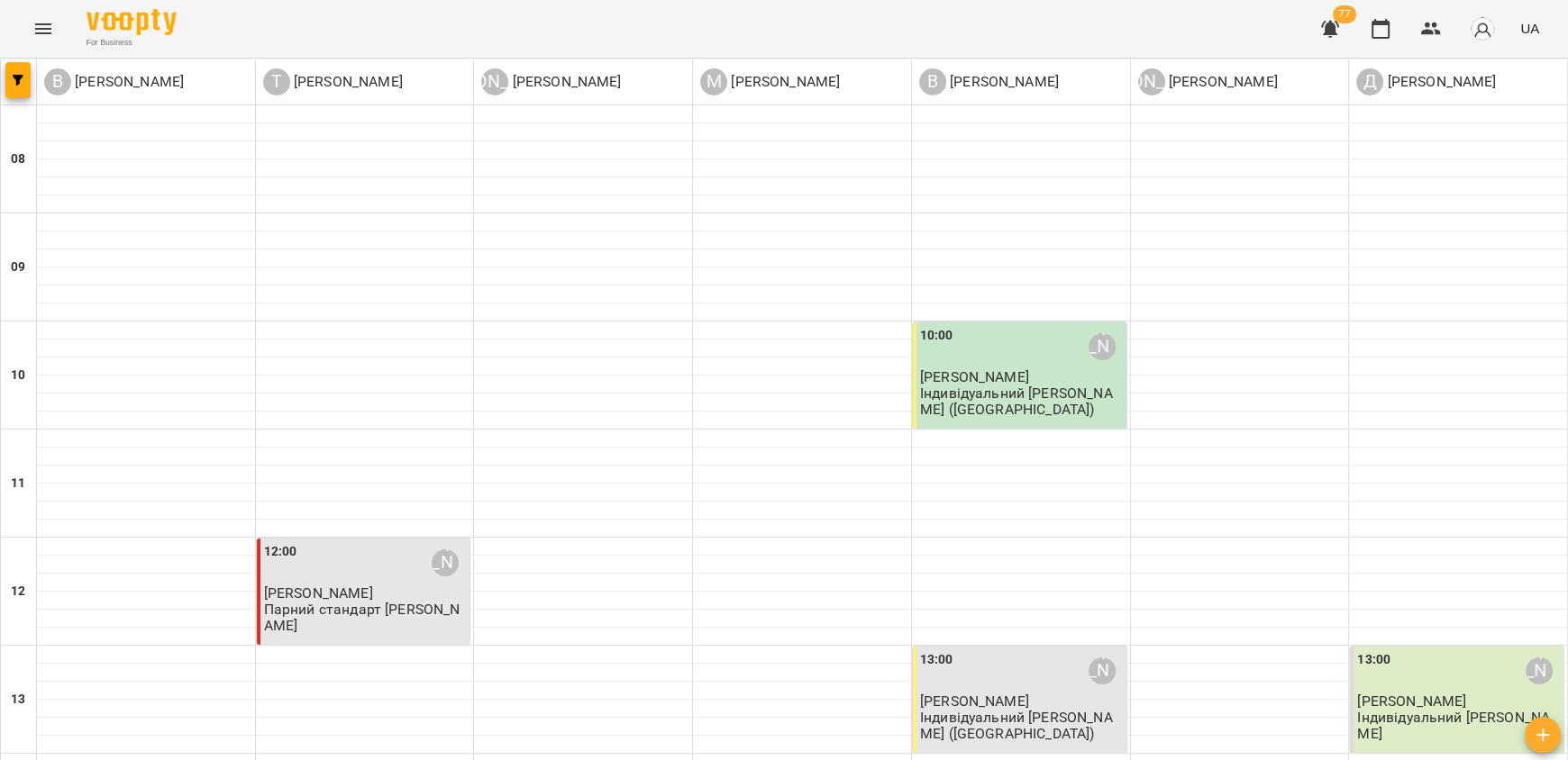
scroll to position [540, 0]
click at [968, 692] on span "[PERSON_NAME]" at bounding box center [974, 700] width 109 height 17
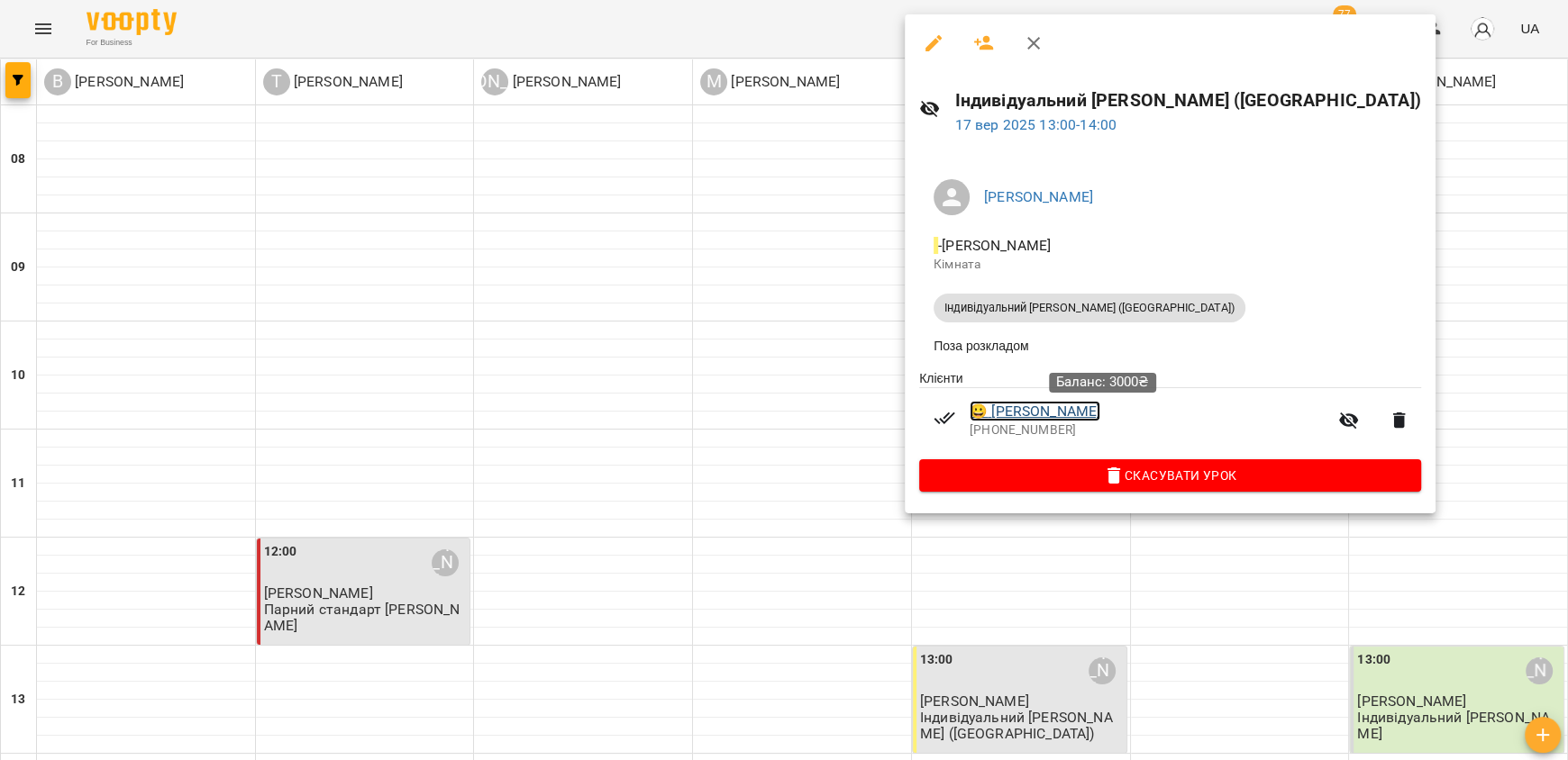
click at [1046, 416] on link "😀 [PERSON_NAME]" at bounding box center [1034, 412] width 131 height 22
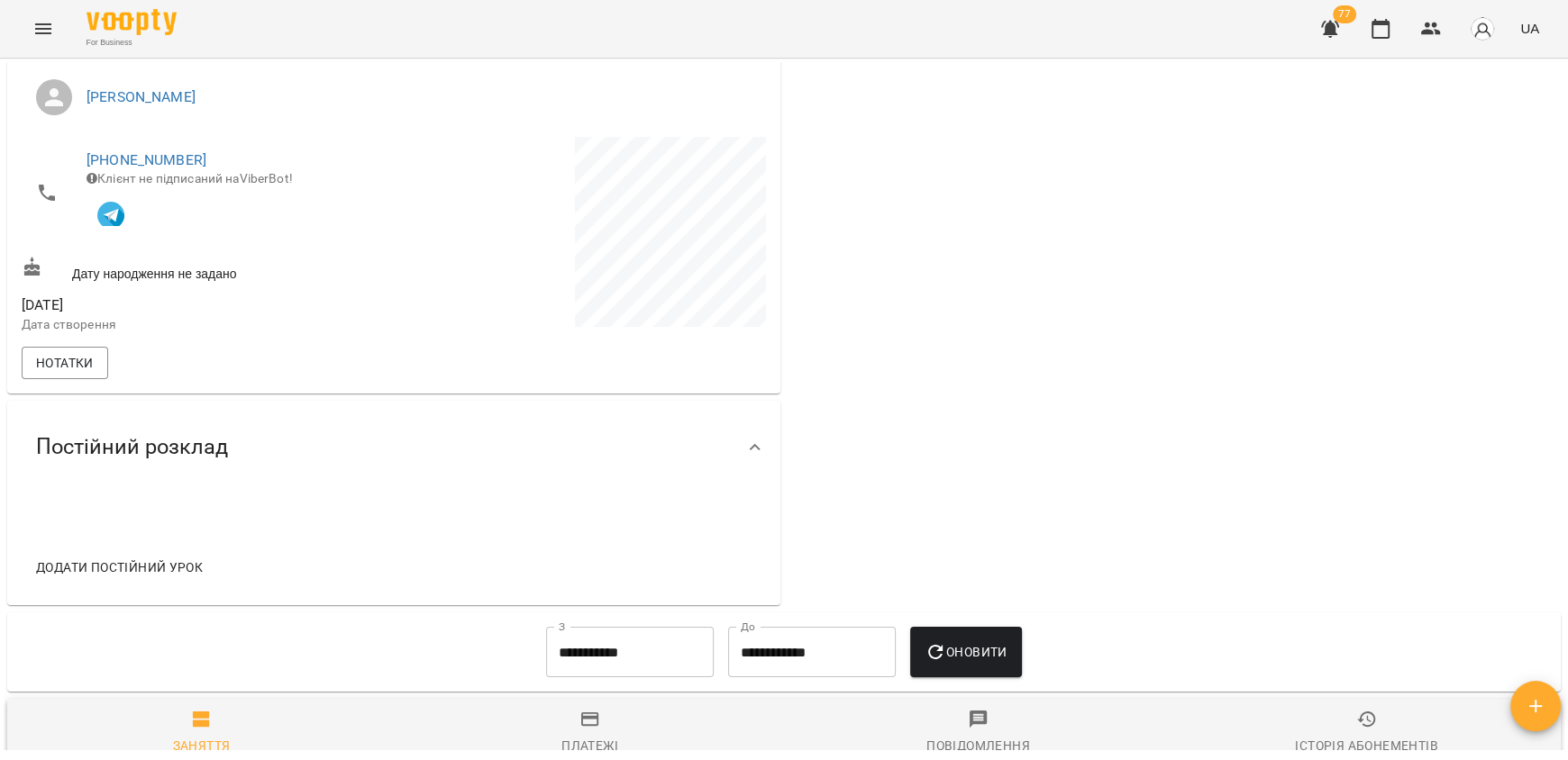
scroll to position [630, 0]
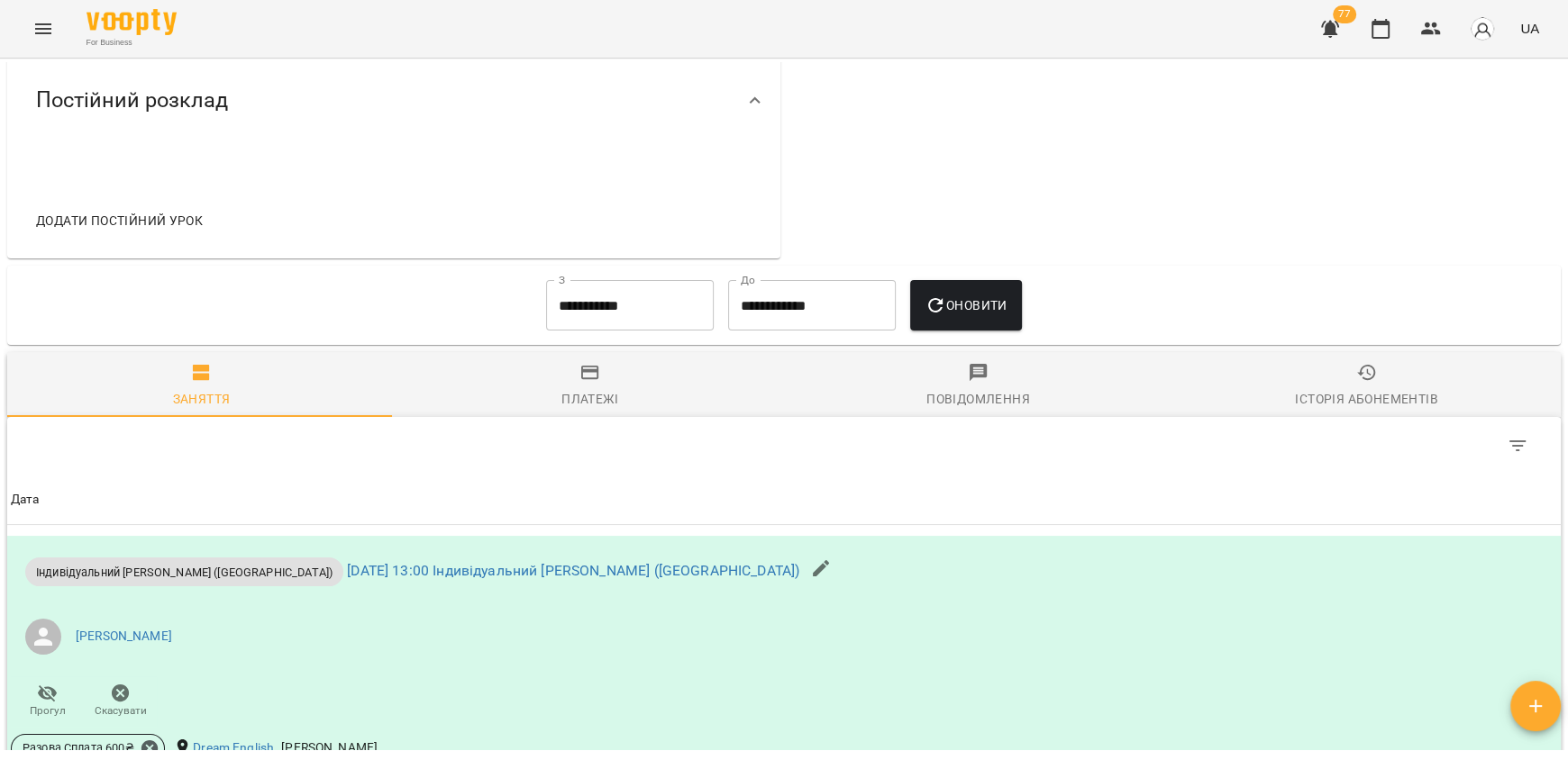
click at [571, 382] on span "Платежі" at bounding box center [590, 386] width 366 height 48
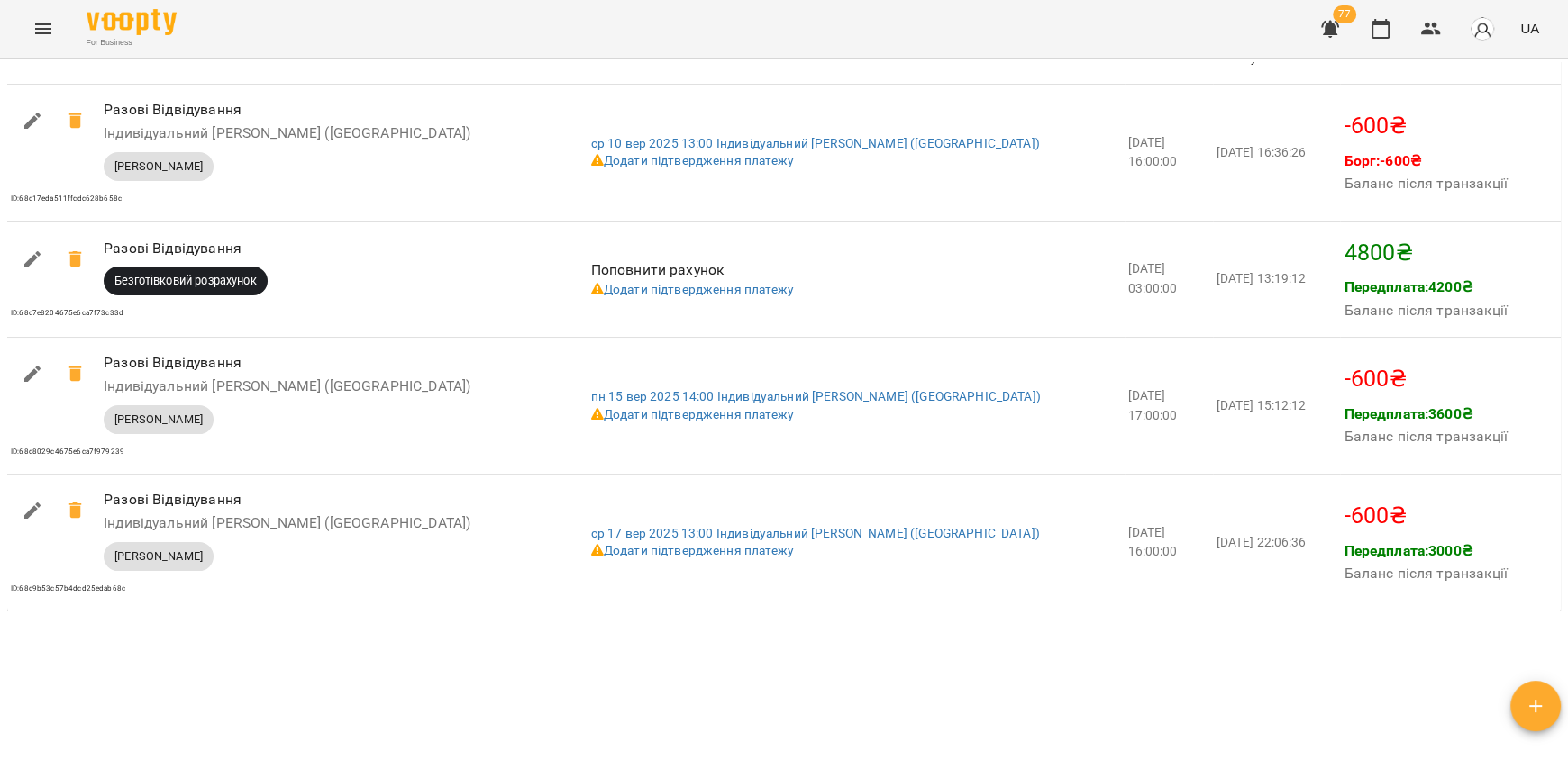
scroll to position [1261, 0]
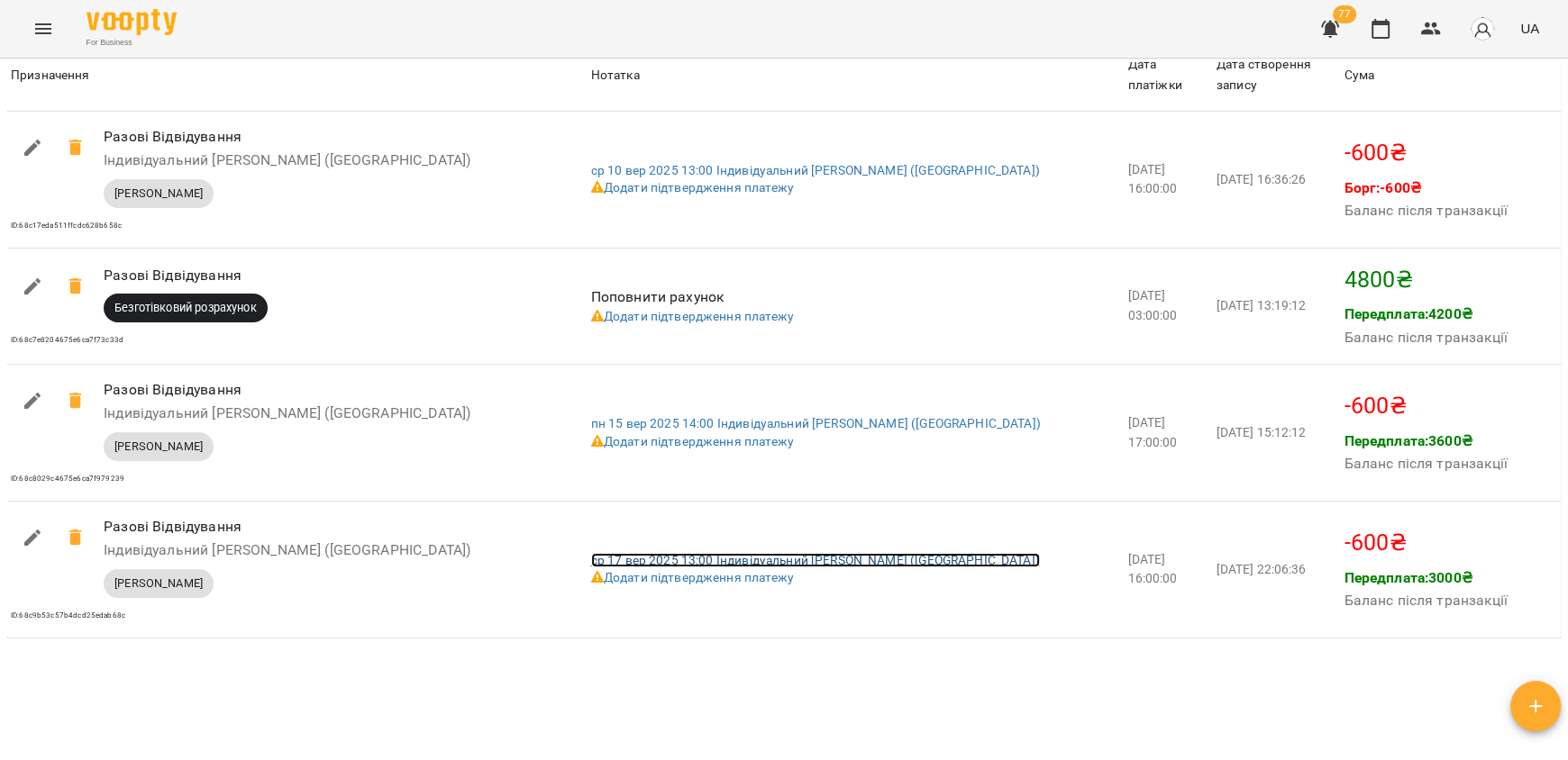
drag, startPoint x: 811, startPoint y: 564, endPoint x: 829, endPoint y: 575, distance: 21.1
click at [811, 564] on link "[DATE] 13:00 Індивідуальний [PERSON_NAME] ([GEOGRAPHIC_DATA])" at bounding box center [816, 560] width 449 height 15
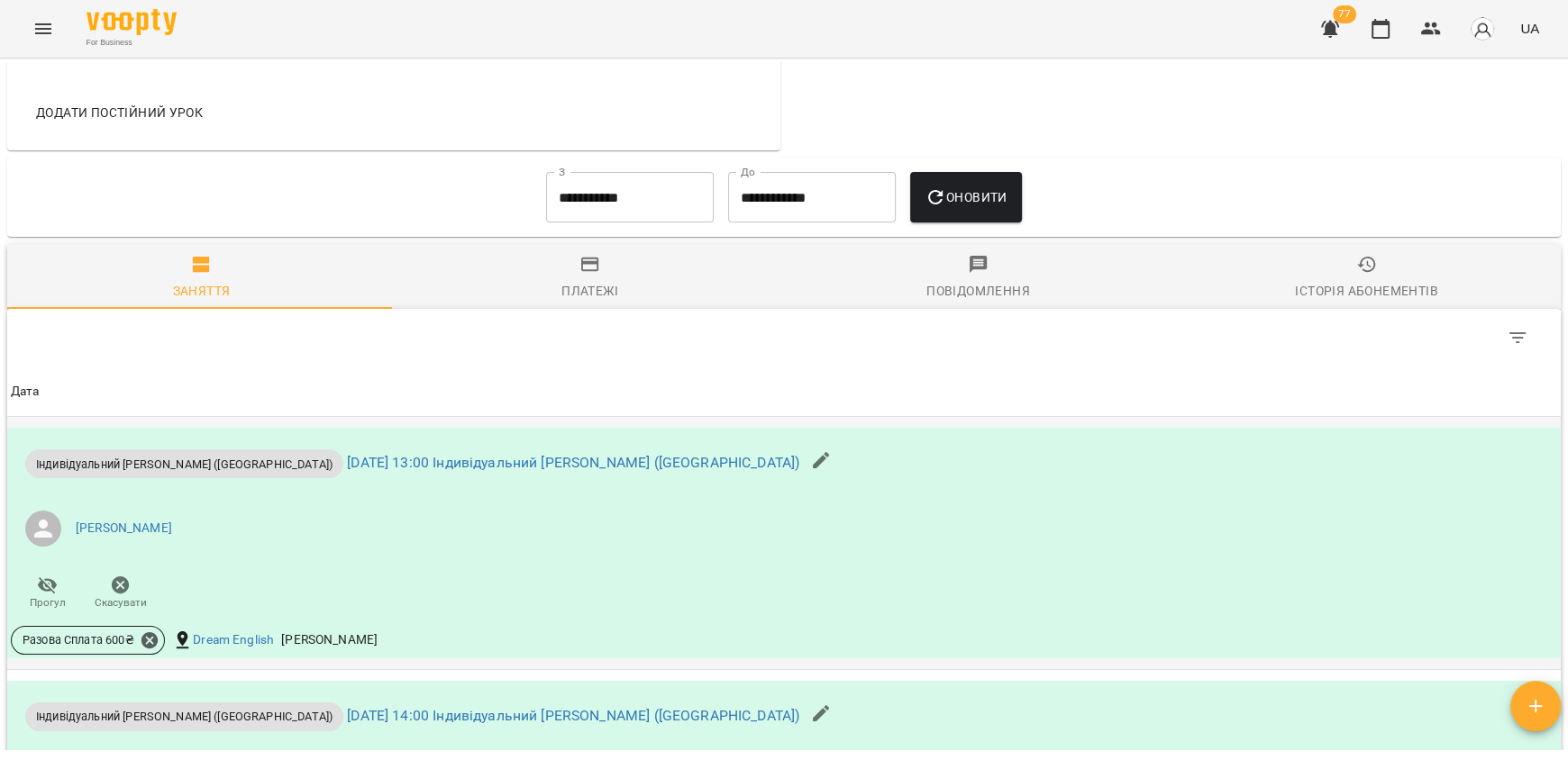
scroll to position [938, 0]
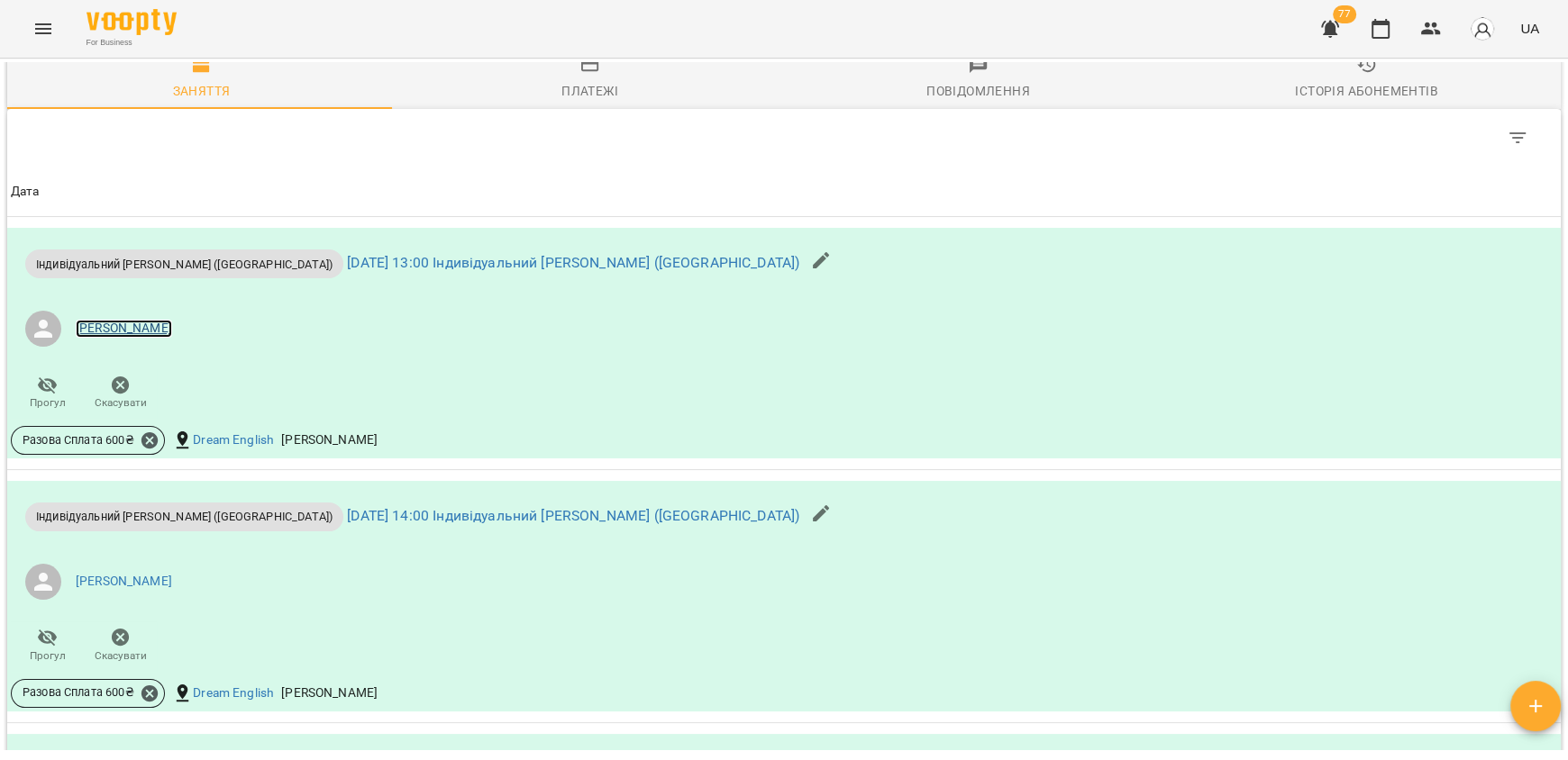
click at [122, 332] on link "[PERSON_NAME]" at bounding box center [124, 329] width 97 height 18
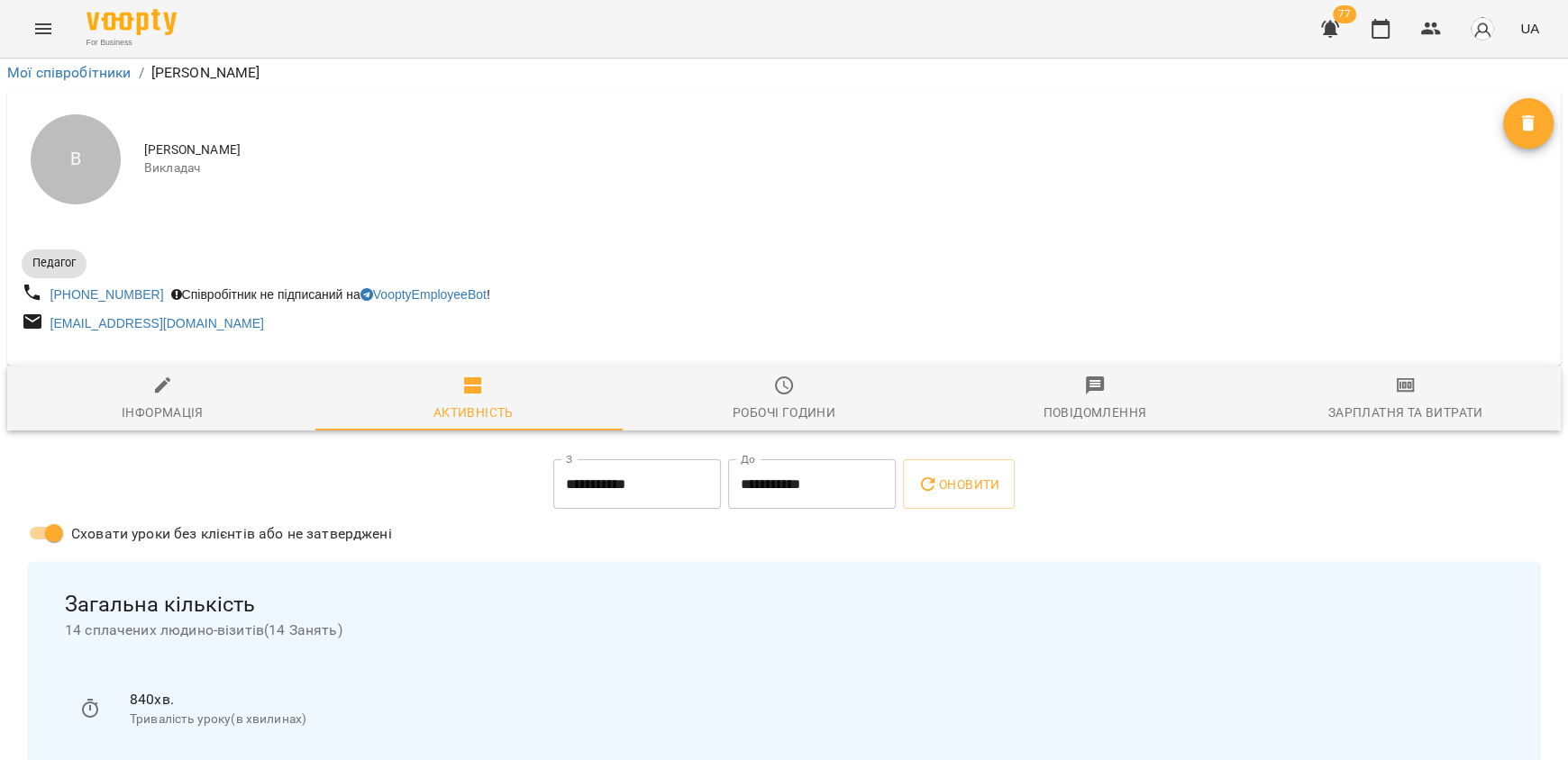
scroll to position [239, 0]
click at [139, 375] on span "Інформація" at bounding box center [163, 399] width 290 height 48
select select "**"
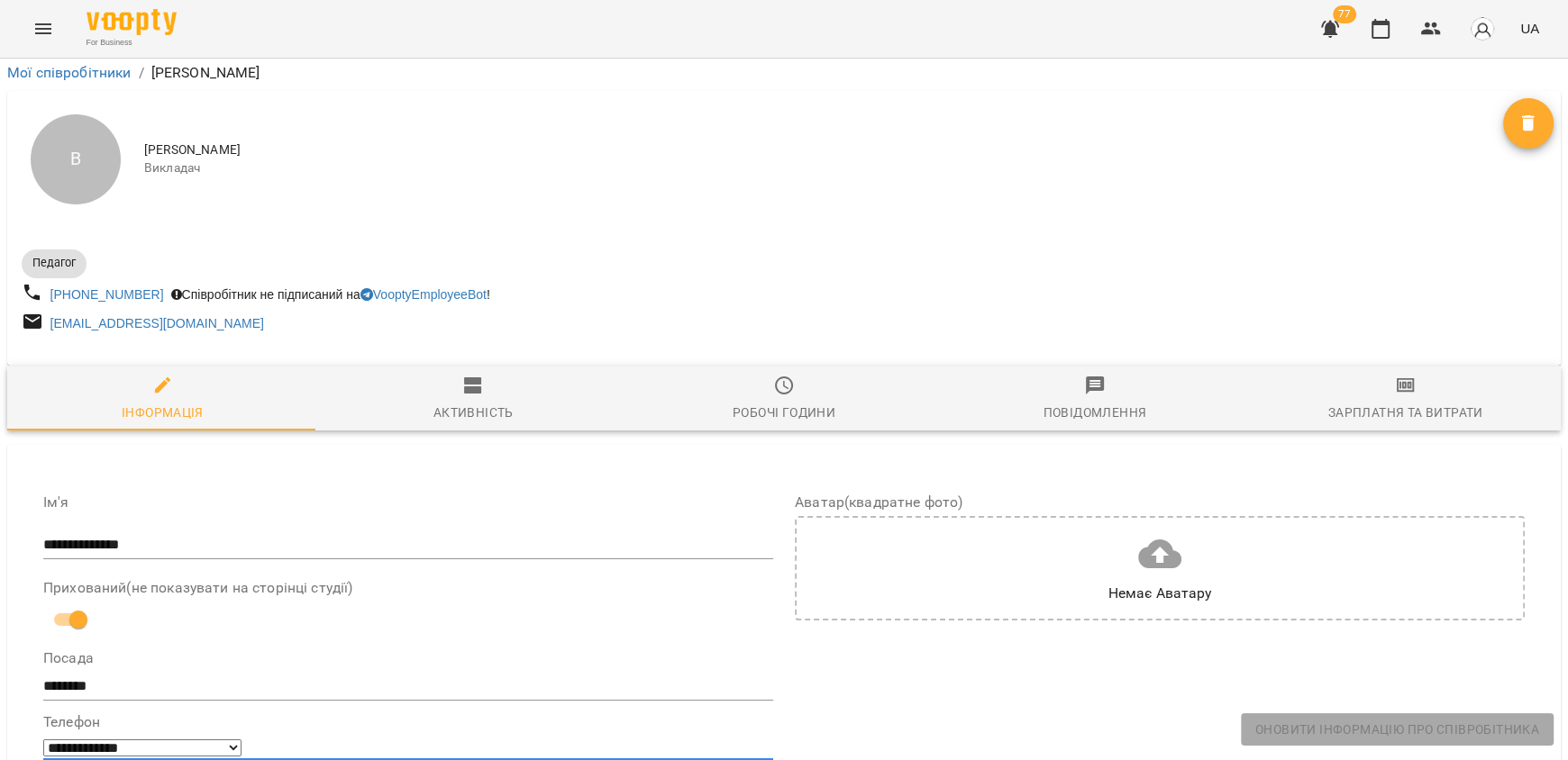
scroll to position [0, 0]
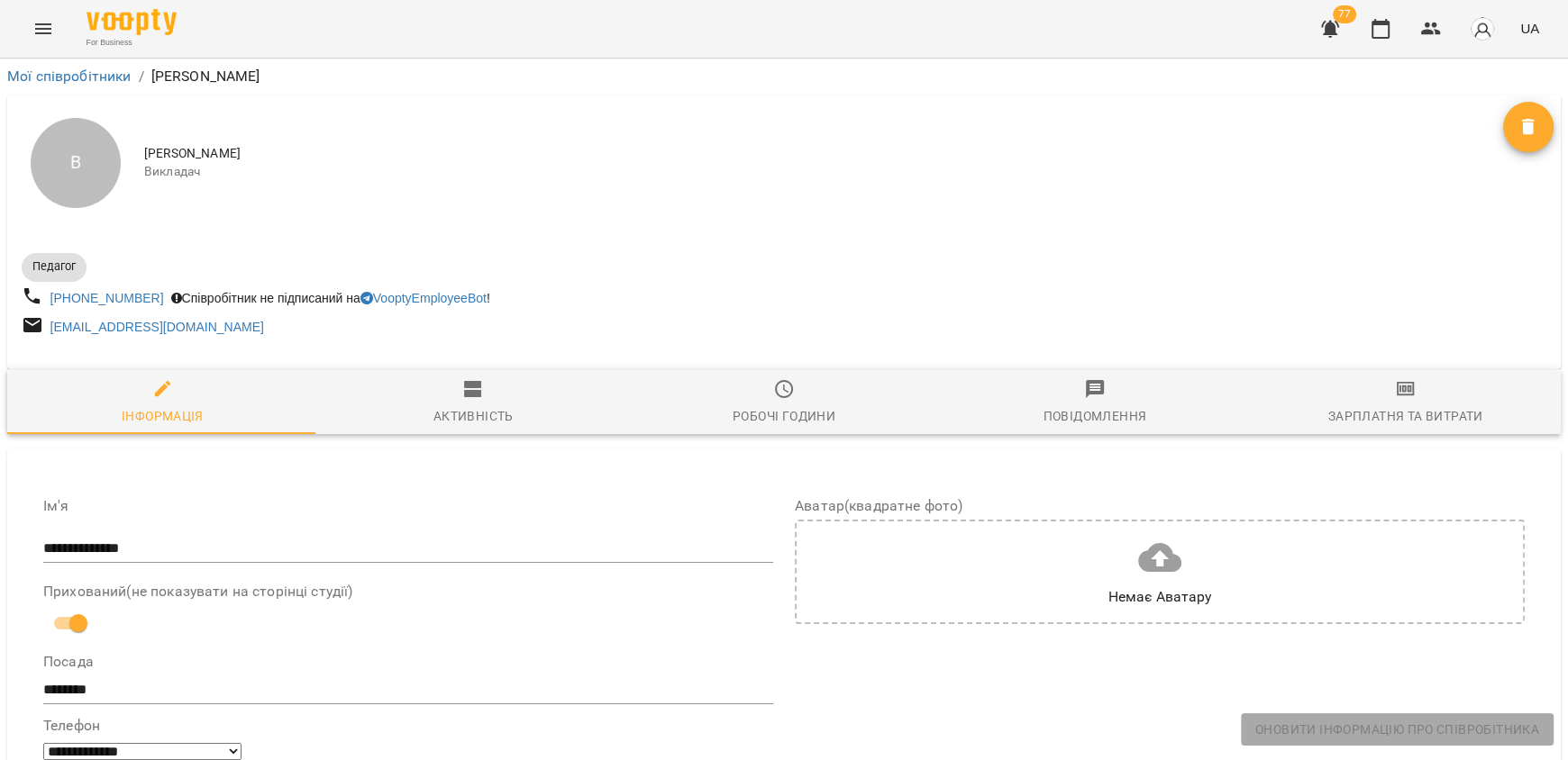
click at [1388, 408] on div "Зарплатня та Витрати" at bounding box center [1405, 416] width 155 height 22
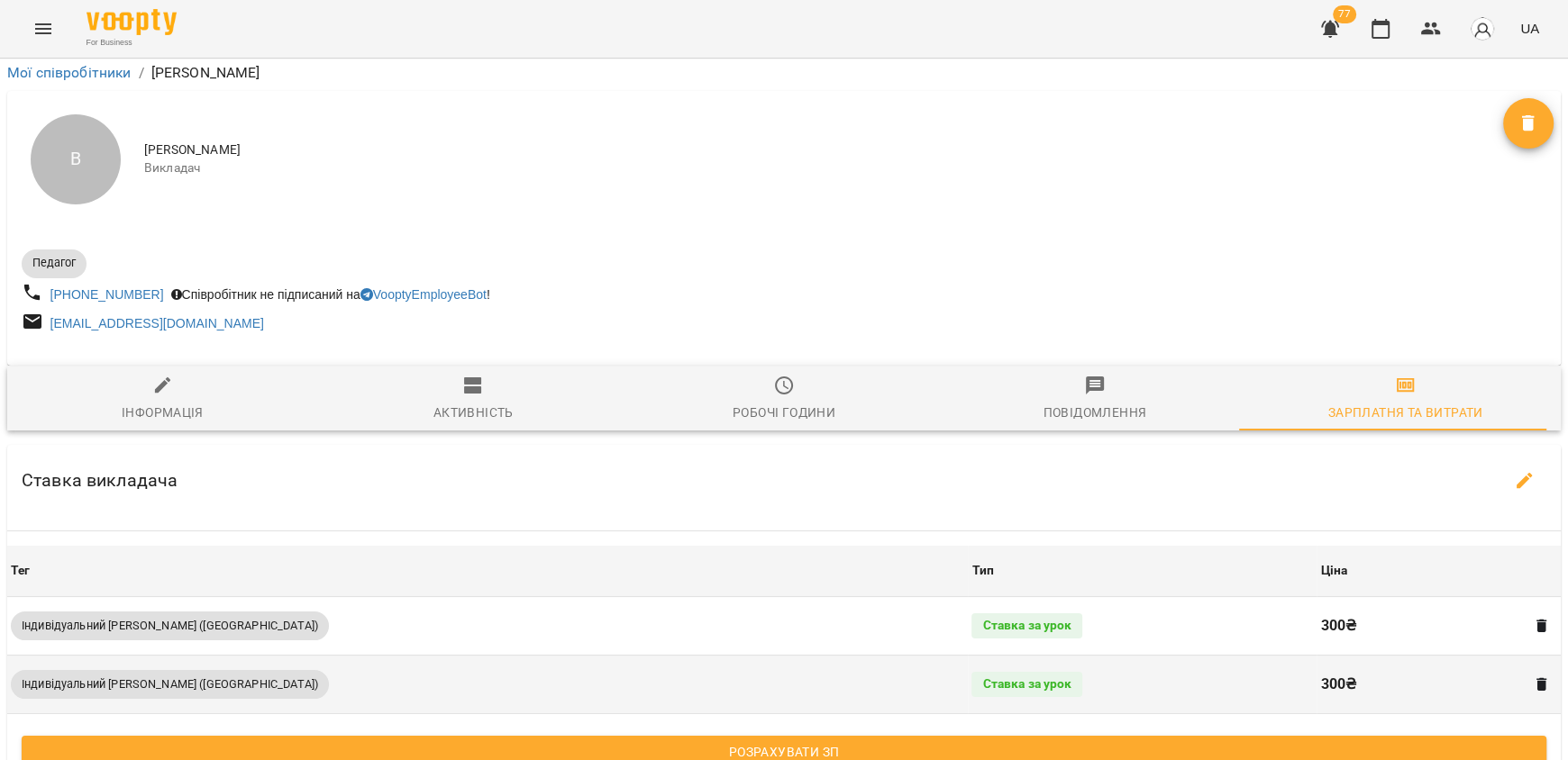
scroll to position [469, 0]
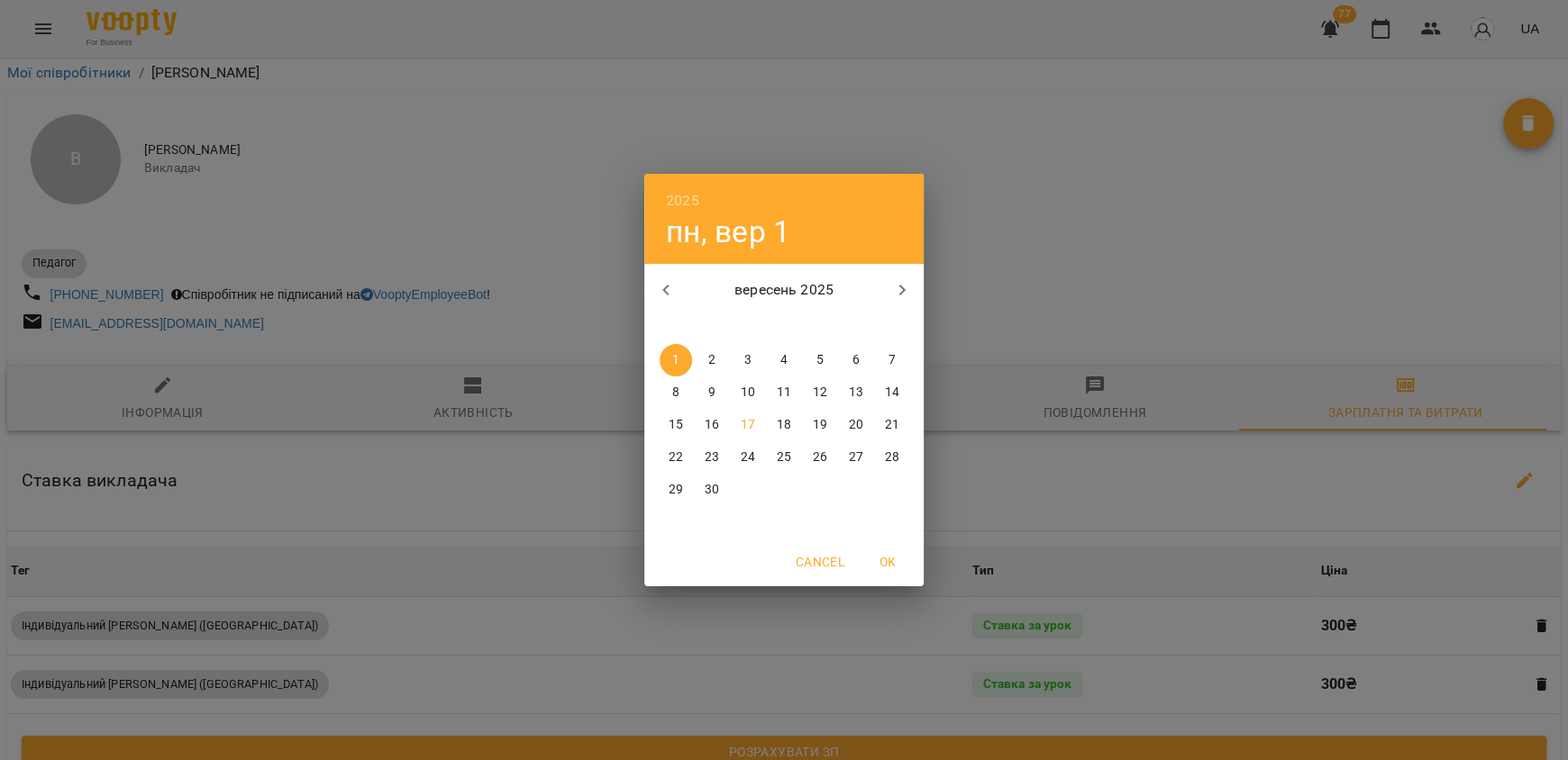
click at [744, 425] on p "17" at bounding box center [748, 425] width 15 height 18
type input "**********"
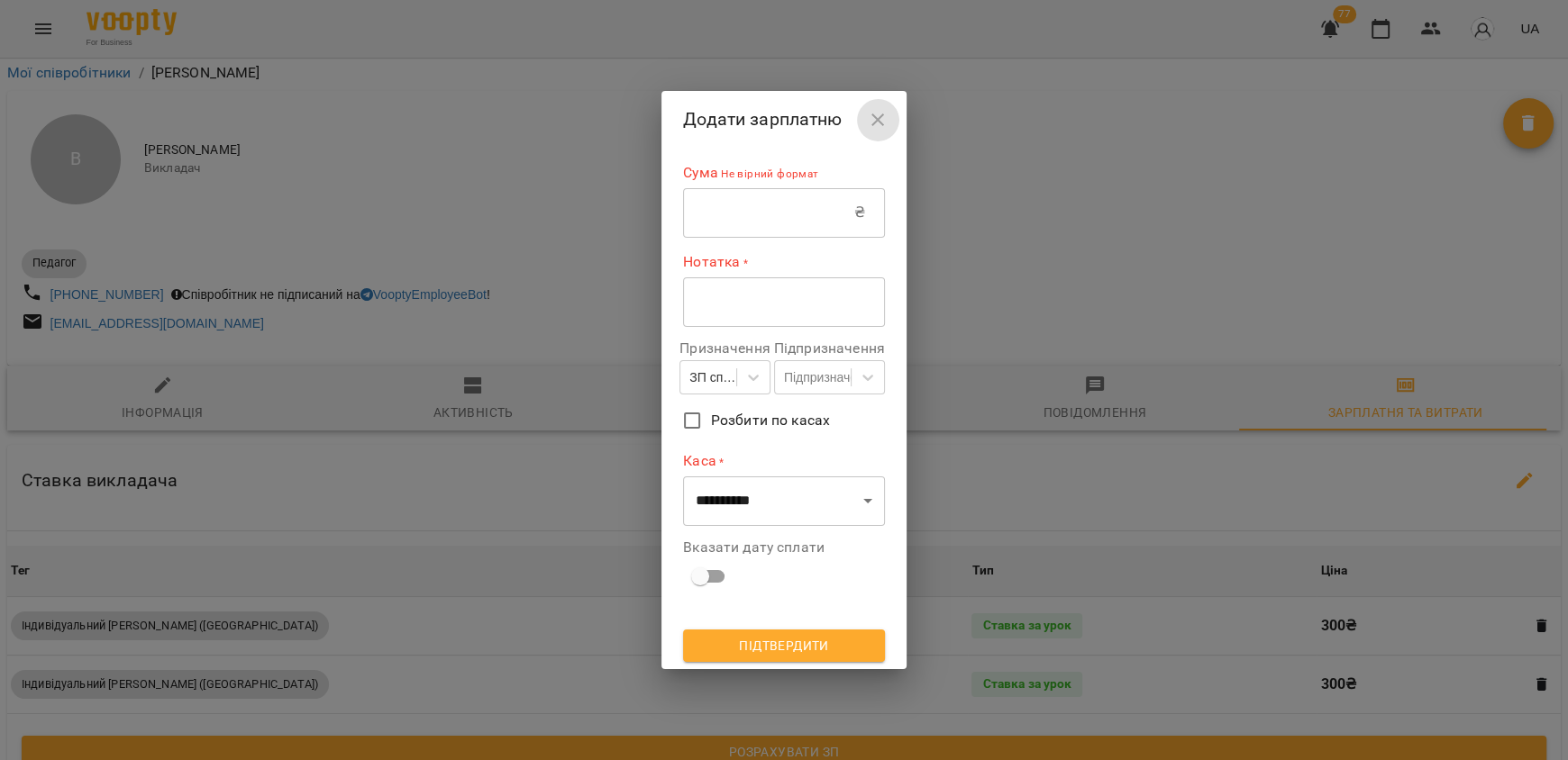
click at [888, 113] on icon "button" at bounding box center [878, 120] width 22 height 22
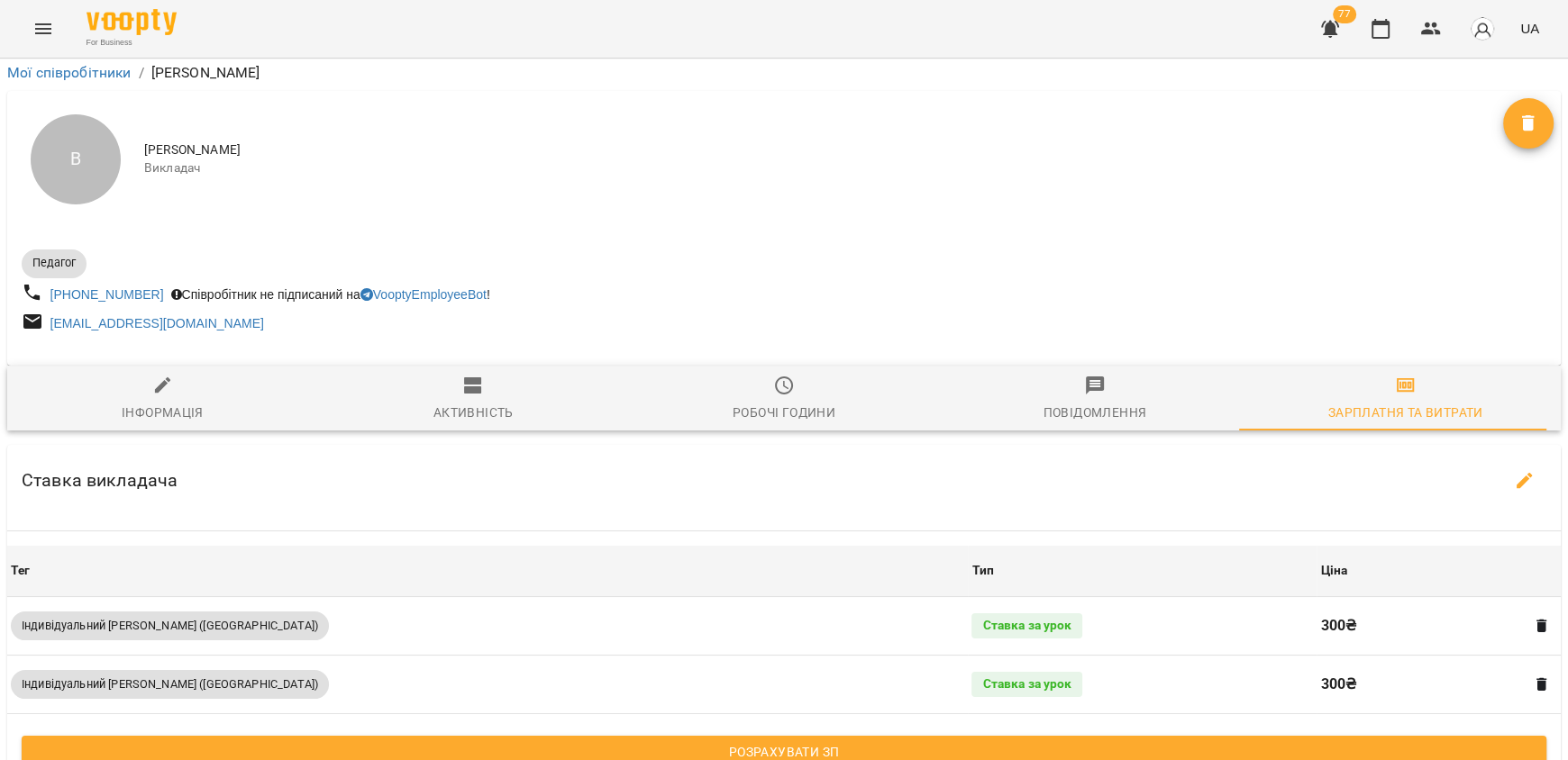
click at [775, 741] on span "Розрахувати ЗП" at bounding box center [784, 752] width 1495 height 22
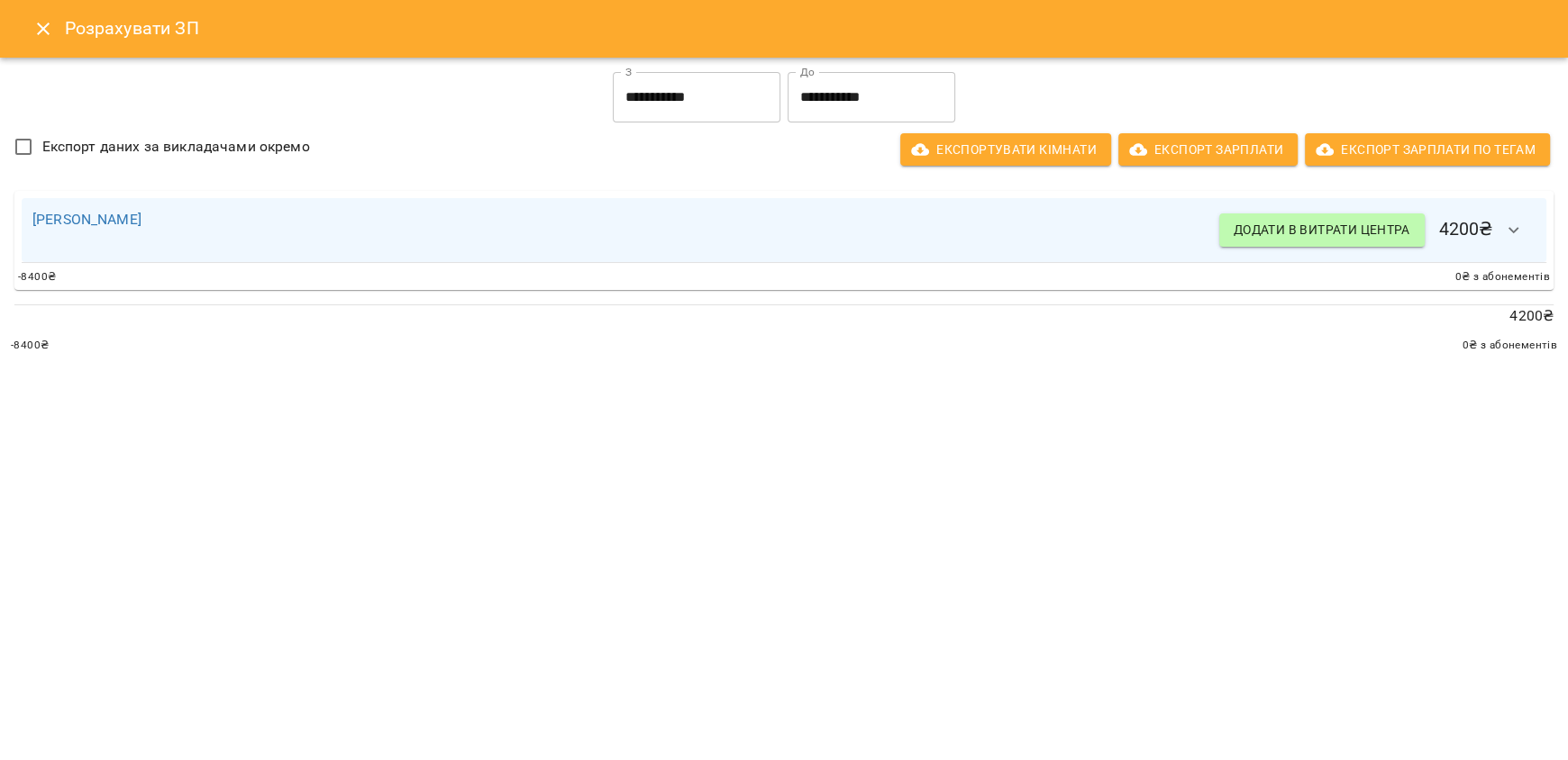
click at [870, 249] on div "[PERSON_NAME] Додати в витрати центра 4200 ₴" at bounding box center [784, 230] width 1503 height 43
click at [726, 98] on input "**********" at bounding box center [696, 96] width 167 height 50
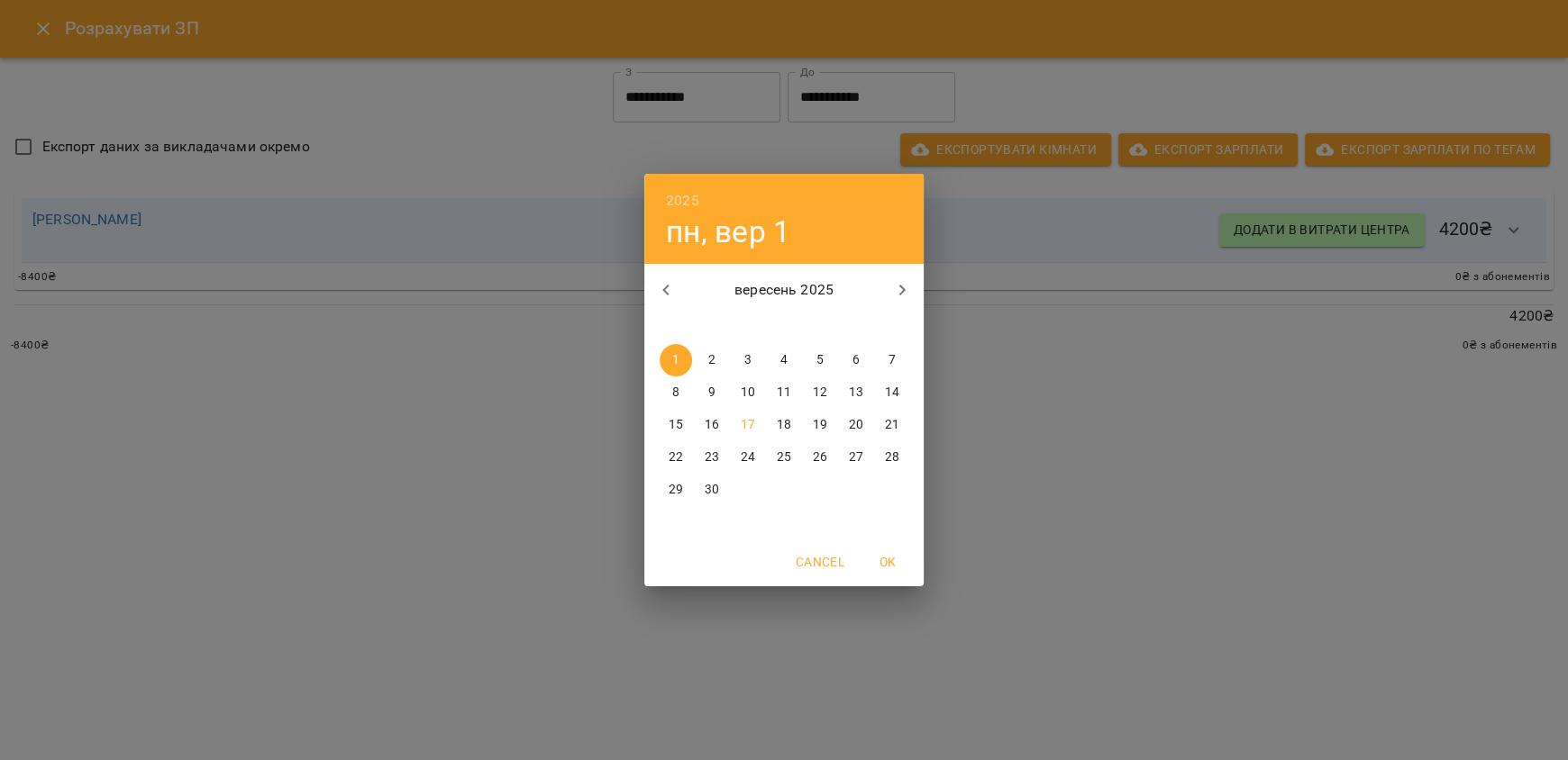
click at [717, 422] on p "16" at bounding box center [711, 425] width 15 height 18
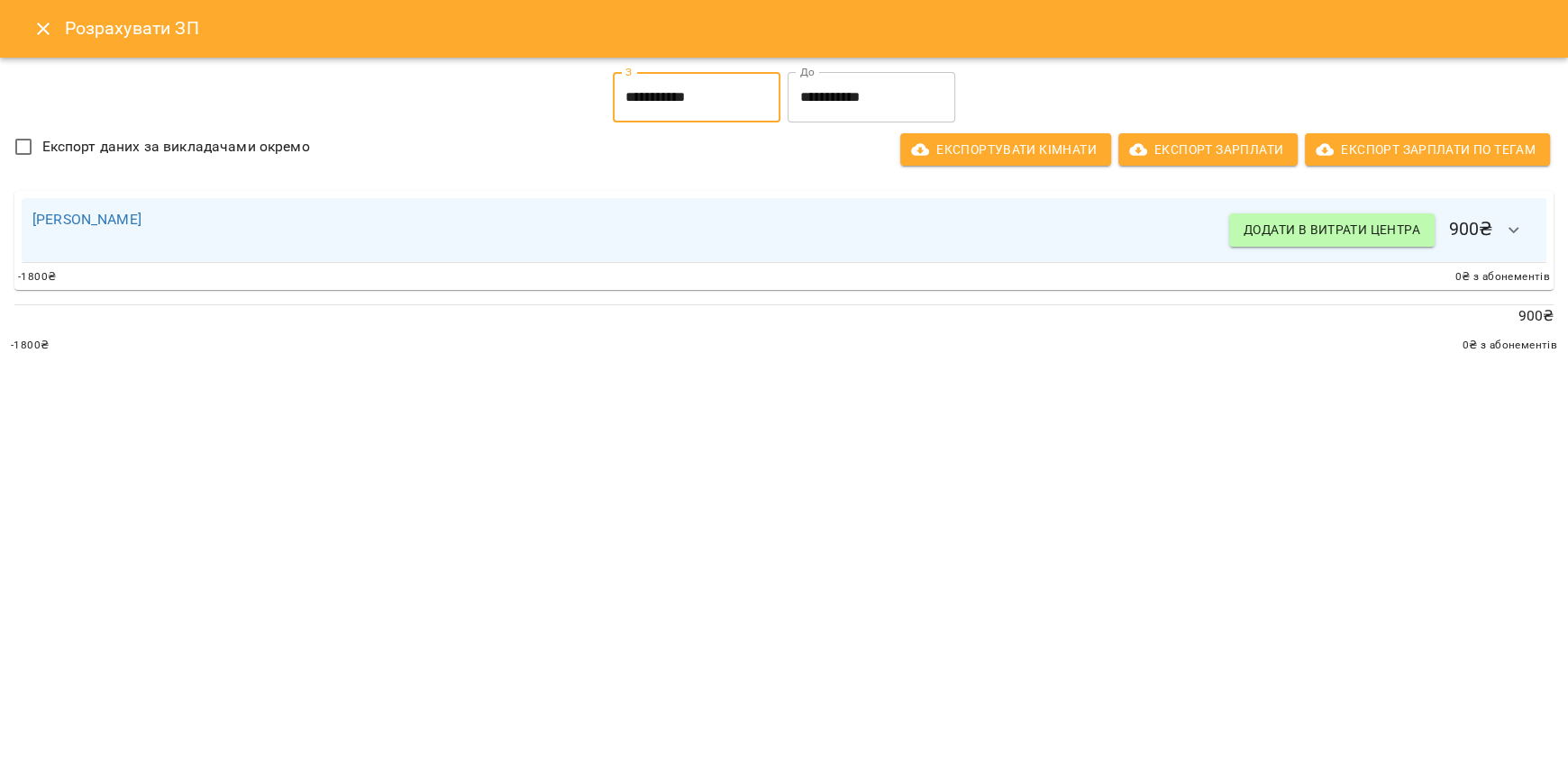
click at [1514, 232] on icon "button" at bounding box center [1513, 229] width 11 height 6
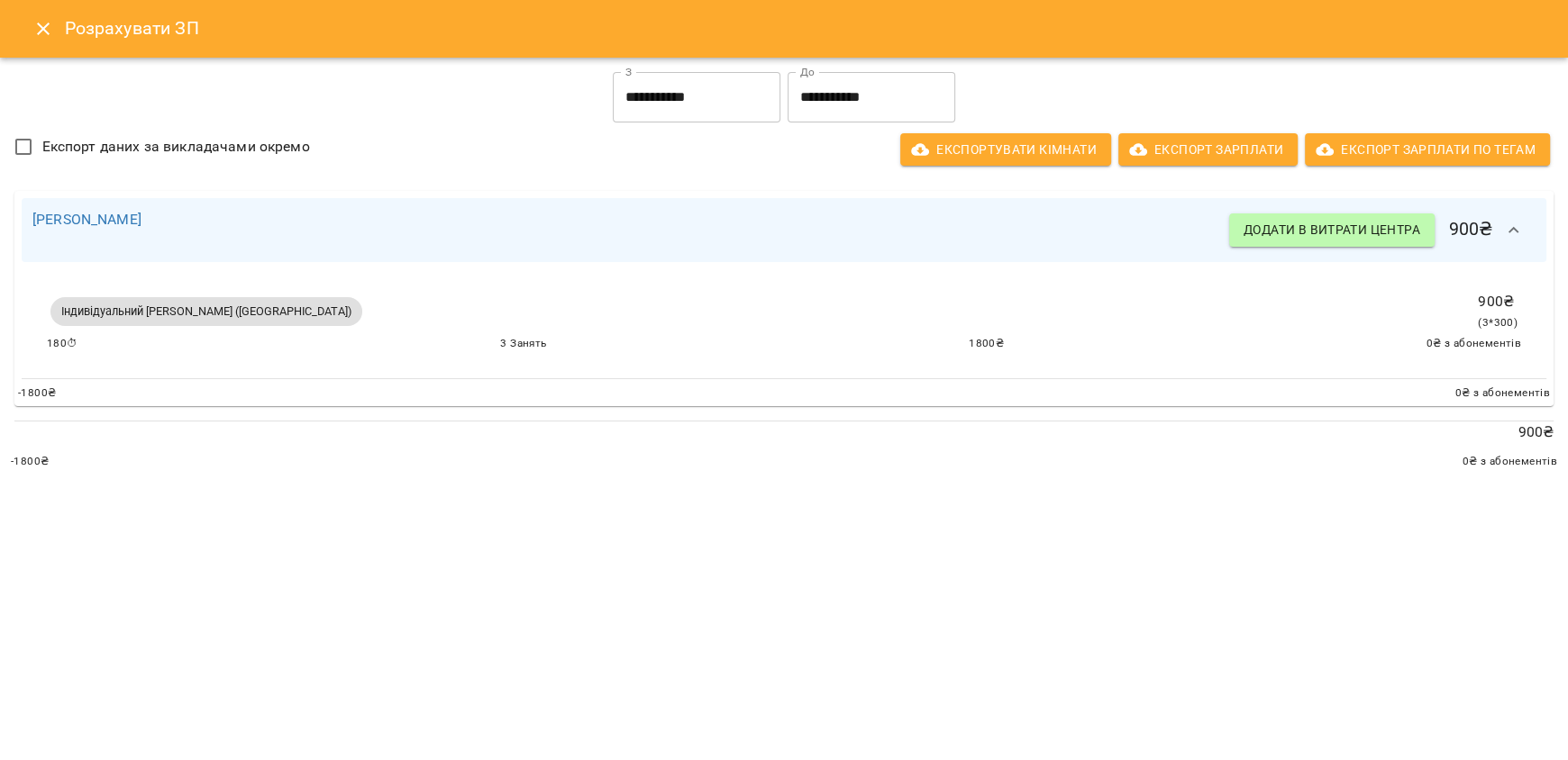
click at [726, 98] on input "**********" at bounding box center [696, 96] width 167 height 50
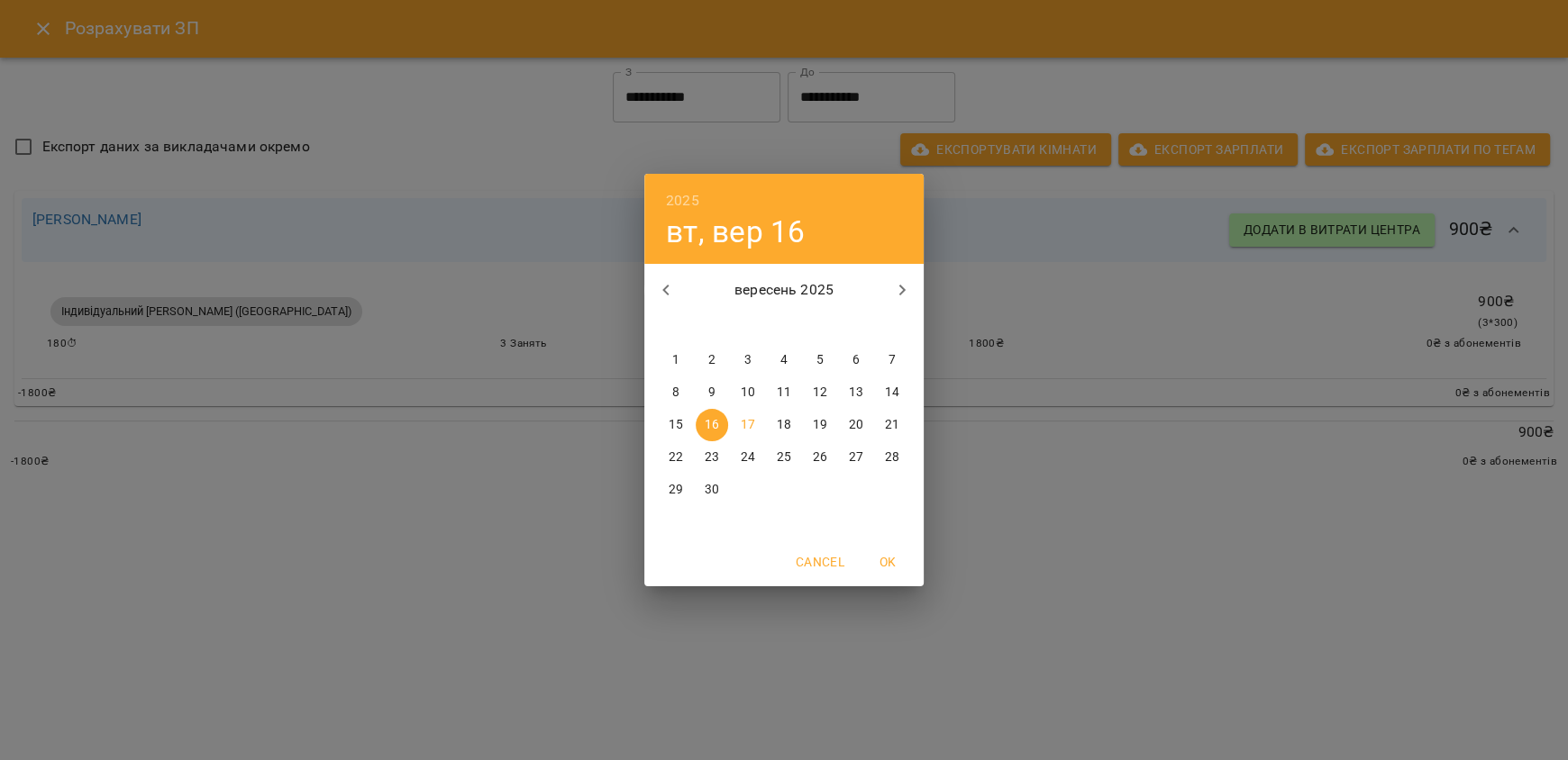
click at [738, 414] on button "17" at bounding box center [748, 424] width 33 height 32
type input "**********"
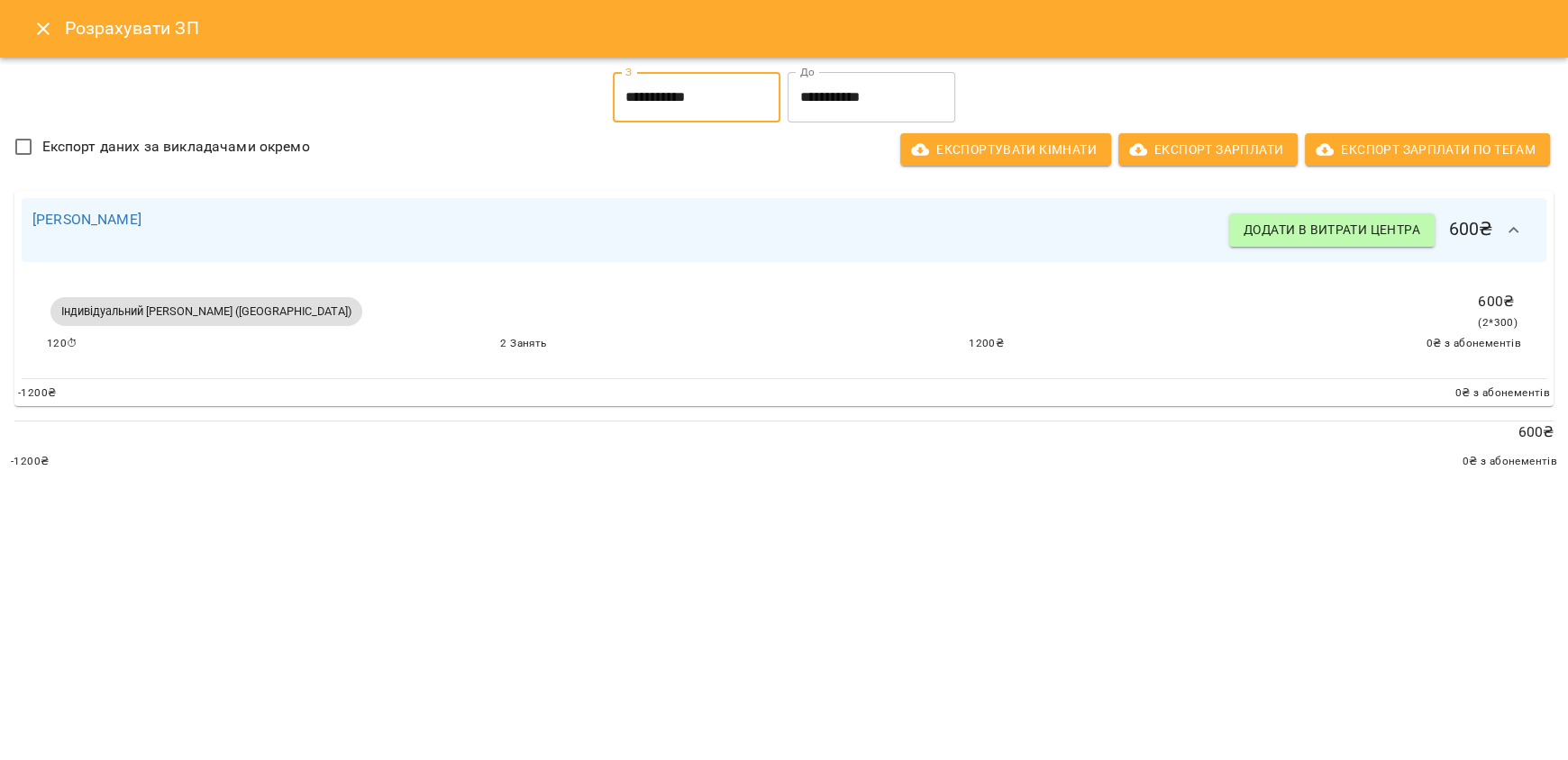
click at [100, 16] on h6 "Розрахувати ЗП" at bounding box center [806, 29] width 1481 height 28
click at [101, 33] on h6 "Розрахувати ЗП" at bounding box center [806, 29] width 1481 height 28
click at [42, 29] on icon "Close" at bounding box center [43, 29] width 13 height 13
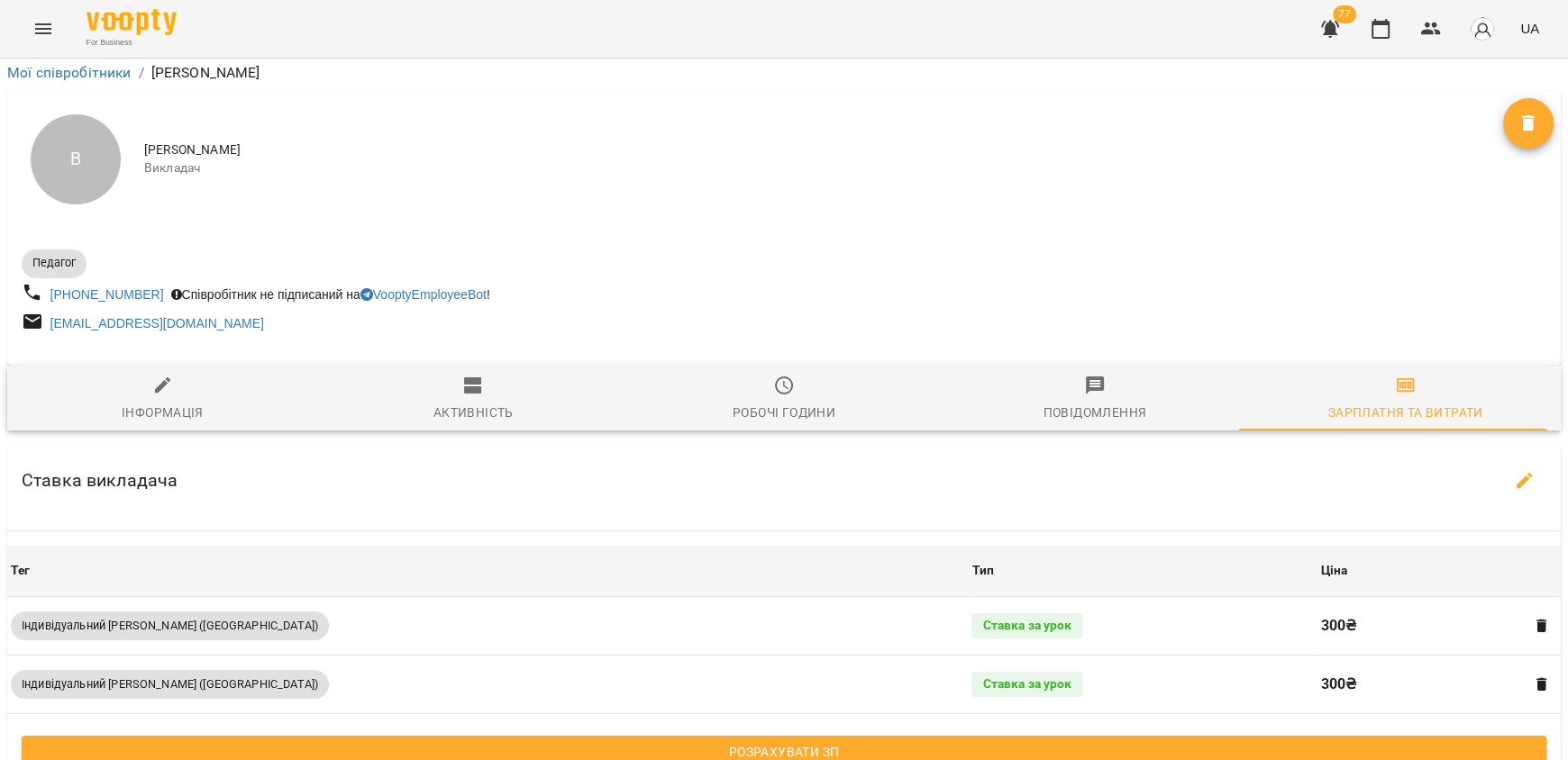
scroll to position [0, 0]
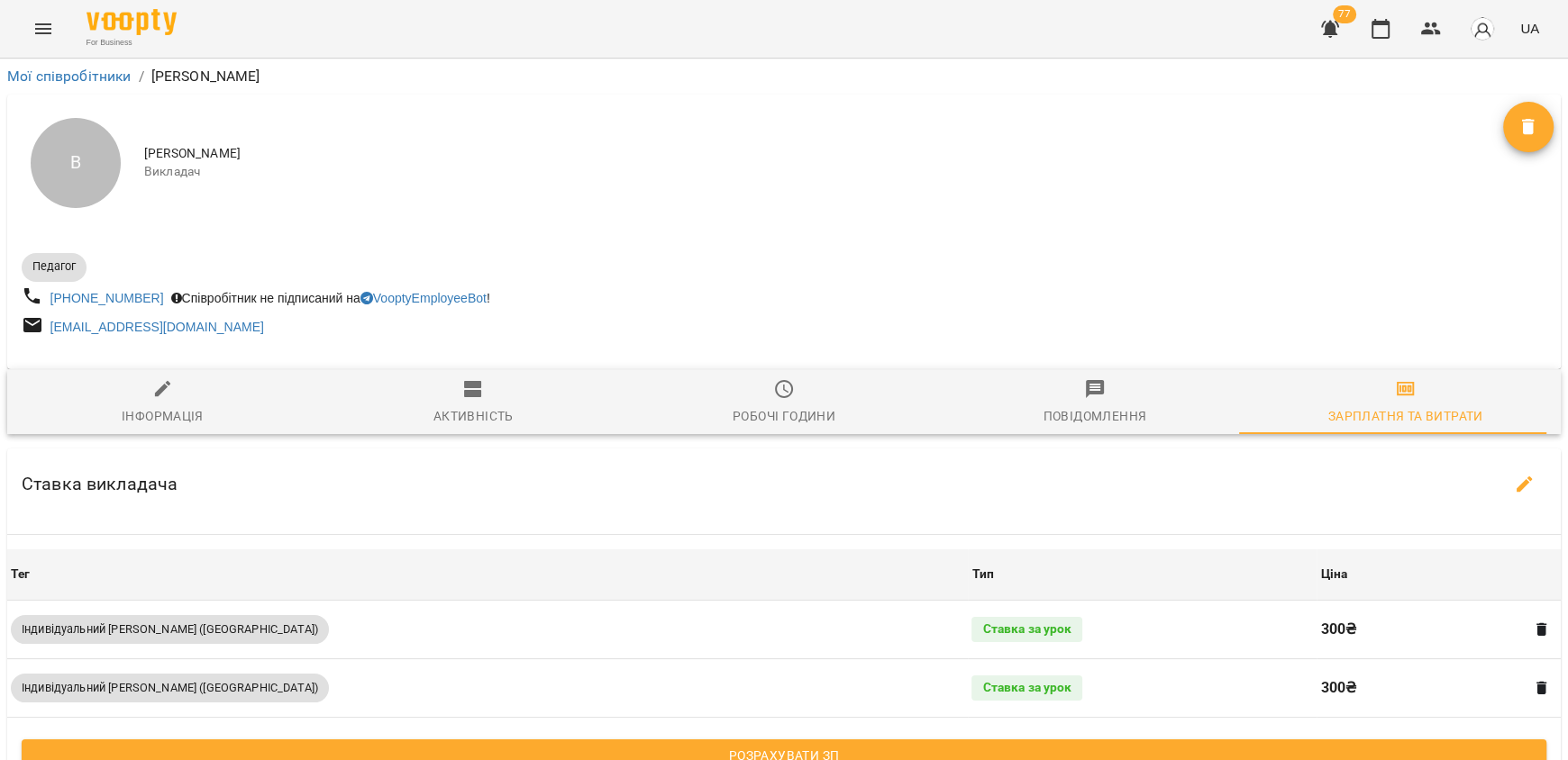
click at [43, 27] on icon "Menu" at bounding box center [43, 29] width 22 height 22
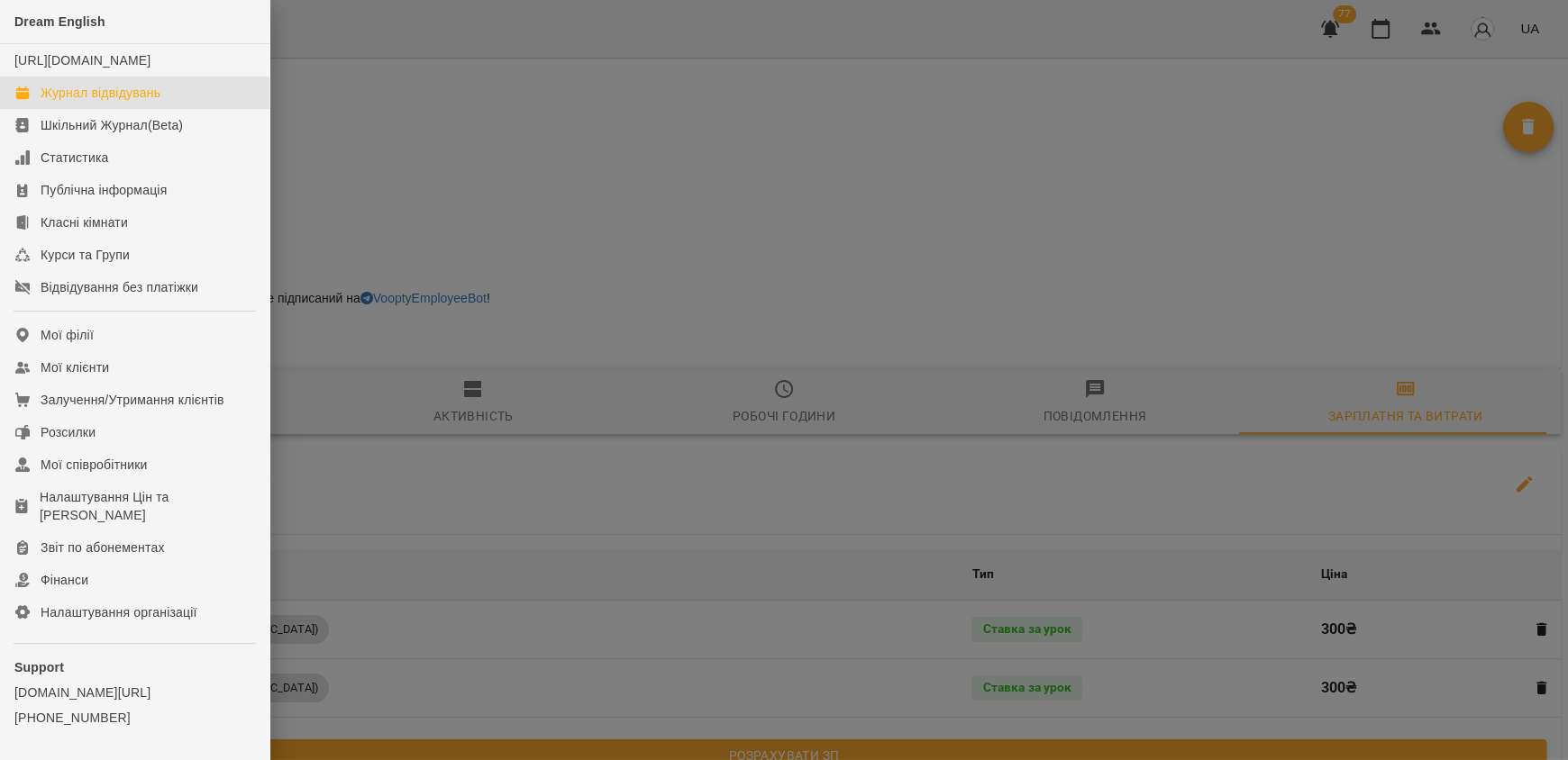
click at [140, 101] on div "Журнал відвідувань" at bounding box center [100, 93] width 120 height 18
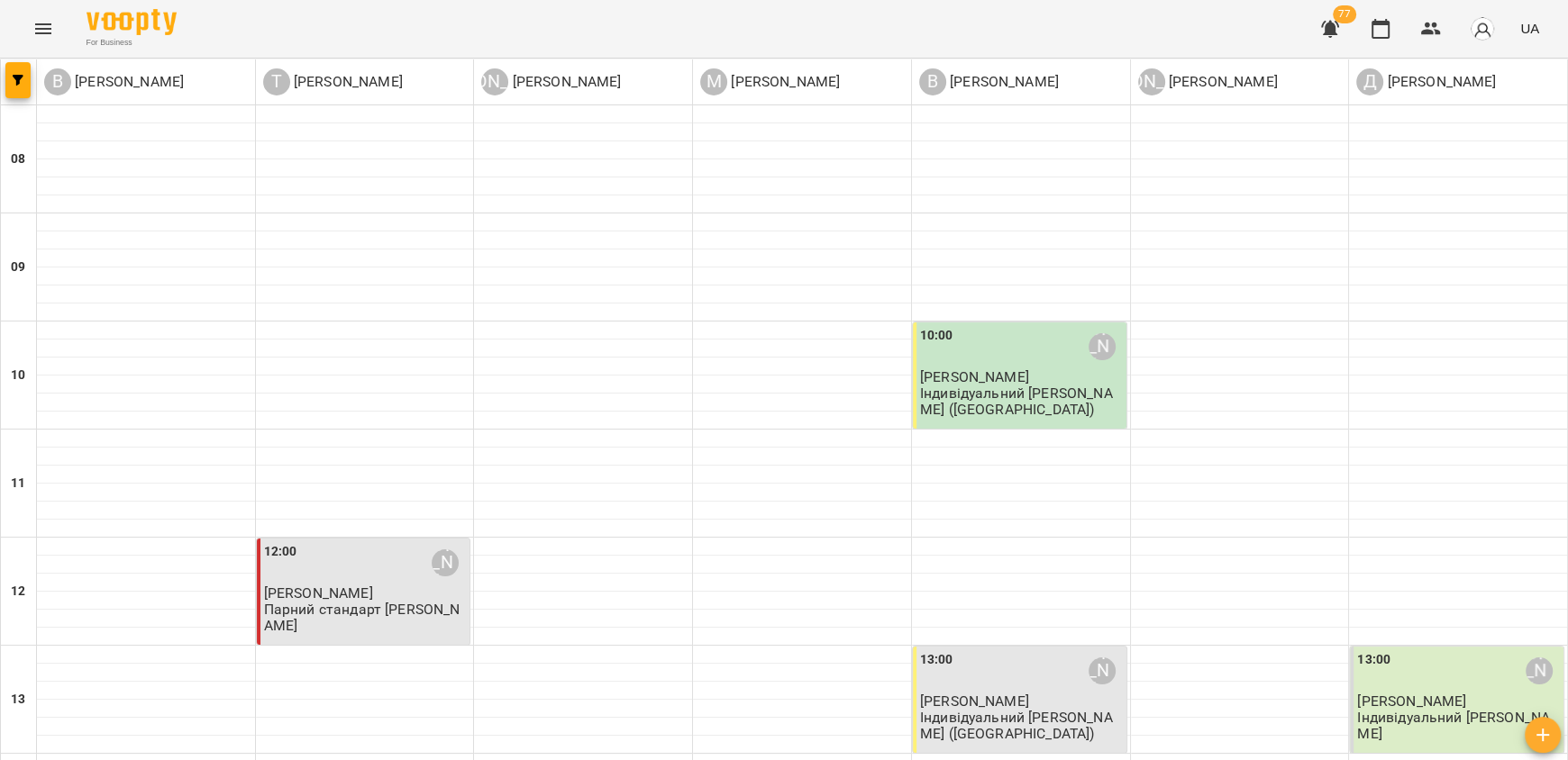
click at [1042, 385] on p "Індивідуальний [PERSON_NAME] ([GEOGRAPHIC_DATA])" at bounding box center [1021, 401] width 203 height 32
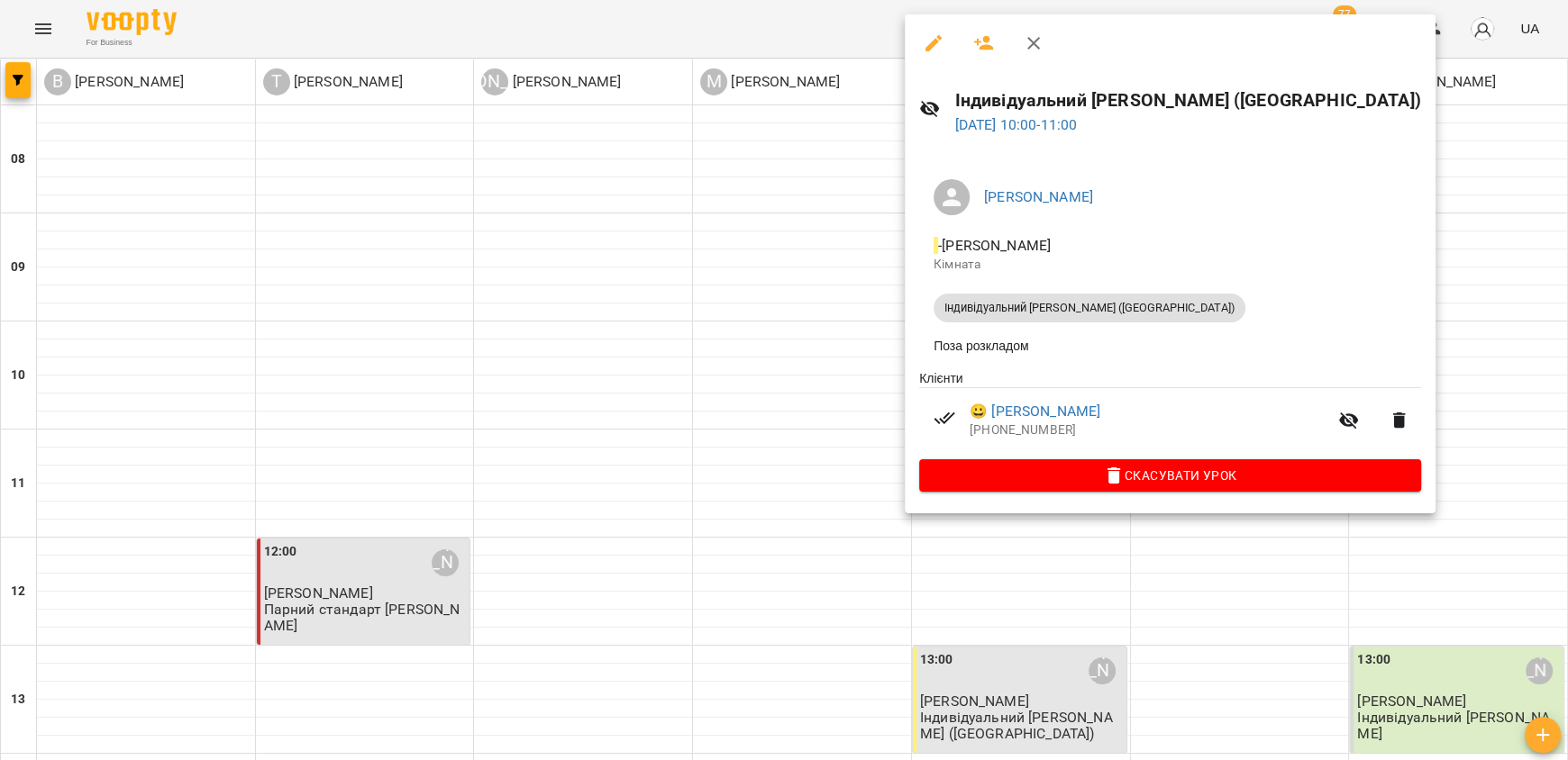
click at [1433, 385] on div at bounding box center [784, 380] width 1568 height 760
